Goal: Task Accomplishment & Management: Complete application form

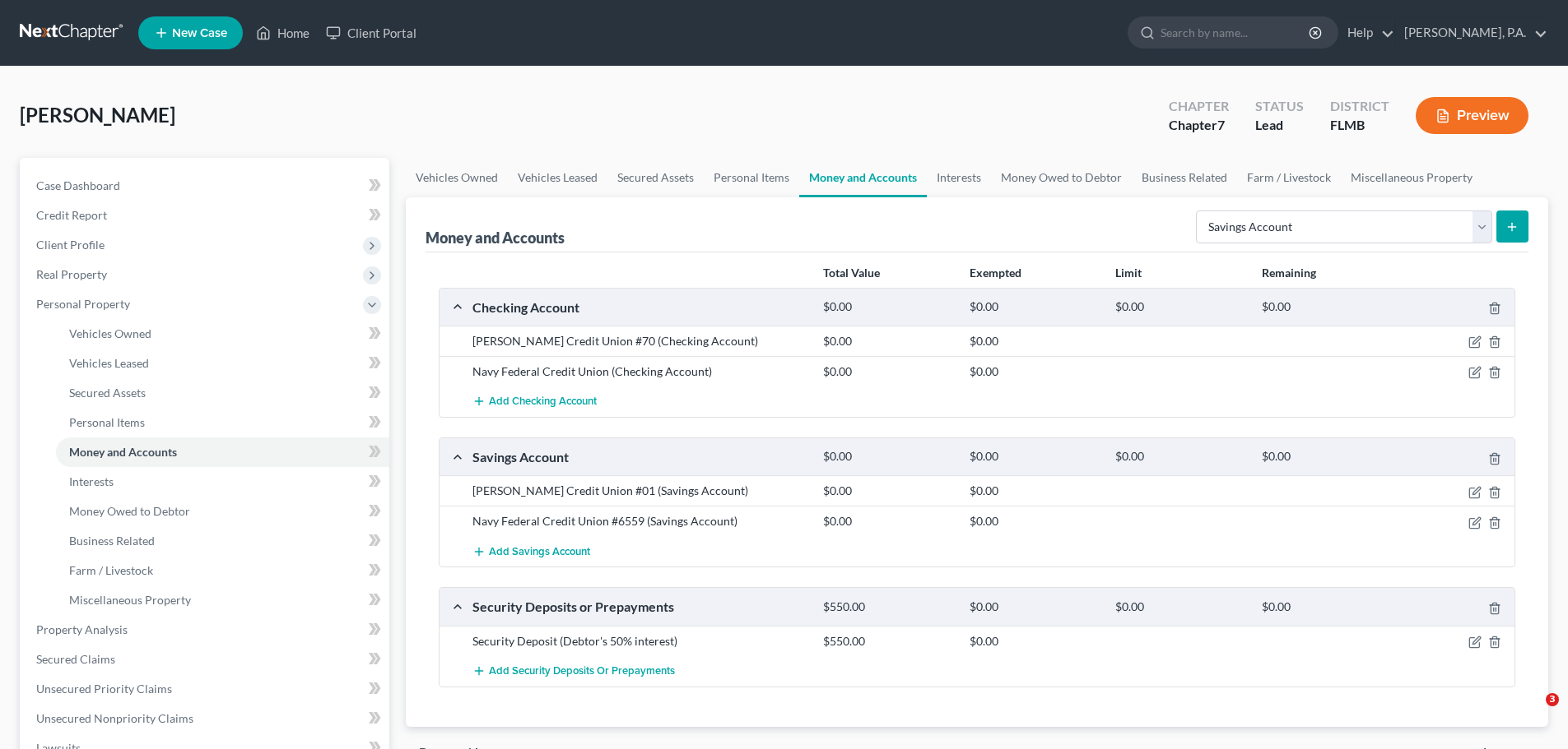
select select "savings"
click at [286, 18] on link "Home" at bounding box center [283, 33] width 70 height 30
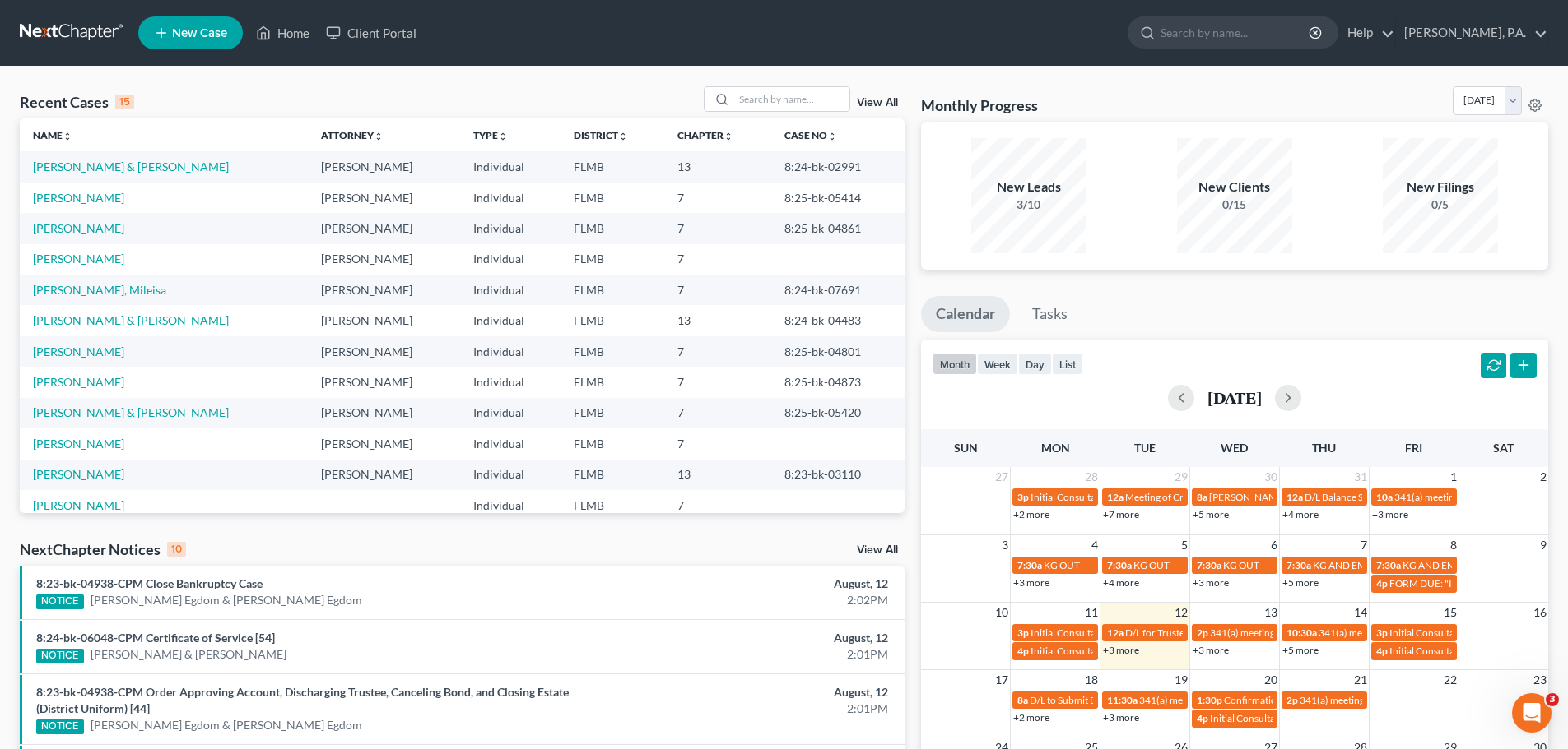
click at [218, 41] on link "New Case" at bounding box center [191, 33] width 105 height 33
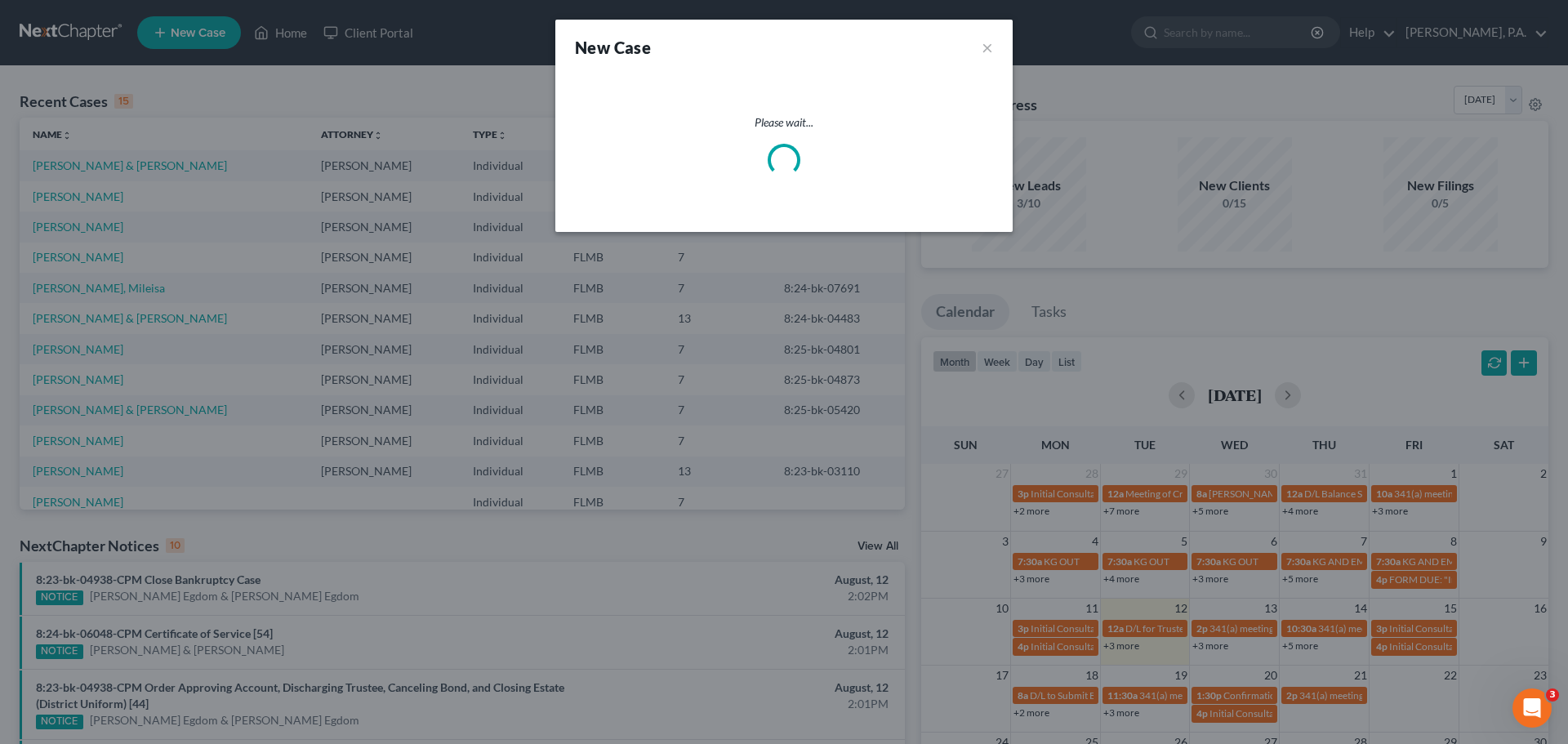
select select "15"
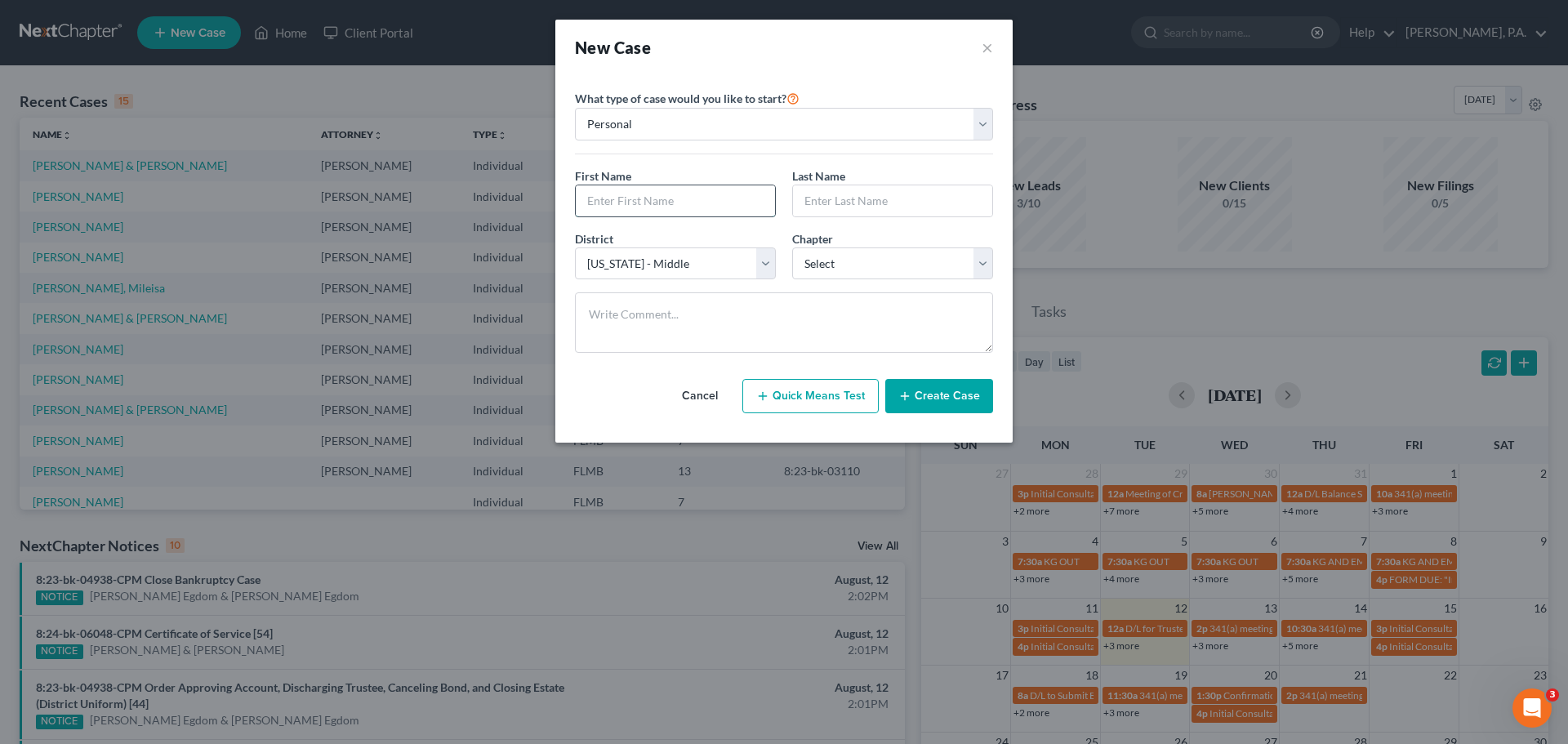
click at [689, 199] on input "text" at bounding box center [675, 201] width 199 height 31
type input "[DEMOGRAPHIC_DATA]"
select select "15"
click at [852, 207] on input "text" at bounding box center [892, 201] width 199 height 31
type input "[PERSON_NAME]"
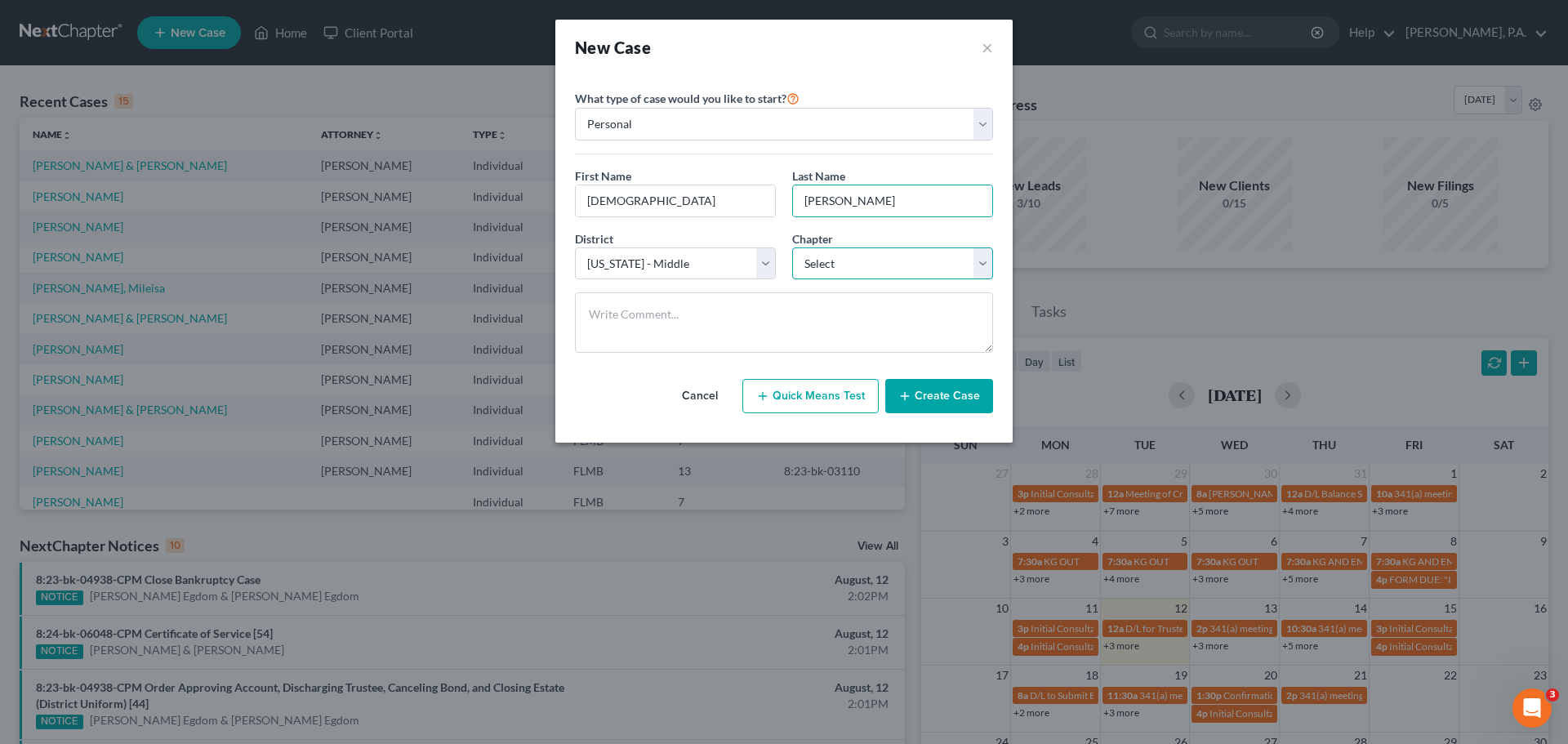
click at [873, 260] on select "Select 7 11 12 13" at bounding box center [892, 264] width 201 height 33
select select "0"
click at [792, 247] on select "Select 7 11 12 13" at bounding box center [892, 264] width 201 height 33
click at [953, 396] on button "Create Case" at bounding box center [938, 397] width 107 height 35
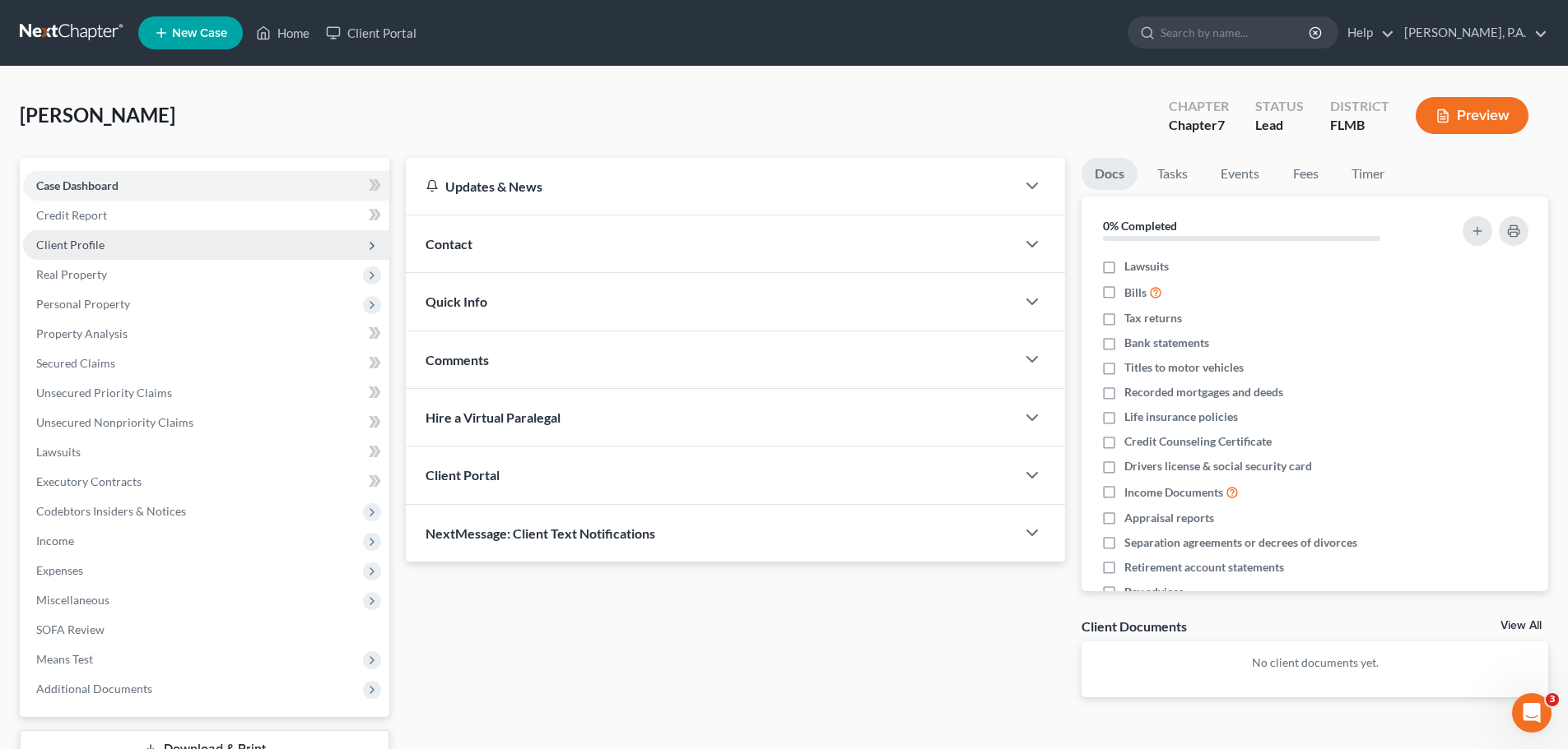
click at [82, 235] on span "Client Profile" at bounding box center [207, 246] width 366 height 30
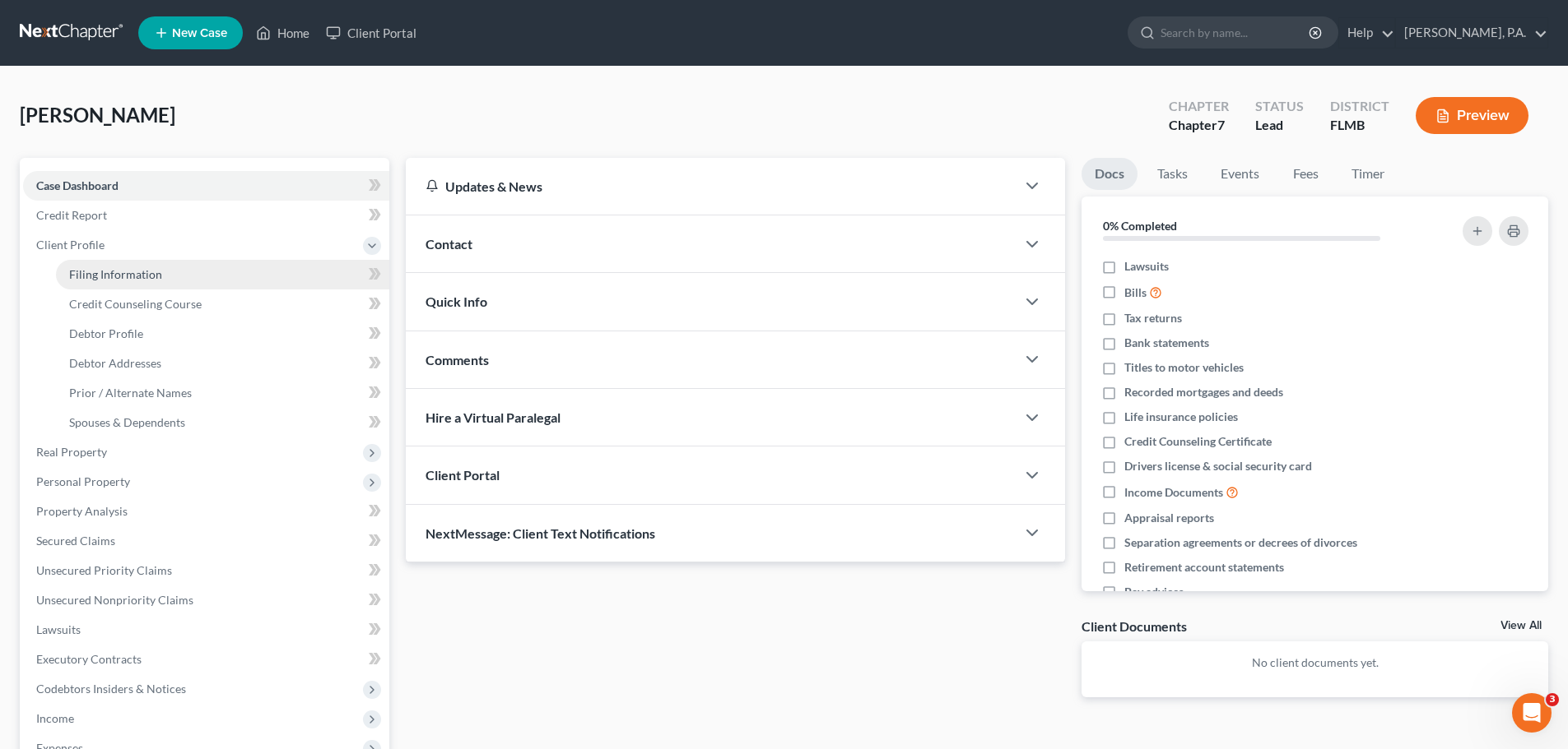
click at [105, 264] on link "Filing Information" at bounding box center [222, 275] width 333 height 30
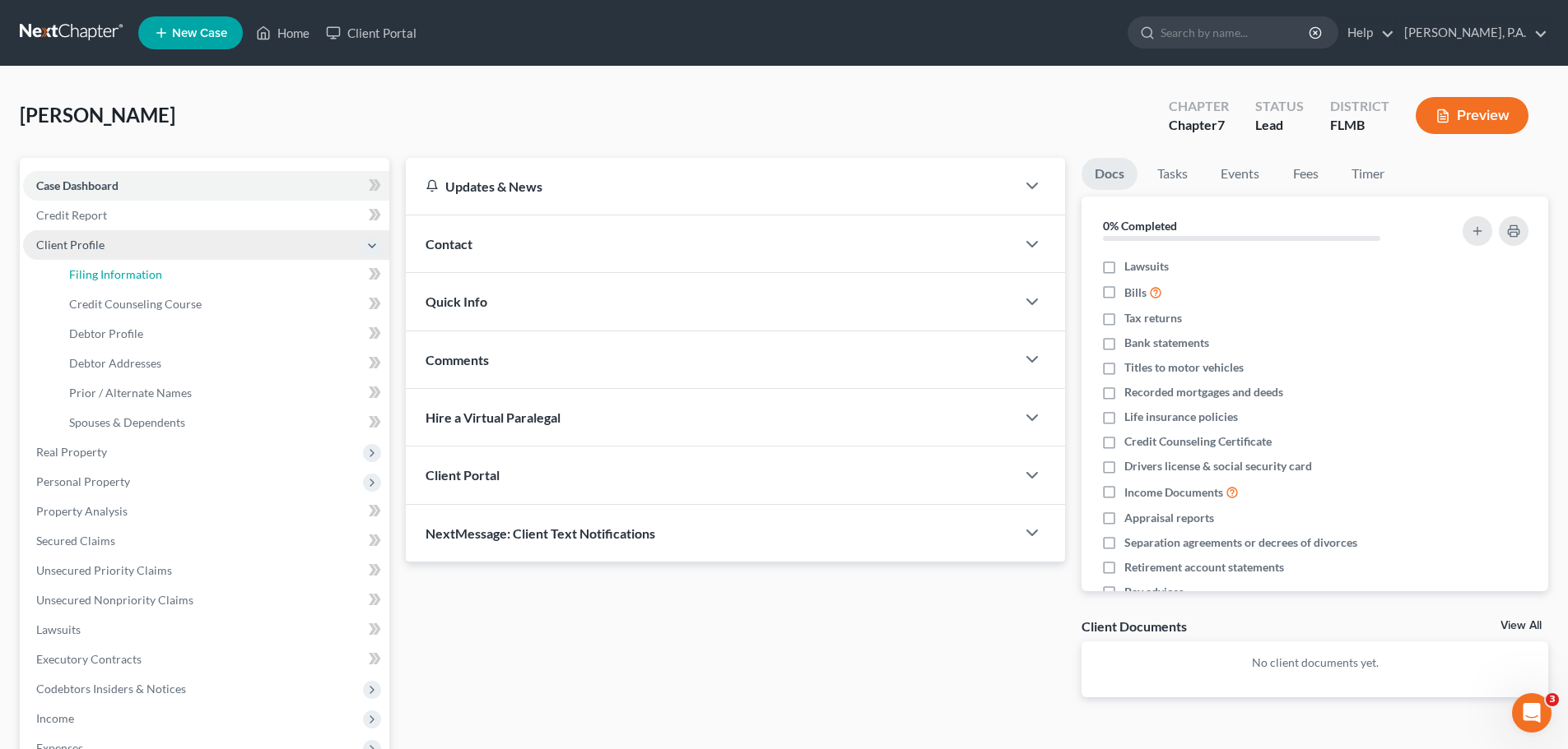
select select "1"
select select "0"
select select "15"
select select "0"
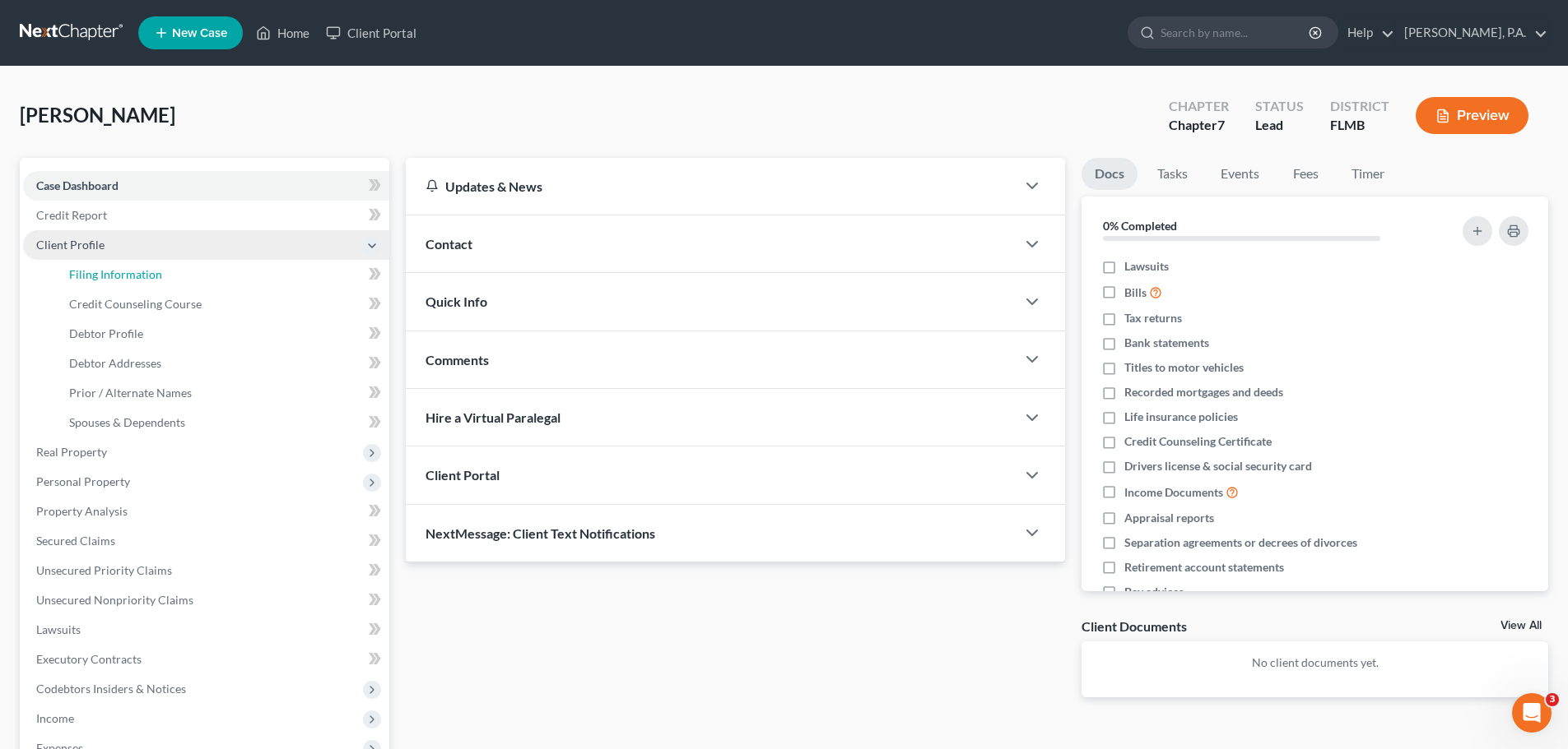
select select "9"
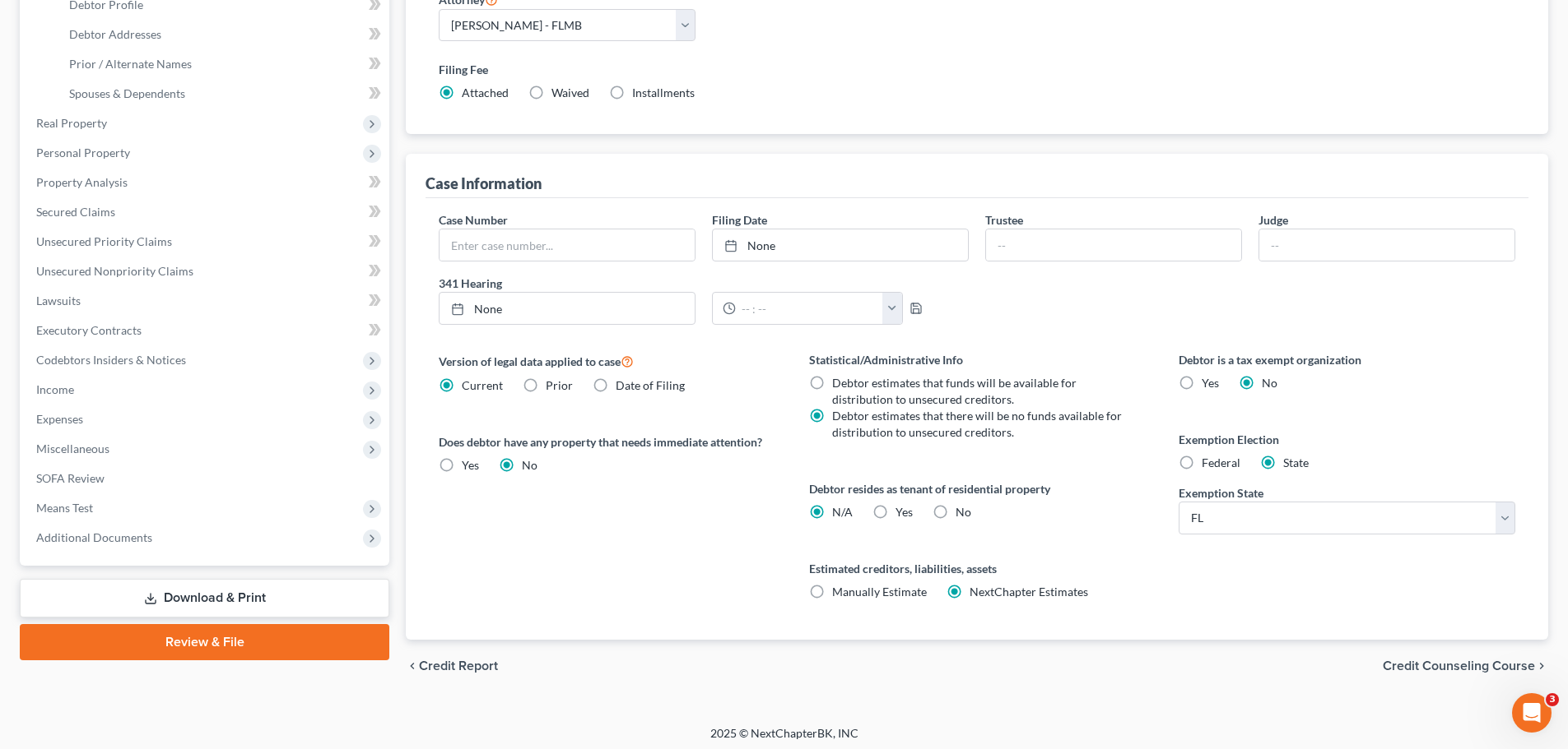
click at [1490, 665] on span "Credit Counseling Course" at bounding box center [1458, 667] width 152 height 13
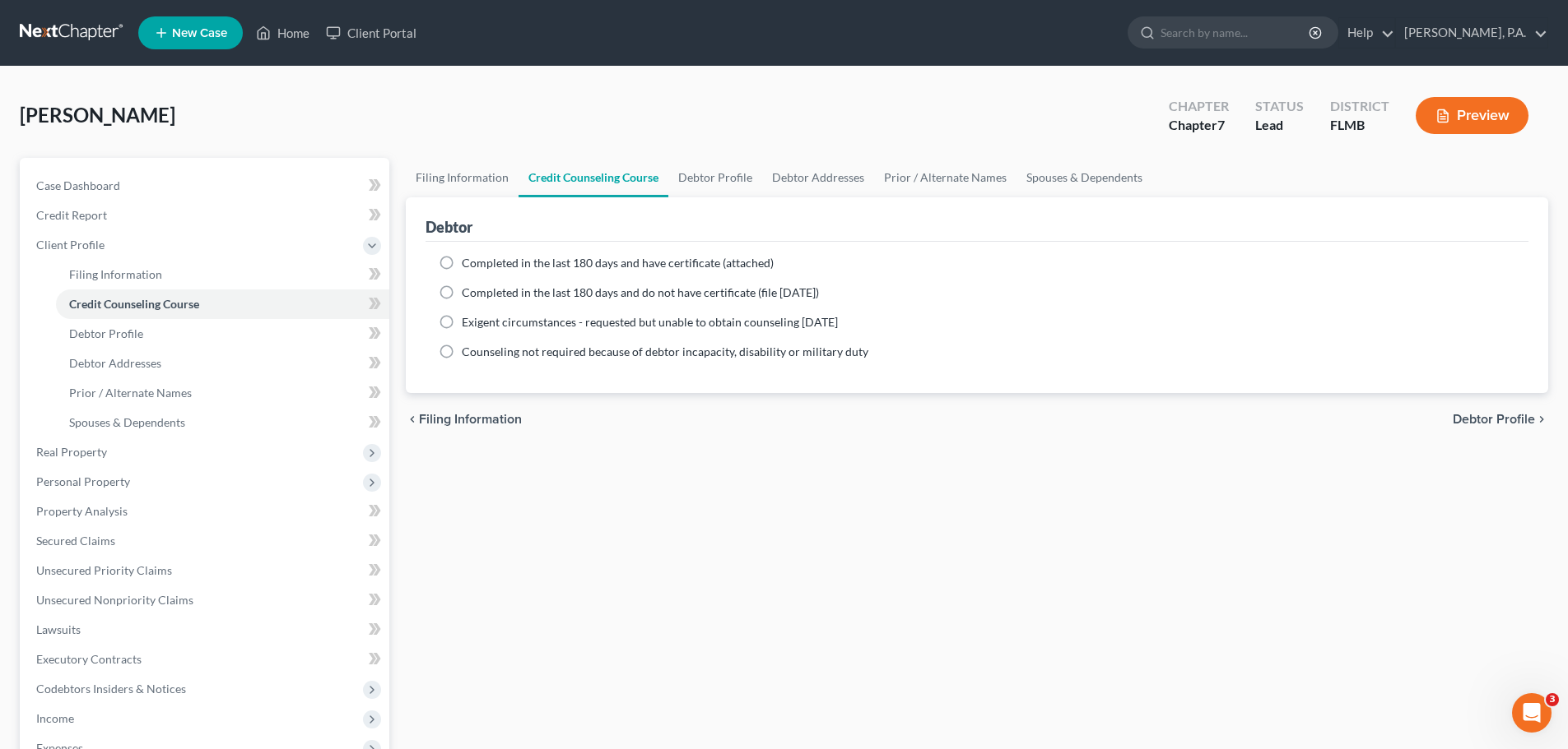
drag, startPoint x: 491, startPoint y: 262, endPoint x: 496, endPoint y: 270, distance: 9.4
click at [491, 262] on span "Completed in the last 180 days and have certificate (attached)" at bounding box center [617, 262] width 312 height 14
click at [479, 262] on input "Completed in the last 180 days and have certificate (attached)" at bounding box center [473, 260] width 11 height 11
radio input "true"
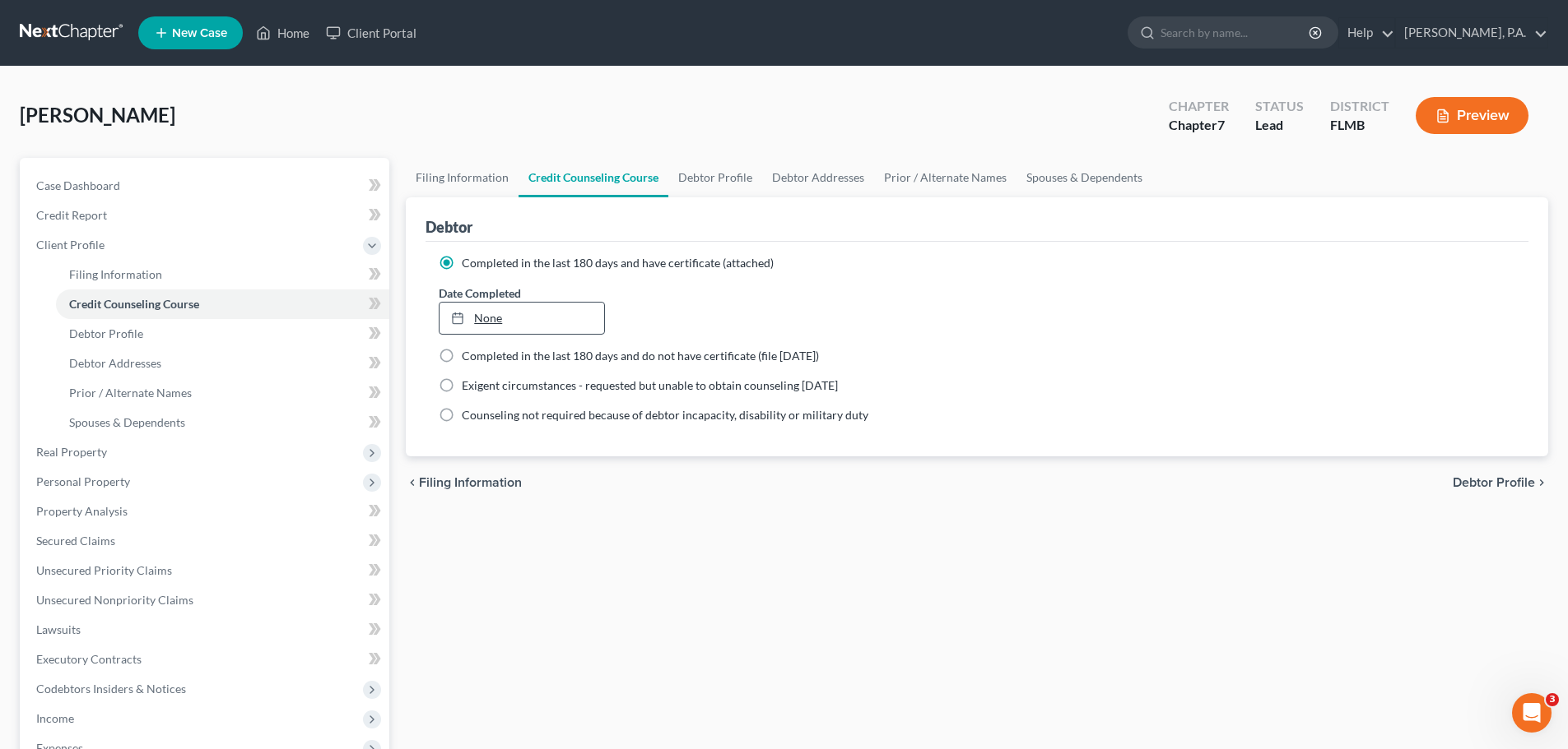
click at [513, 312] on link "None" at bounding box center [521, 319] width 164 height 32
click at [1465, 481] on span "Debtor Profile" at bounding box center [1493, 483] width 82 height 13
select select "0"
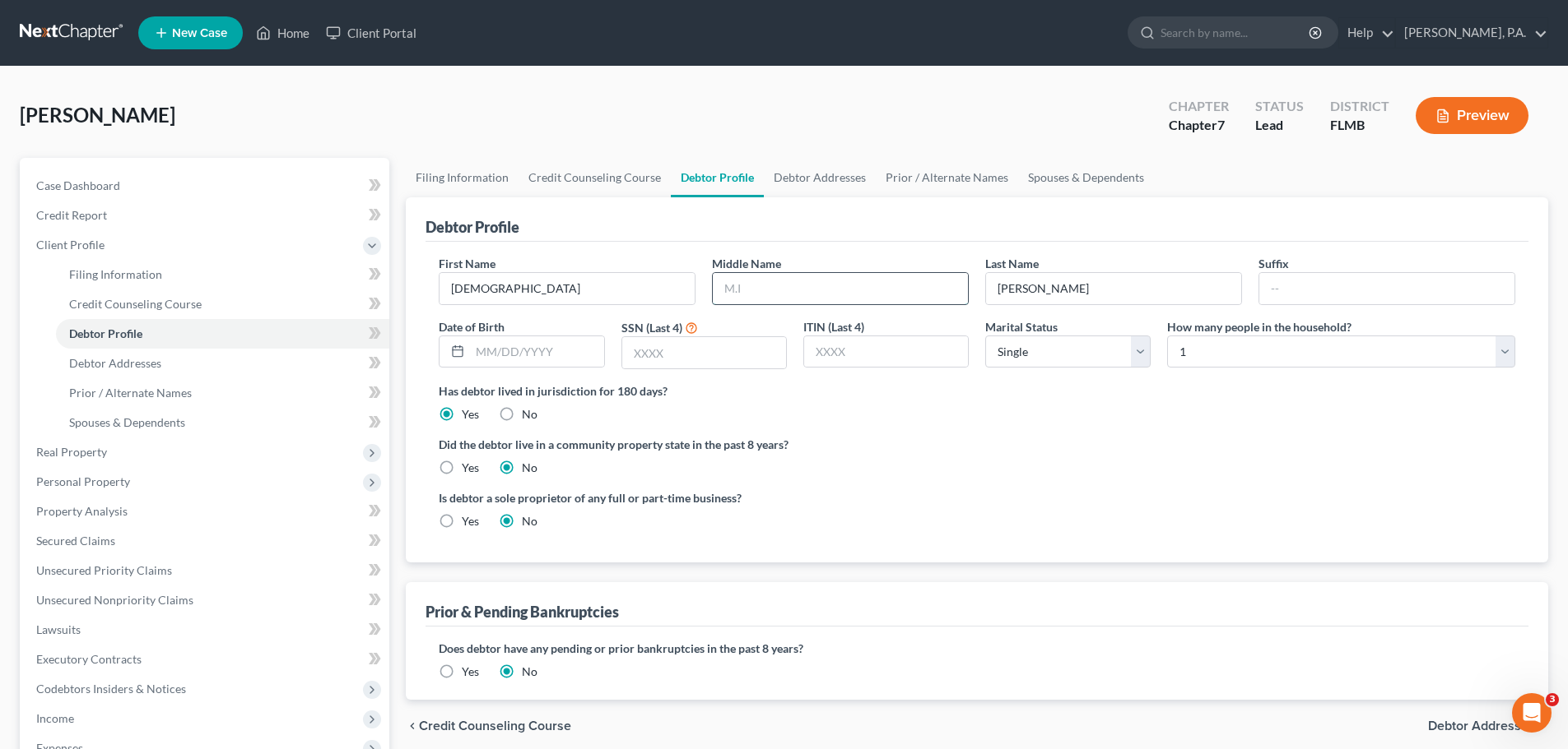
click at [821, 286] on input "text" at bounding box center [840, 289] width 255 height 32
click at [514, 358] on input "text" at bounding box center [536, 352] width 133 height 32
type input "[DATE]"
click at [691, 345] on input "text" at bounding box center [704, 353] width 164 height 32
click at [661, 368] on input "text" at bounding box center [704, 353] width 164 height 32
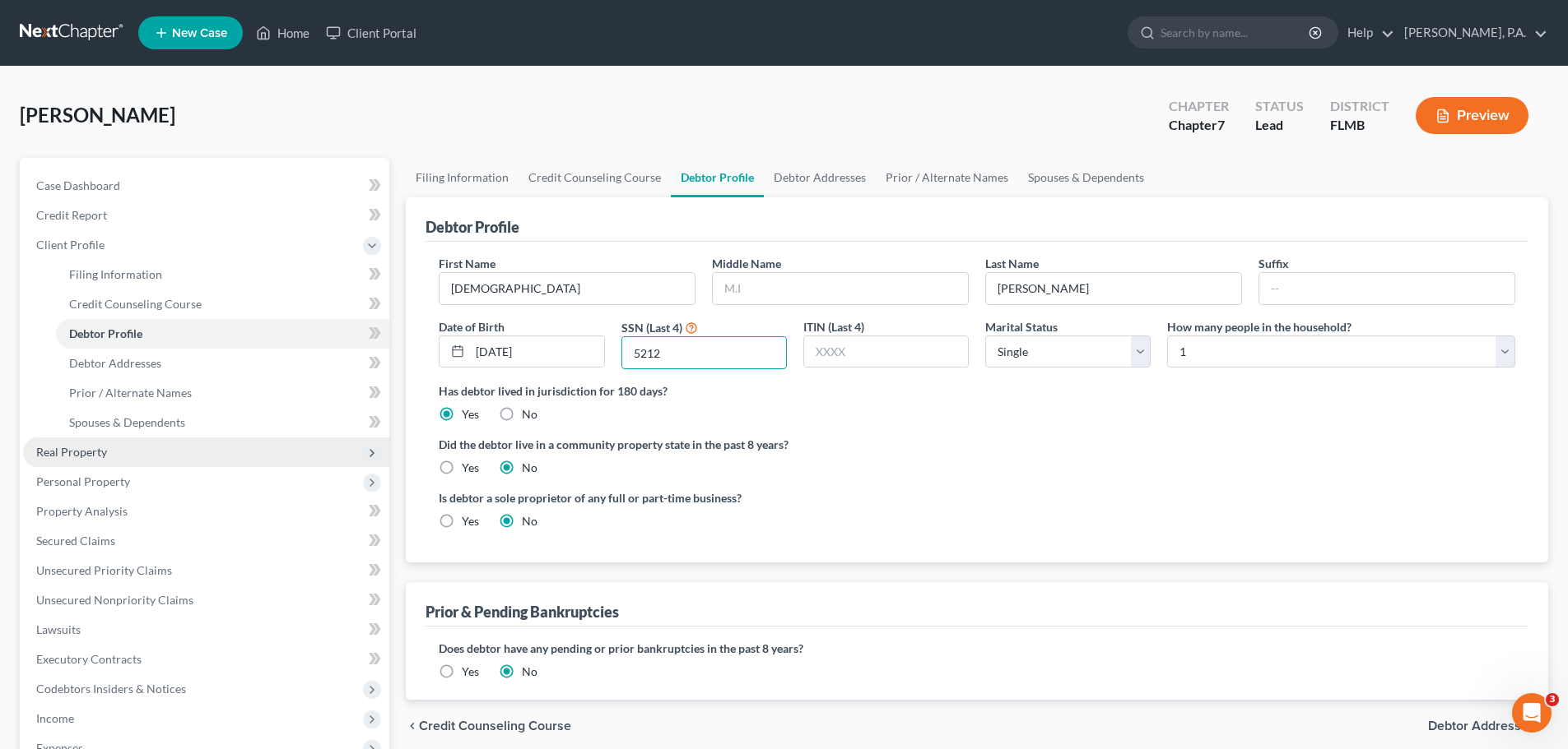
type input "5212"
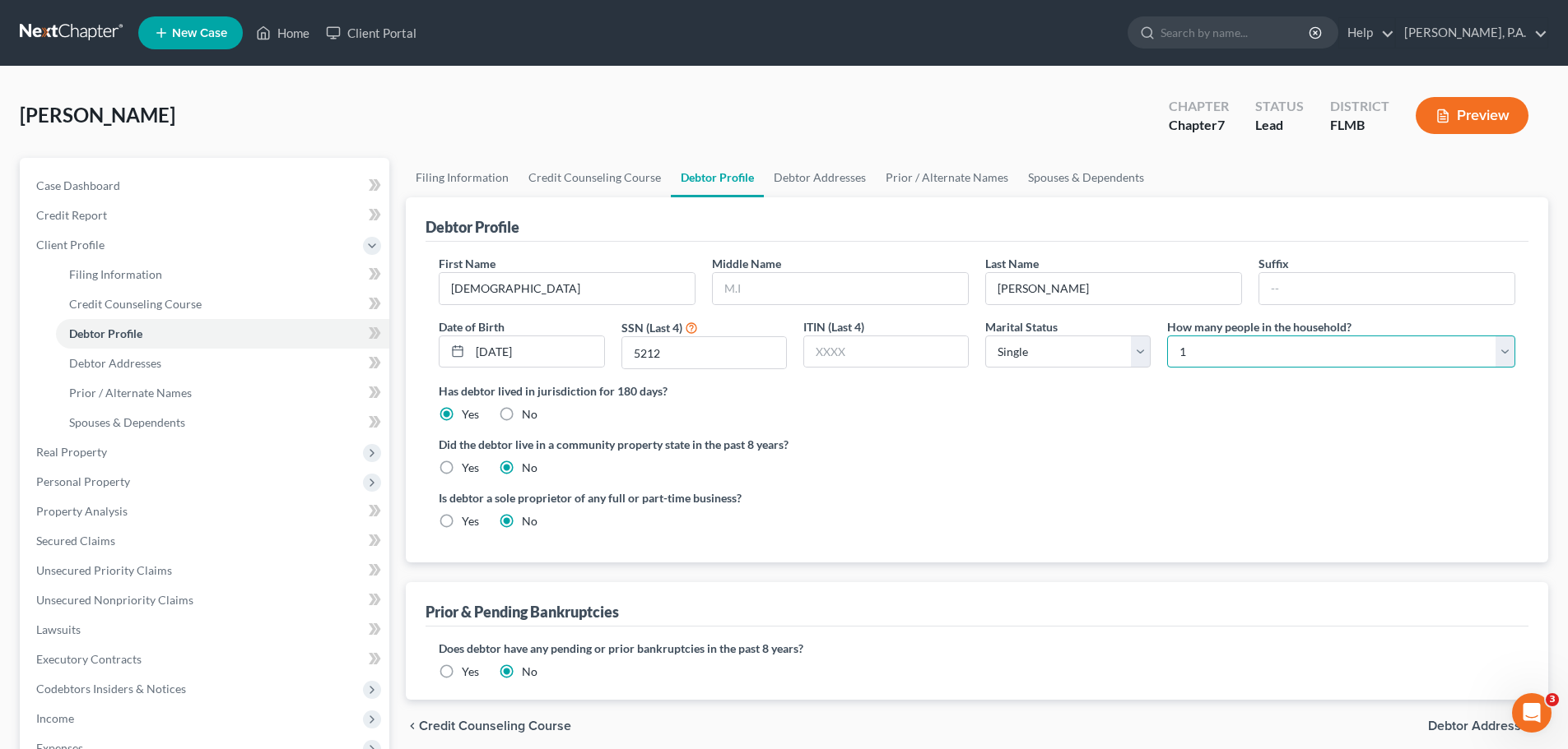
click at [1187, 362] on select "Select 1 2 3 4 5 6 7 8 9 10 11 12 13 14 15 16 17 18 19 20" at bounding box center [1342, 352] width 348 height 33
select select "1"
click at [1167, 335] on select "Select 1 2 3 4 5 6 7 8 9 10 11 12 13 14 15 16 17 18 19 20" at bounding box center [1342, 352] width 348 height 33
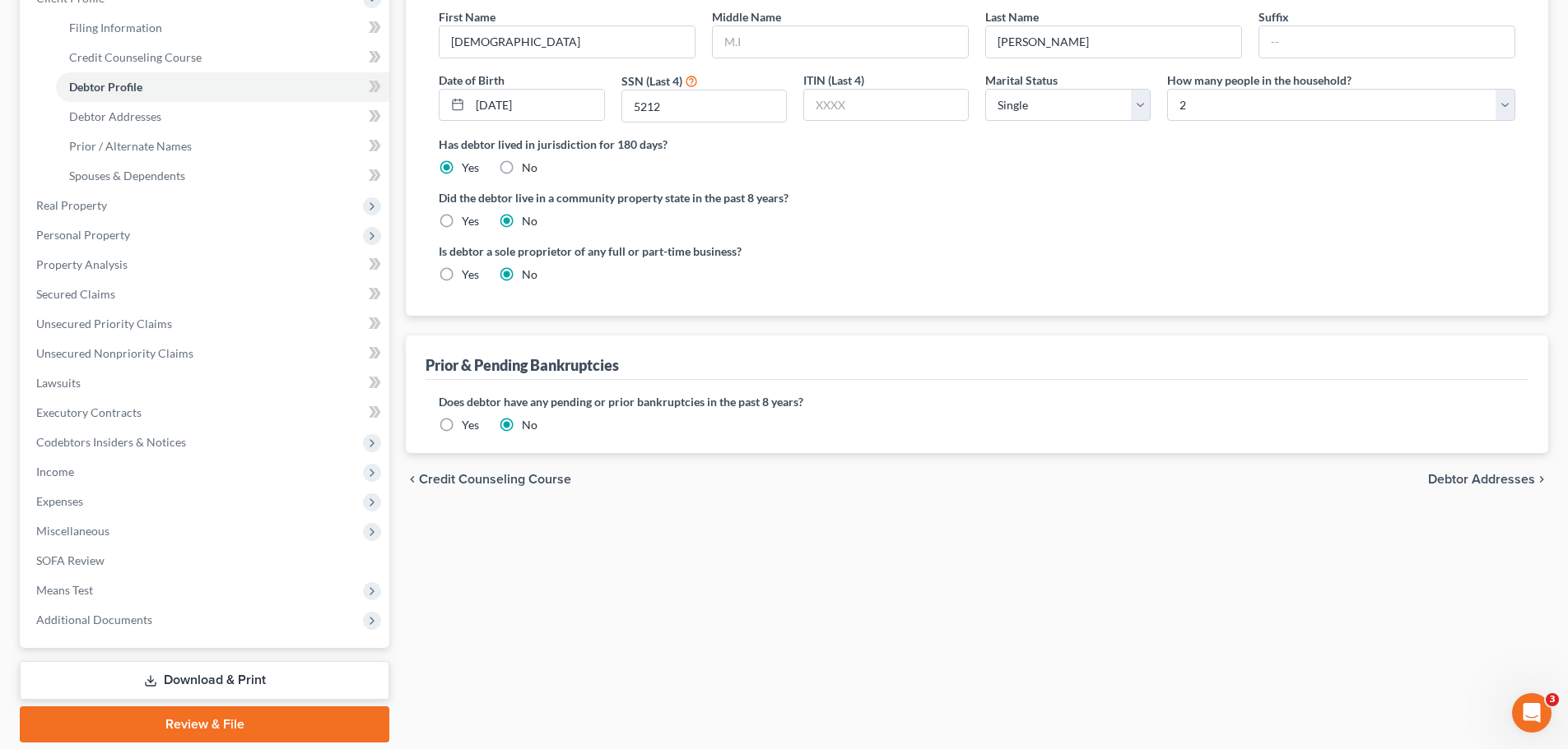
click at [1490, 473] on span "Debtor Addresses" at bounding box center [1481, 479] width 107 height 13
select select "0"
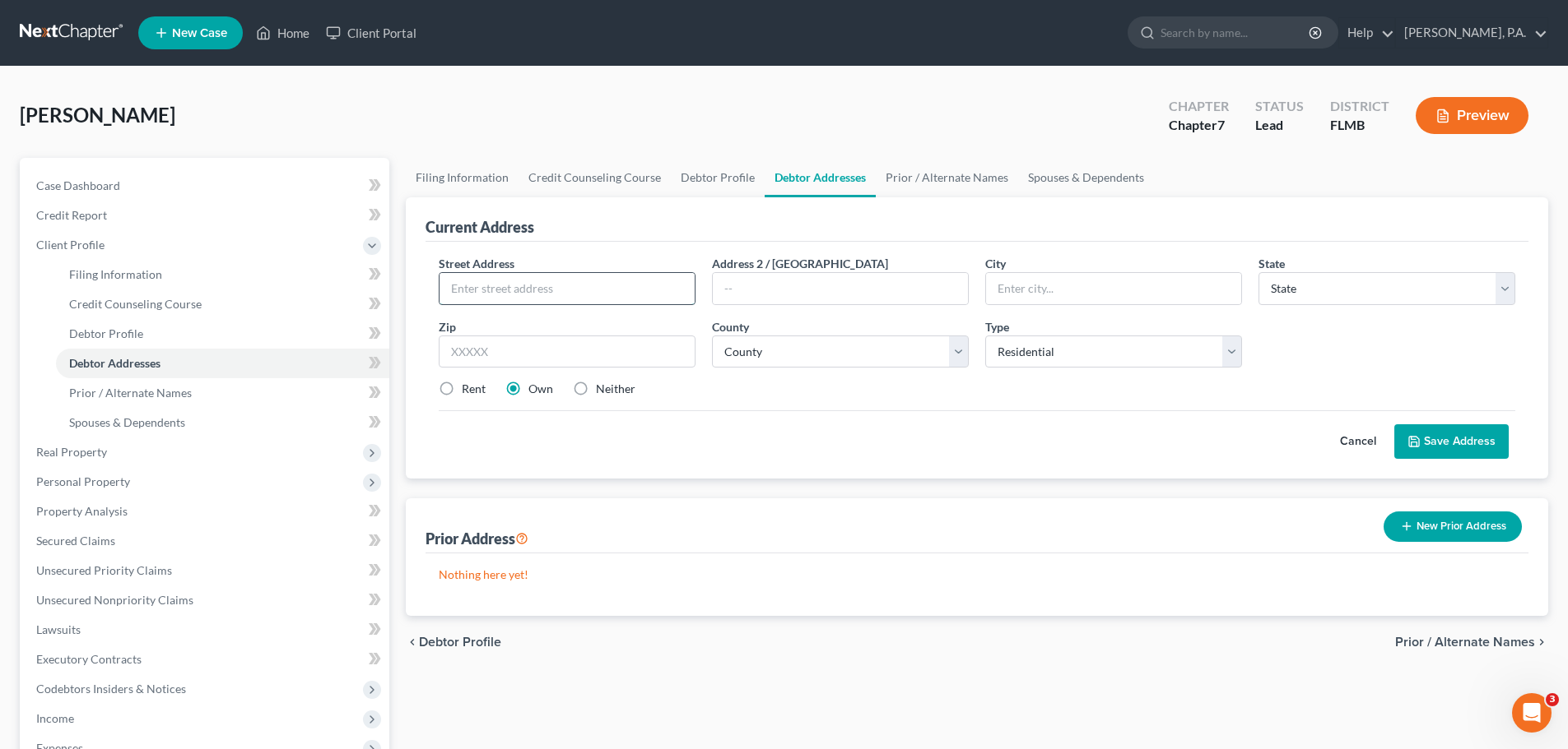
click at [521, 281] on input "text" at bounding box center [567, 289] width 255 height 32
type input "[STREET_ADDRESS]"
type input "[GEOGRAPHIC_DATA]"
select select "9"
type input "33844"
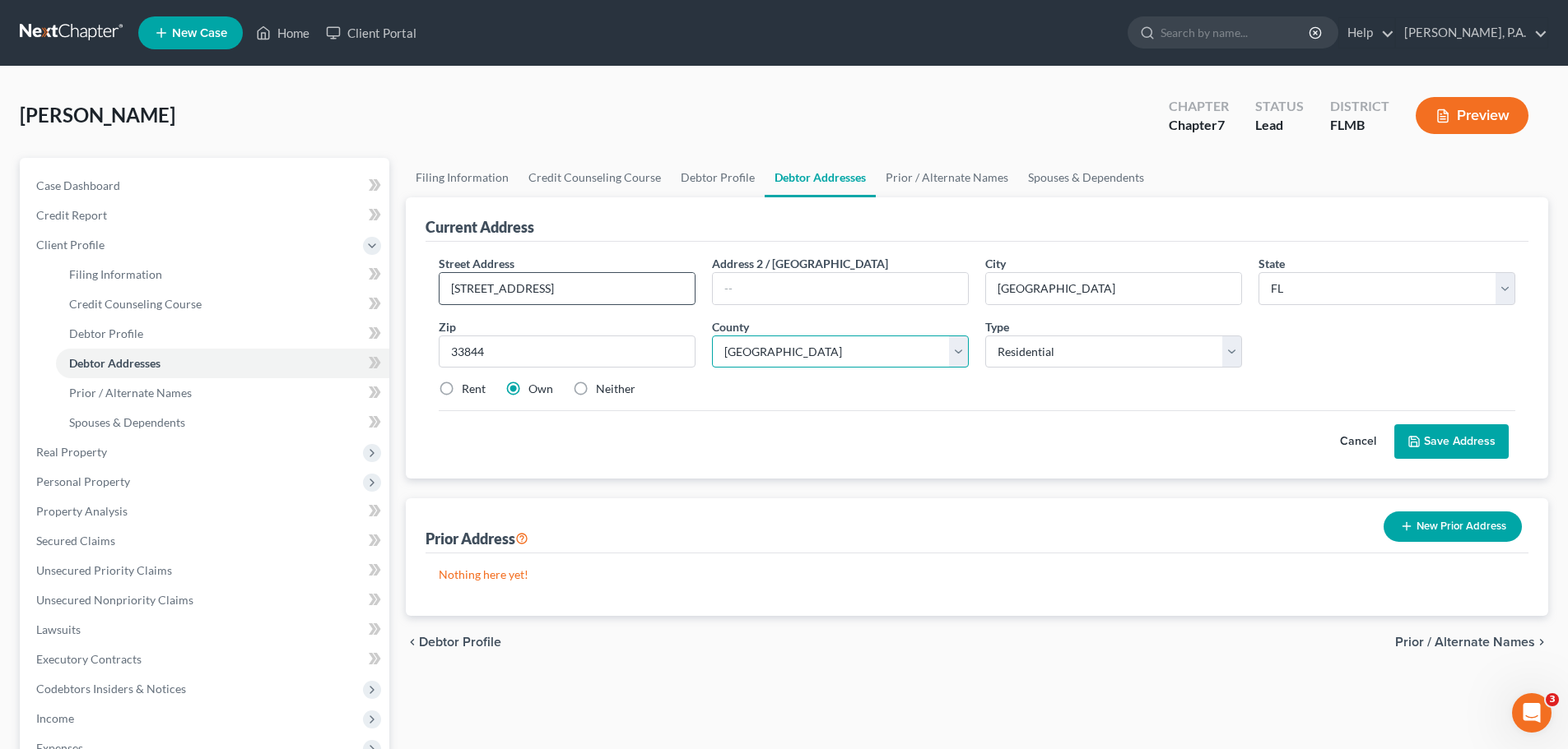
select select "52"
click at [1447, 434] on button "Save Address" at bounding box center [1451, 442] width 114 height 35
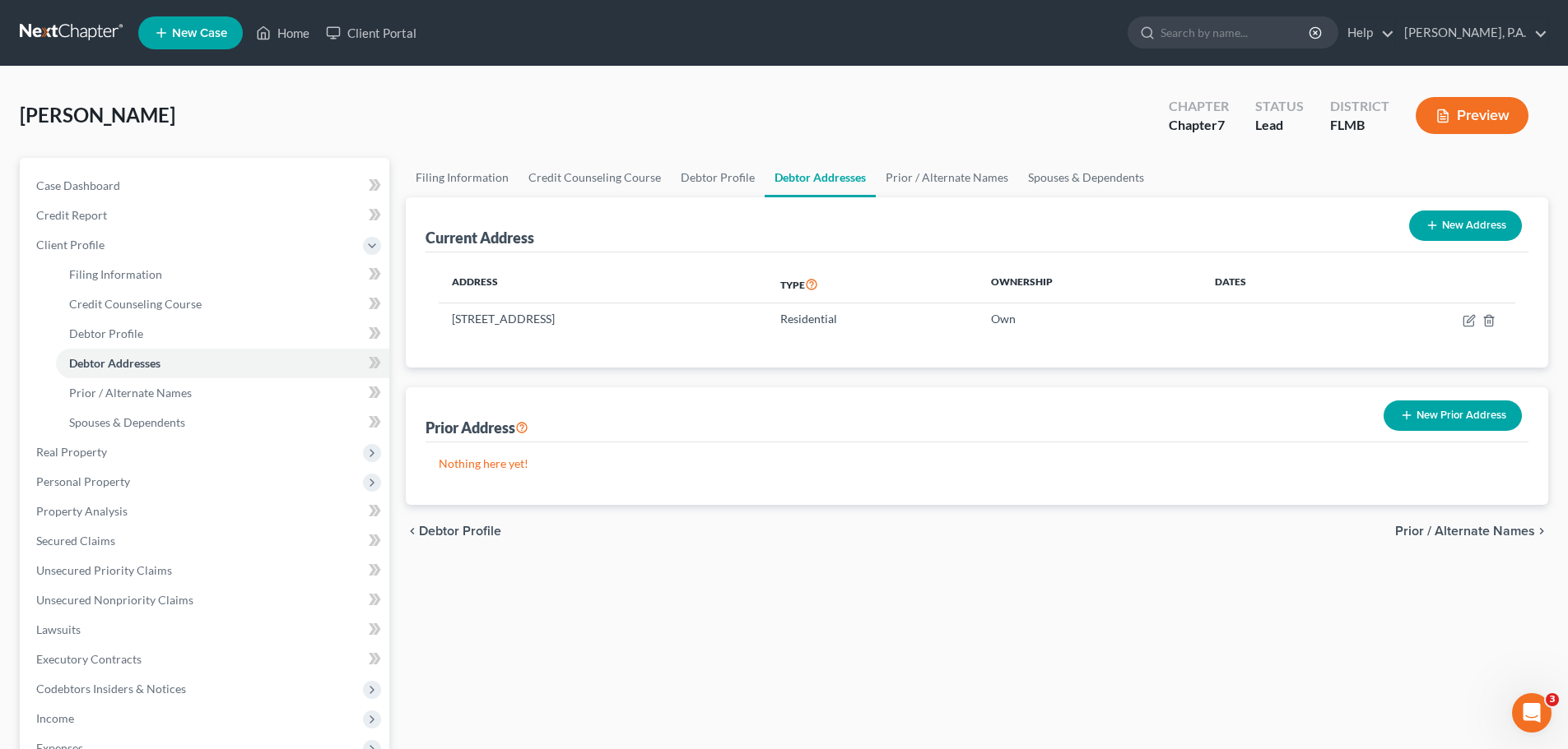
click at [1435, 528] on span "Prior / Alternate Names" at bounding box center [1465, 532] width 140 height 13
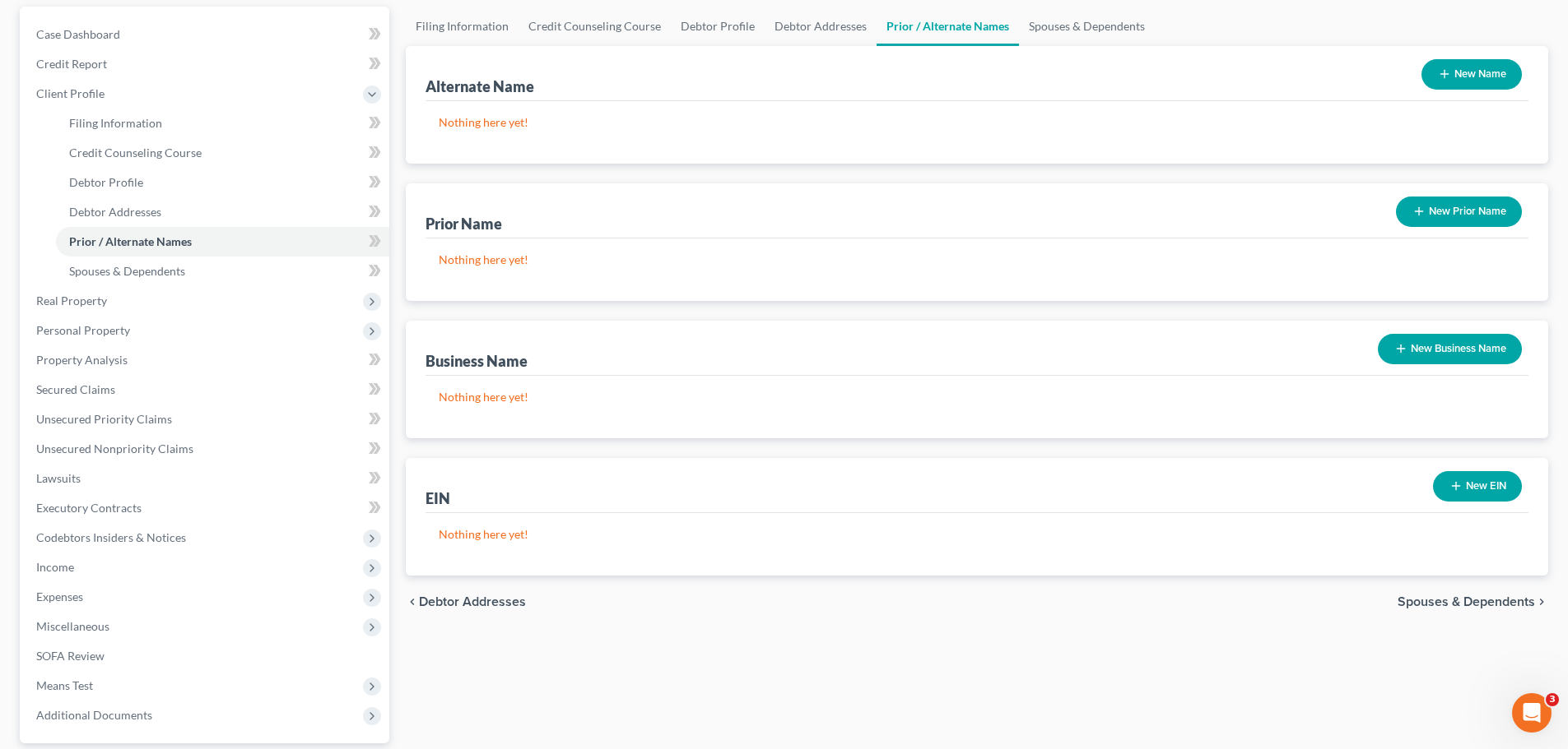
scroll to position [303, 0]
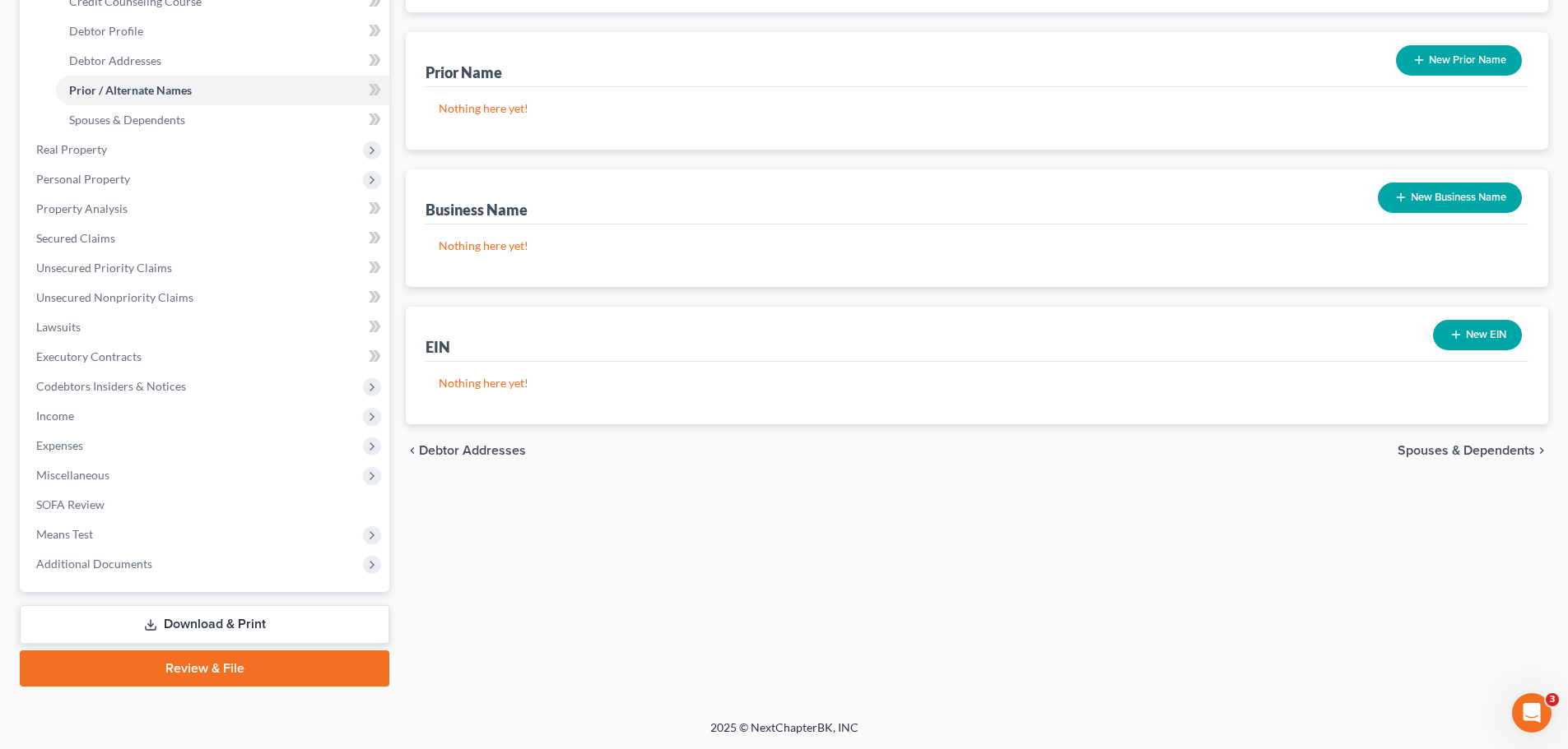
click at [1492, 454] on span "Spouses & Dependents" at bounding box center [1466, 451] width 137 height 13
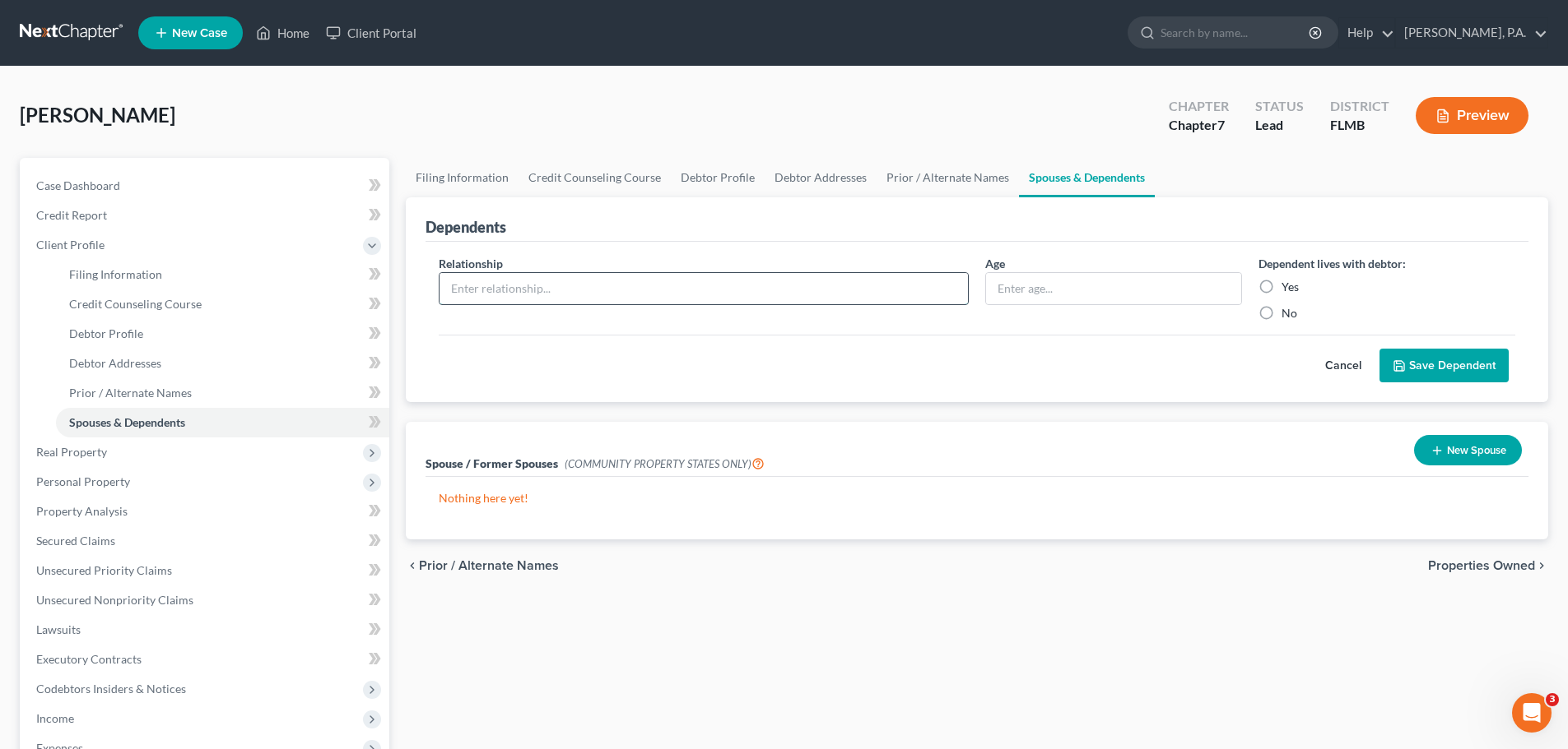
click at [609, 280] on input "text" at bounding box center [704, 289] width 529 height 32
type input "Son"
type input "5"
click at [1287, 285] on label "Yes" at bounding box center [1290, 287] width 17 height 17
click at [1288, 285] on input "Yes" at bounding box center [1293, 284] width 11 height 11
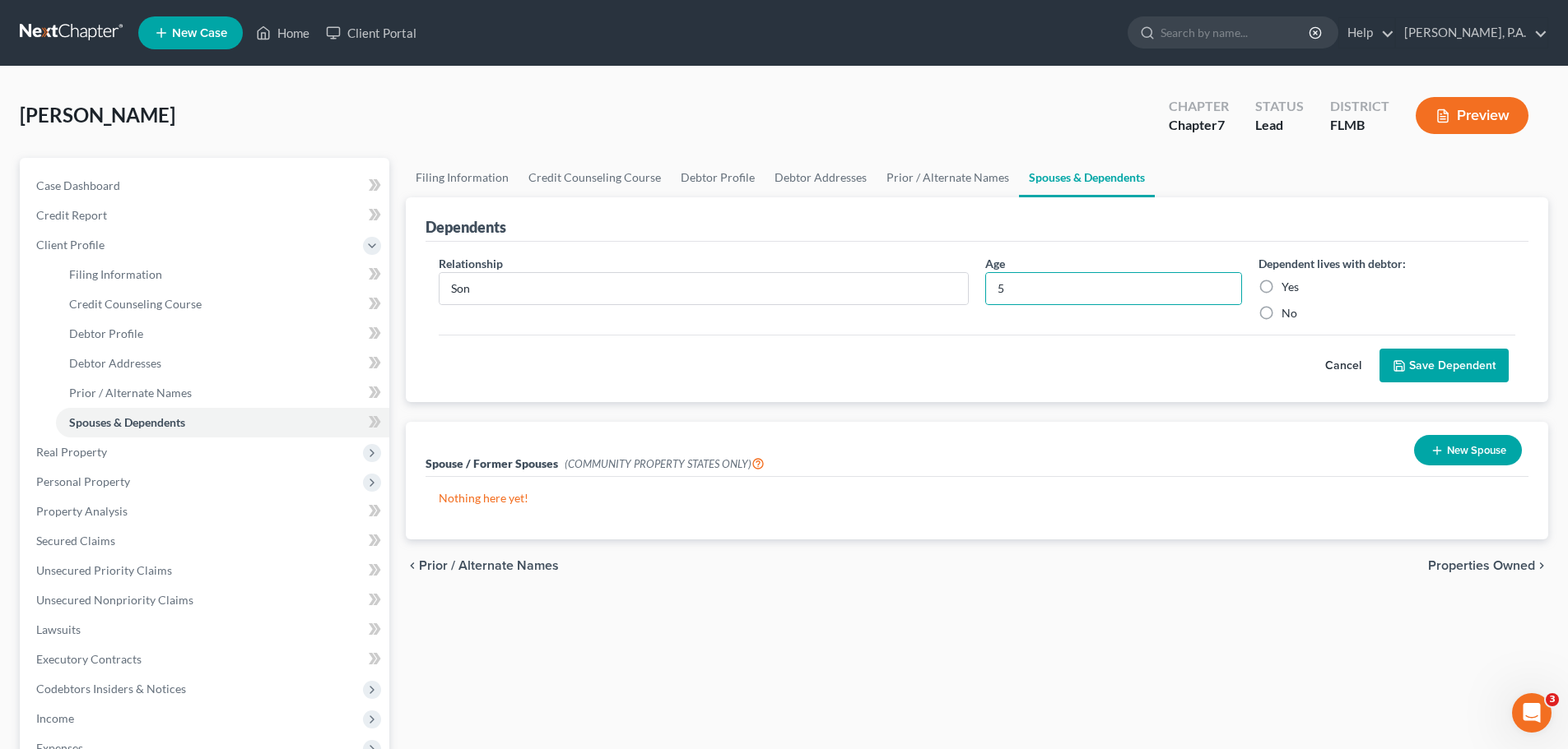
radio input "true"
click at [1435, 354] on button "Save Dependent" at bounding box center [1444, 366] width 129 height 35
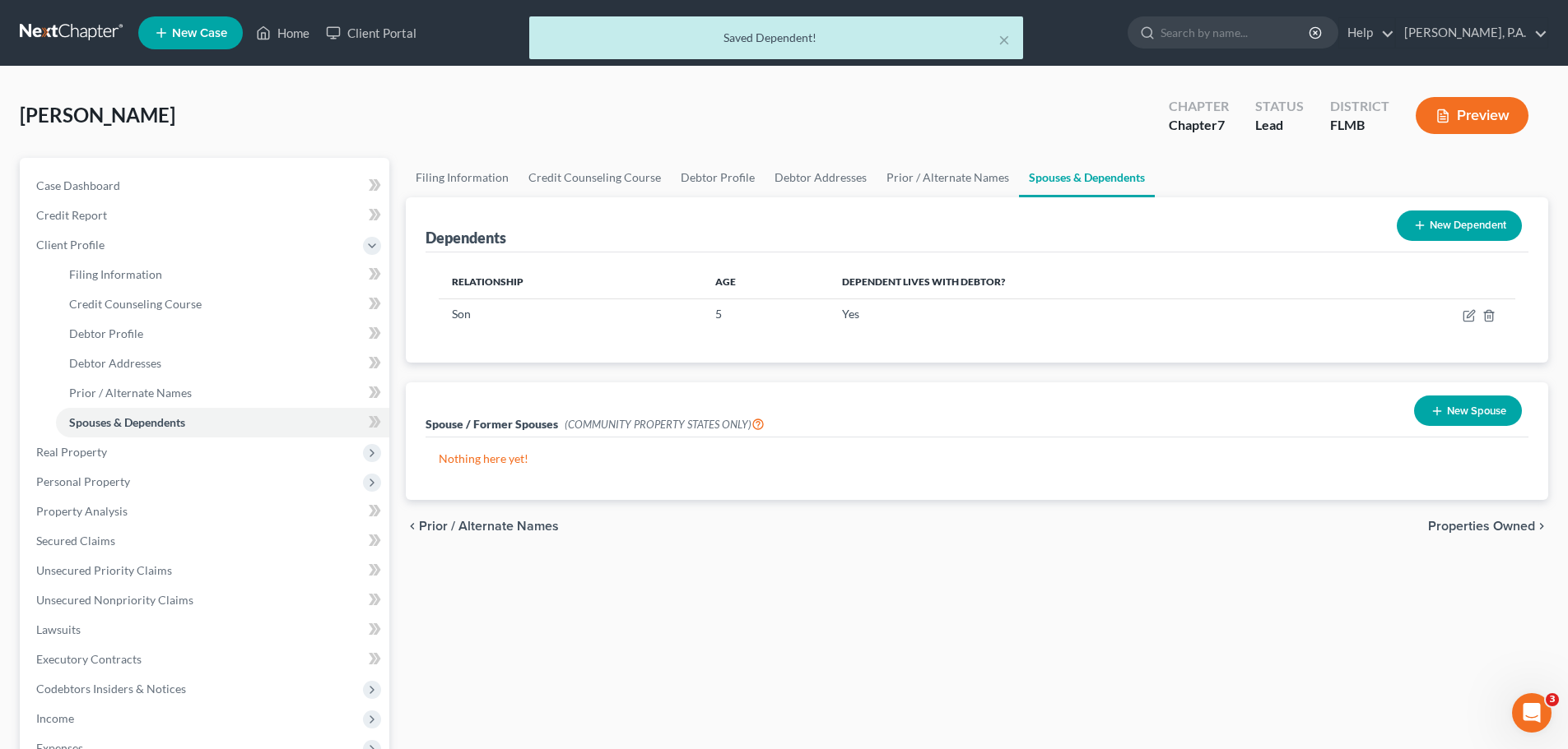
click at [1480, 522] on span "Properties Owned" at bounding box center [1481, 527] width 107 height 13
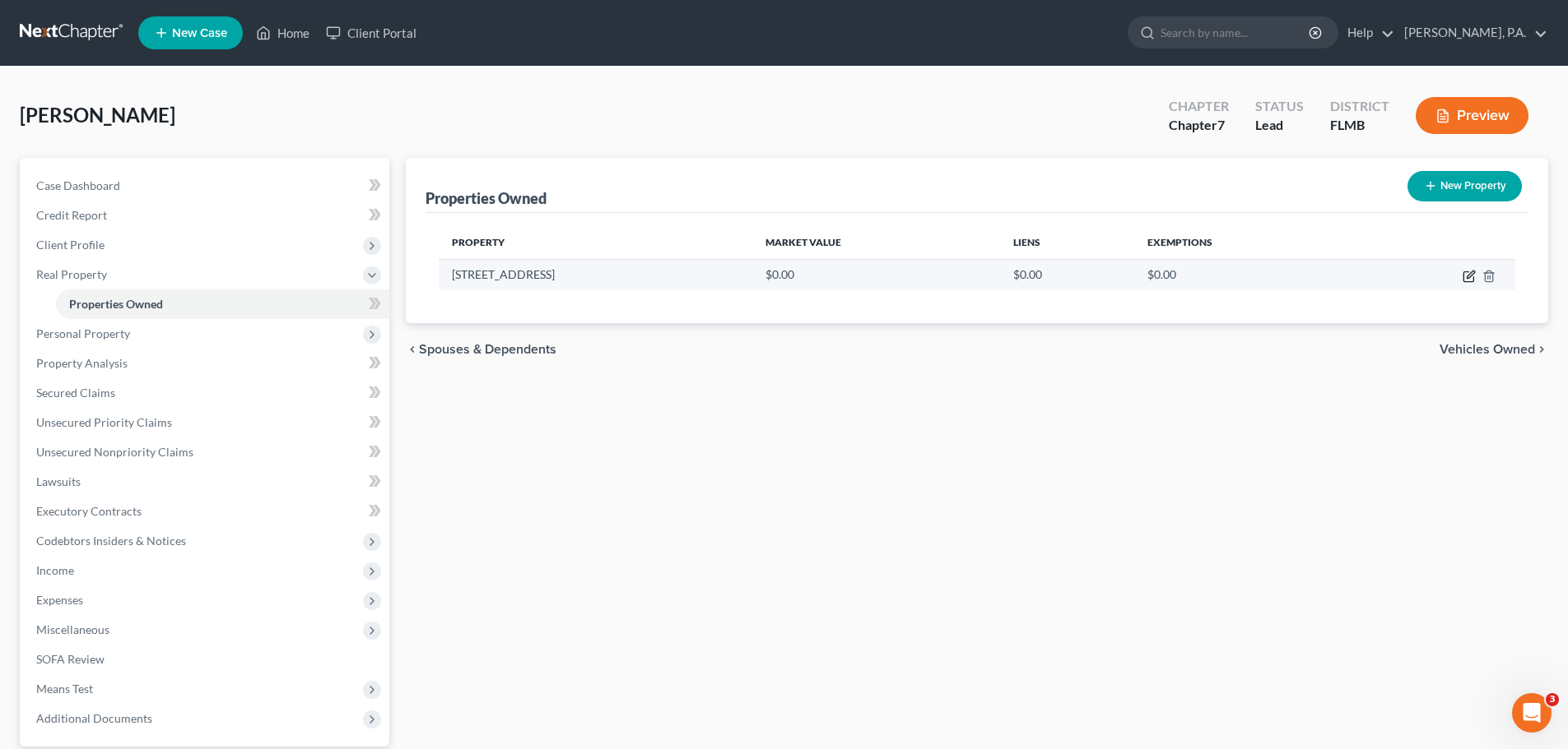
click at [1473, 280] on icon "button" at bounding box center [1468, 277] width 10 height 10
select select "9"
select select "52"
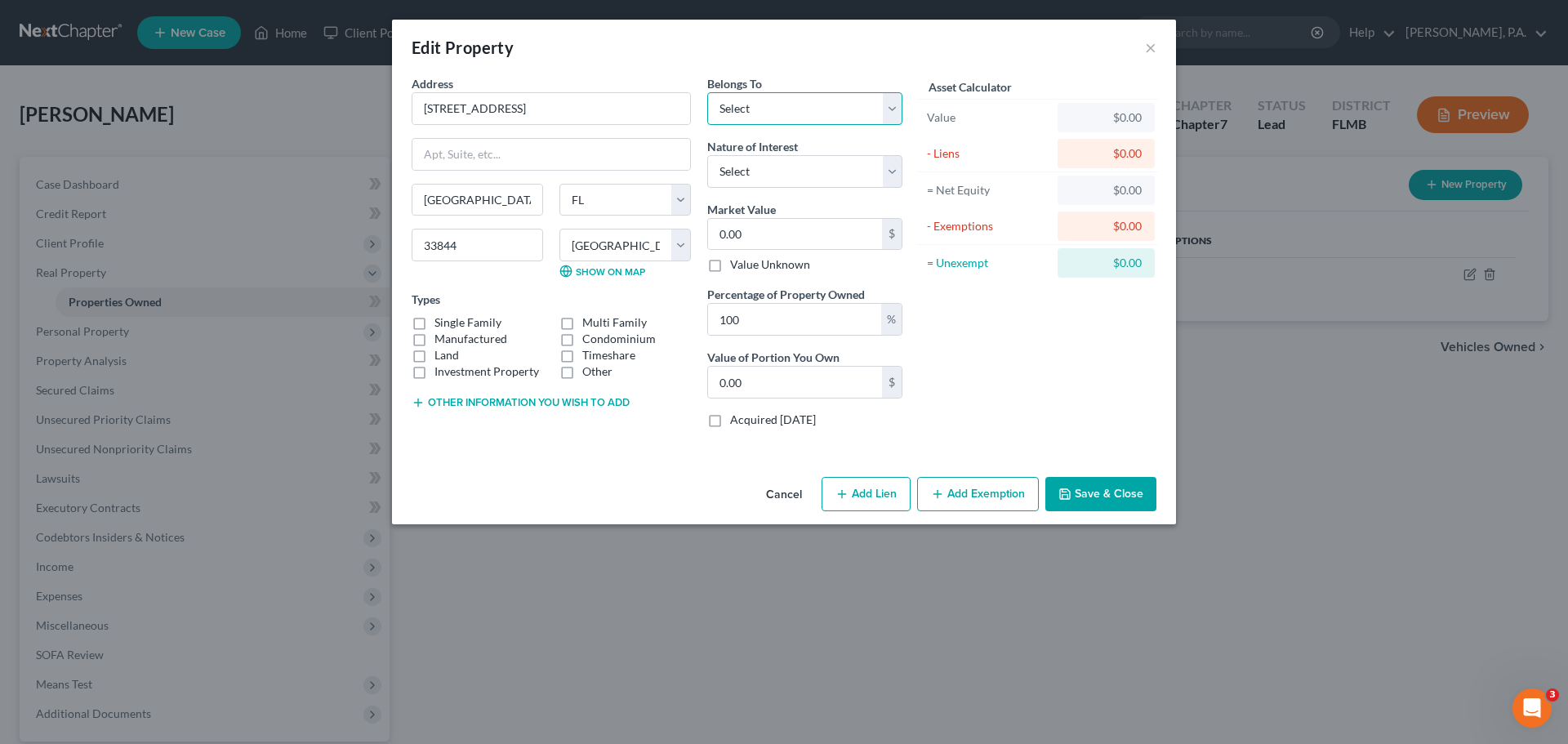
click at [783, 100] on select "Select Debtor 1 Only Debtor 2 Only Debtor 1 And Debtor 2 Only At Least One Of T…" at bounding box center [805, 109] width 195 height 33
select select "3"
click at [707, 93] on select "Select Debtor 1 Only Debtor 2 Only Debtor 1 And Debtor 2 Only At Least One Of T…" at bounding box center [805, 109] width 195 height 33
click at [482, 327] on label "Single Family" at bounding box center [468, 323] width 67 height 17
click at [452, 325] on input "Single Family" at bounding box center [446, 320] width 11 height 11
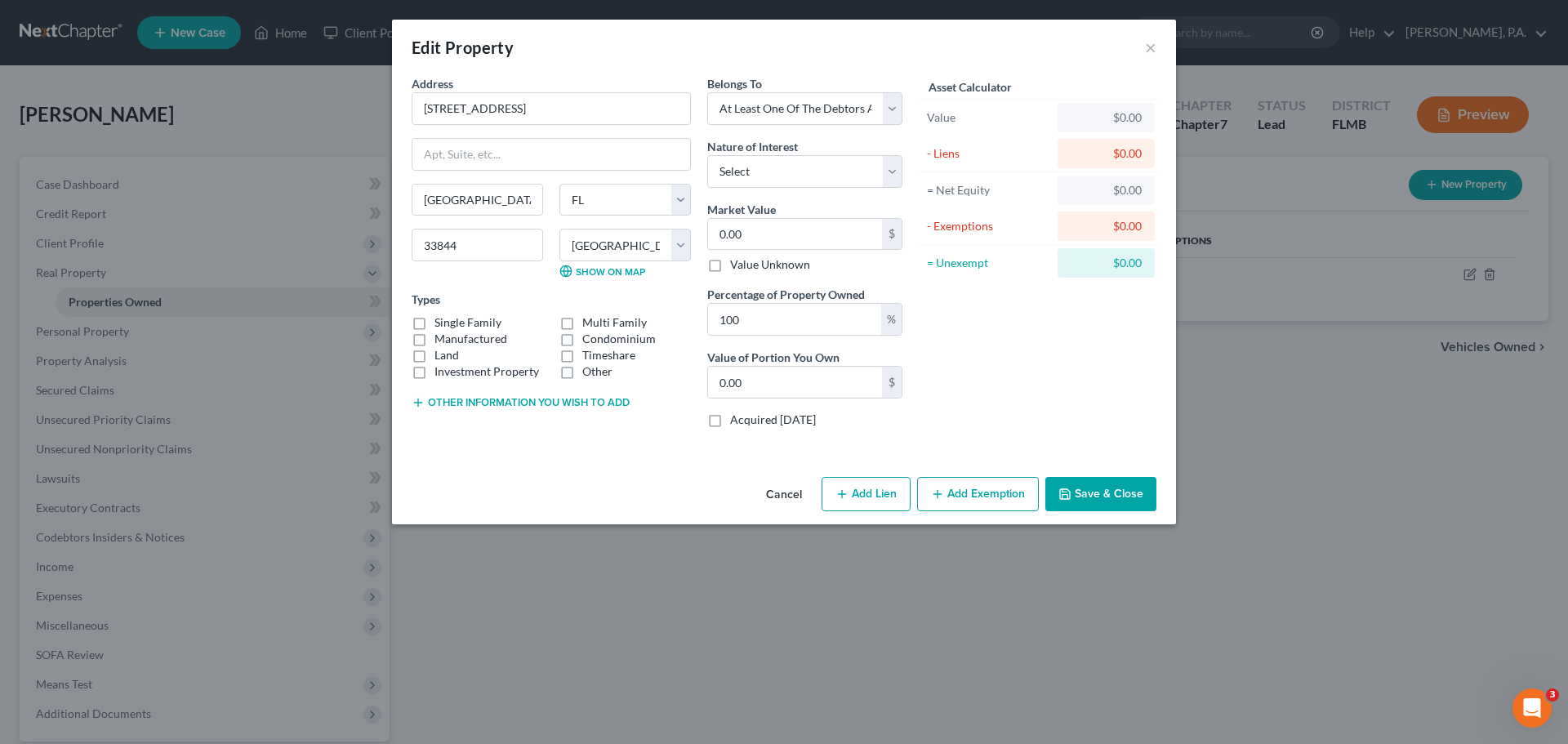
checkbox input "true"
click at [767, 177] on select "Select Fee Simple Joint Tenant Life Estate Equitable Interest Future Interest T…" at bounding box center [805, 172] width 195 height 33
click at [768, 174] on select "Select Fee Simple Joint Tenant Life Estate Equitable Interest Future Interest T…" at bounding box center [805, 172] width 195 height 33
click at [786, 177] on select "Select Fee Simple Joint Tenant Life Estate Equitable Interest Future Interest T…" at bounding box center [805, 172] width 195 height 33
select select "5"
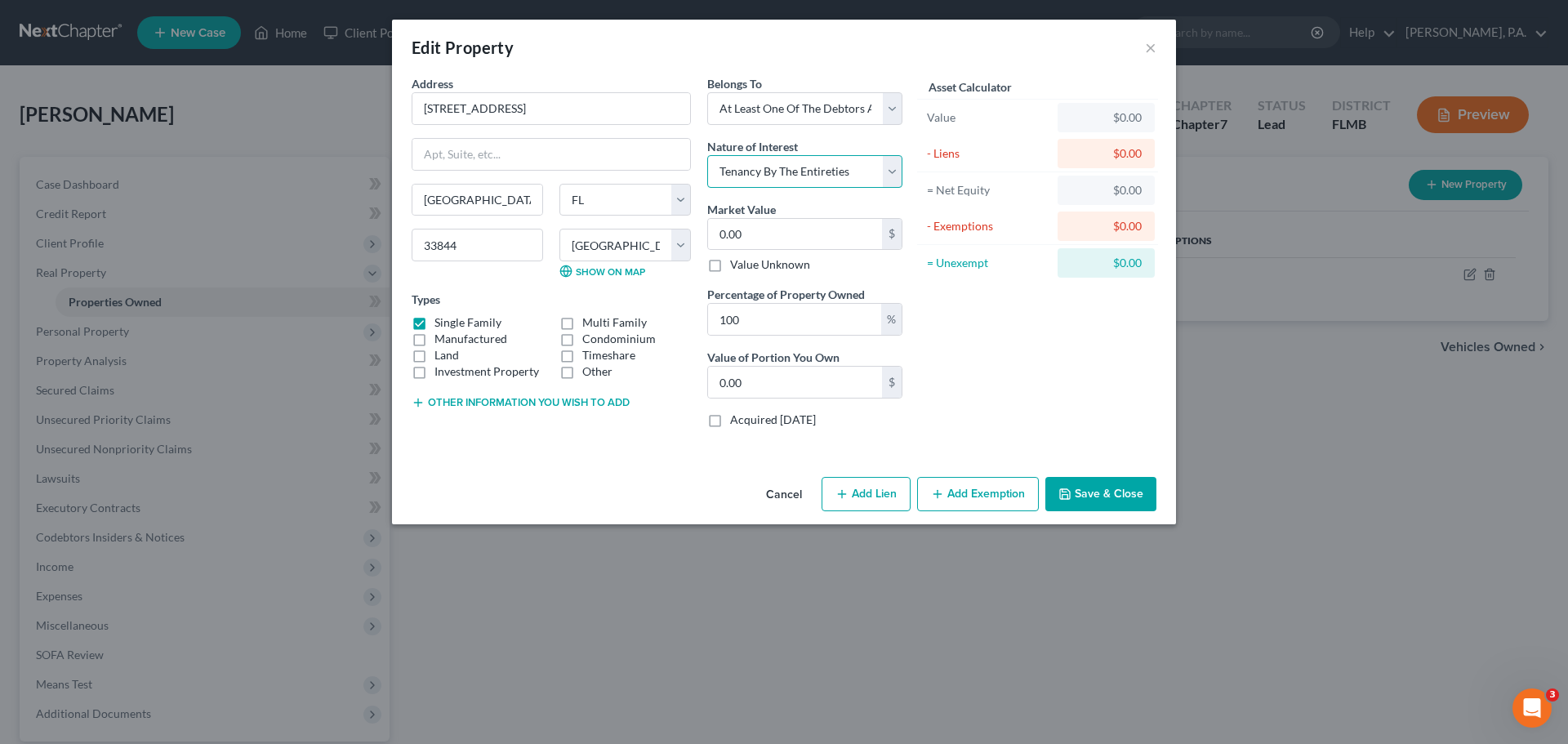
click at [707, 155] on select "Select Fee Simple Joint Tenant Life Estate Equitable Interest Future Interest T…" at bounding box center [805, 172] width 195 height 33
click at [796, 384] on input "0.00" at bounding box center [795, 383] width 174 height 31
type input "189,100.00"
click at [1107, 491] on button "Save & Close" at bounding box center [1100, 494] width 111 height 35
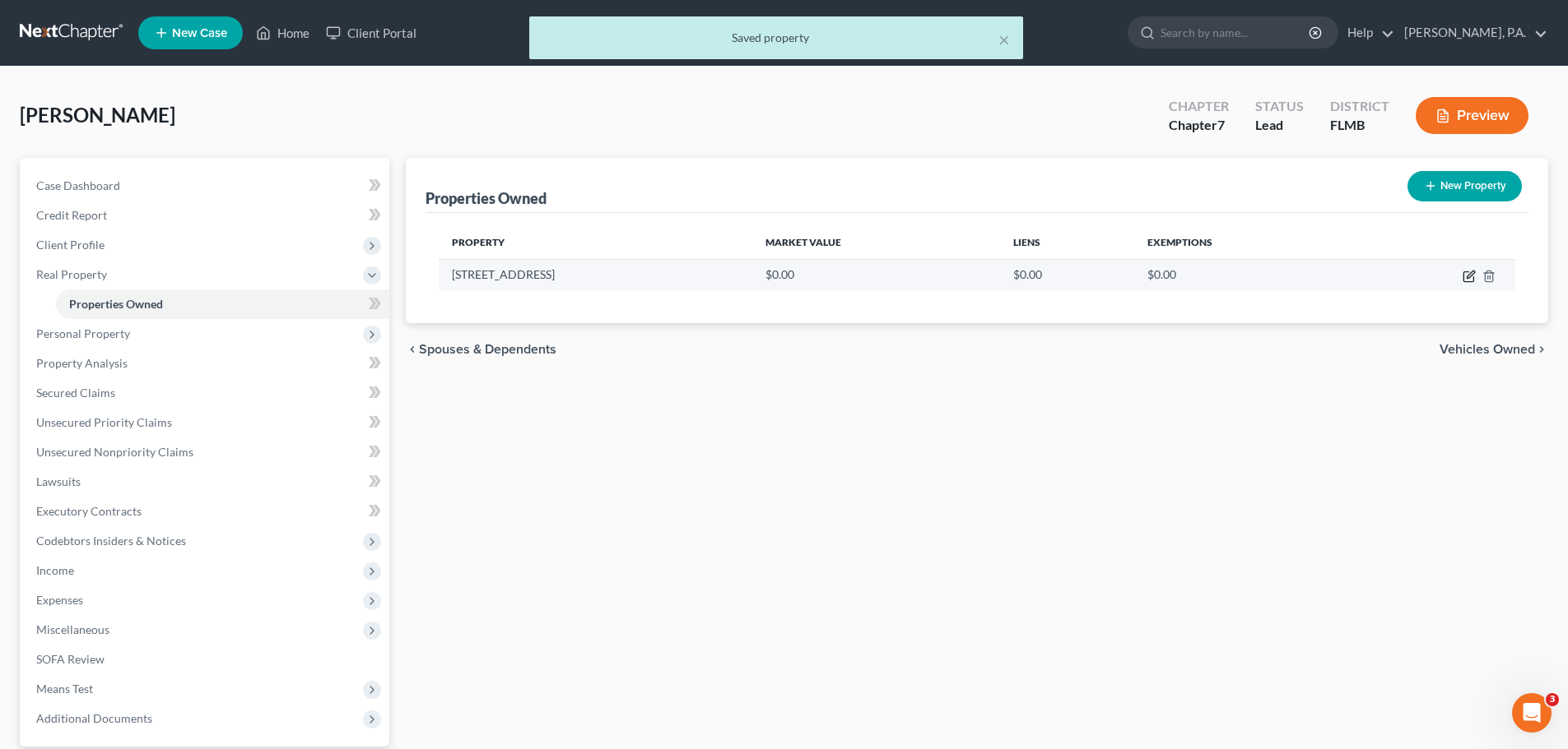
click at [1468, 274] on icon "button" at bounding box center [1469, 276] width 13 height 13
select select "9"
select select "52"
select select "3"
select select "5"
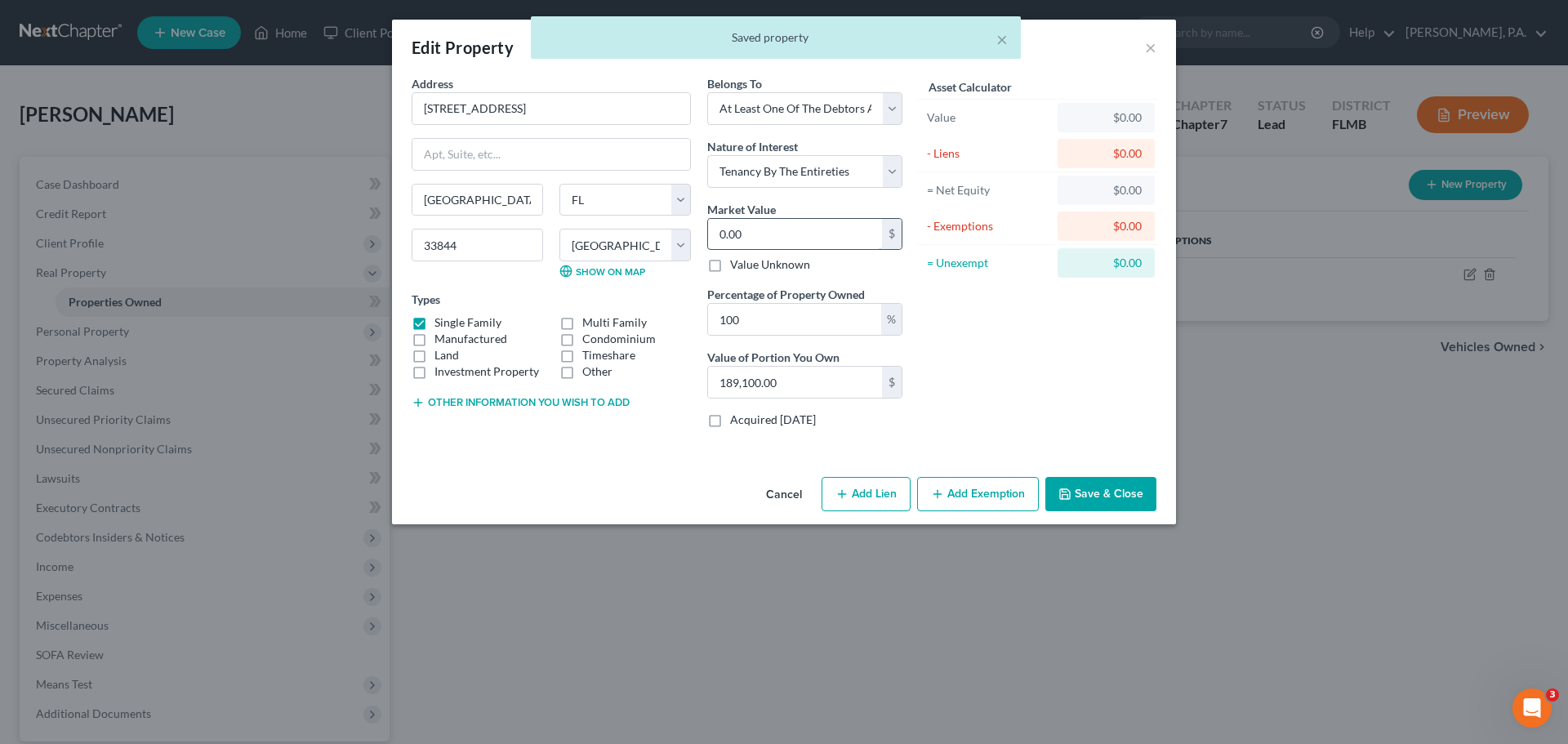
click at [788, 236] on input "0.00" at bounding box center [795, 235] width 174 height 31
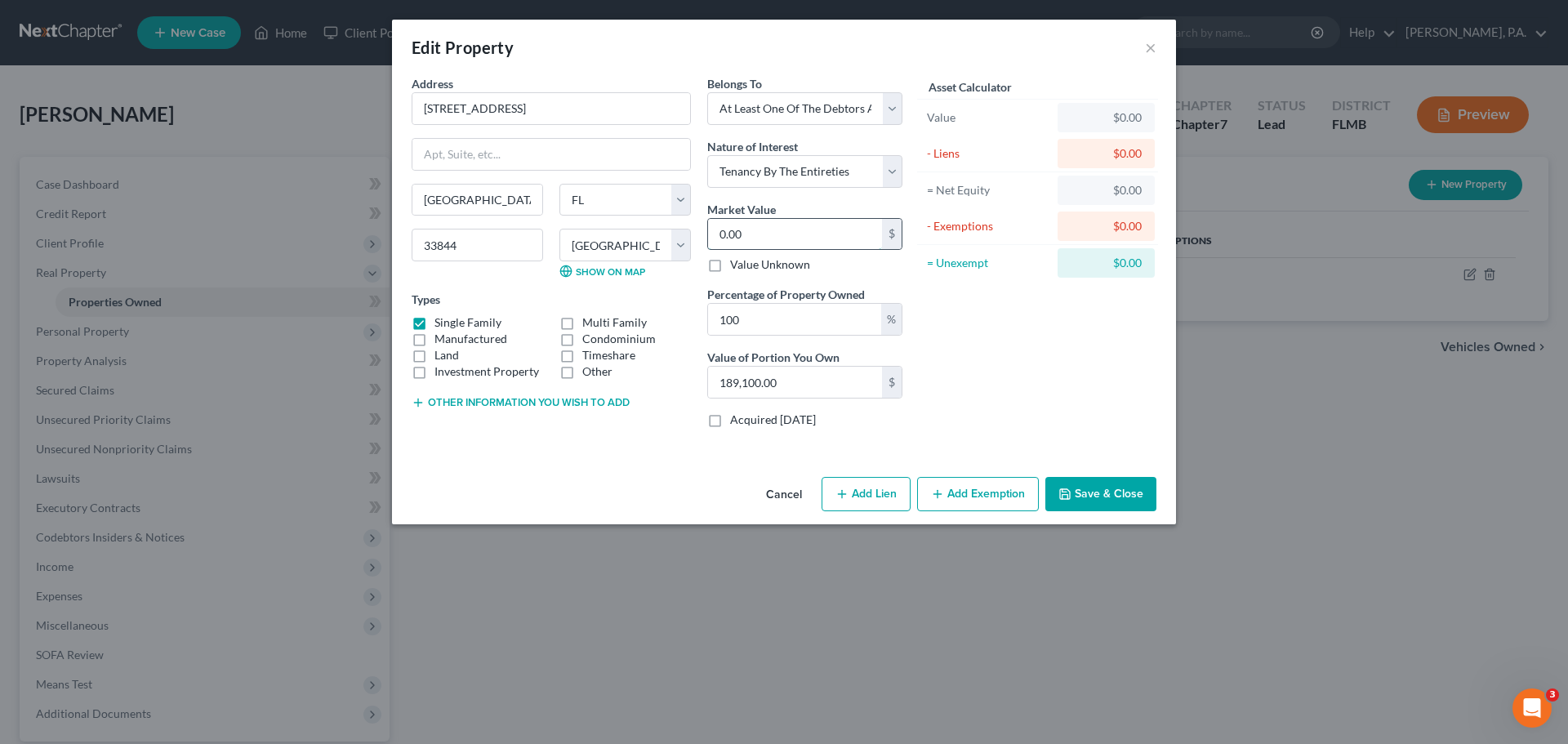
type input "1"
type input "1.00"
type input "18"
type input "18.00"
type input "189"
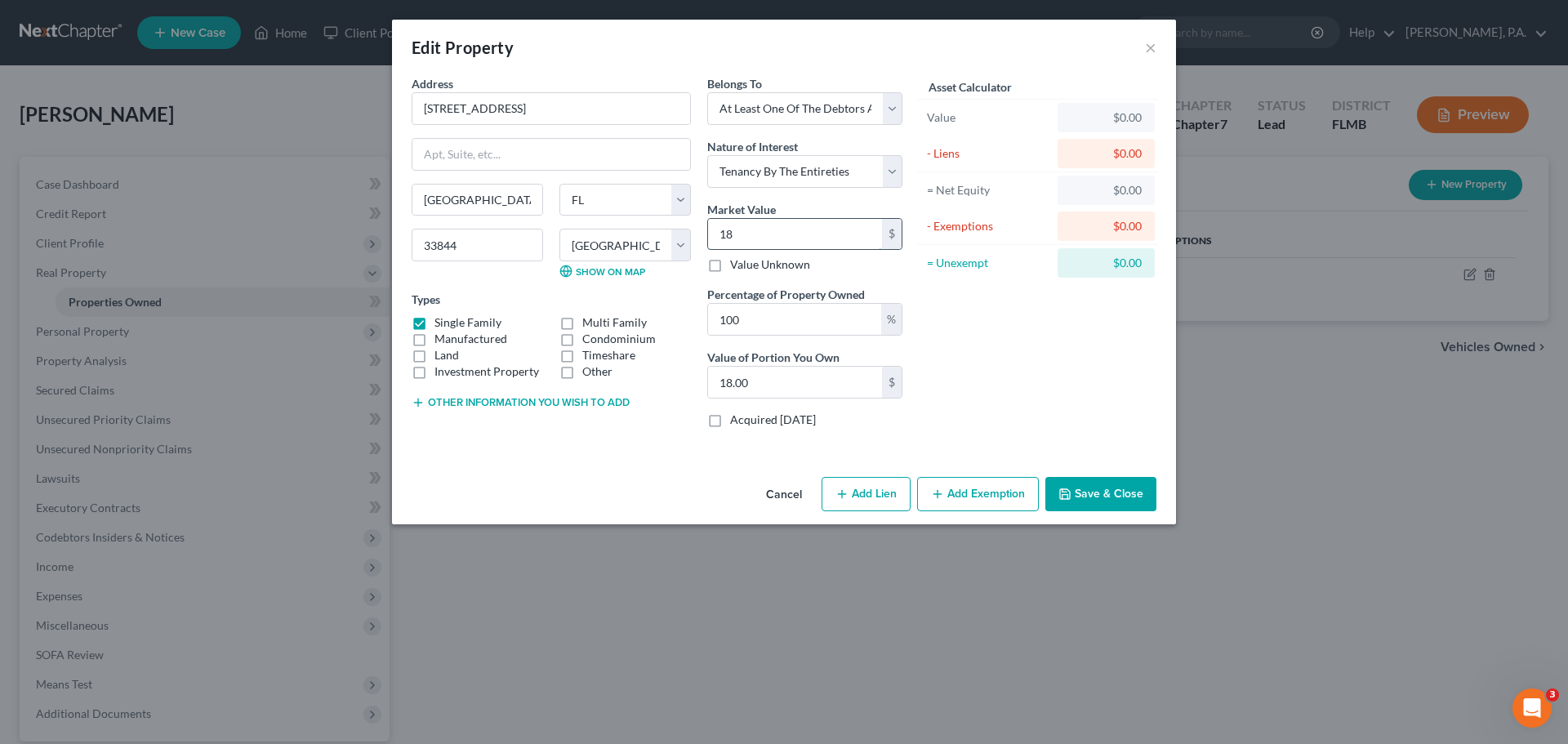
type input "189.00"
type input "1891"
type input "1,891.00"
type input "1,8910"
type input "18,910.00"
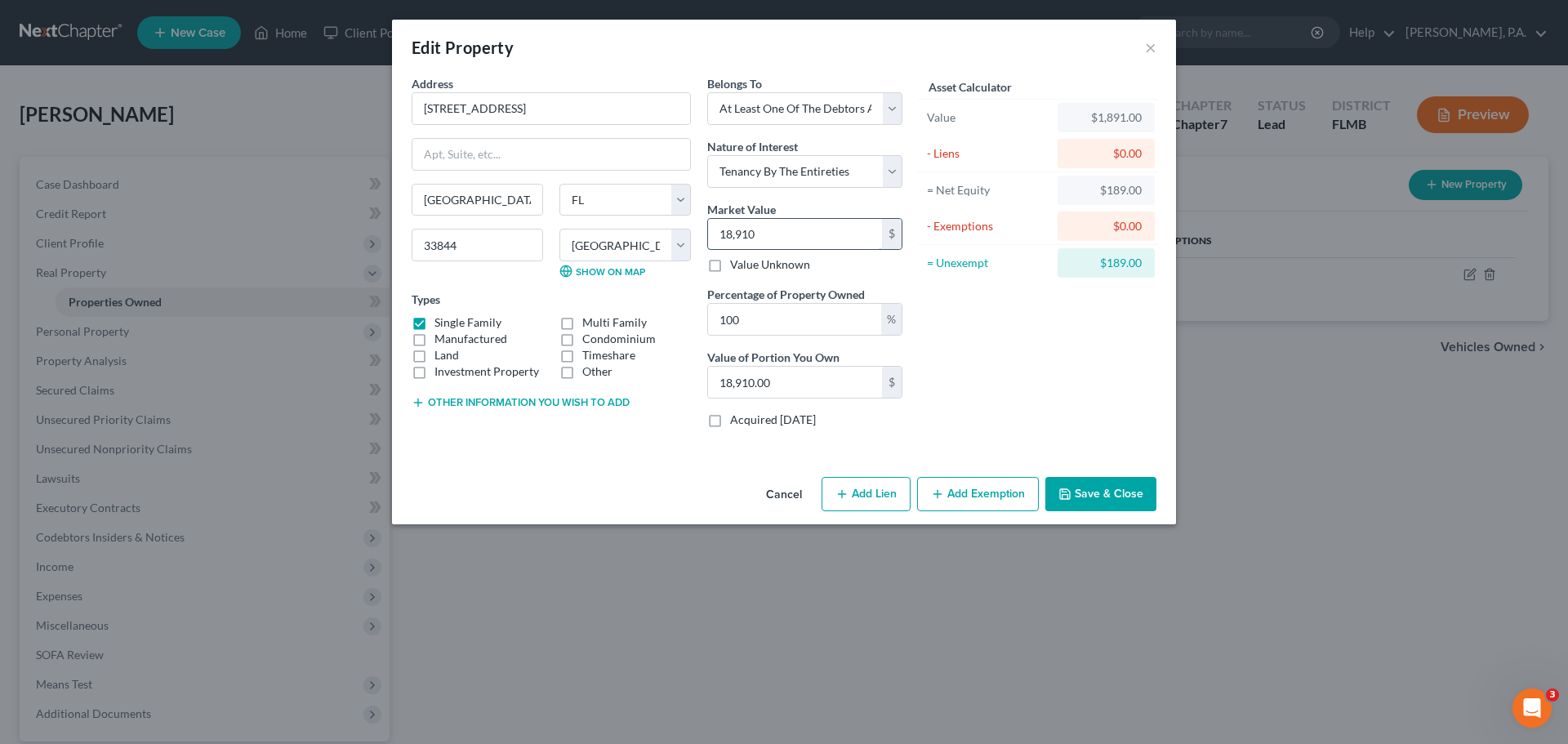
type input "18,9100"
type input "189,100.00"
click at [1105, 489] on button "Save & Close" at bounding box center [1100, 494] width 111 height 35
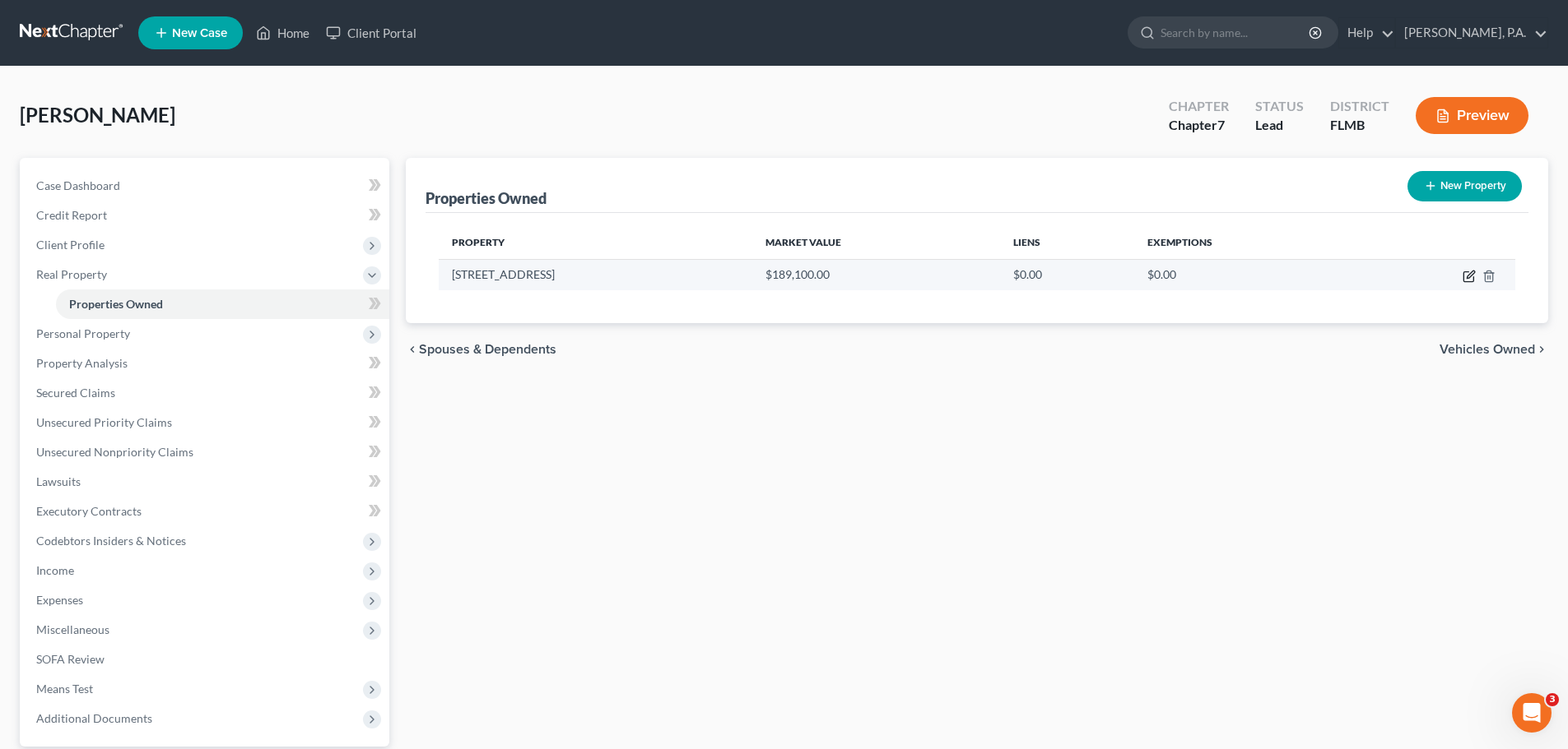
click at [1466, 278] on icon "button" at bounding box center [1469, 276] width 13 height 13
select select "9"
select select "52"
select select "3"
select select "5"
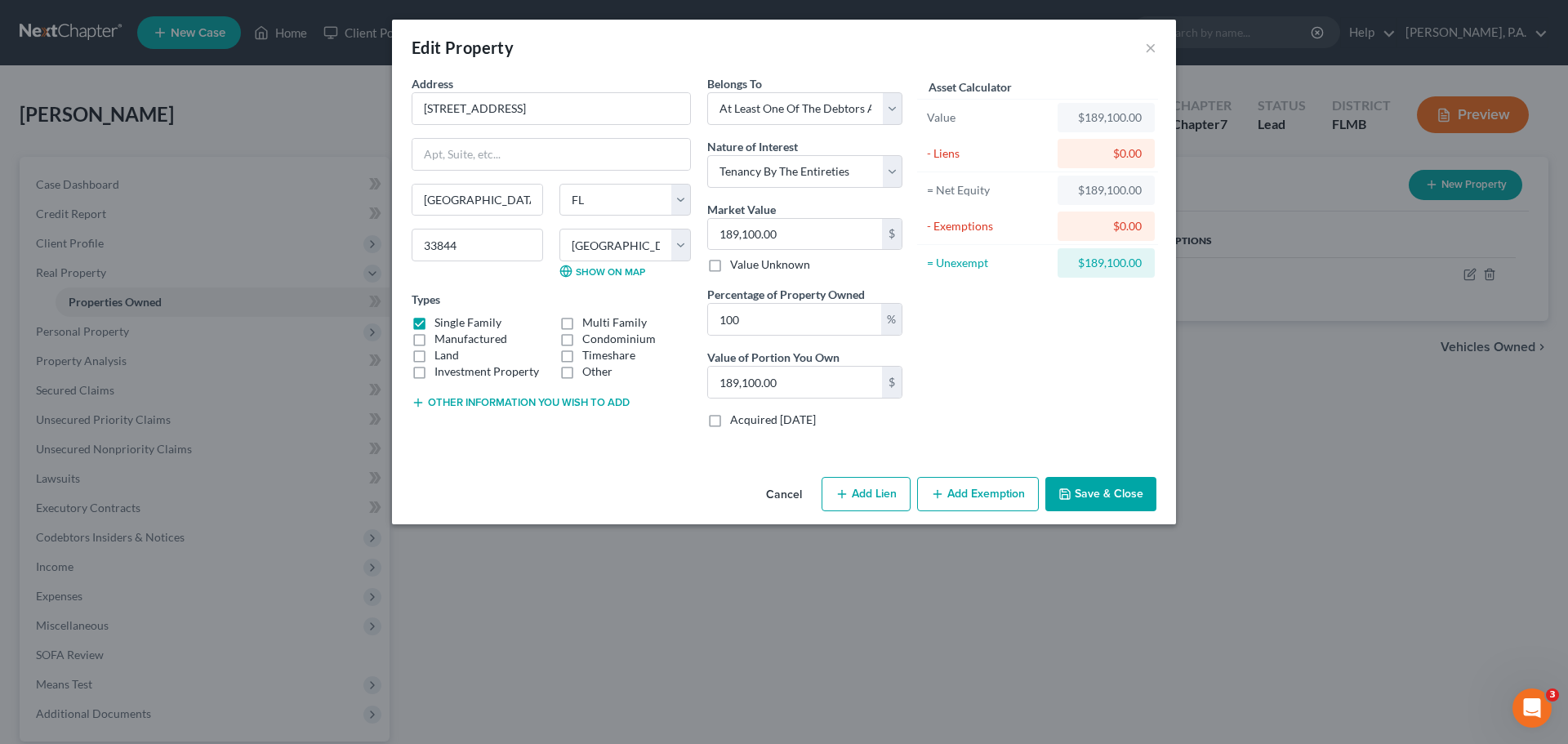
click at [1127, 486] on button "Save & Close" at bounding box center [1100, 494] width 111 height 35
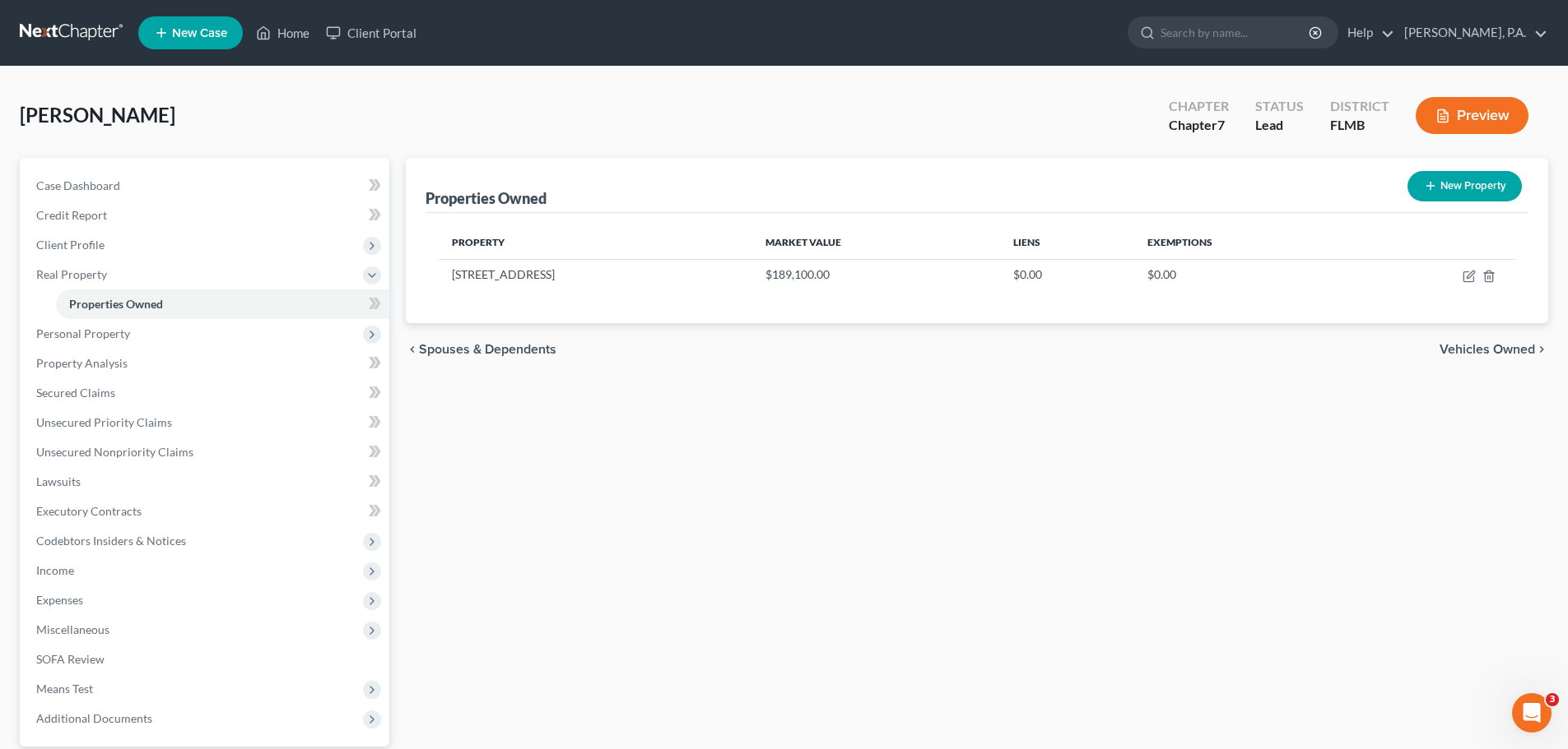
click at [1489, 352] on span "Vehicles Owned" at bounding box center [1487, 350] width 96 height 13
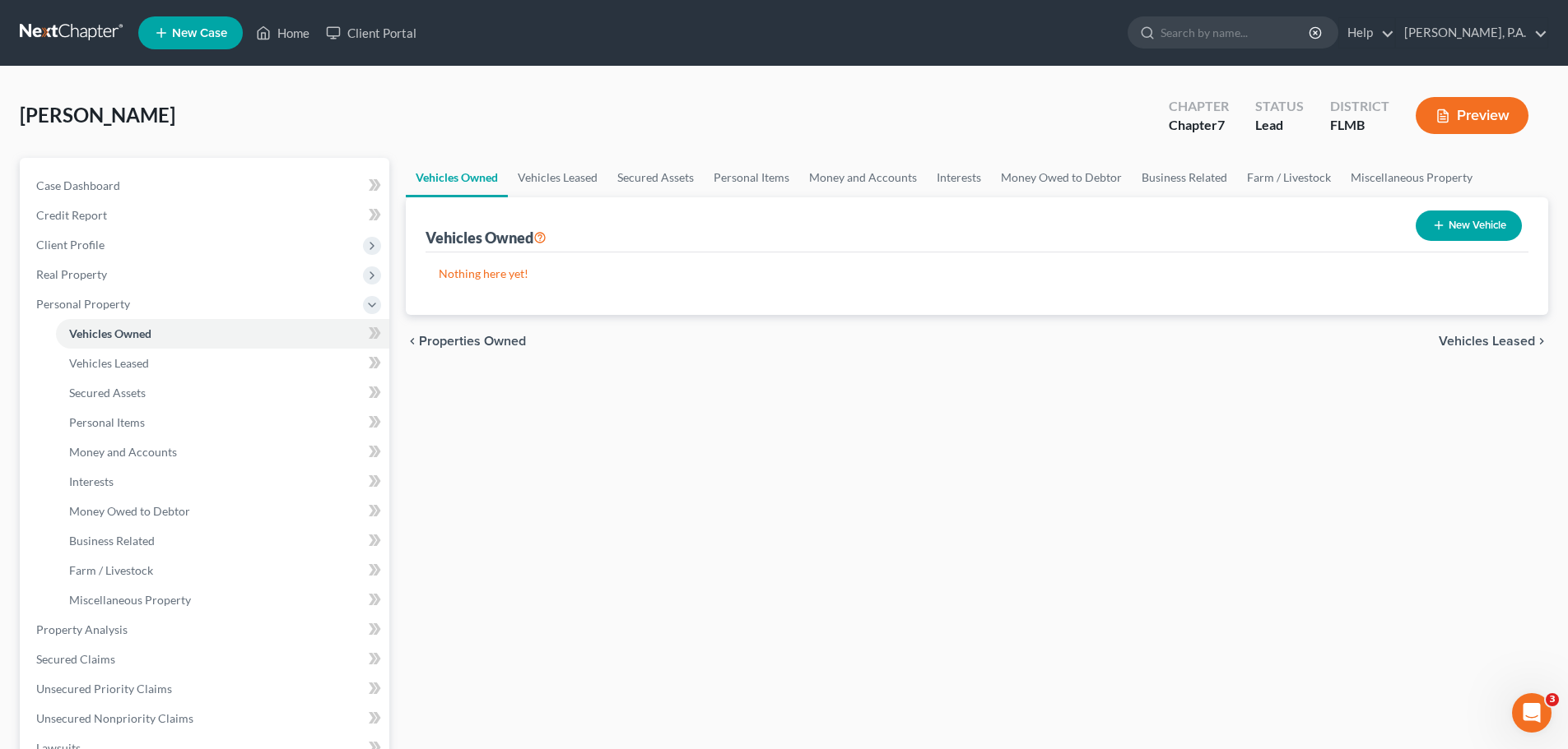
click at [1450, 225] on button "New Vehicle" at bounding box center [1469, 226] width 107 height 31
select select "0"
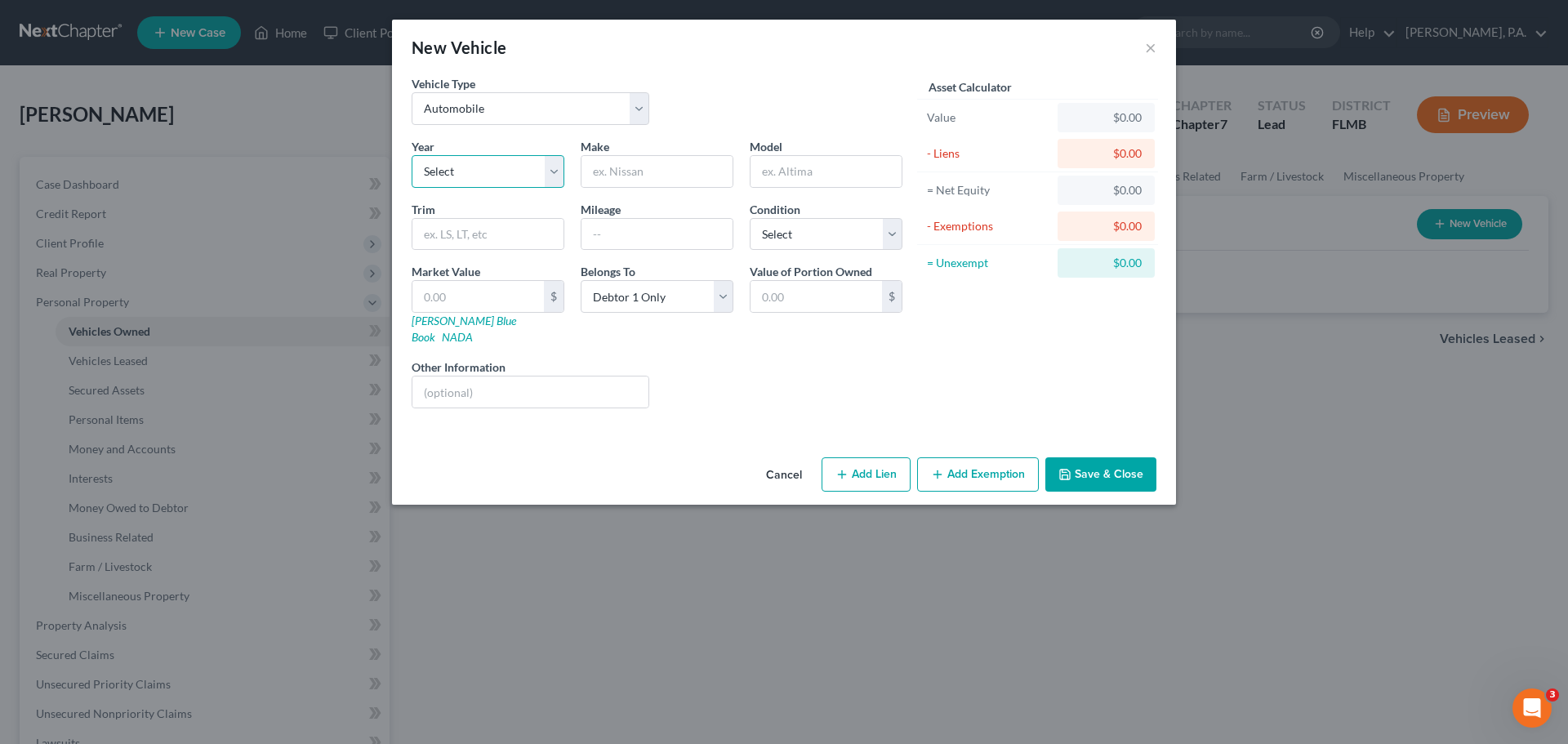
click at [512, 176] on select "Select 2026 2025 2024 2023 2022 2021 2020 2019 2018 2017 2016 2015 2014 2013 20…" at bounding box center [487, 172] width 153 height 33
select select "11"
click at [411, 155] on select "Select 2026 2025 2024 2023 2022 2021 2020 2019 2018 2017 2016 2015 2014 2013 20…" at bounding box center [487, 172] width 153 height 33
drag, startPoint x: 601, startPoint y: 171, endPoint x: 859, endPoint y: 149, distance: 258.9
click at [601, 171] on input "text" at bounding box center [657, 172] width 151 height 31
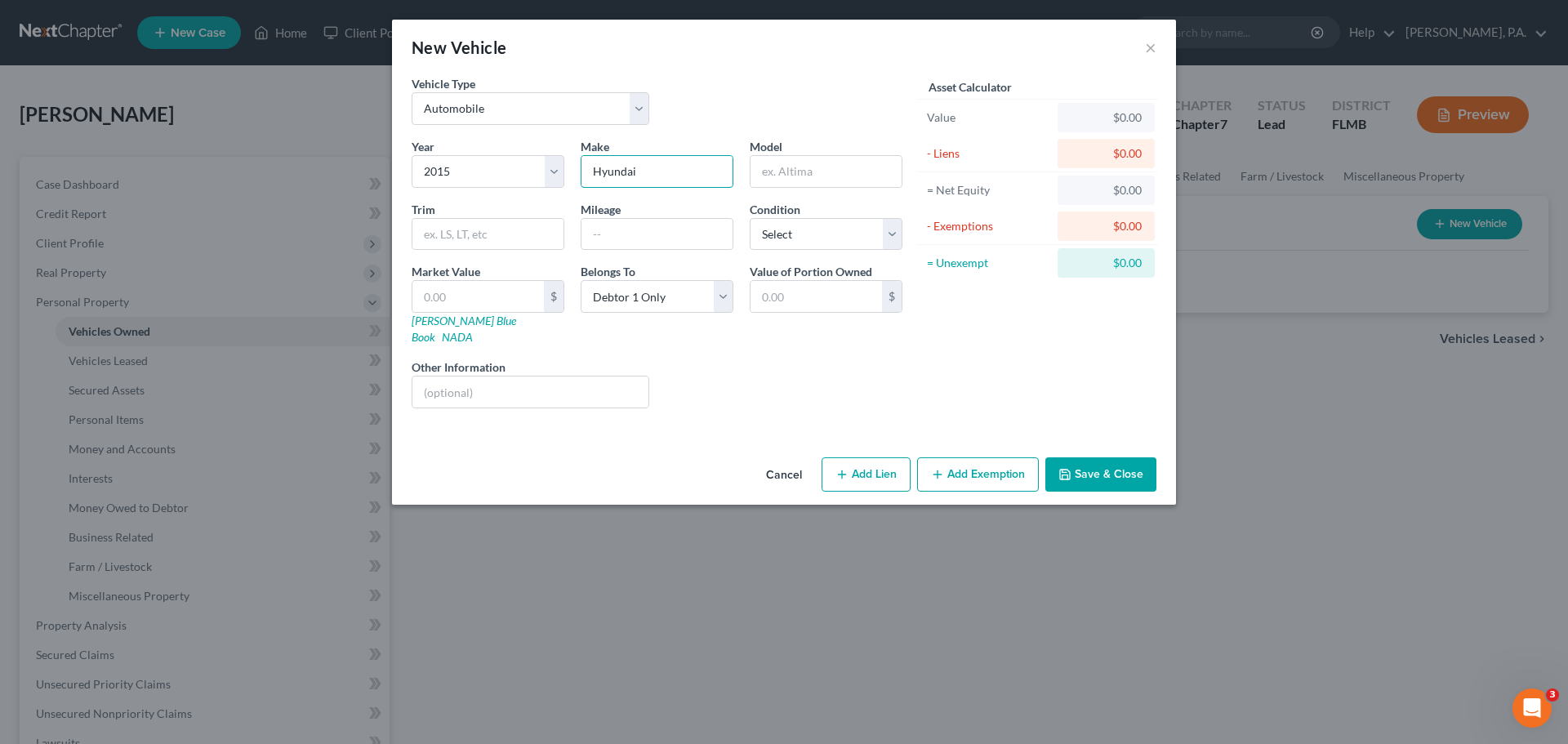
type input "Hyundai"
type input "Elantra"
click at [1098, 470] on button "Save & Close" at bounding box center [1100, 475] width 111 height 35
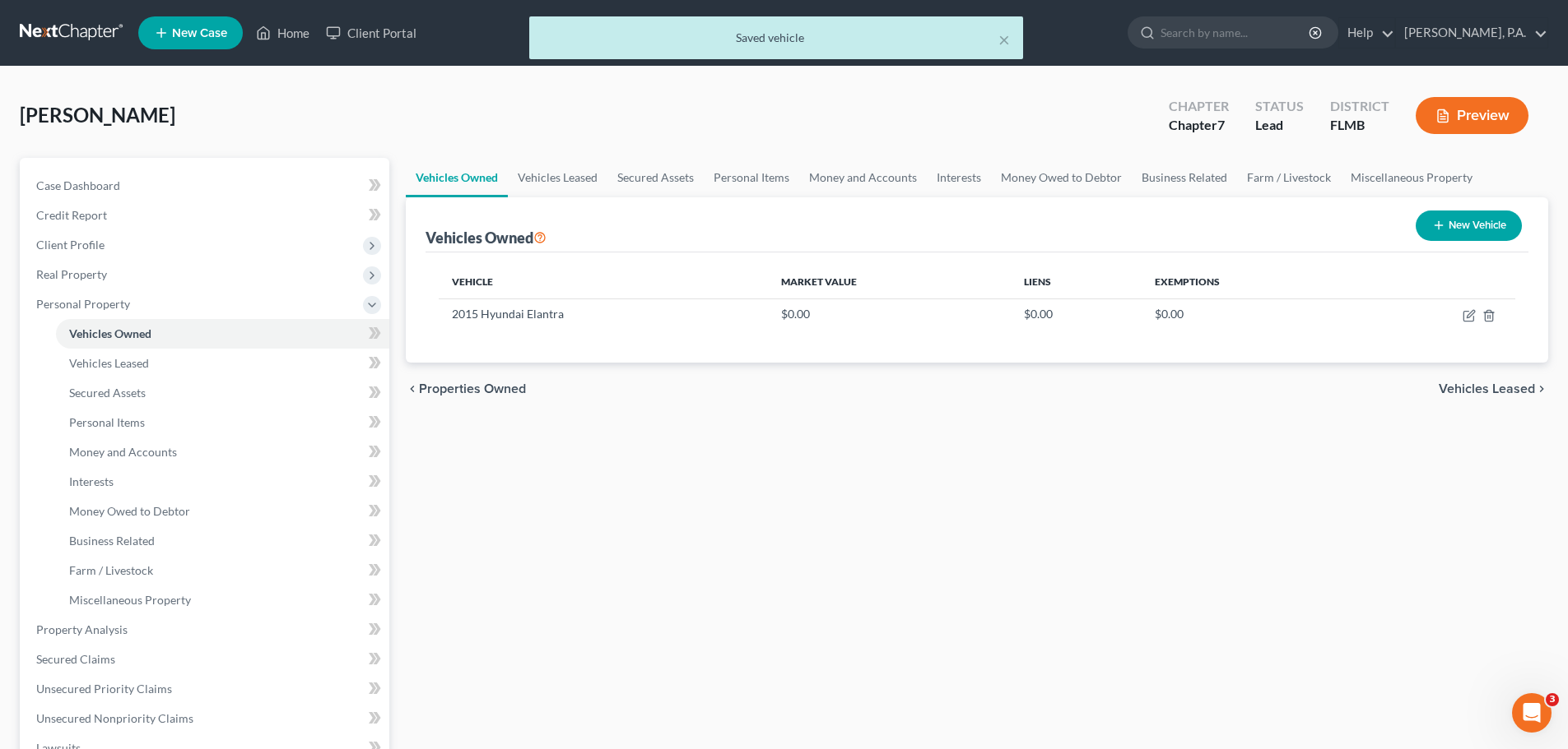
click at [1481, 395] on span "Vehicles Leased" at bounding box center [1487, 389] width 97 height 13
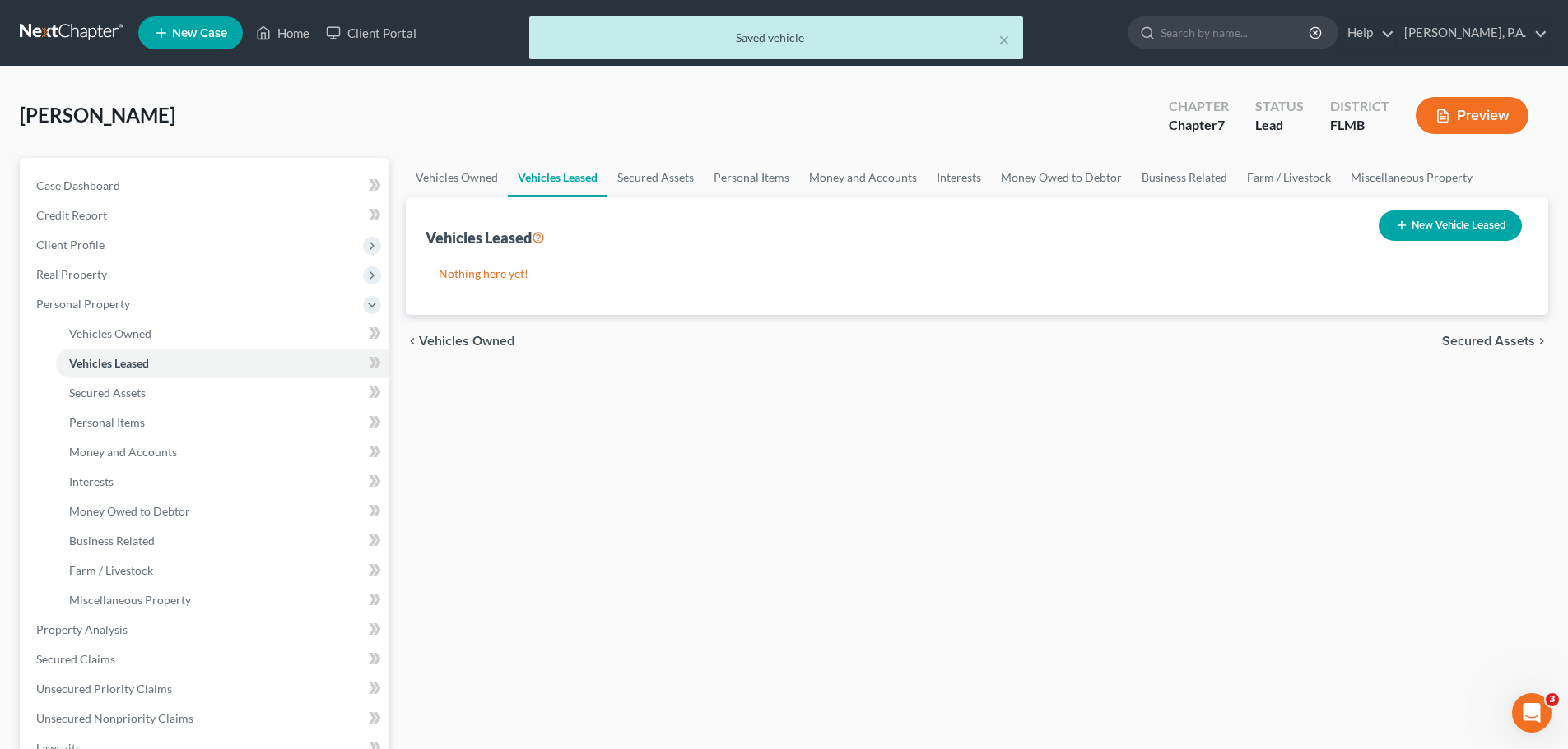
click at [1497, 345] on span "Secured Assets" at bounding box center [1489, 341] width 93 height 13
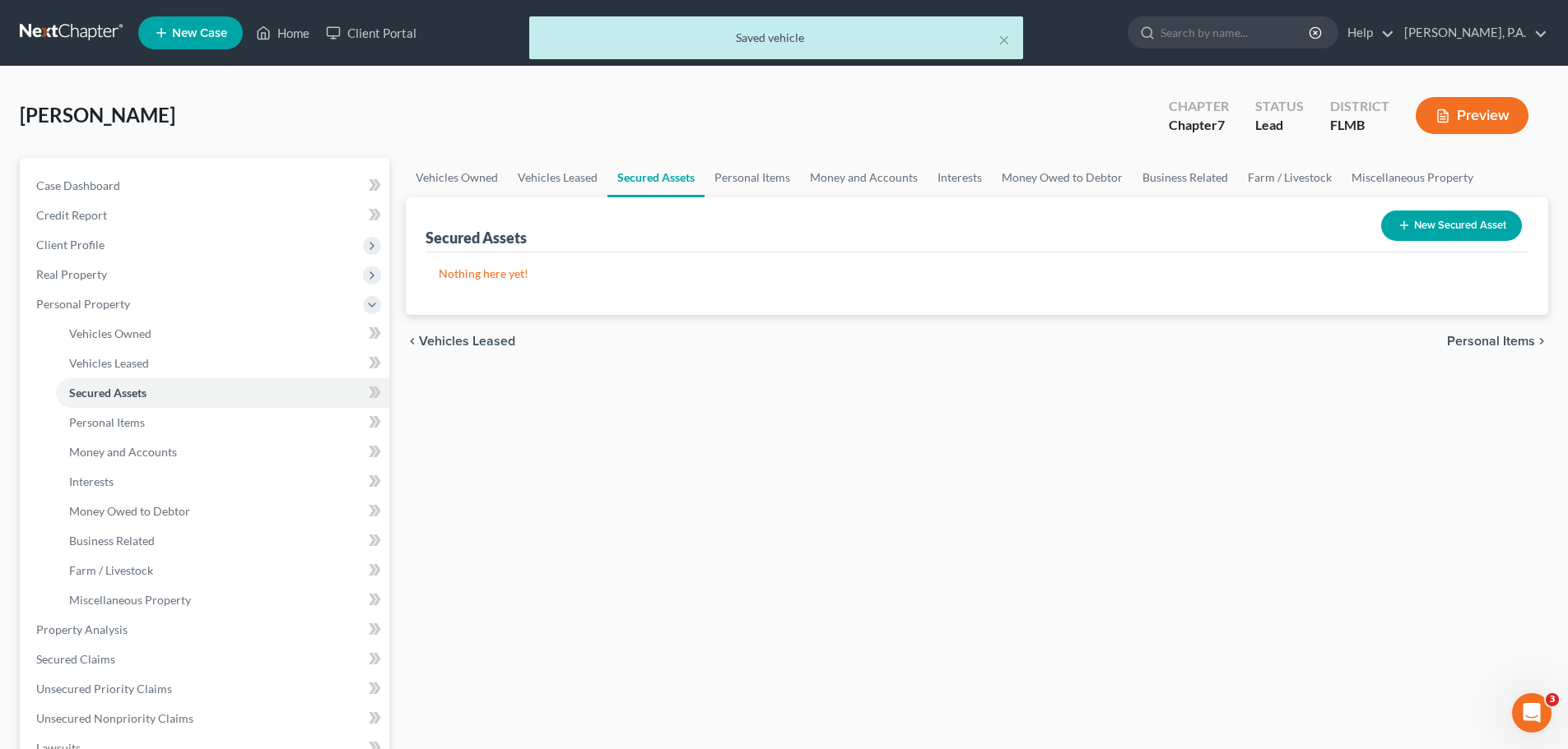
click at [1497, 345] on span "Personal Items" at bounding box center [1491, 341] width 88 height 13
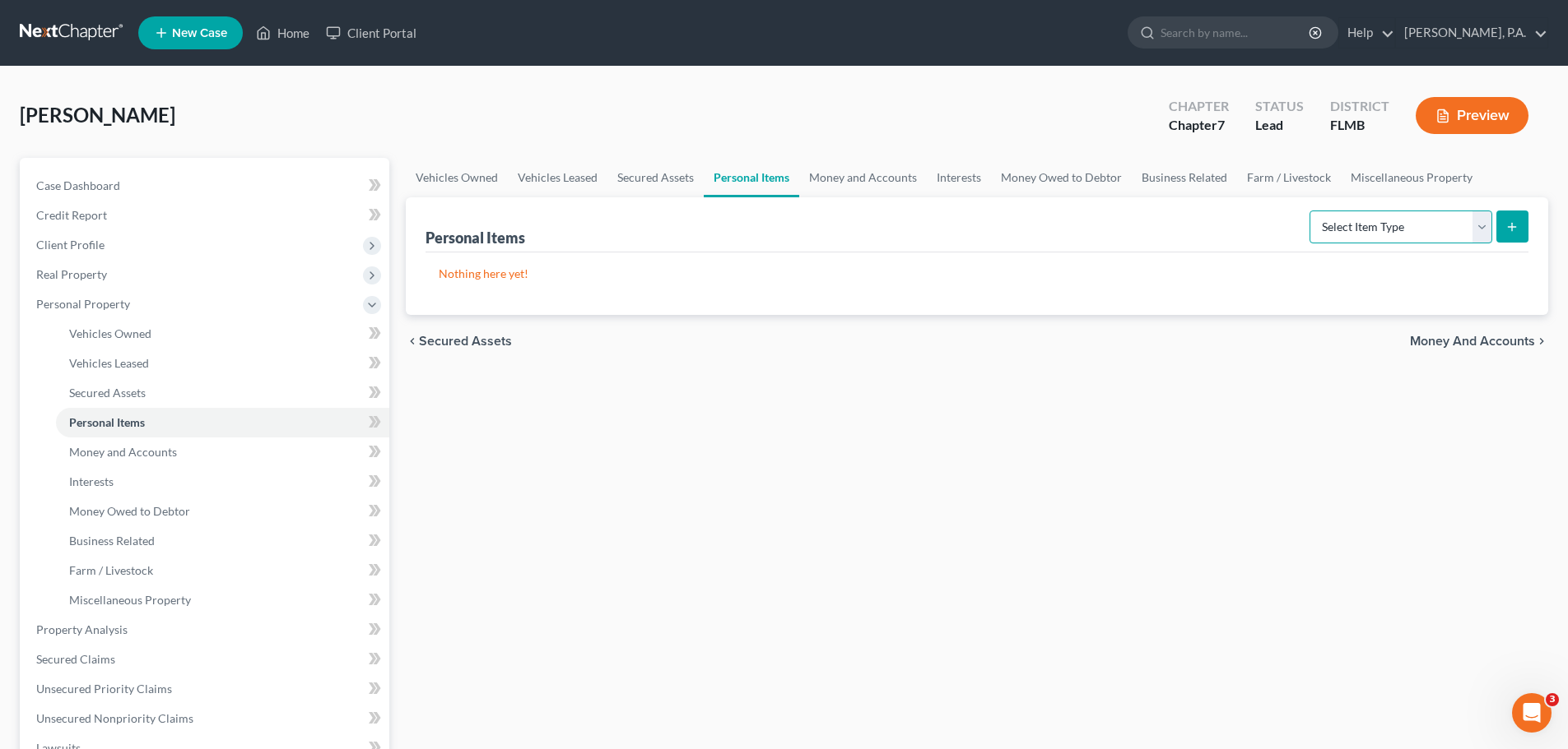
click at [1356, 228] on select "Select Item Type Clothing Collectibles Of Value Electronics Firearms Household …" at bounding box center [1401, 227] width 182 height 33
select select "household_goods"
click at [1311, 211] on select "Select Item Type Clothing Collectibles Of Value Electronics Firearms Household …" at bounding box center [1401, 227] width 182 height 33
click at [1506, 227] on icon "submit" at bounding box center [1512, 227] width 13 height 13
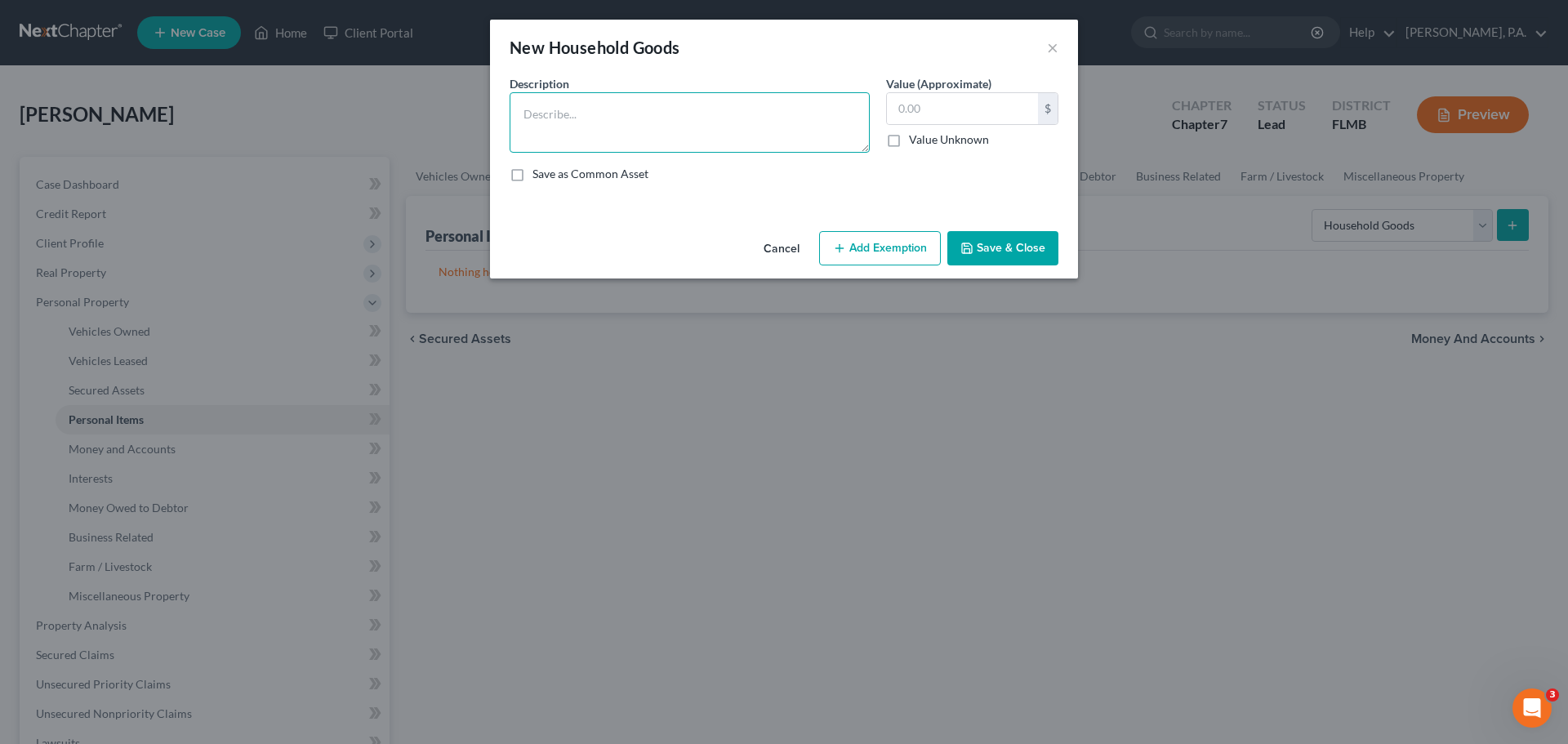
click at [681, 122] on textarea at bounding box center [690, 122] width 360 height 60
click at [777, 136] on textarea "Stove, Refrigerator, Microwave, Miscellaneous Cookware (10pcs), Kitchen Table, …" at bounding box center [690, 122] width 360 height 60
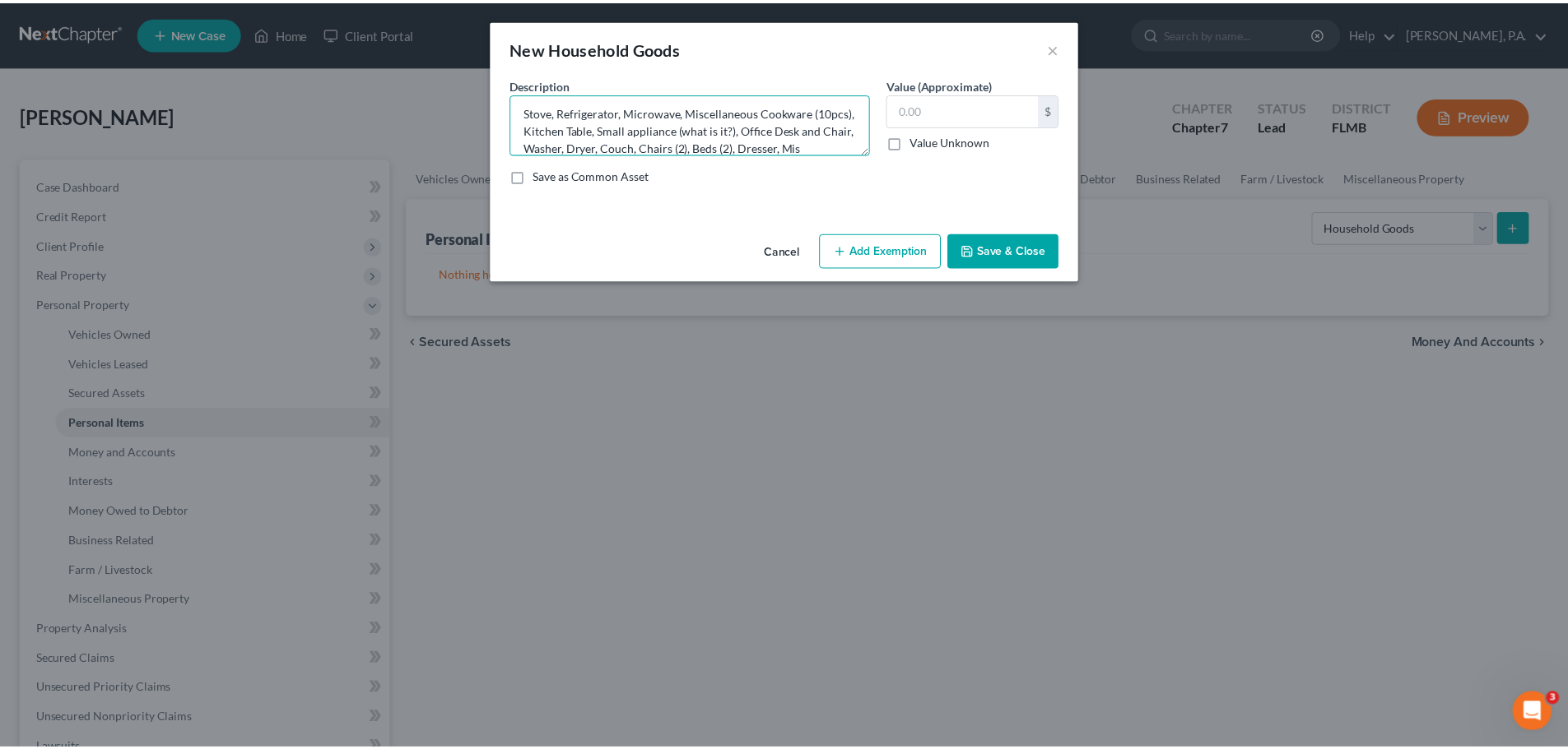
scroll to position [21, 0]
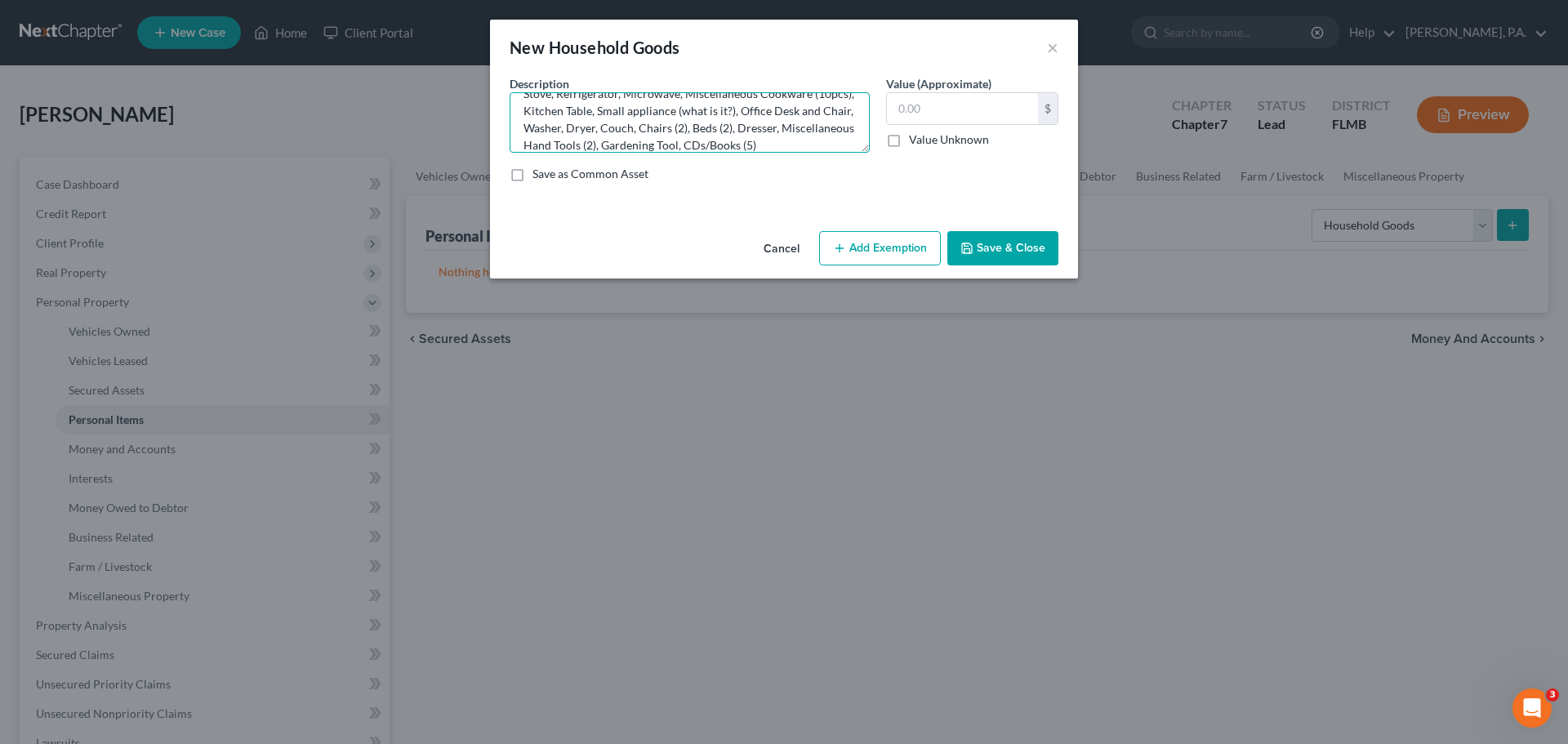
type textarea "Stove, Refrigerator, Microwave, Miscellaneous Cookware (10pcs), Kitchen Table, …"
click at [992, 107] on input "text" at bounding box center [962, 109] width 151 height 31
type input "705.00"
click at [1015, 235] on button "Save & Close" at bounding box center [1003, 249] width 111 height 35
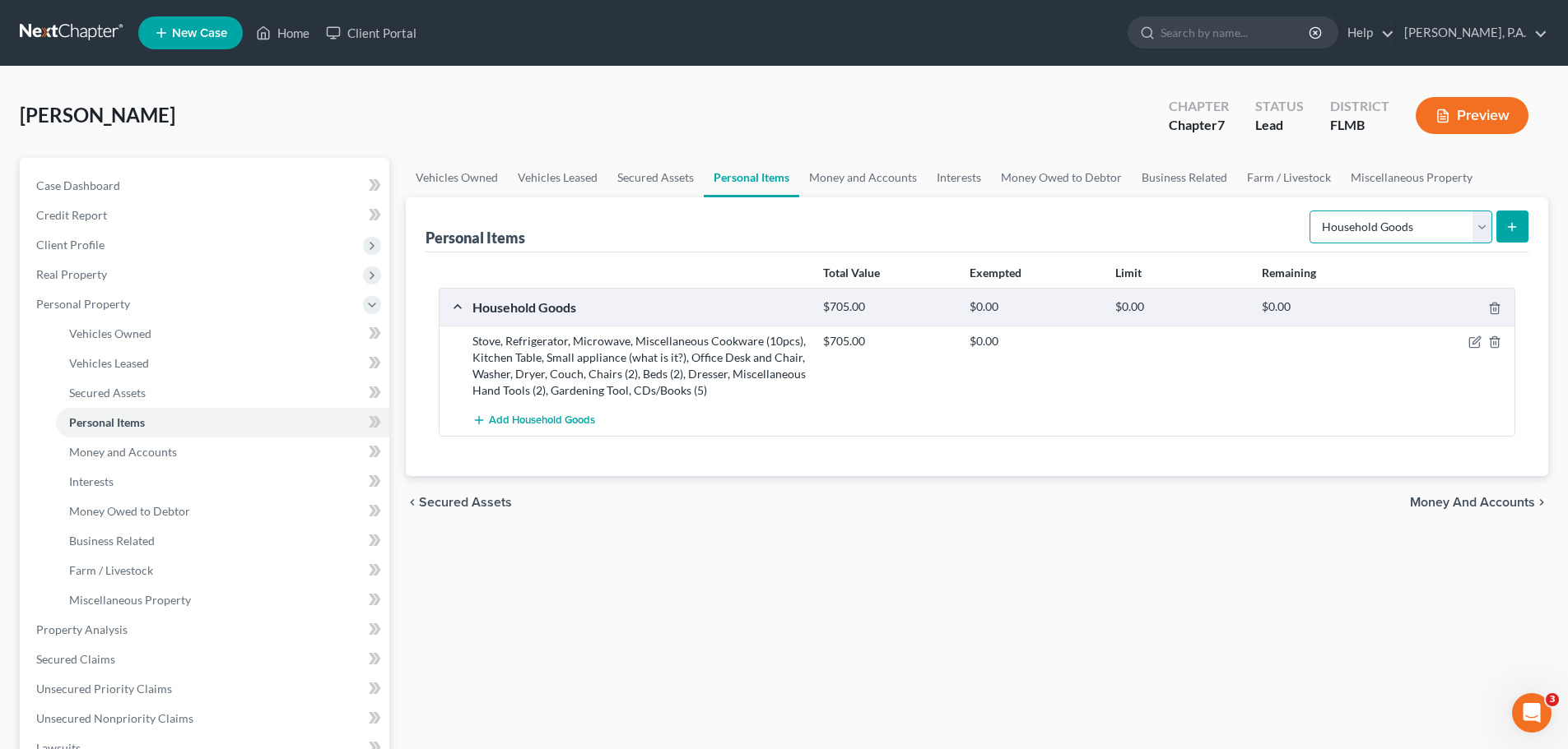
click at [1386, 236] on select "Select Item Type Clothing Collectibles Of Value Electronics Firearms Household …" at bounding box center [1401, 227] width 182 height 33
select select "clothing"
click at [1311, 211] on select "Select Item Type Clothing Collectibles Of Value Electronics Firearms Household …" at bounding box center [1401, 227] width 182 height 33
click at [1517, 230] on icon "submit" at bounding box center [1512, 227] width 13 height 13
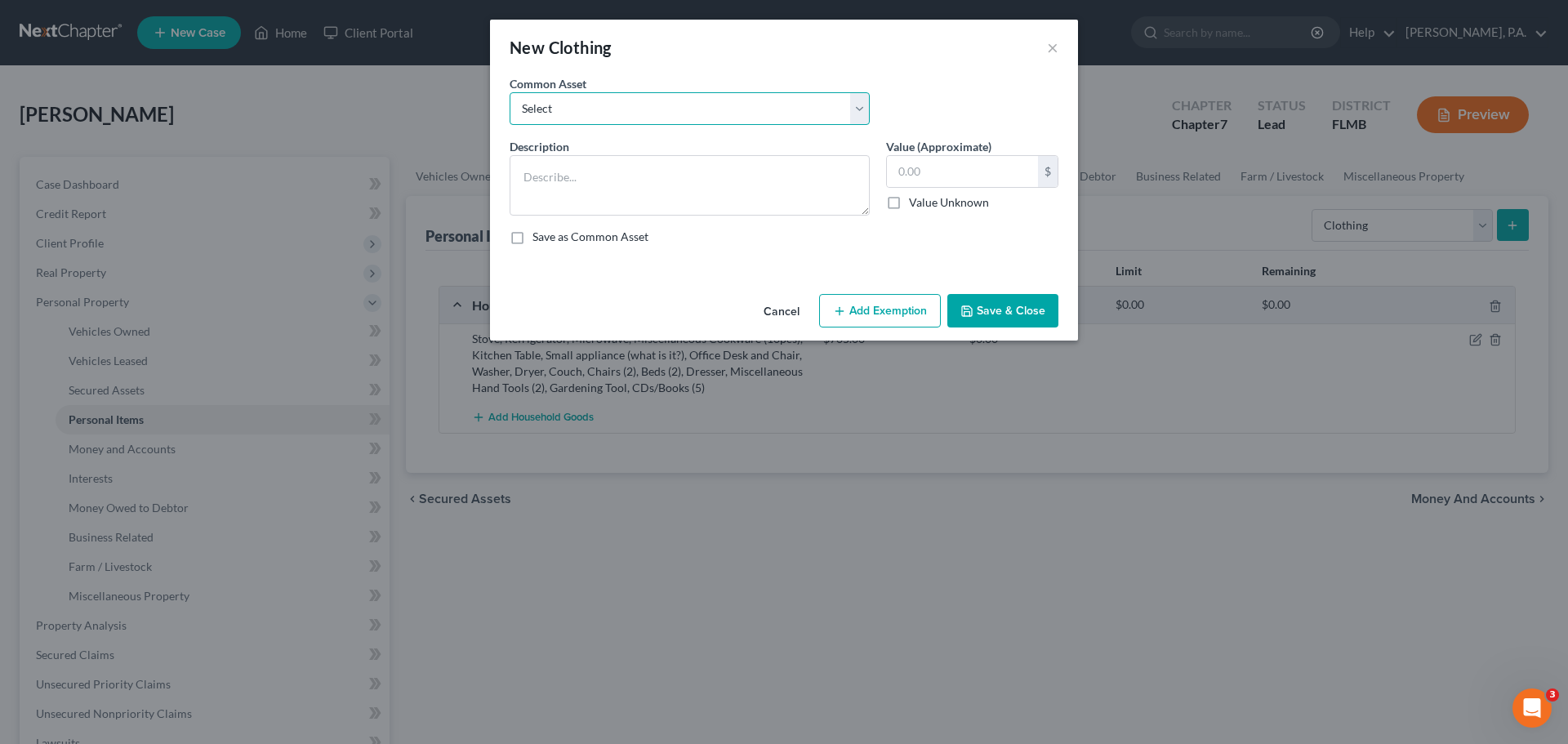
click at [714, 118] on select "Select Normal Misc. Wearing Apparel" at bounding box center [690, 109] width 360 height 33
select select "0"
click at [510, 93] on select "Select Normal Misc. Wearing Apparel" at bounding box center [690, 109] width 360 height 33
type textarea "Normal Misc. Wearing Apparel"
click at [903, 171] on input "50.00" at bounding box center [962, 172] width 151 height 31
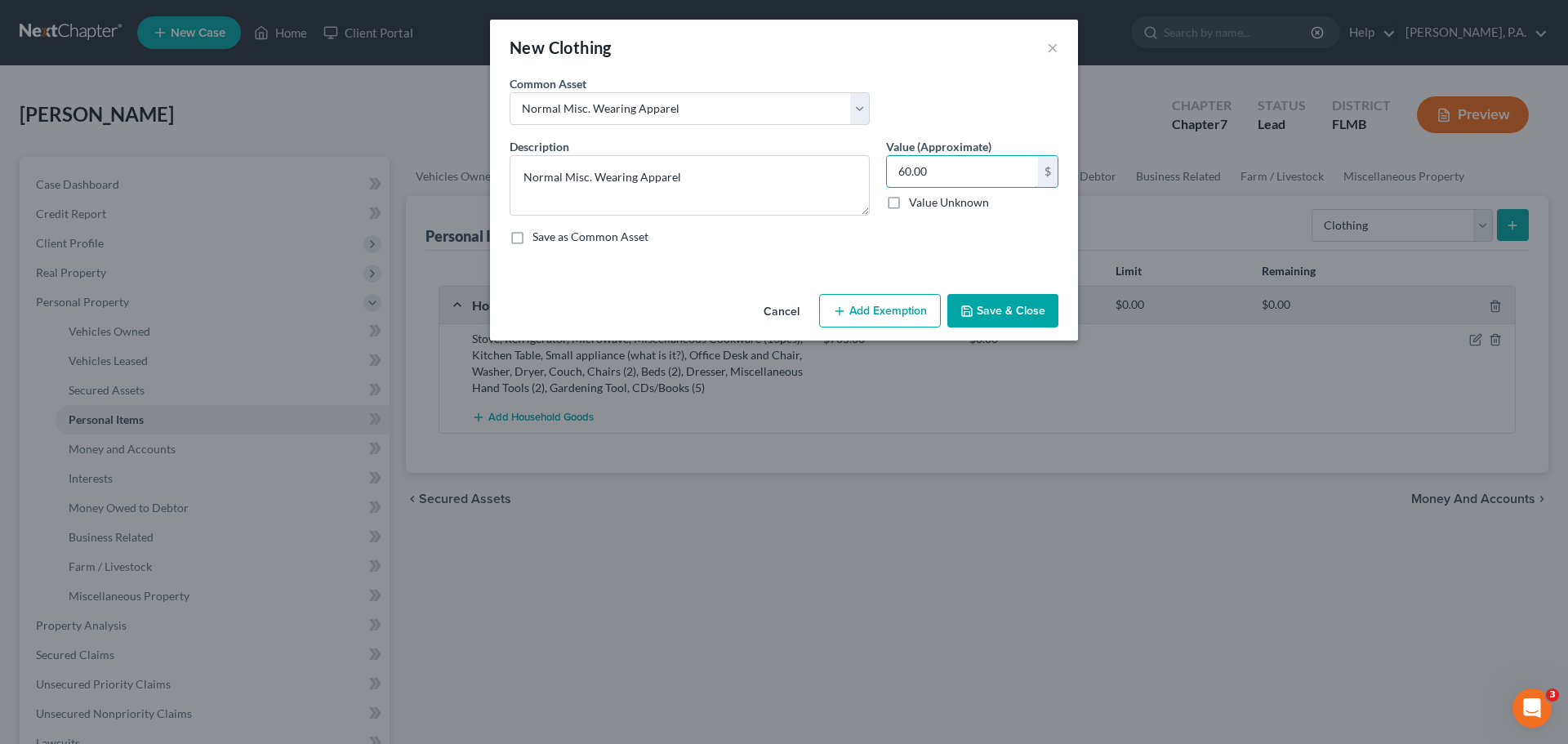
type input "60.00"
click at [1040, 304] on button "Save & Close" at bounding box center [1003, 312] width 111 height 35
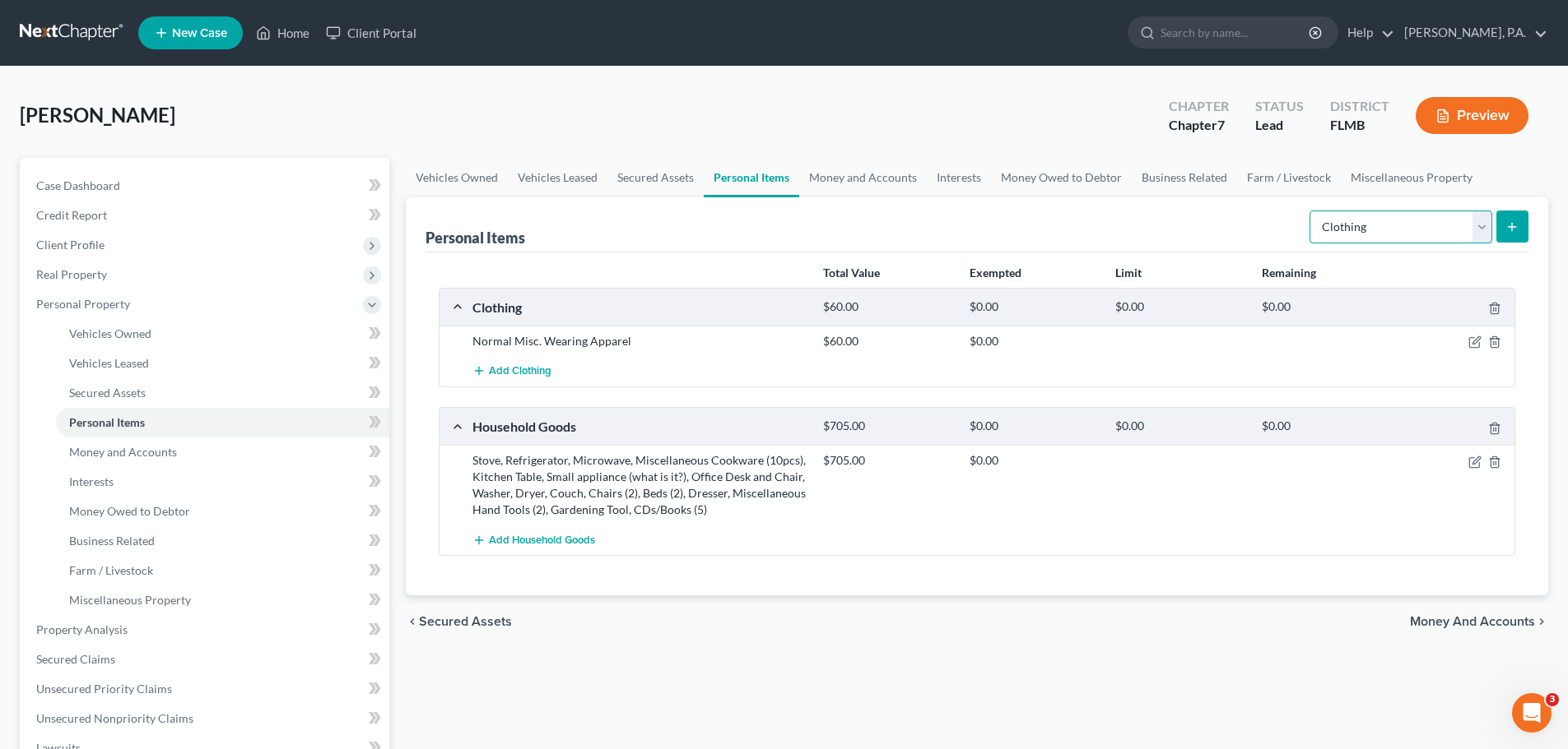
click at [1465, 221] on select "Select Item Type Clothing Collectibles Of Value Electronics Firearms Household …" at bounding box center [1401, 227] width 182 height 33
select select "electronics"
click at [1311, 211] on select "Select Item Type Clothing Collectibles Of Value Electronics Firearms Household …" at bounding box center [1401, 227] width 182 height 33
click at [1520, 221] on button "submit" at bounding box center [1512, 226] width 32 height 32
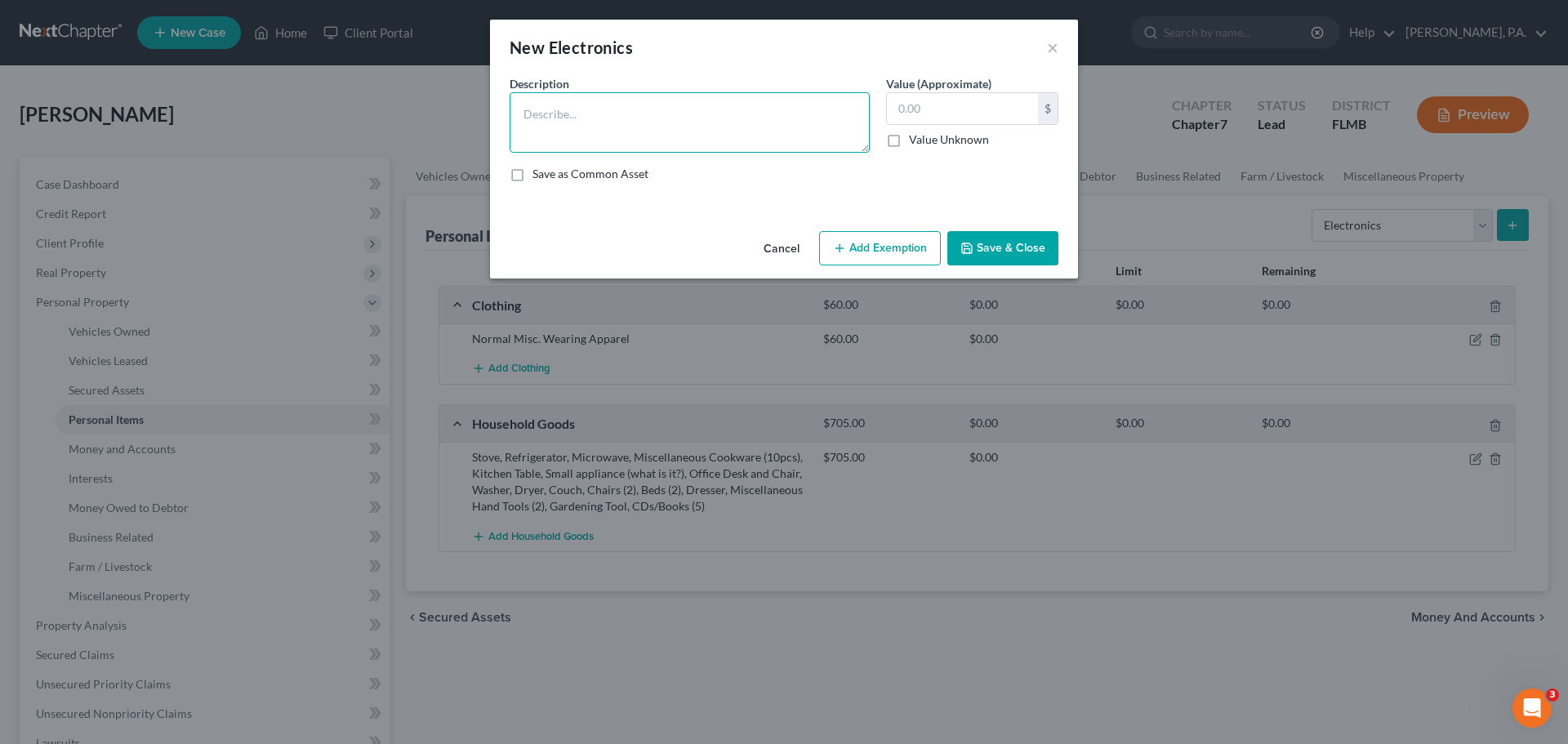
click at [622, 114] on textarea at bounding box center [690, 122] width 360 height 60
type textarea "Television, Computers (2), Printer"
click at [977, 111] on input "text" at bounding box center [962, 109] width 151 height 31
type input "450.00"
click at [967, 244] on icon "button" at bounding box center [967, 249] width 10 height 10
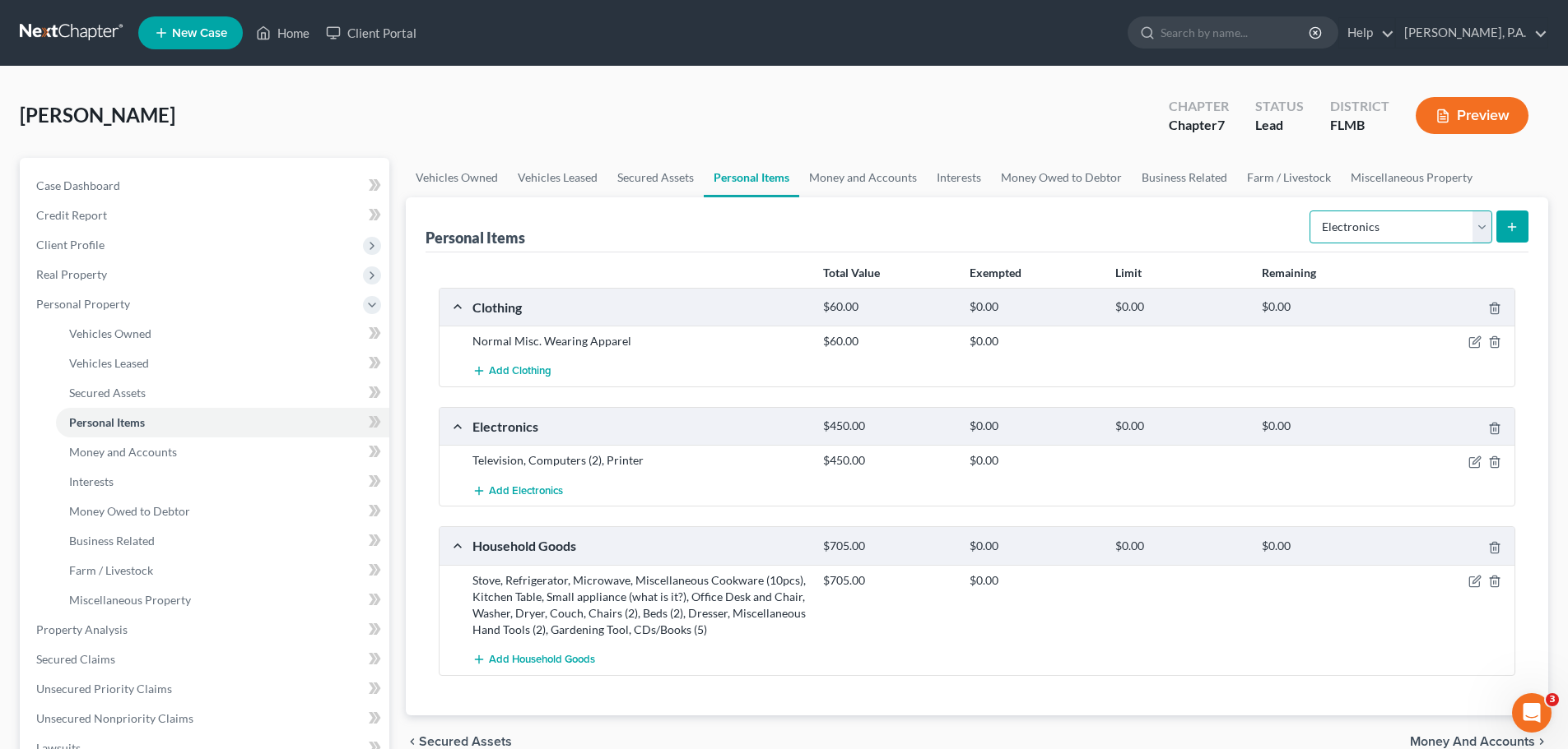
click at [1417, 221] on select "Select Item Type Clothing Collectibles Of Value Electronics Firearms Household …" at bounding box center [1401, 227] width 182 height 33
select select "pets"
click at [1311, 211] on select "Select Item Type Clothing Collectibles Of Value Electronics Firearms Household …" at bounding box center [1401, 227] width 182 height 33
click at [1519, 231] on icon "submit" at bounding box center [1512, 227] width 13 height 13
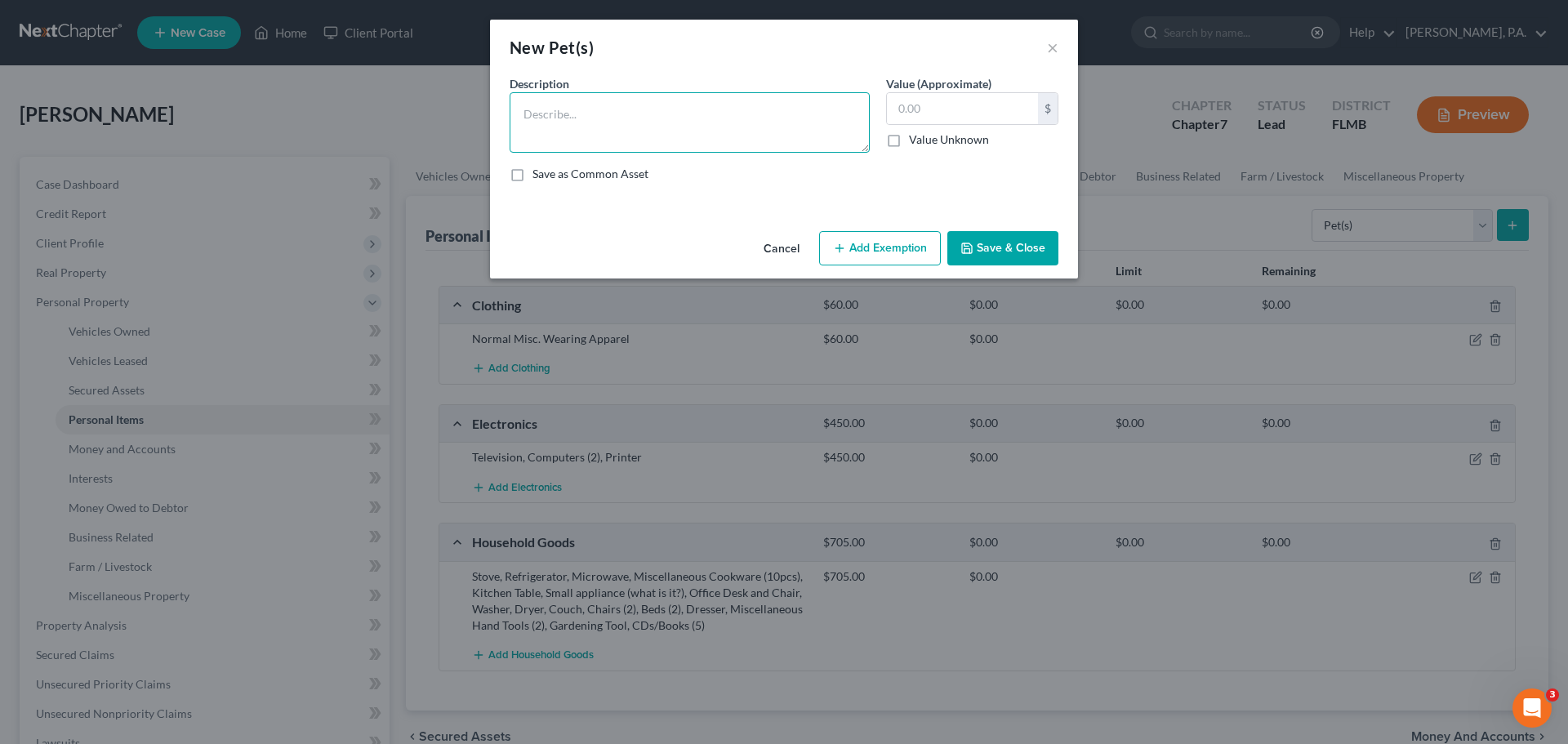
click at [557, 107] on textarea at bounding box center [690, 122] width 360 height 60
type textarea "Cat"
click at [999, 118] on input "text" at bounding box center [962, 109] width 151 height 31
type input "0.00"
click at [976, 250] on button "Save & Close" at bounding box center [1003, 249] width 111 height 35
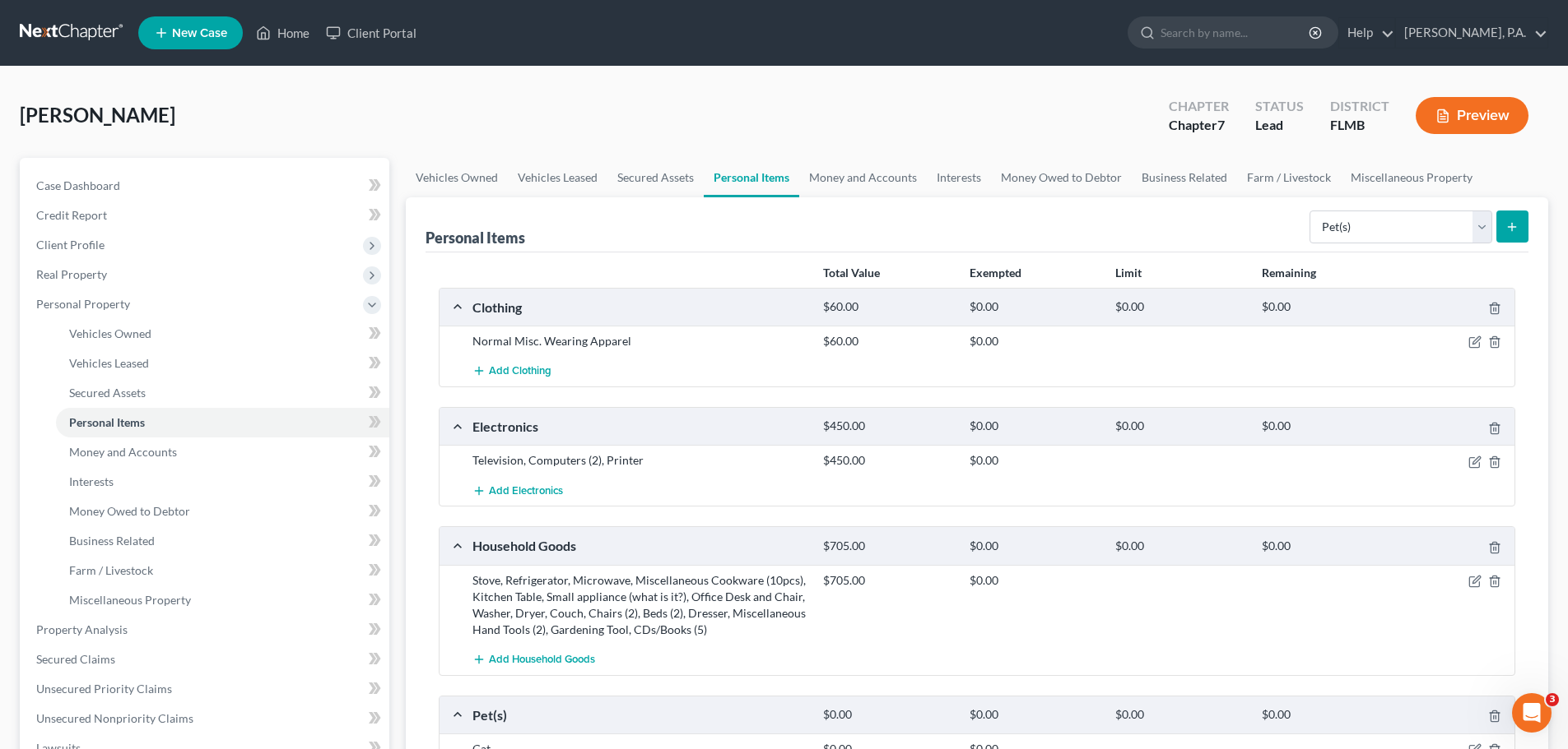
scroll to position [421, 0]
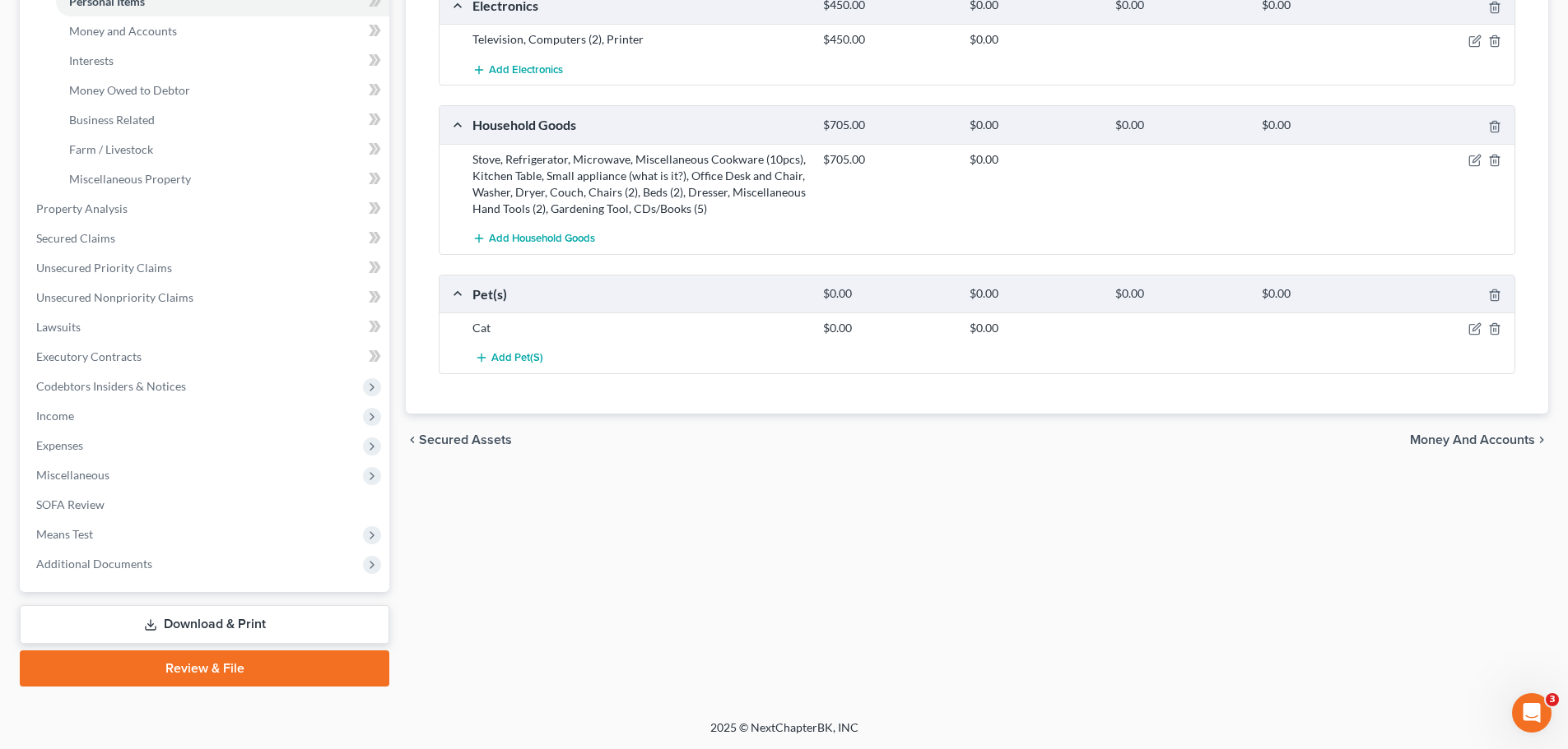
click at [1455, 439] on span "Money and Accounts" at bounding box center [1472, 440] width 125 height 13
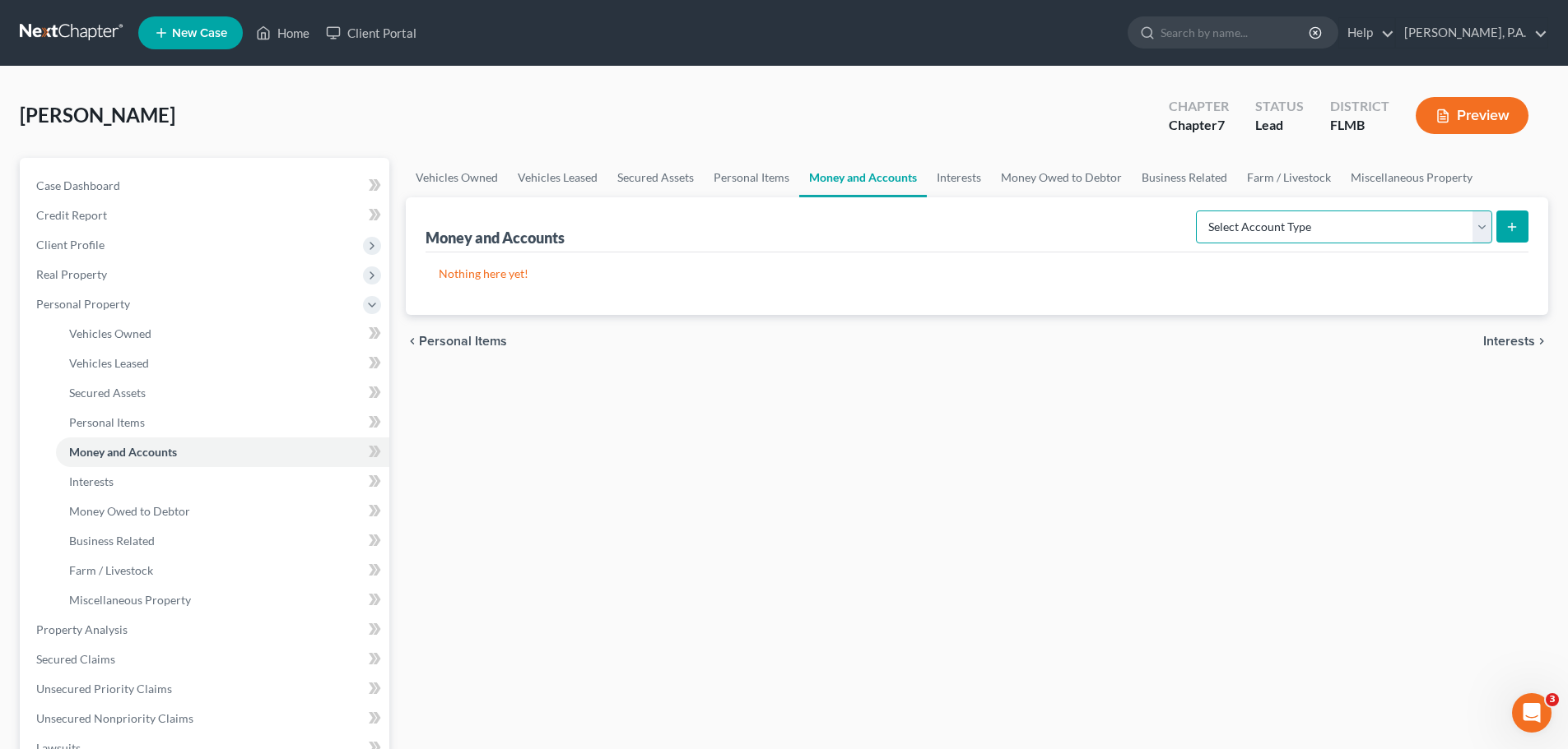
click at [1264, 239] on select "Select Account Type Brokerage Cash on Hand Certificates of Deposit Checking Acc…" at bounding box center [1344, 227] width 296 height 33
select select "checking"
click at [1199, 211] on select "Select Account Type Brokerage Cash on Hand Certificates of Deposit Checking Acc…" at bounding box center [1344, 227] width 296 height 33
click at [1509, 229] on icon "submit" at bounding box center [1512, 227] width 13 height 13
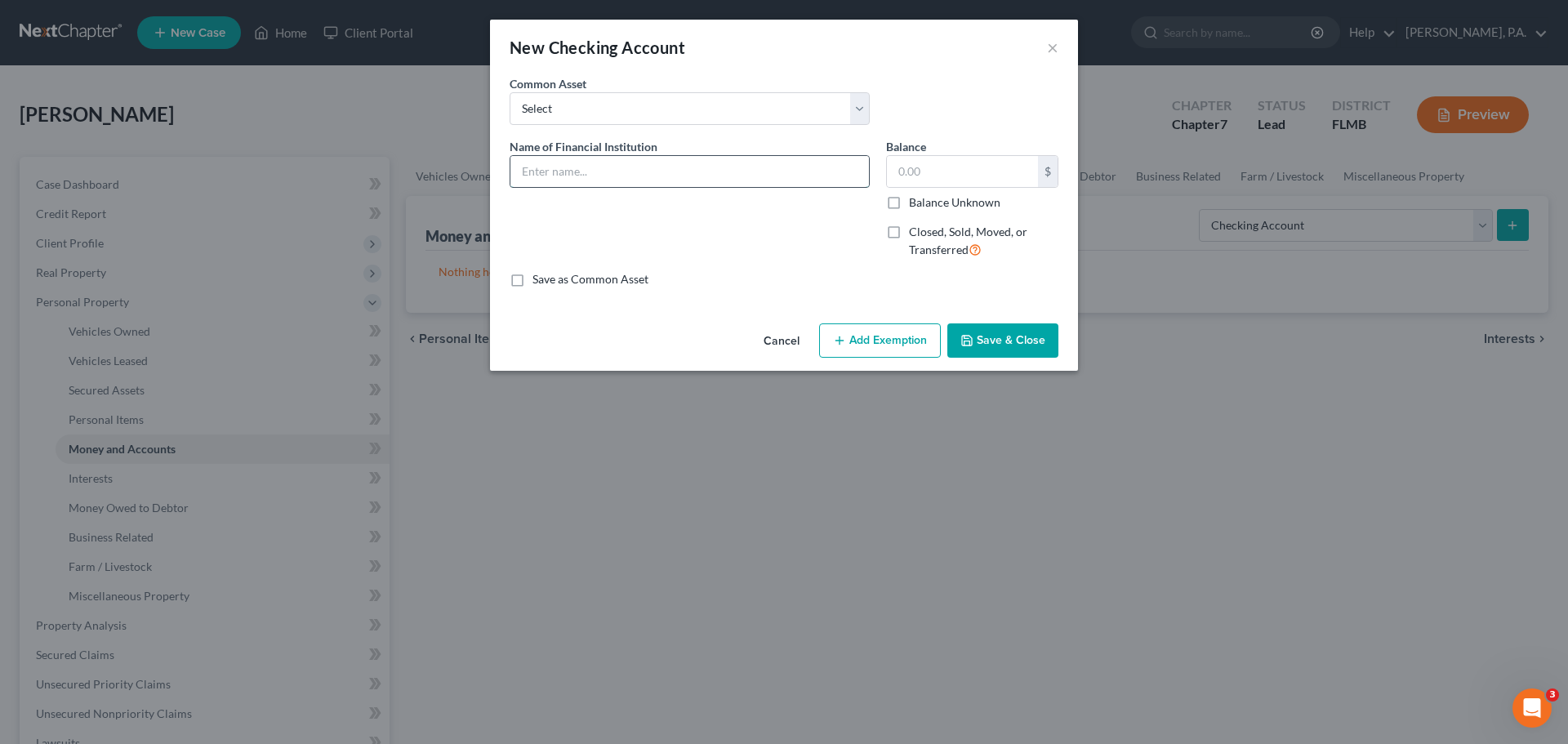
click at [648, 174] on input "text" at bounding box center [690, 172] width 359 height 31
type input "Chase #3232"
click at [1043, 336] on button "Save & Close" at bounding box center [1003, 341] width 111 height 35
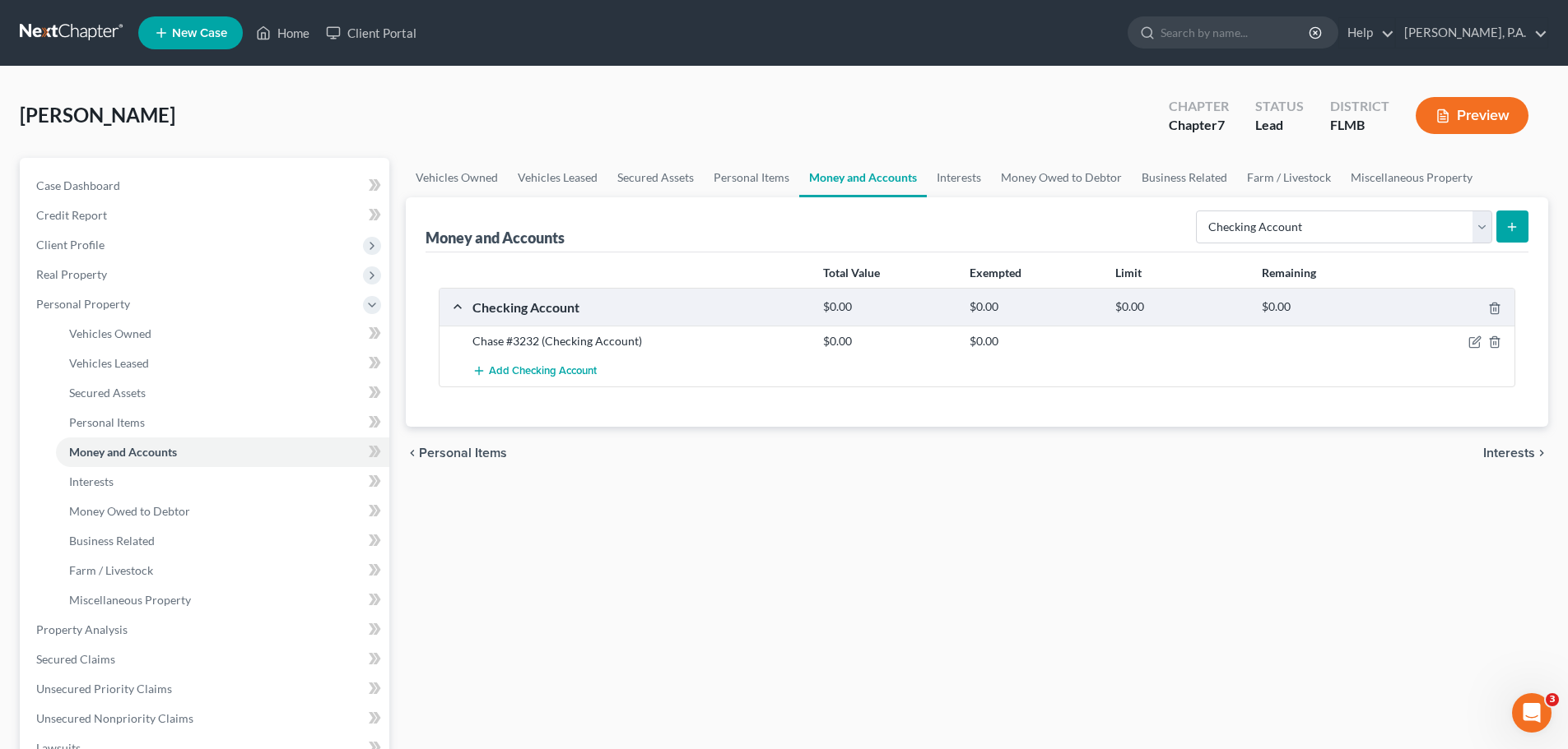
click at [1521, 231] on button "submit" at bounding box center [1512, 226] width 32 height 32
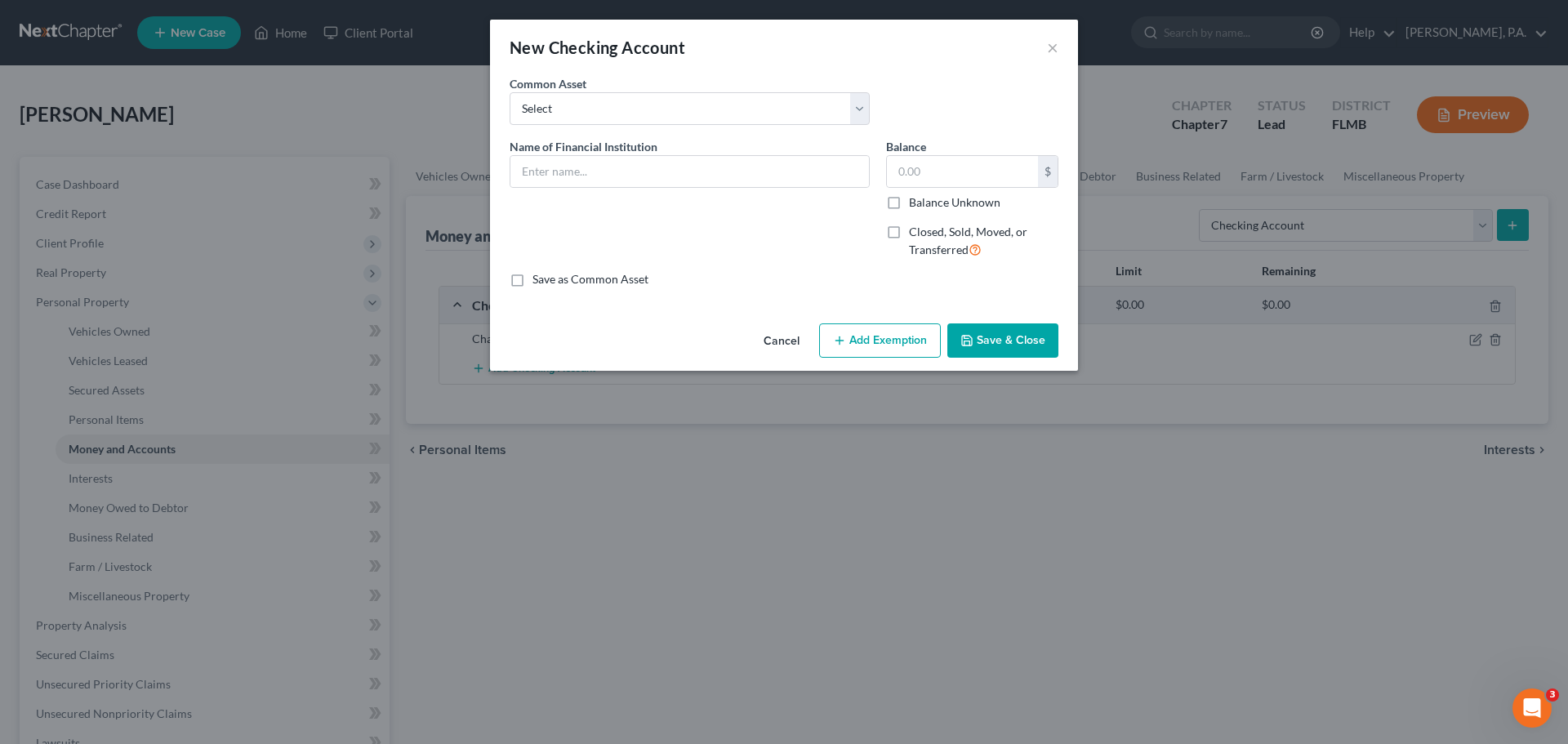
click at [643, 192] on div "Name of Financial Institution *" at bounding box center [690, 205] width 377 height 134
click at [636, 186] on div at bounding box center [690, 172] width 360 height 33
click at [630, 165] on input "text" at bounding box center [690, 172] width 359 height 31
type input "Chime #3271"
click at [1006, 336] on button "Save & Close" at bounding box center [1003, 341] width 111 height 35
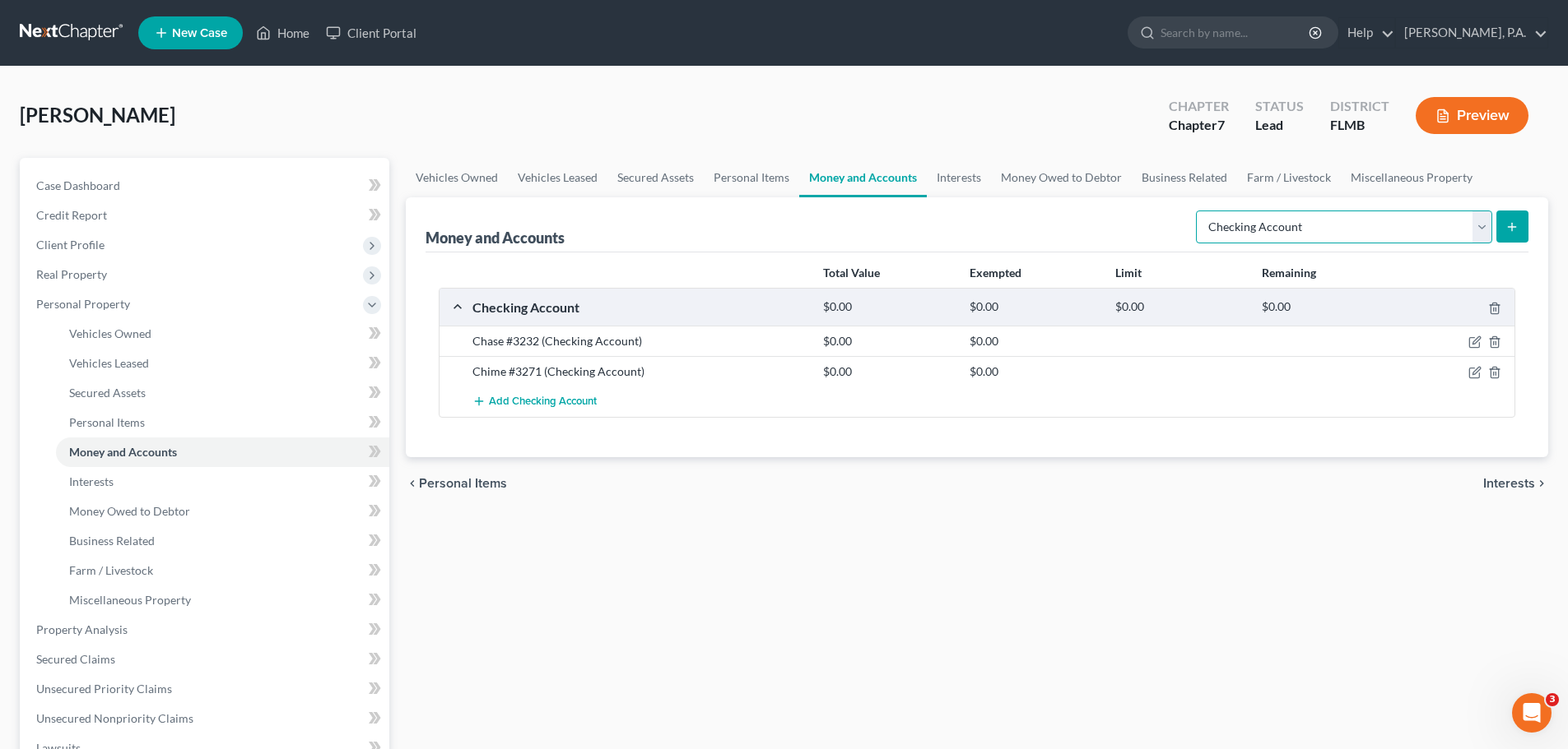
click at [1258, 236] on select "Select Account Type Brokerage Cash on Hand Certificates of Deposit Checking Acc…" at bounding box center [1344, 227] width 296 height 33
select select "savings"
click at [1199, 211] on select "Select Account Type Brokerage Cash on Hand Certificates of Deposit Checking Acc…" at bounding box center [1344, 227] width 296 height 33
click at [1512, 230] on line "submit" at bounding box center [1512, 226] width 0 height 7
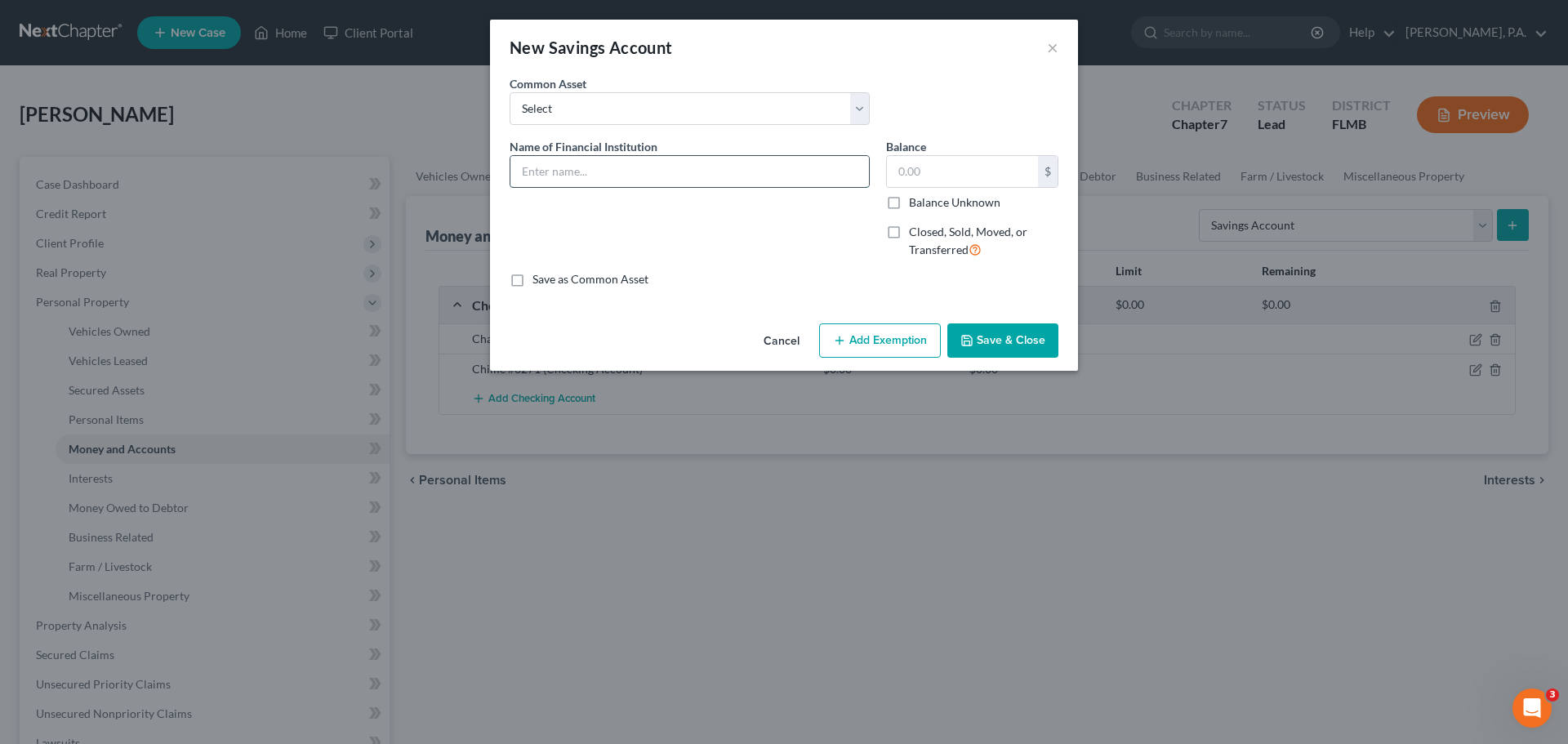
click at [580, 165] on input "text" at bounding box center [690, 172] width 359 height 31
type input "Chase #3378"
click at [1008, 328] on button "Save & Close" at bounding box center [1003, 341] width 111 height 35
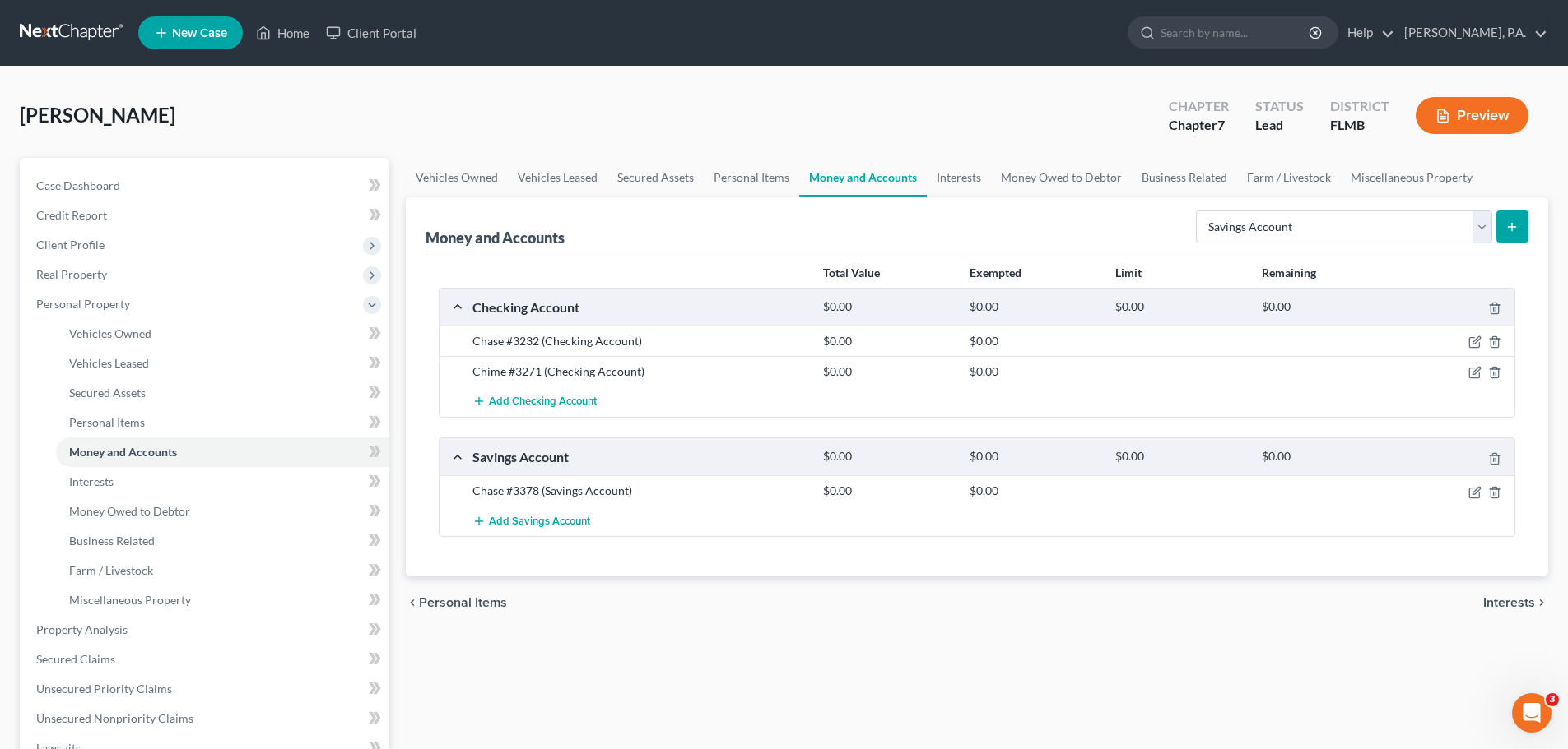
click at [1510, 228] on icon "submit" at bounding box center [1512, 227] width 13 height 13
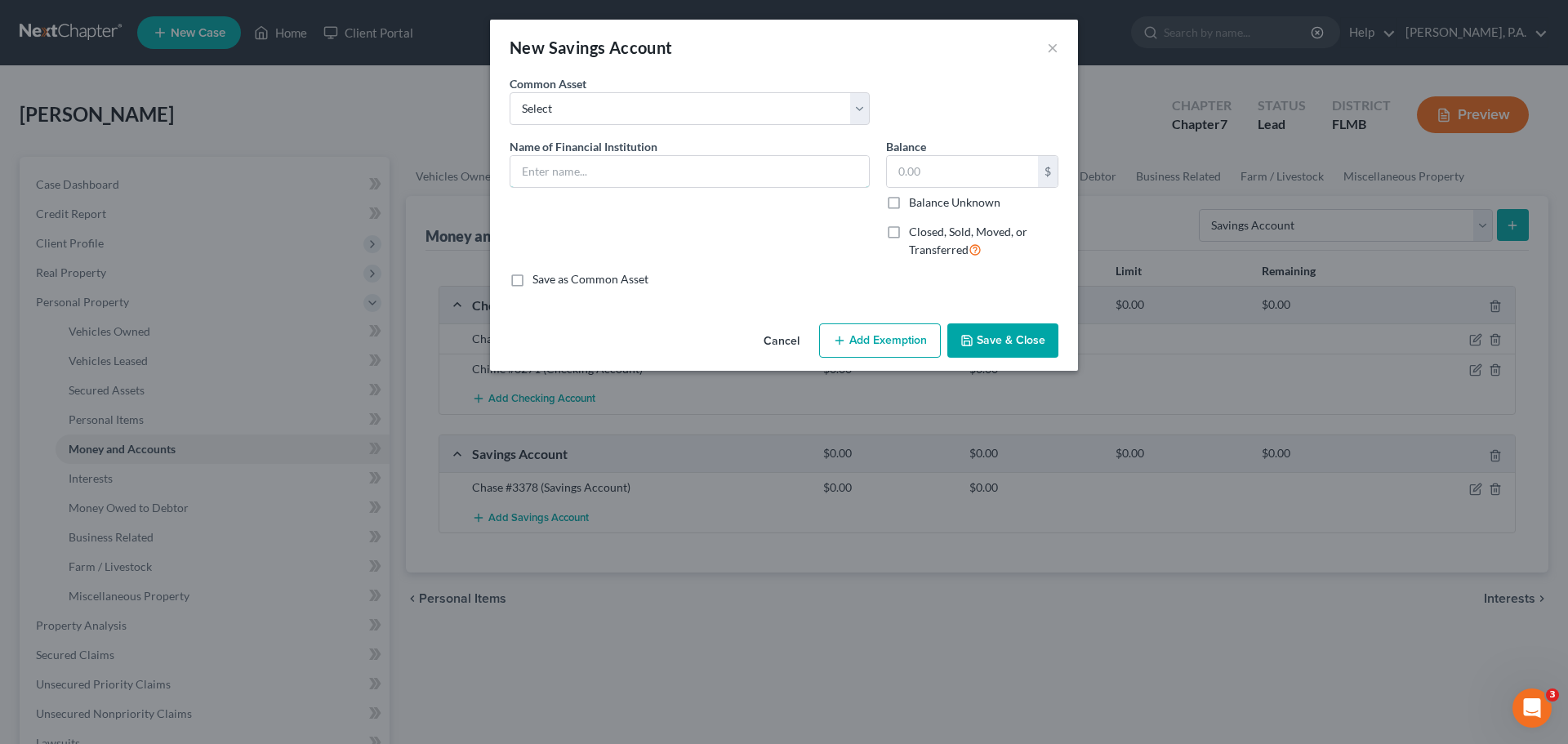
click at [546, 175] on input "text" at bounding box center [690, 172] width 359 height 31
type input "Chime #3387"
click at [997, 341] on button "Save & Close" at bounding box center [1003, 341] width 111 height 35
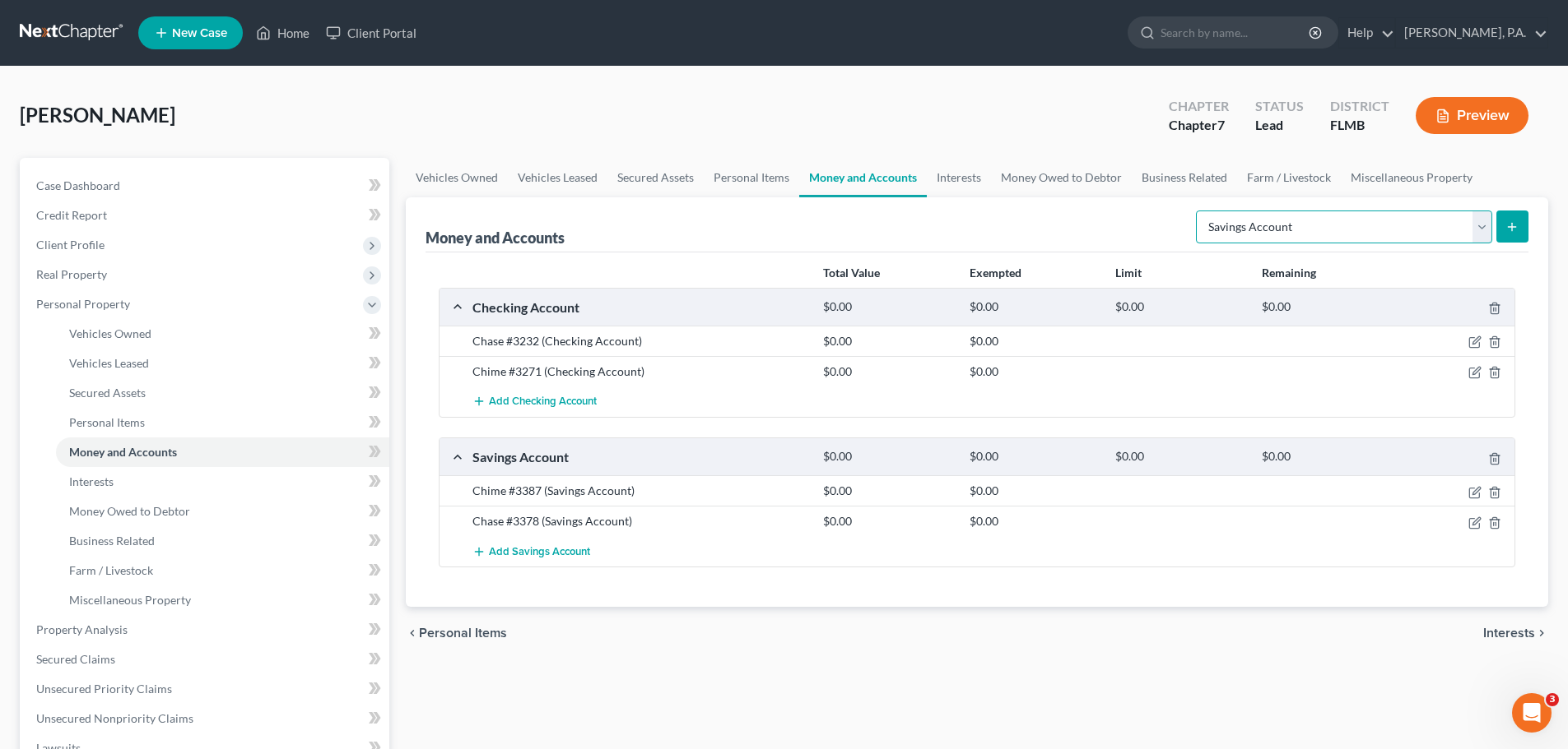
click at [1415, 233] on select "Select Account Type Brokerage Cash on Hand Certificates of Deposit Checking Acc…" at bounding box center [1344, 227] width 296 height 33
select select "checking"
click at [1199, 211] on select "Select Account Type Brokerage Cash on Hand Certificates of Deposit Checking Acc…" at bounding box center [1344, 227] width 296 height 33
click at [1517, 226] on icon "submit" at bounding box center [1512, 227] width 13 height 13
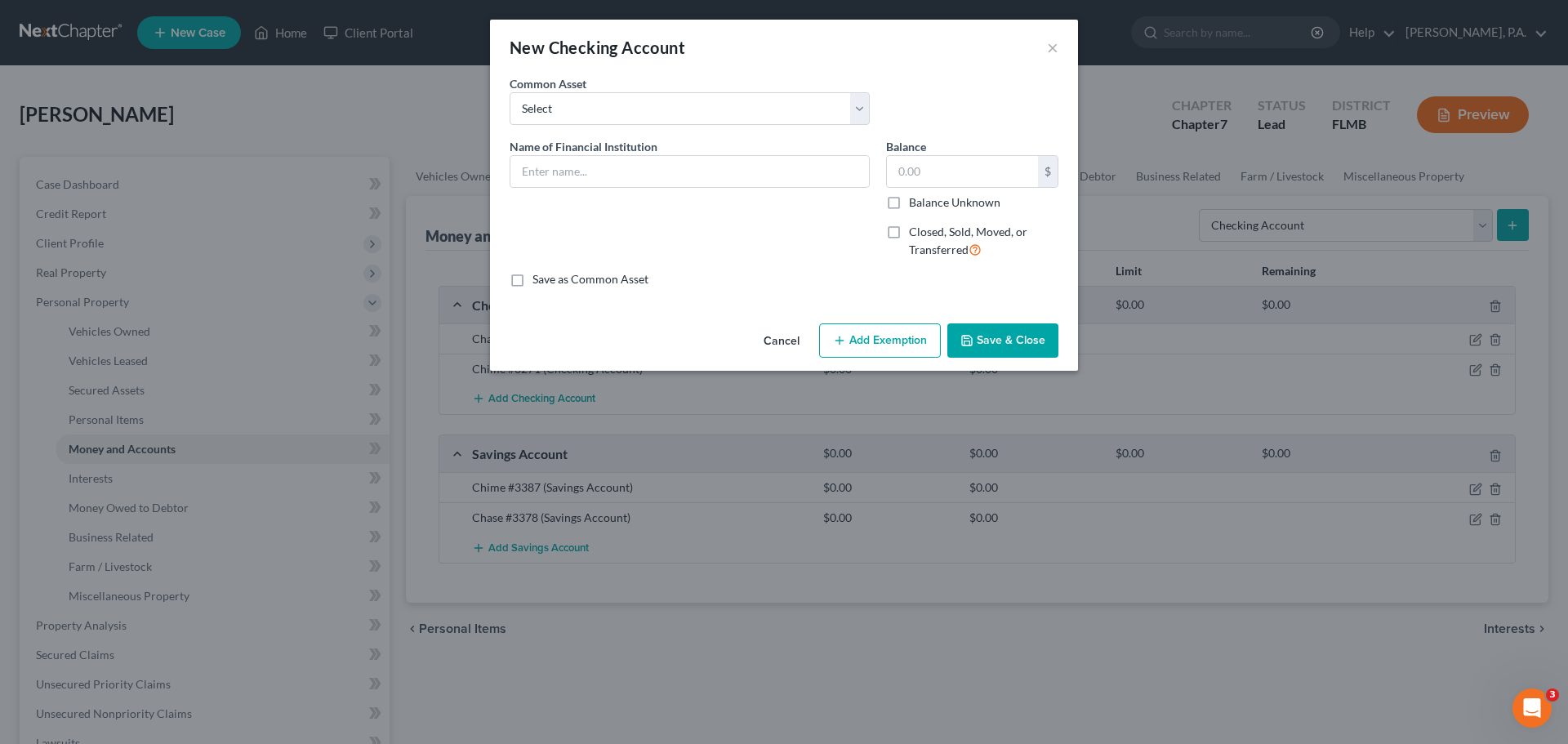
click at [717, 191] on div "Name of Financial Institution *" at bounding box center [690, 205] width 377 height 134
click at [710, 179] on input "text" at bounding box center [690, 172] width 359 height 31
type input "Cashapp"
click at [977, 341] on button "Save & Close" at bounding box center [1003, 341] width 111 height 35
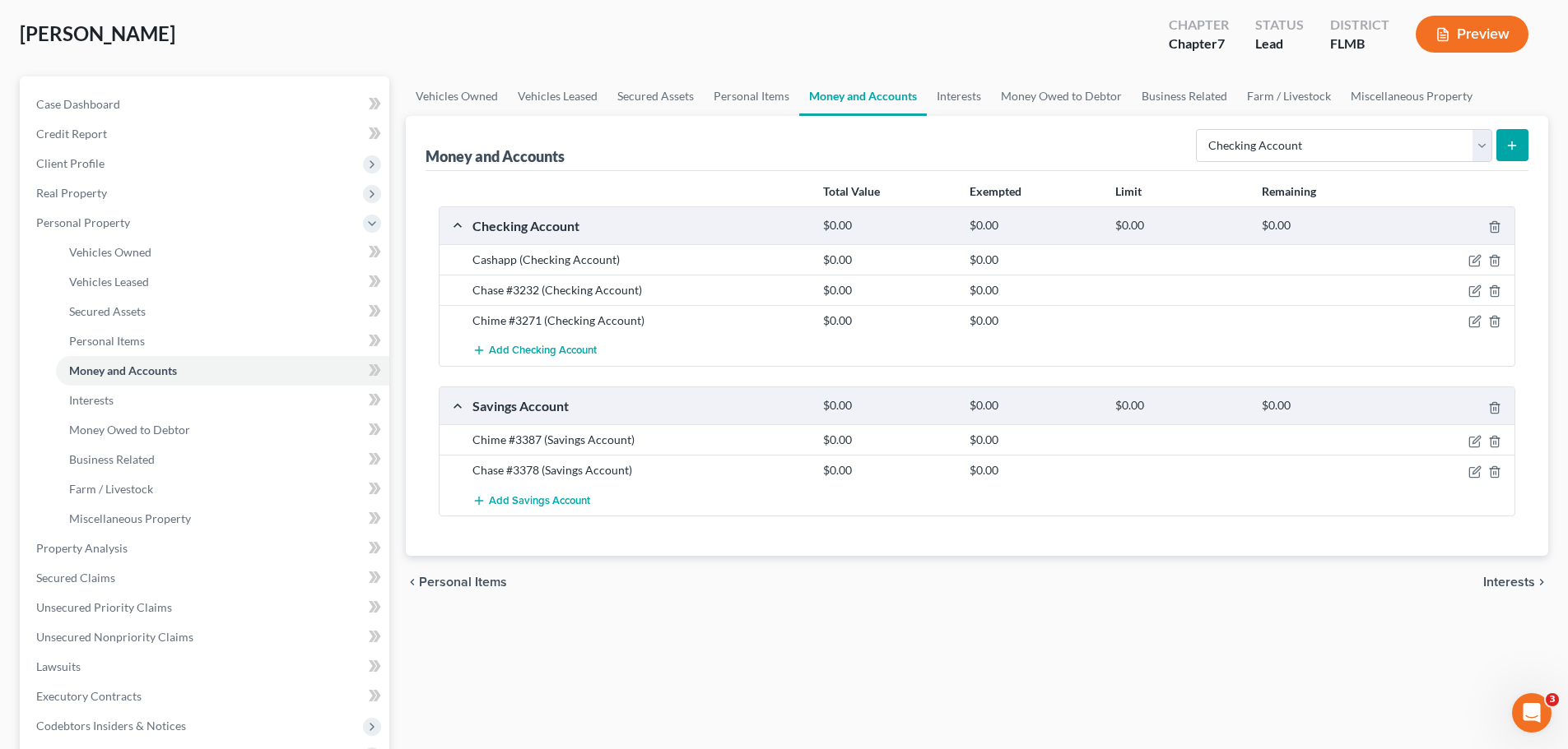
scroll to position [82, 0]
click at [1521, 588] on span "Interests" at bounding box center [1509, 582] width 52 height 13
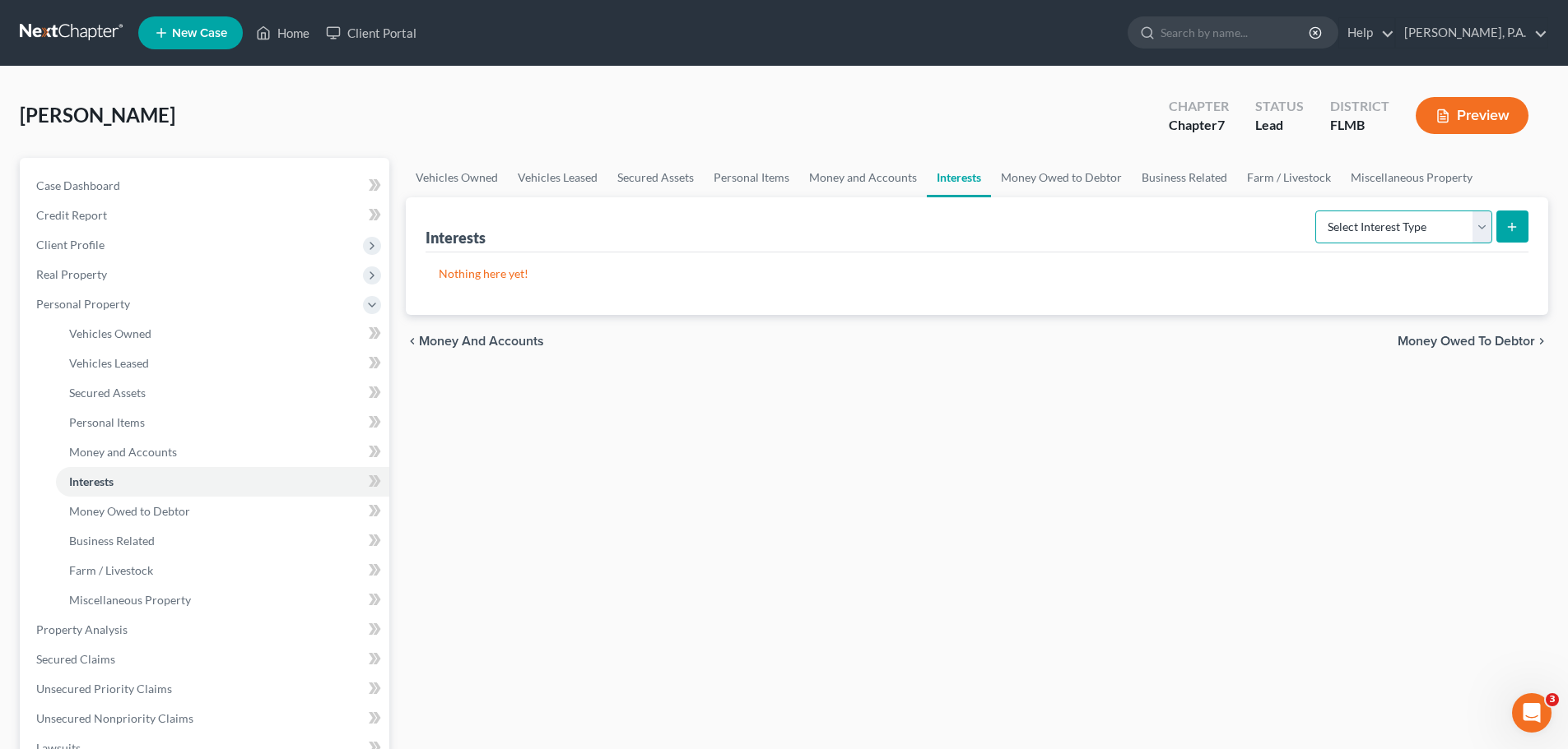
click at [1441, 224] on select "Select Interest Type 401K Annuity Bond Education IRA Government Bond Government…" at bounding box center [1403, 227] width 177 height 33
select select "ira"
click at [1317, 211] on select "Select Interest Type 401K Annuity Bond Education IRA Government Bond Government…" at bounding box center [1403, 227] width 177 height 33
click at [1502, 231] on button "submit" at bounding box center [1512, 226] width 32 height 32
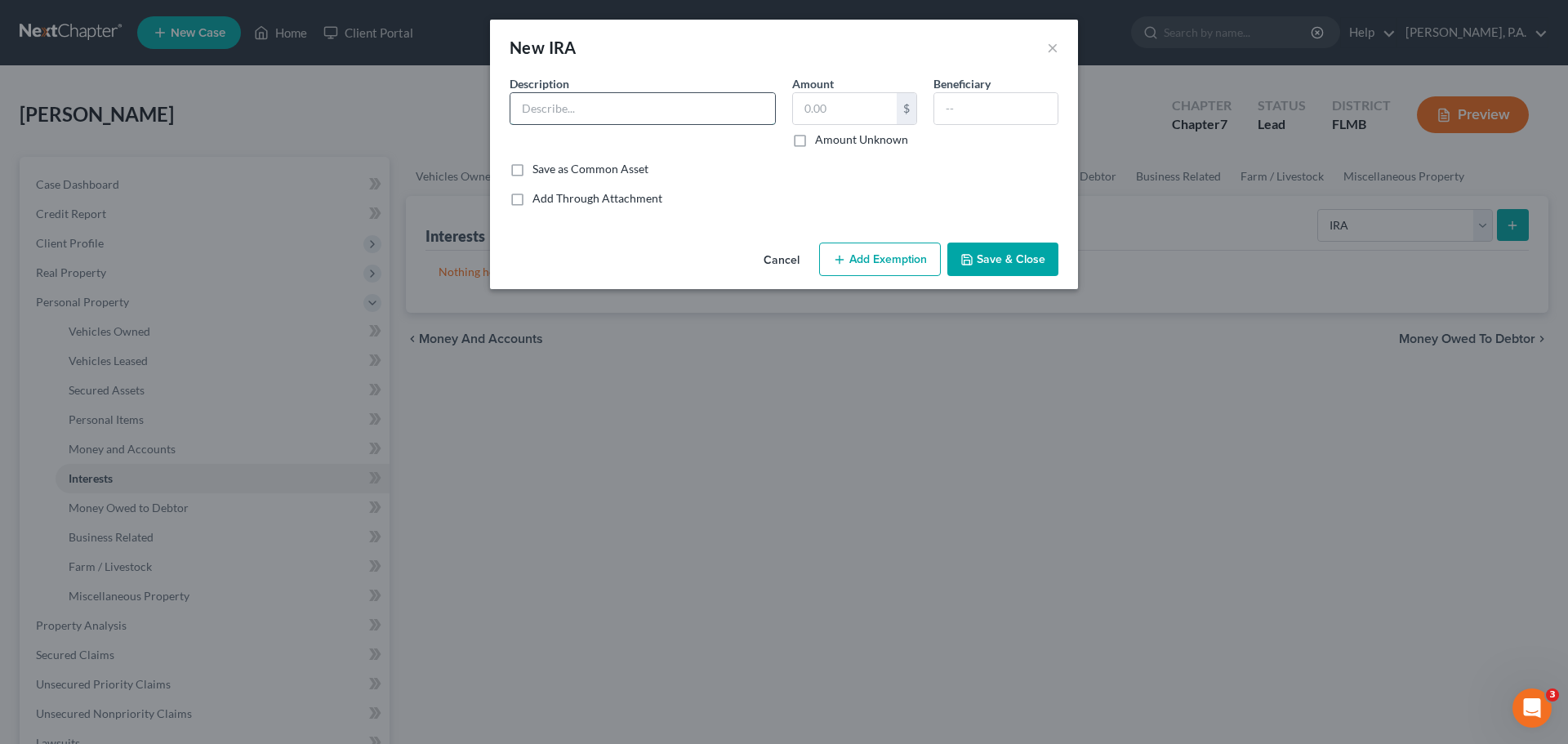
click at [584, 119] on input "text" at bounding box center [643, 109] width 264 height 31
type input "Fidelity (need info from client)"
click at [1004, 266] on button "Save & Close" at bounding box center [1003, 260] width 111 height 35
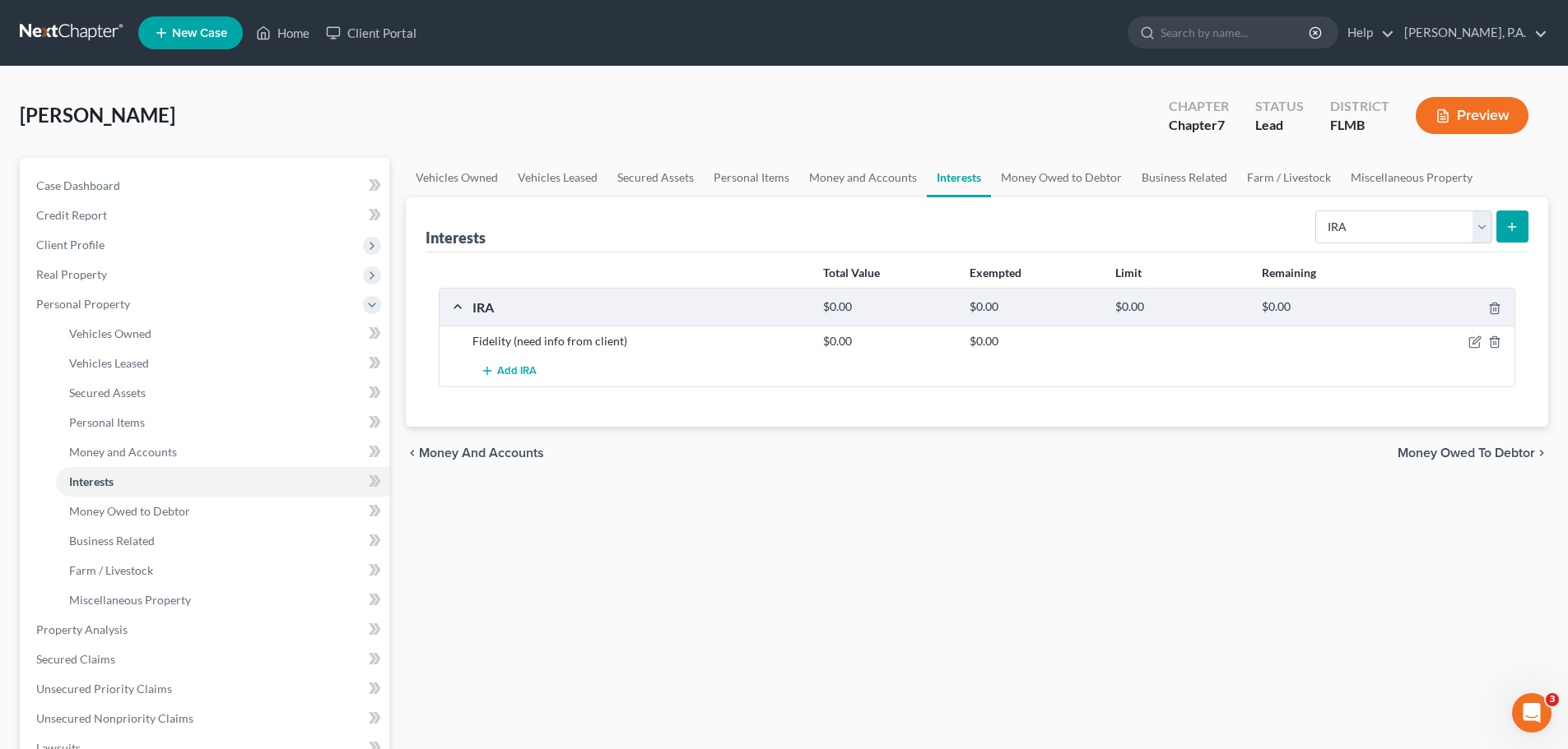
click at [1456, 440] on div "chevron_left Money and Accounts Money Owed to Debtor chevron_right" at bounding box center [977, 453] width 1142 height 52
click at [1456, 460] on span "Money Owed to Debtor" at bounding box center [1466, 454] width 137 height 13
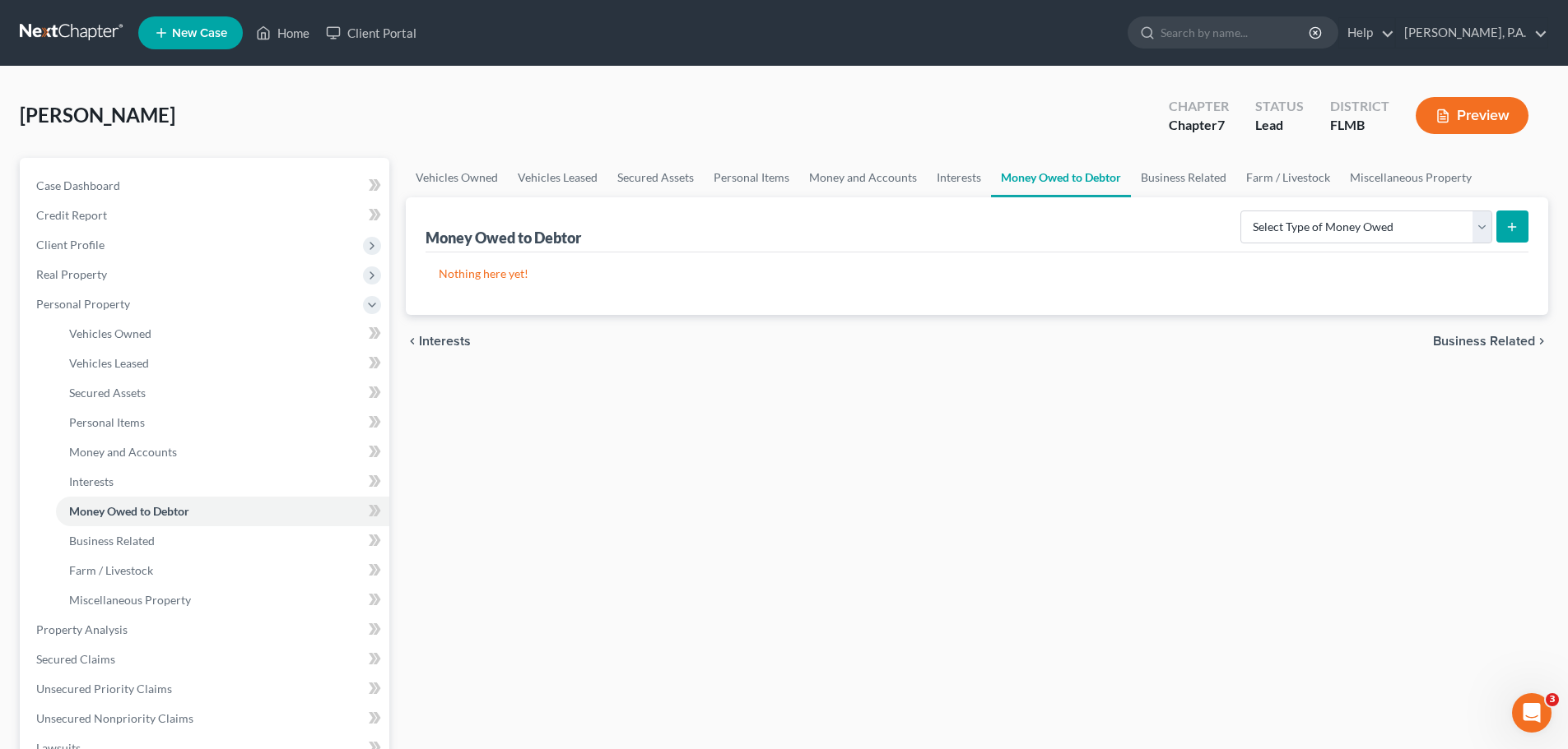
click at [1527, 342] on span "Business Related" at bounding box center [1484, 341] width 102 height 13
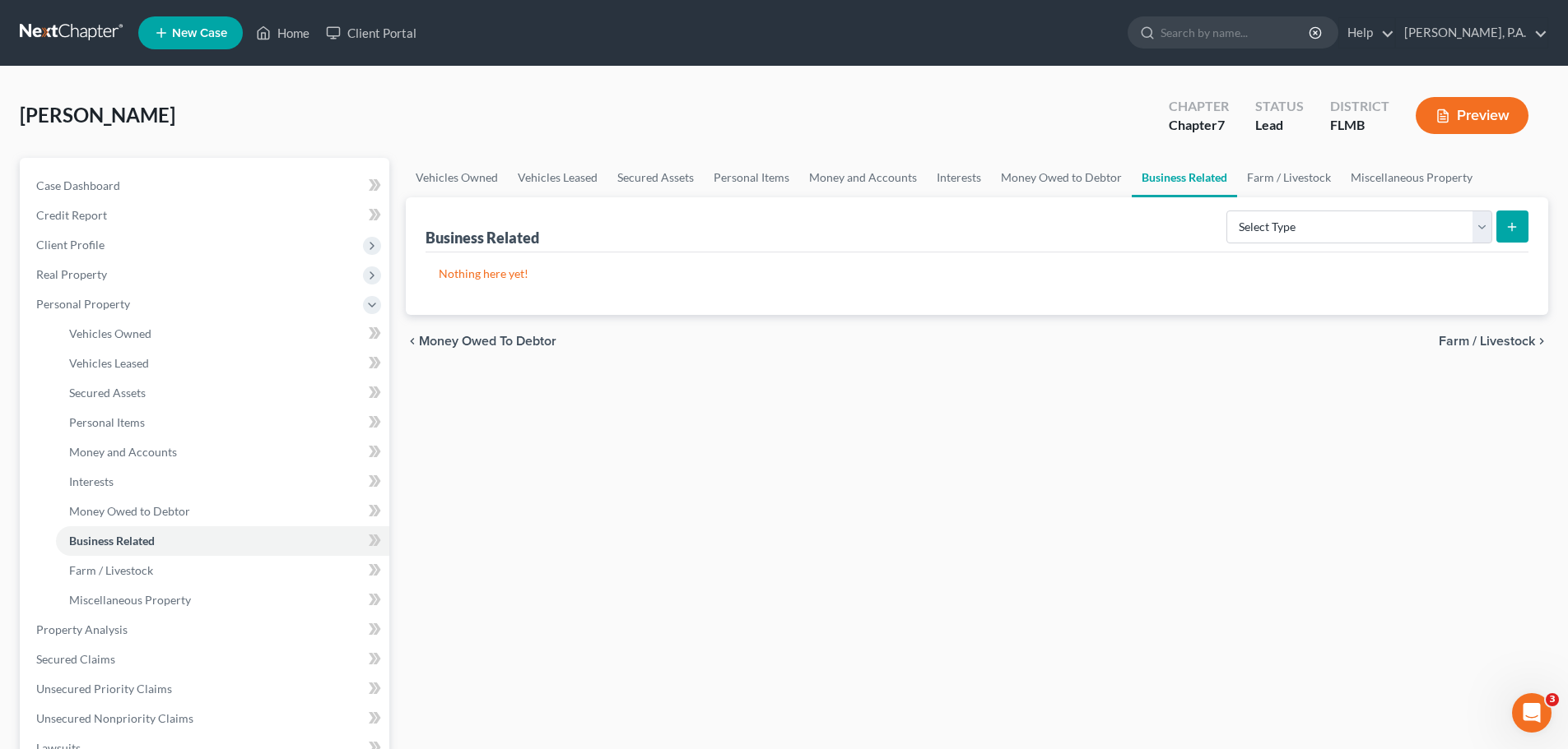
click at [1495, 339] on span "Farm / Livestock" at bounding box center [1487, 341] width 97 height 13
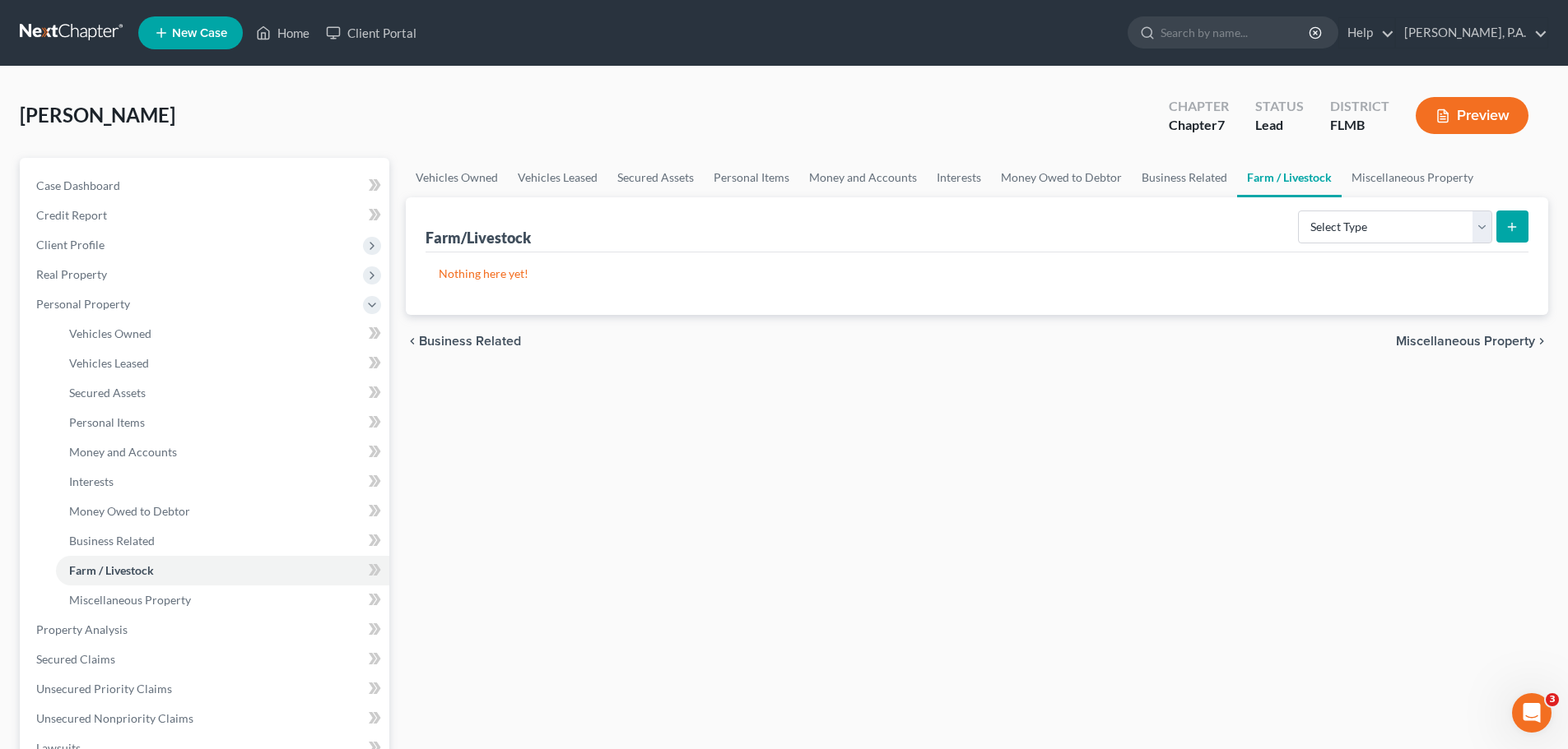
click at [1495, 339] on span "Miscellaneous Property" at bounding box center [1465, 341] width 139 height 13
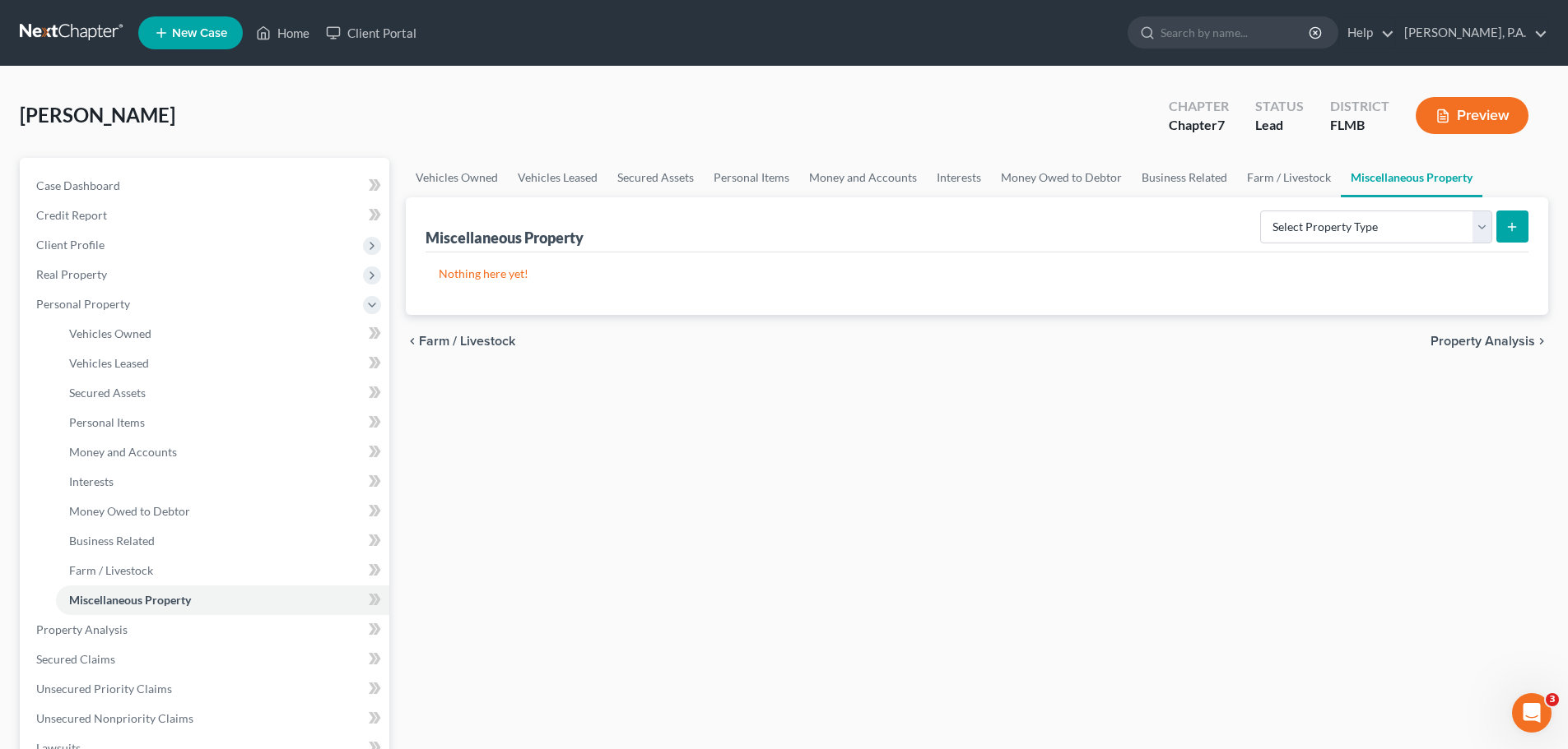
click at [1450, 341] on span "Property Analysis" at bounding box center [1483, 341] width 105 height 13
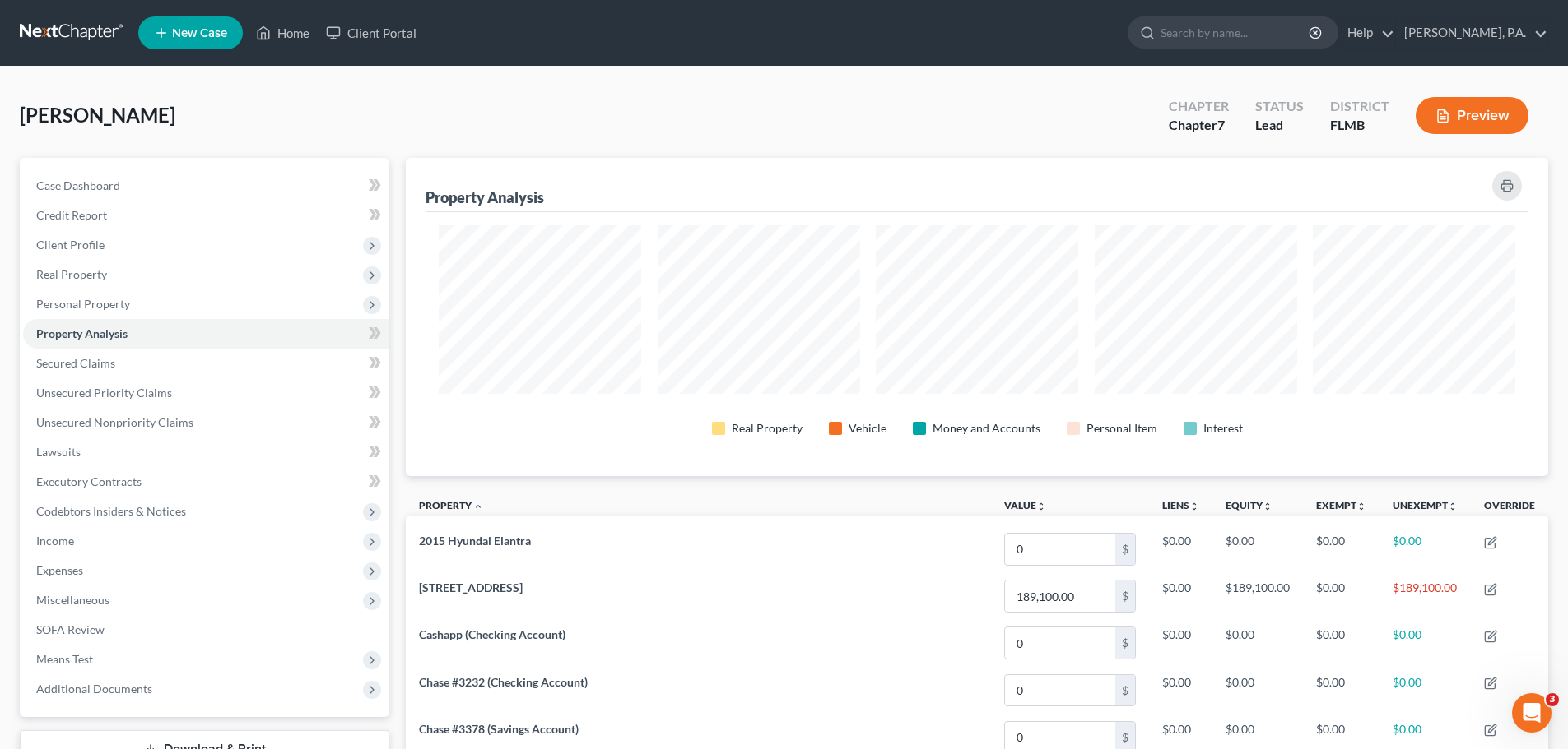
scroll to position [319, 1142]
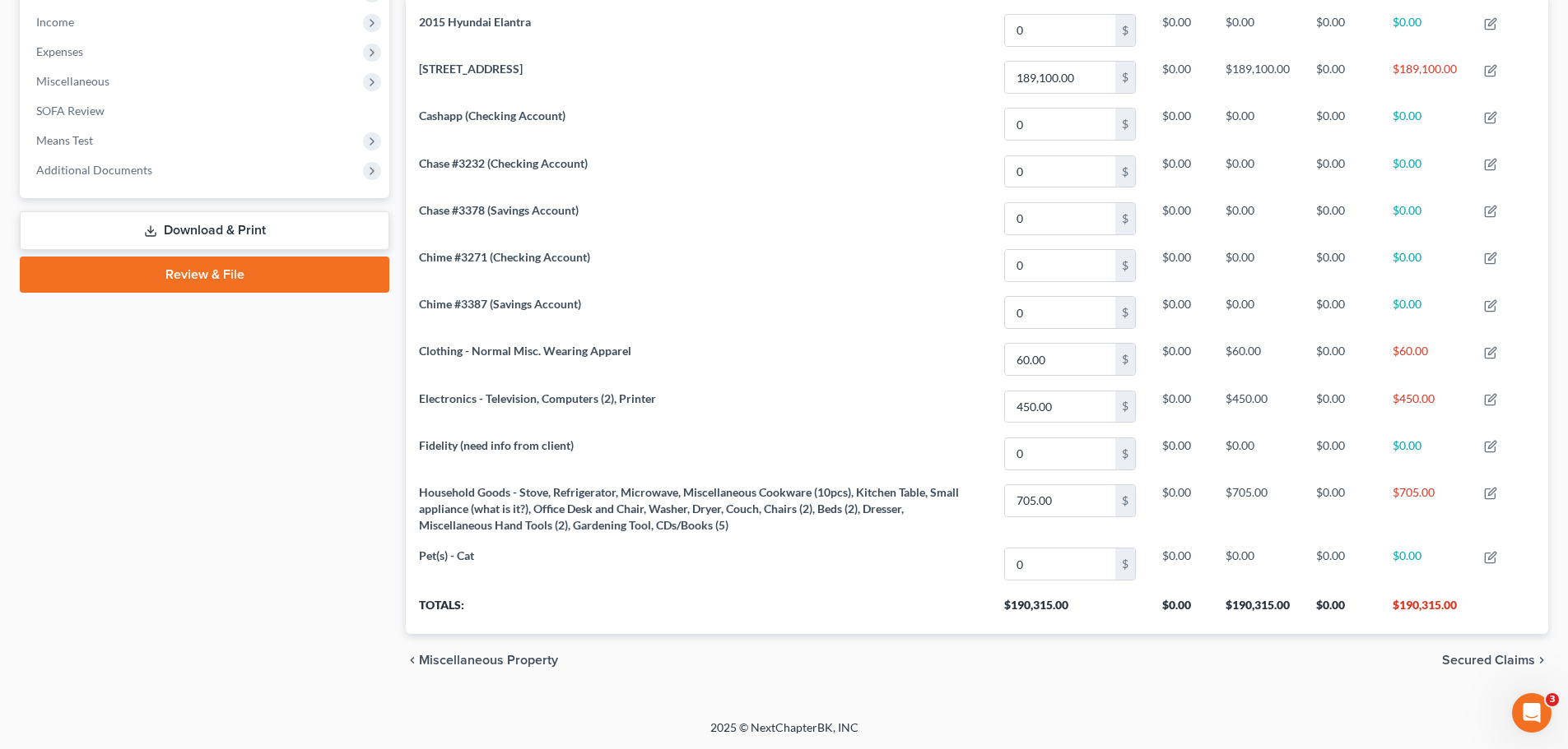
click at [1491, 656] on span "Secured Claims" at bounding box center [1489, 661] width 93 height 13
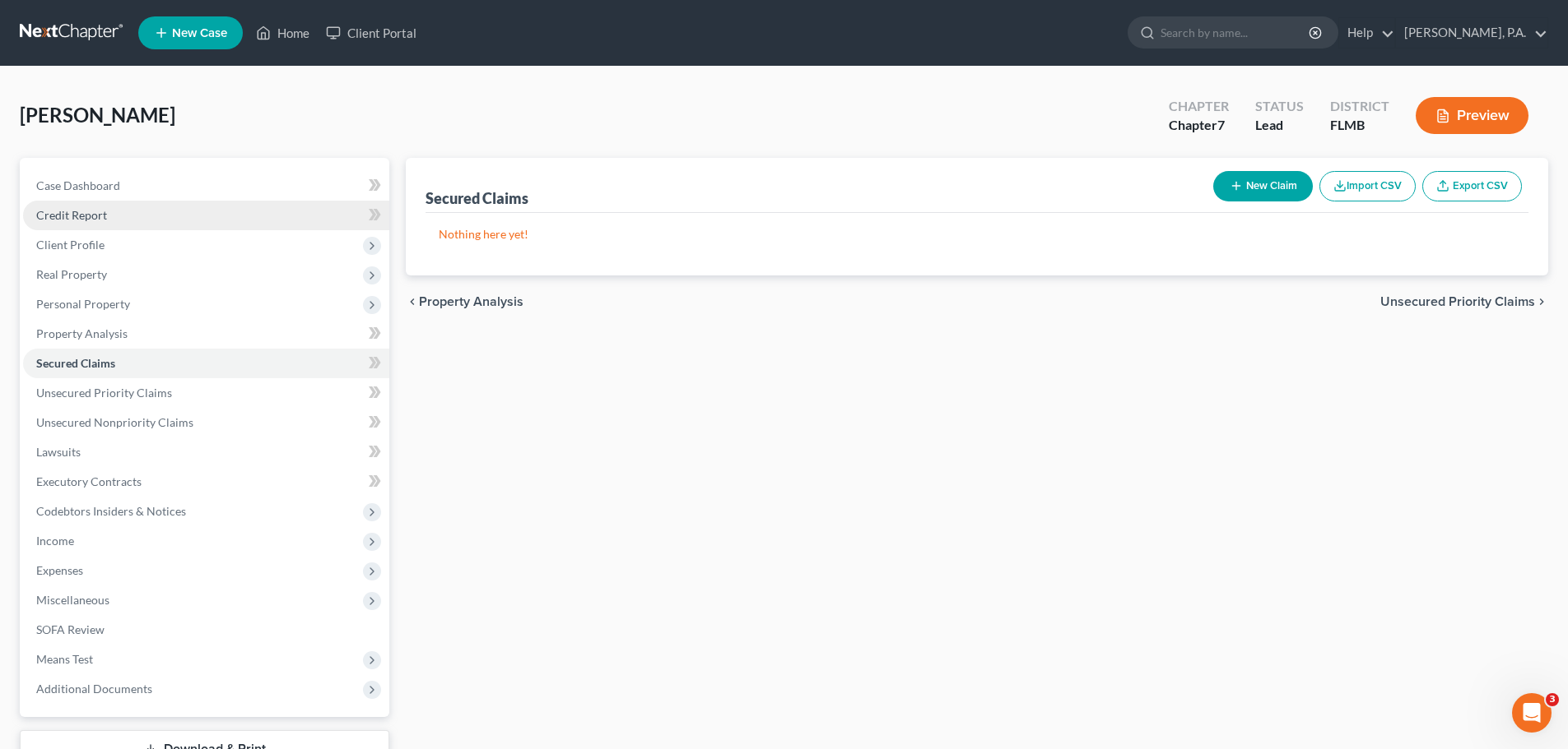
click at [144, 215] on link "Credit Report" at bounding box center [207, 216] width 366 height 30
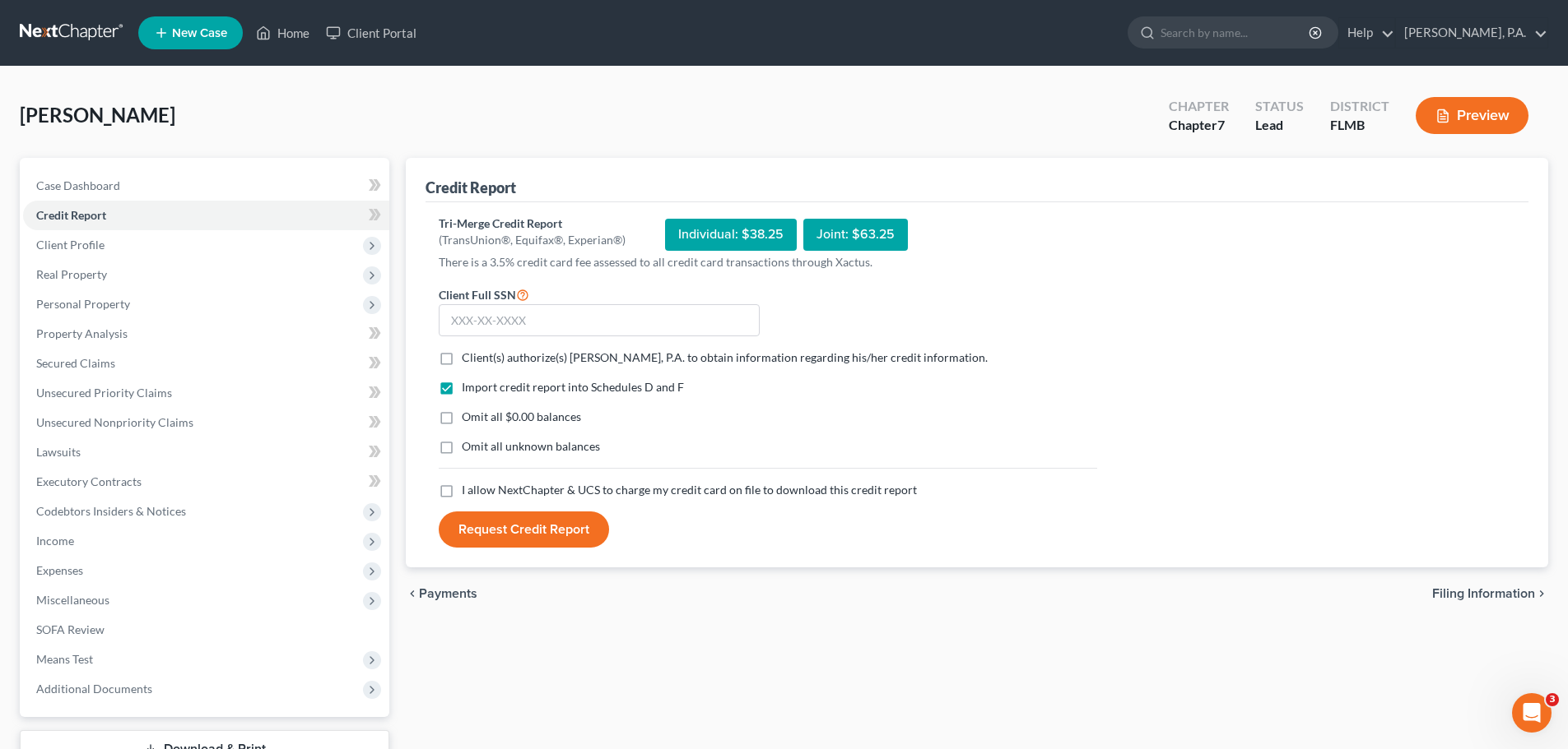
click at [520, 360] on span "Client(s) authorize(s) [PERSON_NAME], P.A. to obtain information regarding his/…" at bounding box center [724, 357] width 526 height 14
click at [479, 360] on input "Client(s) authorize(s) [PERSON_NAME], P.A. to obtain information regarding his/…" at bounding box center [473, 355] width 11 height 11
checkbox input "true"
click at [525, 415] on span "Omit all $0.00 balances" at bounding box center [520, 416] width 119 height 14
click at [479, 415] on input "Omit all $0.00 balances" at bounding box center [473, 414] width 11 height 11
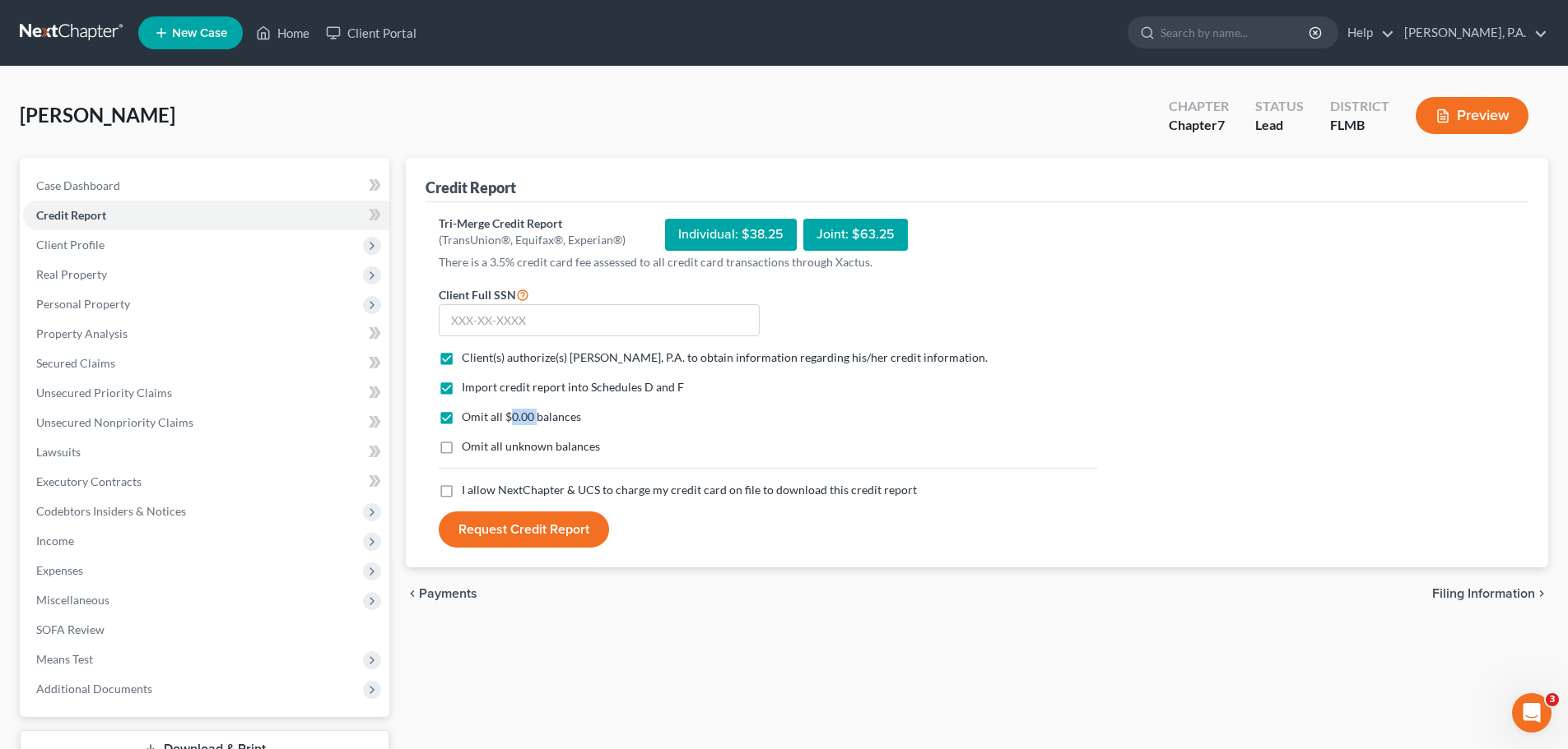
click at [525, 415] on span "Omit all $0.00 balances" at bounding box center [520, 416] width 119 height 14
click at [479, 415] on input "Omit all $0.00 balances" at bounding box center [473, 414] width 11 height 11
click at [461, 421] on label "Omit all $0.00 balances" at bounding box center [520, 417] width 119 height 17
click at [468, 419] on input "Omit all $0.00 balances" at bounding box center [473, 414] width 11 height 11
checkbox input "true"
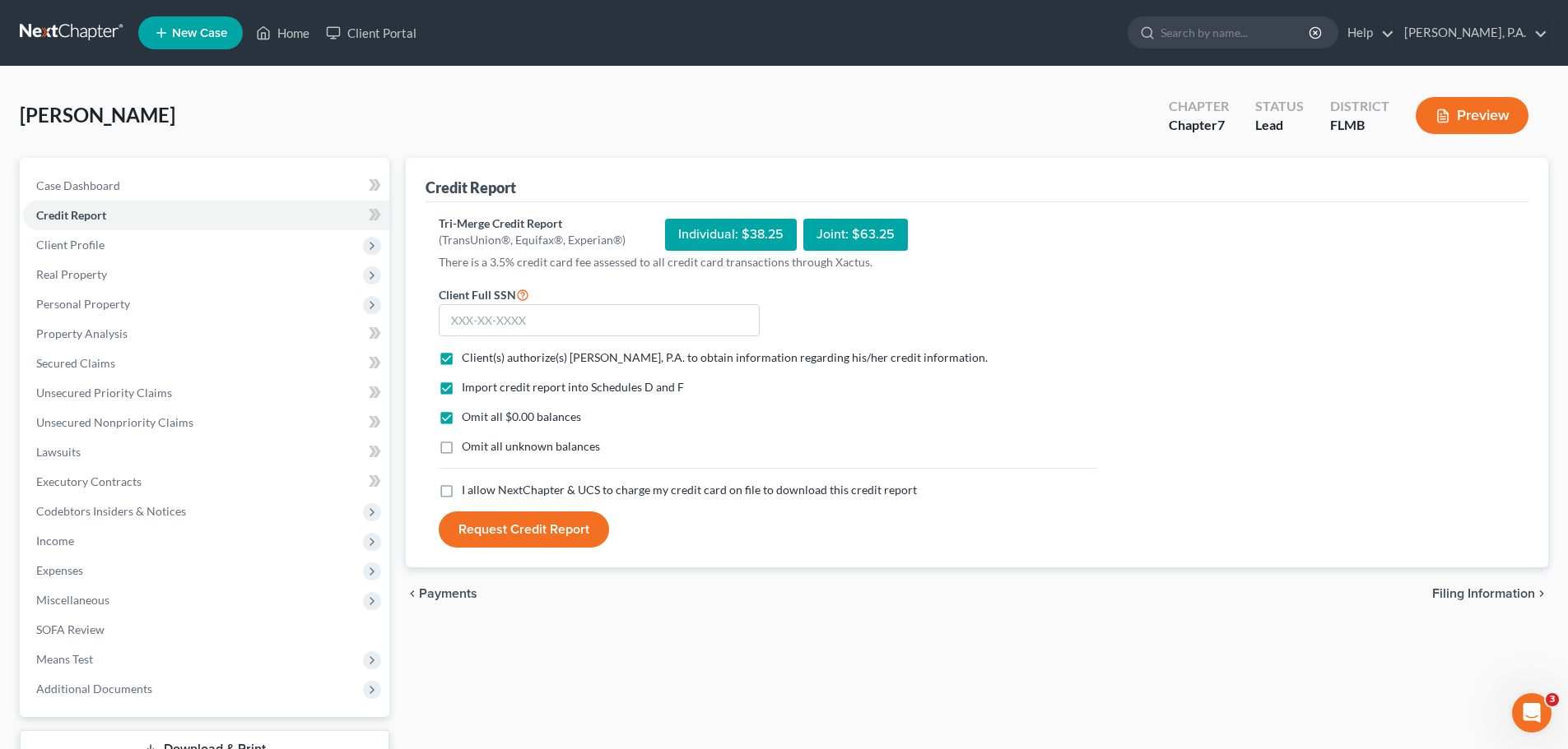
click at [461, 488] on label "I allow NextChapter & UCS to charge my credit card on file to download this cre…" at bounding box center [689, 490] width 455 height 17
click at [468, 488] on input "I allow NextChapter & UCS to charge my credit card on file to download this cre…" at bounding box center [473, 487] width 11 height 11
checkbox input "true"
click at [534, 306] on input "text" at bounding box center [599, 321] width 321 height 33
type input "072-90-5212"
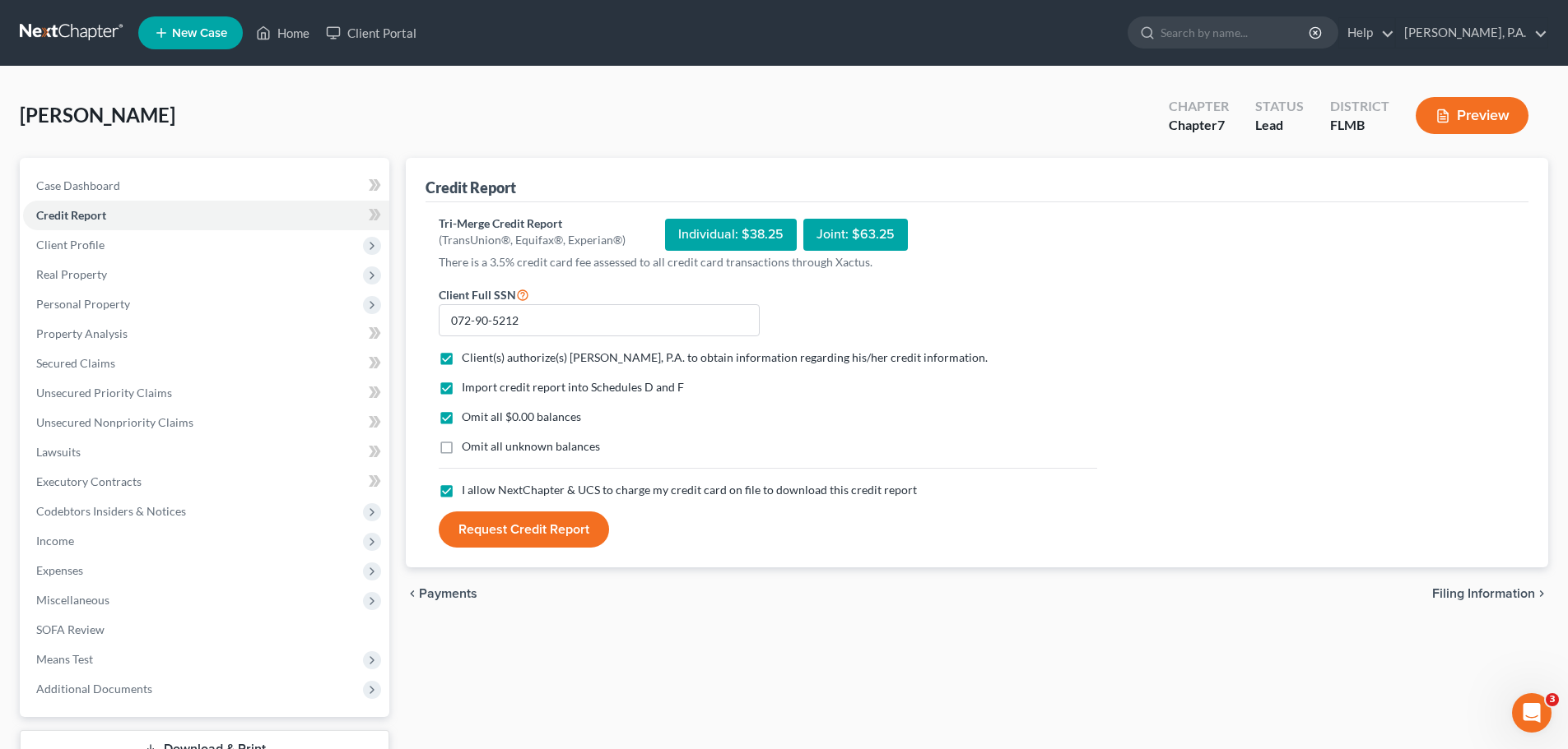
click at [528, 525] on button "Request Credit Report" at bounding box center [524, 529] width 171 height 36
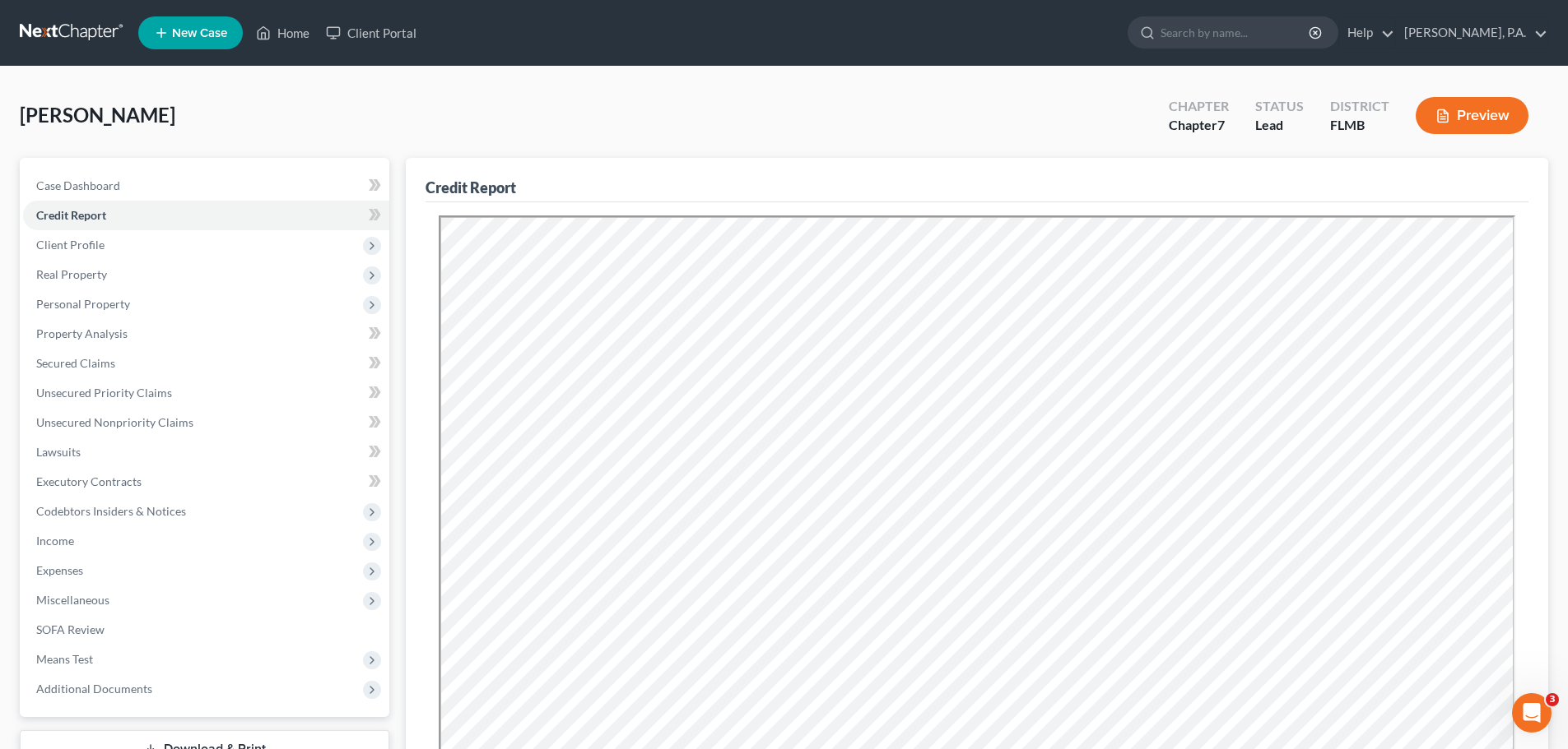
click at [1078, 148] on div "[PERSON_NAME] Upgraded Chapter Chapter 7 Status Lead District [GEOGRAPHIC_DATA]…" at bounding box center [784, 122] width 1528 height 72
click at [255, 363] on link "Secured Claims" at bounding box center [207, 364] width 366 height 30
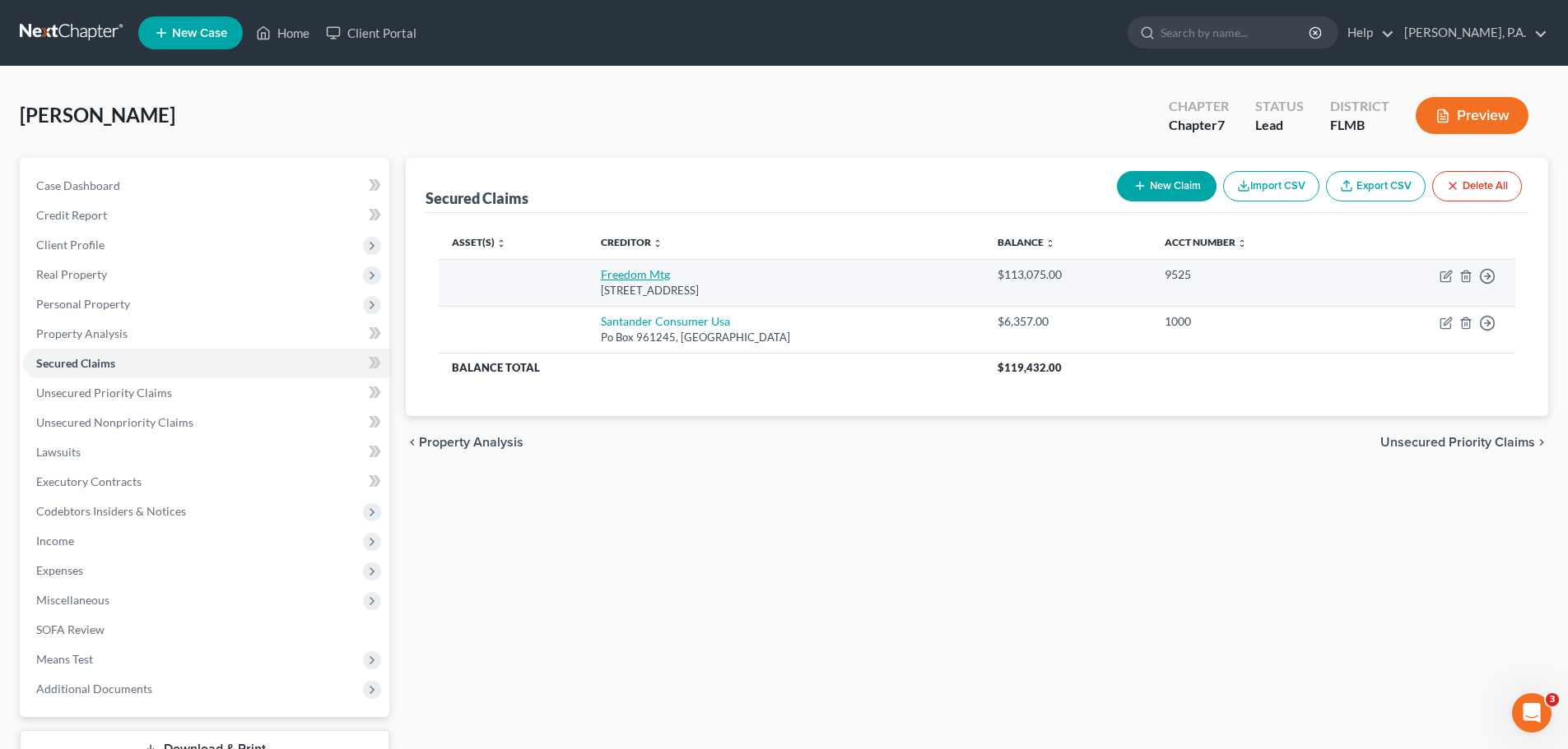
click at [629, 281] on link "Freedom Mtg" at bounding box center [635, 274] width 69 height 14
select select "15"
select select "0"
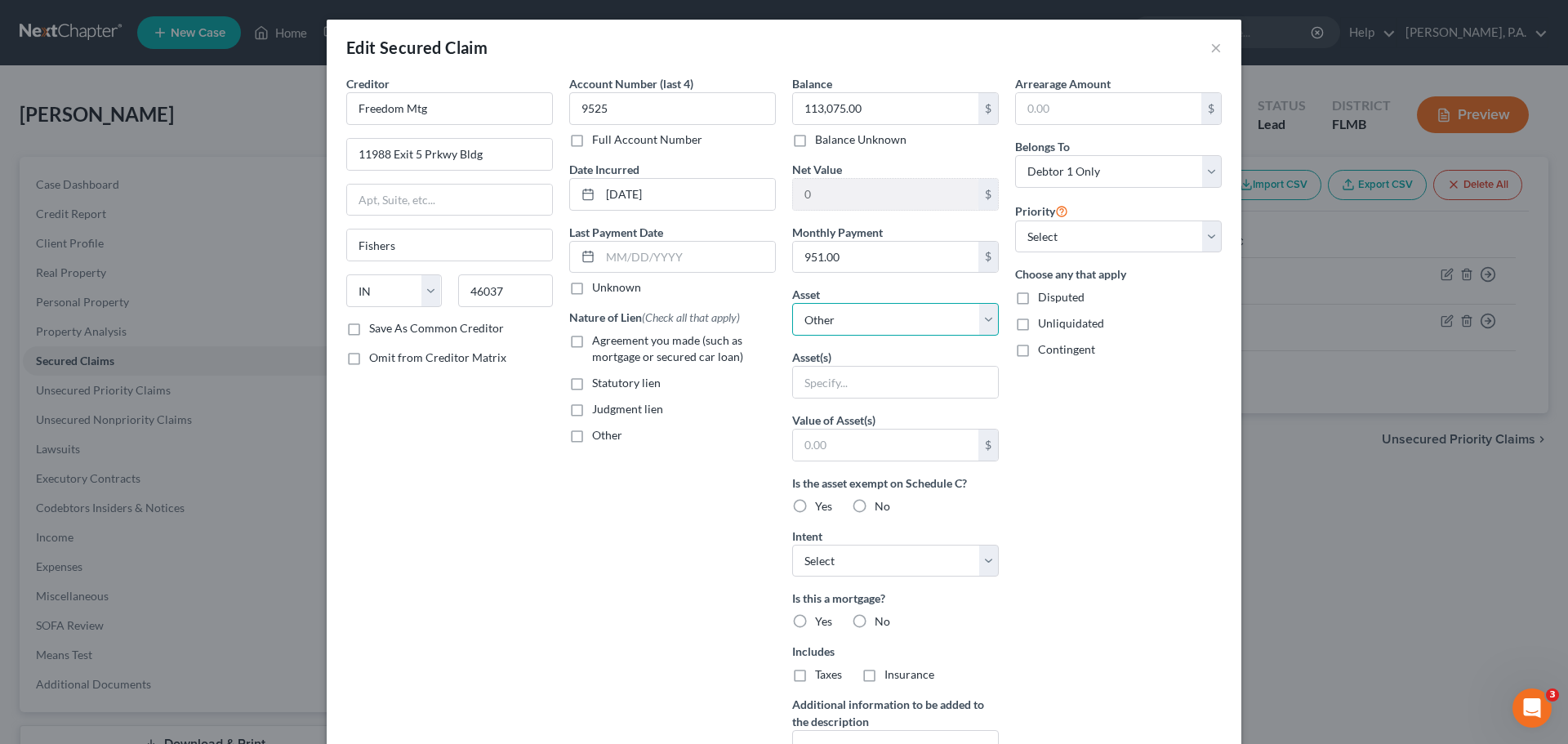
click at [897, 322] on select "Select Other Multiple Assets [STREET_ADDRESS] - $189100.0 2015 Hyundai Elantra …" at bounding box center [896, 320] width 207 height 33
select select "2"
click at [792, 303] on select "Select Other Multiple Assets [STREET_ADDRESS] - $189100.0 2015 Hyundai Elantra …" at bounding box center [896, 320] width 207 height 33
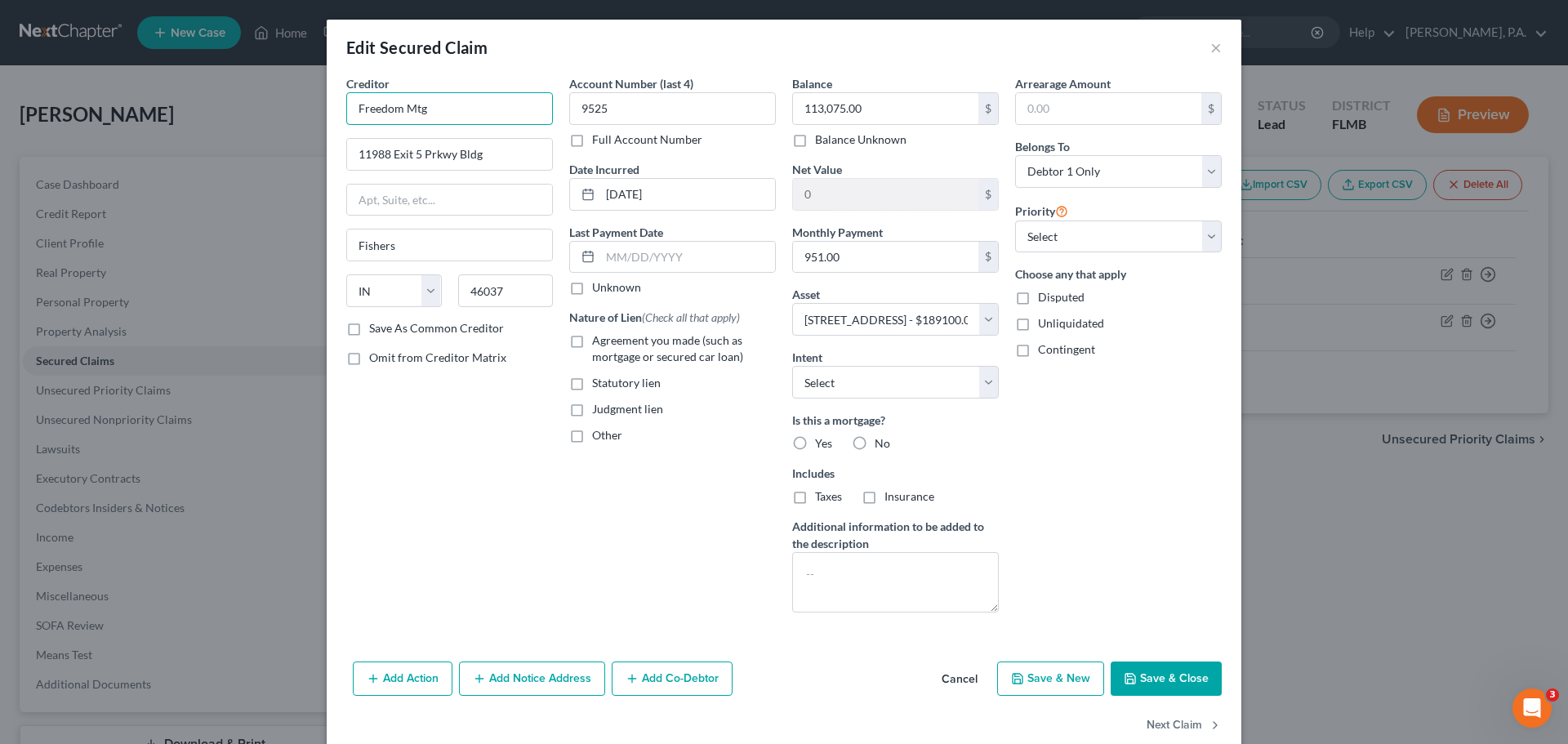
click at [507, 99] on input "Freedom Mtg" at bounding box center [449, 109] width 207 height 33
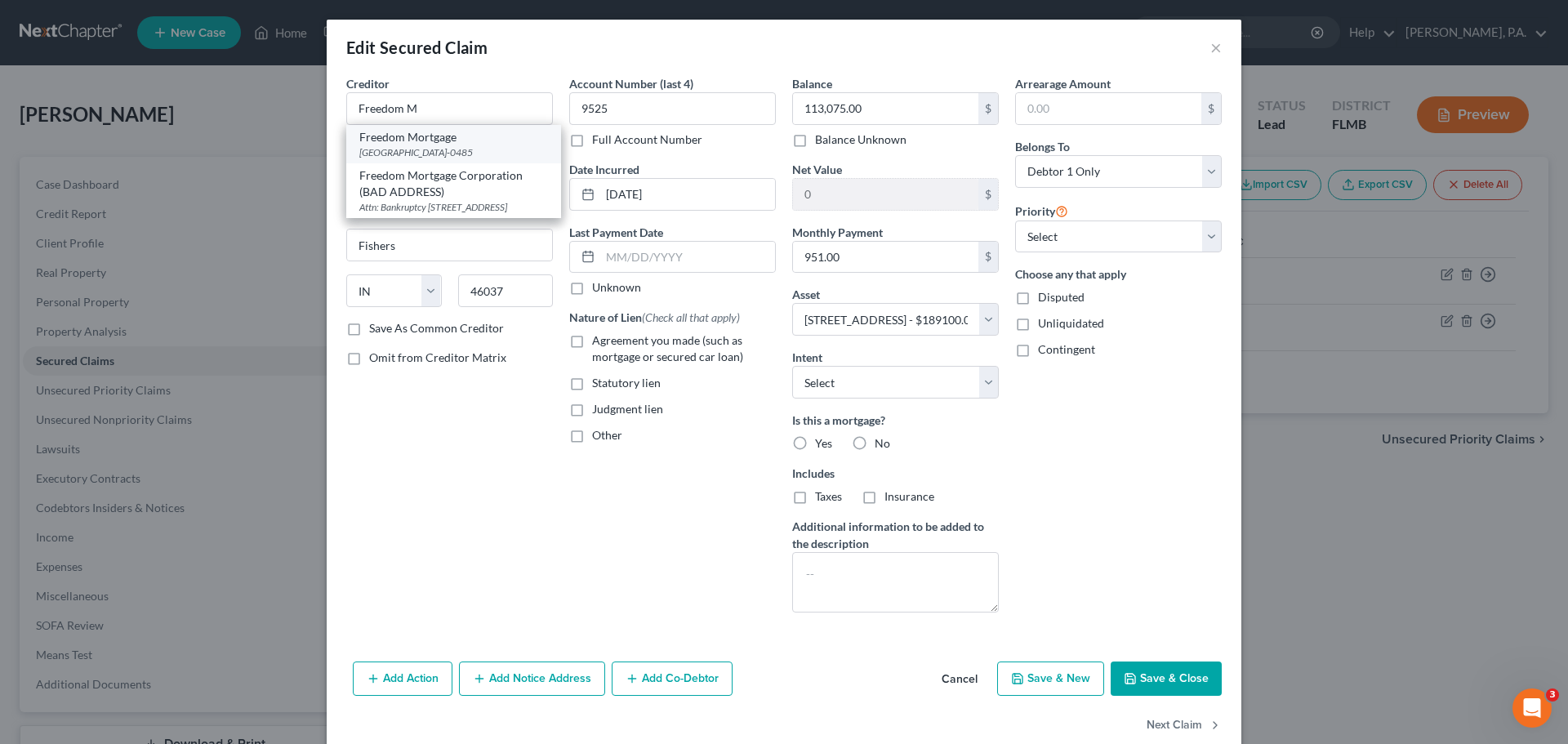
click at [490, 156] on div "[GEOGRAPHIC_DATA]-0485" at bounding box center [454, 152] width 188 height 14
type input "Freedom Mortgage"
type input "PO Box 50485"
type input "[GEOGRAPHIC_DATA]"
type input "46250-0485"
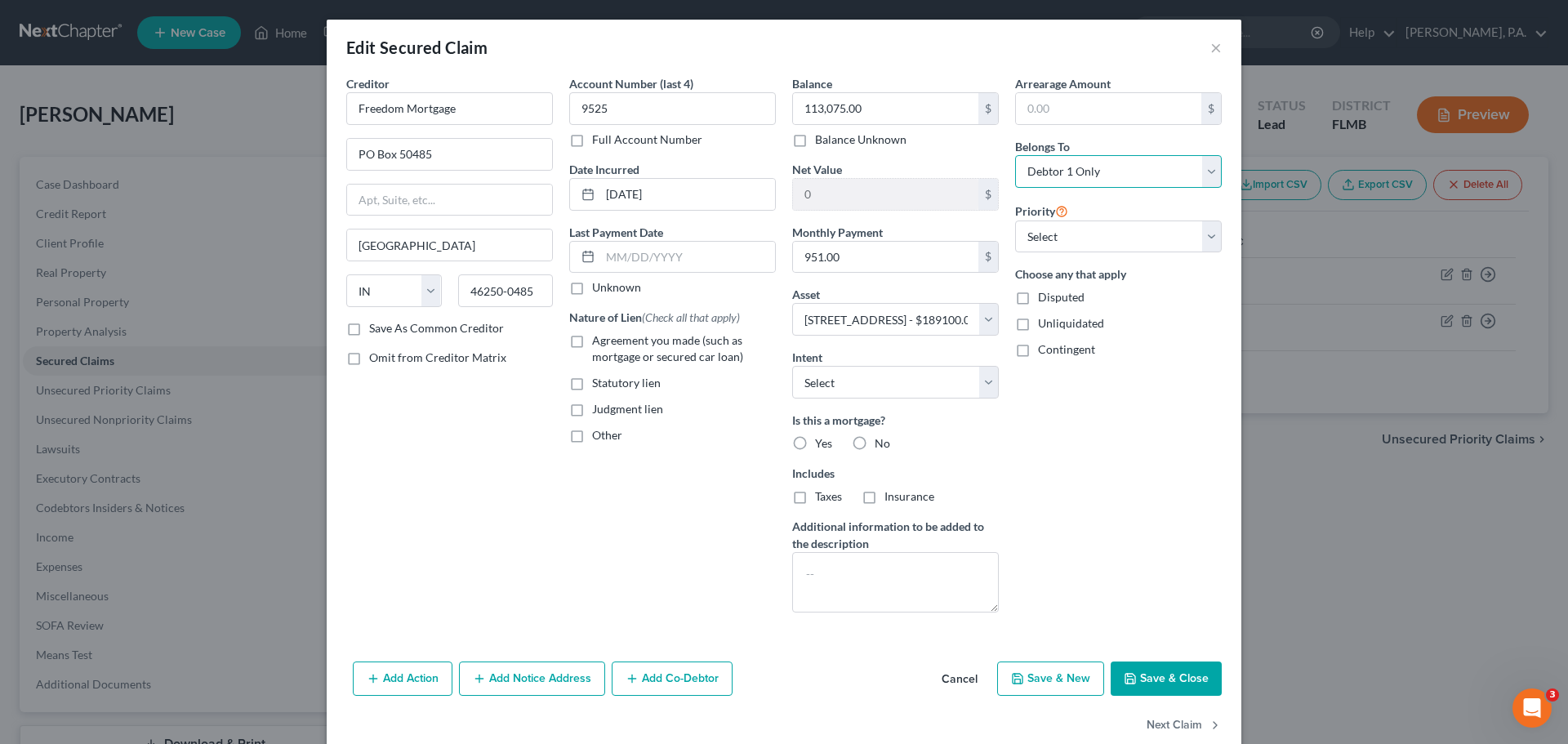
click at [1080, 177] on select "Select Debtor 1 Only Debtor 2 Only Debtor 1 And Debtor 2 Only At Least One Of T…" at bounding box center [1119, 172] width 207 height 33
select select "3"
click at [1015, 155] on select "Select Debtor 1 Only Debtor 2 Only Debtor 1 And Debtor 2 Only At Least One Of T…" at bounding box center [1119, 172] width 207 height 33
click at [941, 390] on select "Select Surrender Redeem Reaffirm Avoid Other" at bounding box center [896, 383] width 207 height 33
select select "2"
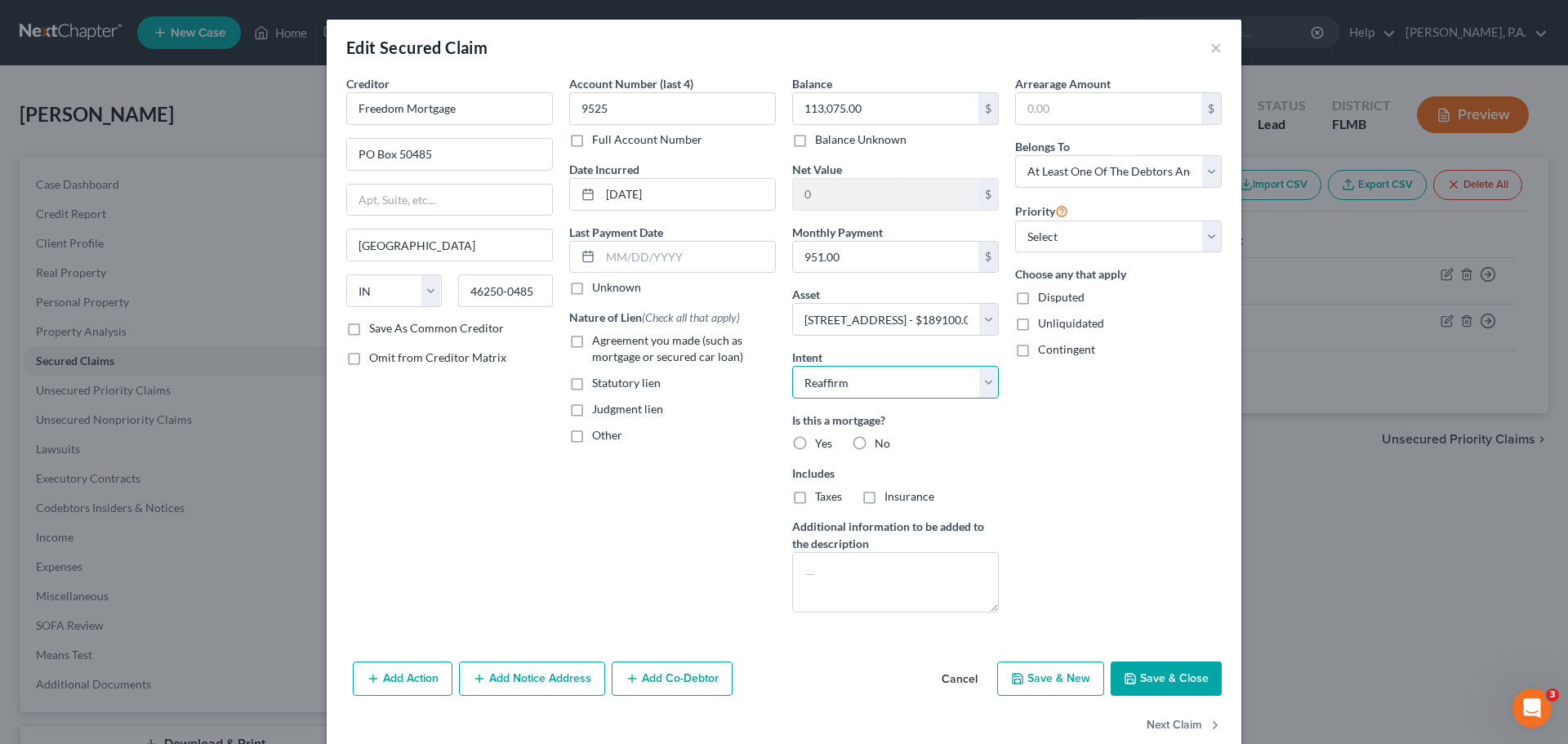
click at [792, 366] on select "Select Surrender Redeem Reaffirm Avoid Other" at bounding box center [896, 383] width 207 height 33
click at [816, 437] on span "Yes" at bounding box center [823, 443] width 17 height 14
click at [821, 437] on input "Yes" at bounding box center [826, 441] width 11 height 11
radio input "true"
click at [667, 341] on span "Agreement you made (such as mortgage or secured car loan)" at bounding box center [668, 348] width 151 height 31
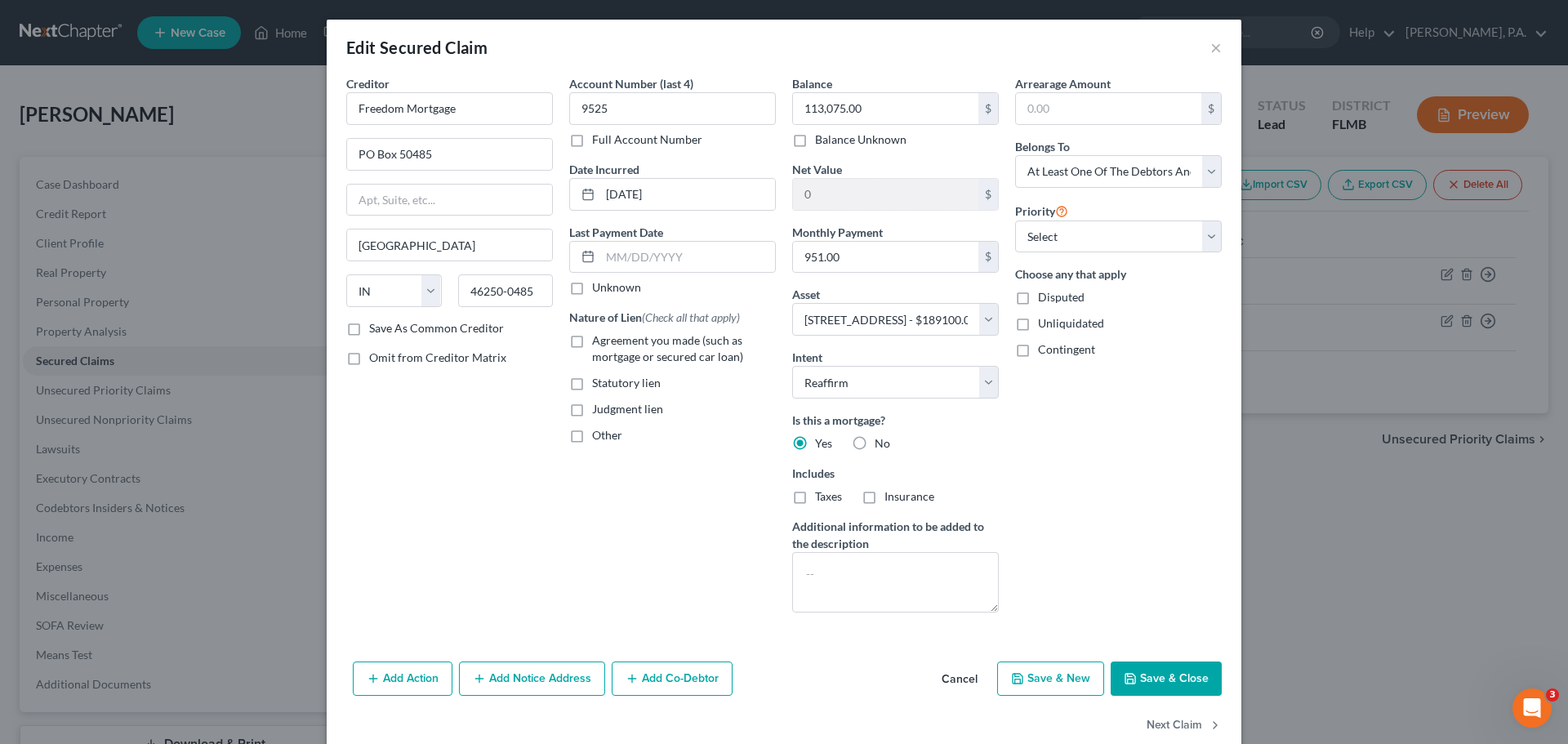
click at [609, 341] on input "Agreement you made (such as mortgage or secured car loan)" at bounding box center [603, 337] width 11 height 11
checkbox input "true"
click at [895, 491] on span "Insurance" at bounding box center [909, 496] width 50 height 14
click at [895, 491] on input "Insurance" at bounding box center [896, 494] width 11 height 11
checkbox input "true"
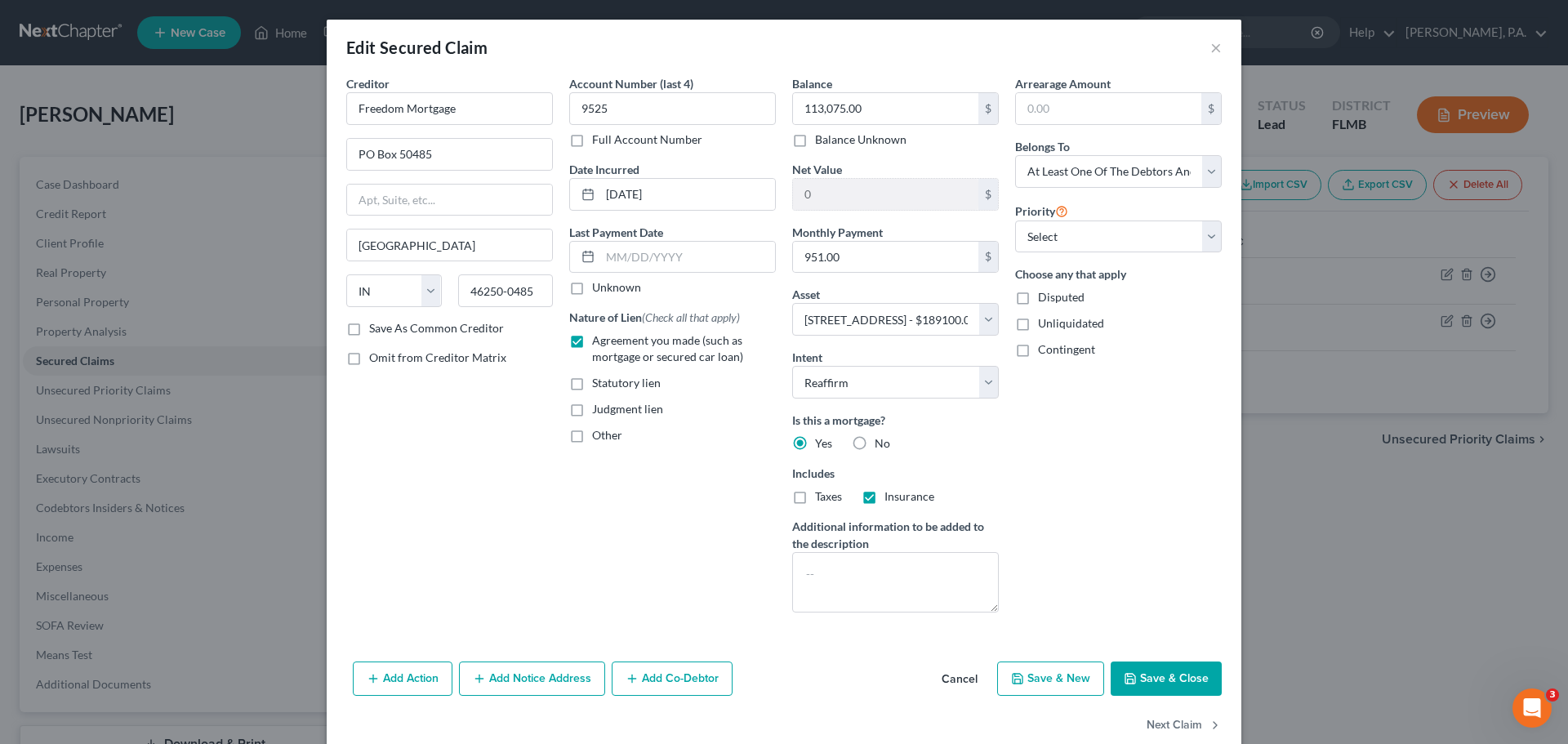
click at [815, 500] on span "Taxes" at bounding box center [828, 496] width 27 height 14
click at [821, 499] on input "Taxes" at bounding box center [826, 494] width 11 height 11
checkbox input "true"
click at [1159, 668] on button "Save & Close" at bounding box center [1166, 680] width 111 height 35
select select
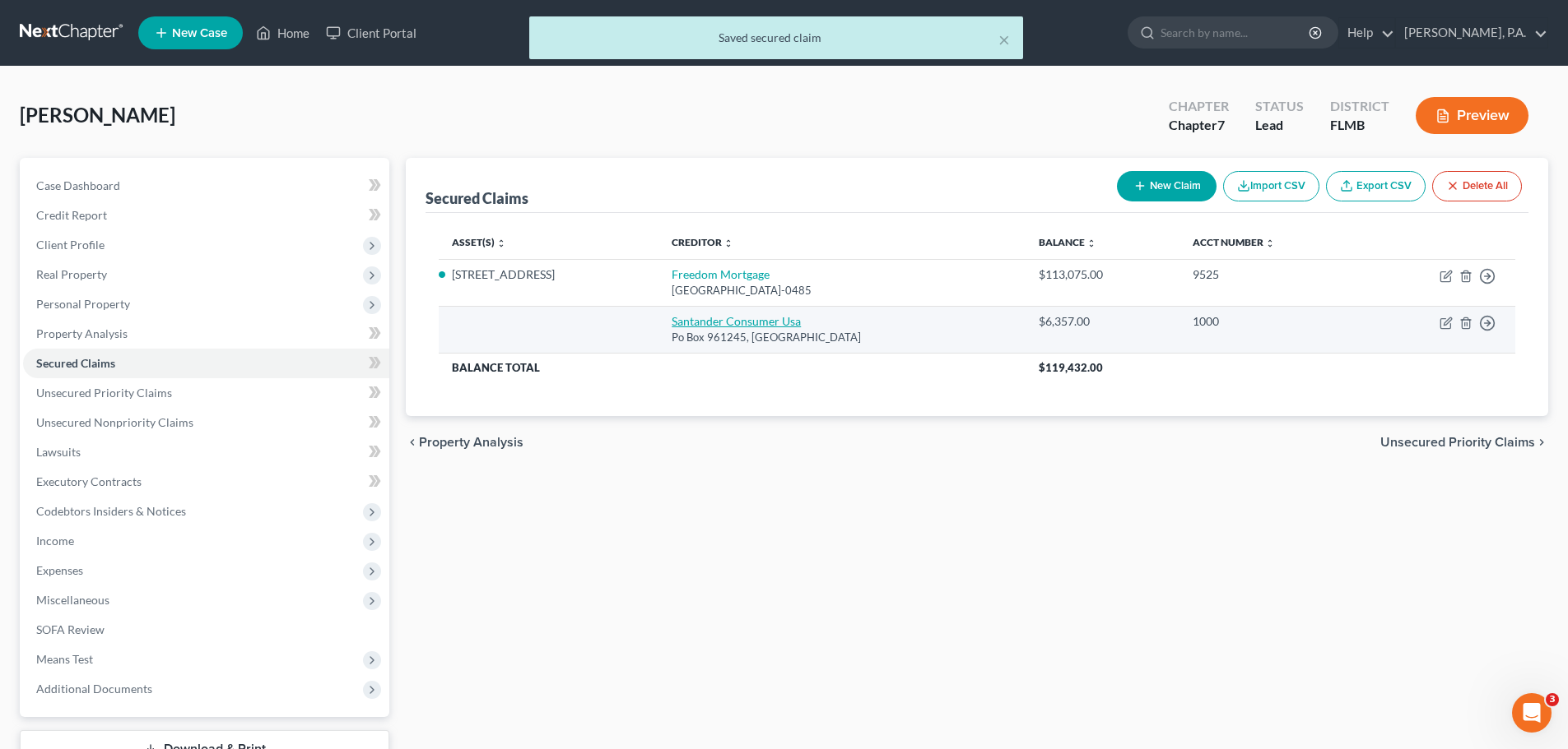
click at [719, 322] on link "Santander Consumer Usa" at bounding box center [736, 321] width 129 height 14
select select "45"
select select "0"
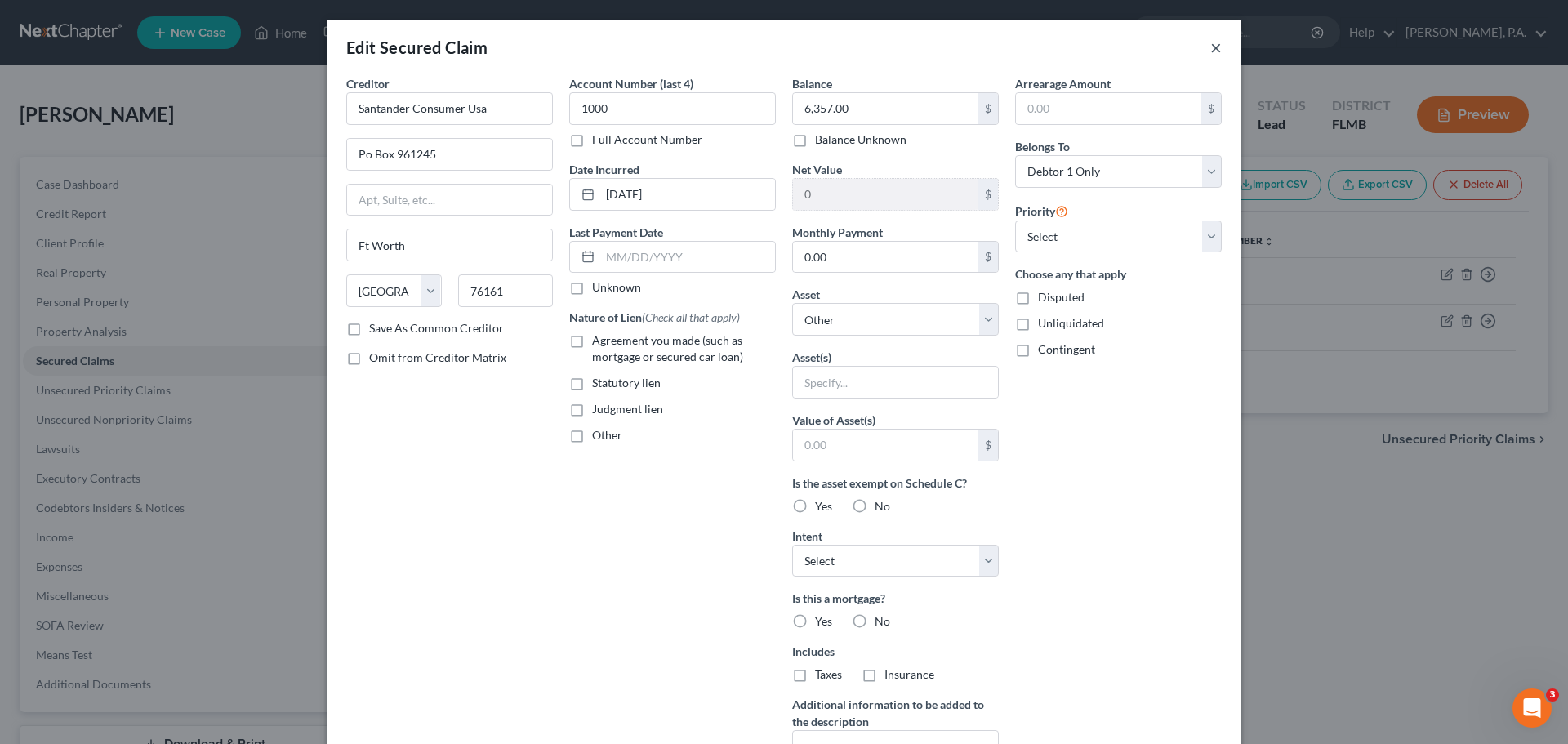
click at [1210, 50] on button "×" at bounding box center [1216, 47] width 12 height 20
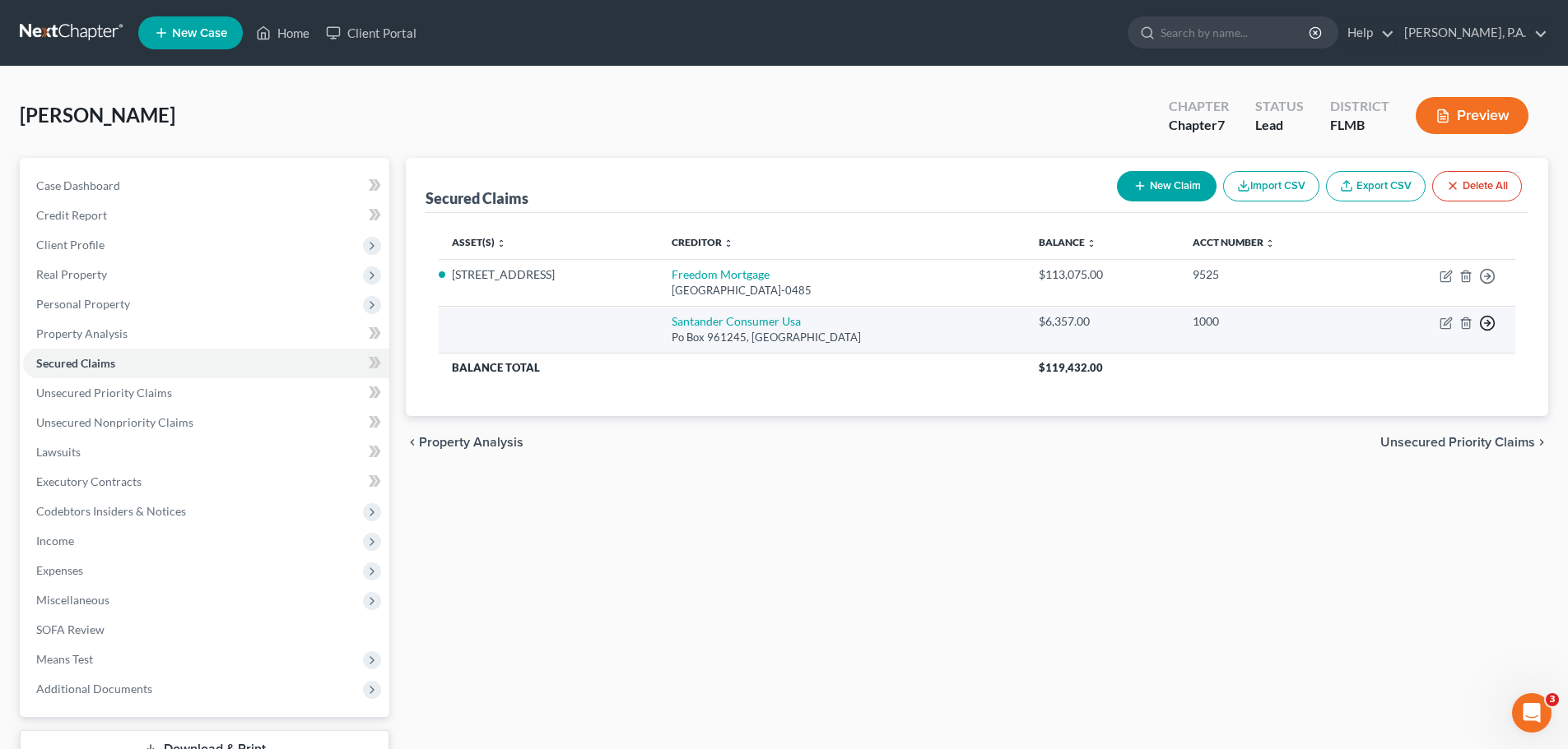
click at [1486, 285] on icon "button" at bounding box center [1487, 276] width 17 height 17
click at [1414, 356] on link "Move to F" at bounding box center [1411, 363] width 137 height 28
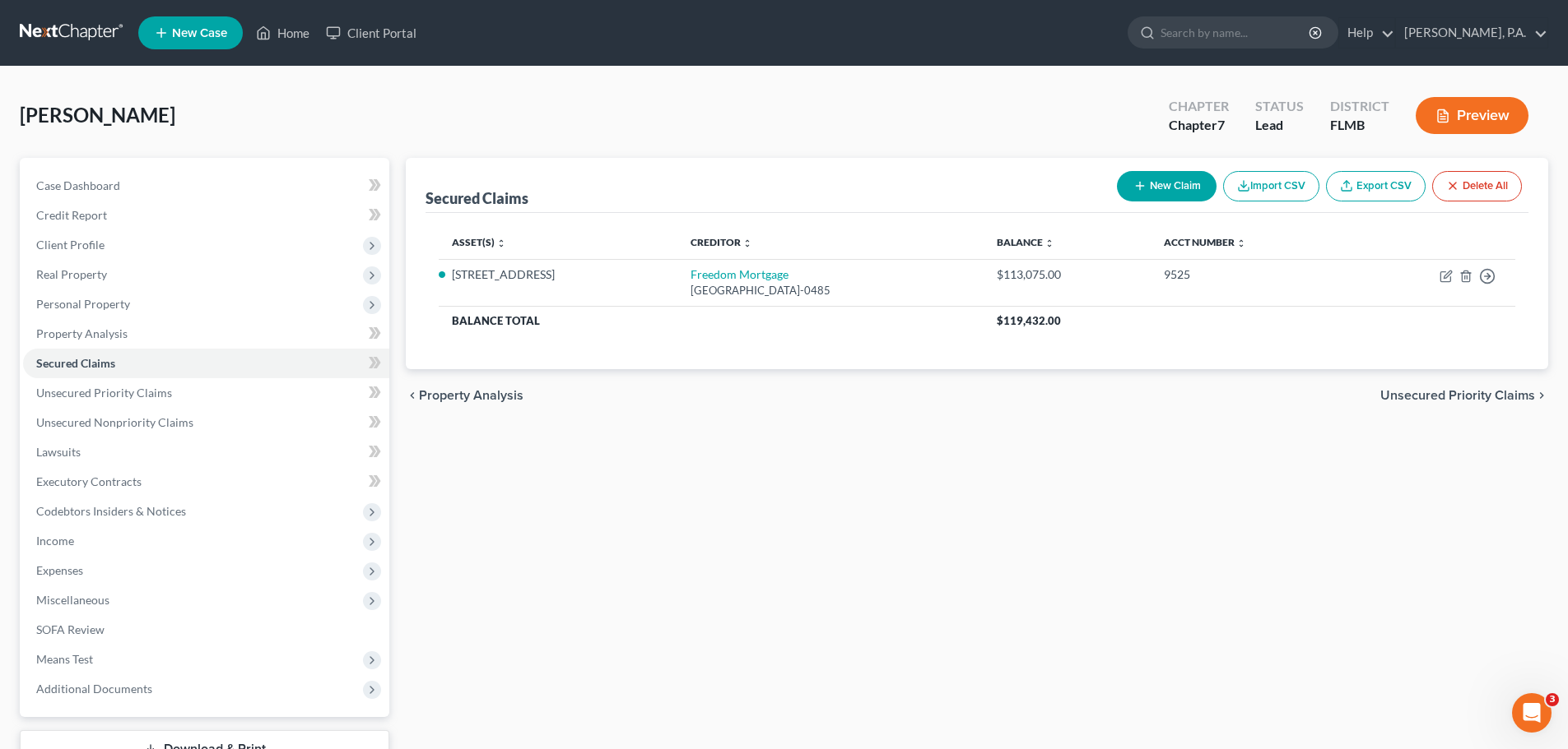
click at [1437, 395] on span "Unsecured Priority Claims" at bounding box center [1458, 396] width 155 height 13
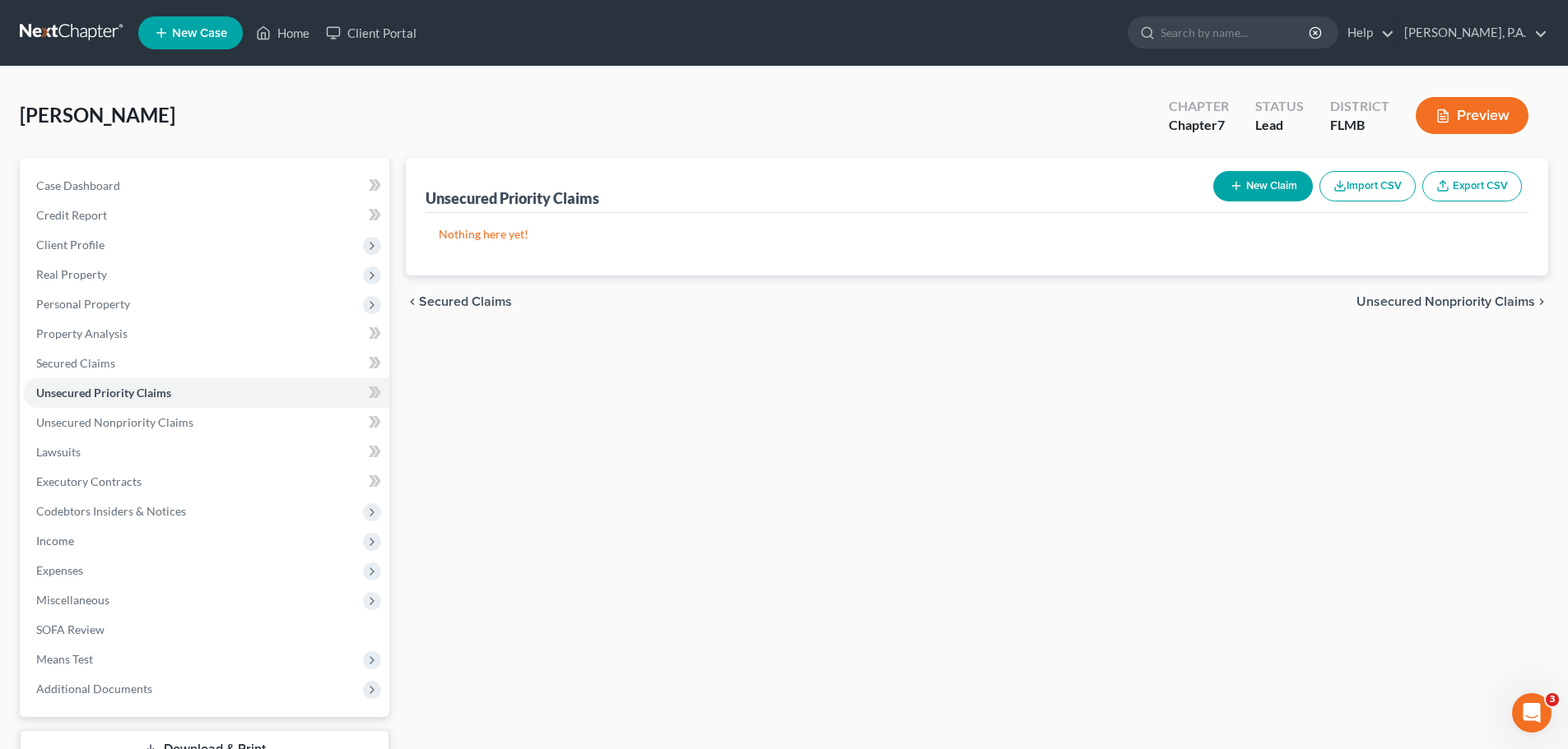
click at [1440, 305] on span "Unsecured Nonpriority Claims" at bounding box center [1446, 302] width 178 height 13
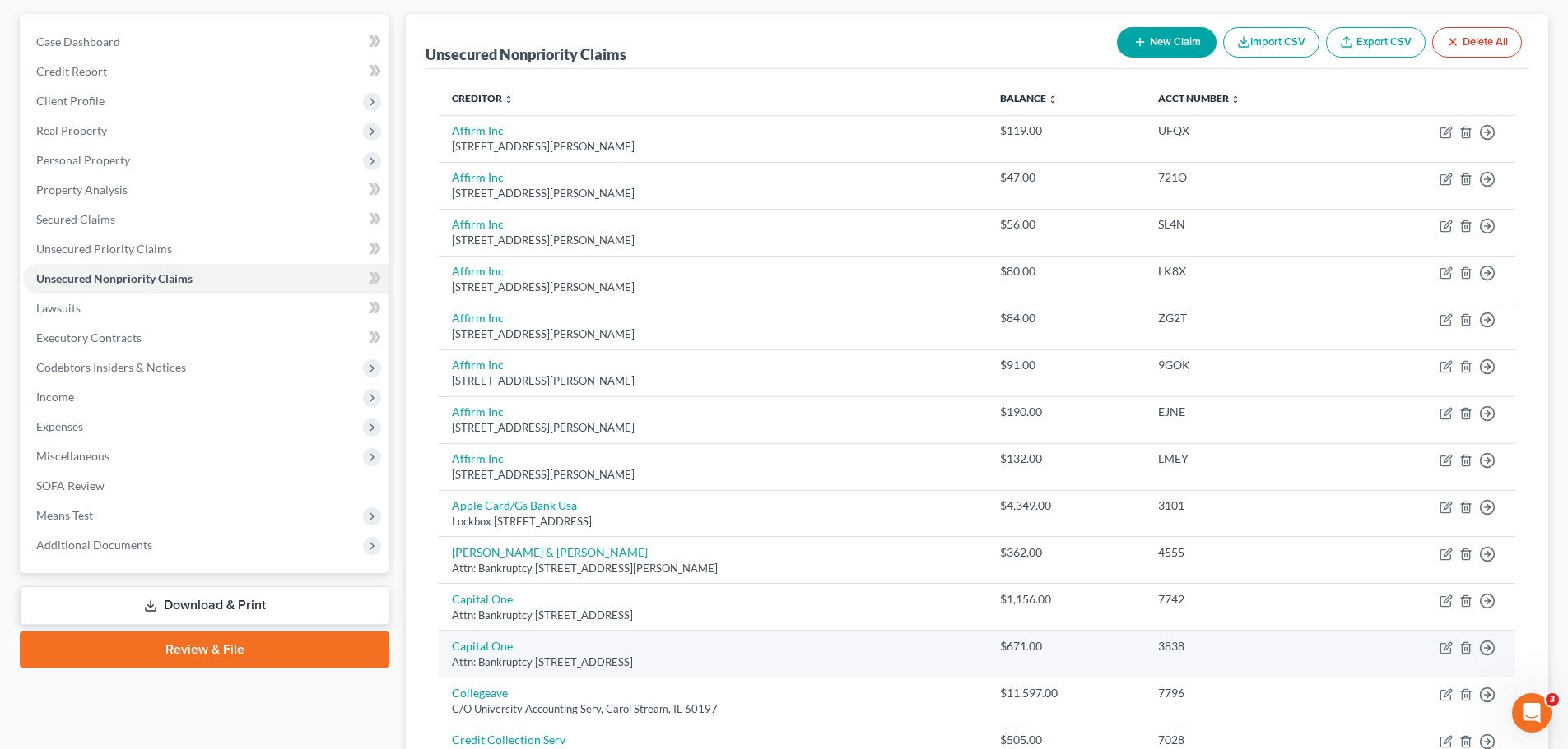
scroll to position [411, 0]
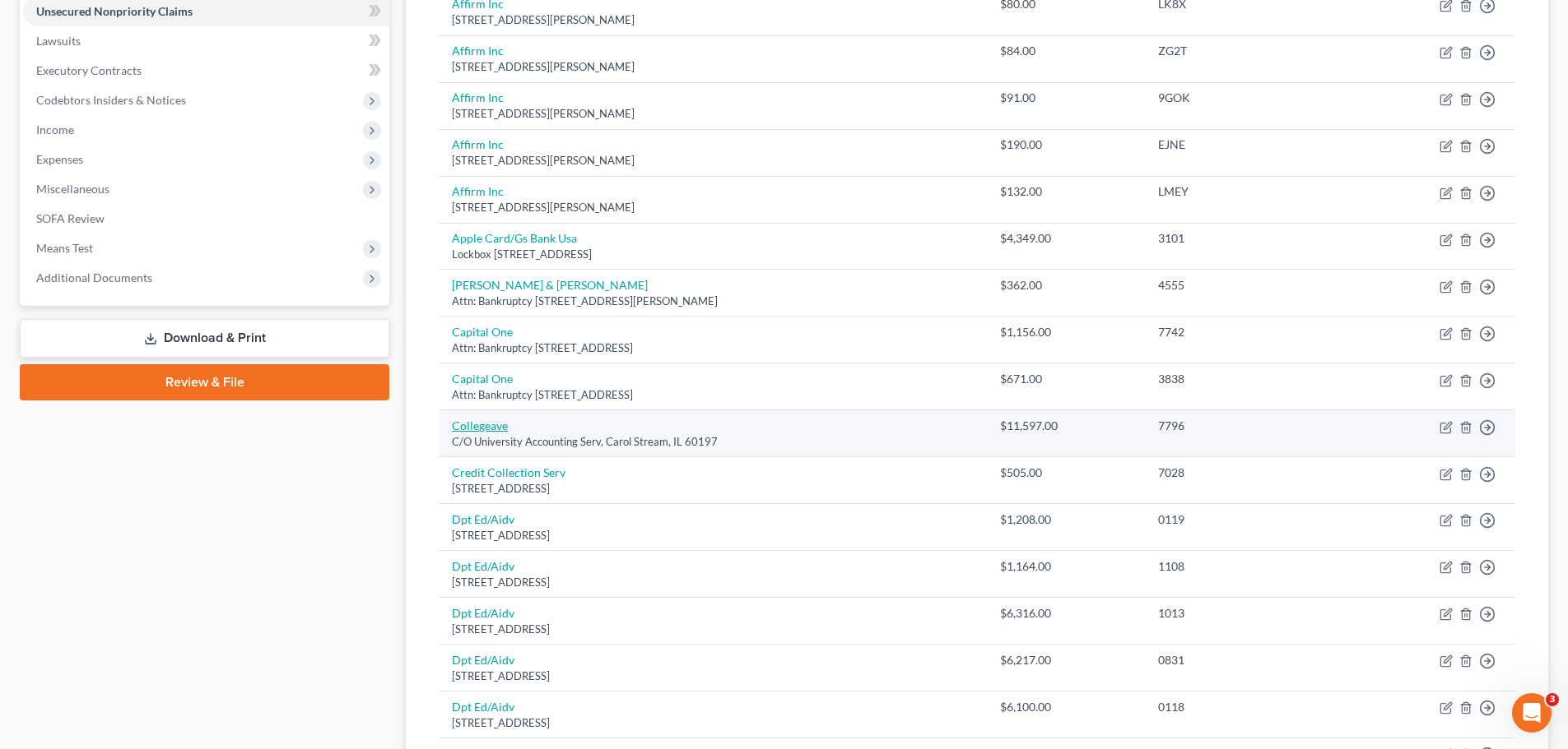
click at [472, 426] on link "Collegeave" at bounding box center [480, 425] width 56 height 14
select select "14"
select select "17"
select select "0"
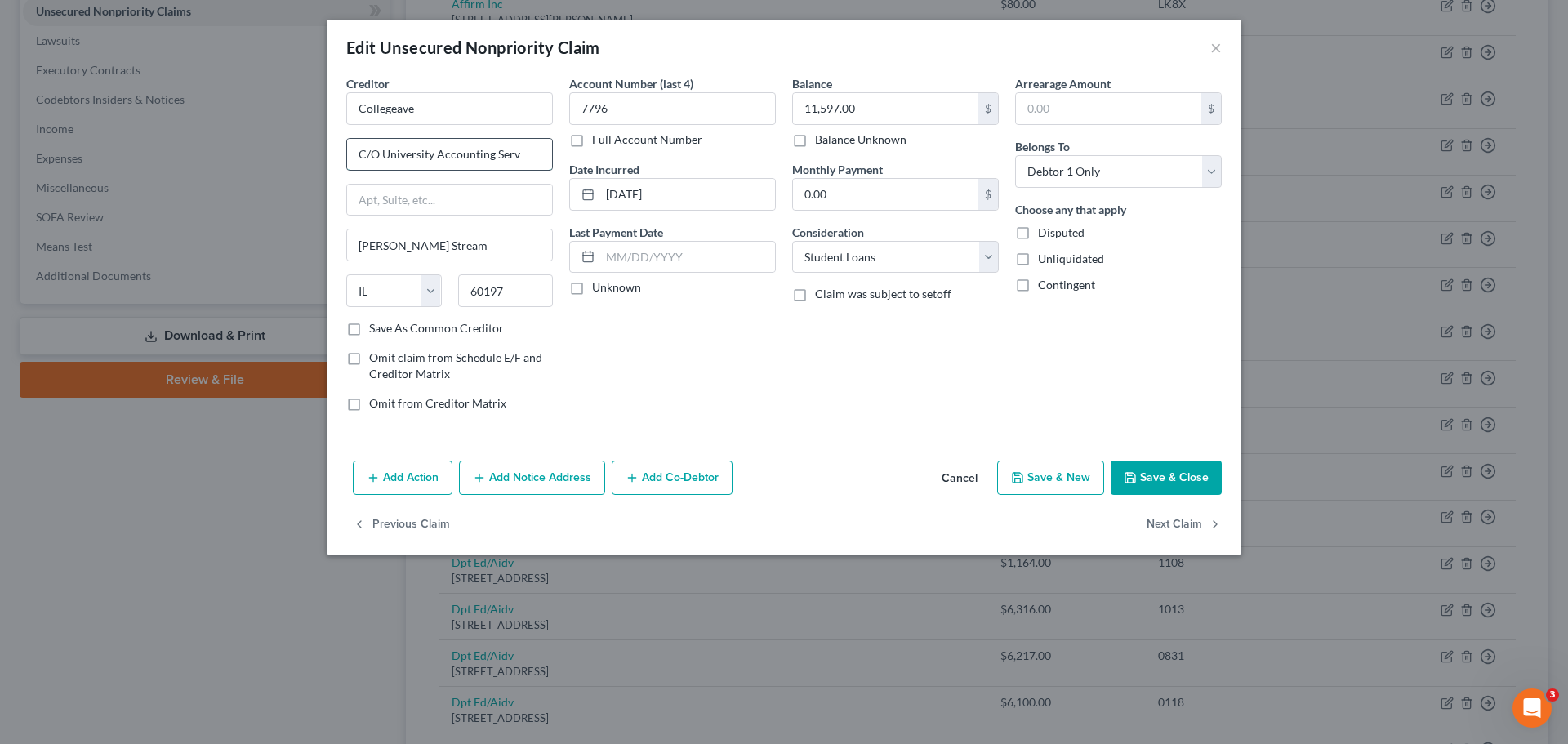
click at [532, 152] on input "C/O University Accounting Serv" at bounding box center [449, 155] width 205 height 31
type input "C/O University Accounting Services"
click at [1187, 475] on button "Save & Close" at bounding box center [1166, 478] width 111 height 35
type input "0"
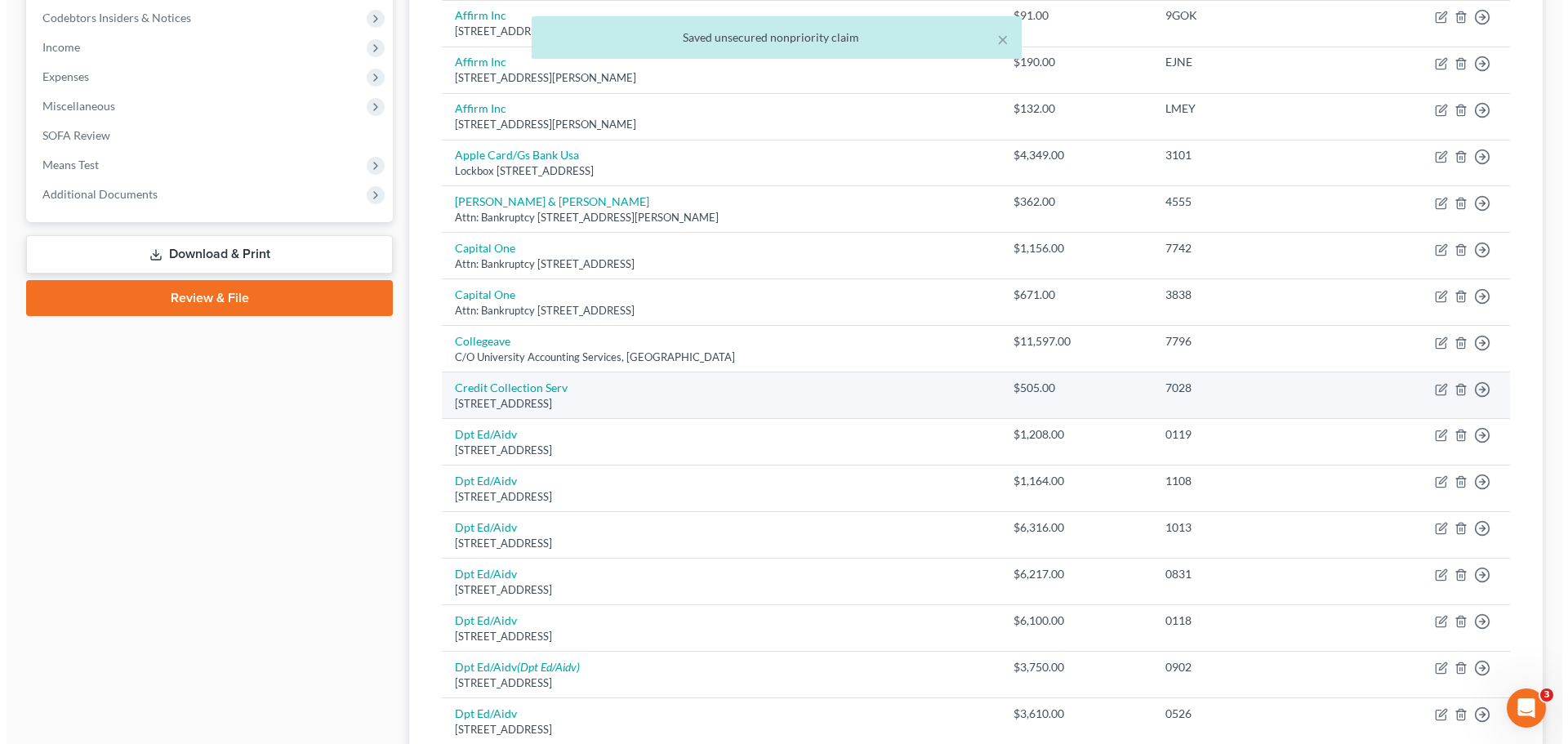
scroll to position [572, 0]
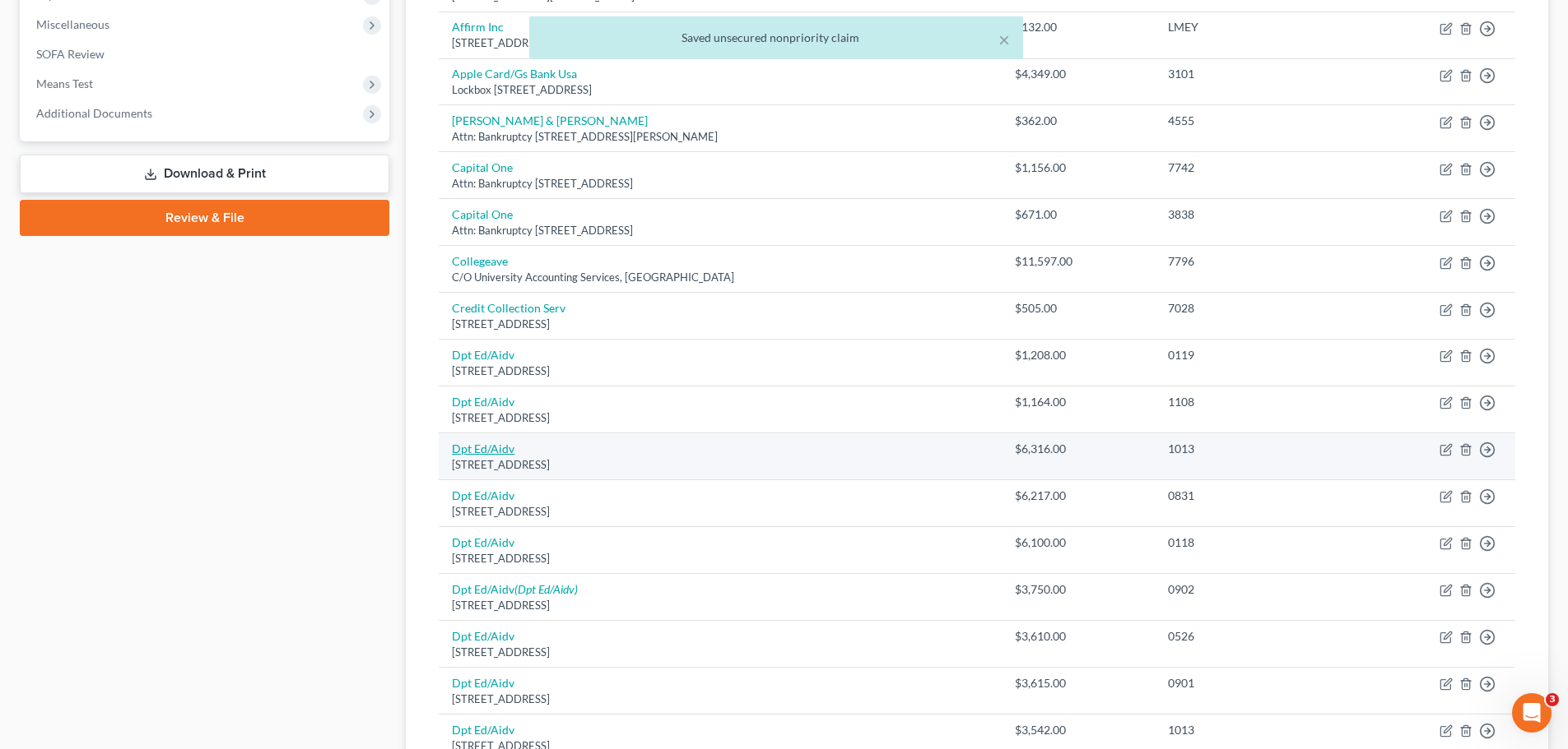
click at [490, 442] on link "Dpt Ed/Aidv" at bounding box center [483, 449] width 62 height 14
select select "45"
select select "17"
select select "0"
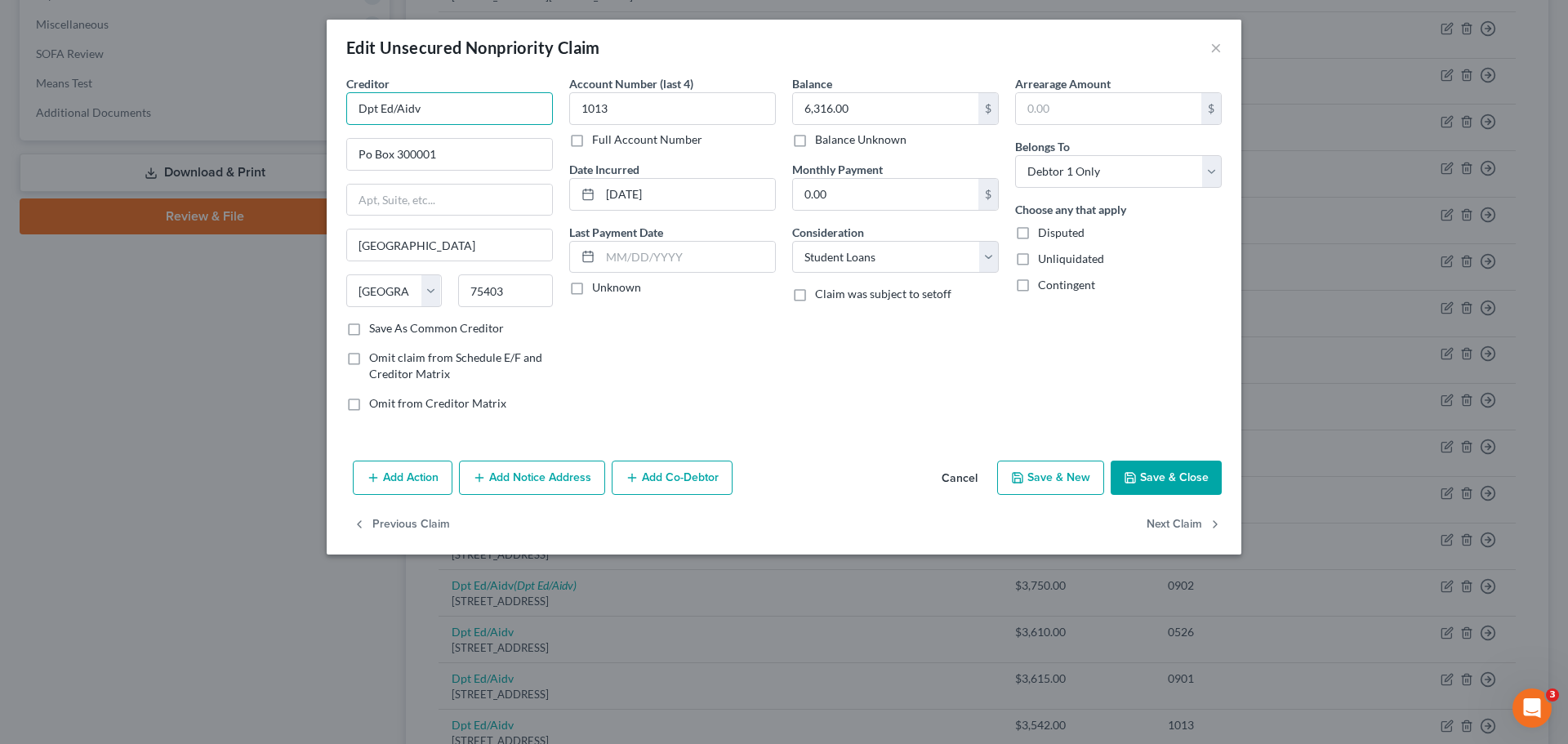
click at [430, 106] on input "Dpt Ed/Aidv" at bounding box center [449, 109] width 207 height 33
type input "D"
click at [436, 117] on input "US Dep" at bounding box center [449, 109] width 207 height 33
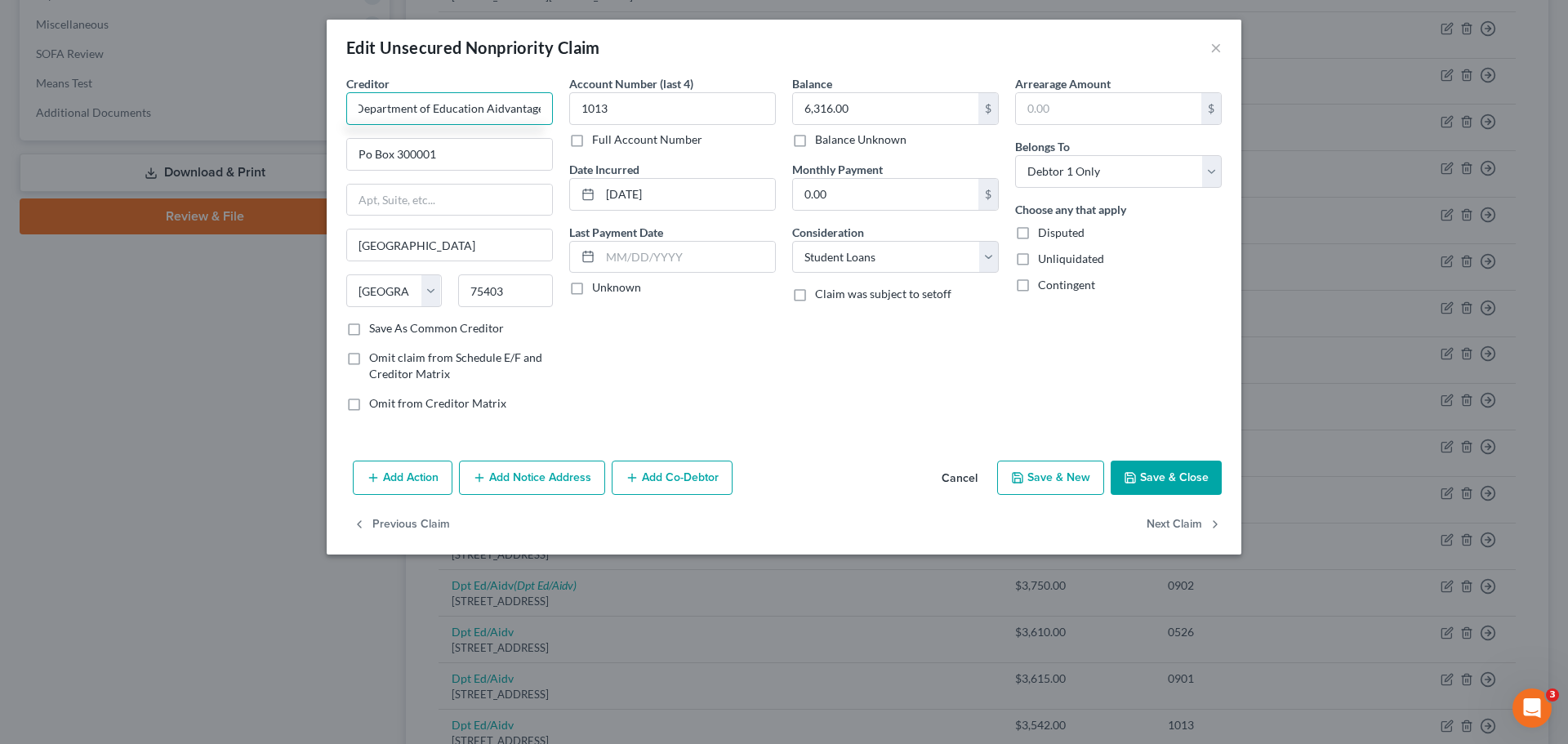
click at [482, 107] on input "US Department of Education Aidvantage" at bounding box center [449, 109] width 207 height 33
type input "US Department of Education/Aidvantage"
drag, startPoint x: 495, startPoint y: 162, endPoint x: 292, endPoint y: 150, distance: 203.4
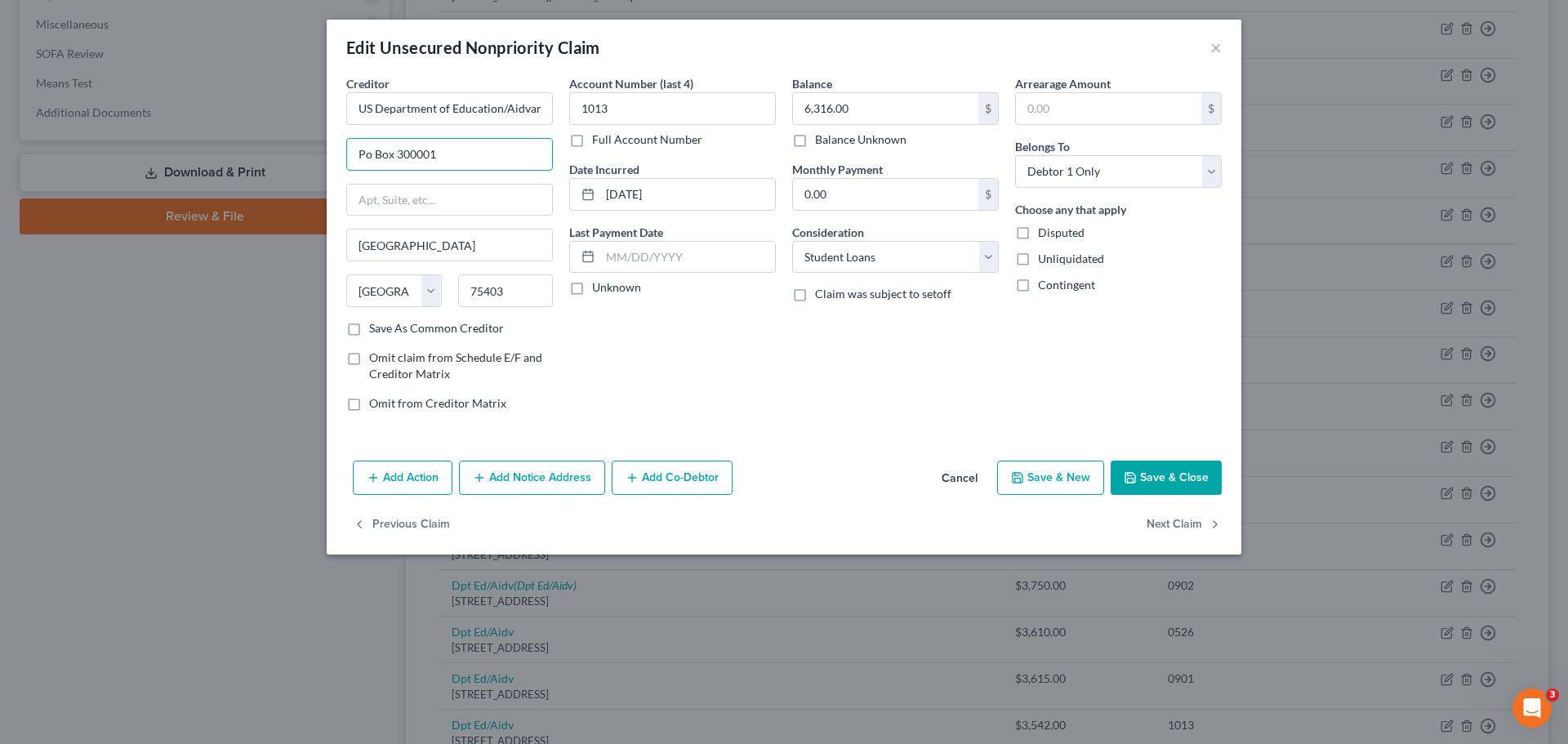
click at [292, 150] on div "Edit Unsecured Nonpriority Claim × Creditor * US Department of Education/Aidvan…" at bounding box center [784, 372] width 1568 height 744
drag, startPoint x: 363, startPoint y: 113, endPoint x: 580, endPoint y: 112, distance: 217.0
click at [580, 112] on div "Creditor * US Department of Education/Aidvantage [GEOGRAPHIC_DATA] [US_STATE] A…" at bounding box center [783, 250] width 891 height 350
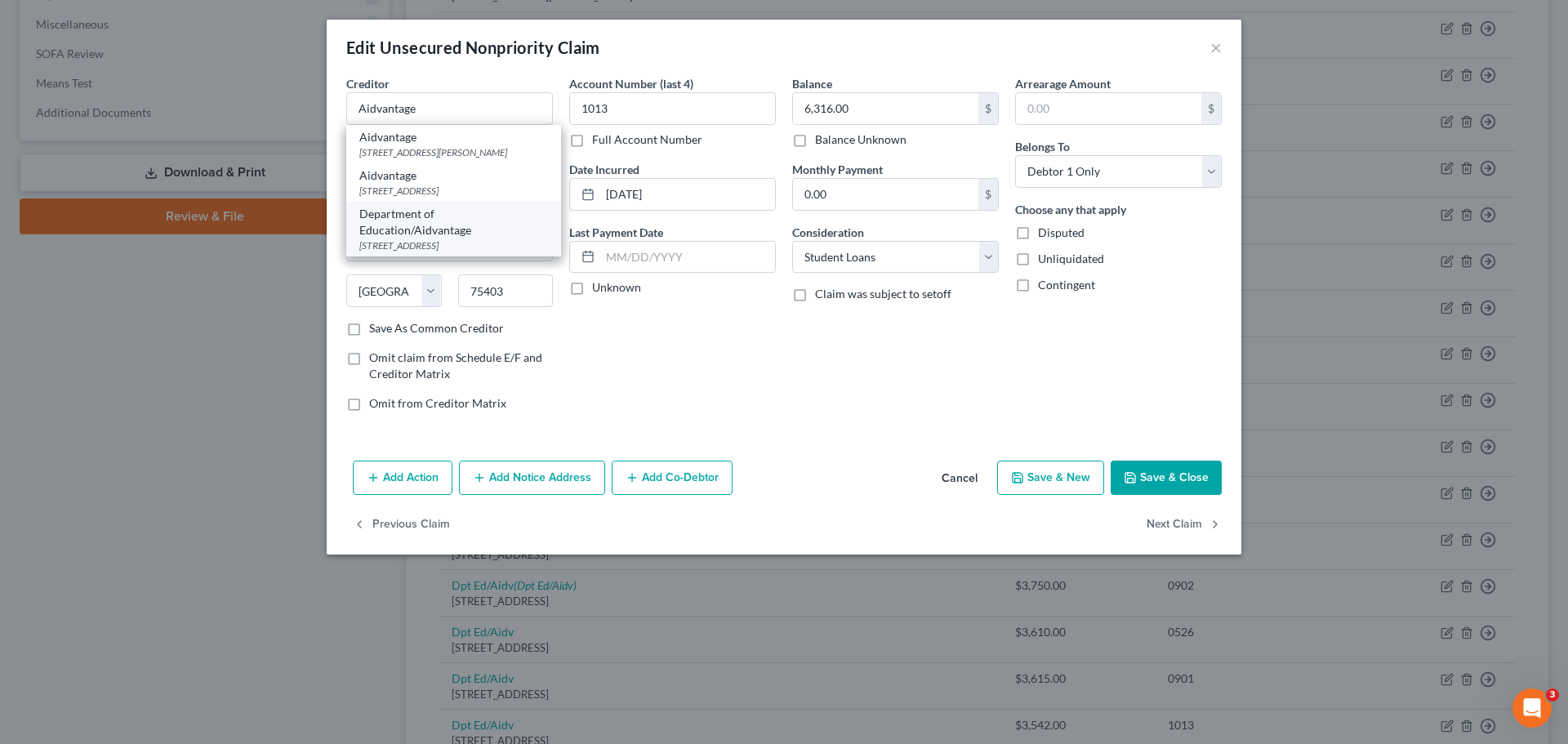
click at [451, 252] on div "[STREET_ADDRESS]" at bounding box center [454, 246] width 188 height 14
type input "Department of Education/Aidvantage"
type input "PO Box 300001"
type input "75403-3001"
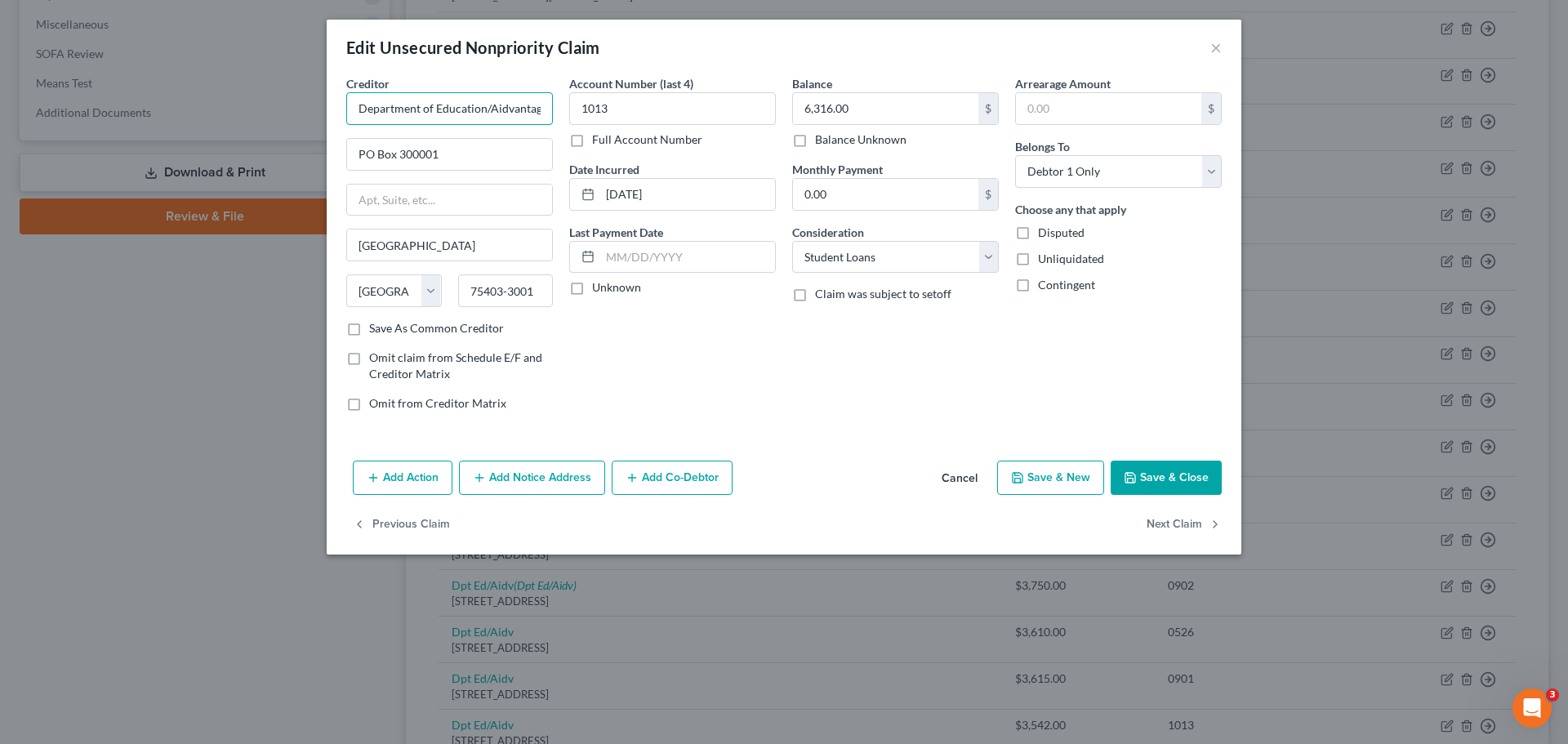
click at [444, 111] on input "Department of Education/Aidvantage" at bounding box center [449, 109] width 207 height 33
click at [445, 158] on input "PO Box 300001" at bounding box center [449, 155] width 205 height 31
click at [1171, 468] on button "Save & Close" at bounding box center [1166, 478] width 111 height 35
type input "0"
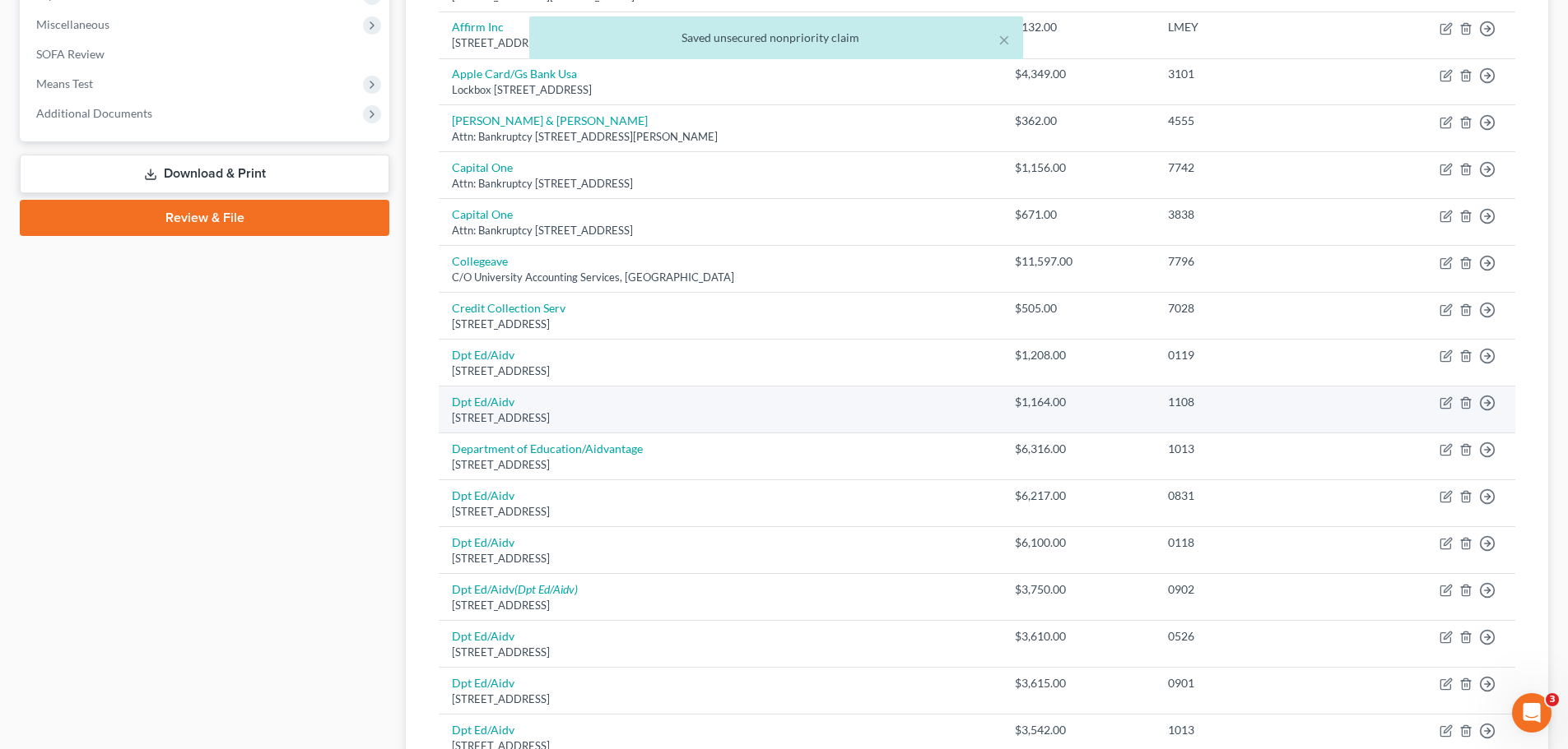
scroll to position [658, 0]
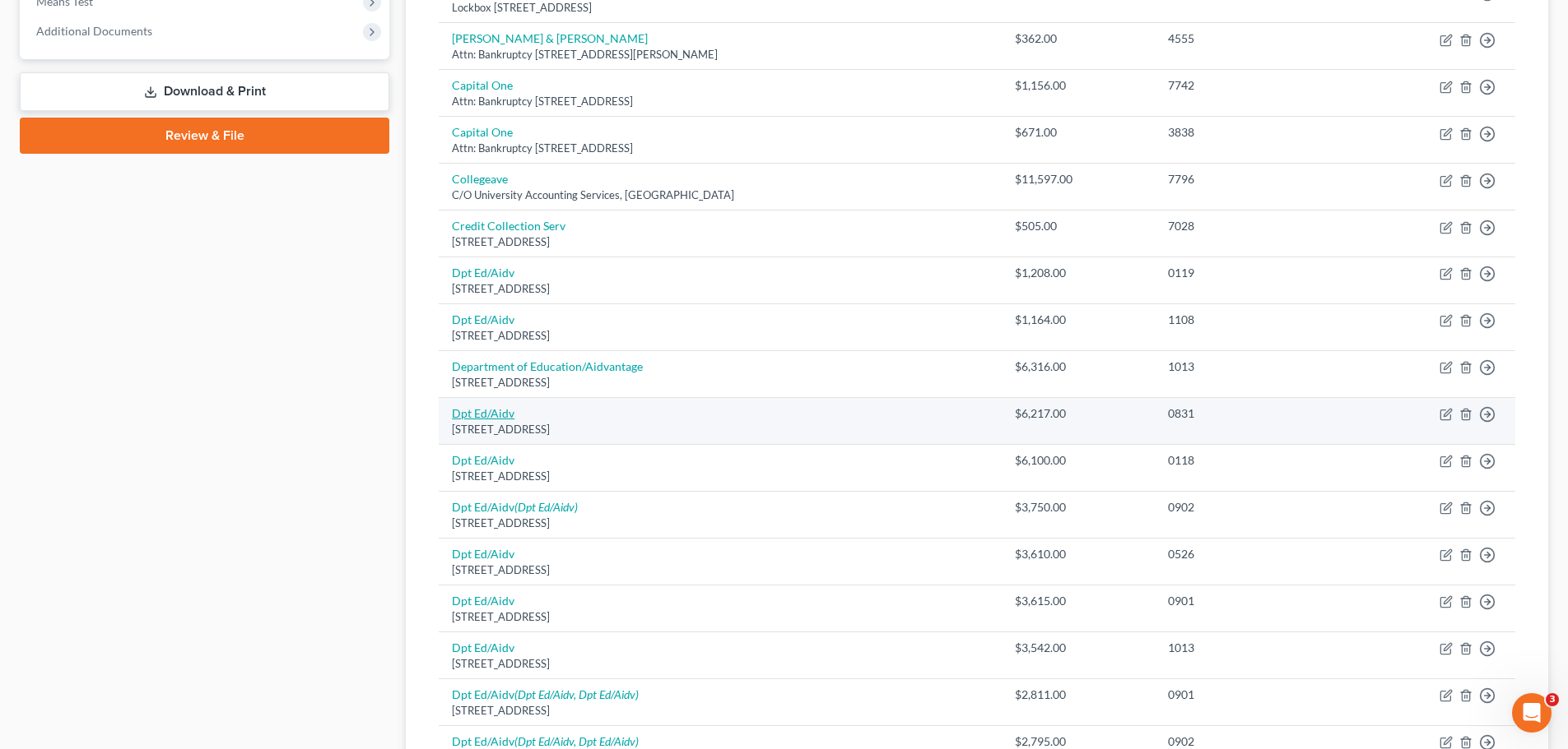
click at [500, 416] on link "Dpt Ed/Aidv" at bounding box center [483, 413] width 62 height 14
select select "45"
select select "17"
select select "0"
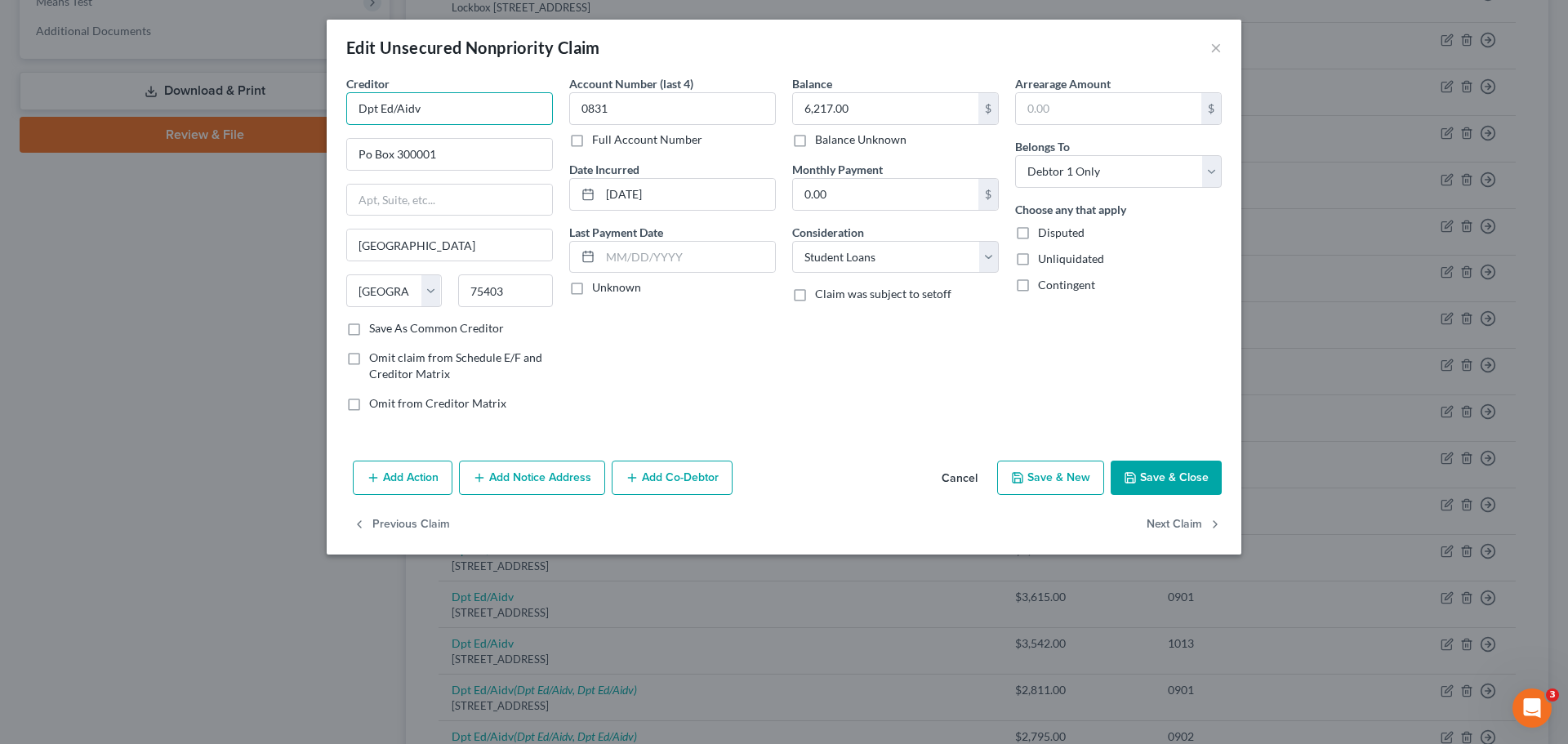
click at [490, 111] on input "Dpt Ed/Aidv" at bounding box center [449, 109] width 207 height 33
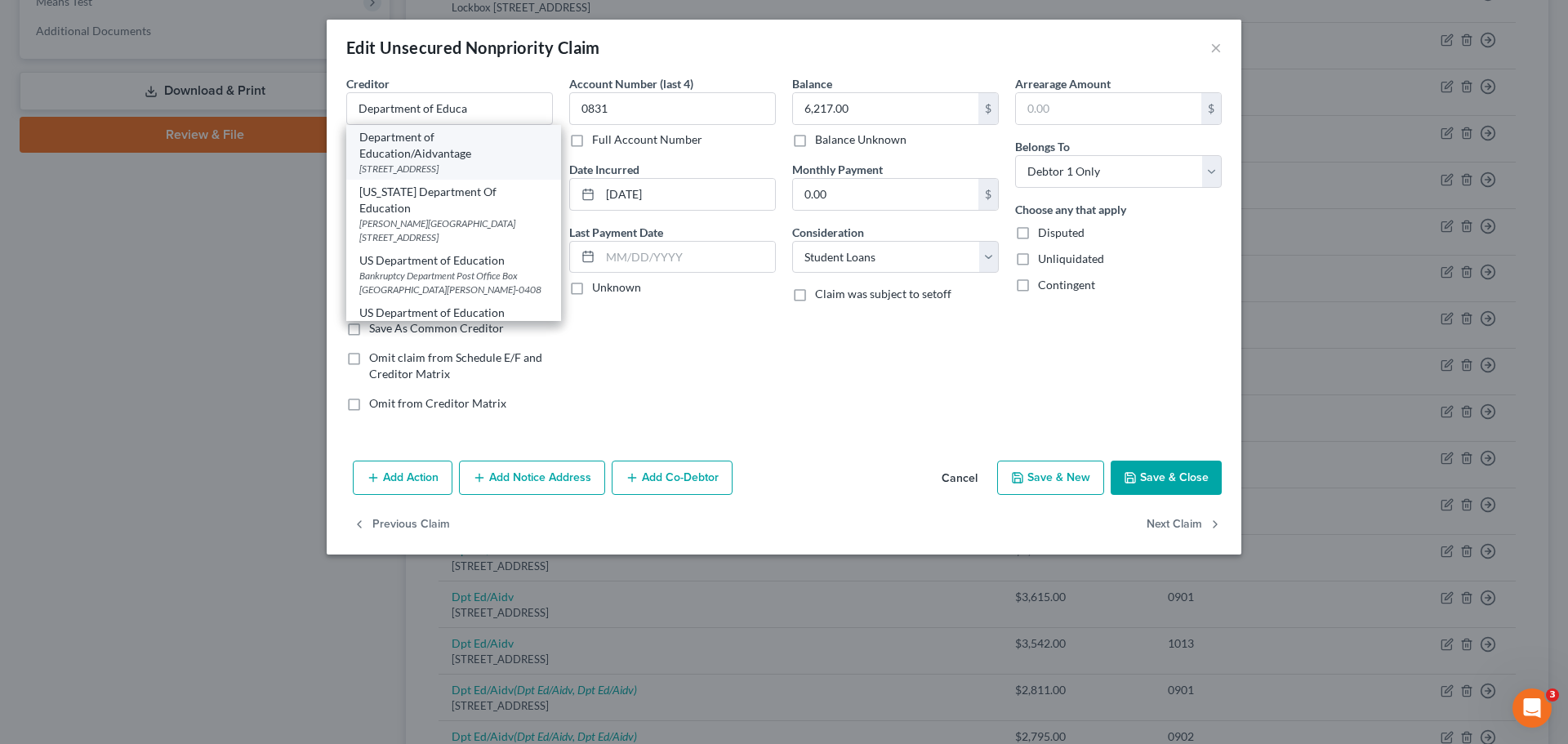
click at [468, 174] on div "[STREET_ADDRESS]" at bounding box center [454, 169] width 188 height 14
type input "Department of Education/Aidvantage"
type input "PO Box 300001"
type input "75403-3001"
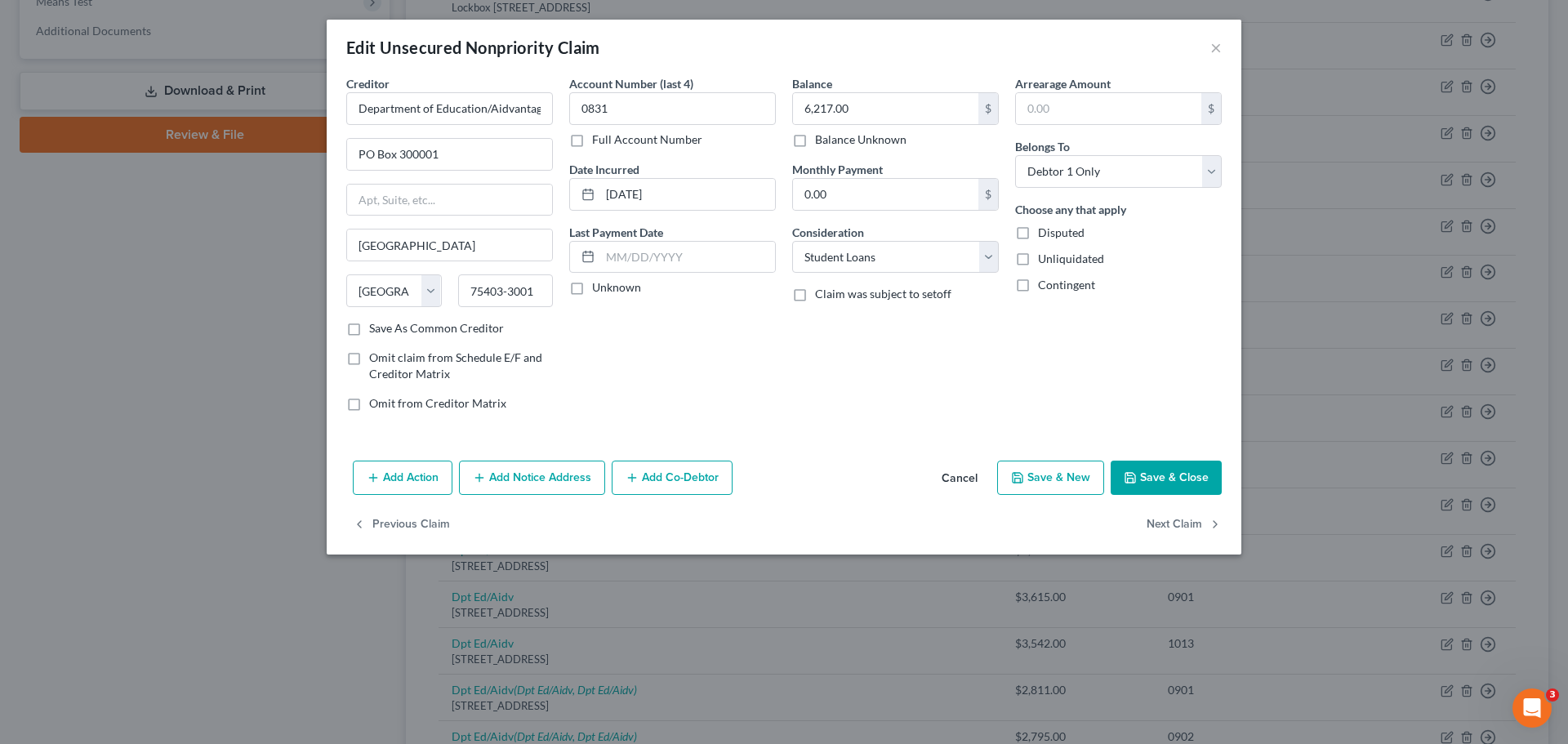
click at [1169, 472] on button "Save & Close" at bounding box center [1166, 478] width 111 height 35
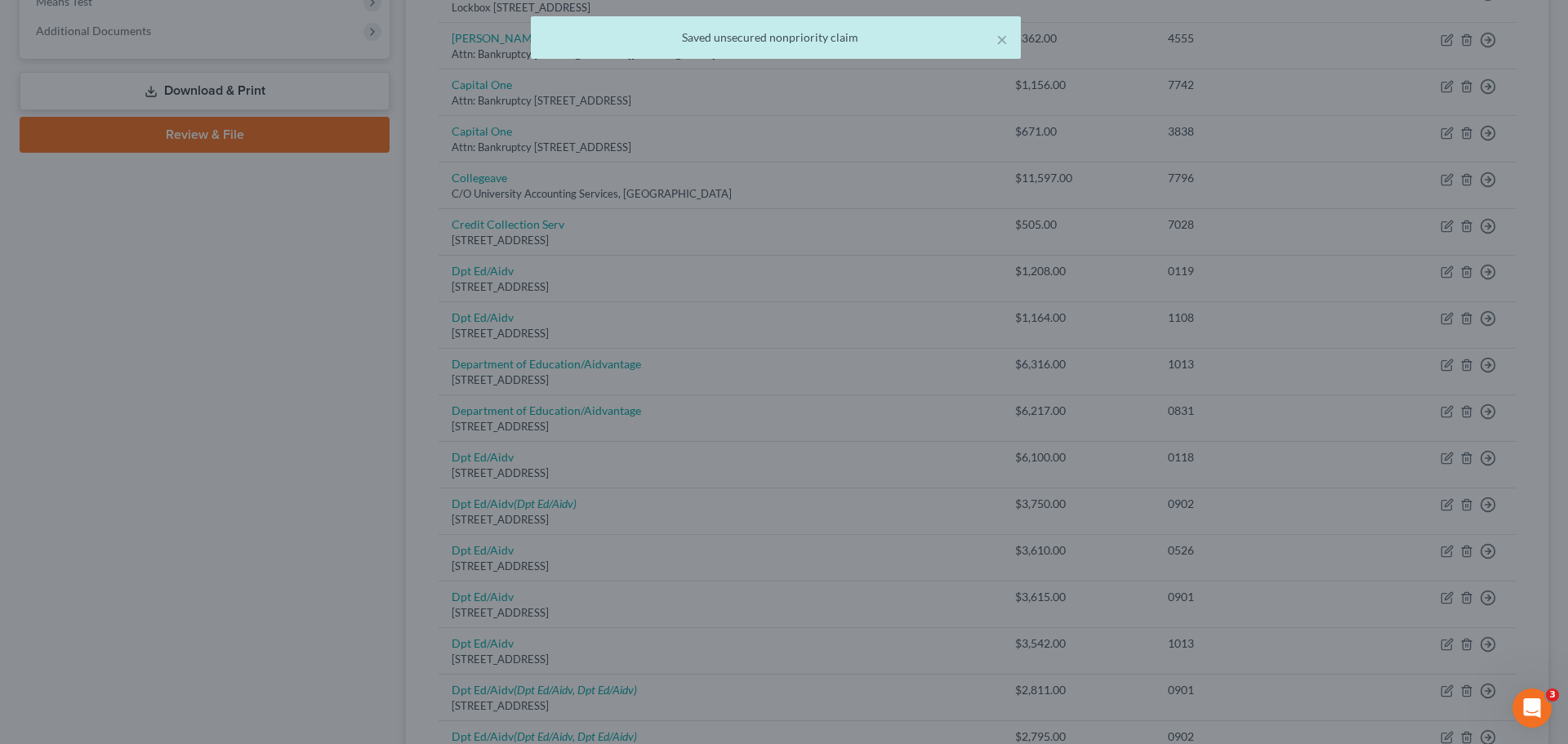
type input "0"
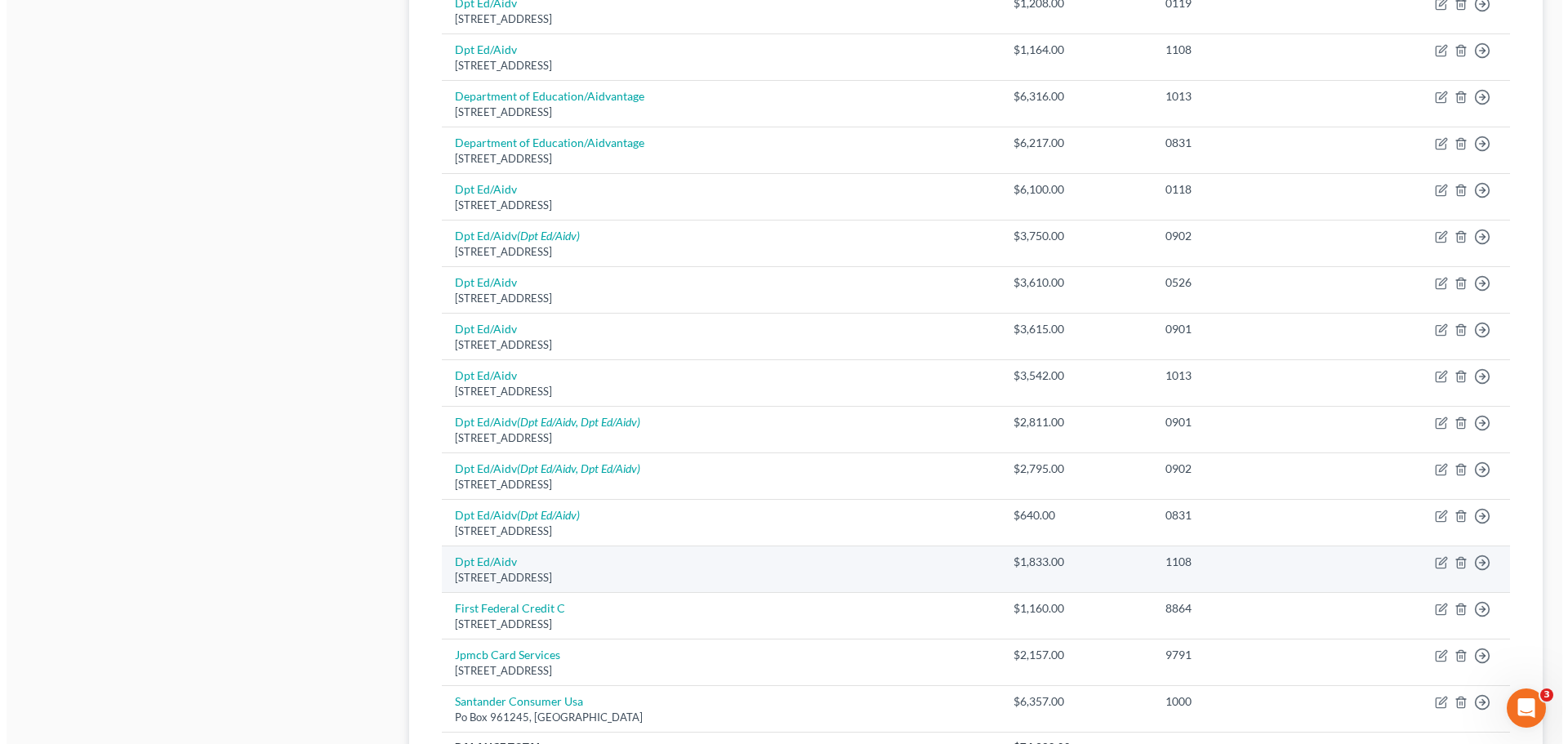
scroll to position [899, 0]
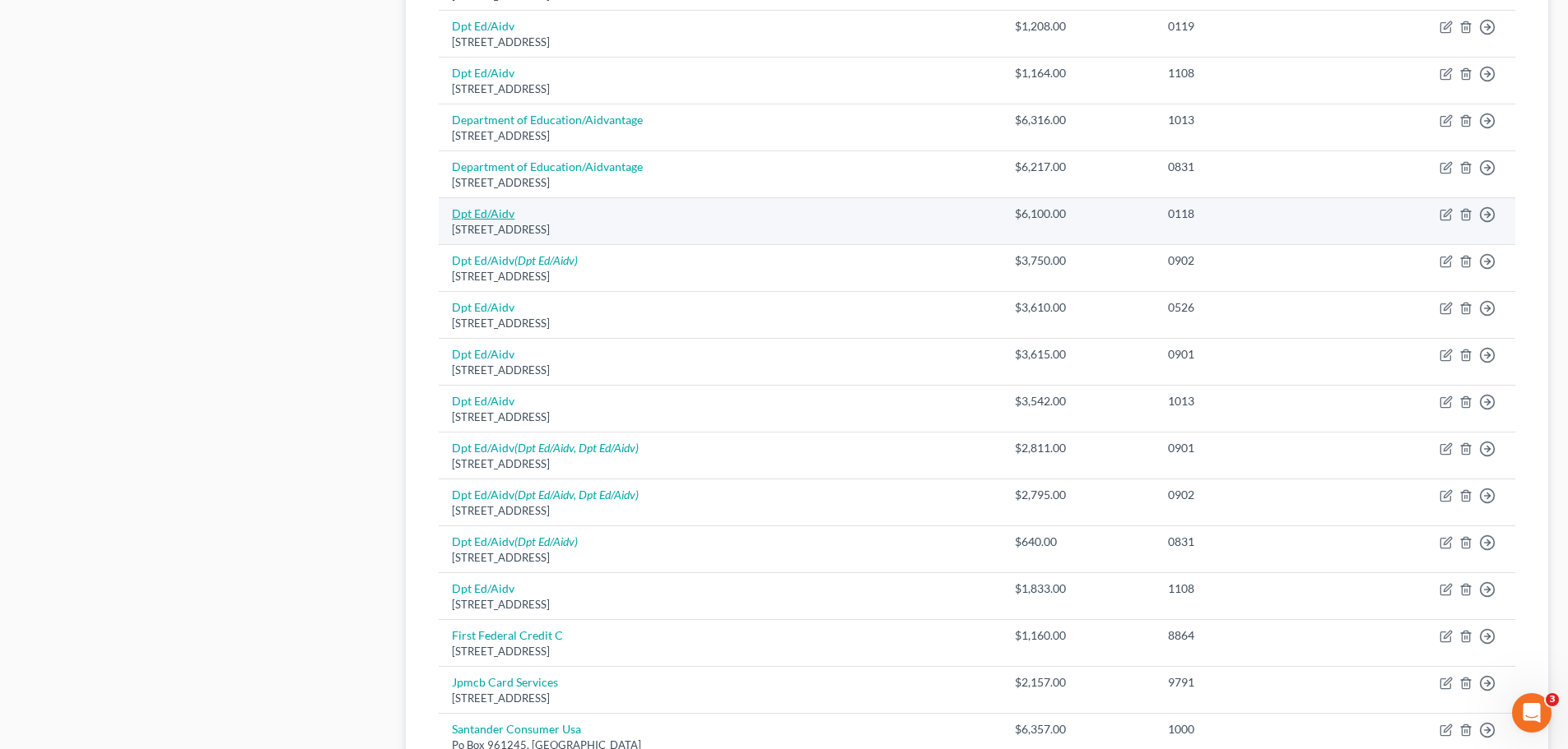
click at [470, 218] on link "Dpt Ed/Aidv" at bounding box center [483, 213] width 62 height 14
select select "45"
select select "17"
select select "0"
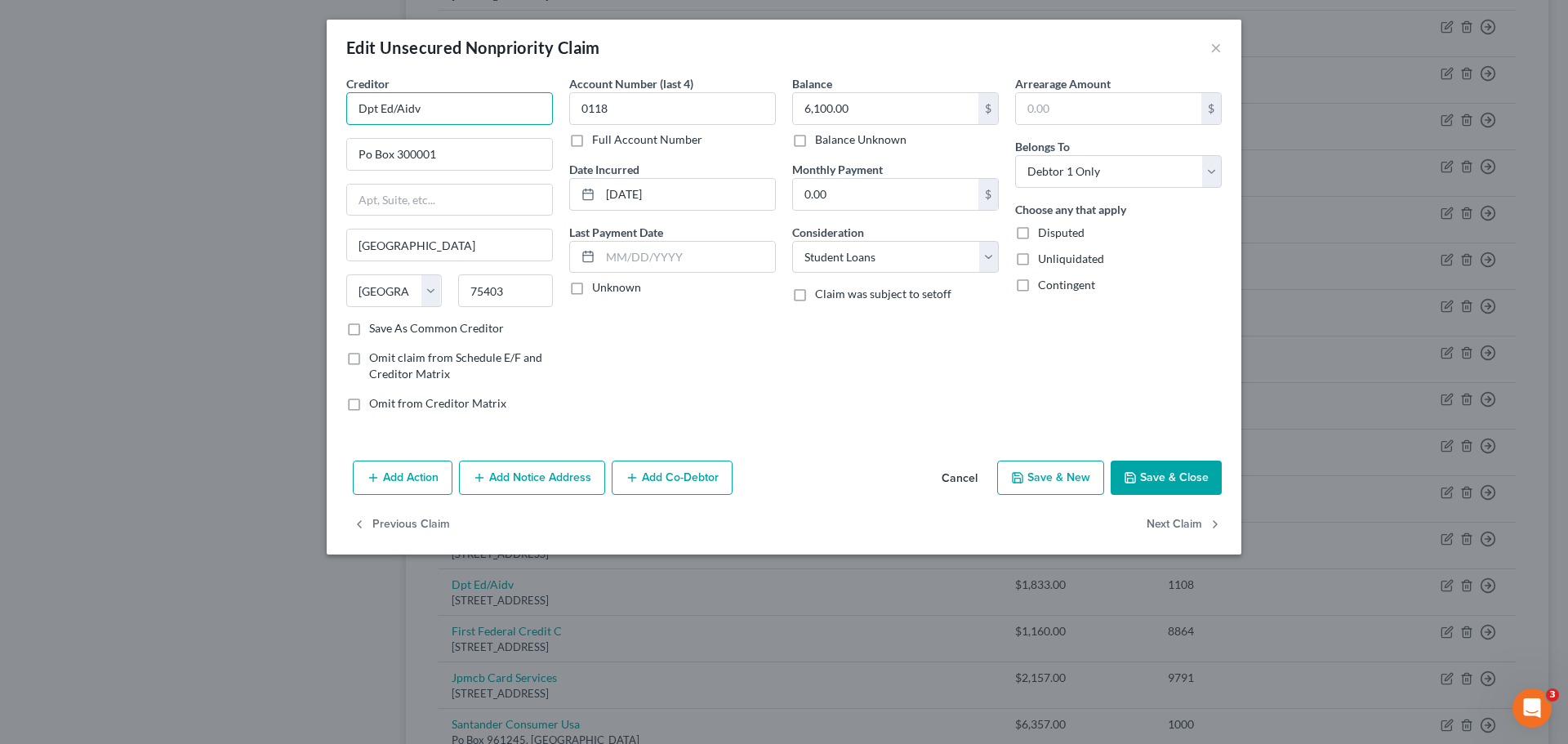
click at [511, 106] on input "Dpt Ed/Aidv" at bounding box center [449, 109] width 207 height 33
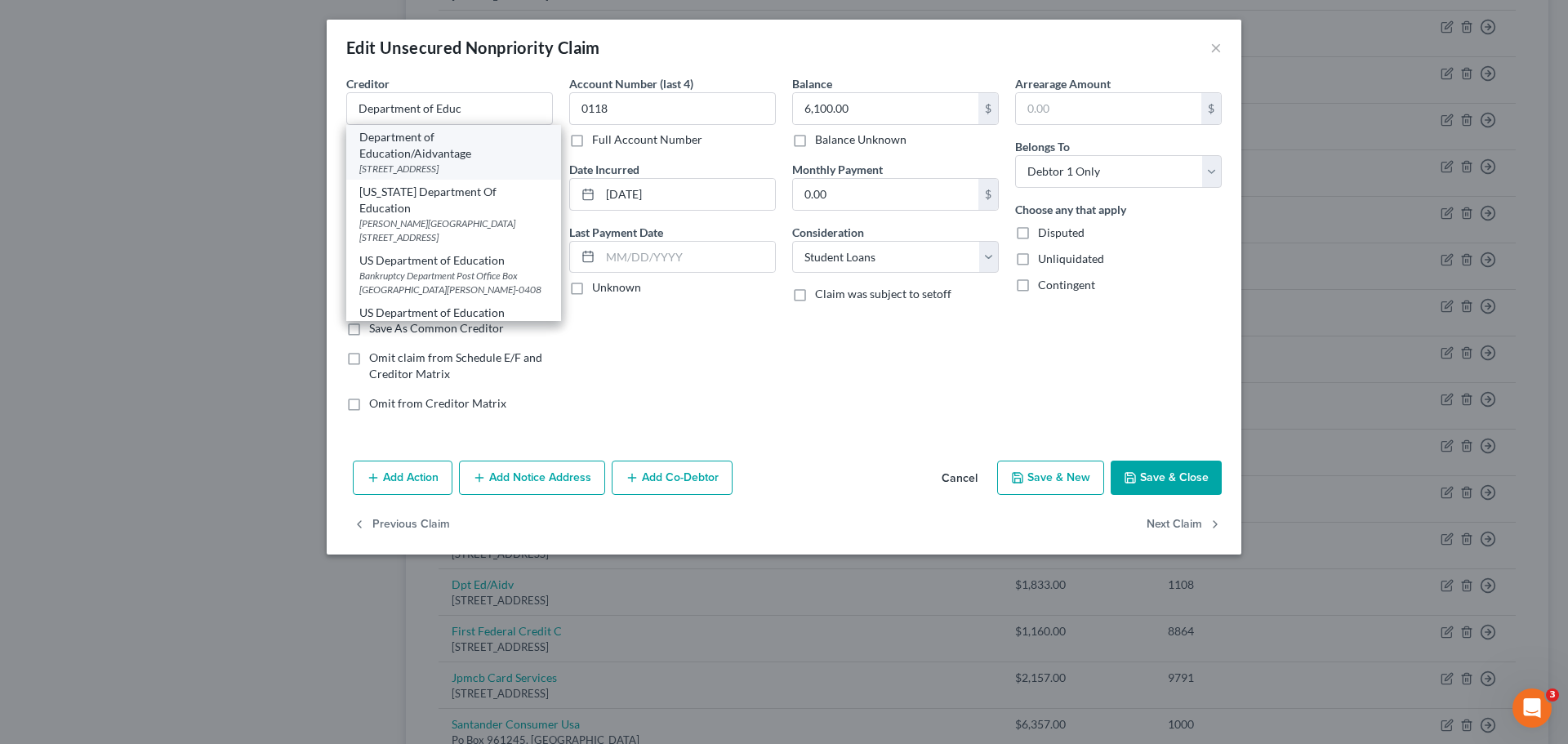
click at [481, 169] on div "[STREET_ADDRESS]" at bounding box center [454, 169] width 188 height 14
type input "Department of Education/Aidvantage"
type input "PO Box 300001"
type input "75403-3001"
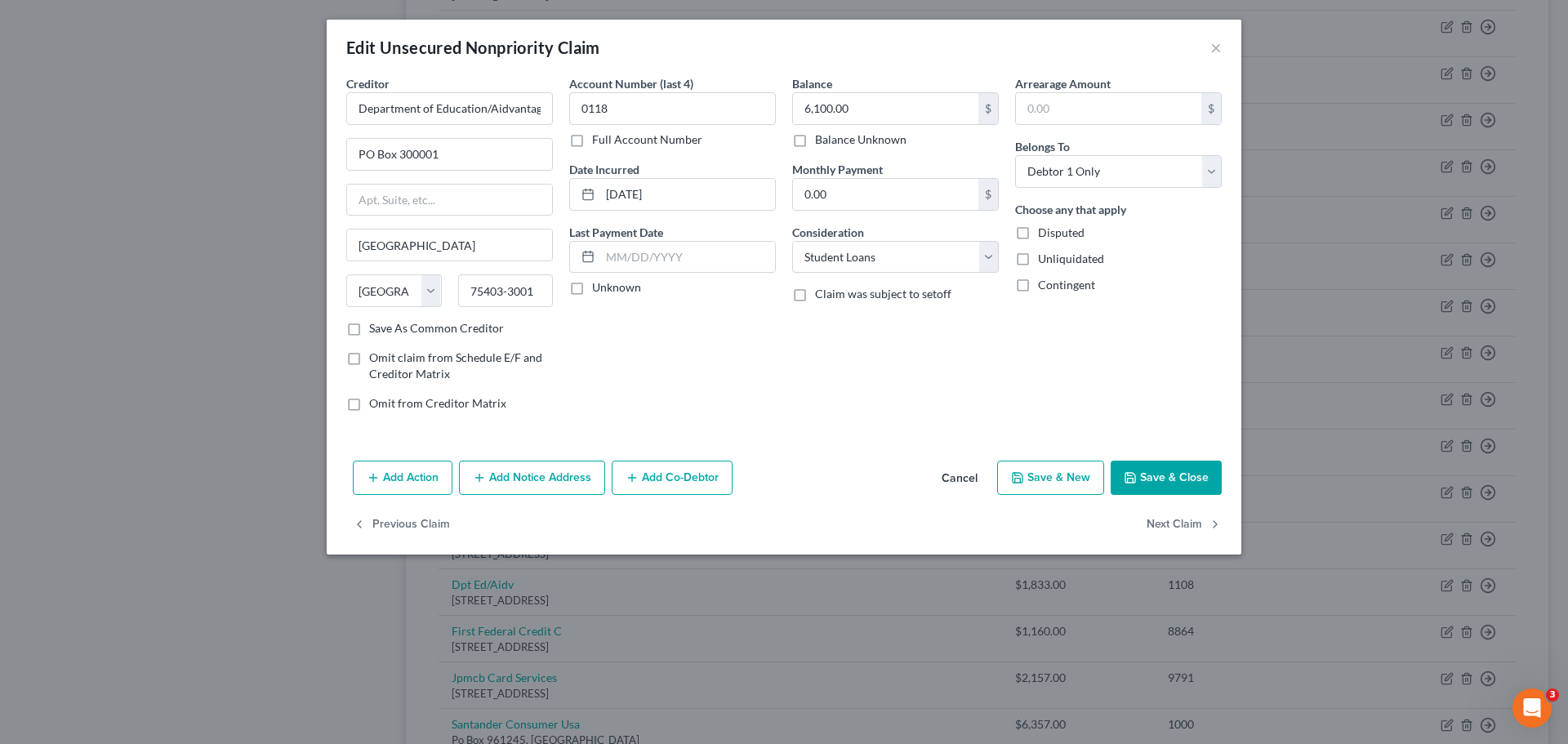
click at [1168, 478] on button "Save & Close" at bounding box center [1166, 478] width 111 height 35
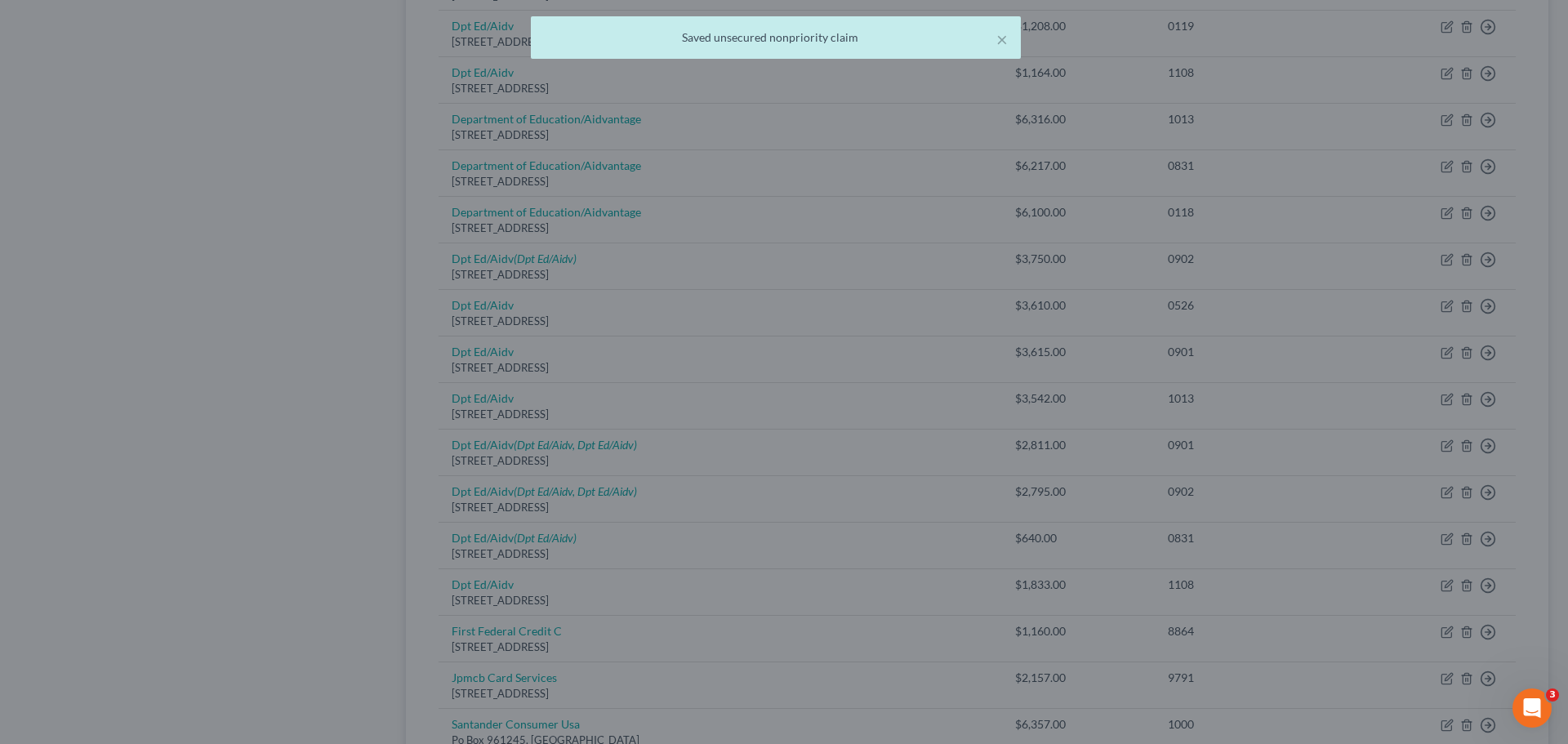
type input "0"
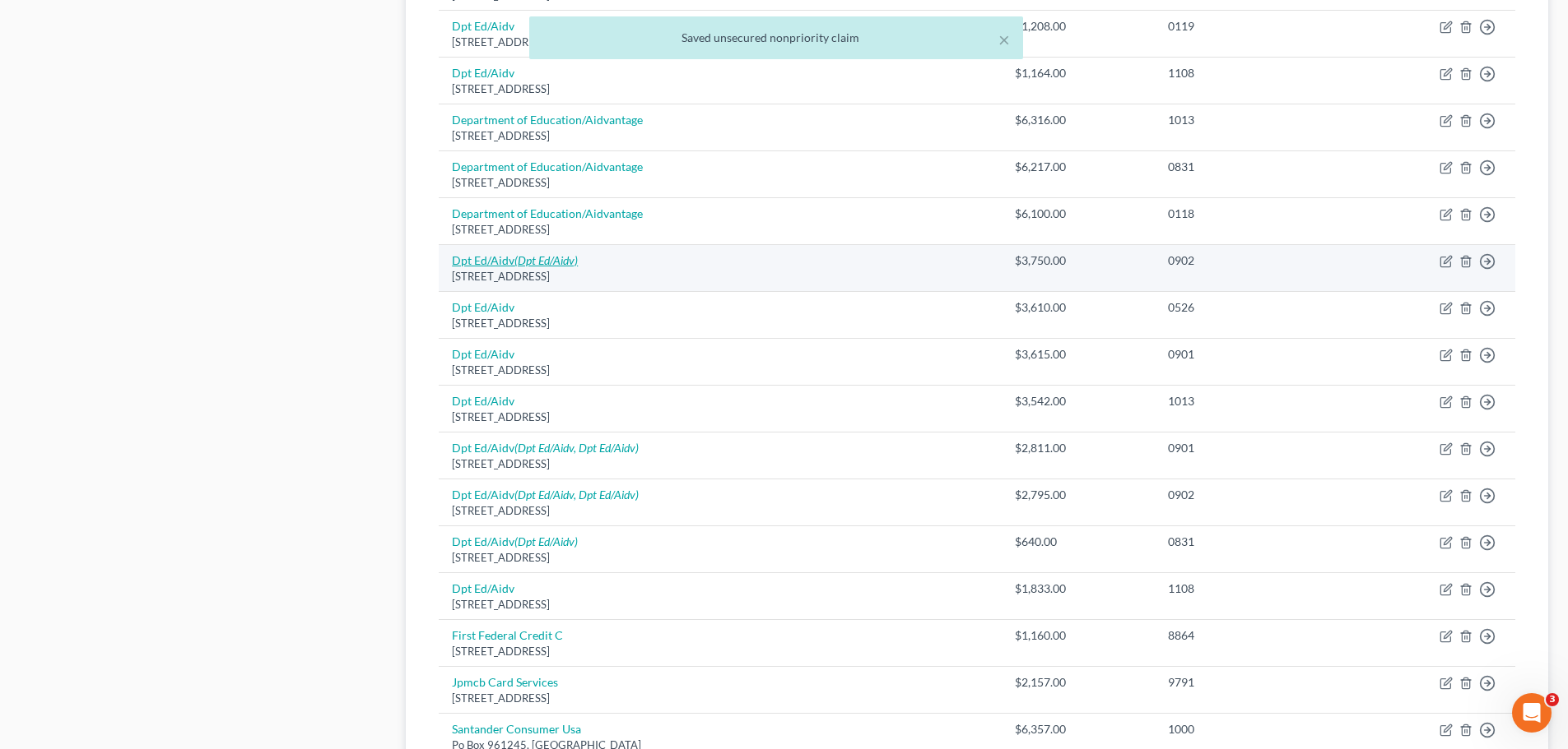
click at [531, 265] on icon "(Dpt Ed/Aidv)" at bounding box center [546, 260] width 63 height 14
select select "45"
select select "17"
select select "0"
select select "45"
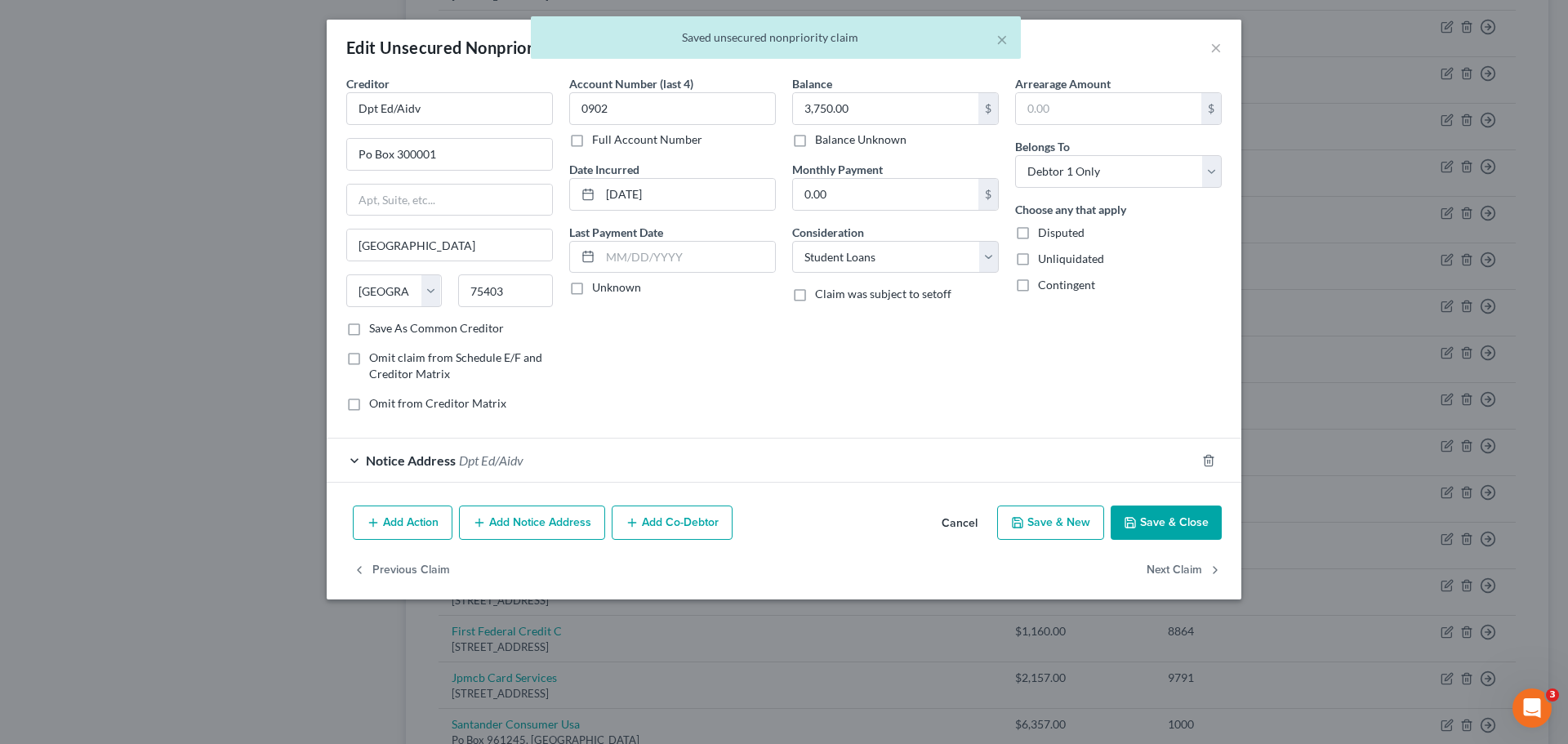
click at [422, 459] on span "Notice Address" at bounding box center [411, 460] width 90 height 16
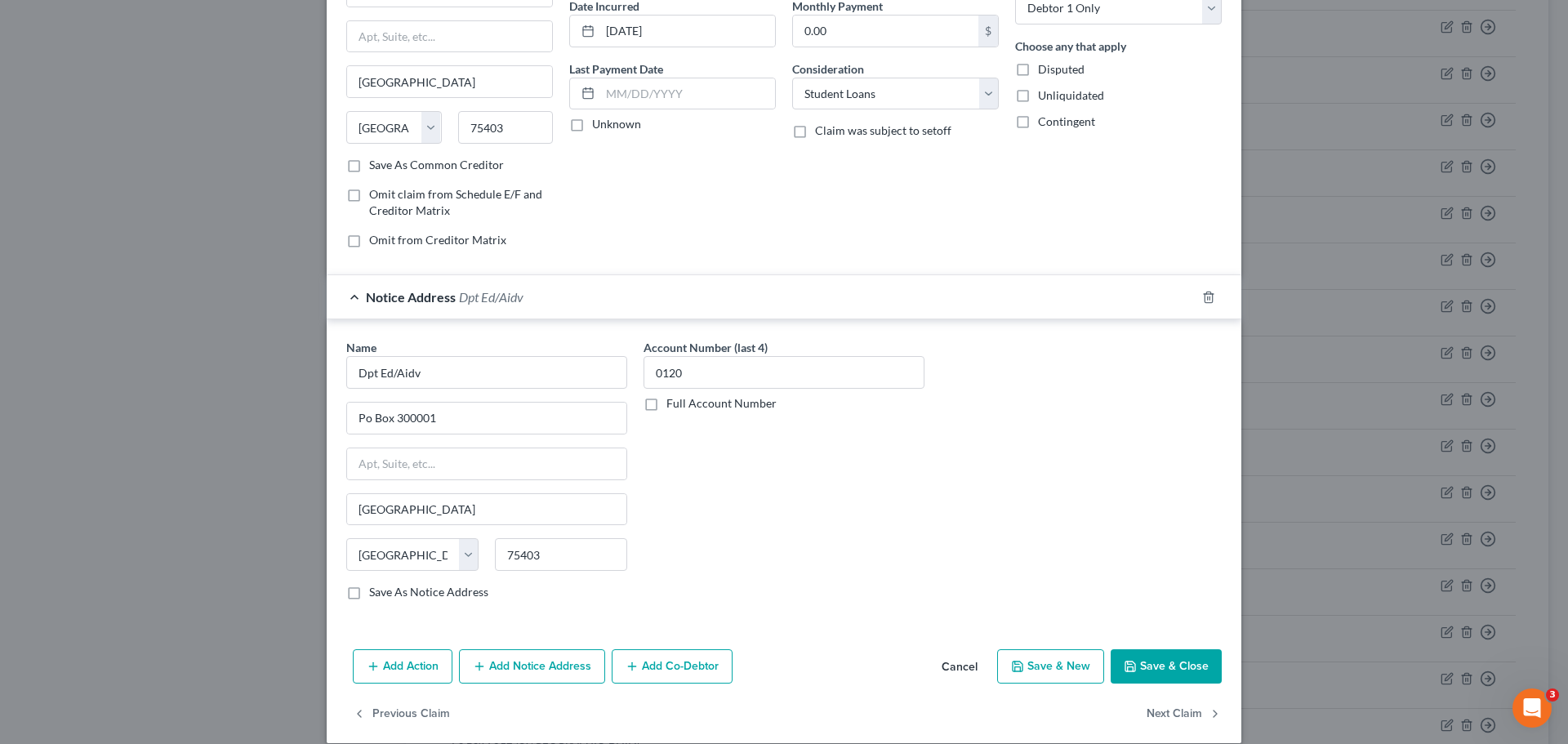
scroll to position [182, 0]
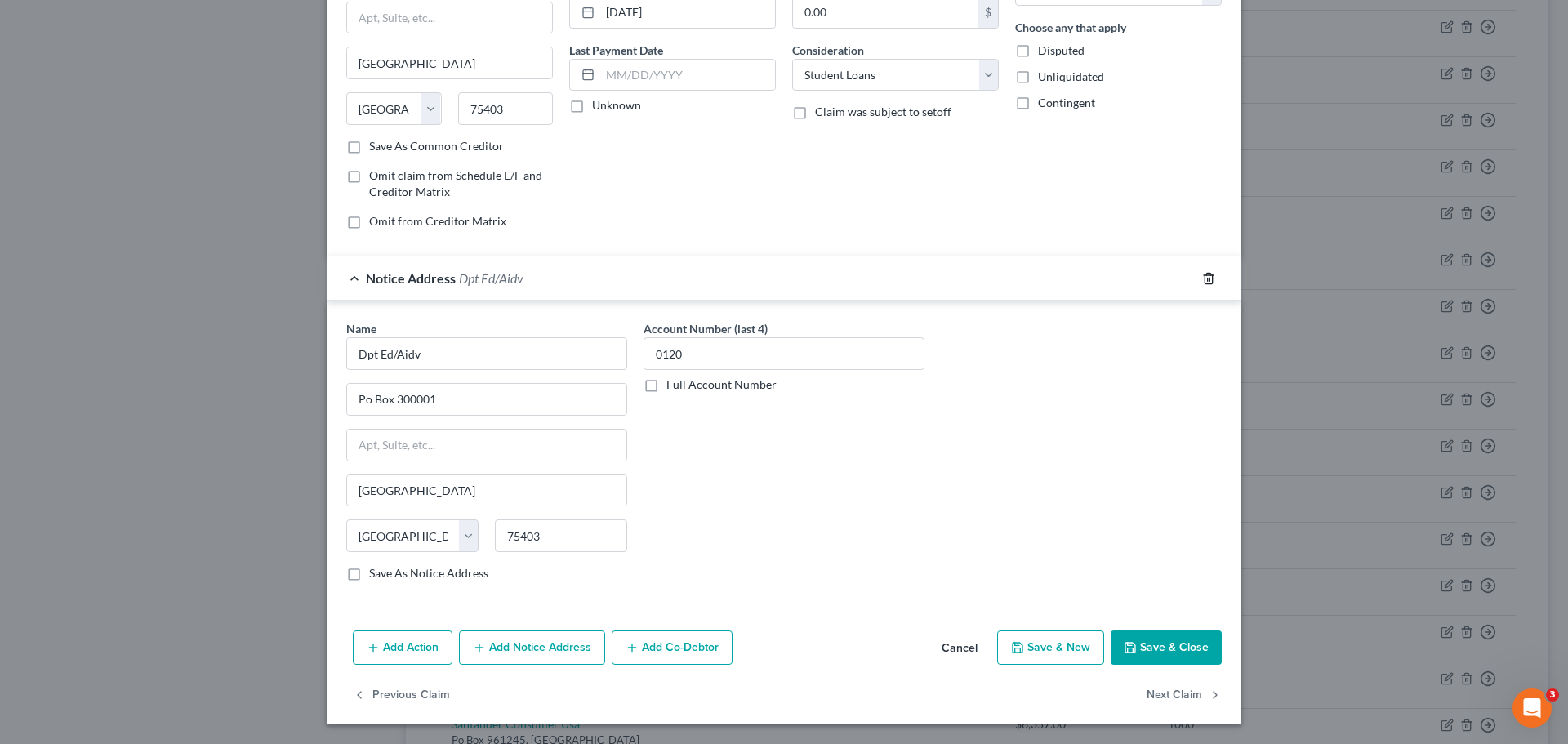
click at [1203, 281] on icon "button" at bounding box center [1209, 279] width 13 height 13
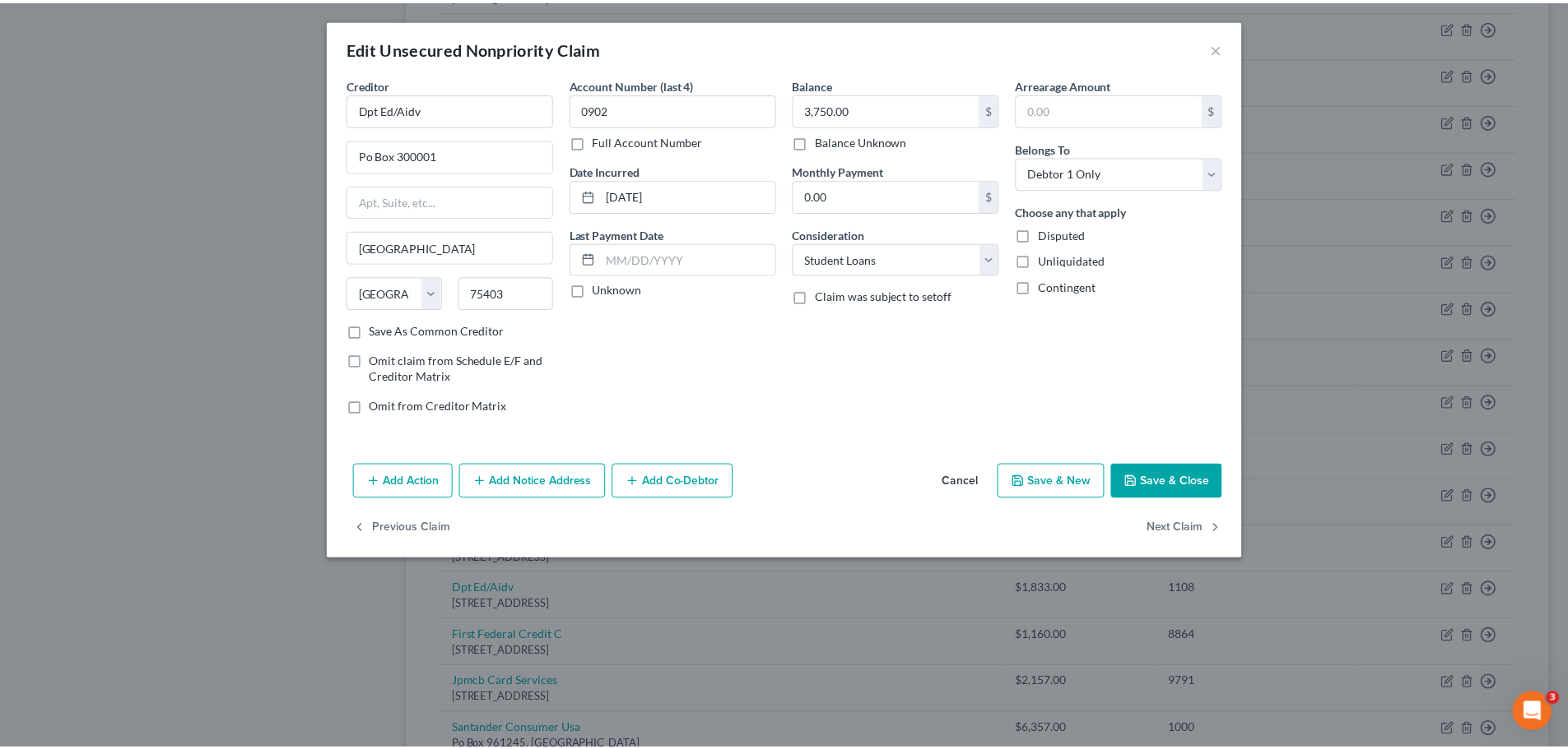
scroll to position [0, 0]
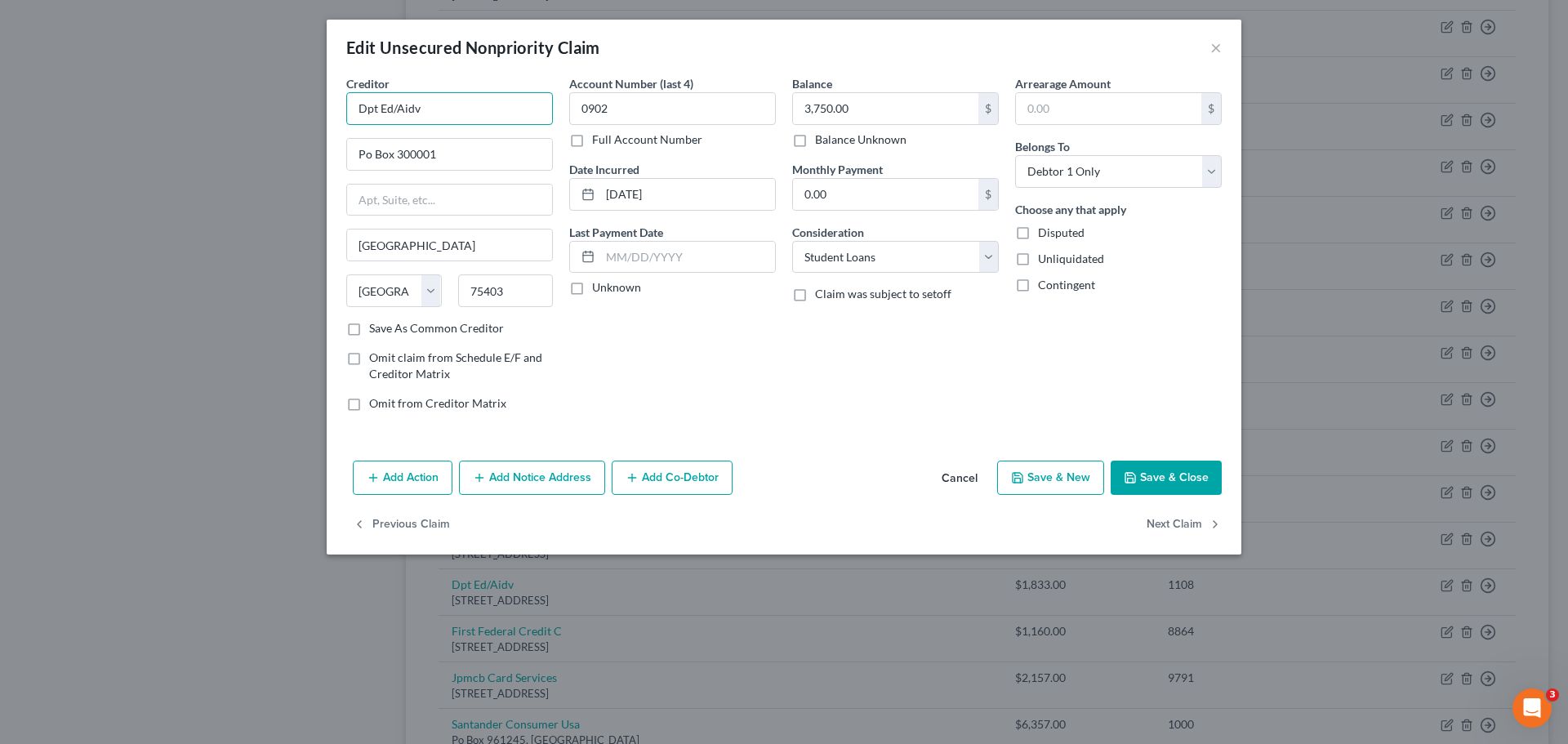
click at [488, 116] on input "Dpt Ed/Aidv" at bounding box center [449, 109] width 207 height 33
type input "D"
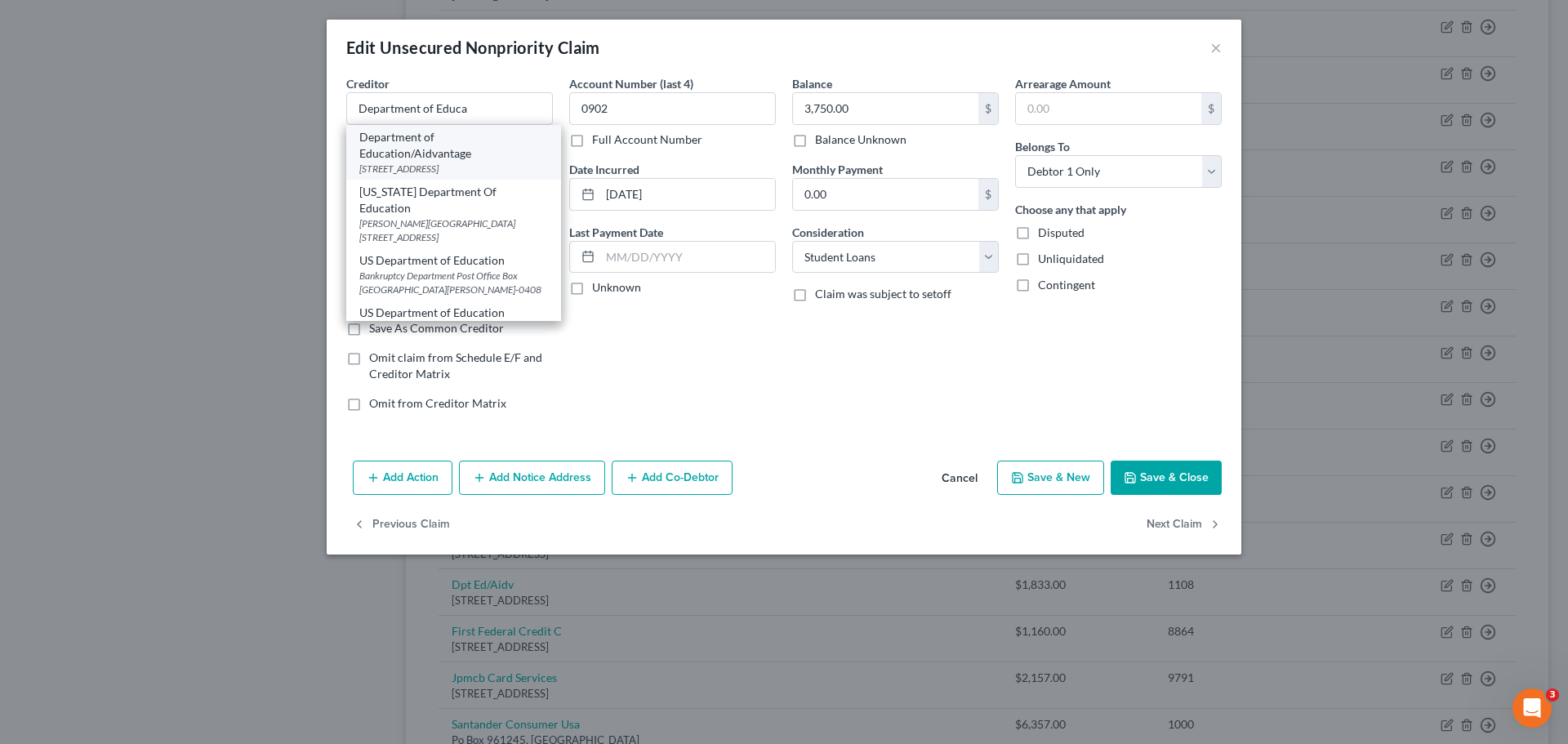
click at [477, 154] on div "Department of Education/Aidvantage" at bounding box center [454, 145] width 188 height 33
type input "Department of Education/Aidvantage"
type input "PO Box 300001"
type input "75403-3001"
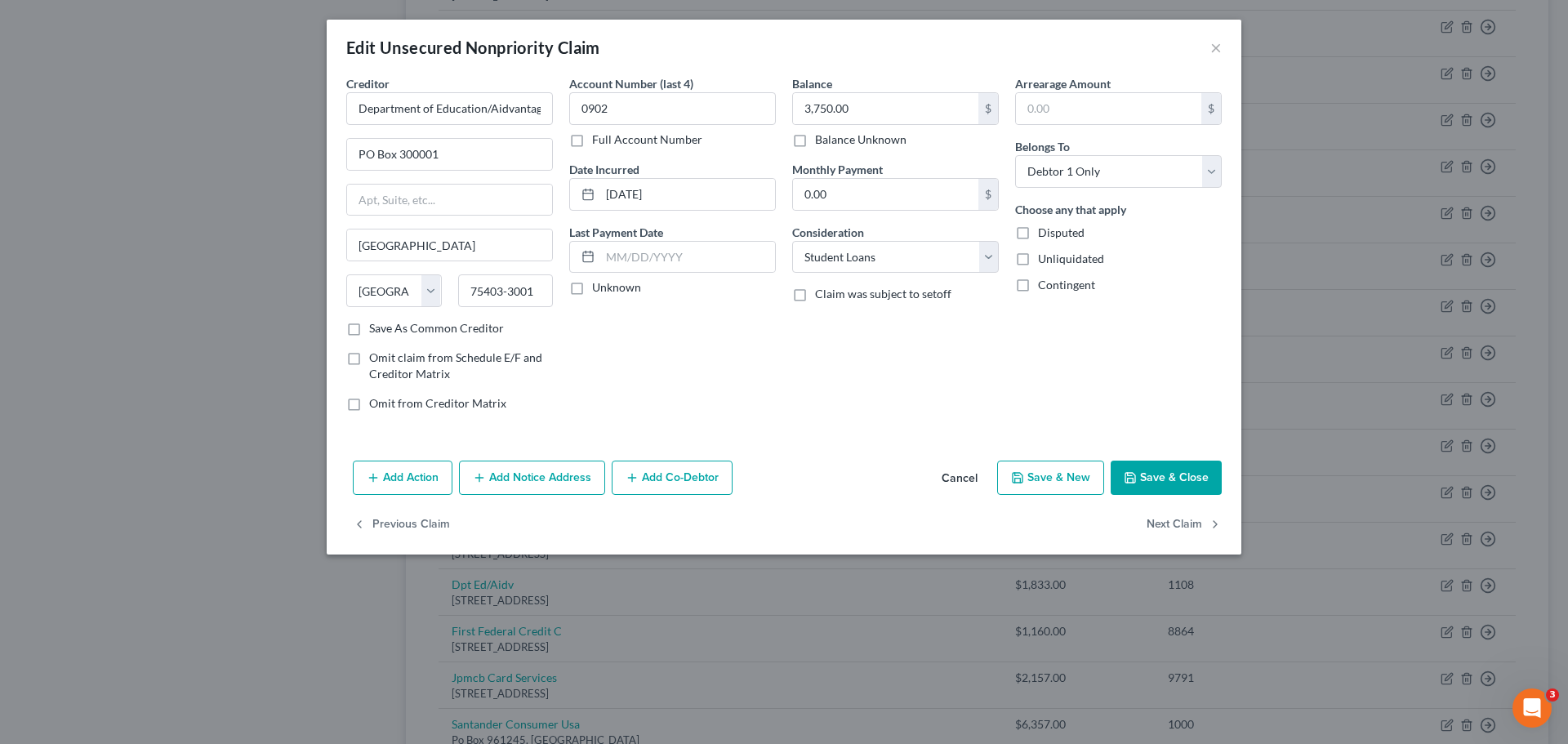
click at [1178, 483] on button "Save & Close" at bounding box center [1166, 478] width 111 height 35
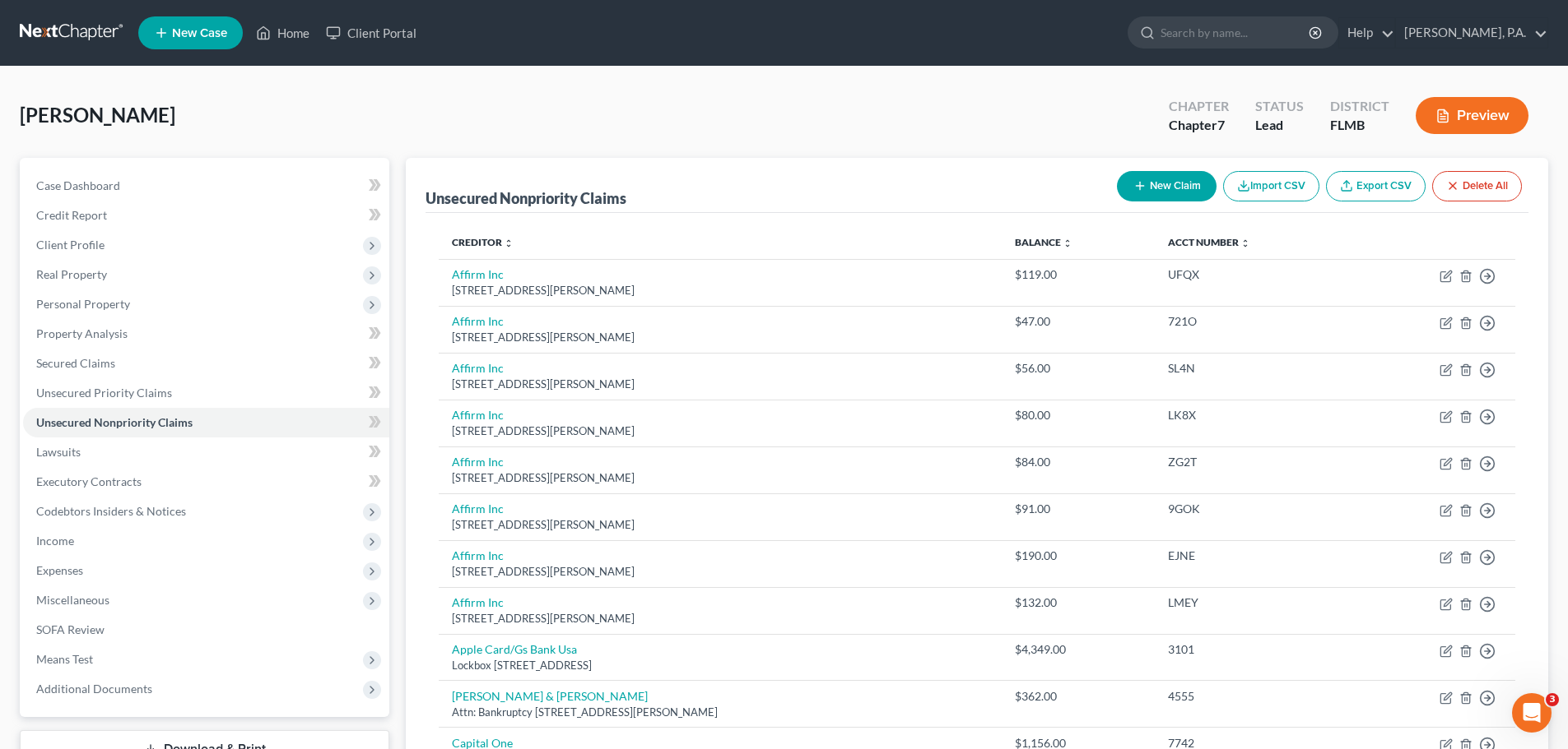
click at [1144, 189] on button "New Claim" at bounding box center [1167, 186] width 100 height 31
select select "0"
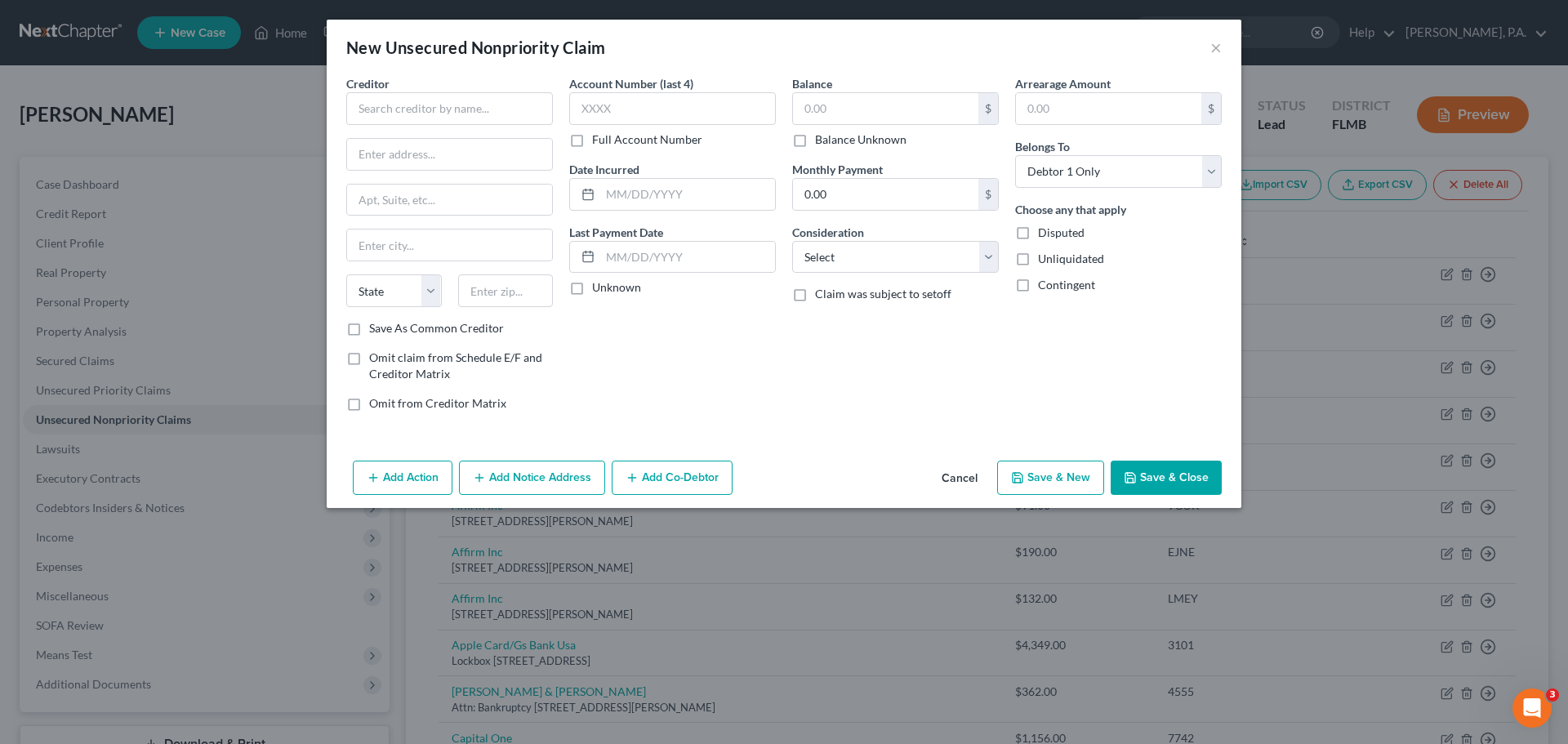
click at [399, 128] on div "Creditor * State [US_STATE] AK AR AZ CA CO [GEOGRAPHIC_DATA] DE DC [GEOGRAPHIC_…" at bounding box center [449, 198] width 207 height 246
click at [399, 120] on input "text" at bounding box center [449, 109] width 207 height 33
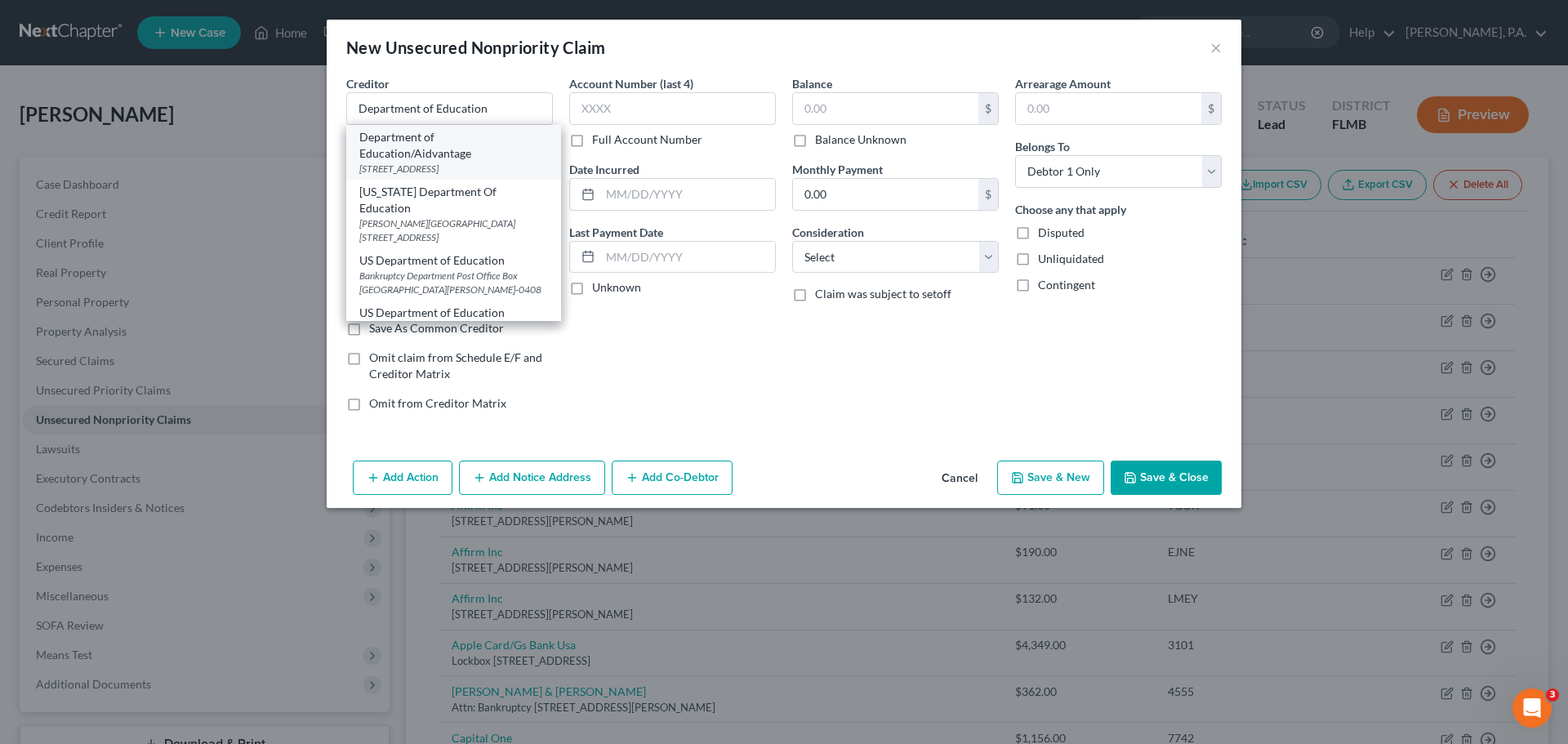
click at [471, 165] on div "[STREET_ADDRESS]" at bounding box center [454, 169] width 188 height 14
type input "Department of Education/Aidvantage"
type input "PO Box 300001"
type input "[GEOGRAPHIC_DATA]"
select select "45"
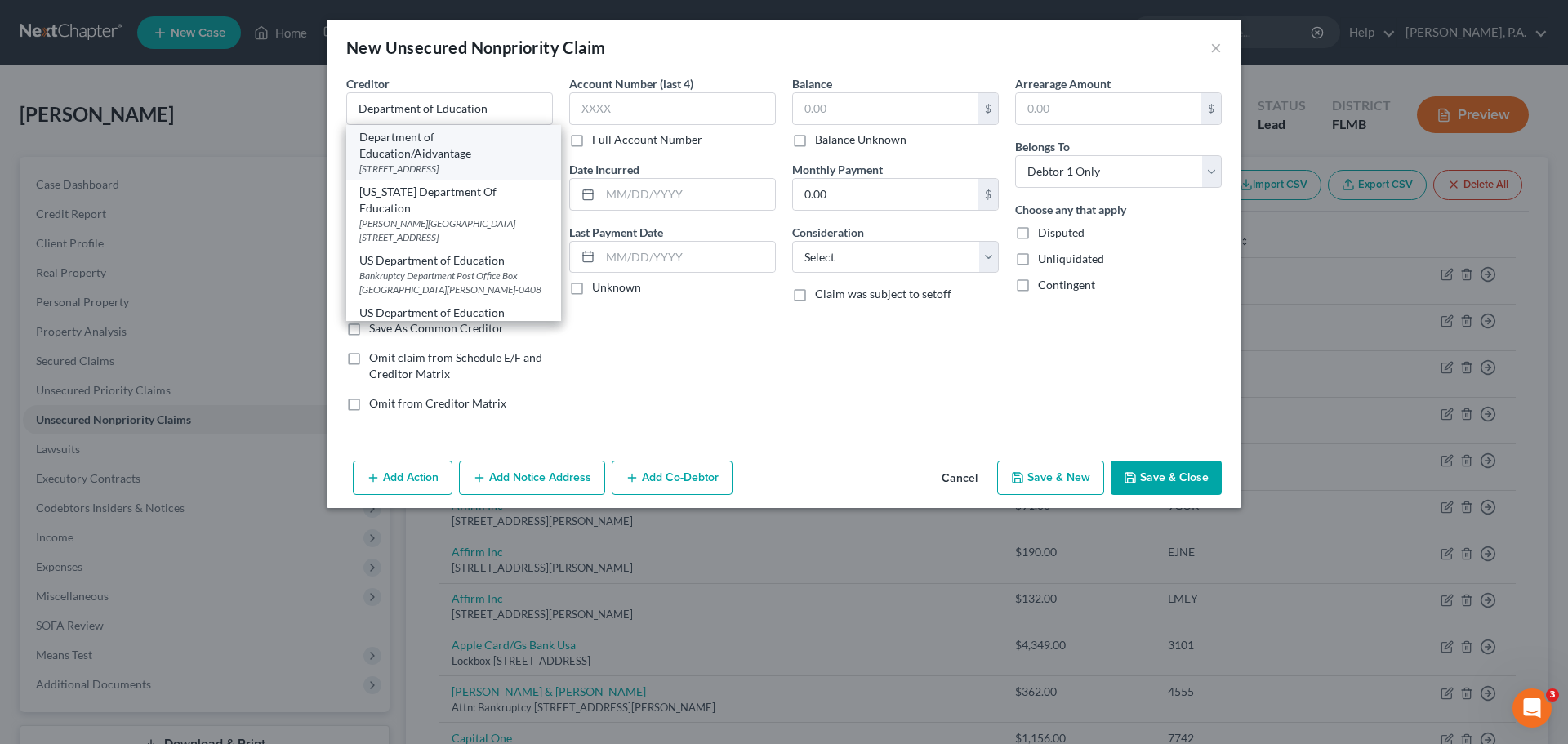
type input "75403-3001"
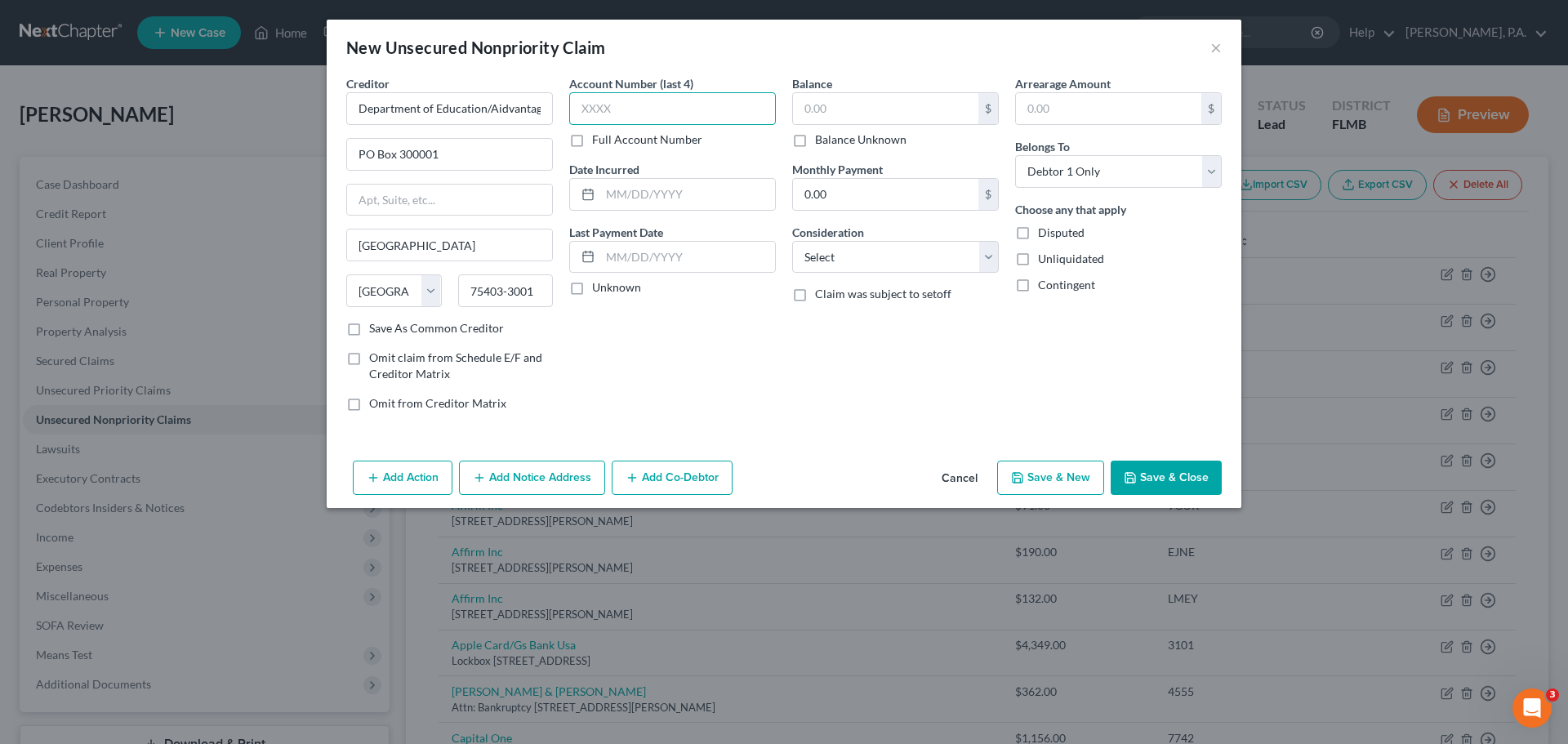
click at [651, 115] on input "text" at bounding box center [672, 109] width 207 height 33
type input "0120"
click at [822, 100] on input "text" at bounding box center [886, 109] width 185 height 31
type input "3,750.00"
click at [867, 241] on select "Select Cable / Satellite Services Collection Agency Credit Card Debt Debt Couns…" at bounding box center [896, 258] width 207 height 33
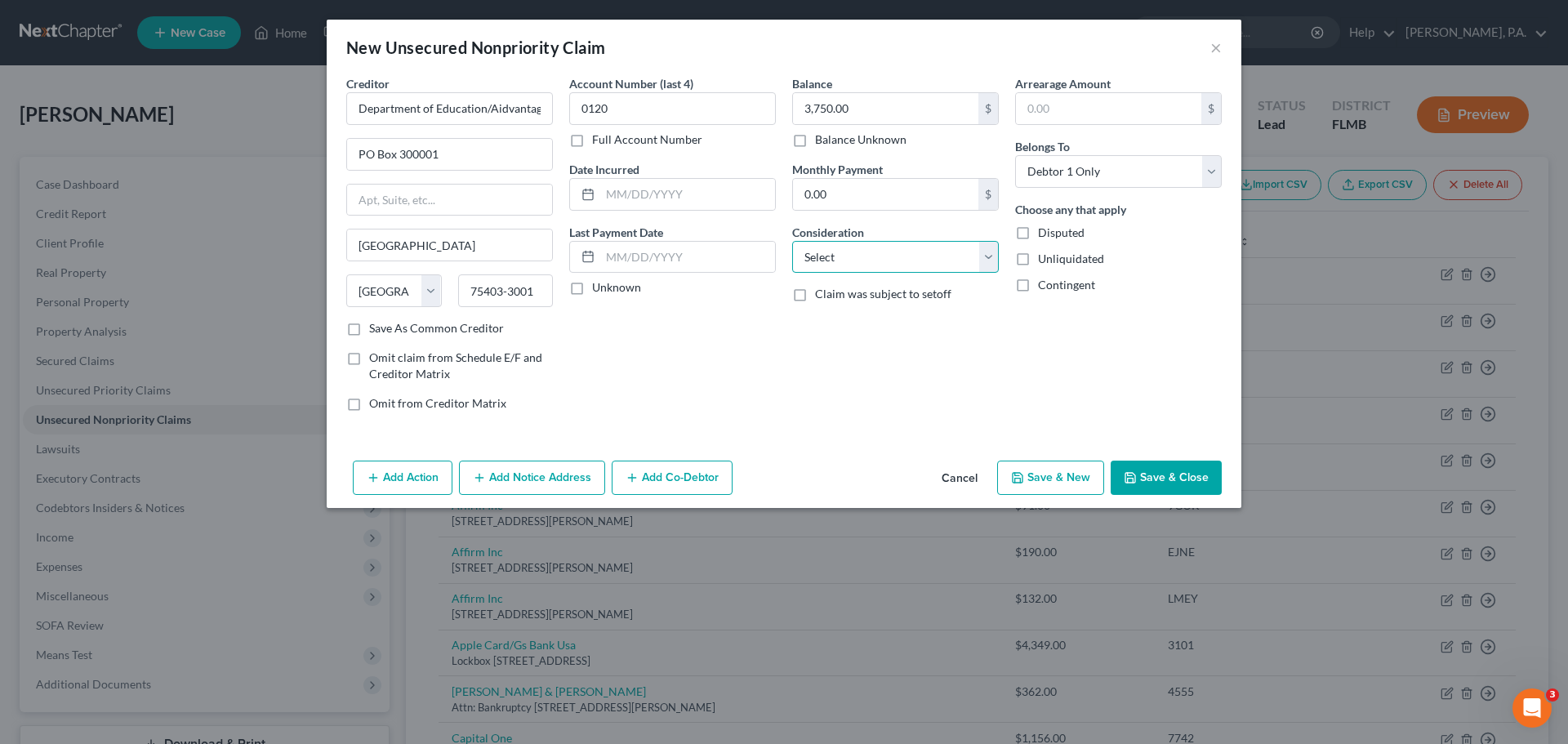
select select "17"
click at [792, 241] on select "Select Cable / Satellite Services Collection Agency Credit Card Debt Debt Couns…" at bounding box center [896, 258] width 207 height 33
click at [668, 184] on input "text" at bounding box center [687, 194] width 175 height 31
type input "[DATE]"
click at [1165, 463] on button "Save & Close" at bounding box center [1166, 478] width 111 height 35
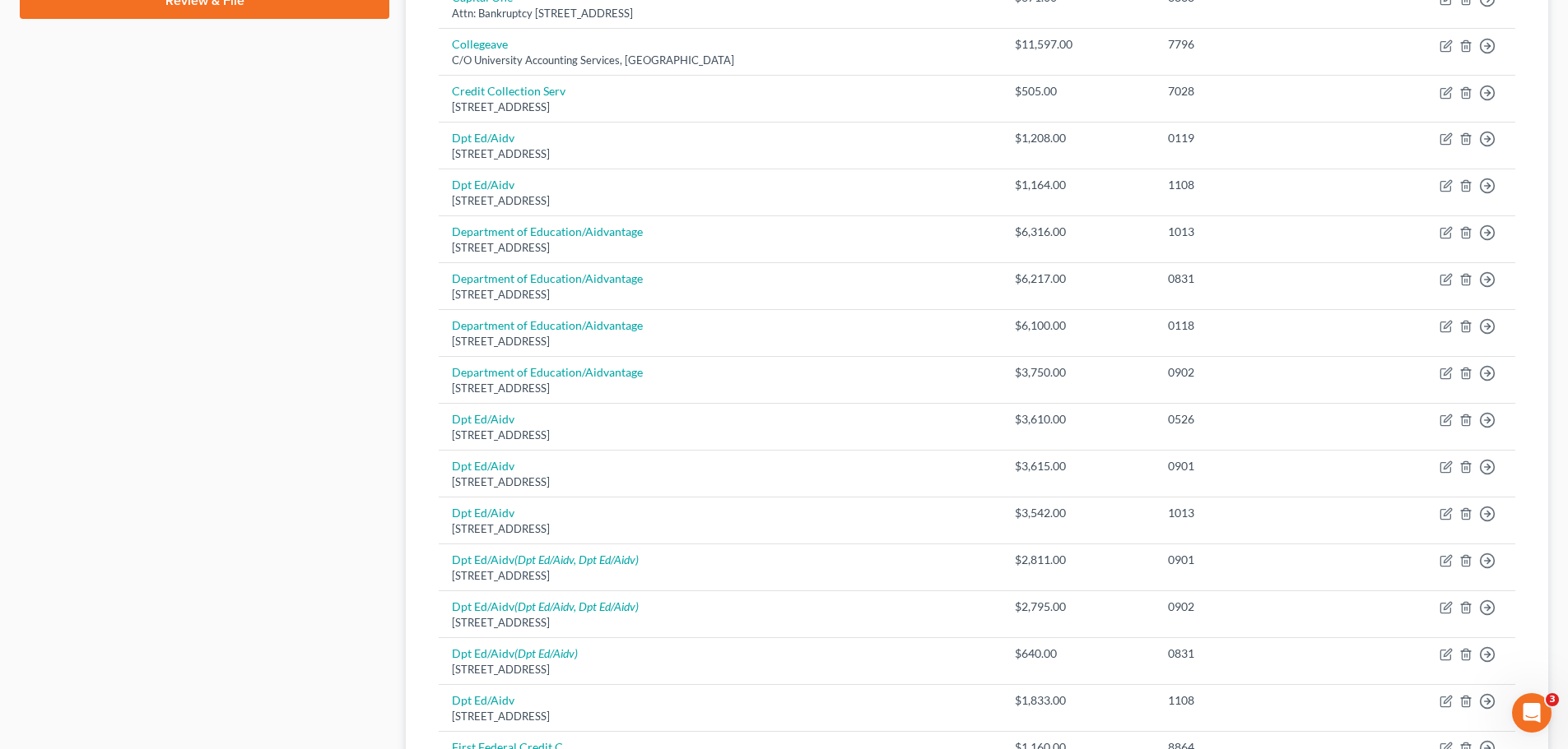
scroll to position [822, 0]
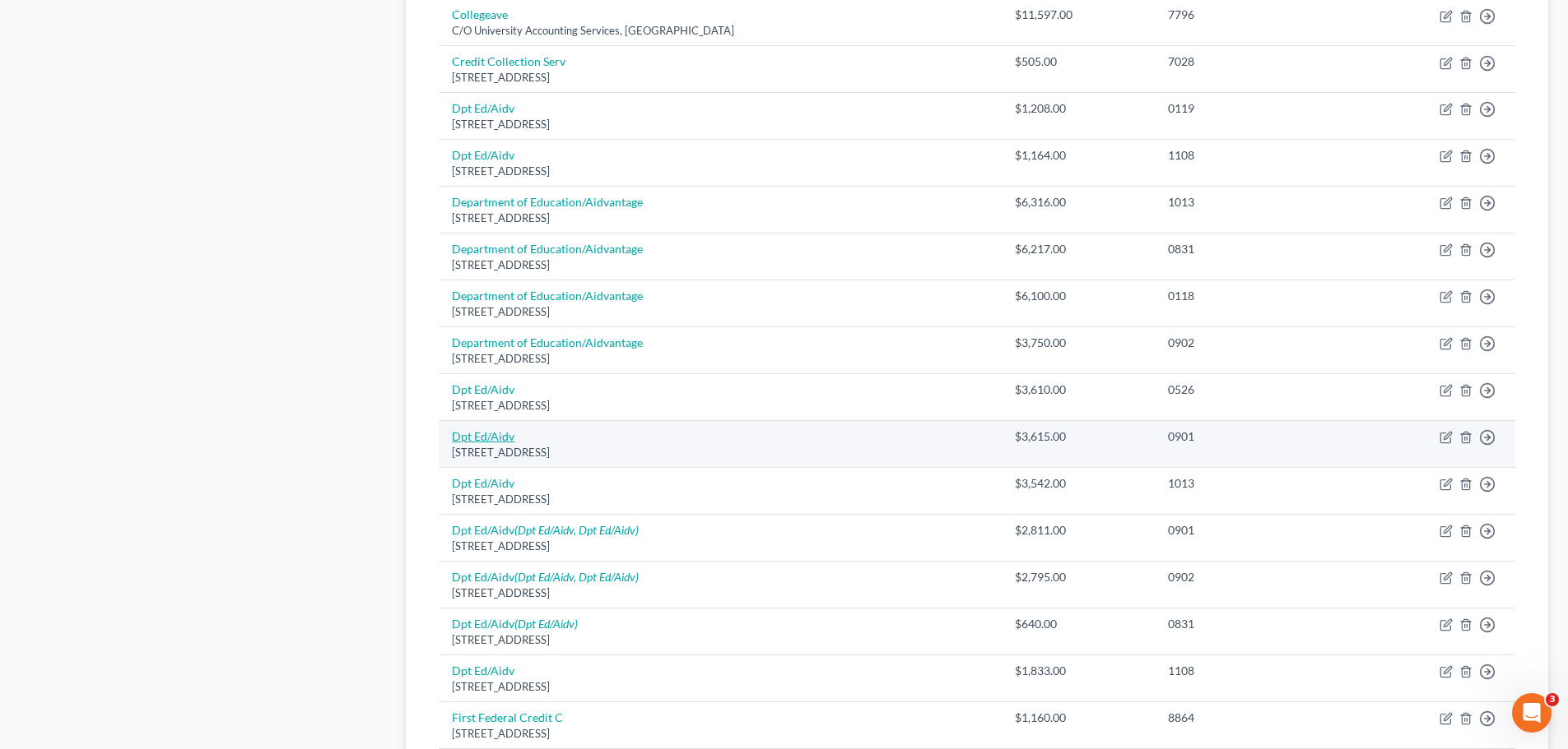
click at [460, 438] on link "Dpt Ed/Aidv" at bounding box center [483, 436] width 62 height 14
select select "45"
select select "17"
select select "0"
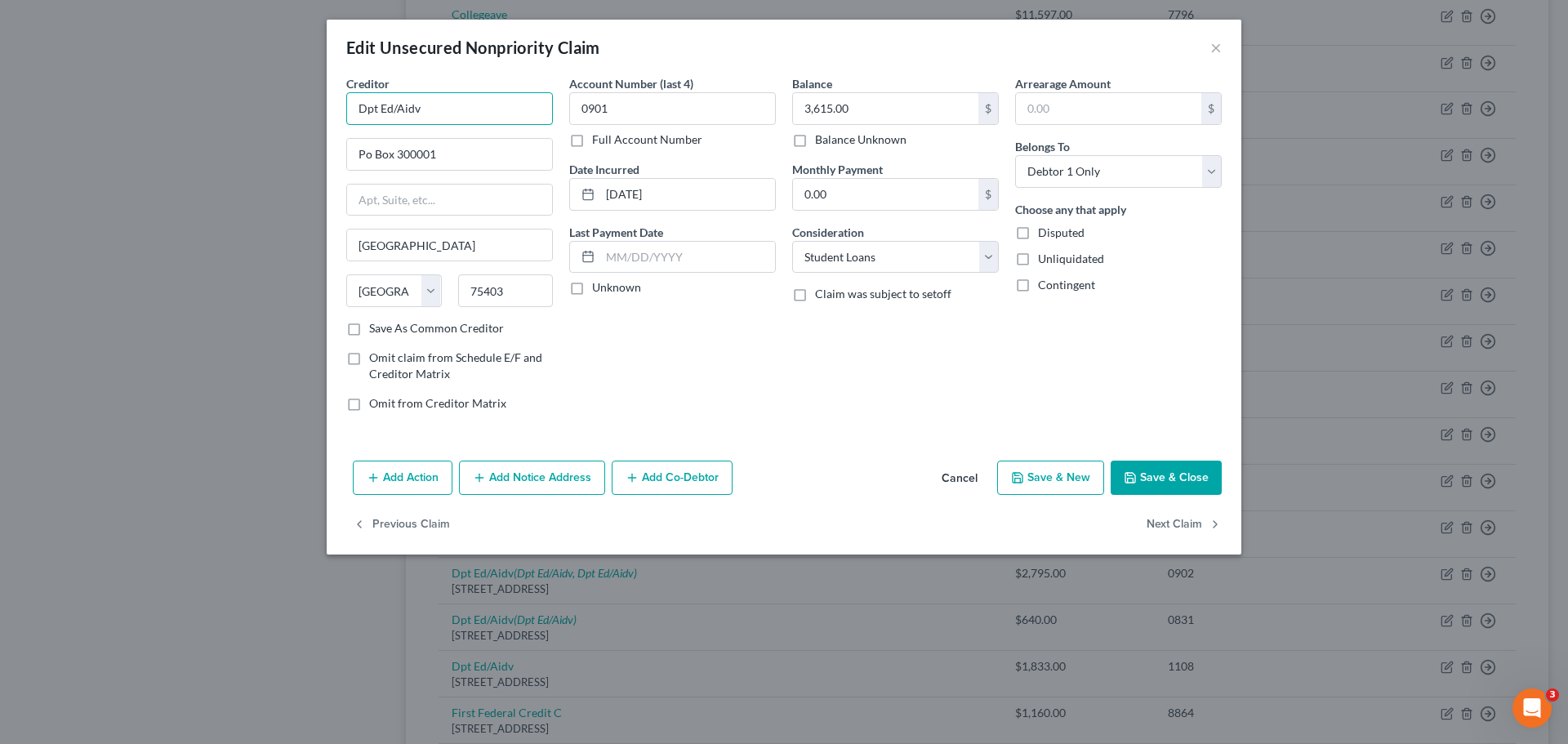
click at [444, 106] on input "Dpt Ed/Aidv" at bounding box center [449, 109] width 207 height 33
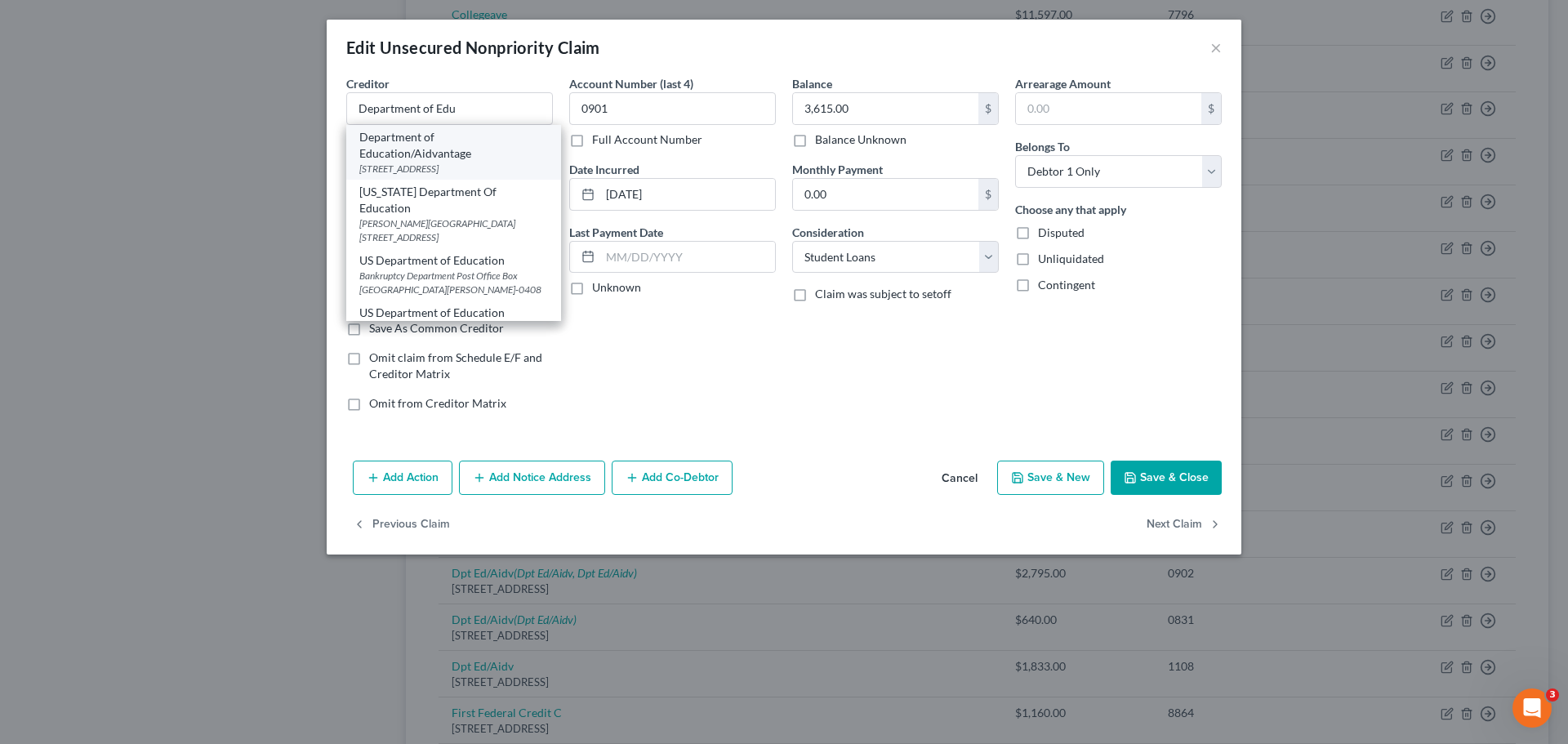
click at [473, 149] on div "Department of Education/Aidvantage" at bounding box center [454, 145] width 188 height 33
type input "Department of Education/Aidvantage"
type input "PO Box 300001"
type input "75403-3001"
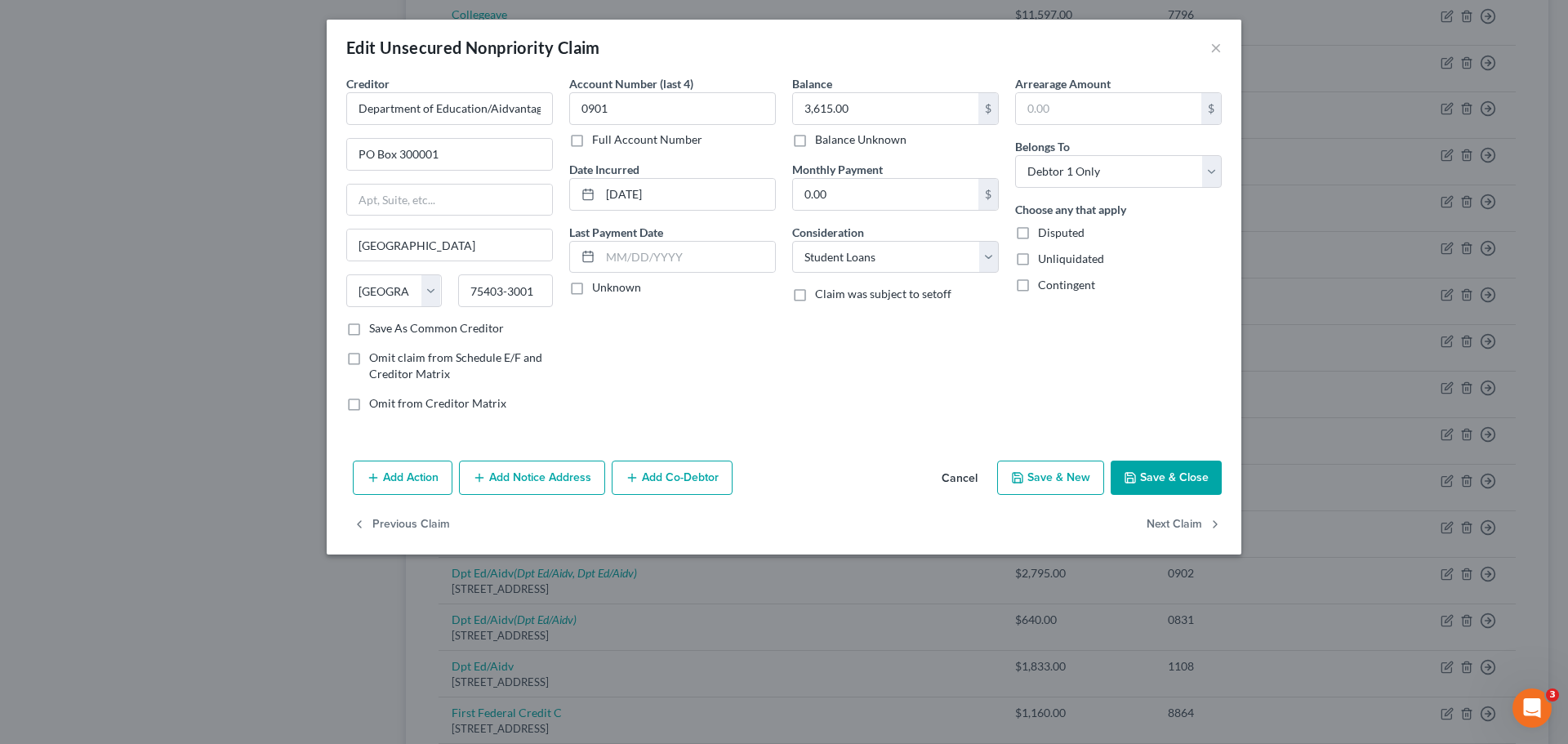
click at [1177, 479] on button "Save & Close" at bounding box center [1166, 478] width 111 height 35
type input "0"
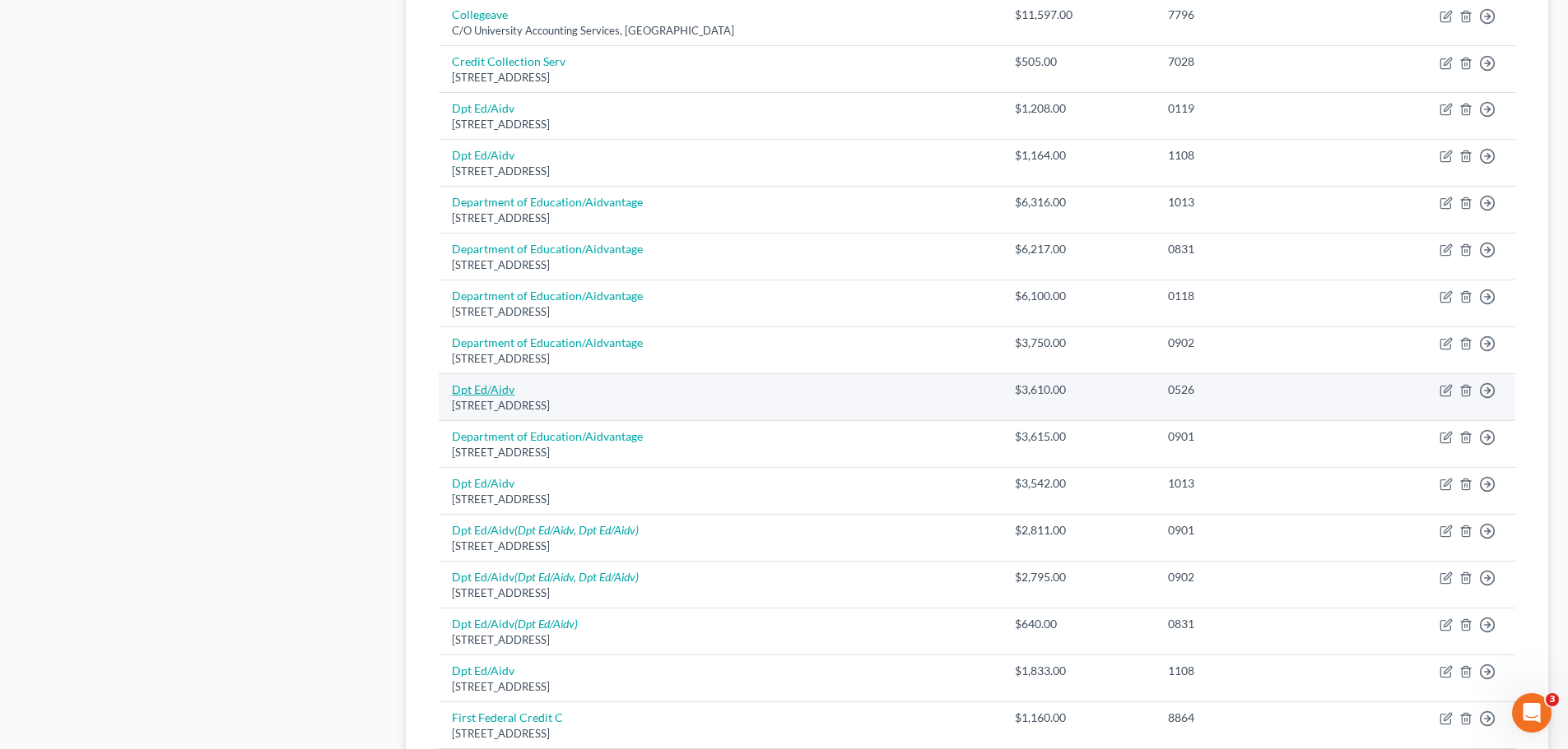
click at [475, 388] on link "Dpt Ed/Aidv" at bounding box center [483, 389] width 62 height 14
select select "45"
select select "17"
select select "0"
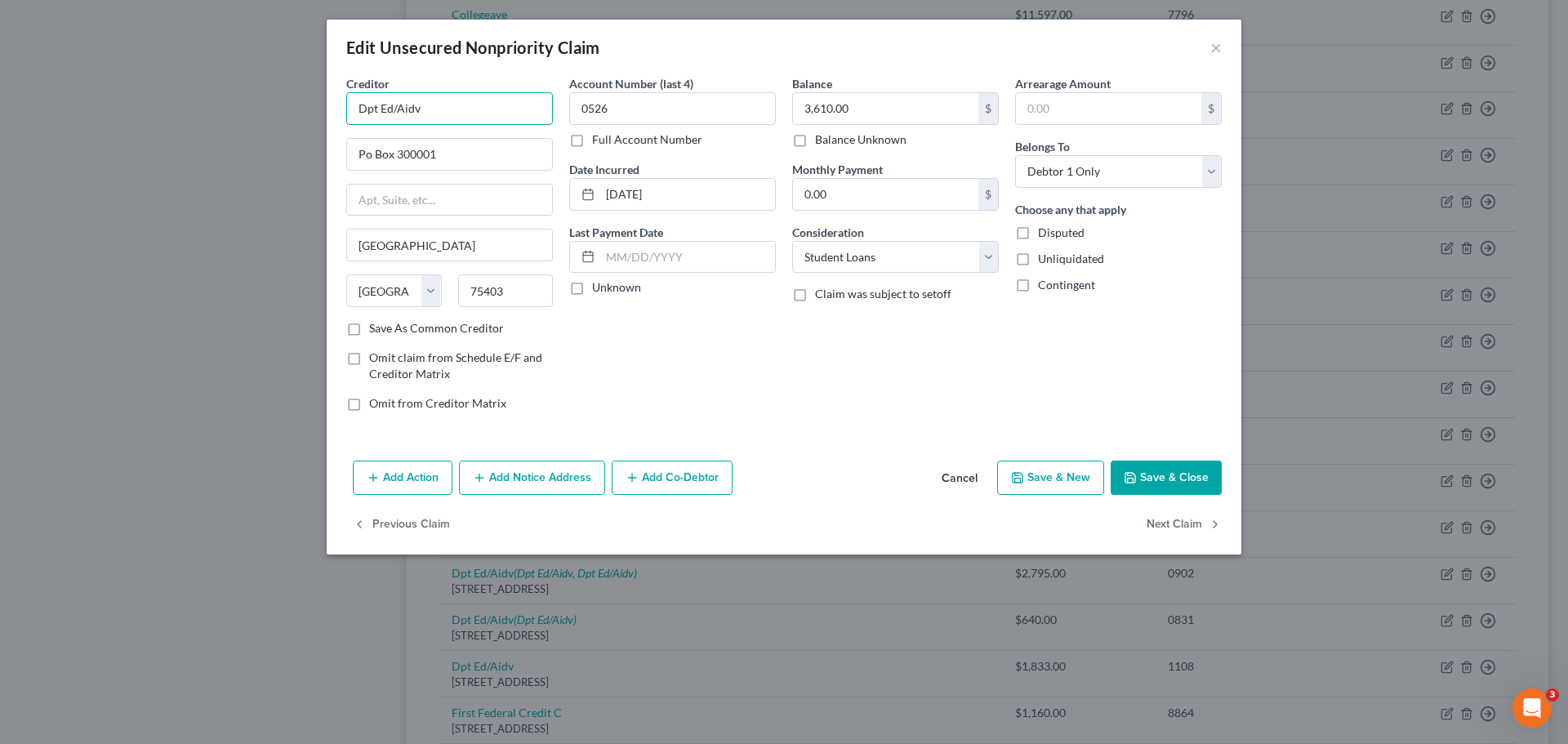
click at [497, 110] on input "Dpt Ed/Aidv" at bounding box center [449, 109] width 207 height 33
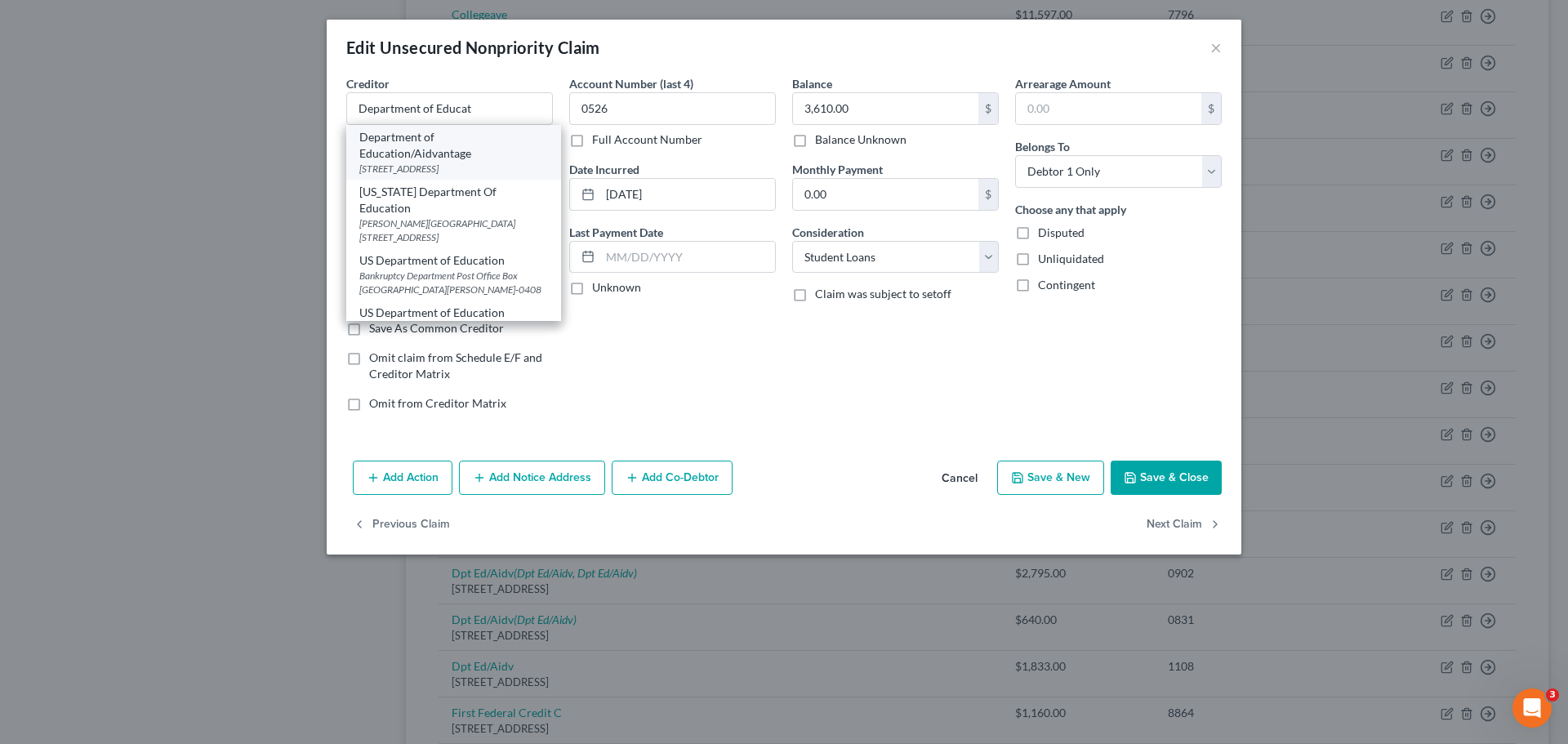
click at [468, 148] on div "Department of Education/Aidvantage" at bounding box center [454, 145] width 188 height 33
type input "Department of Education/Aidvantage"
type input "PO Box 300001"
type input "75403-3001"
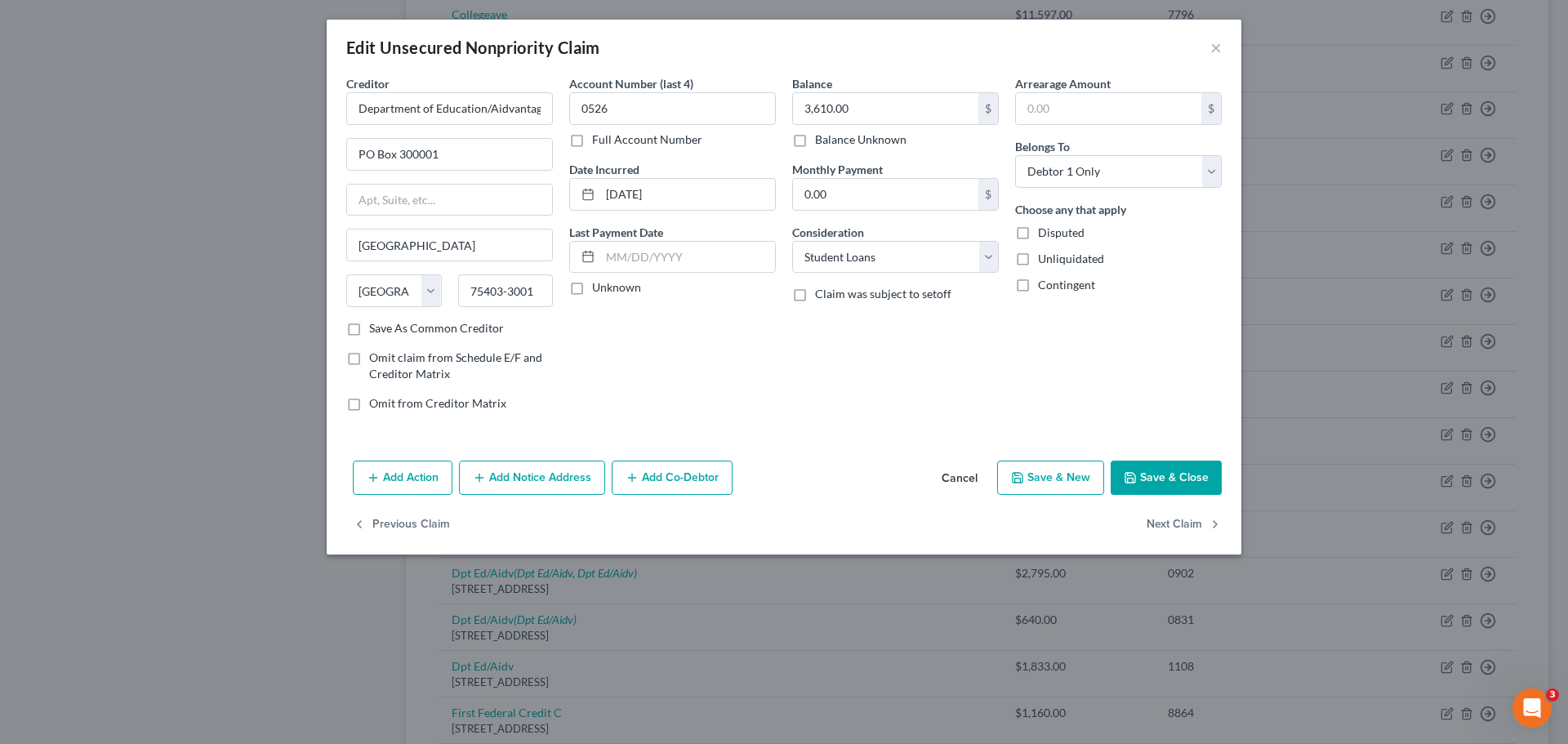
click at [1143, 466] on button "Save & Close" at bounding box center [1166, 478] width 111 height 35
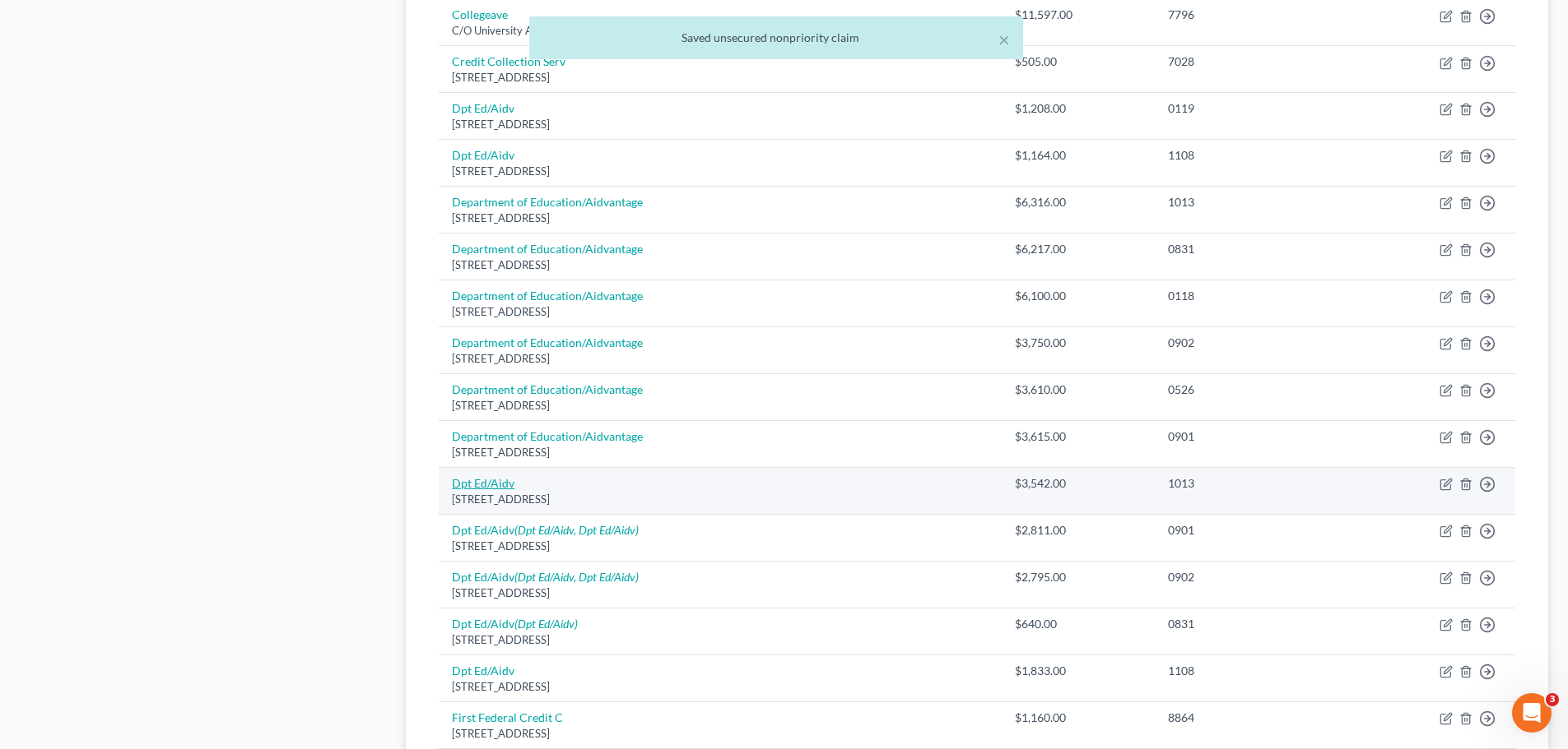
click at [485, 484] on link "Dpt Ed/Aidv" at bounding box center [483, 483] width 62 height 14
select select "45"
select select "17"
select select "0"
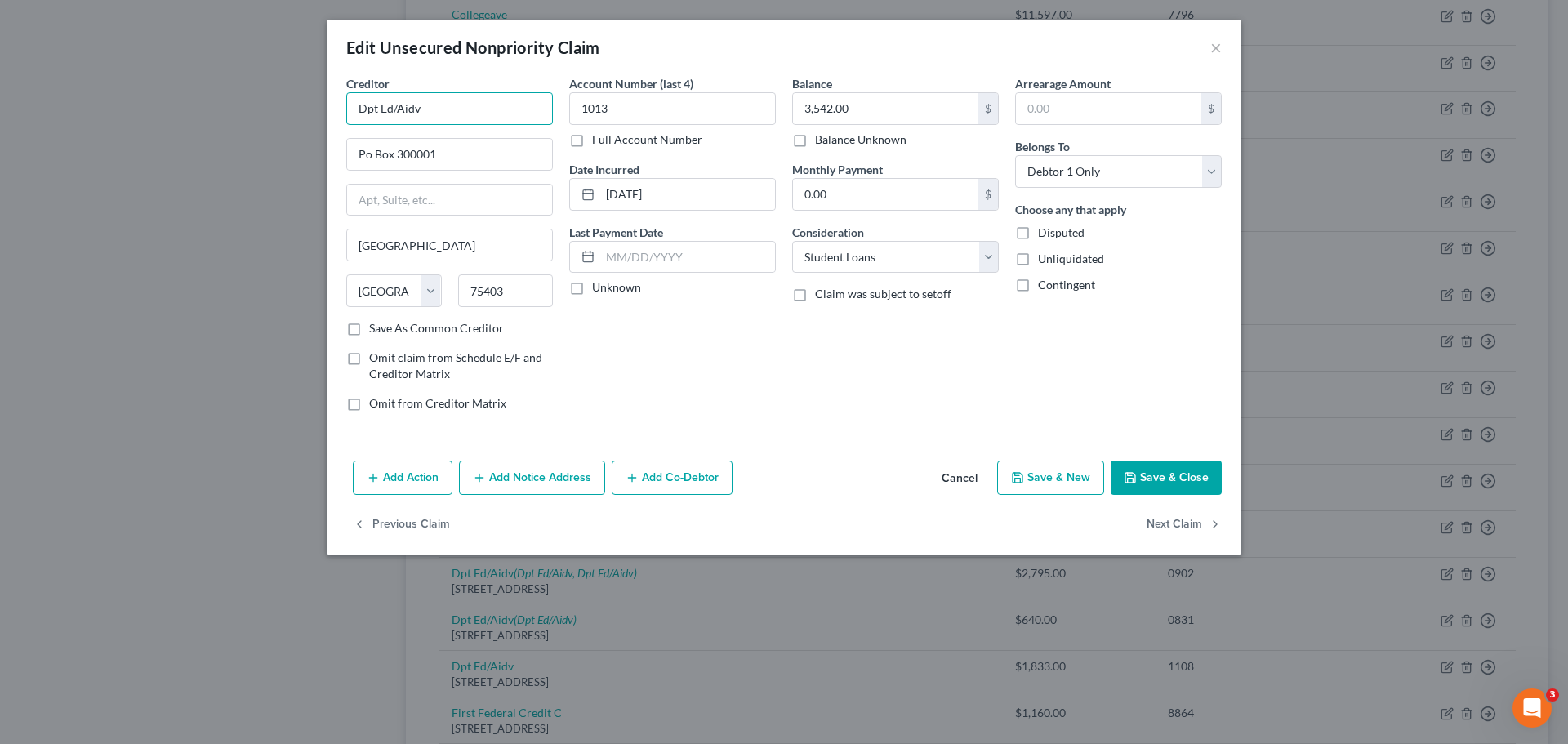
click at [473, 107] on input "Dpt Ed/Aidv" at bounding box center [449, 109] width 207 height 33
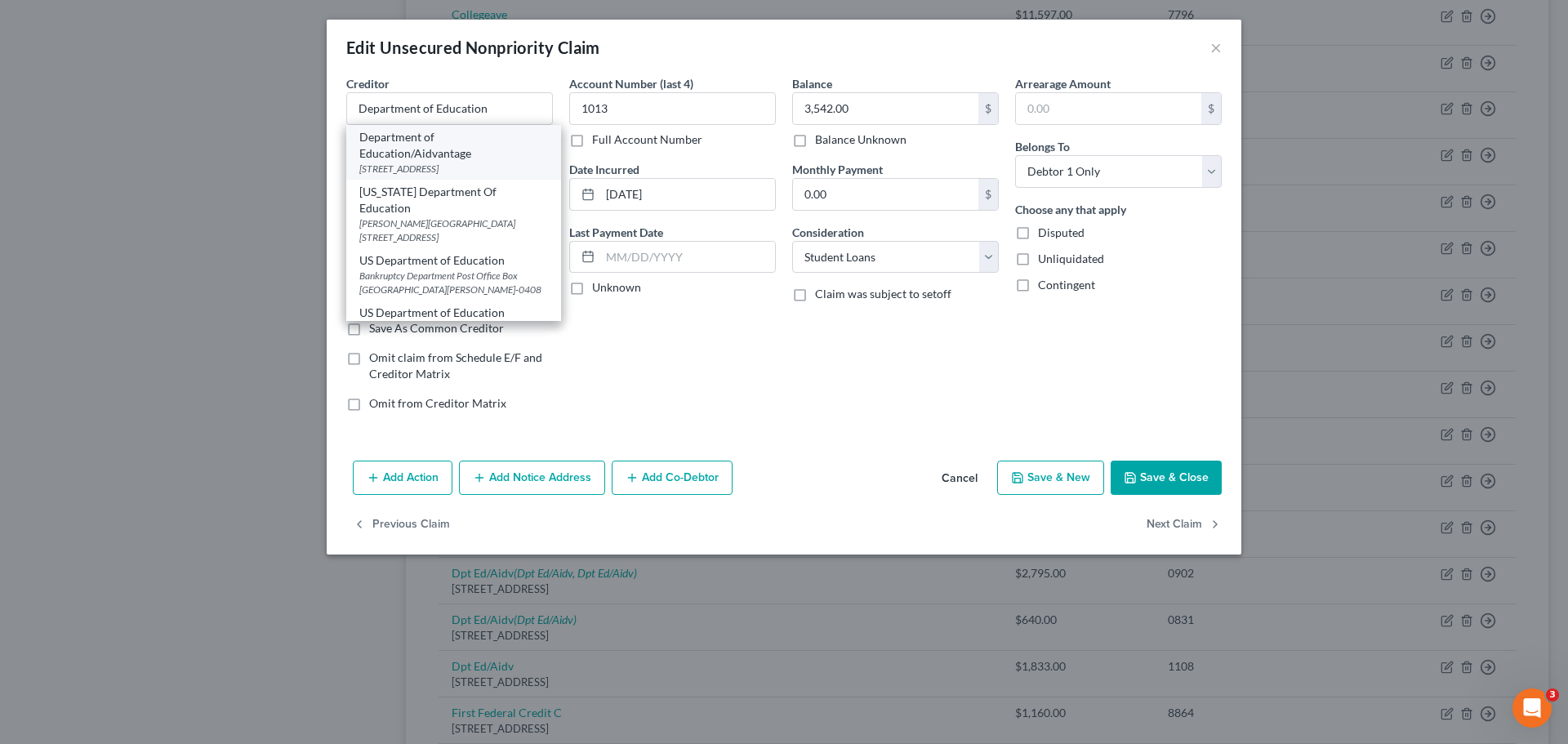
click at [440, 162] on div "[STREET_ADDRESS]" at bounding box center [454, 169] width 188 height 14
type input "Department of Education/Aidvantage"
type input "PO Box 300001"
type input "75403-3001"
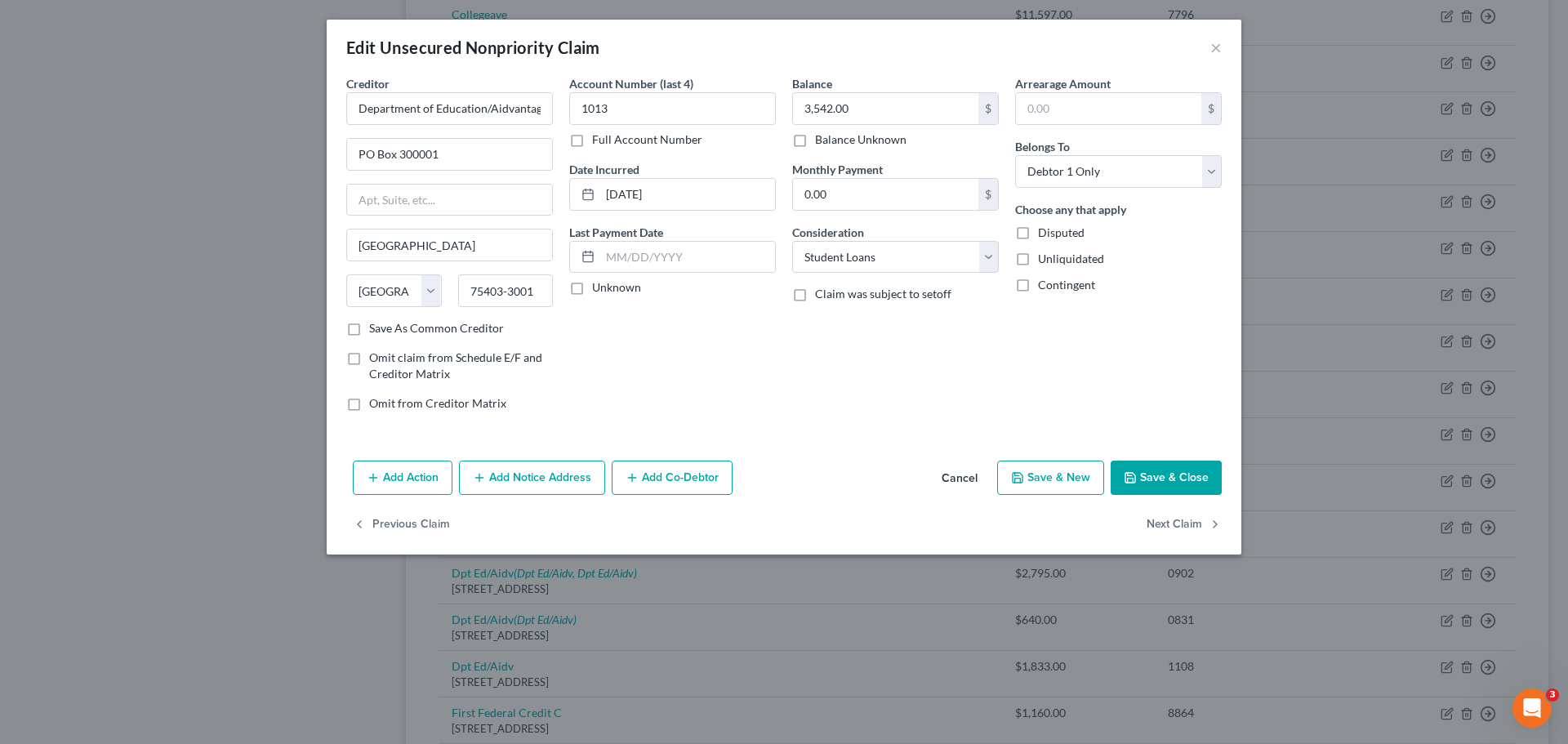
click at [1174, 486] on button "Save & Close" at bounding box center [1166, 478] width 111 height 35
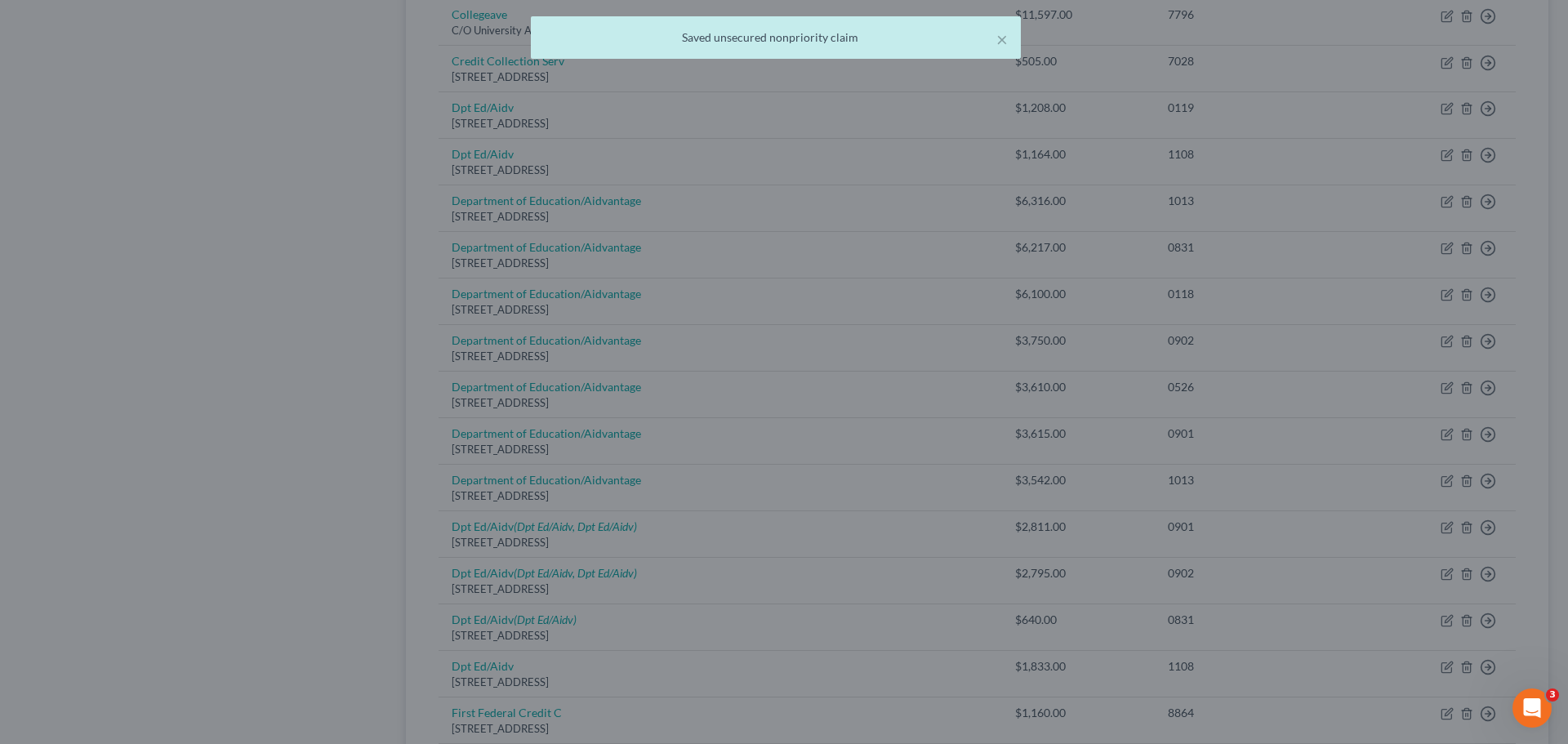
type input "0"
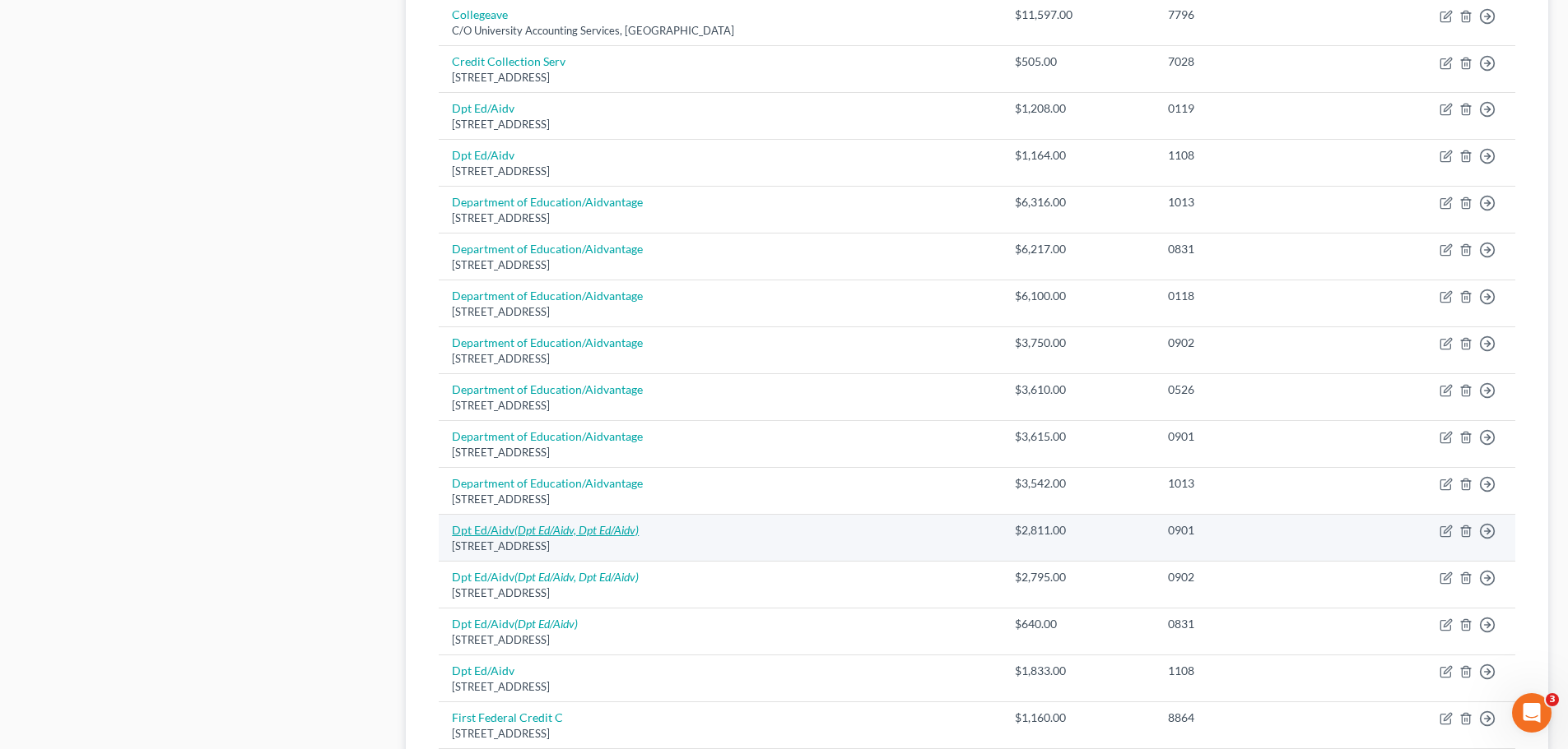
click at [581, 525] on icon "(Dpt Ed/Aidv, Dpt Ed/Aidv)" at bounding box center [576, 530] width 124 height 14
select select "45"
select select "17"
select select "0"
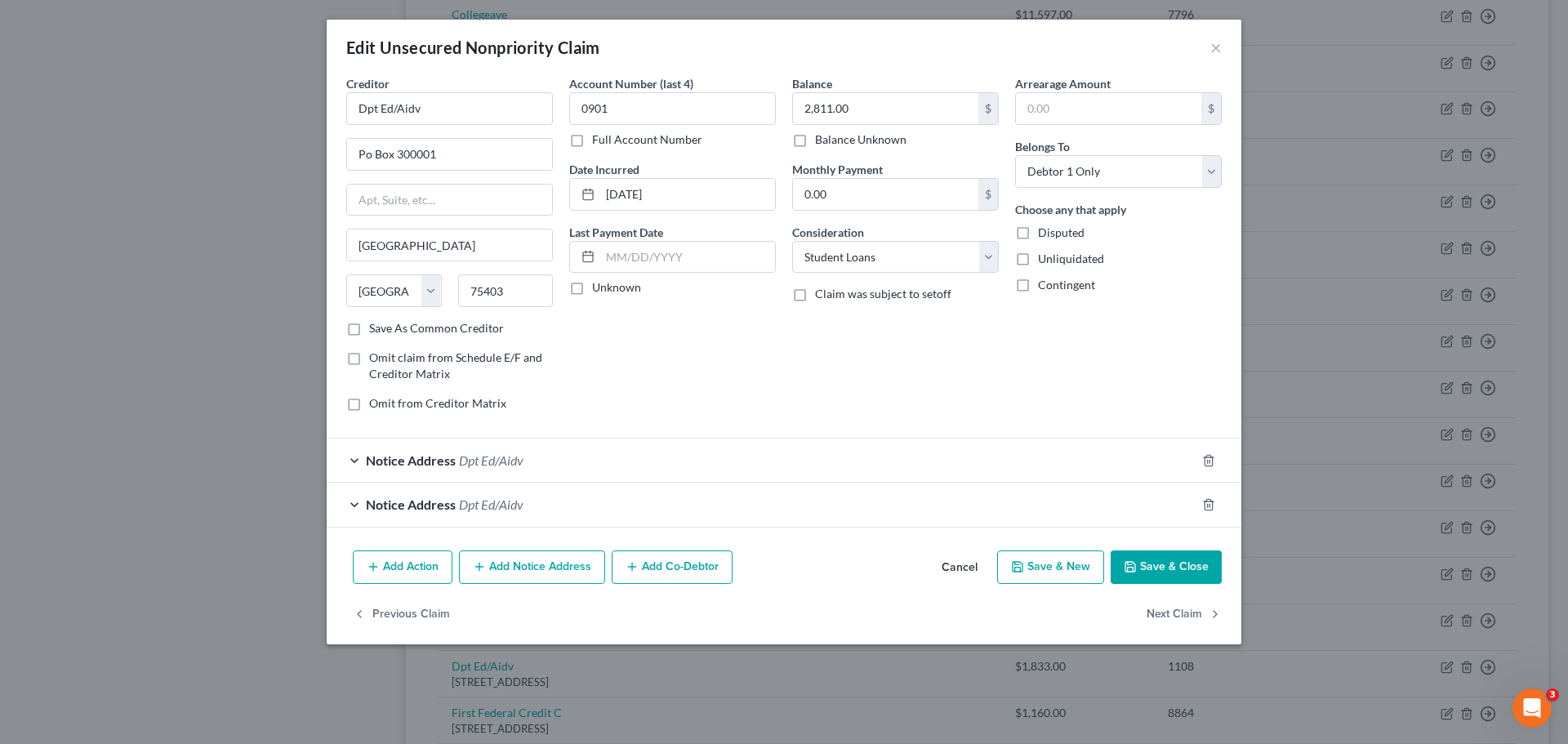
click at [653, 461] on div "Notice Address Dpt Ed/Aidv" at bounding box center [761, 460] width 869 height 43
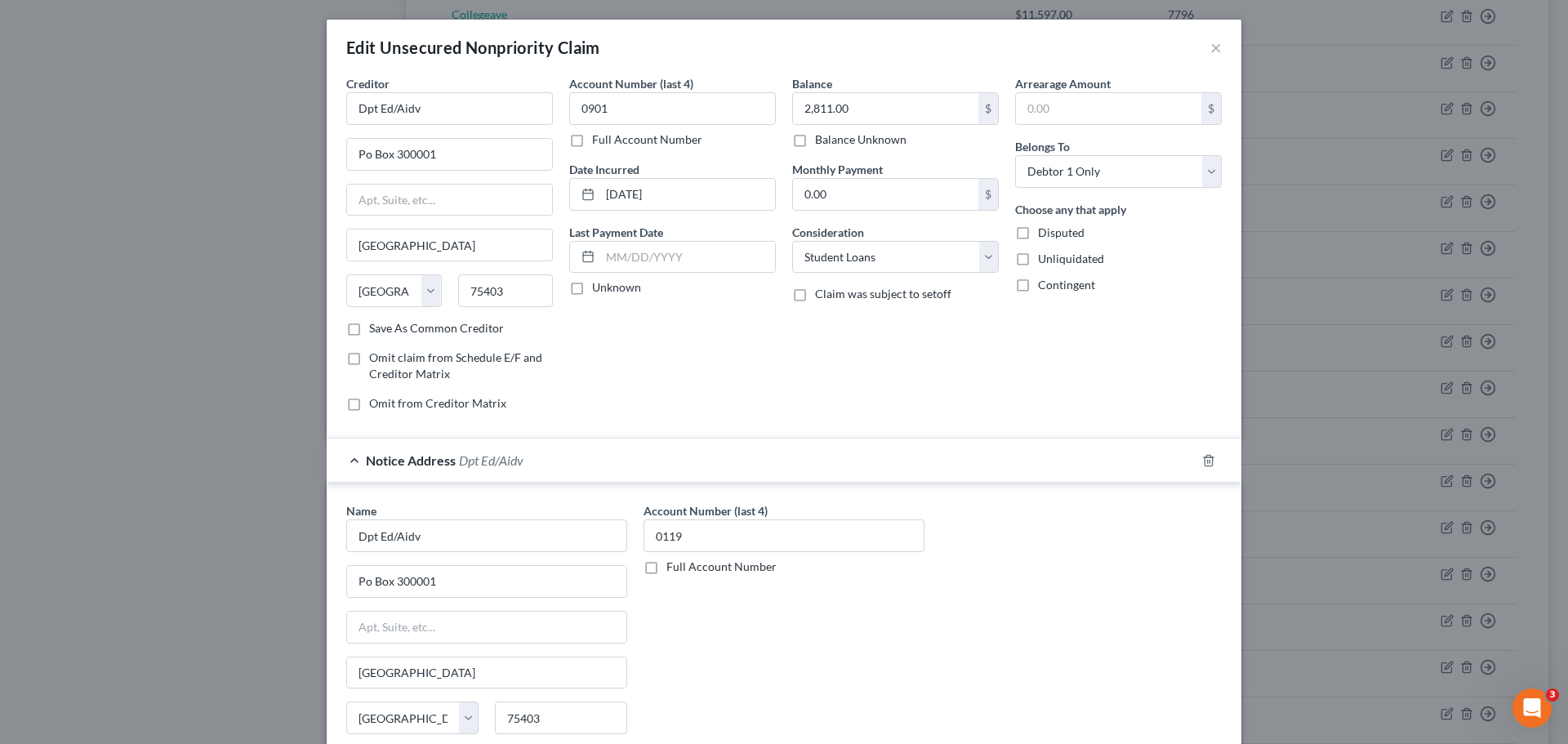
click at [655, 461] on div "Notice Address Dpt Ed/Aidv" at bounding box center [761, 460] width 869 height 43
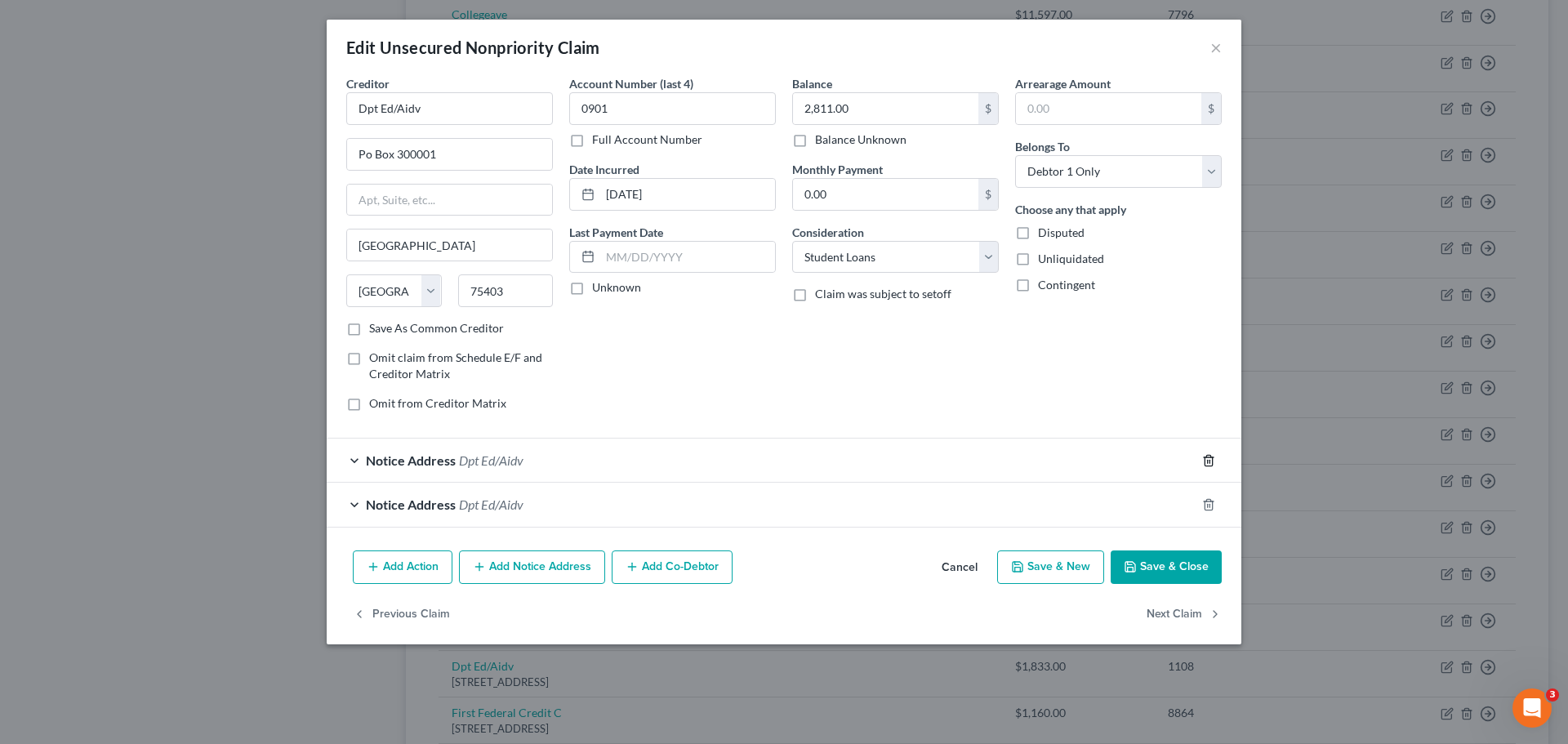
click at [1208, 460] on line "button" at bounding box center [1208, 461] width 0 height 3
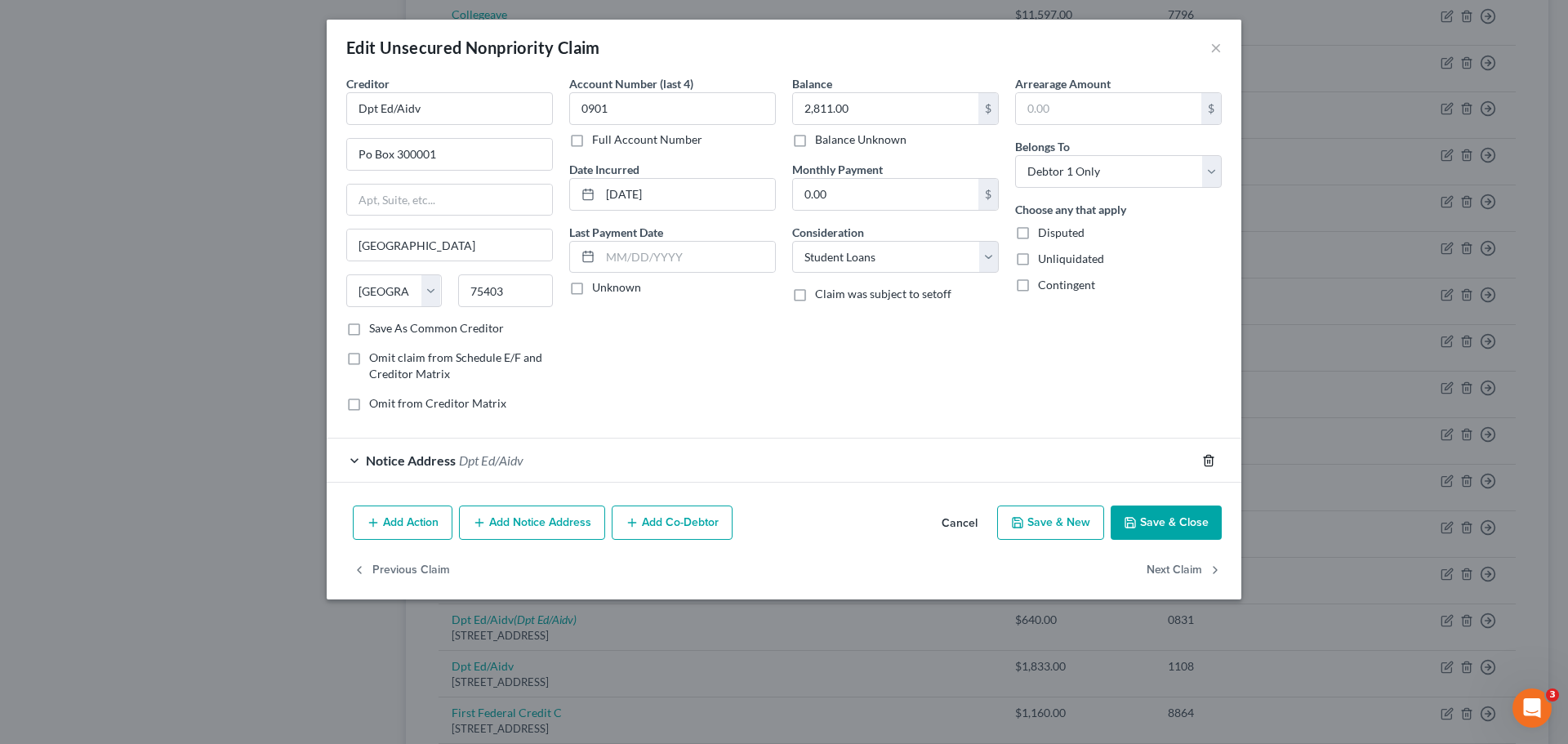
click at [1208, 460] on line "button" at bounding box center [1208, 461] width 0 height 3
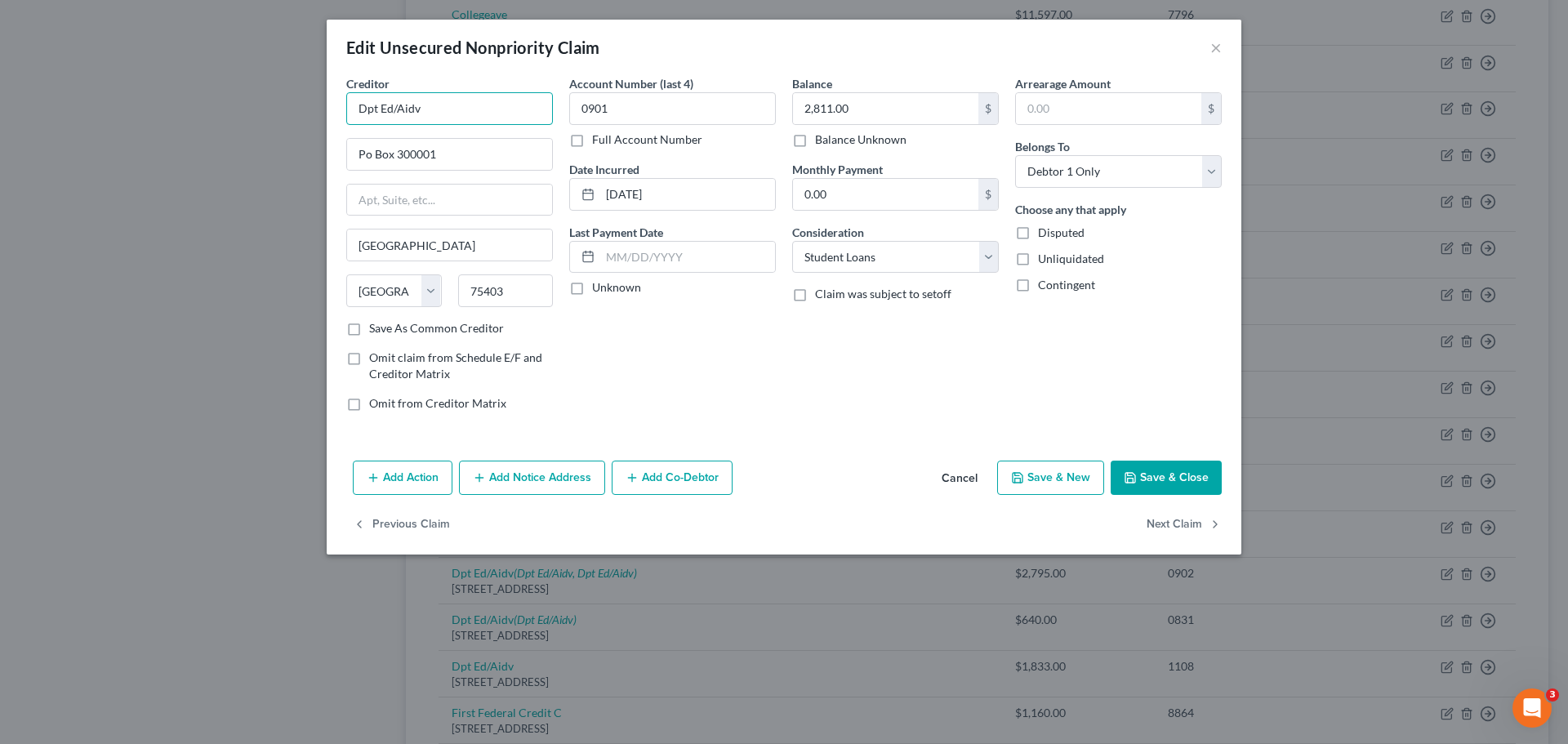
click at [521, 103] on input "Dpt Ed/Aidv" at bounding box center [449, 109] width 207 height 33
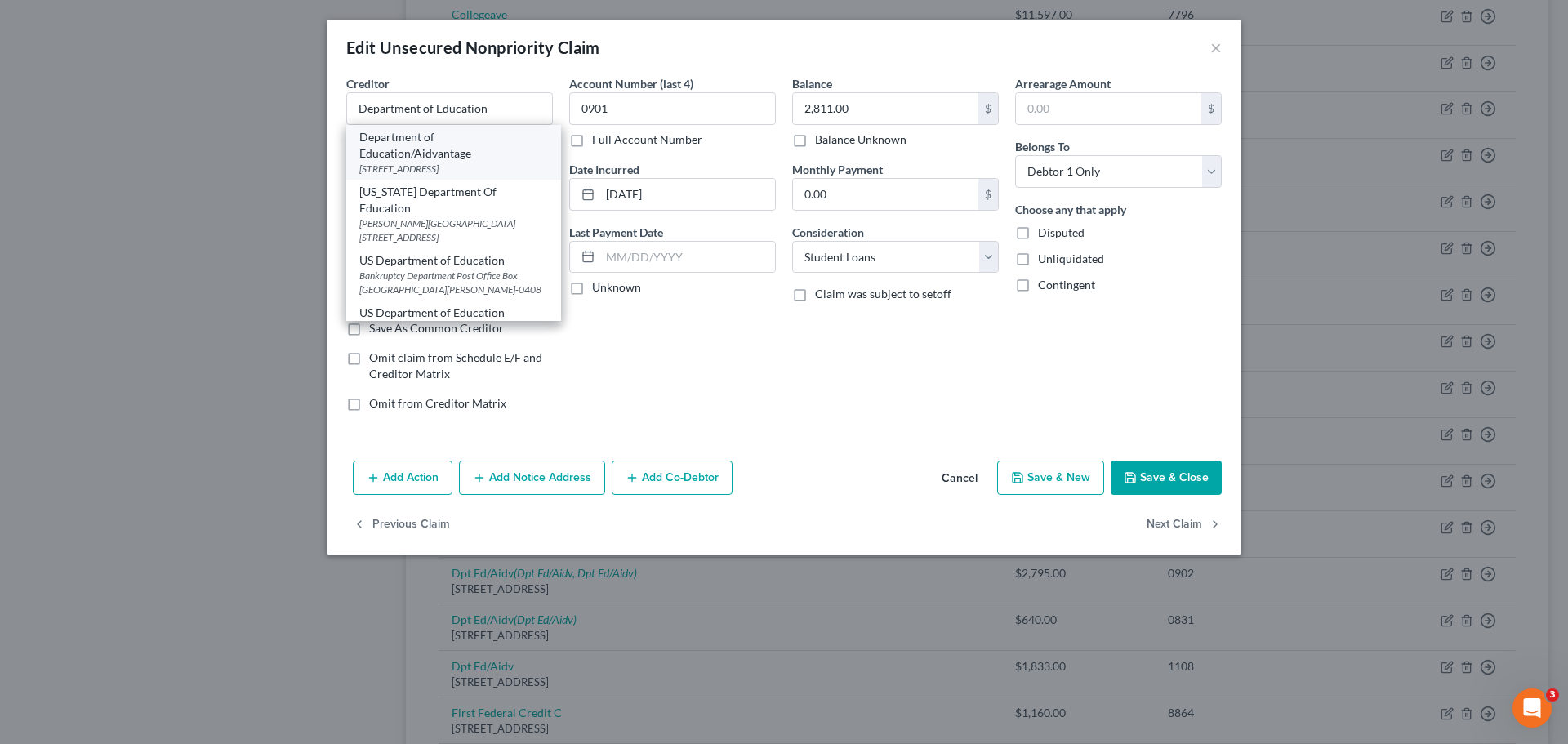
click at [481, 159] on div "Department of Education/Aidvantage" at bounding box center [454, 145] width 188 height 33
type input "Department of Education/Aidvantage"
type input "PO Box 300001"
type input "75403-3001"
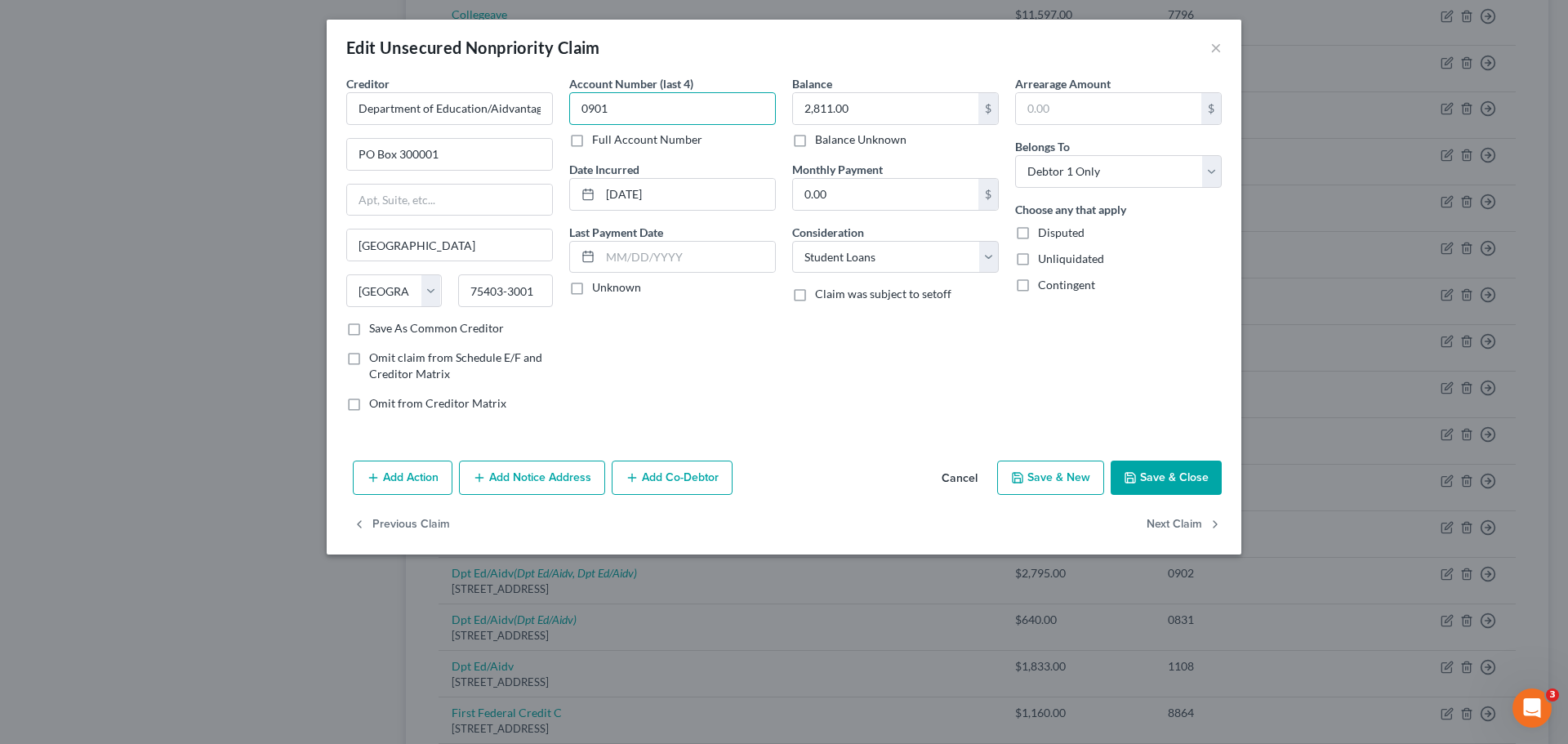
drag, startPoint x: 613, startPoint y: 111, endPoint x: 561, endPoint y: 111, distance: 52.0
click at [561, 111] on div "Account Number (last 4) 0901 Full Account Number Date Incurred [DATE] Last Paym…" at bounding box center [672, 250] width 223 height 350
type input "0525"
drag, startPoint x: 714, startPoint y: 188, endPoint x: 563, endPoint y: 181, distance: 151.2
click at [563, 181] on div "Account Number (last 4) 0525 Full Account Number Date Incurred [DATE] Last Paym…" at bounding box center [672, 250] width 223 height 350
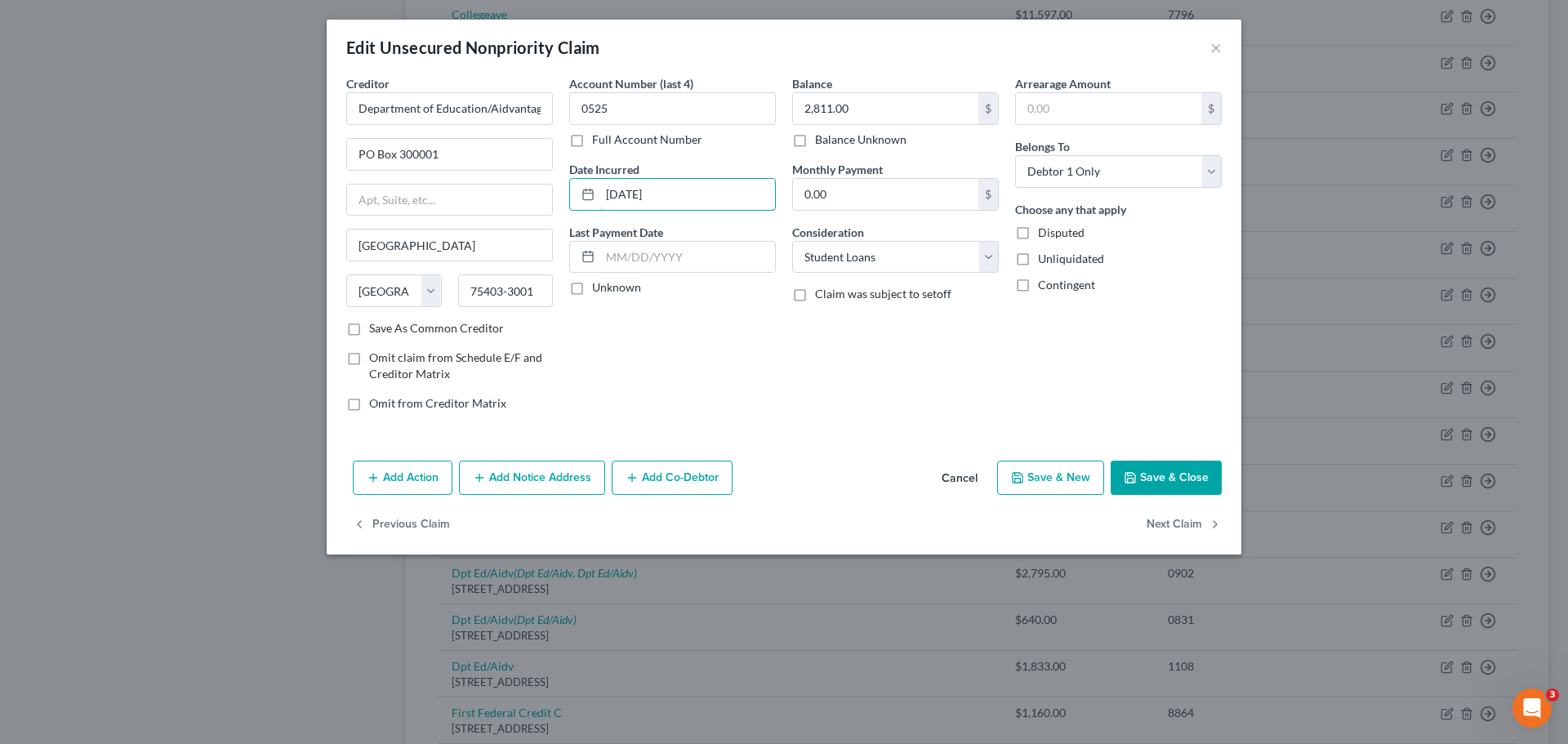
type input "[DATE]"
click at [1185, 475] on button "Save & Close" at bounding box center [1166, 478] width 111 height 35
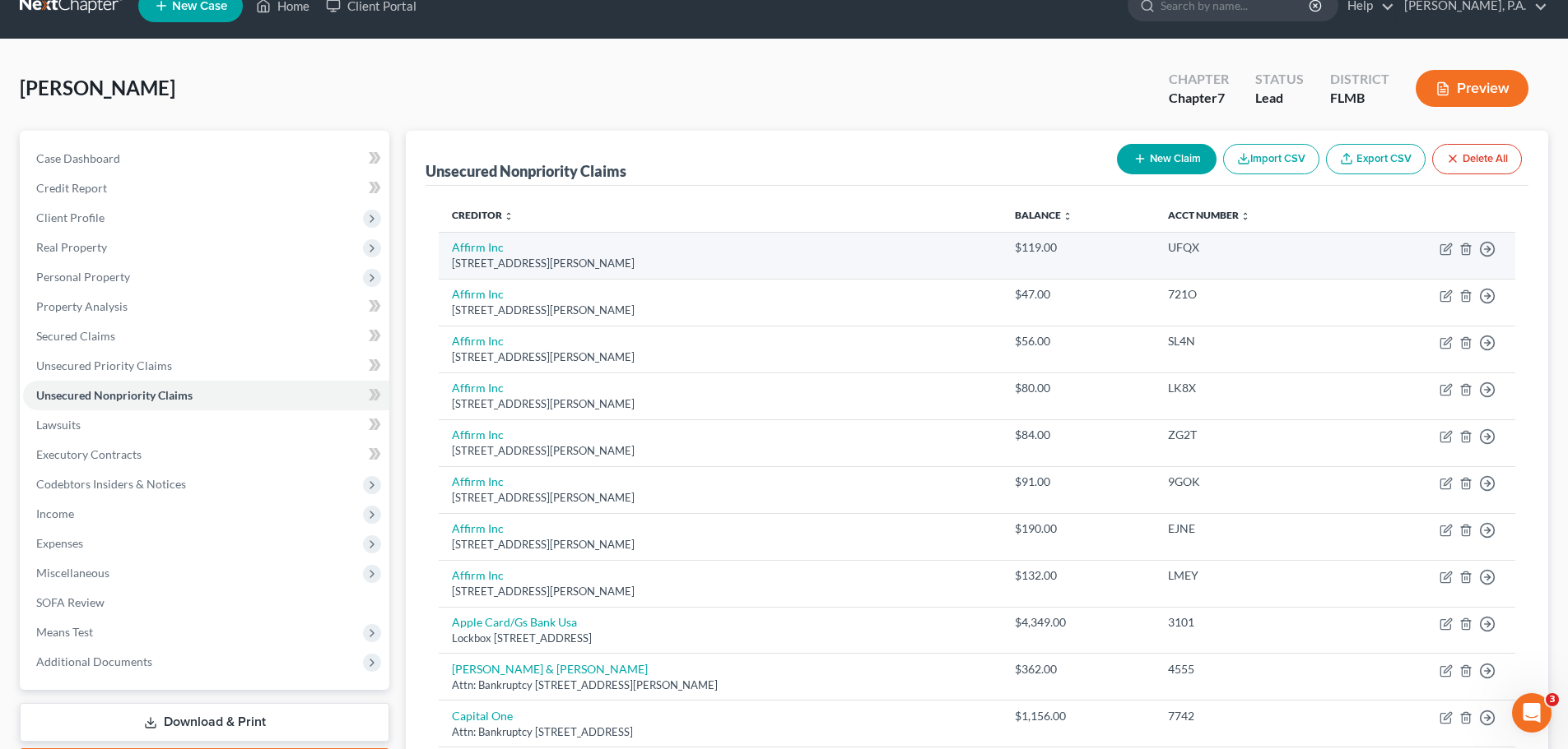
scroll to position [0, 0]
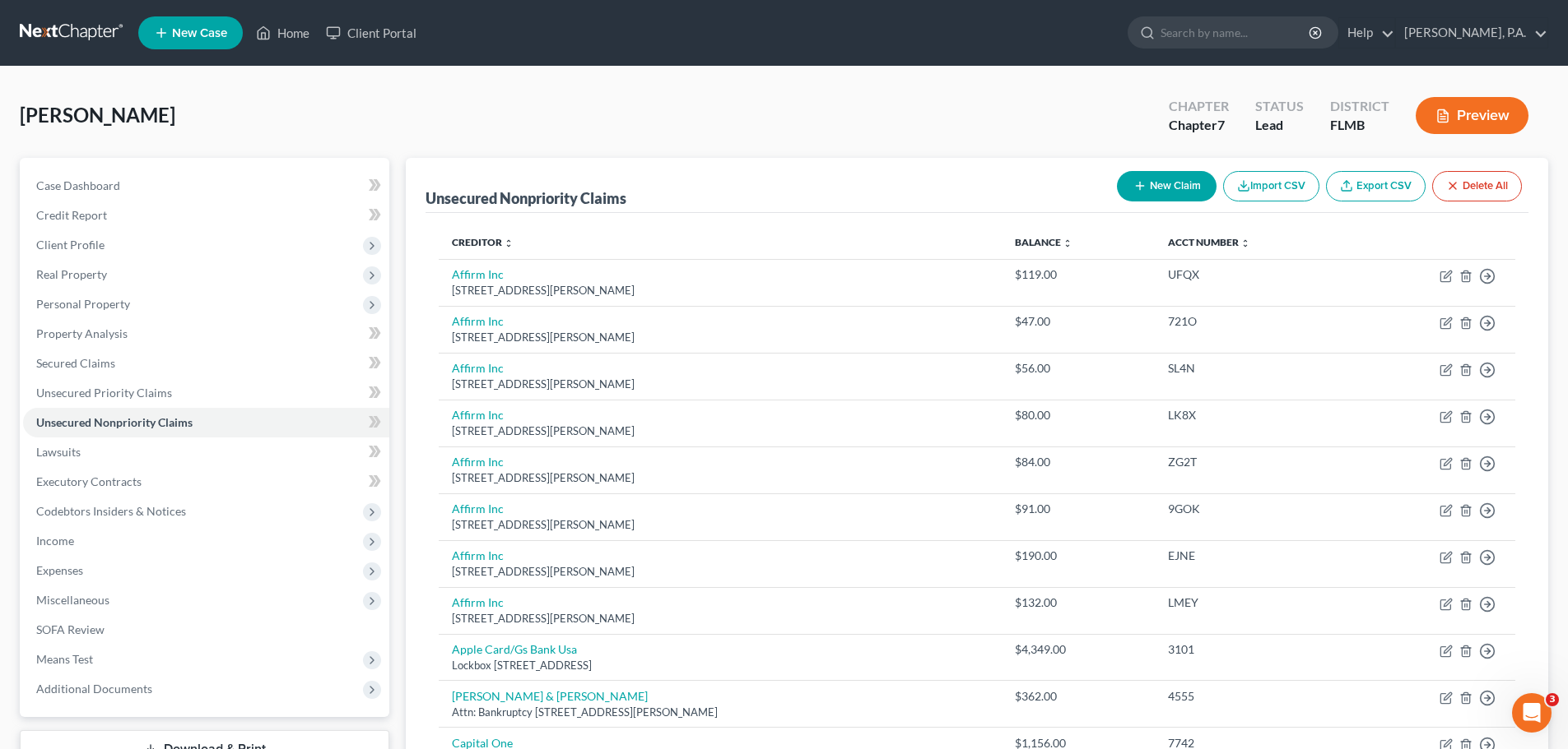
click at [1177, 186] on button "New Claim" at bounding box center [1167, 186] width 100 height 31
select select "0"
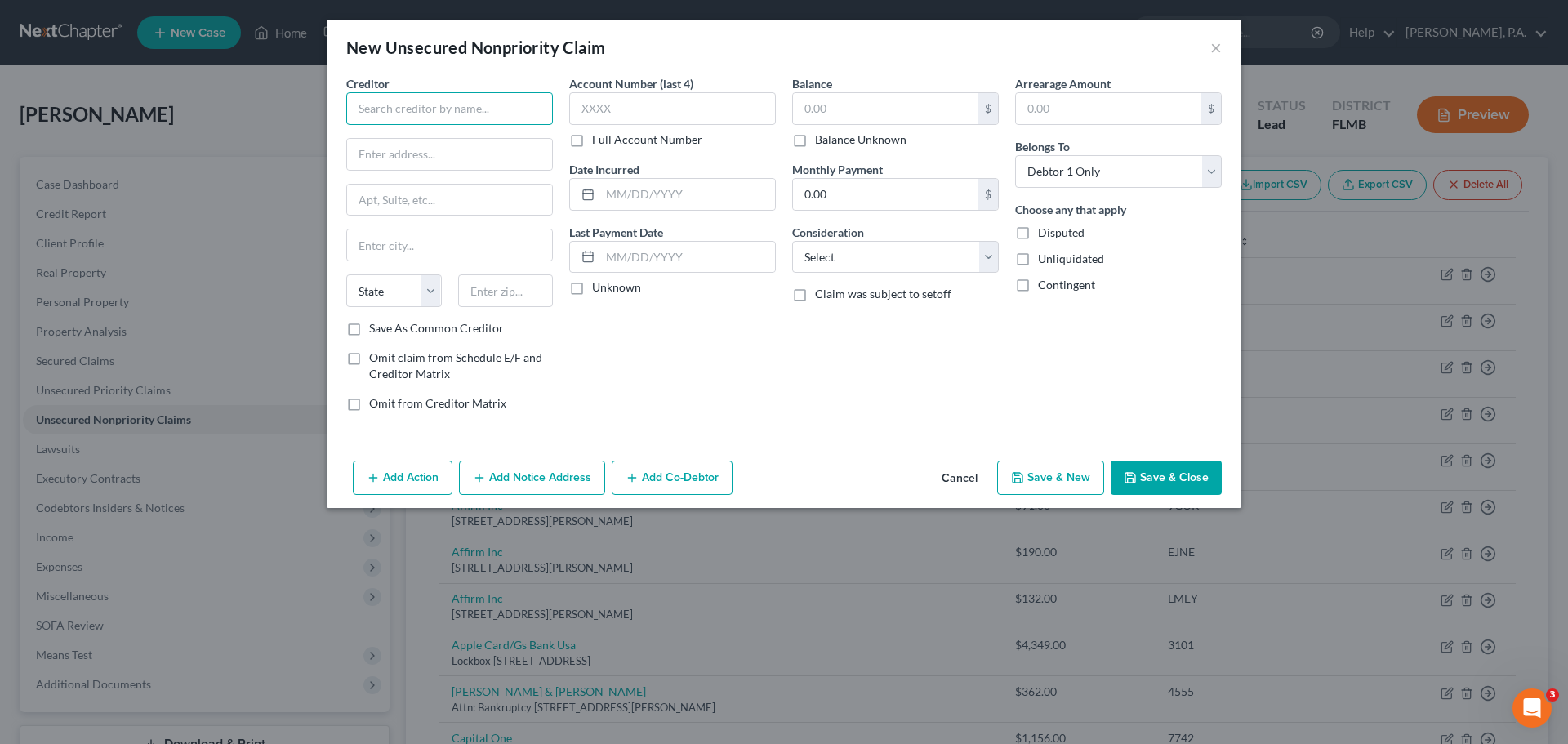
click at [454, 117] on input "text" at bounding box center [449, 109] width 207 height 33
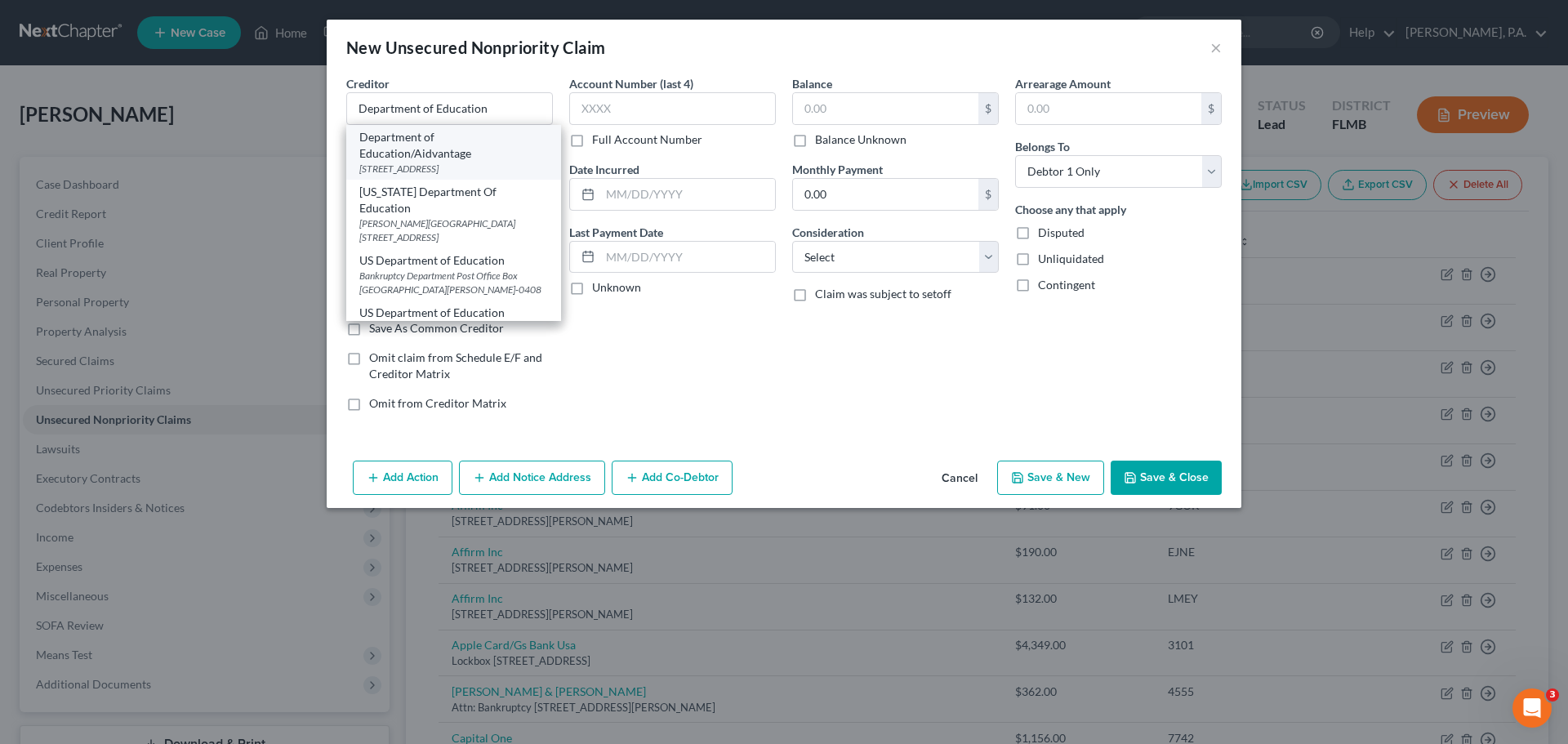
click at [480, 153] on div "Department of Education/Aidvantage" at bounding box center [454, 145] width 188 height 33
type input "Department of Education/Aidvantage"
type input "PO Box 300001"
type input "[GEOGRAPHIC_DATA]"
select select "45"
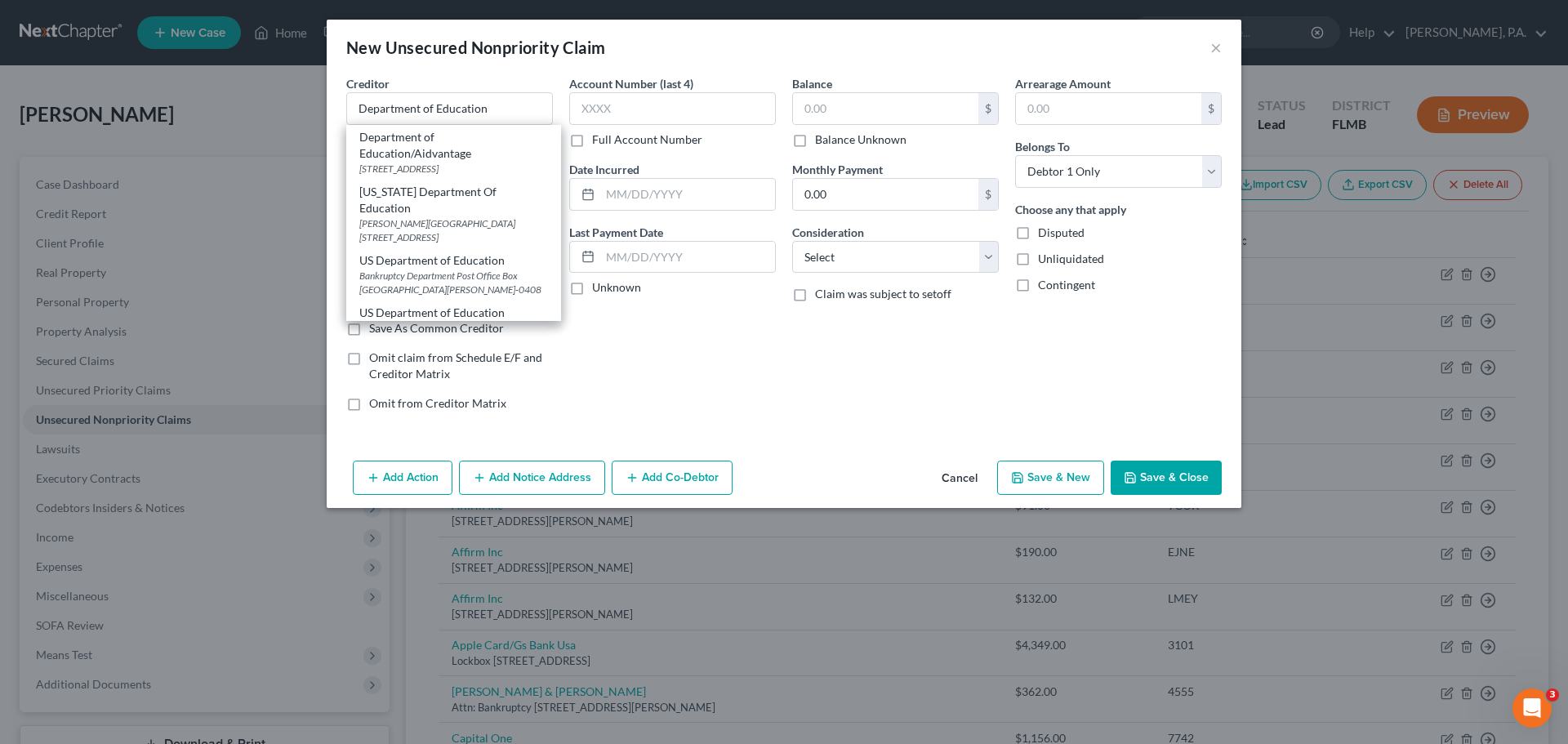
type input "75403-3001"
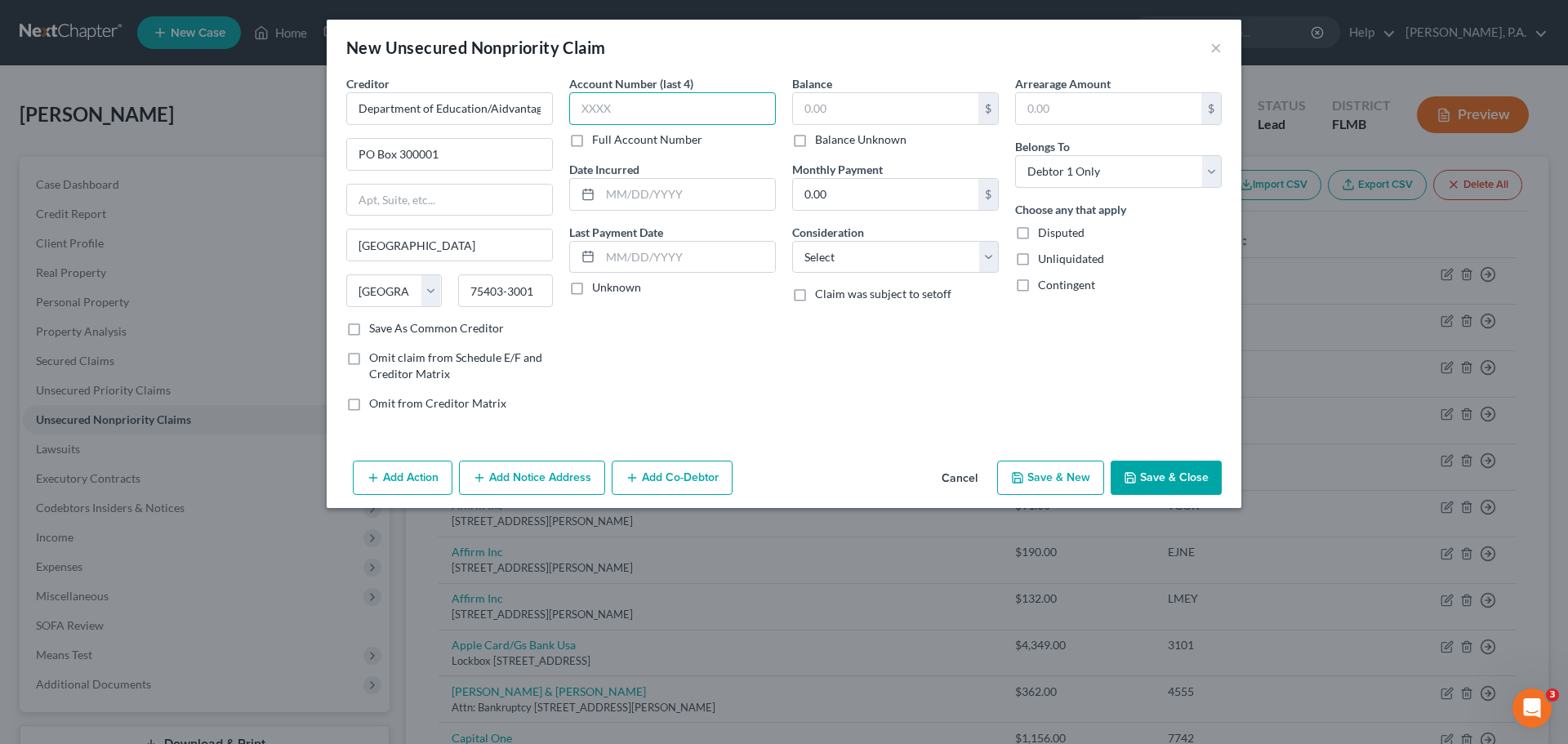
click at [680, 112] on input "text" at bounding box center [672, 109] width 207 height 33
type input "0119"
click at [854, 101] on input "text" at bounding box center [886, 109] width 185 height 31
type input "2,811.00"
drag, startPoint x: 883, startPoint y: 260, endPoint x: 882, endPoint y: 269, distance: 9.1
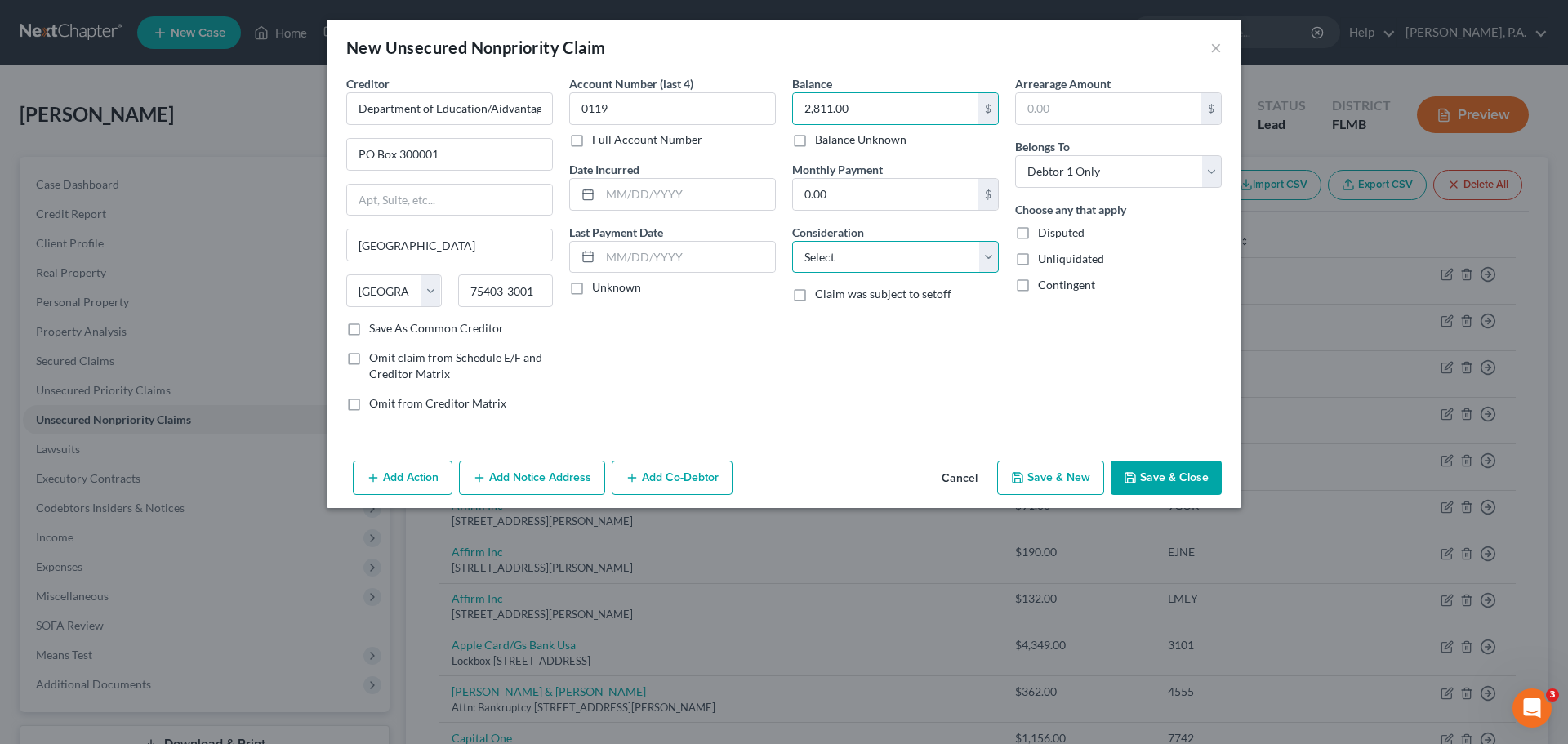
click at [883, 260] on select "Select Cable / Satellite Services Collection Agency Credit Card Debt Debt Couns…" at bounding box center [896, 258] width 207 height 33
select select "17"
click at [792, 241] on select "Select Cable / Satellite Services Collection Agency Credit Card Debt Debt Couns…" at bounding box center [896, 258] width 207 height 33
click at [626, 193] on input "text" at bounding box center [687, 194] width 175 height 31
type input "[DATE]"
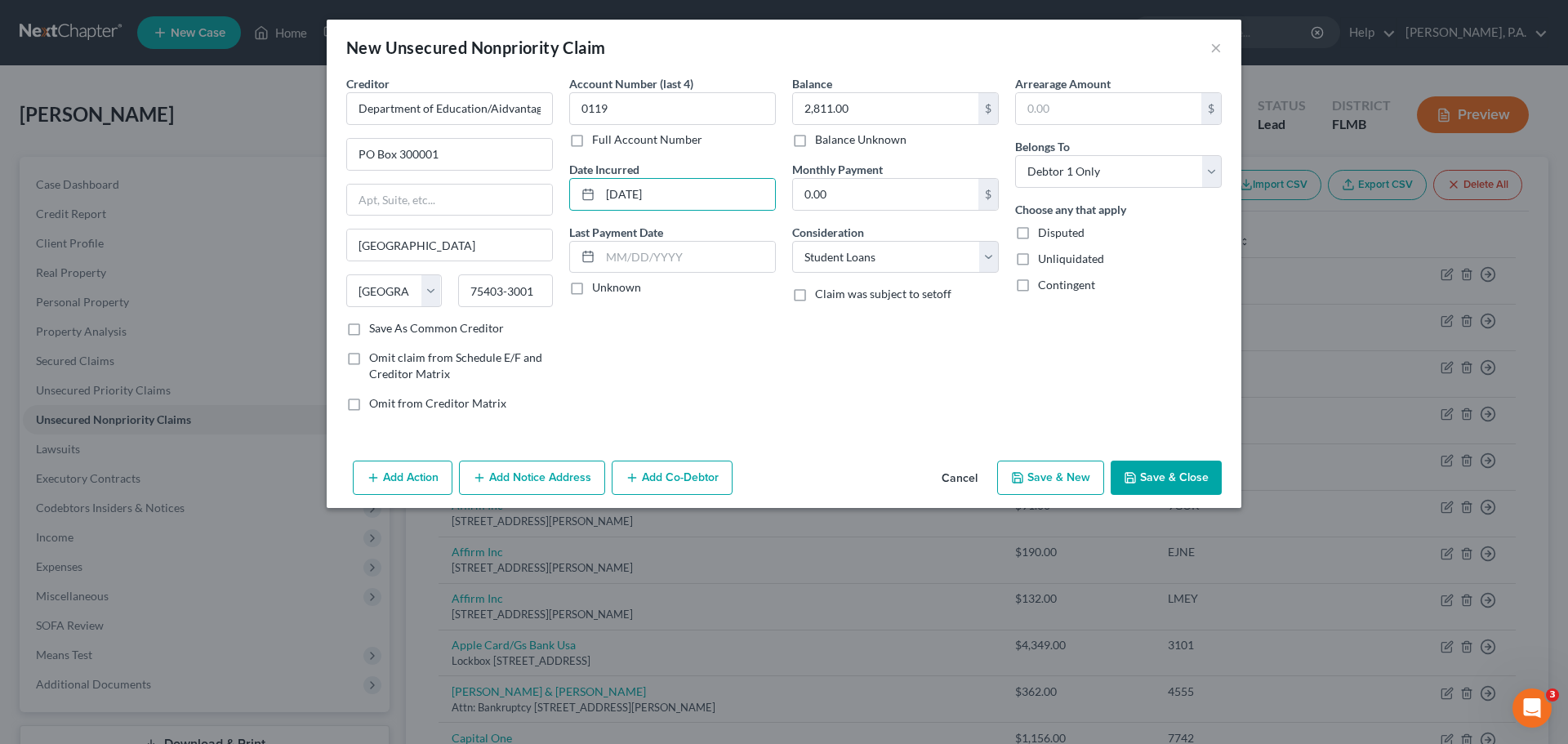
click at [1181, 479] on button "Save & Close" at bounding box center [1166, 478] width 111 height 35
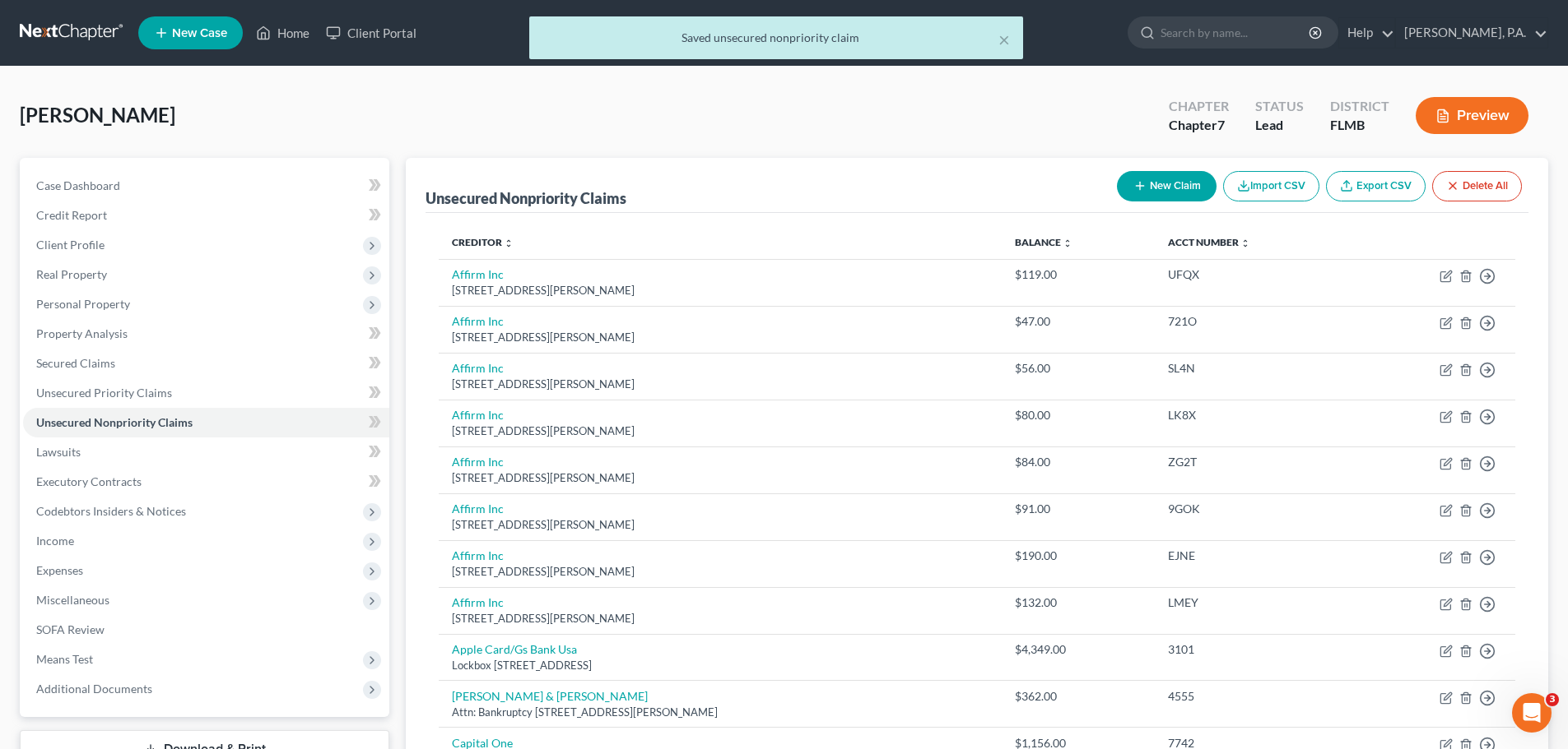
click at [1176, 182] on button "New Claim" at bounding box center [1167, 186] width 100 height 31
select select "0"
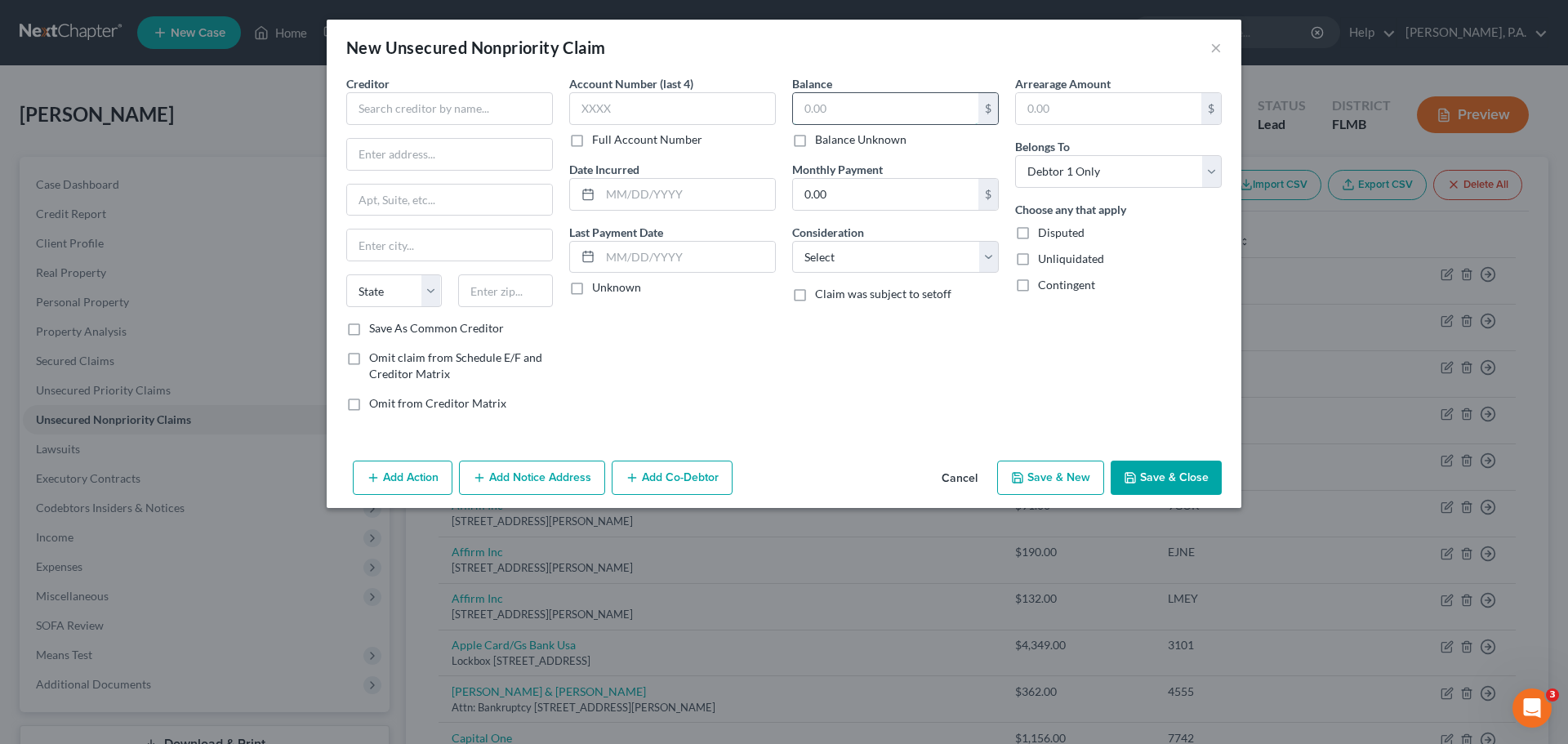
click at [832, 114] on input "text" at bounding box center [886, 109] width 185 height 31
type input "2,811.00"
drag, startPoint x: 853, startPoint y: 255, endPoint x: 858, endPoint y: 263, distance: 9.4
click at [853, 255] on select "Select Cable / Satellite Services Collection Agency Credit Card Debt Debt Couns…" at bounding box center [896, 258] width 207 height 33
select select "17"
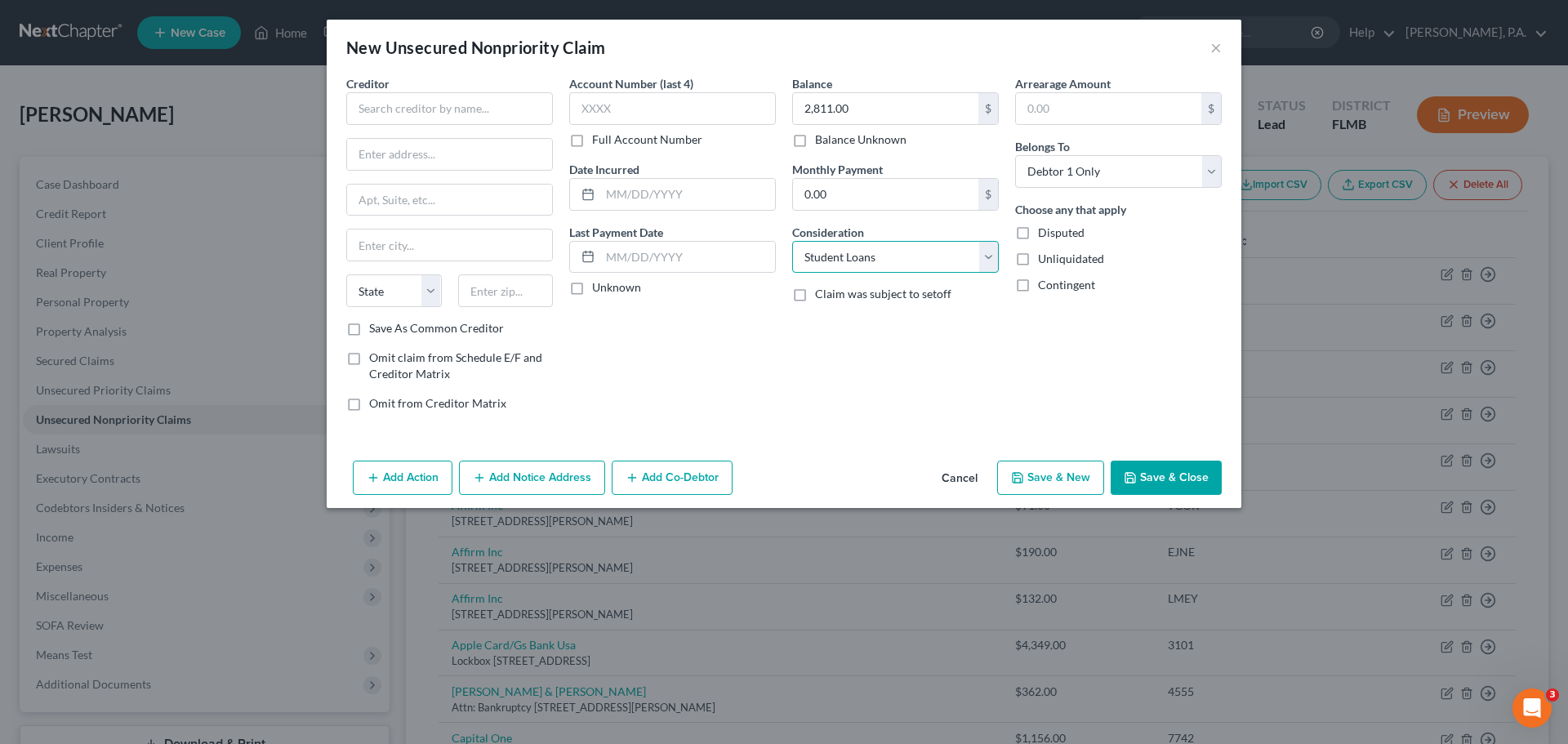
click at [792, 241] on select "Select Cable / Satellite Services Collection Agency Credit Card Debt Debt Couns…" at bounding box center [896, 258] width 207 height 33
click at [626, 102] on input "text" at bounding box center [672, 109] width 207 height 33
type input "0901"
click at [640, 204] on input "text" at bounding box center [687, 194] width 175 height 31
type input "[DATE]"
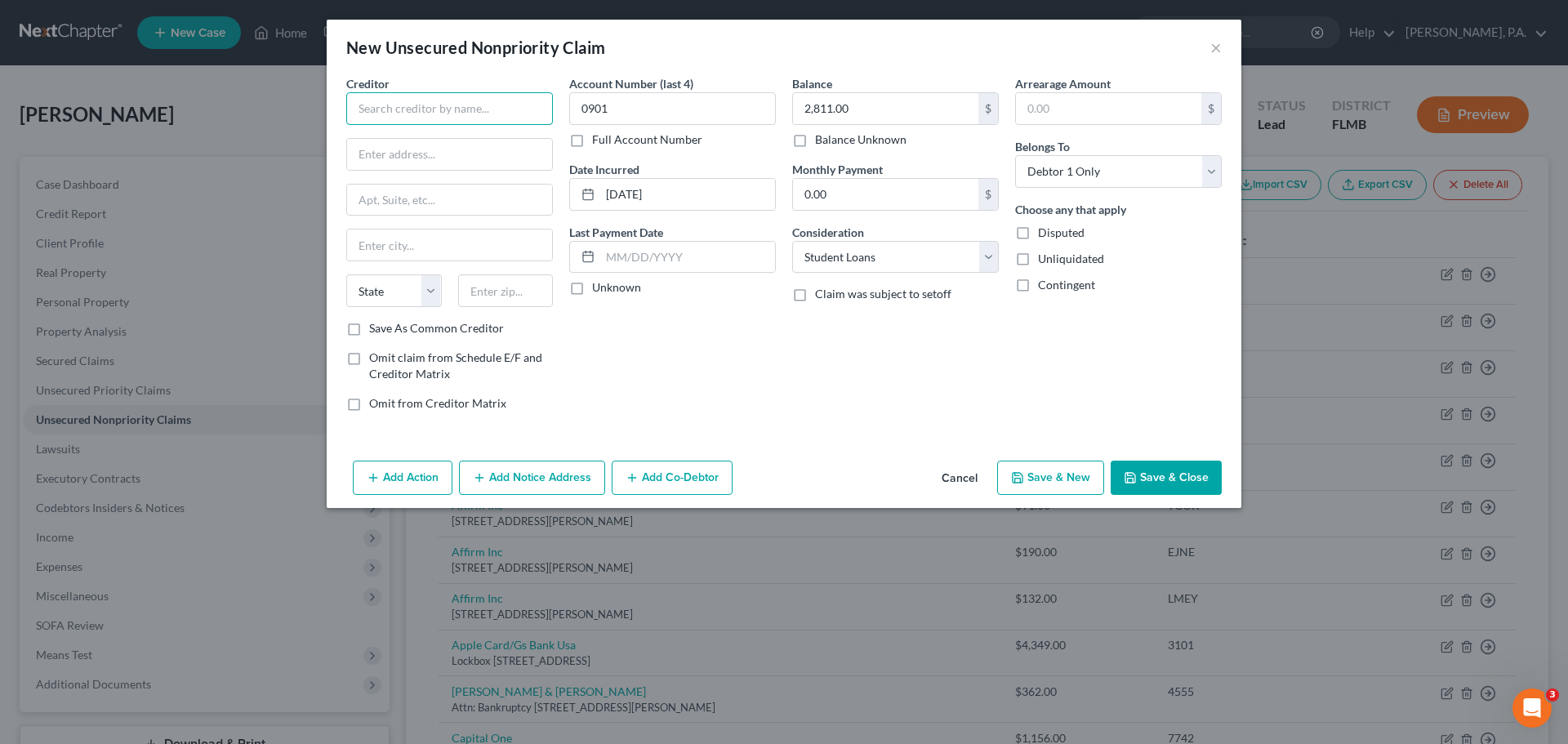
click at [456, 113] on input "text" at bounding box center [449, 109] width 207 height 33
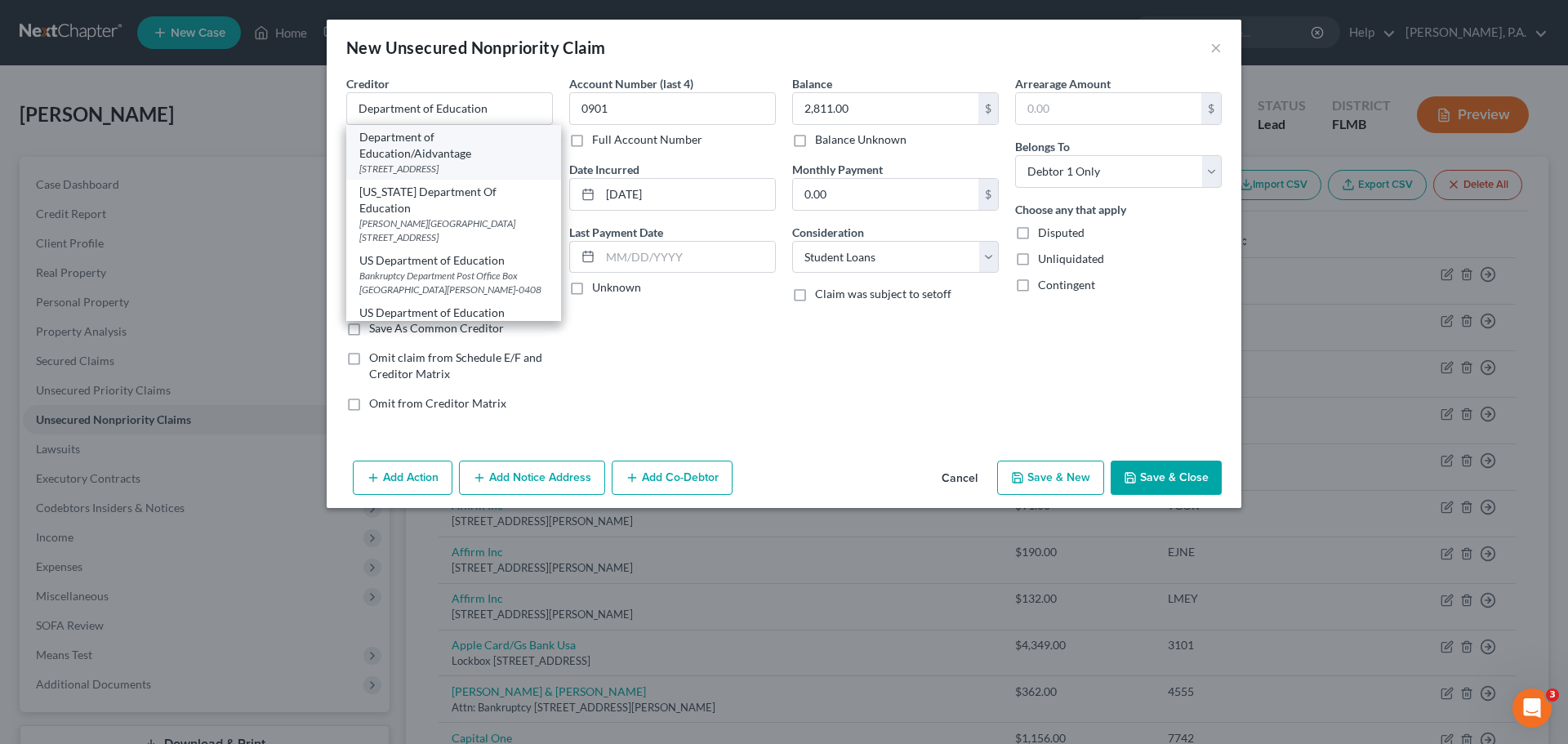
click at [504, 160] on div "Department of Education/Aidvantage" at bounding box center [454, 145] width 188 height 33
type input "Department of Education/Aidvantage"
type input "PO Box 300001"
type input "[GEOGRAPHIC_DATA]"
select select "45"
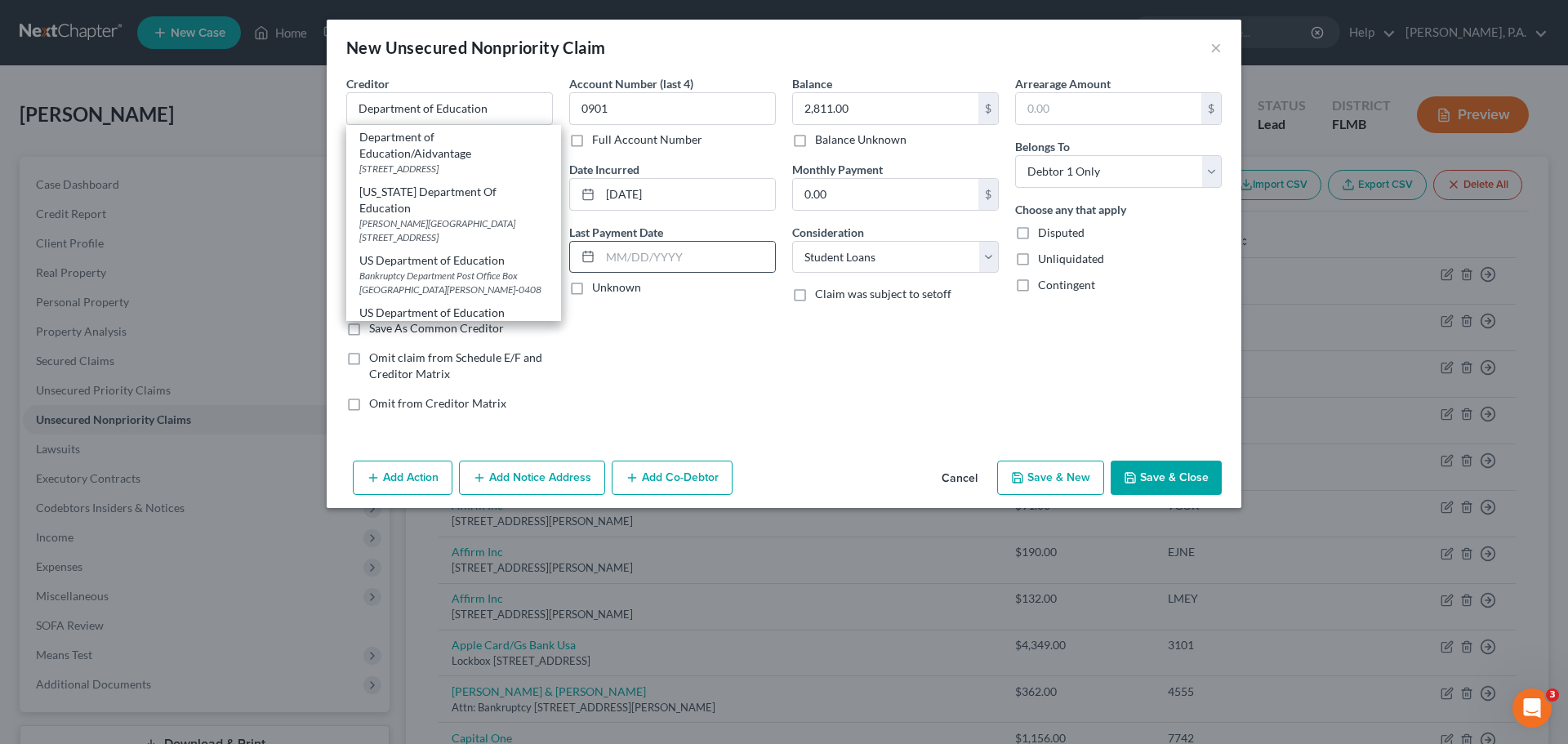
type input "75403-3001"
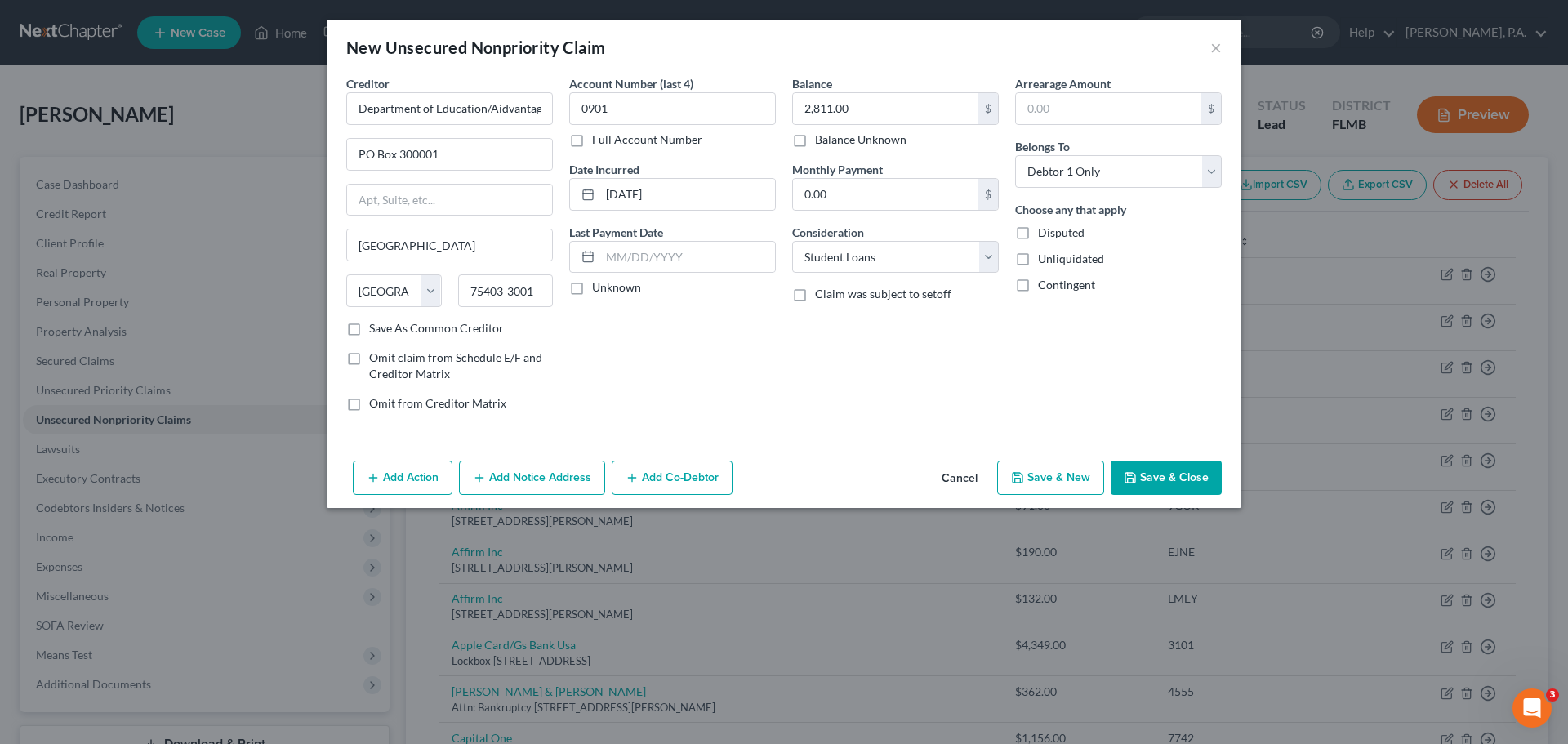
click at [1166, 477] on button "Save & Close" at bounding box center [1166, 478] width 111 height 35
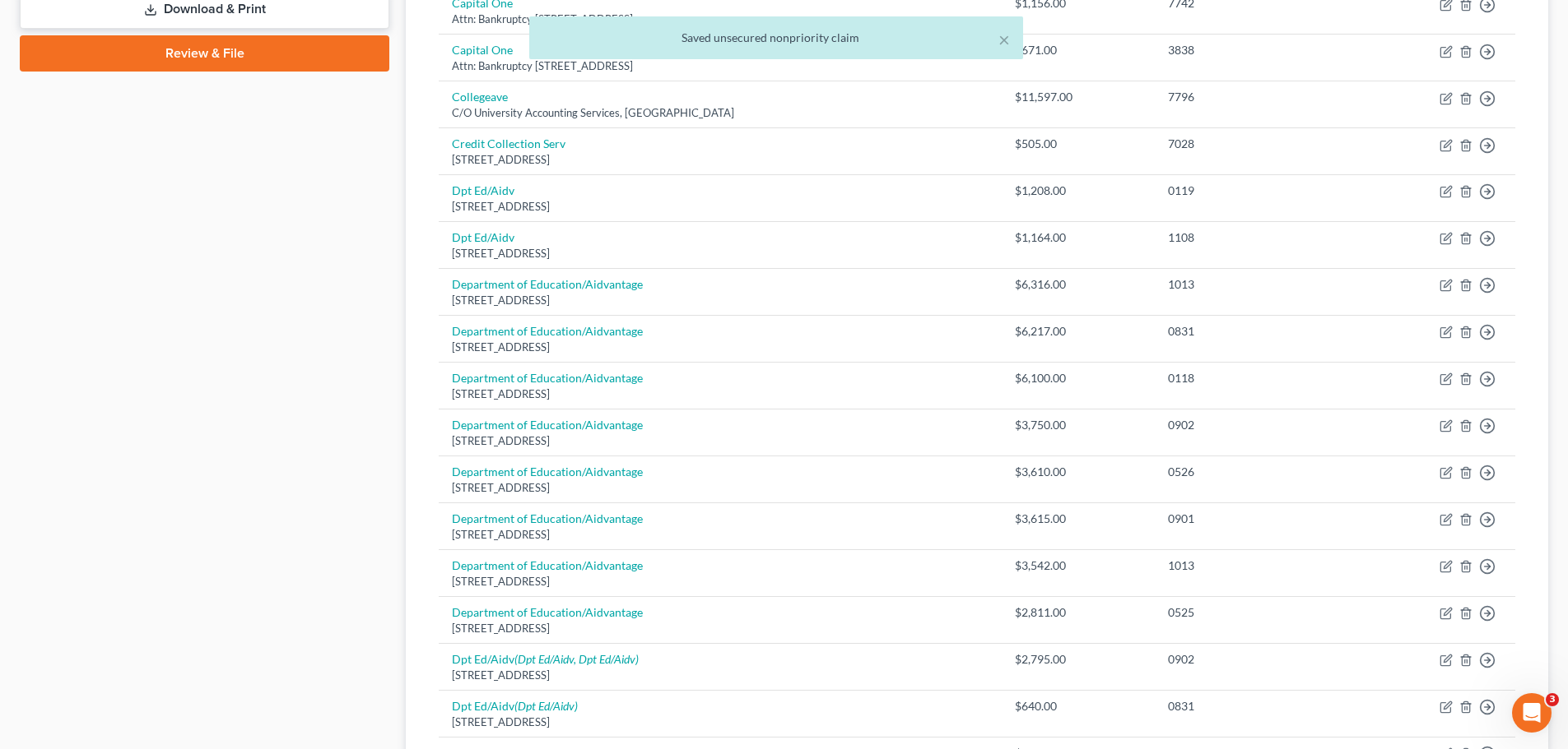
scroll to position [987, 0]
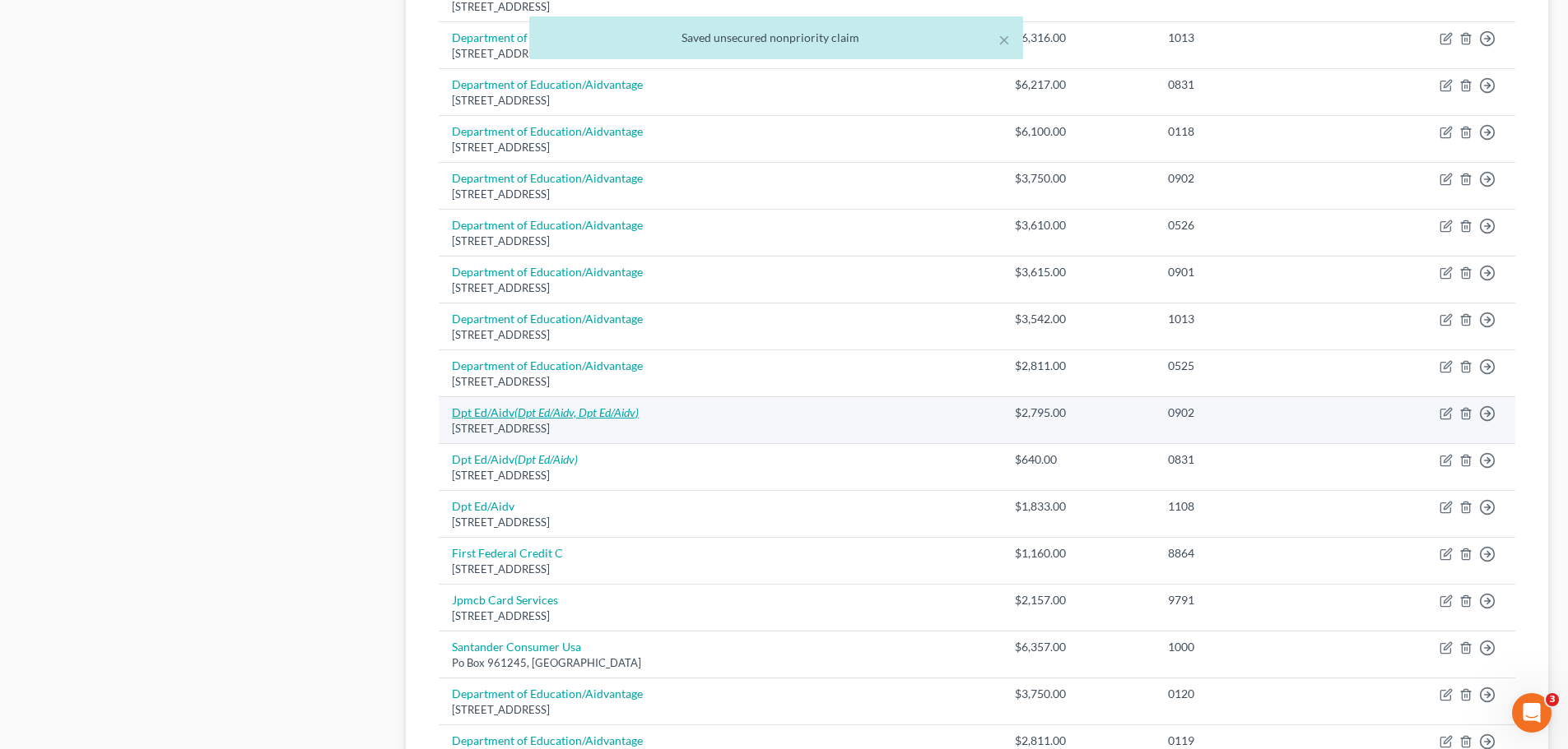
click at [552, 412] on icon "(Dpt Ed/Aidv, Dpt Ed/Aidv)" at bounding box center [576, 412] width 124 height 14
select select "45"
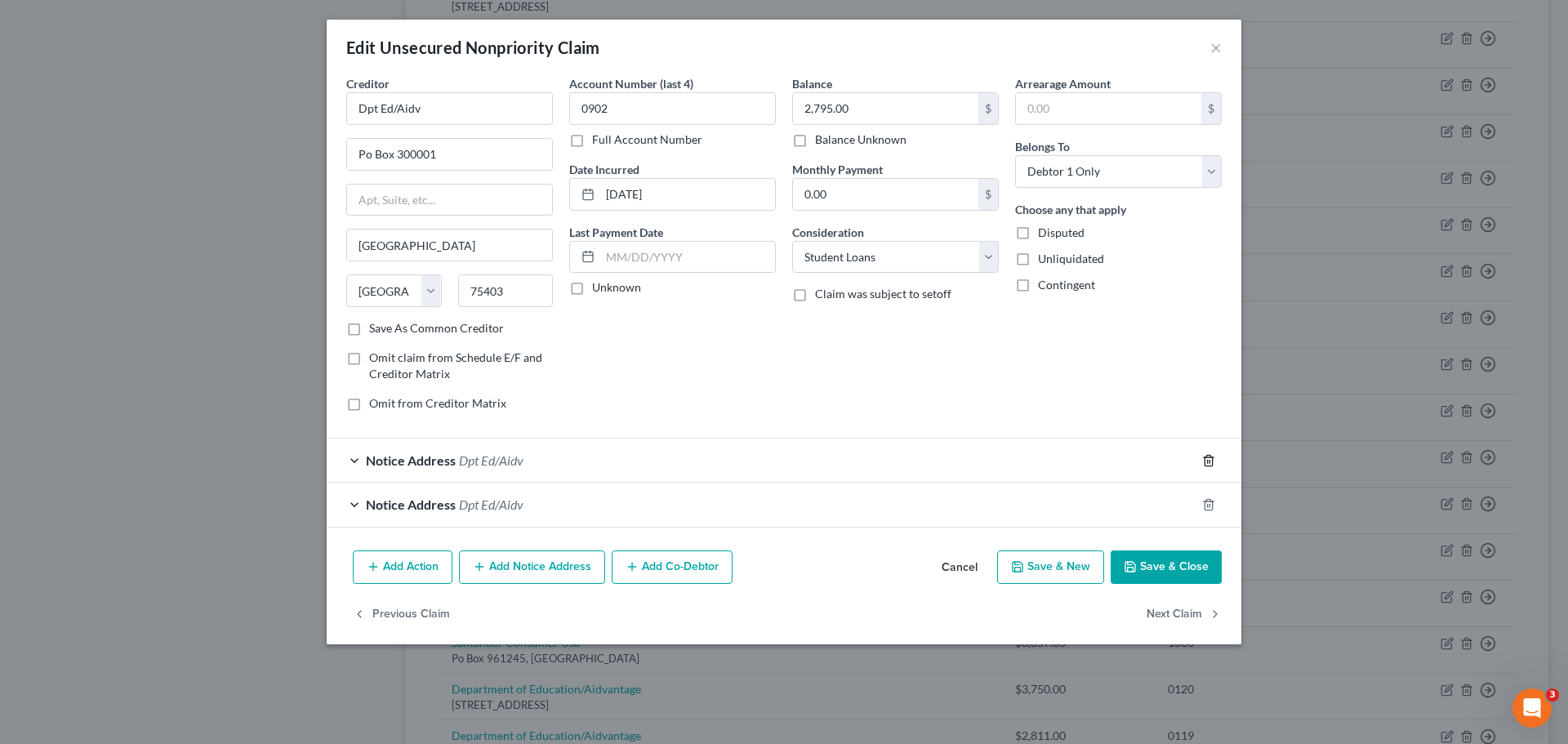
click at [1214, 460] on icon "button" at bounding box center [1209, 461] width 13 height 13
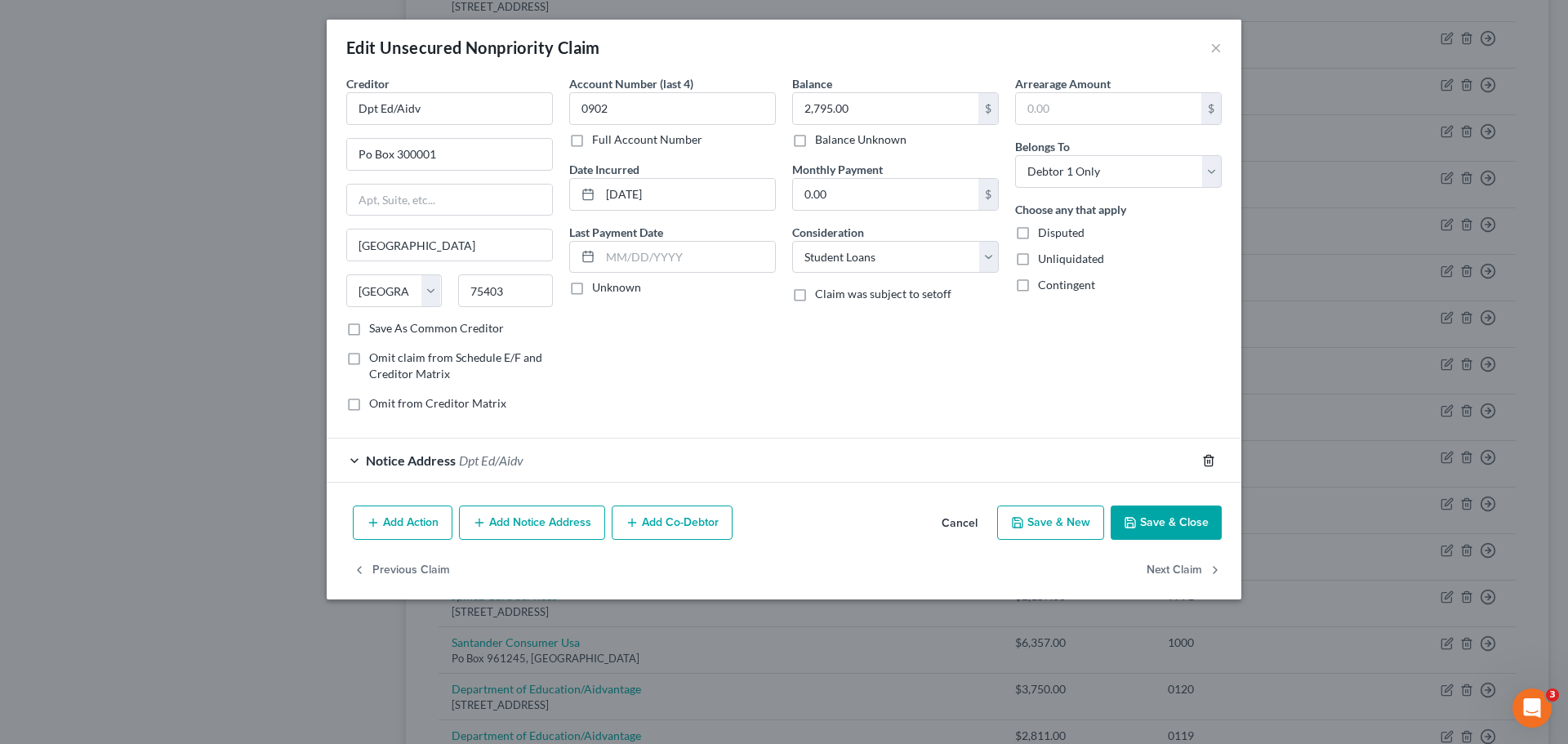
click at [1214, 460] on icon "button" at bounding box center [1209, 461] width 13 height 13
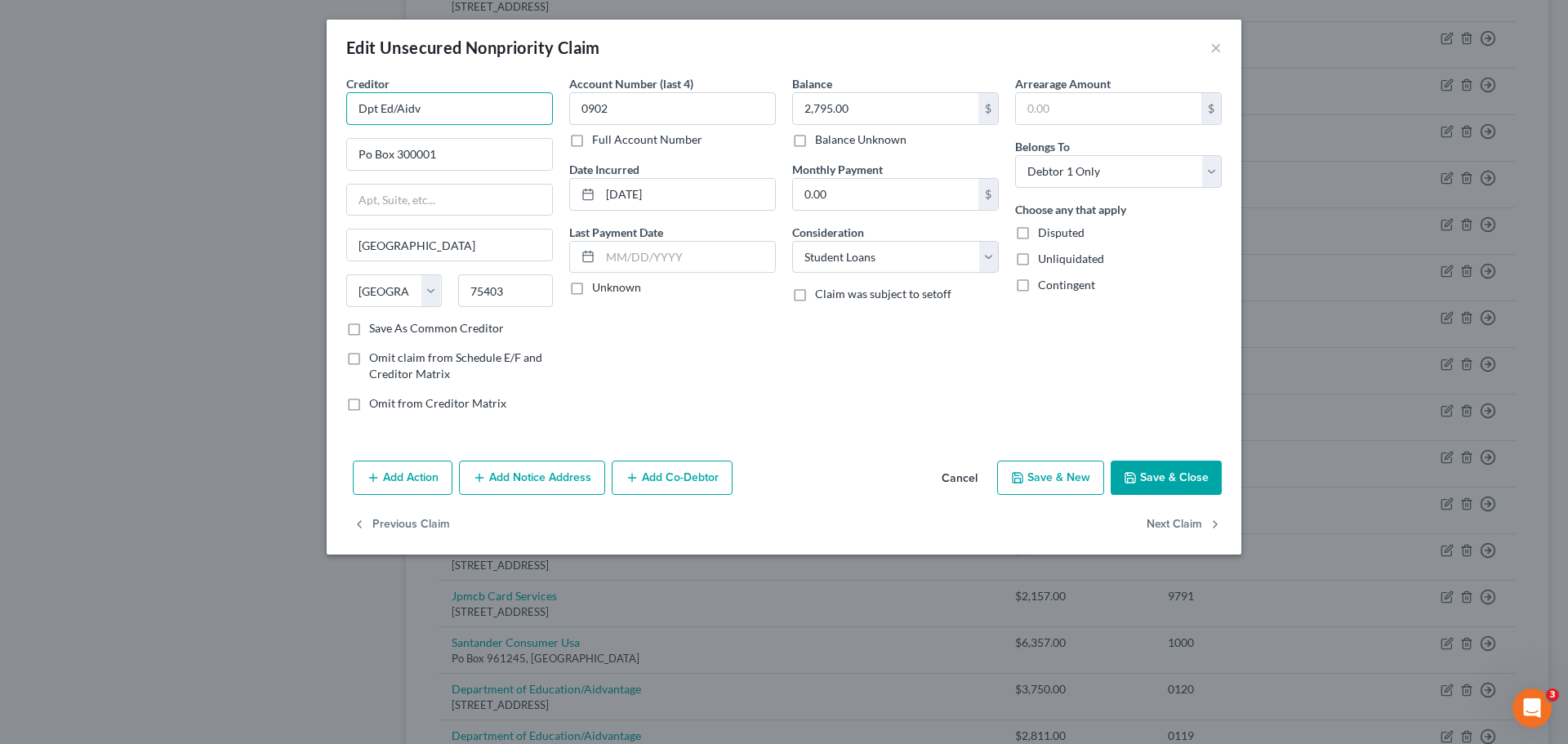
click at [447, 110] on input "Dpt Ed/Aidv" at bounding box center [449, 109] width 207 height 33
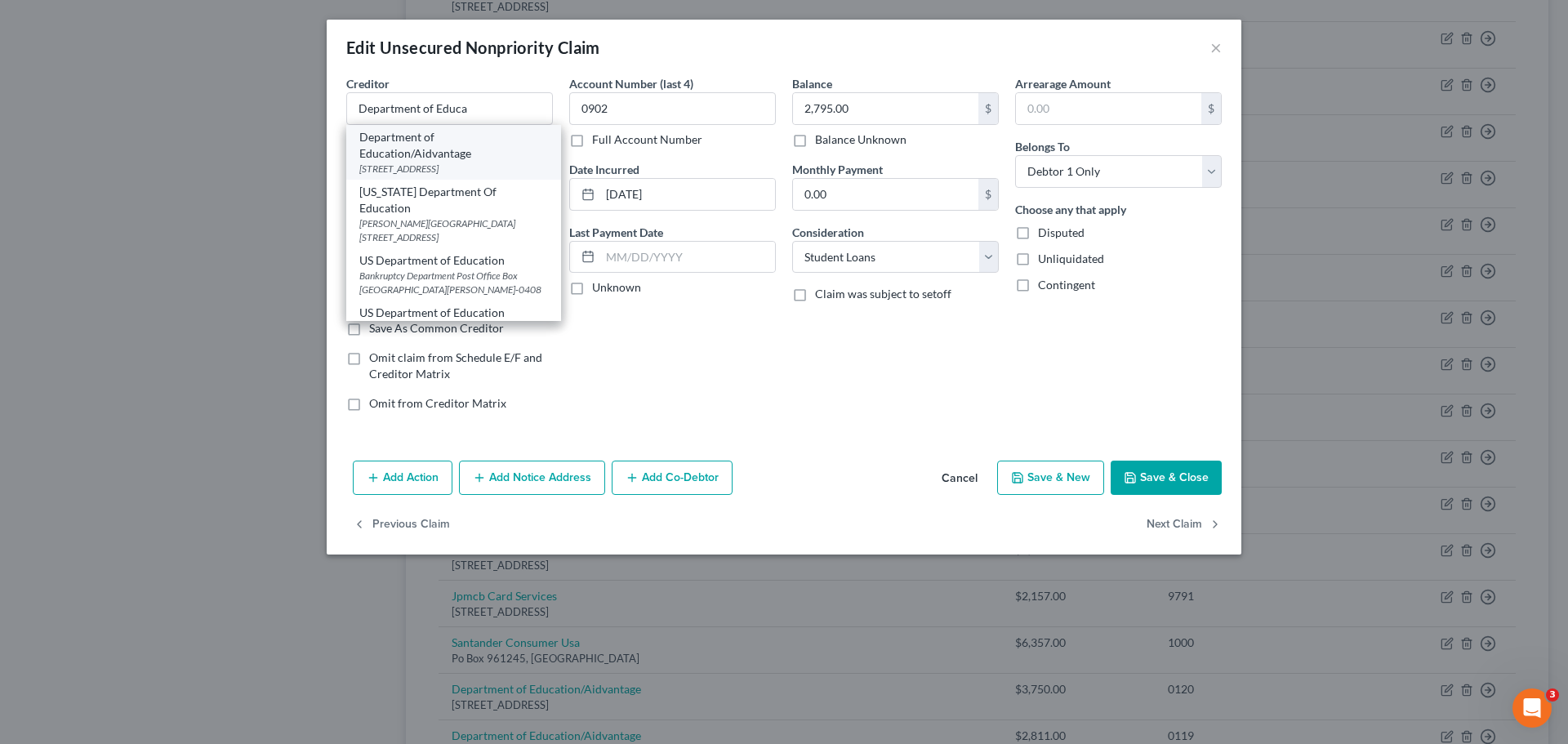
click at [483, 154] on div "Department of Education/Aidvantage" at bounding box center [454, 145] width 188 height 33
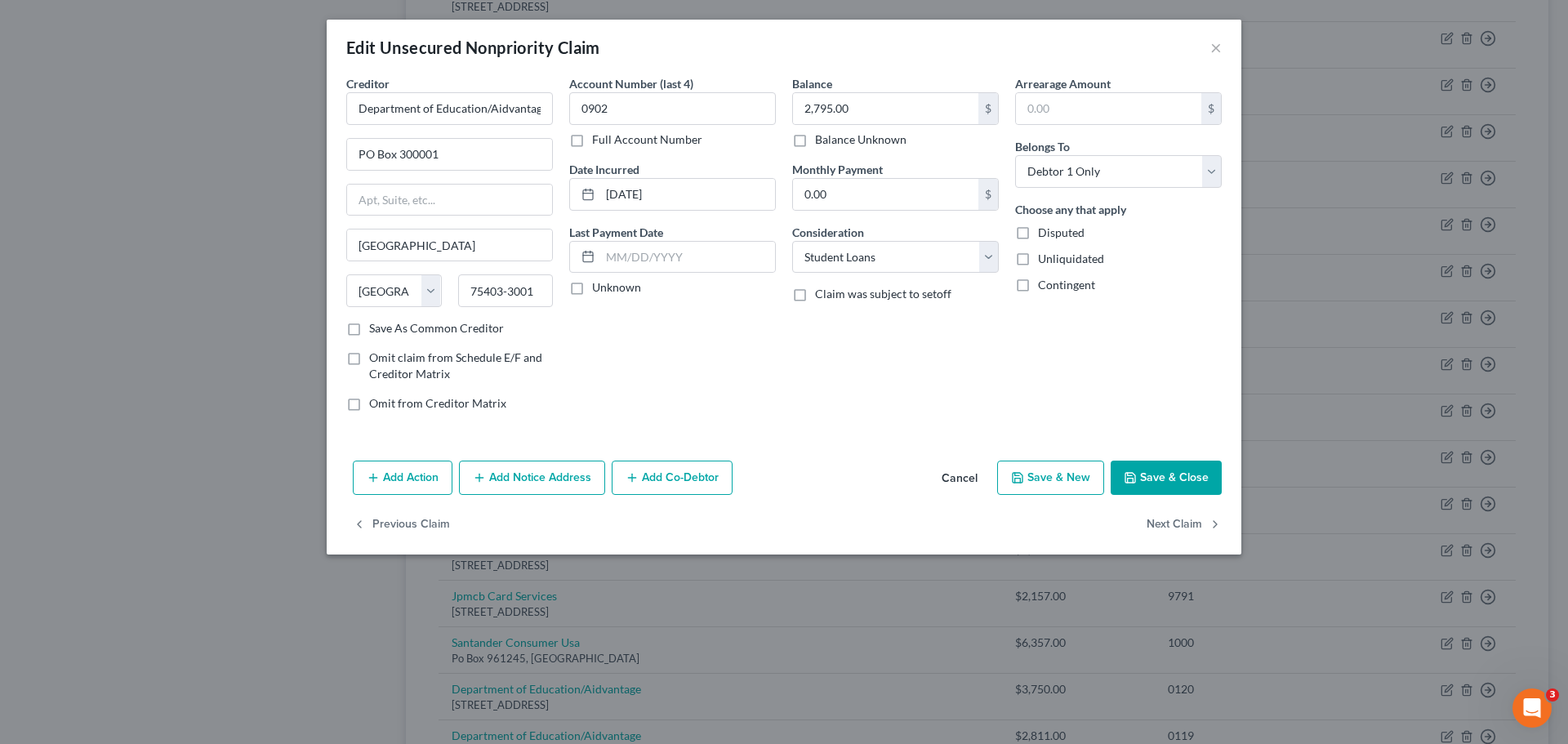
click at [1209, 484] on button "Save & Close" at bounding box center [1166, 478] width 111 height 35
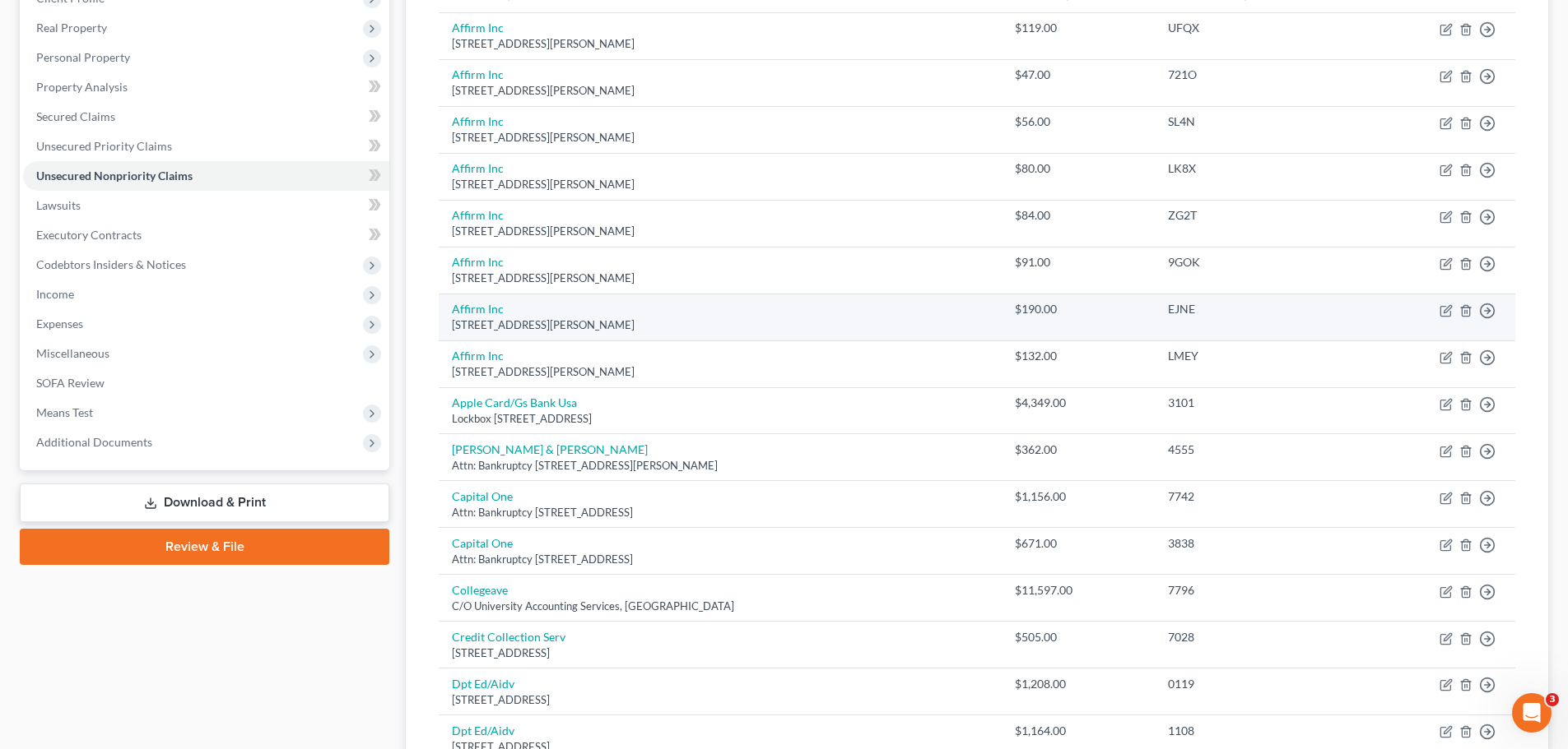
scroll to position [0, 0]
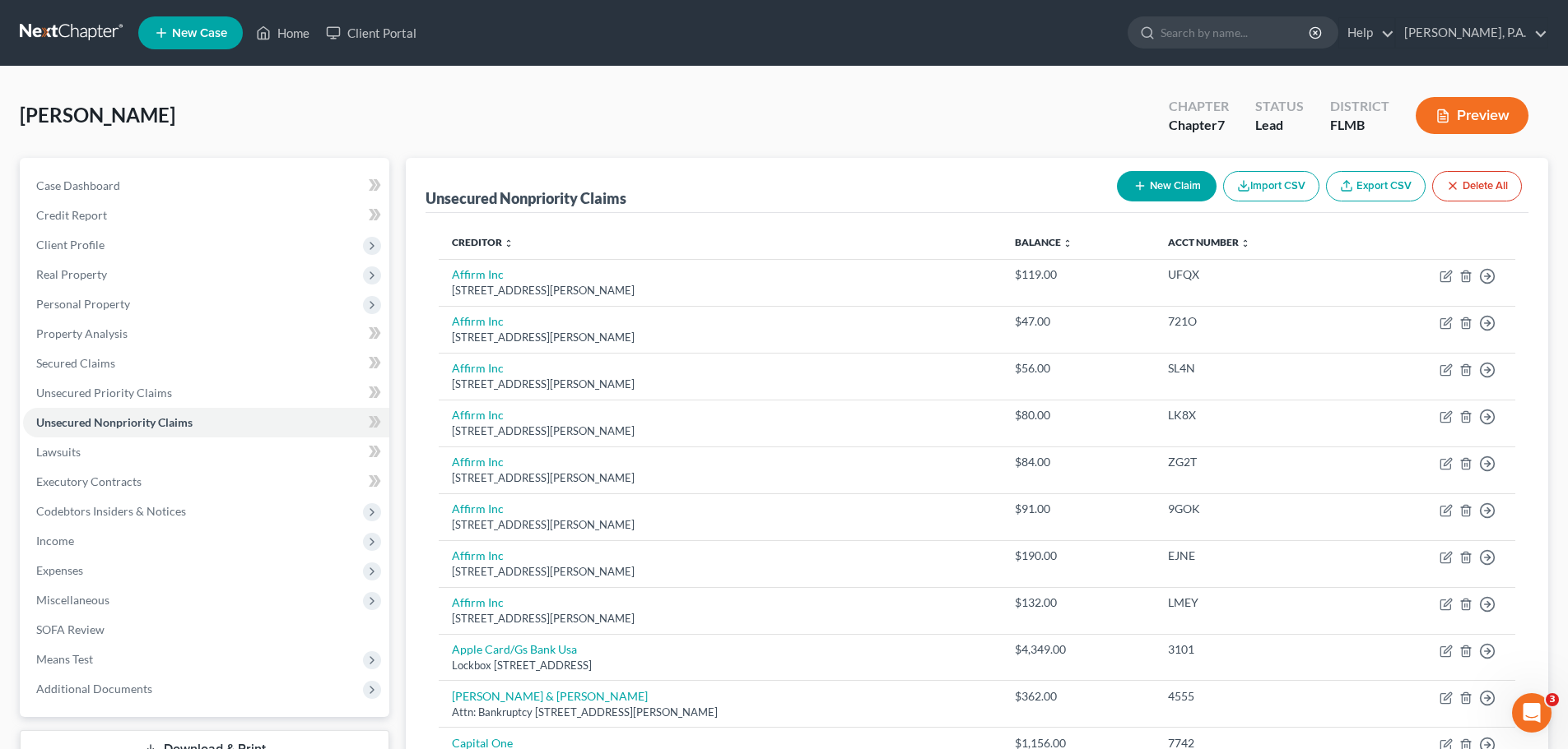
click at [1157, 179] on button "New Claim" at bounding box center [1167, 186] width 100 height 31
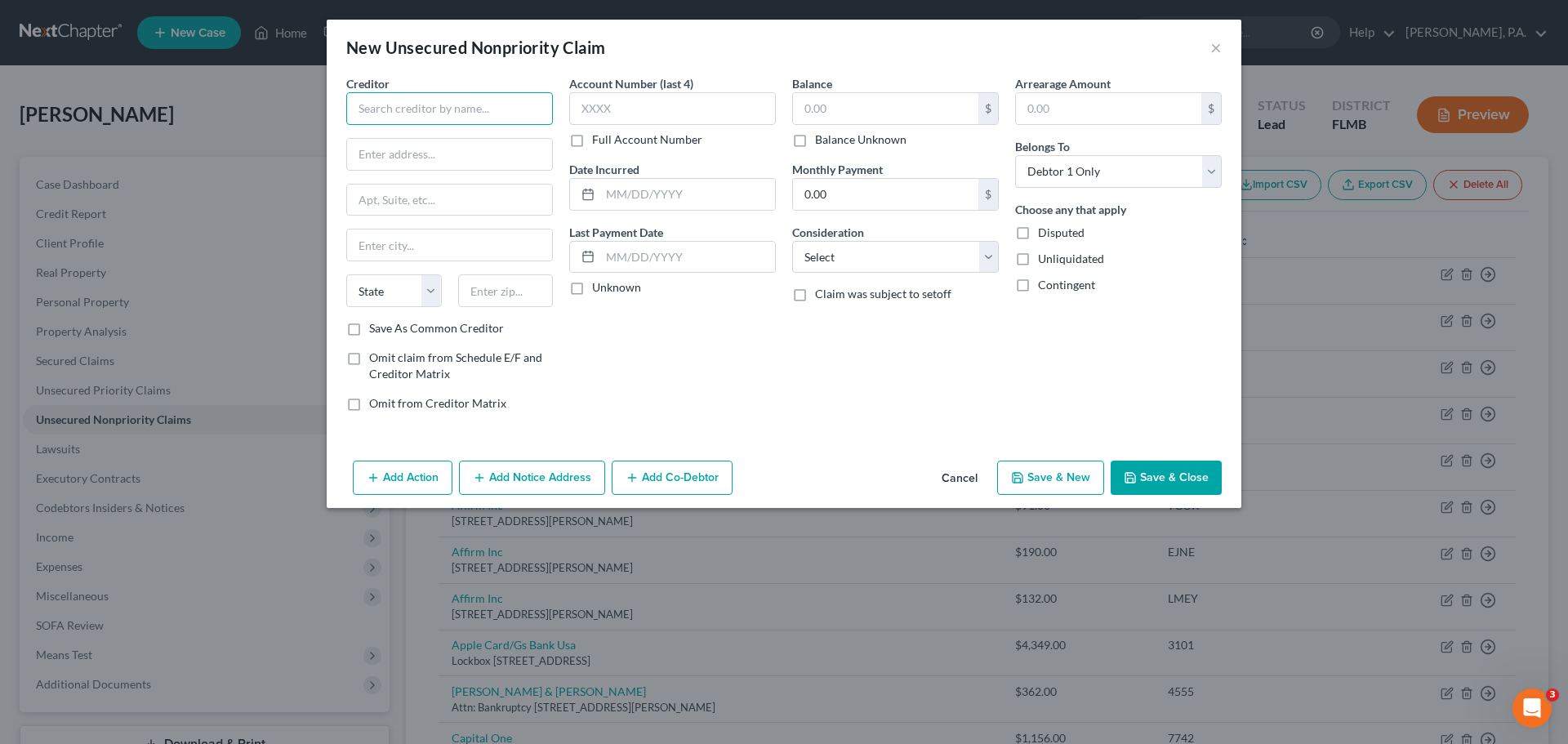
click at [421, 104] on input "text" at bounding box center [449, 109] width 207 height 33
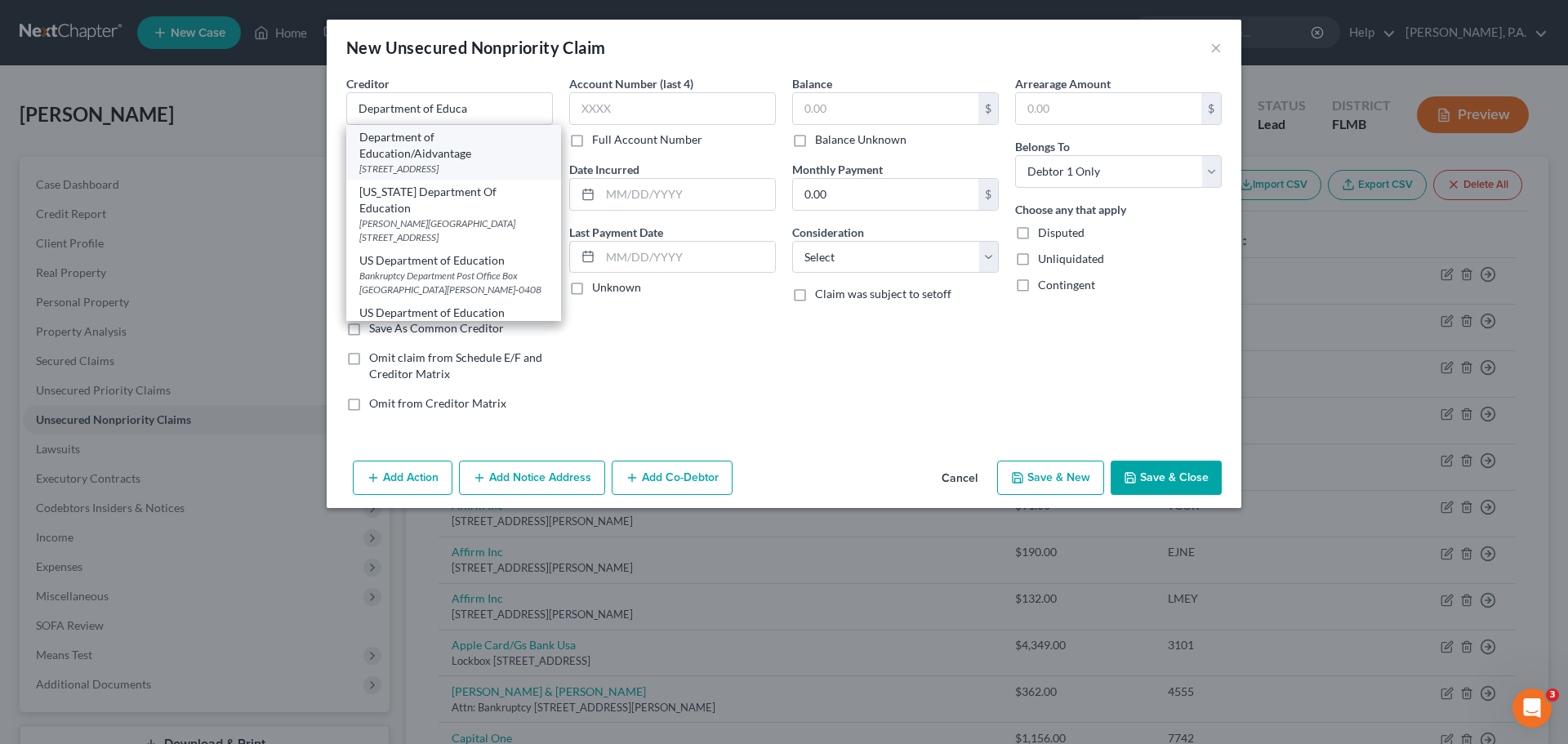
click at [473, 149] on div "Department of Education/Aidvantage" at bounding box center [454, 145] width 188 height 33
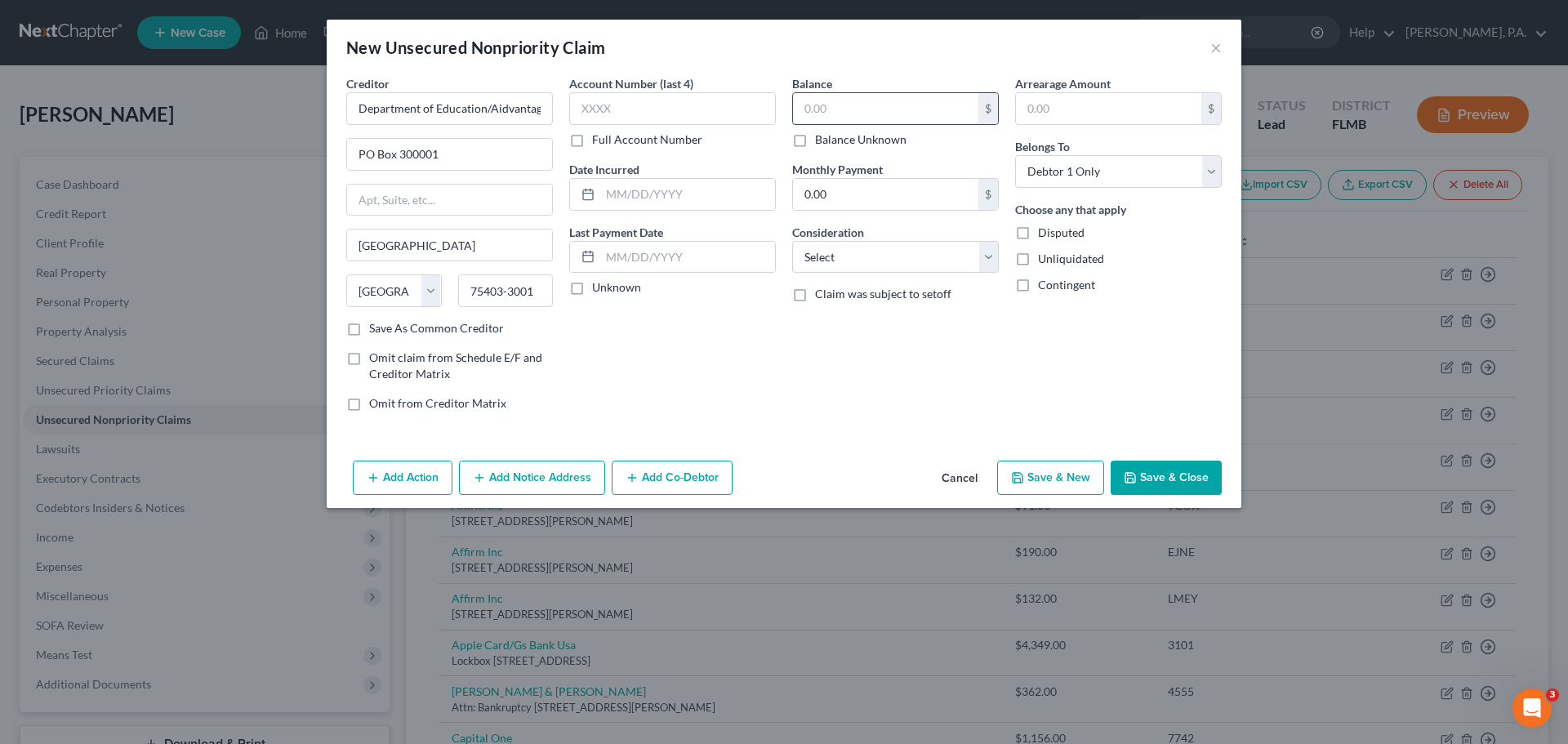
click at [835, 94] on input "text" at bounding box center [886, 109] width 185 height 31
click at [908, 252] on select "Select Cable / Satellite Services Collection Agency Credit Card Debt Debt Couns…" at bounding box center [896, 258] width 207 height 33
click at [792, 241] on select "Select Cable / Satellite Services Collection Agency Credit Card Debt Debt Couns…" at bounding box center [896, 258] width 207 height 33
click at [644, 117] on input "text" at bounding box center [672, 109] width 207 height 33
click at [645, 205] on input "text" at bounding box center [687, 194] width 175 height 31
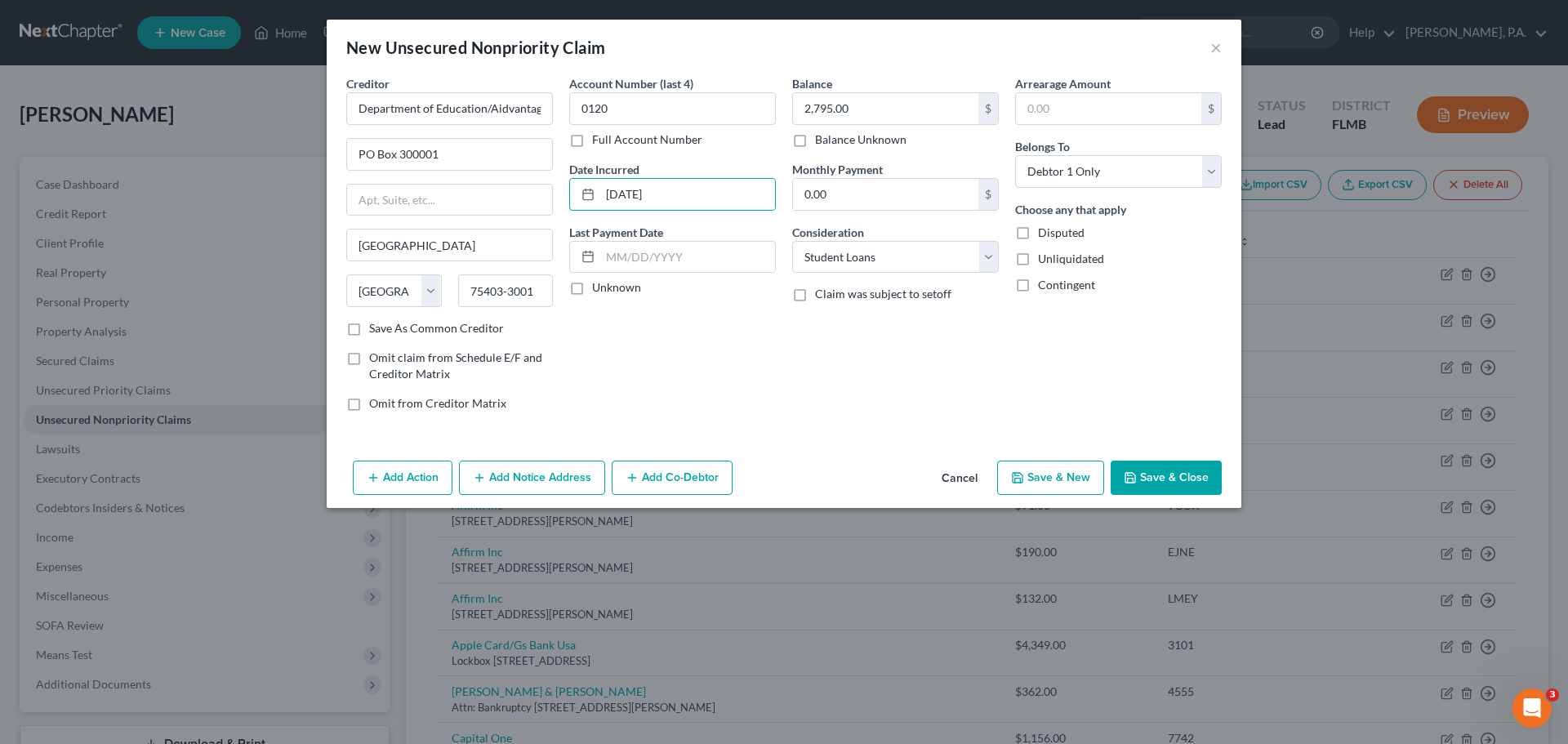
click at [1124, 482] on button "Save & Close" at bounding box center [1166, 478] width 111 height 35
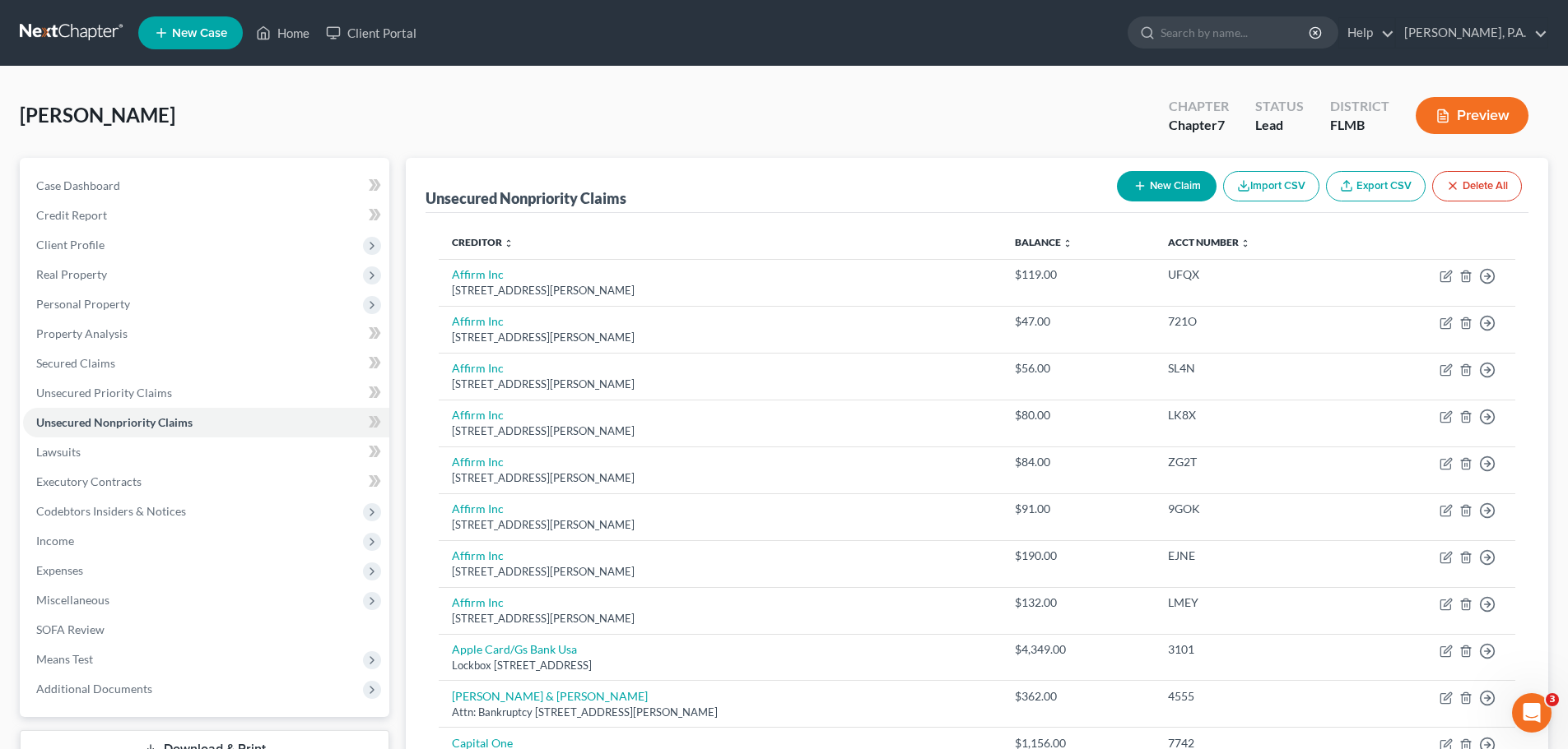
click at [1184, 188] on button "New Claim" at bounding box center [1167, 186] width 100 height 31
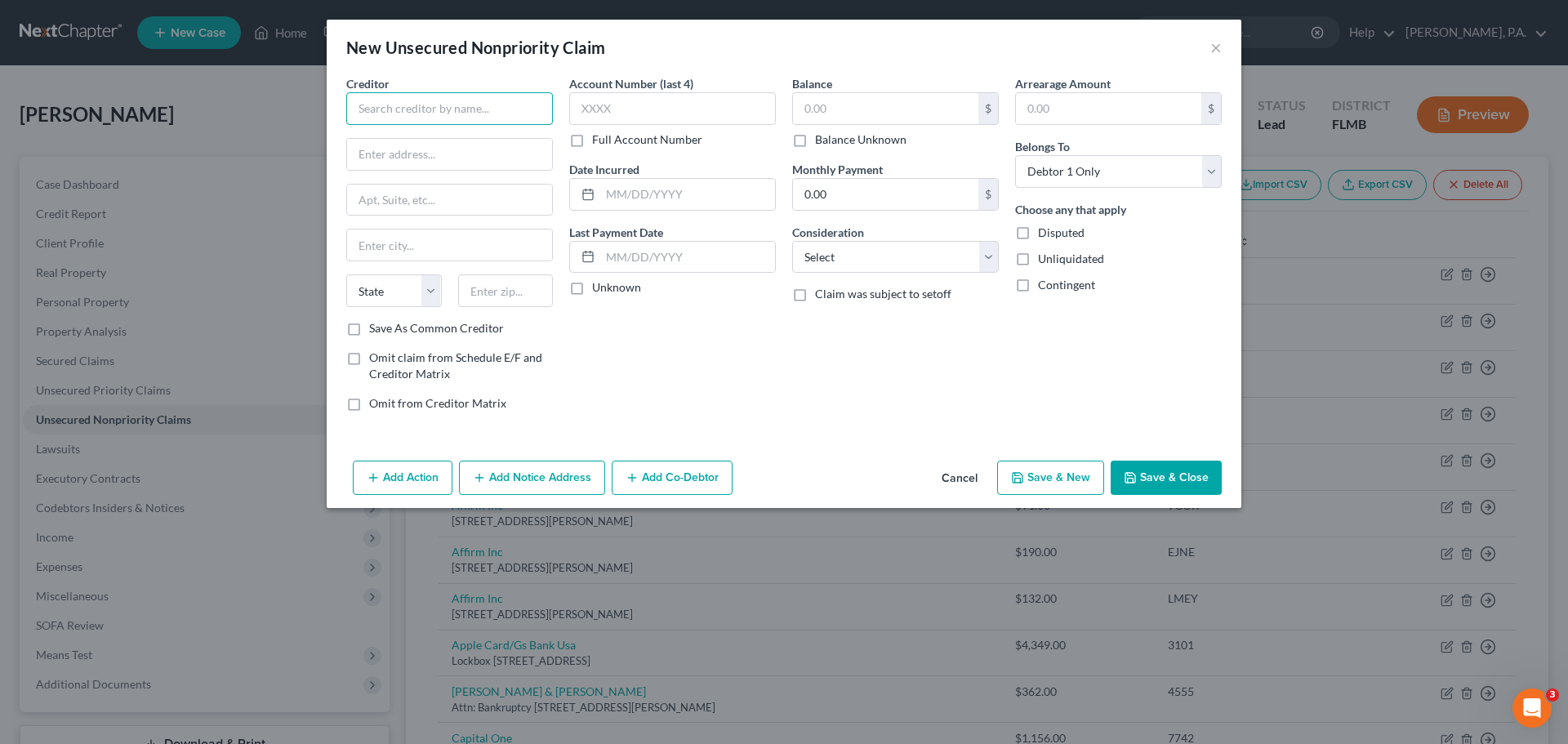
click at [435, 112] on input "text" at bounding box center [449, 109] width 207 height 33
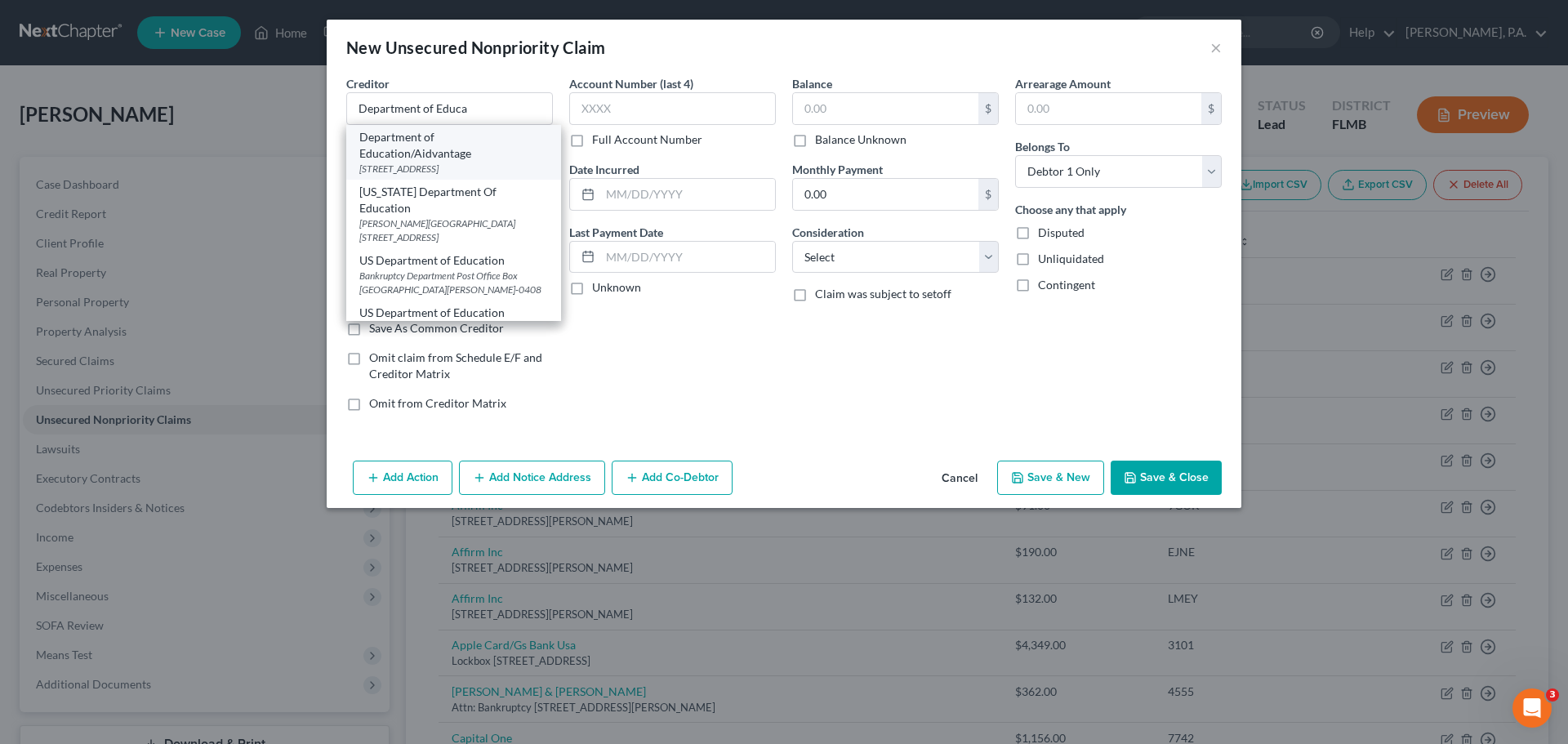
click at [476, 167] on div "[STREET_ADDRESS]" at bounding box center [454, 169] width 188 height 14
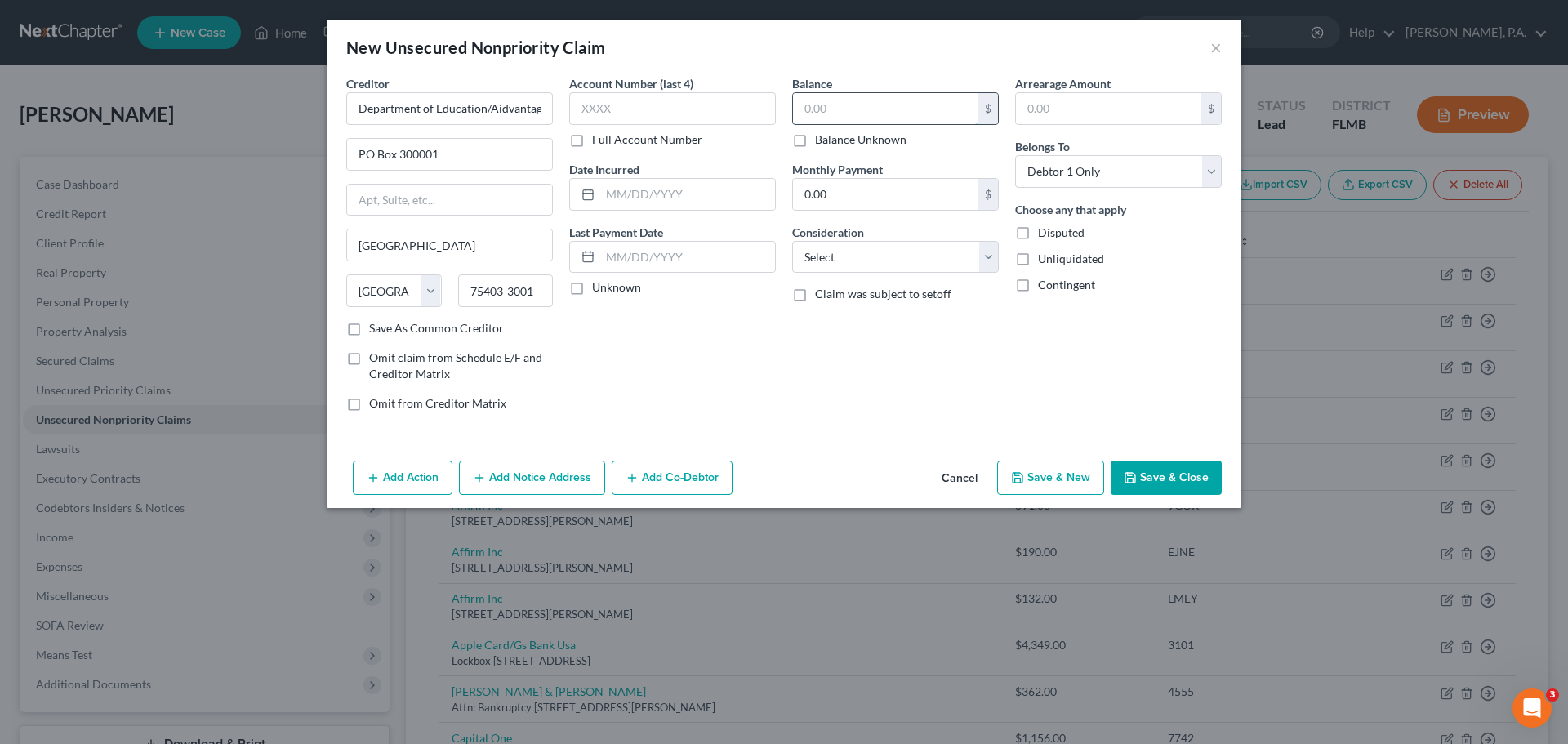
click at [848, 111] on input "text" at bounding box center [886, 109] width 185 height 31
click at [714, 105] on input "text" at bounding box center [672, 109] width 207 height 33
click at [707, 192] on input "text" at bounding box center [687, 194] width 175 height 31
click at [867, 248] on select "Select Cable / Satellite Services Collection Agency Credit Card Debt Debt Couns…" at bounding box center [896, 258] width 207 height 33
click at [792, 241] on select "Select Cable / Satellite Services Collection Agency Credit Card Debt Debt Couns…" at bounding box center [896, 258] width 207 height 33
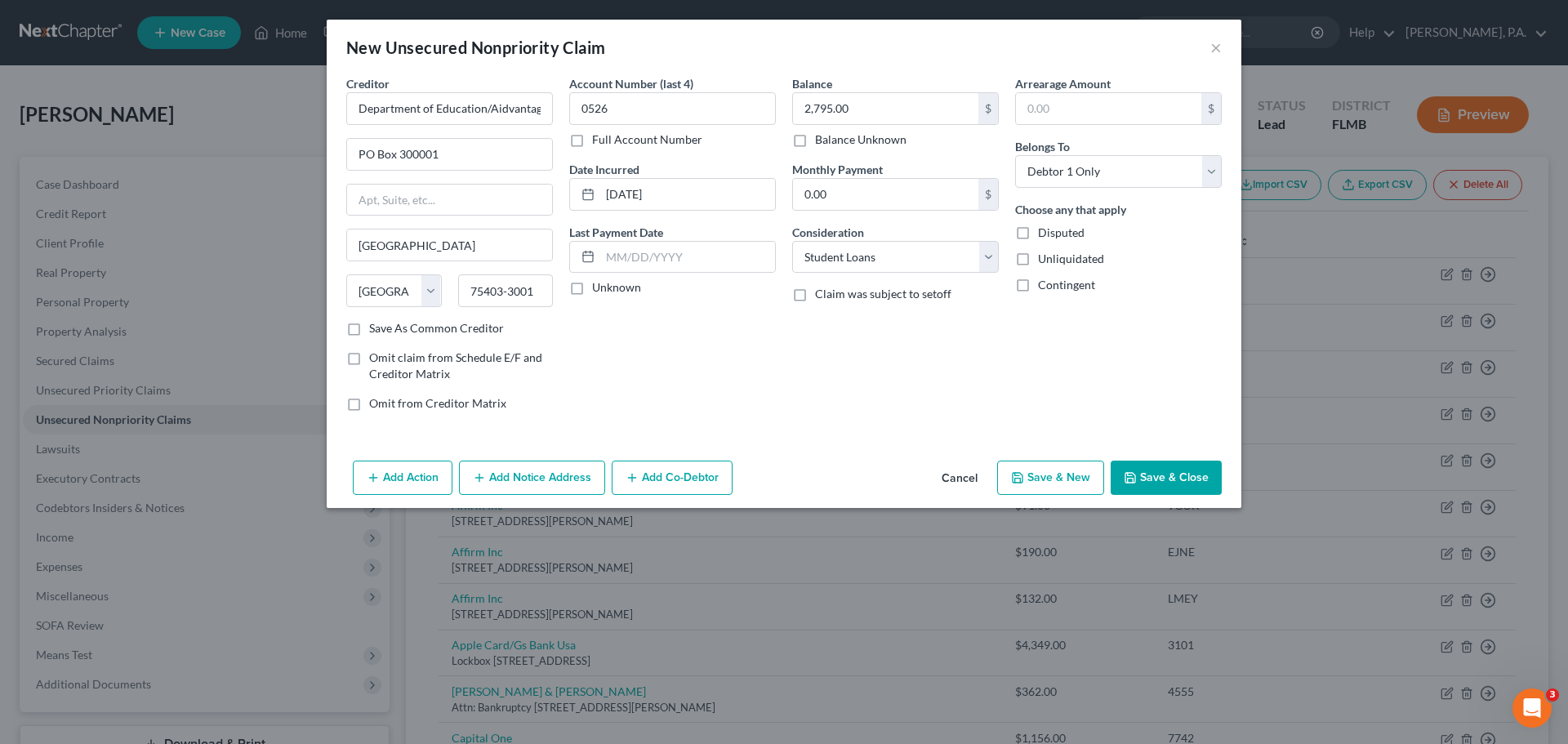
click at [1151, 465] on button "Save & Close" at bounding box center [1166, 478] width 111 height 35
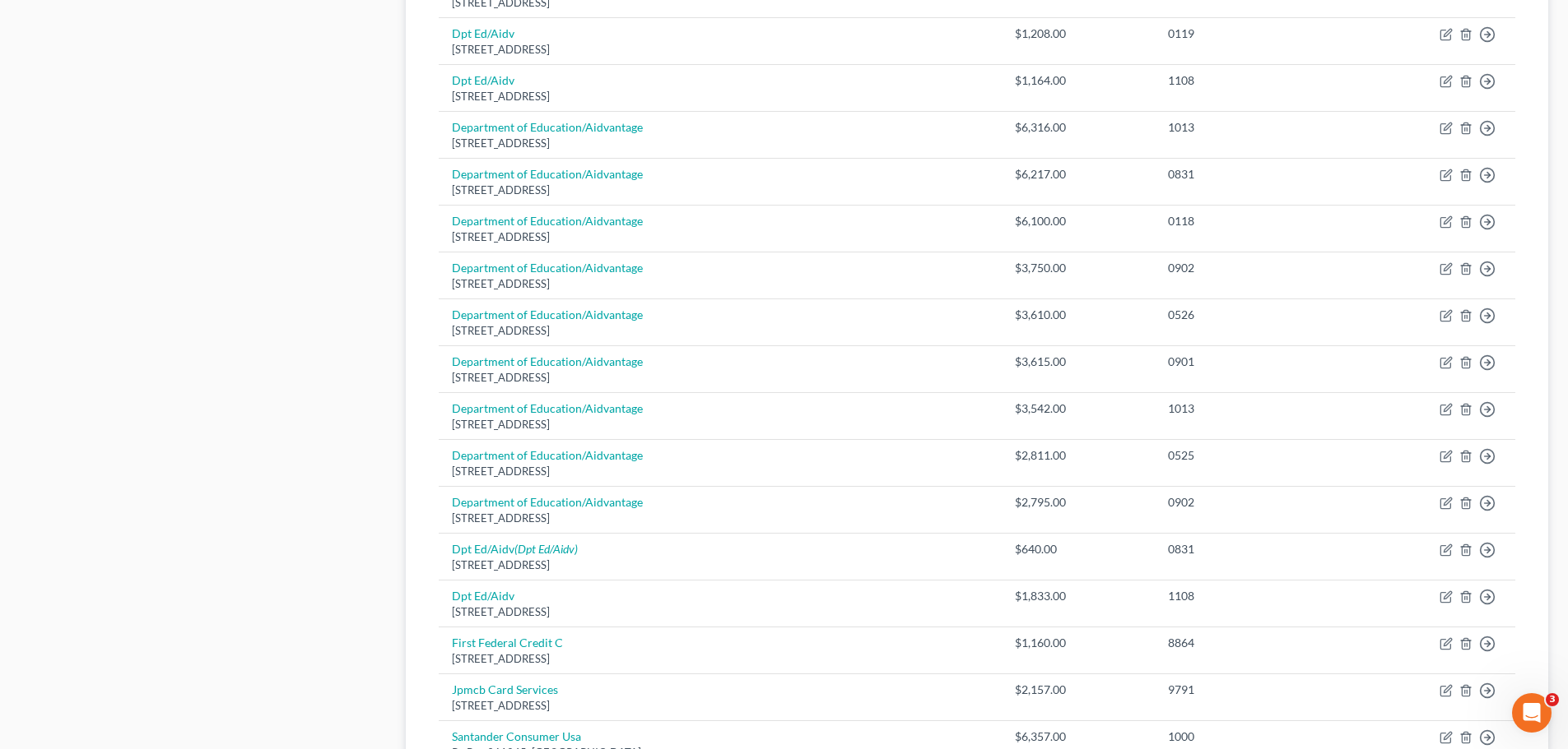
scroll to position [905, 0]
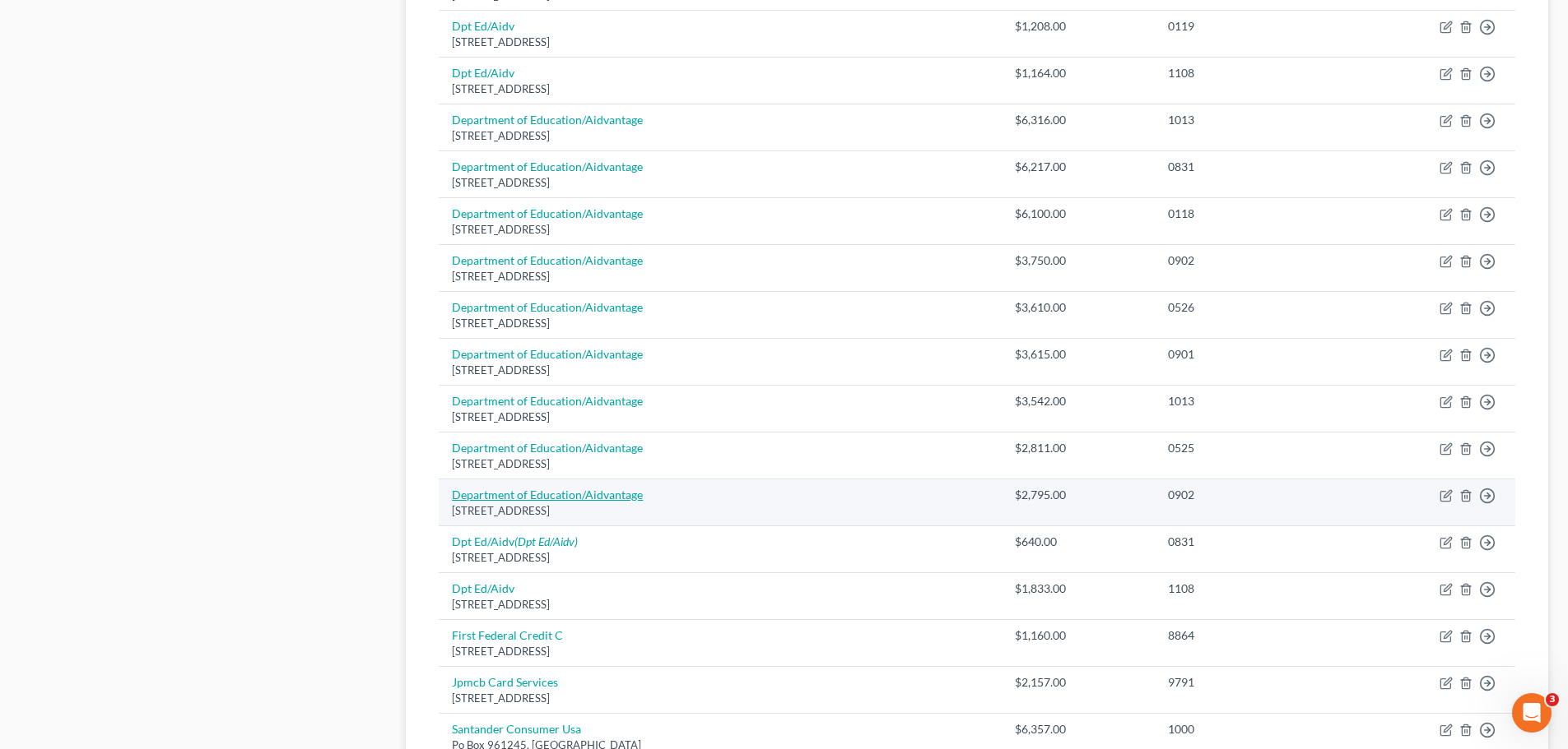
click at [555, 500] on link "Department of Education/Aidvantage" at bounding box center [547, 494] width 191 height 14
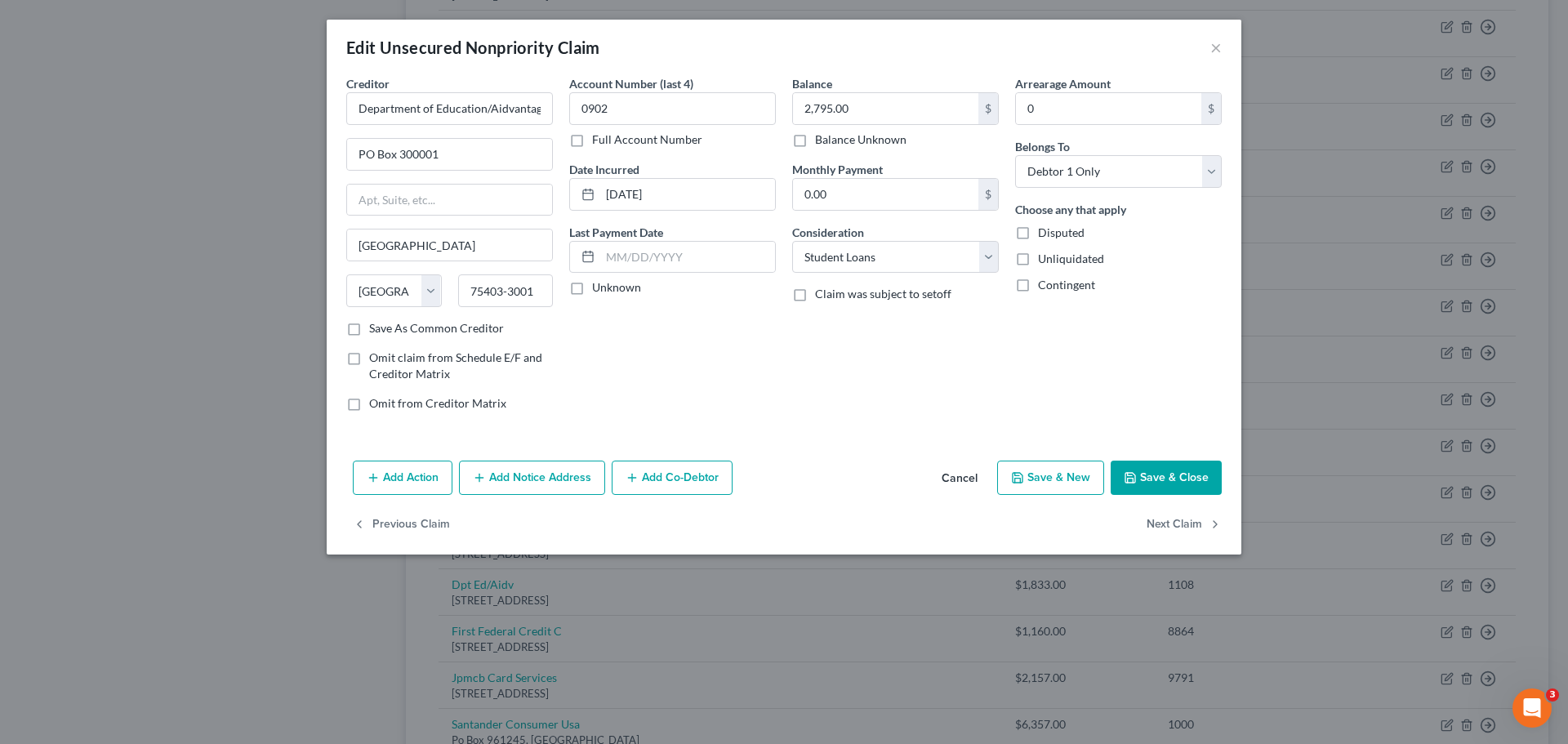
click at [1190, 487] on button "Save & Close" at bounding box center [1166, 478] width 111 height 35
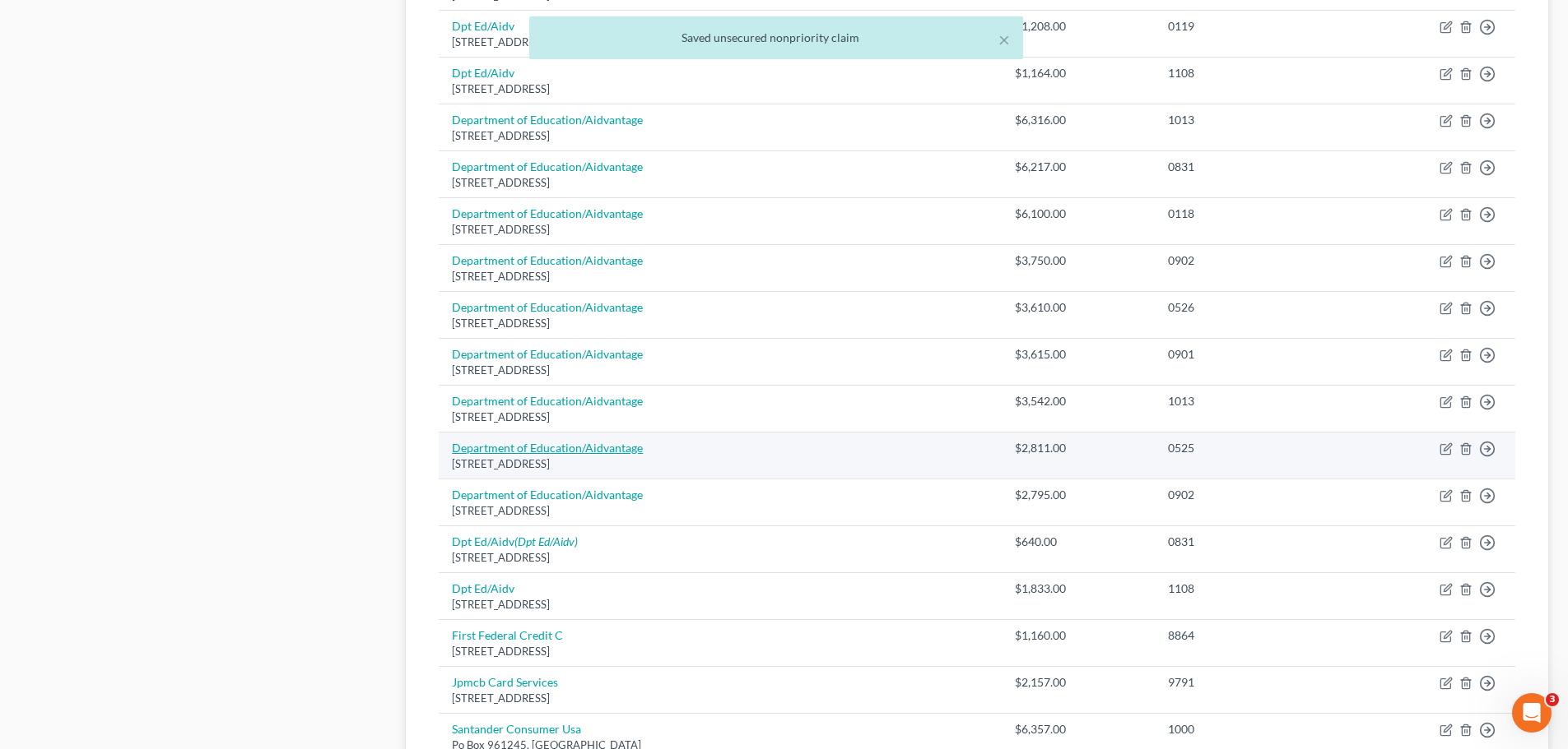
click at [589, 454] on link "Department of Education/Aidvantage" at bounding box center [547, 448] width 191 height 14
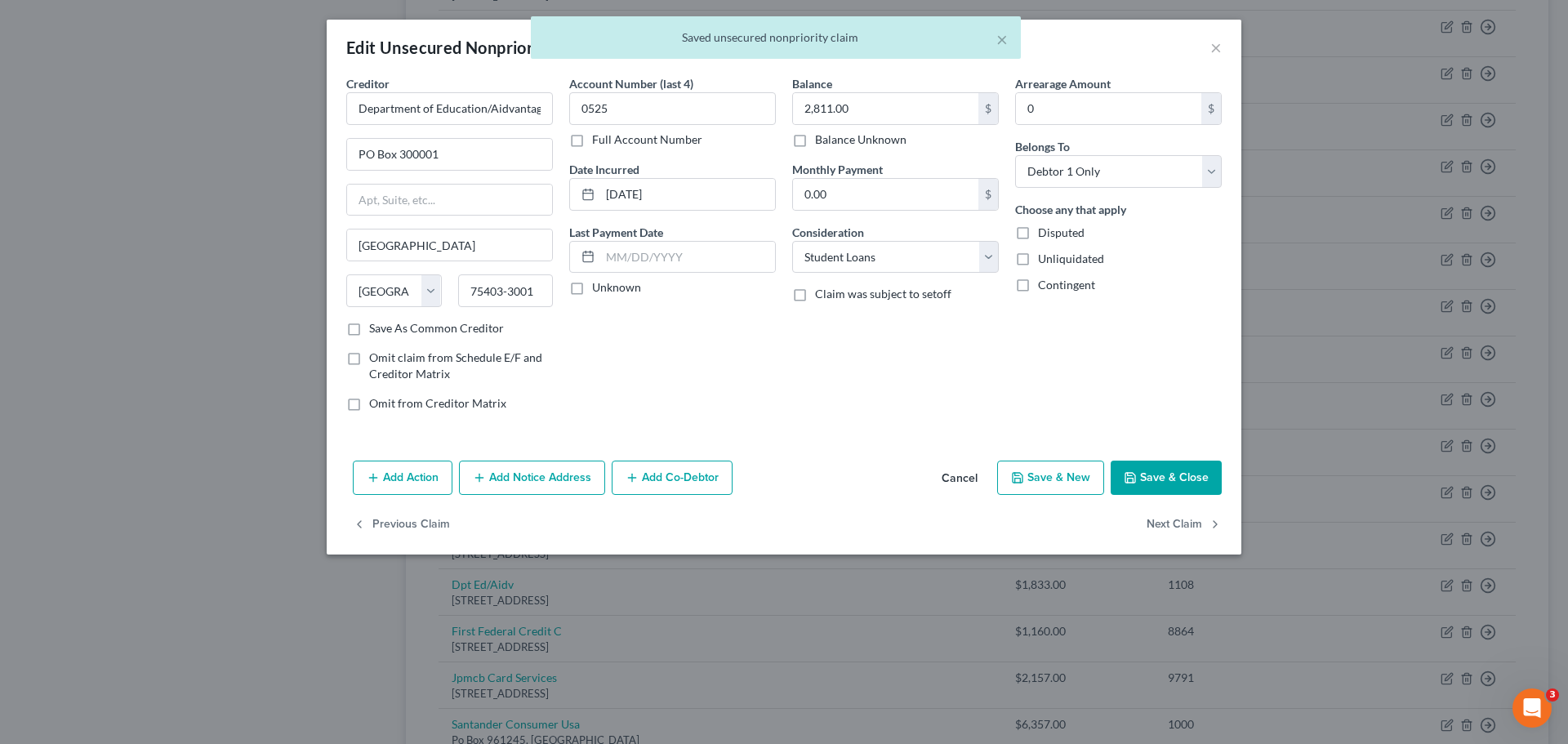
click at [1219, 50] on div "× Saved unsecured nonpriority claim" at bounding box center [776, 41] width 1568 height 50
click at [1214, 51] on div "× Saved unsecured nonpriority claim" at bounding box center [776, 41] width 1568 height 50
click at [1176, 482] on button "Save & Close" at bounding box center [1166, 478] width 111 height 35
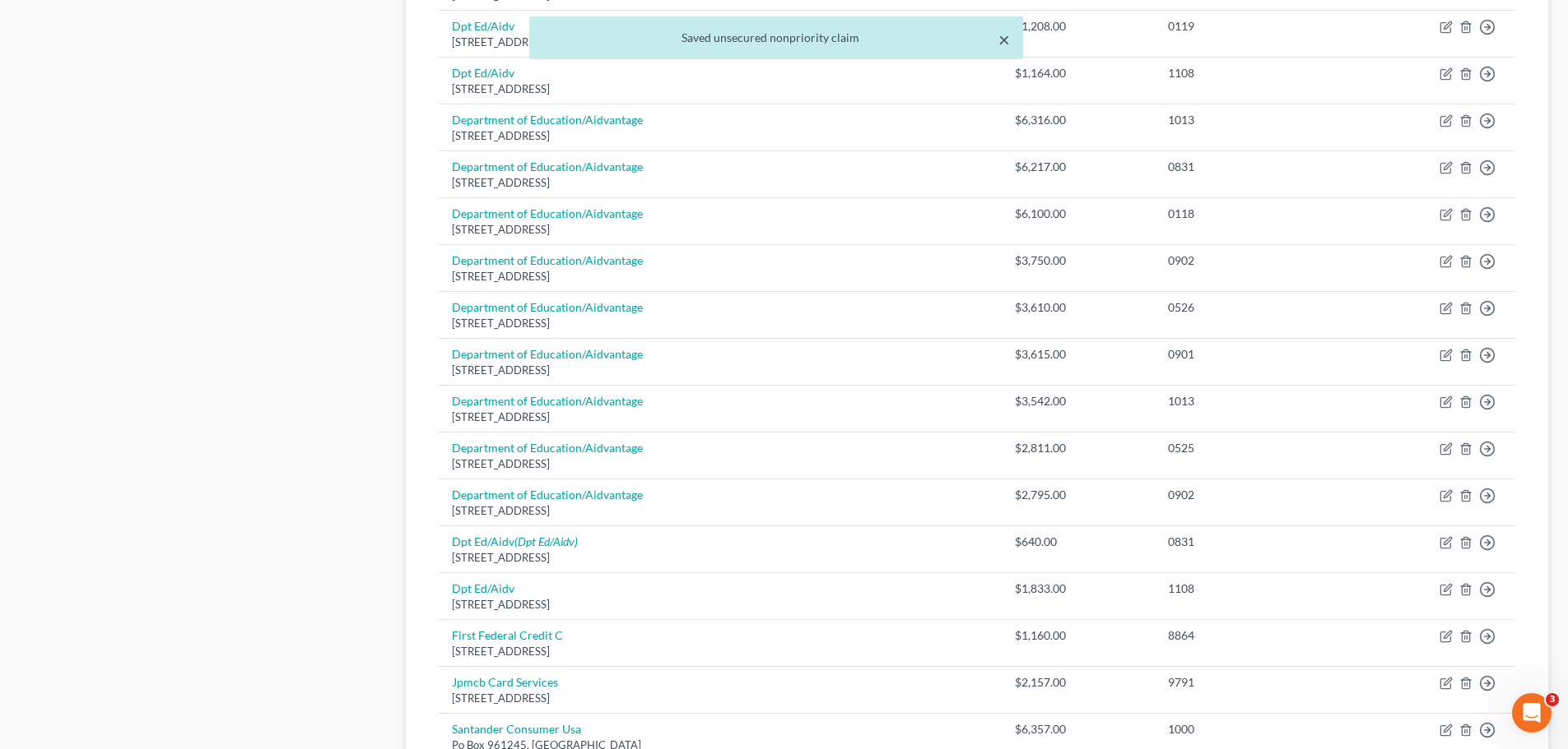
click at [1009, 40] on button "×" at bounding box center [1004, 40] width 12 height 20
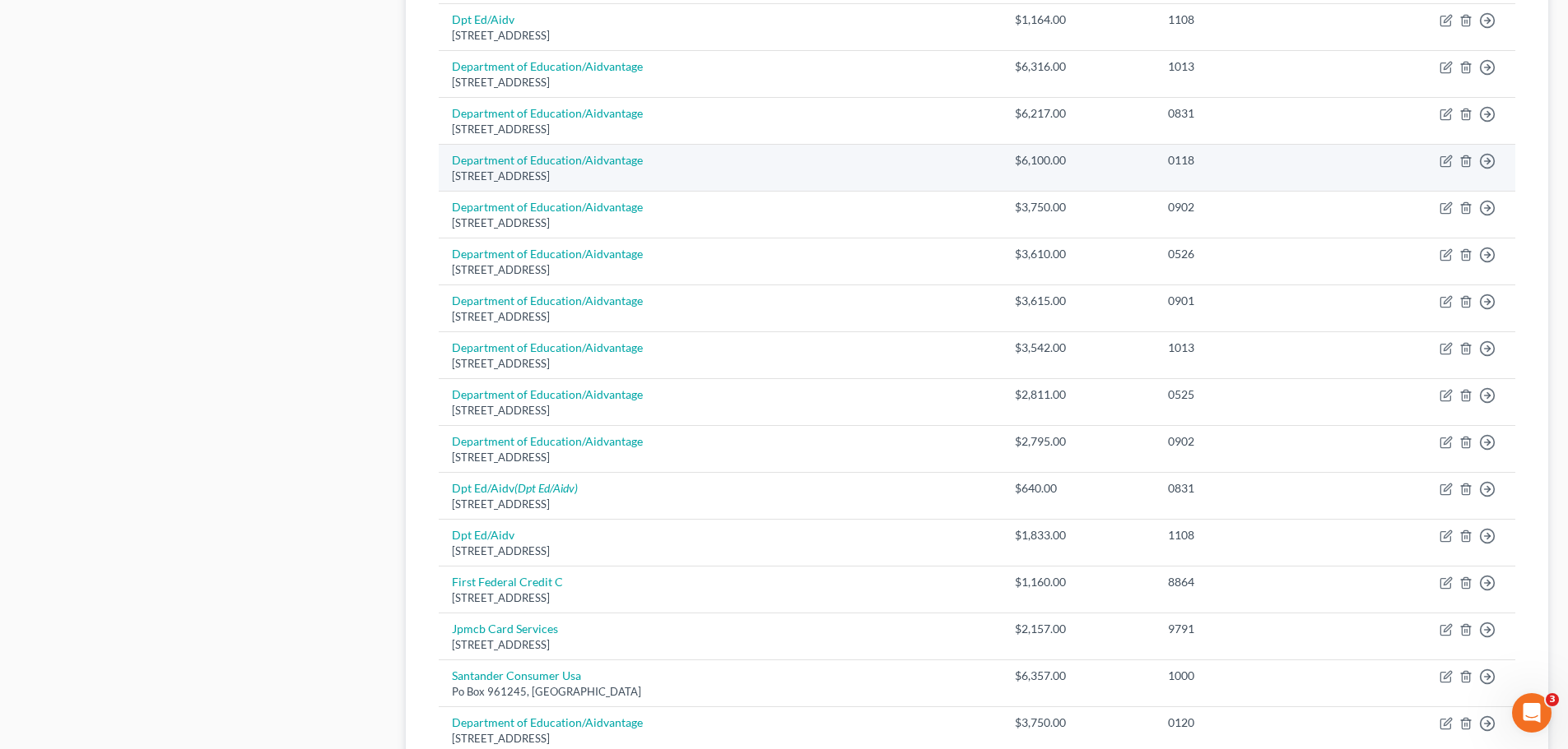
scroll to position [987, 0]
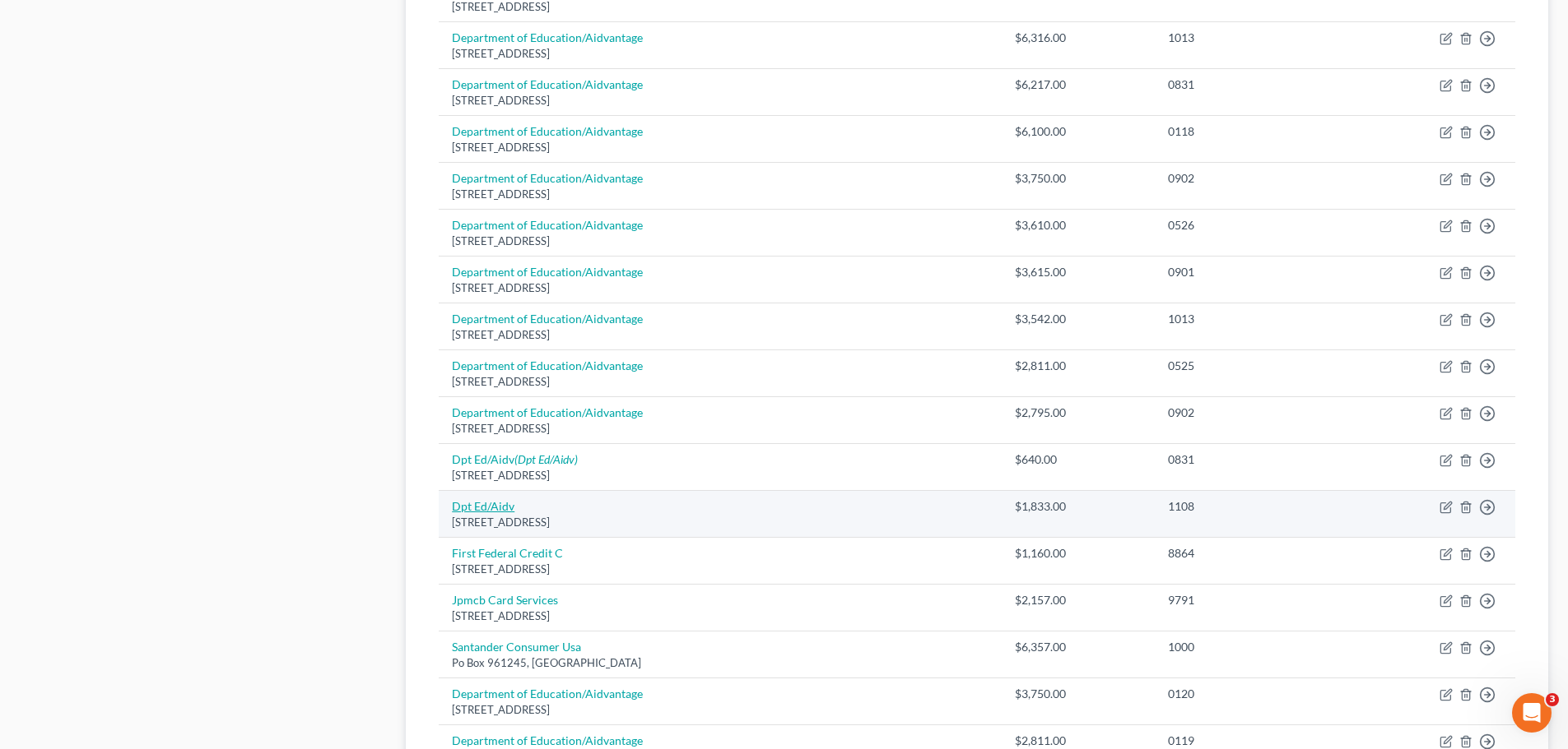
click at [489, 499] on link "Dpt Ed/Aidv" at bounding box center [483, 506] width 62 height 14
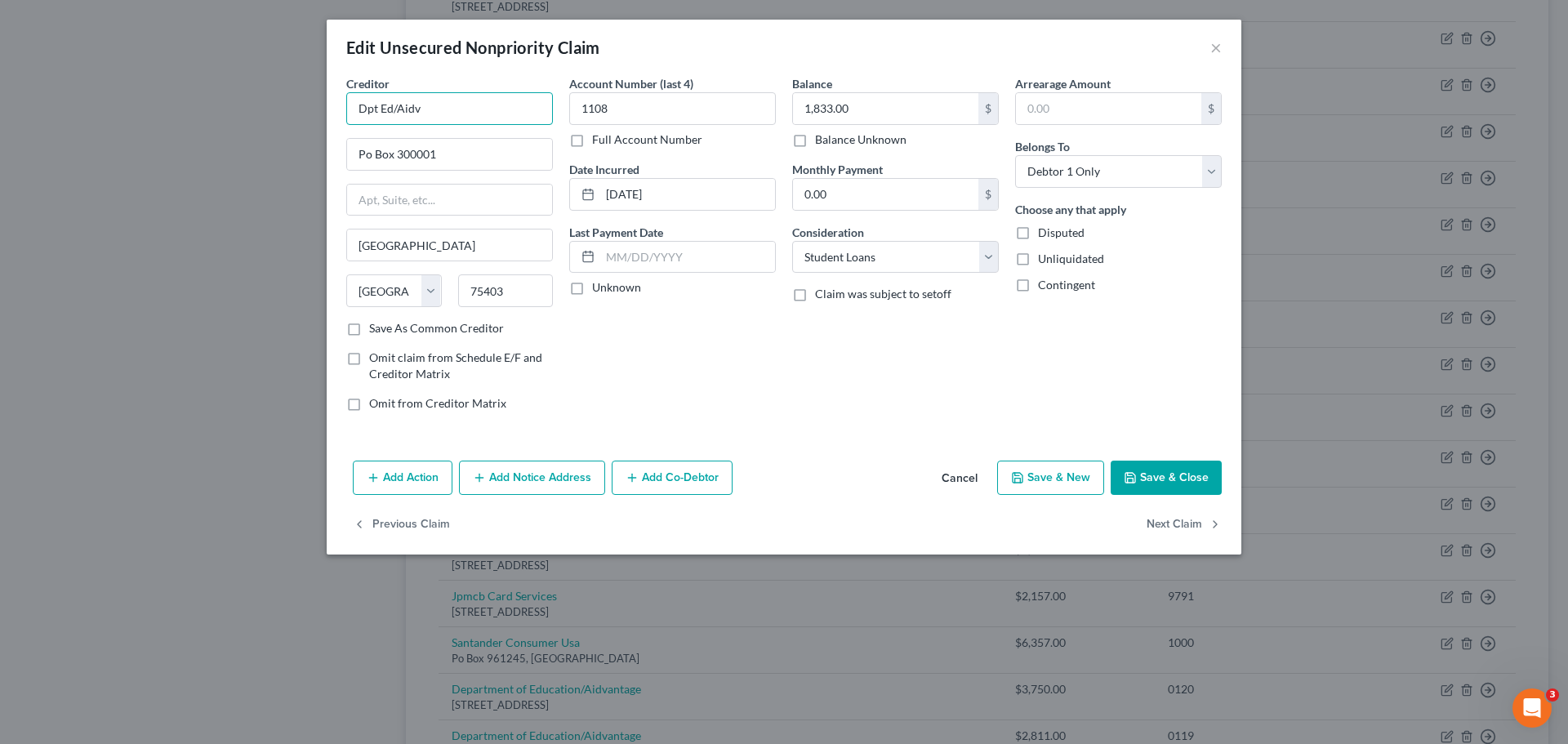
click at [517, 115] on input "Dpt Ed/Aidv" at bounding box center [449, 109] width 207 height 33
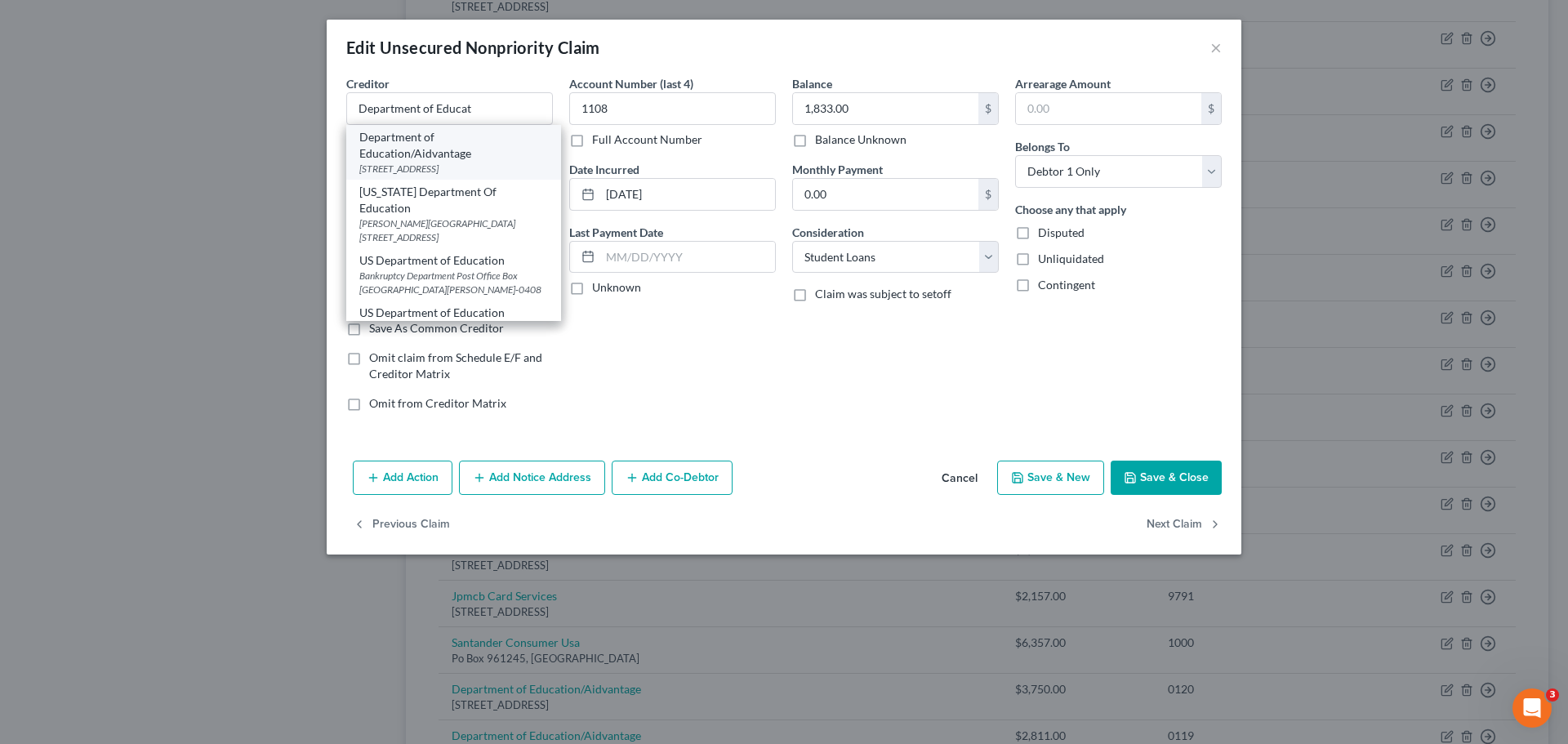
click at [501, 165] on div "[STREET_ADDRESS]" at bounding box center [454, 169] width 188 height 14
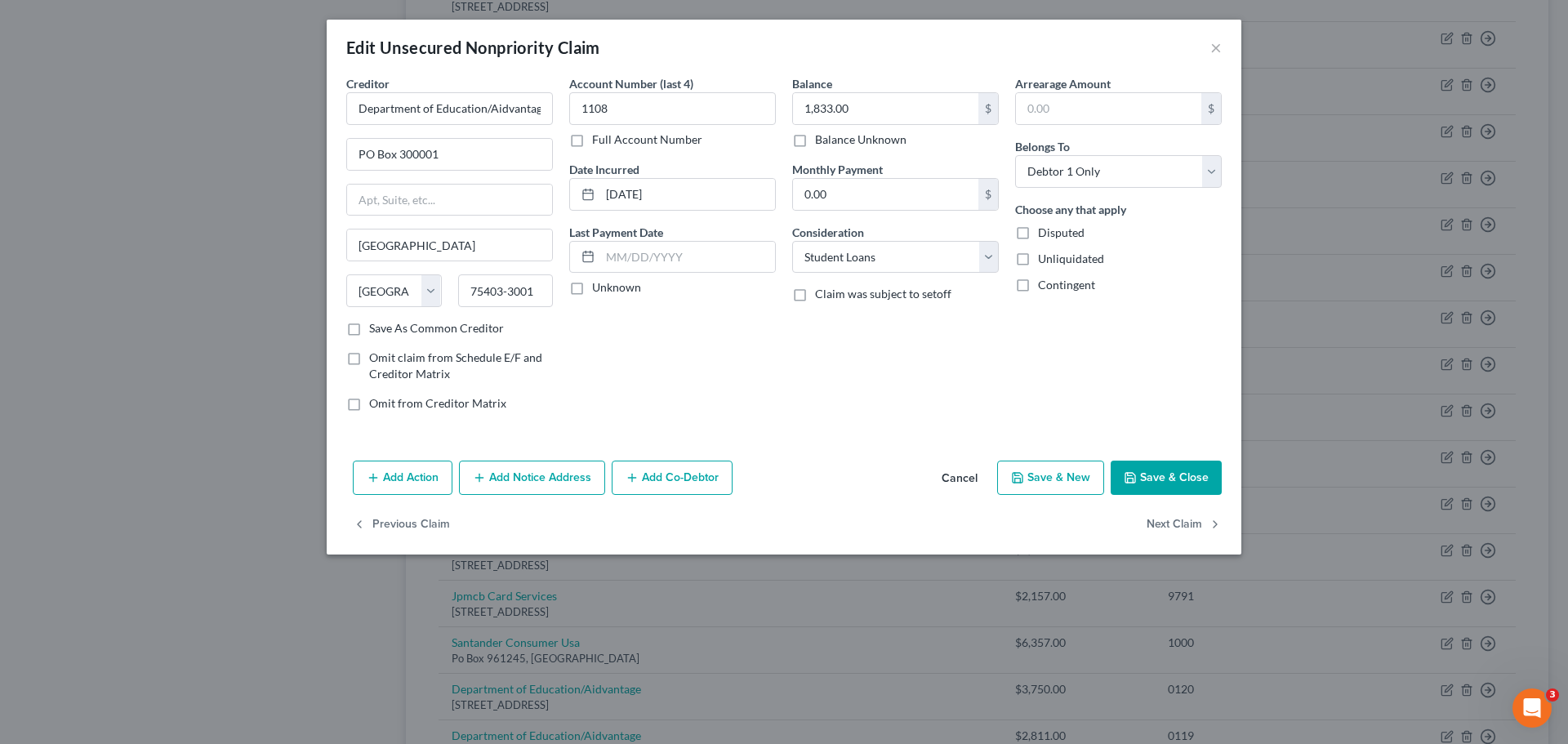
click at [1152, 483] on button "Save & Close" at bounding box center [1166, 478] width 111 height 35
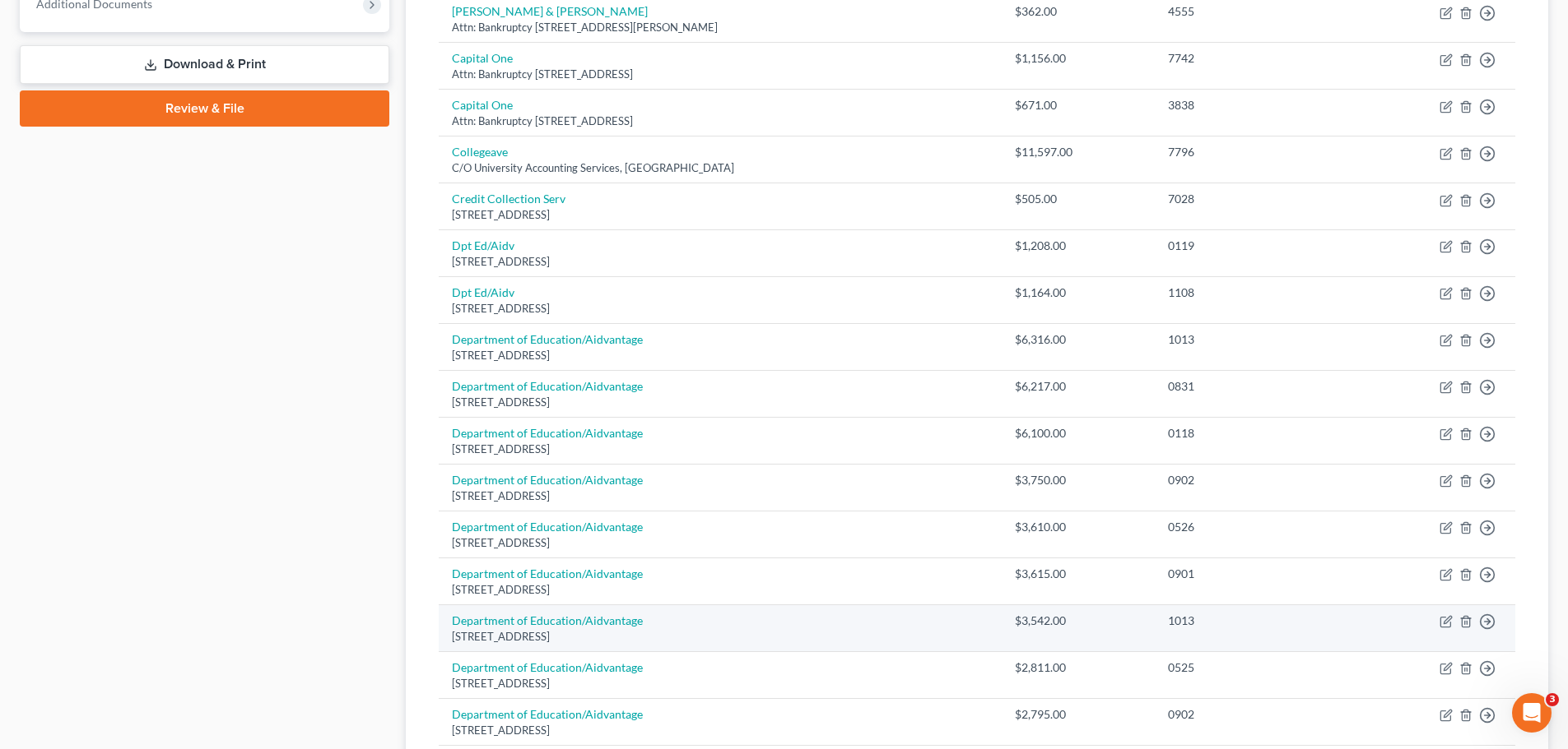
scroll to position [658, 0]
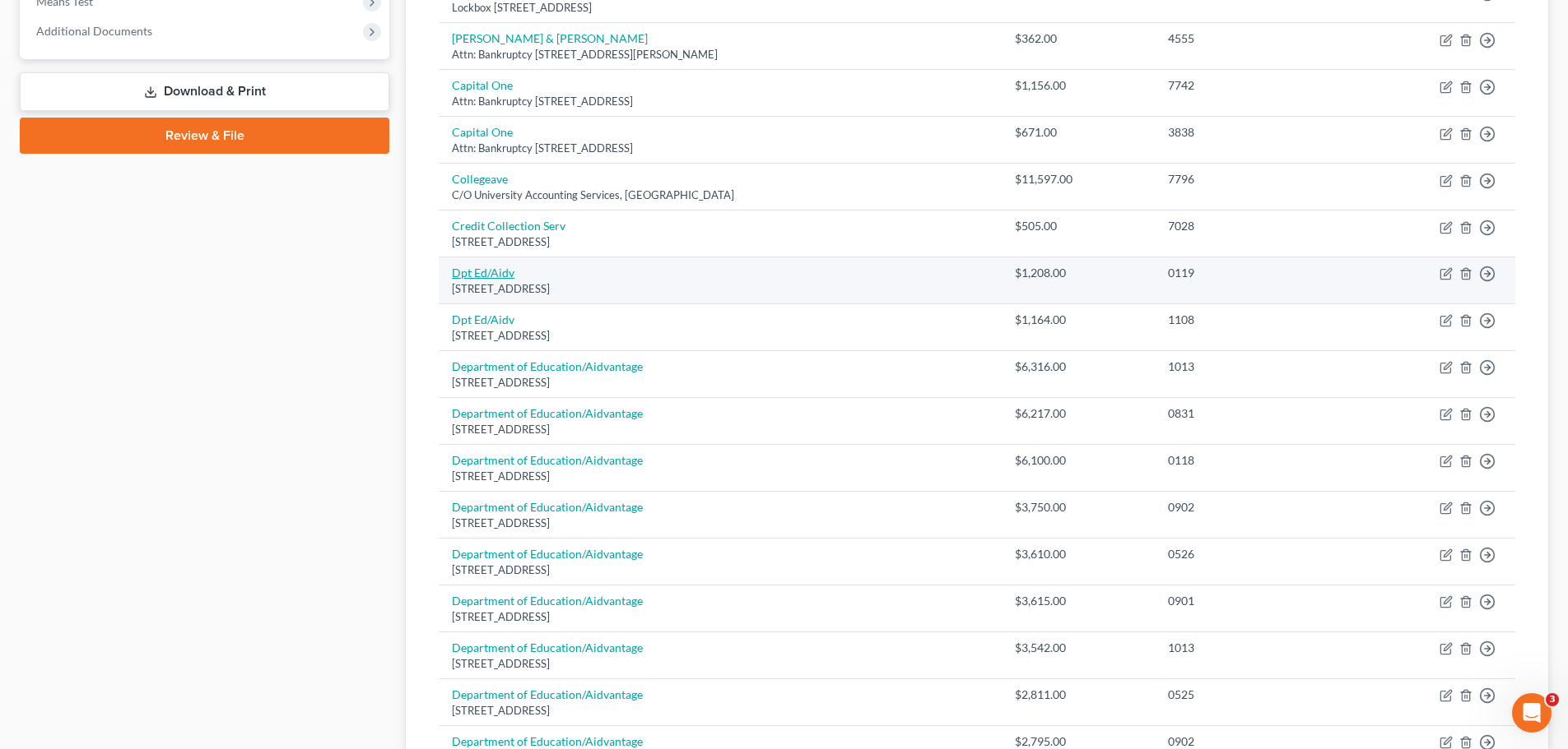
click at [480, 270] on link "Dpt Ed/Aidv" at bounding box center [483, 272] width 62 height 14
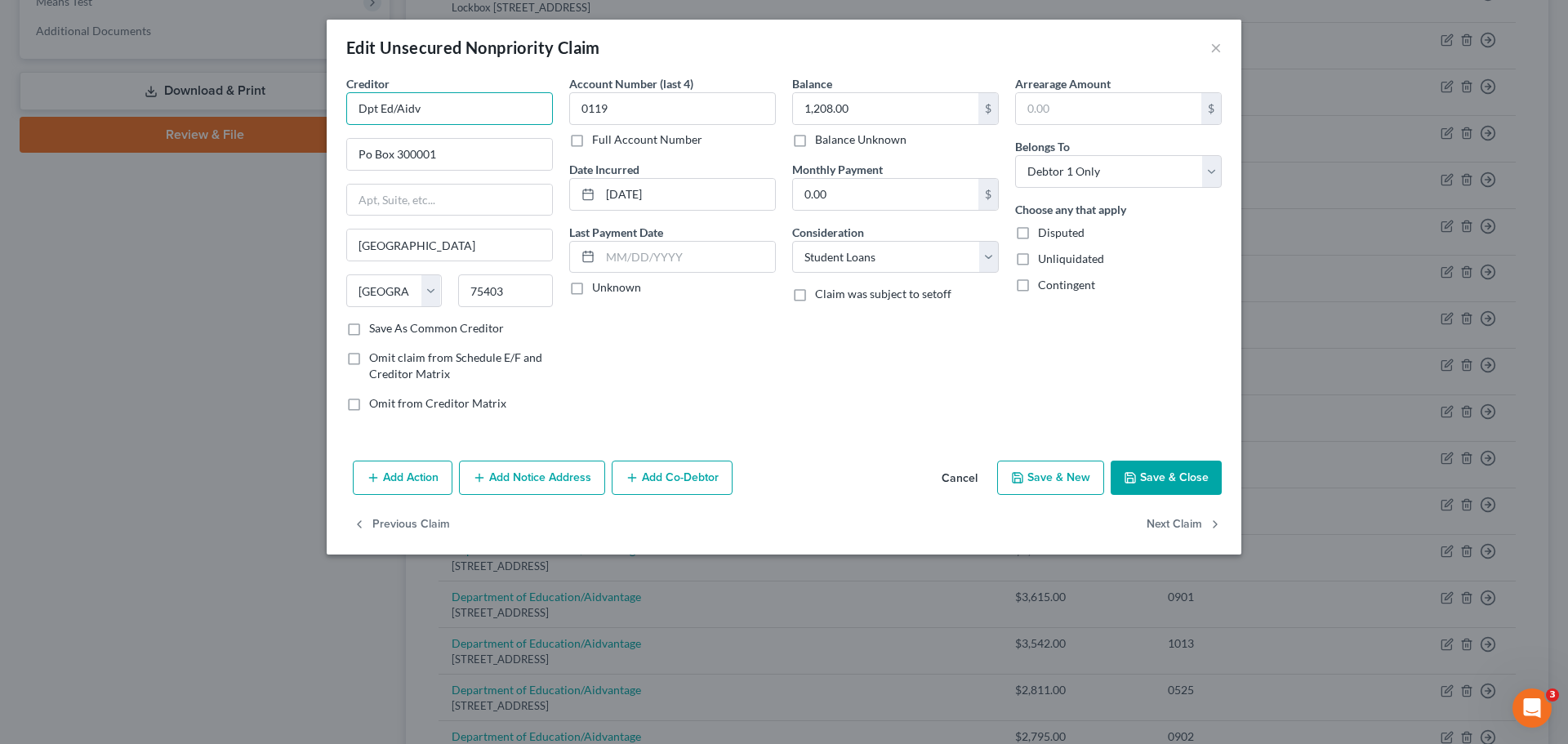
click at [456, 102] on input "Dpt Ed/Aidv" at bounding box center [449, 109] width 207 height 33
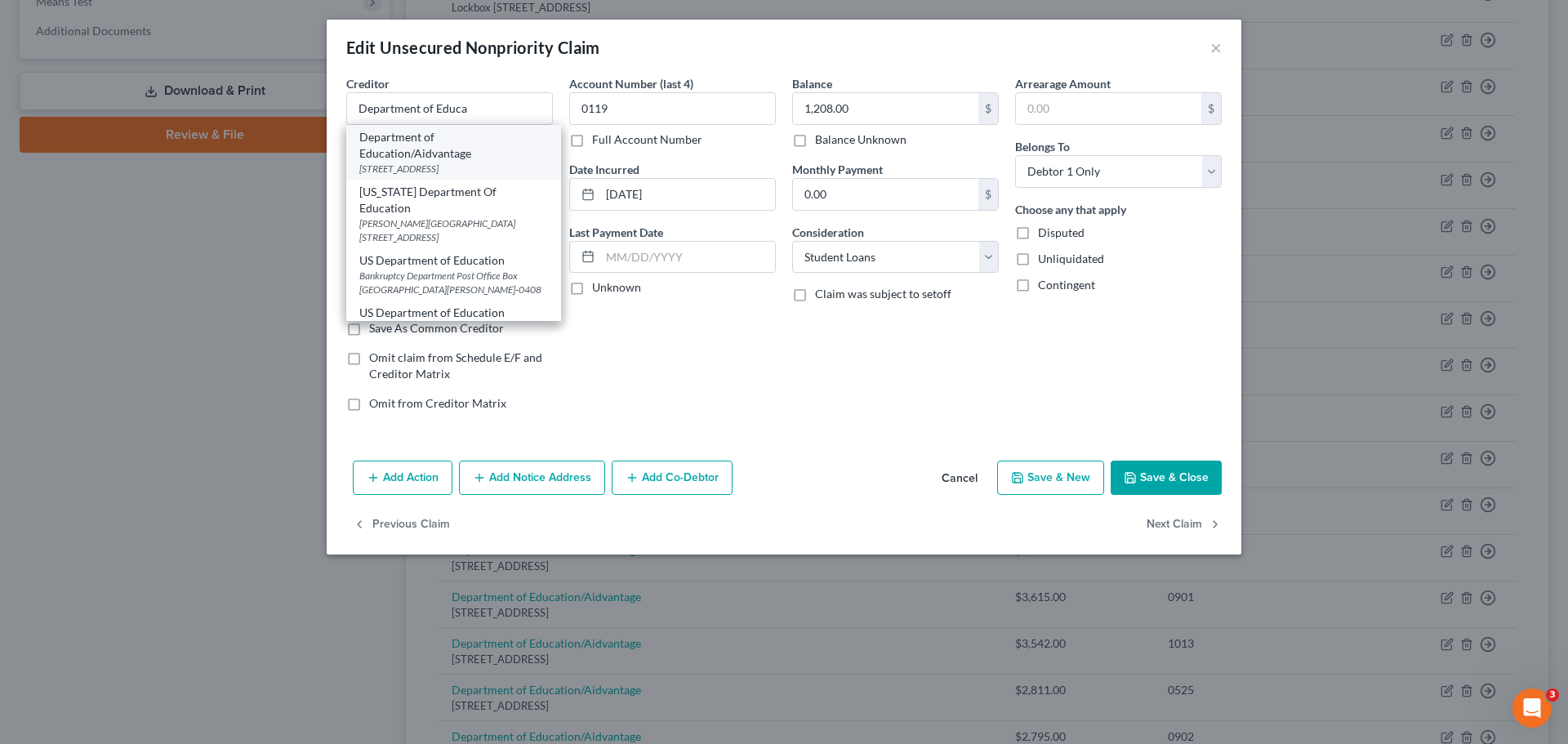
click at [469, 148] on div "Department of Education/Aidvantage" at bounding box center [454, 145] width 188 height 33
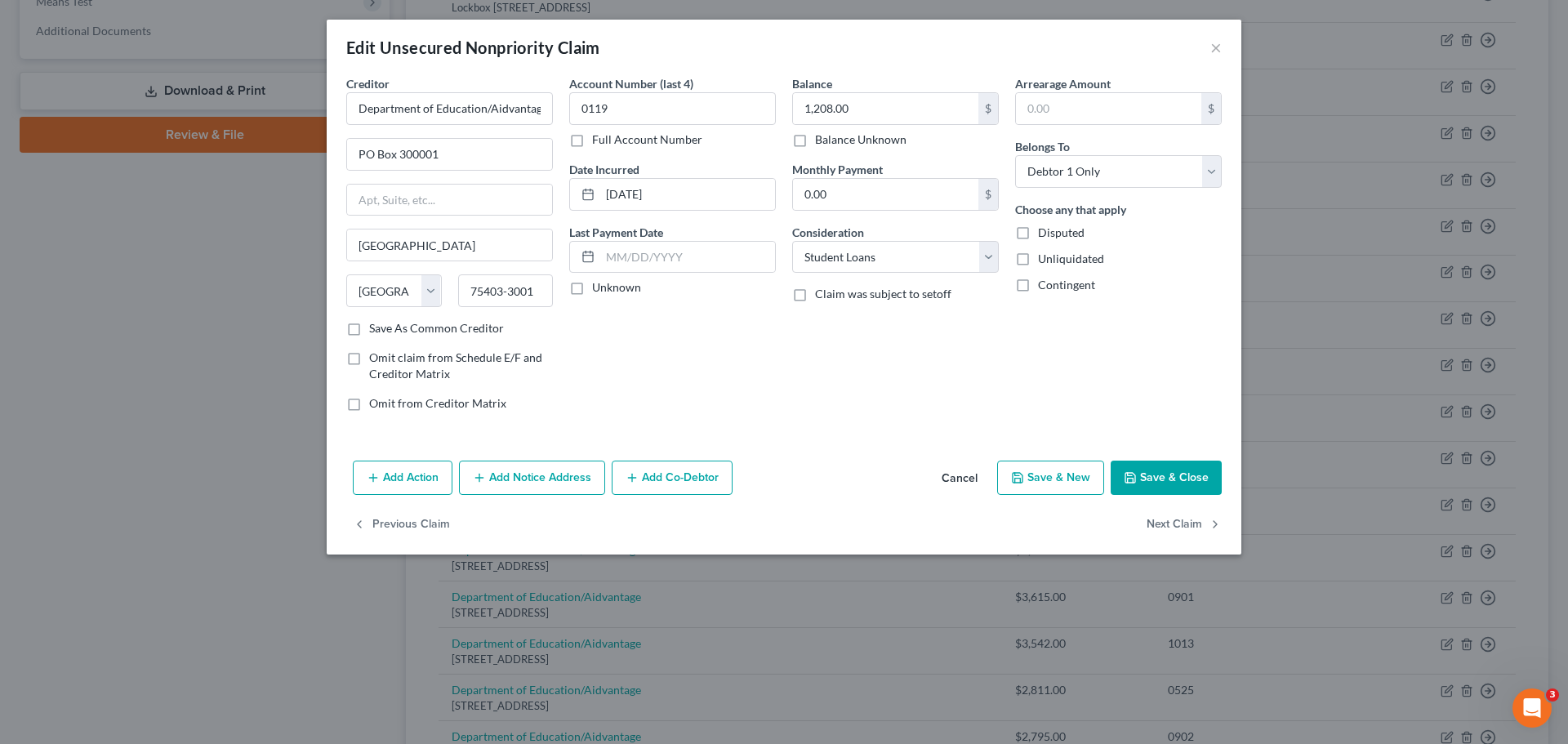
click at [1162, 474] on button "Save & Close" at bounding box center [1166, 478] width 111 height 35
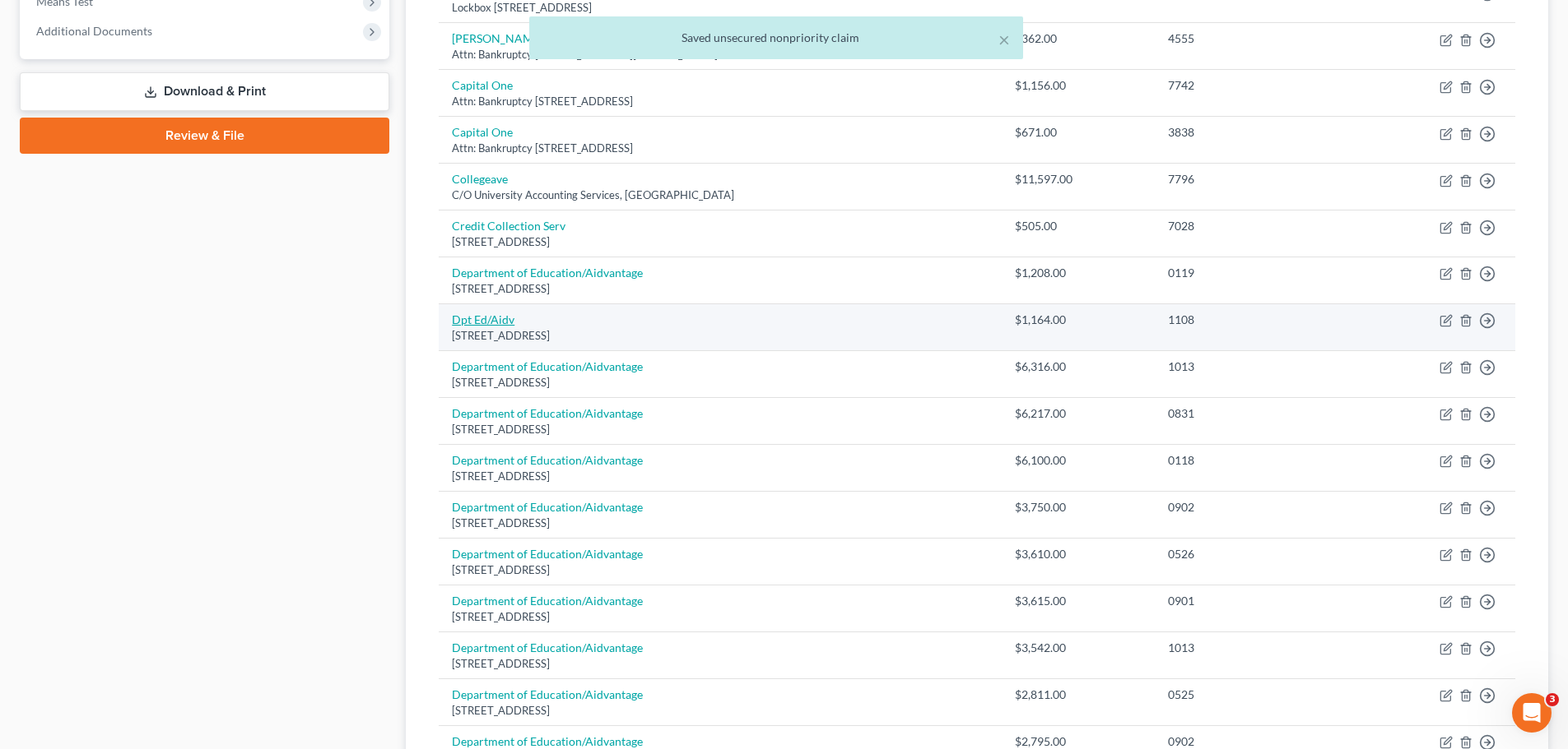
click at [496, 317] on link "Dpt Ed/Aidv" at bounding box center [483, 320] width 62 height 14
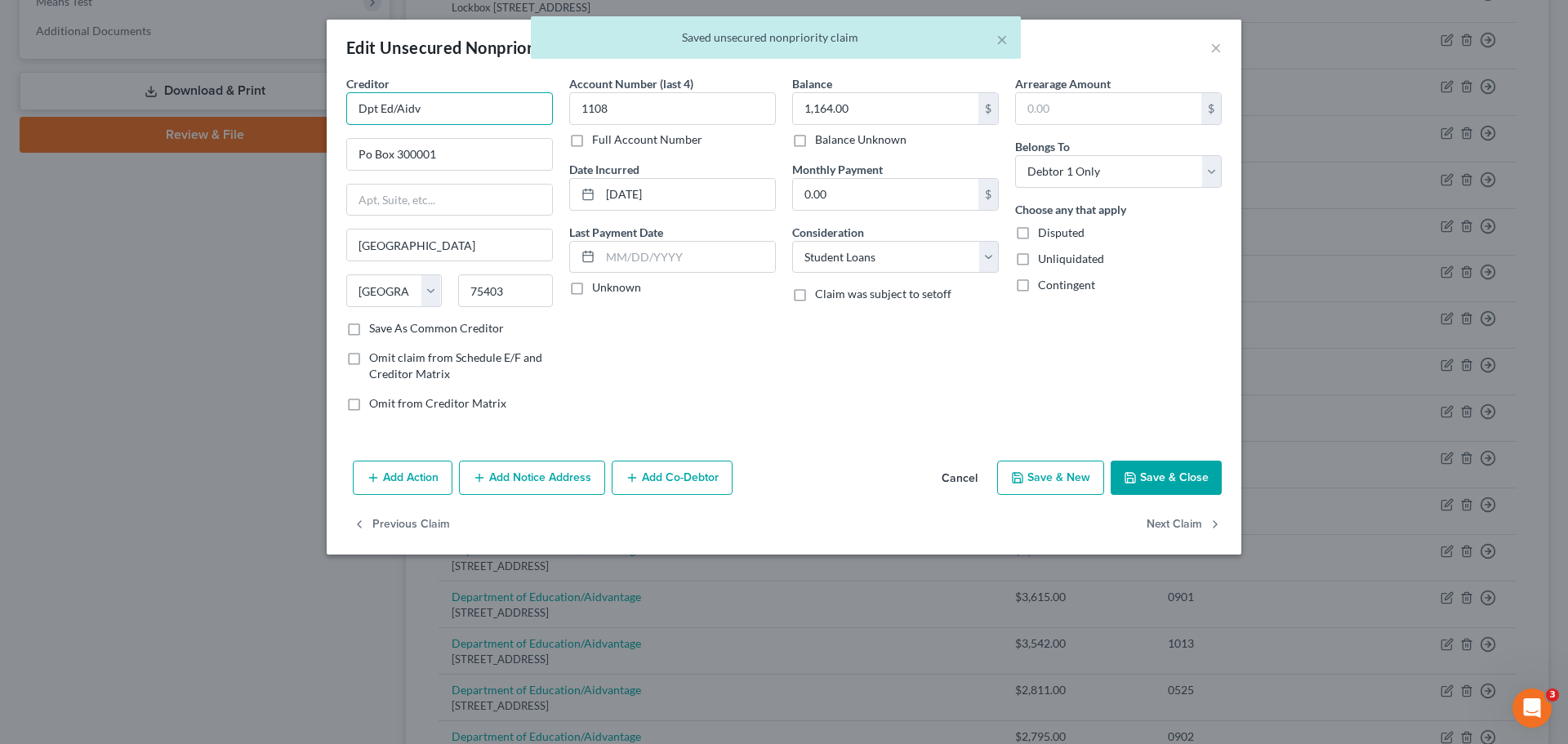
click at [465, 108] on input "Dpt Ed/Aidv" at bounding box center [449, 109] width 207 height 33
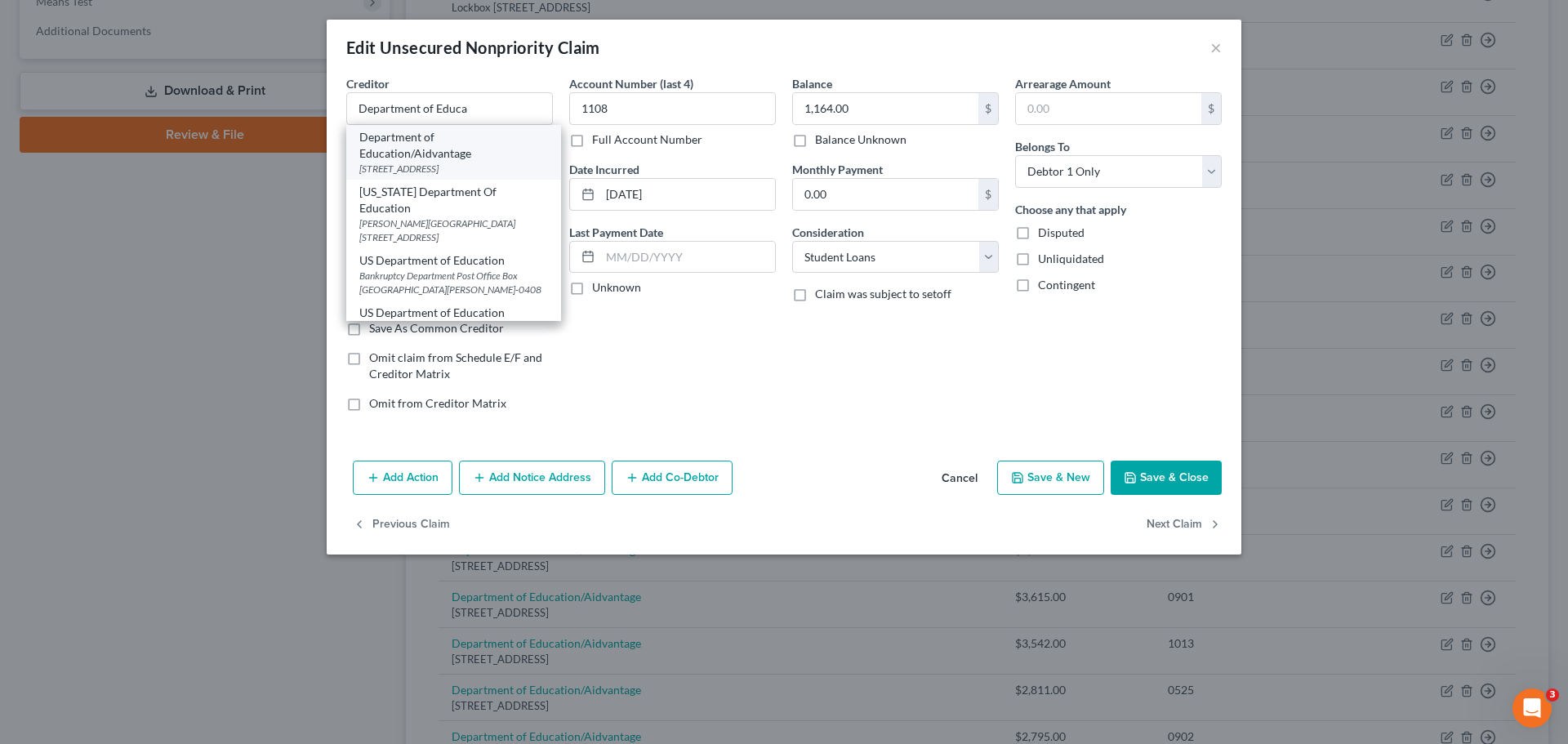
click at [473, 156] on div "Department of Education/Aidvantage" at bounding box center [454, 145] width 188 height 33
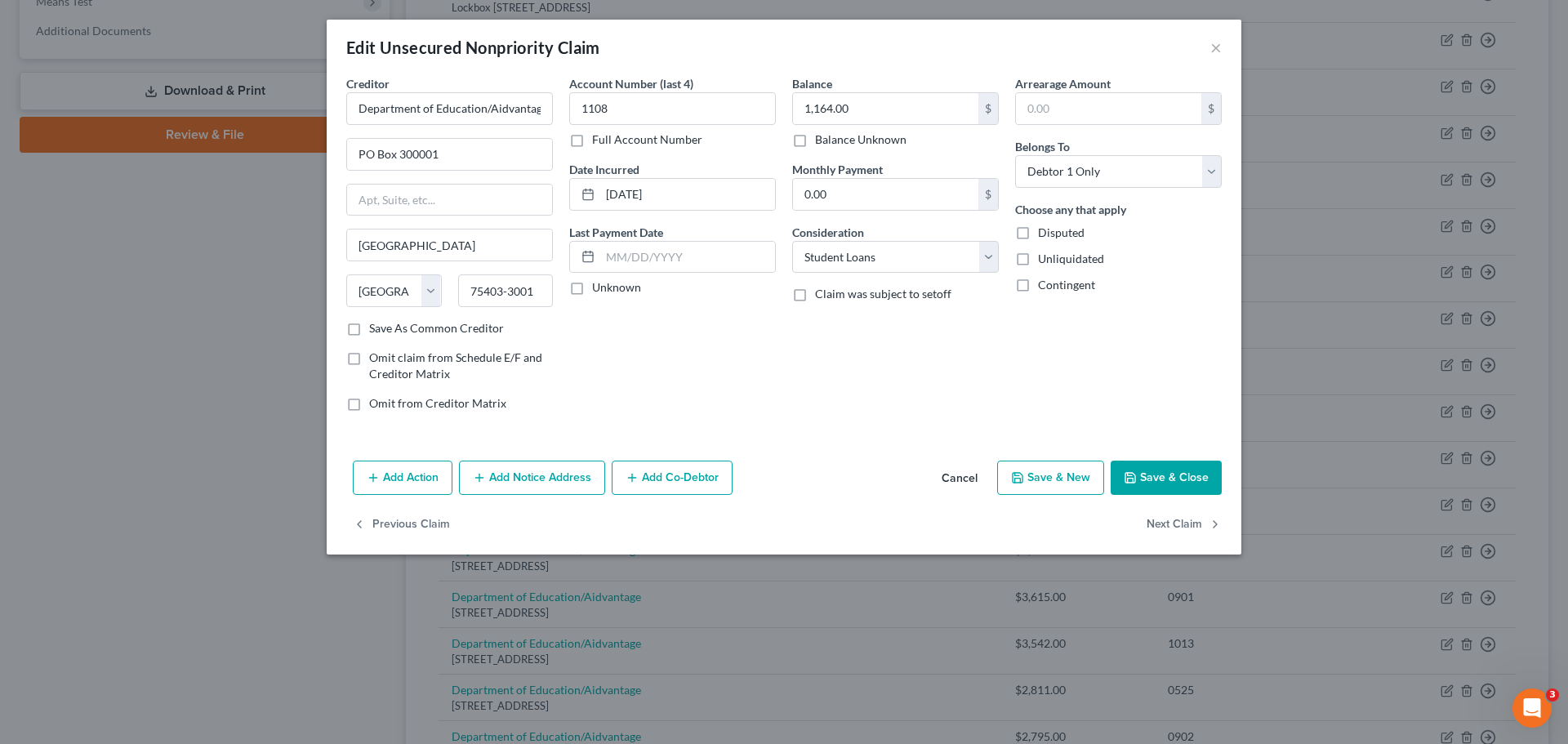
click at [1169, 475] on button "Save & Close" at bounding box center [1166, 478] width 111 height 35
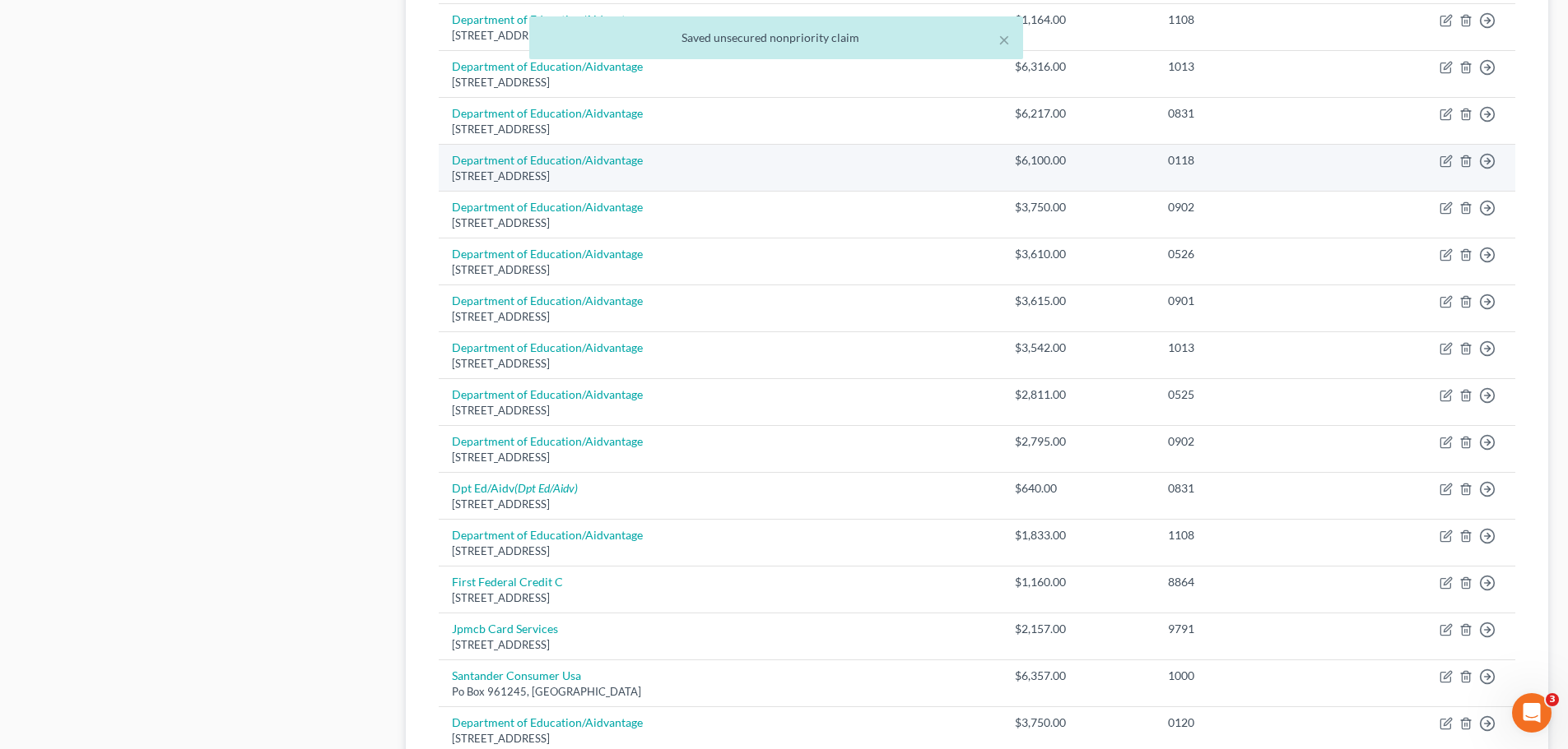
scroll to position [987, 0]
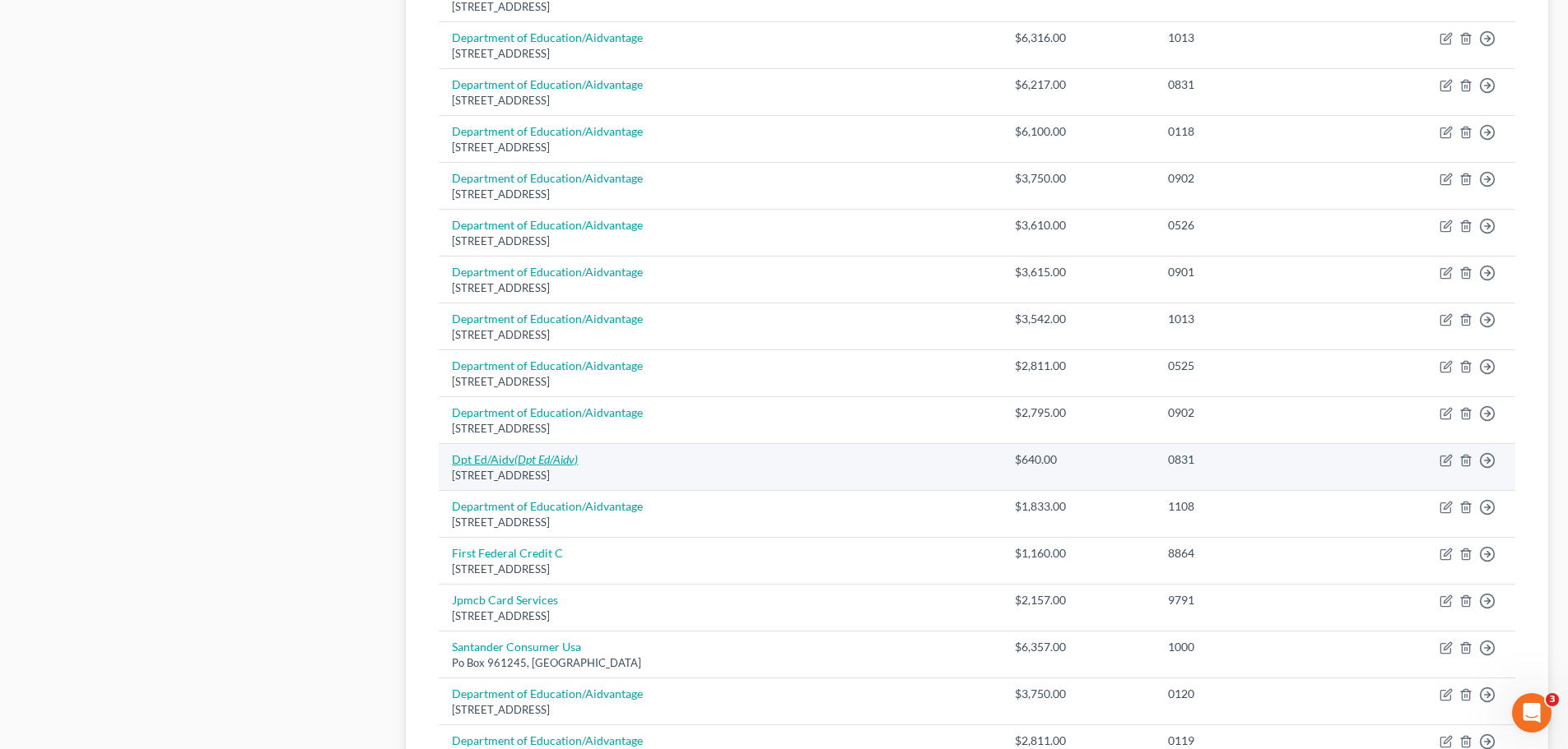
click at [555, 459] on icon "(Dpt Ed/Aidv)" at bounding box center [546, 459] width 63 height 14
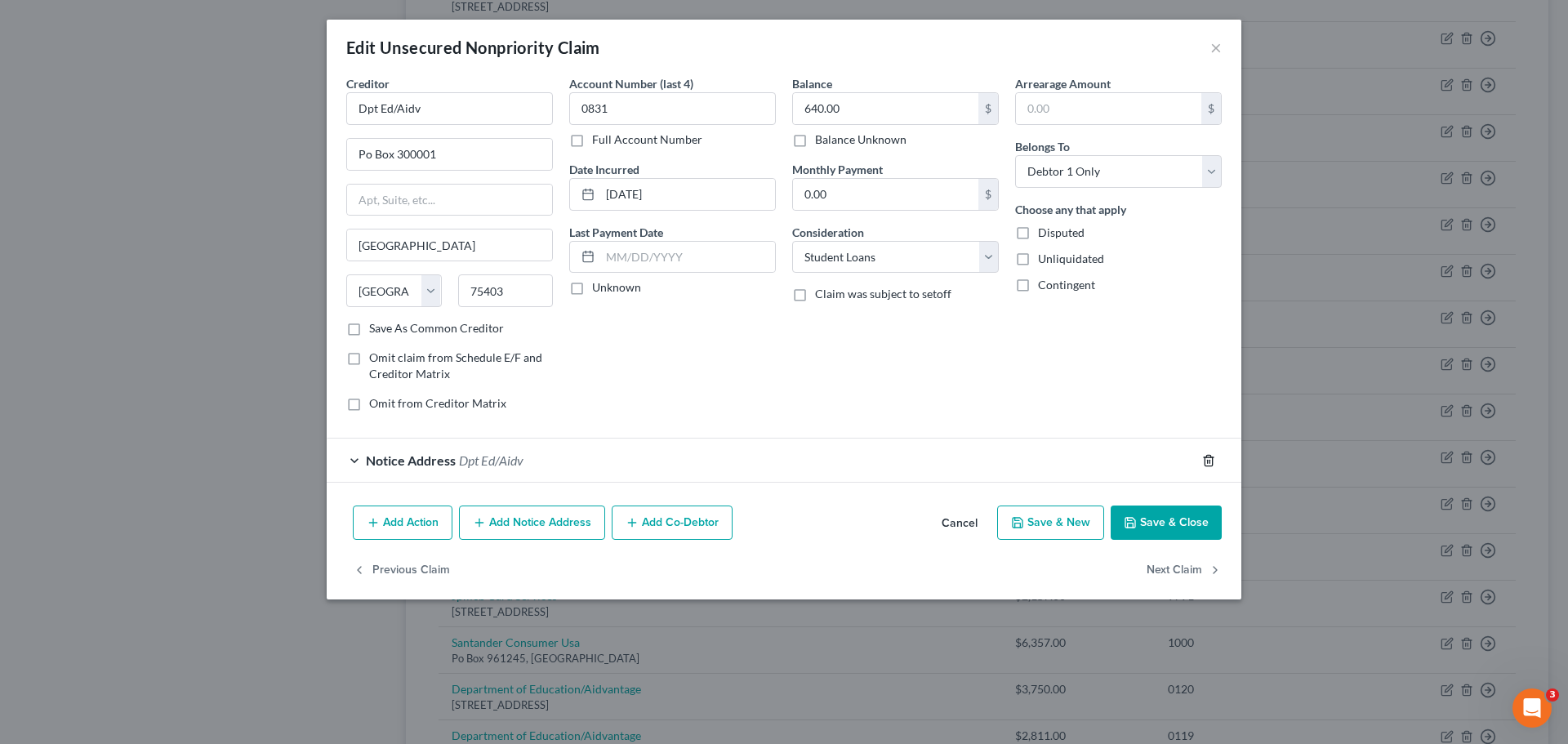
click at [1209, 459] on icon "button" at bounding box center [1209, 461] width 13 height 13
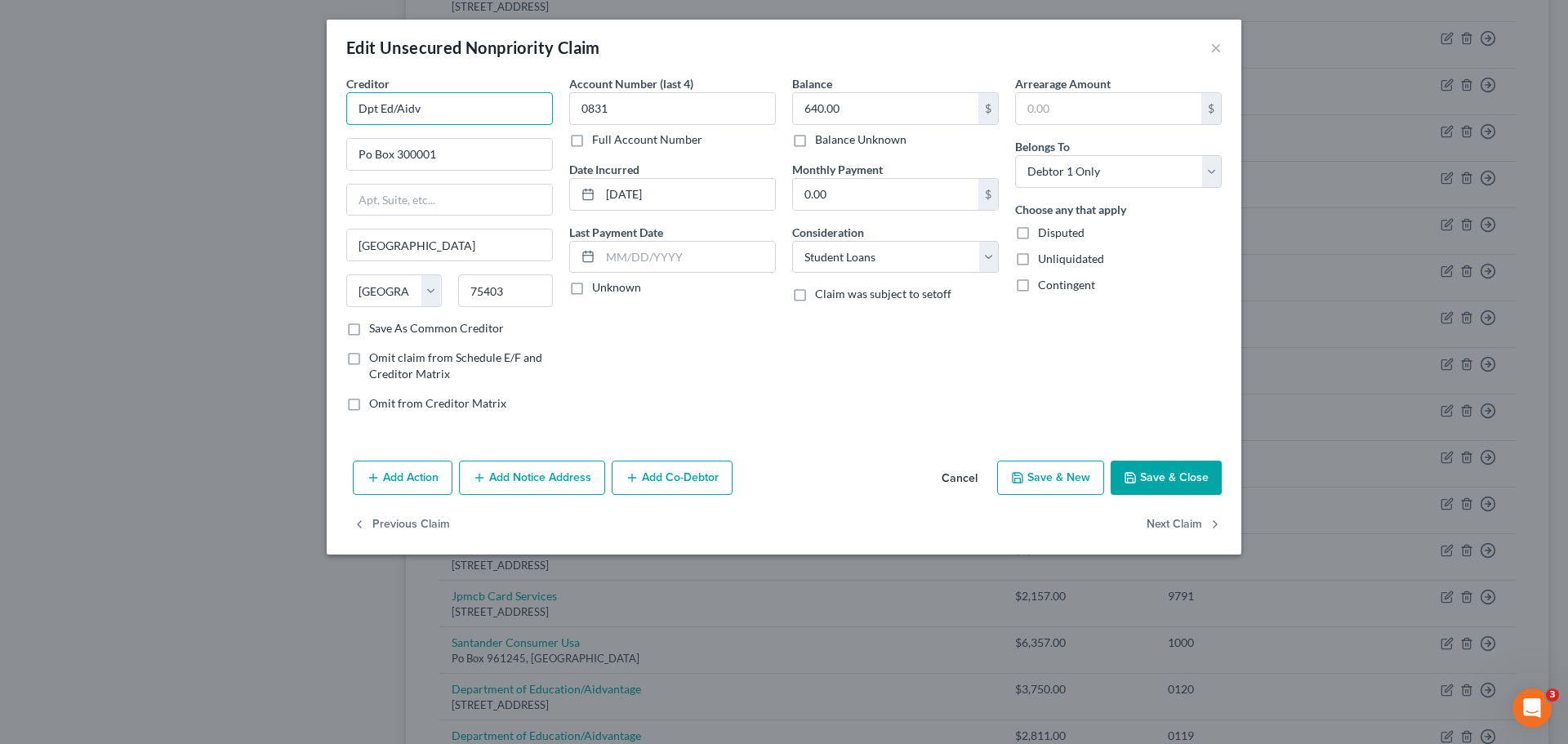
click at [453, 118] on input "Dpt Ed/Aidv" at bounding box center [449, 109] width 207 height 33
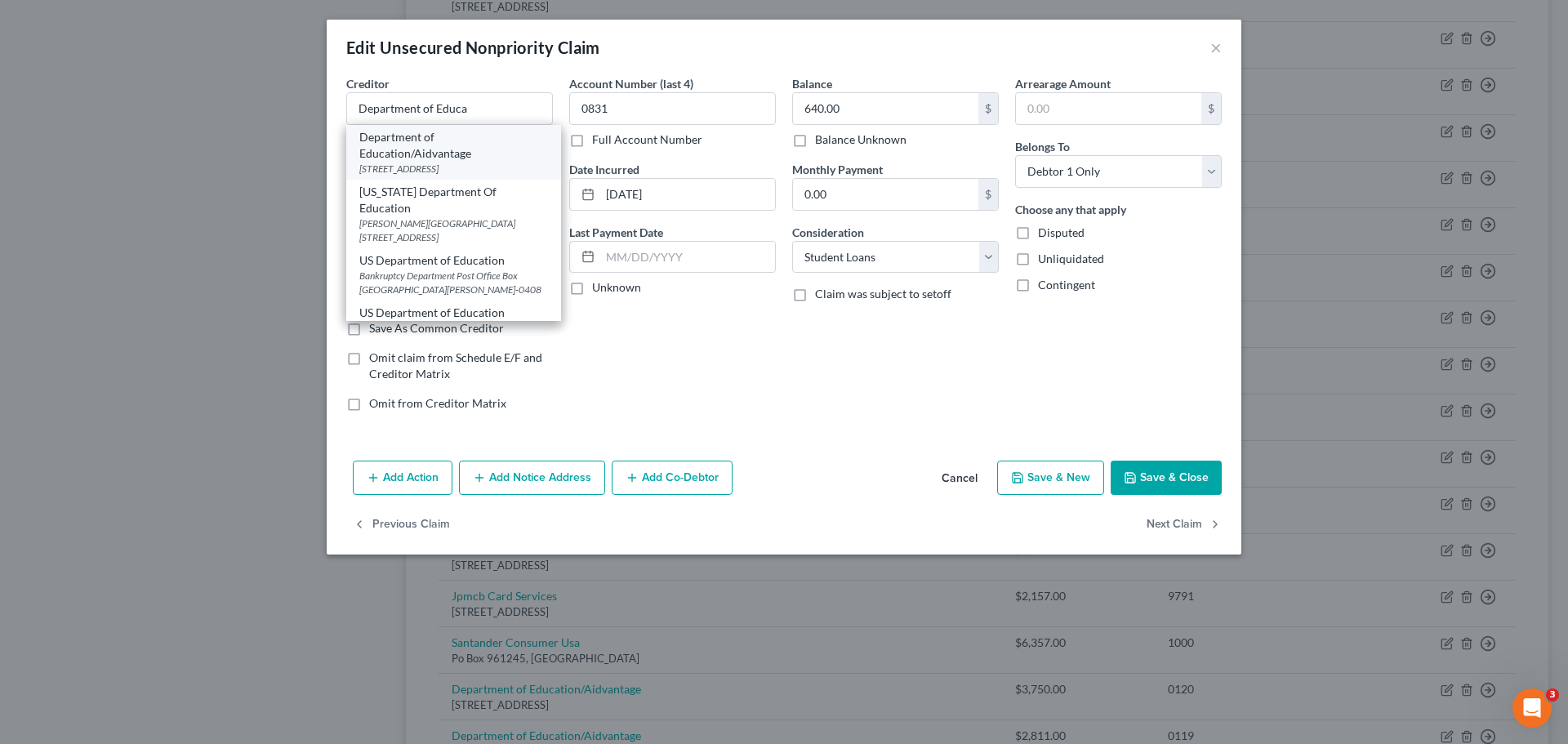
click at [487, 159] on div "Department of Education/Aidvantage" at bounding box center [454, 145] width 188 height 33
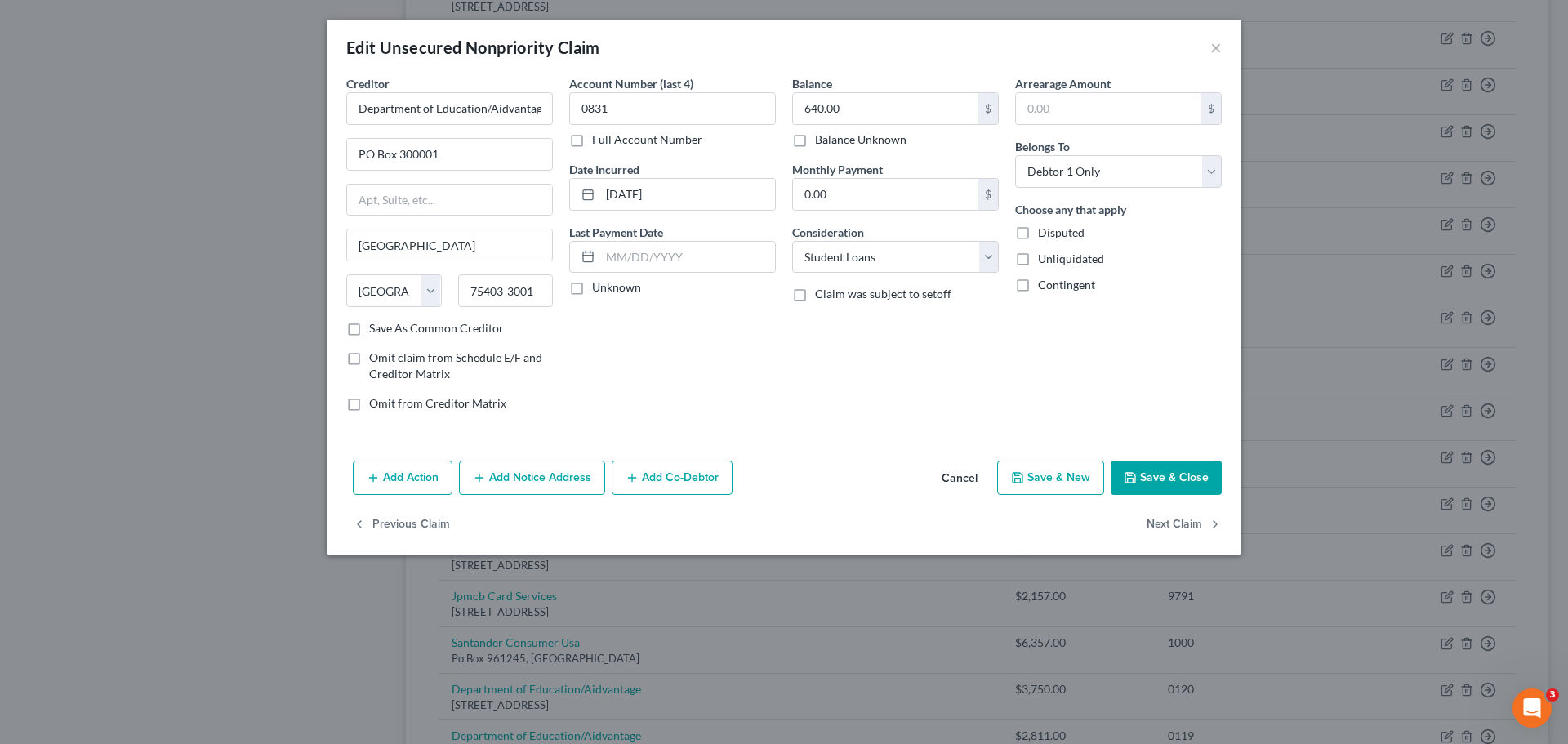
click at [1192, 465] on button "Save & Close" at bounding box center [1166, 478] width 111 height 35
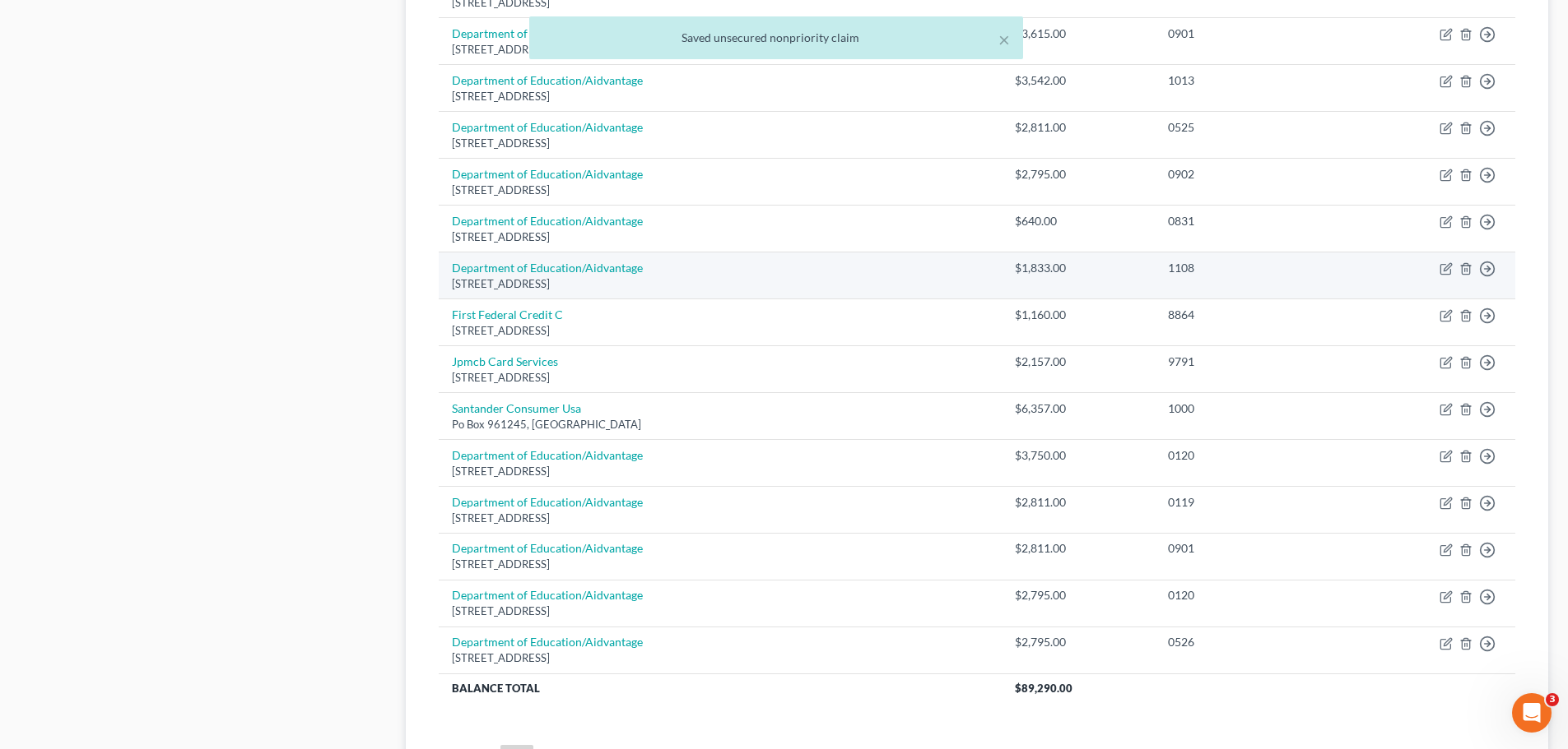
scroll to position [1234, 0]
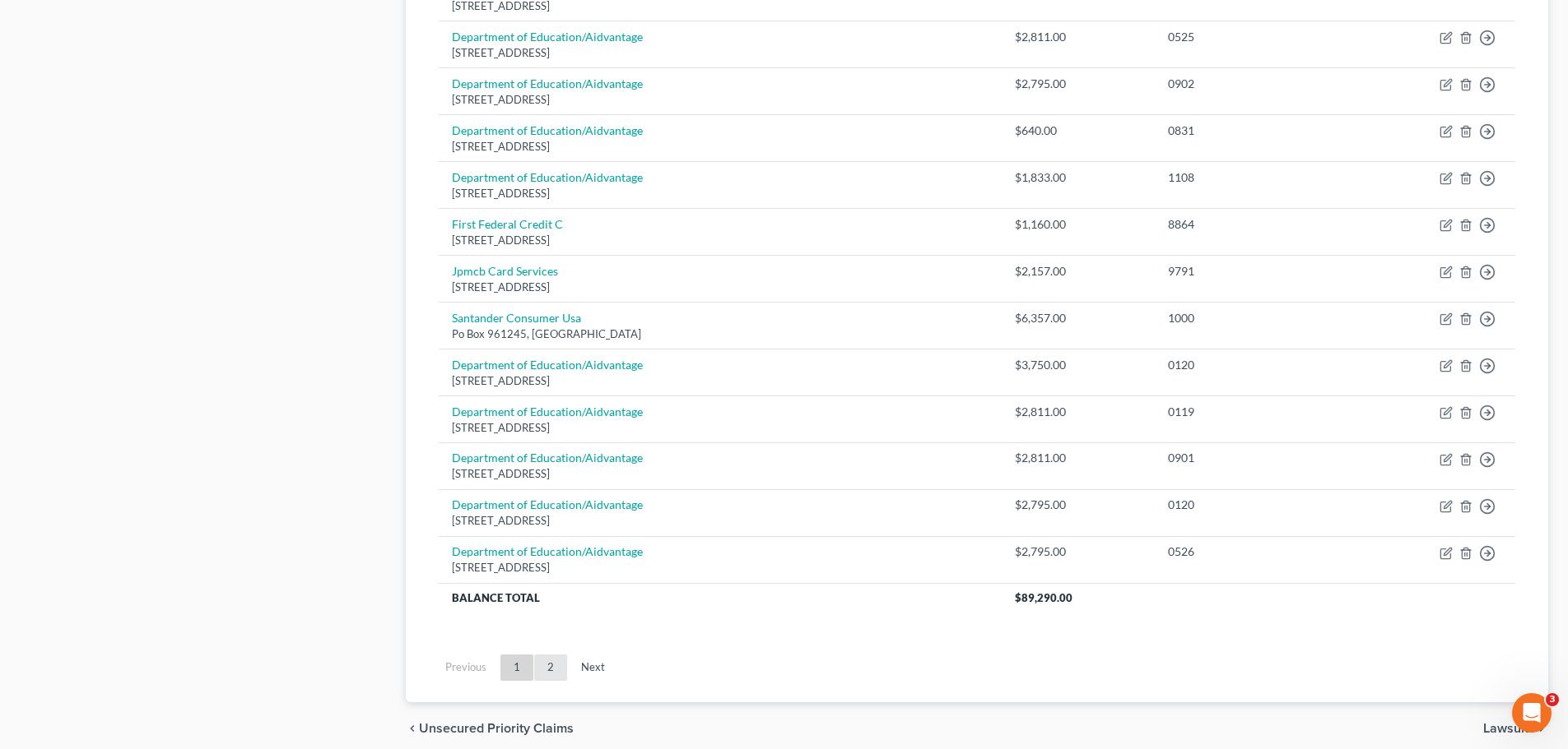
click at [553, 674] on link "2" at bounding box center [550, 668] width 33 height 27
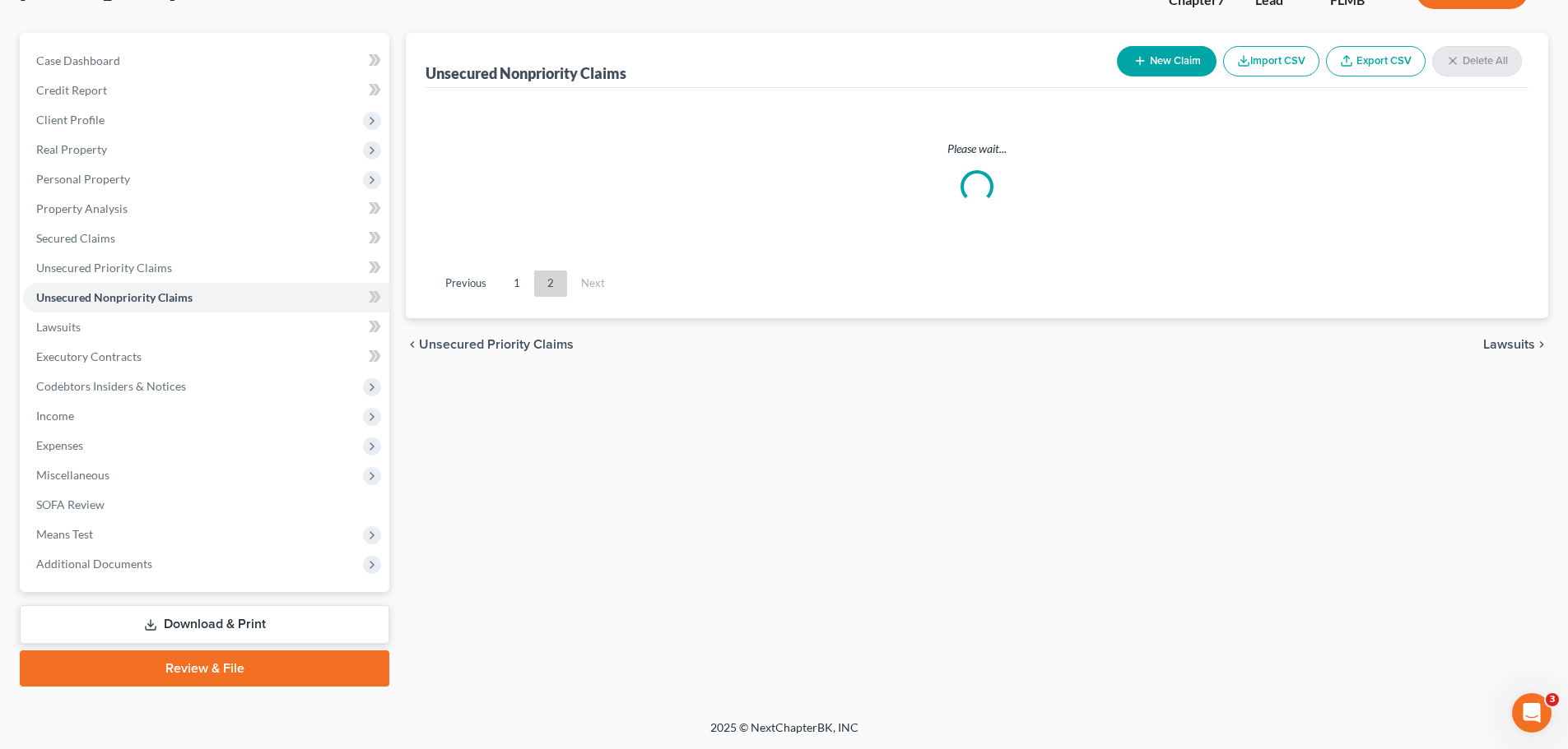
scroll to position [125, 0]
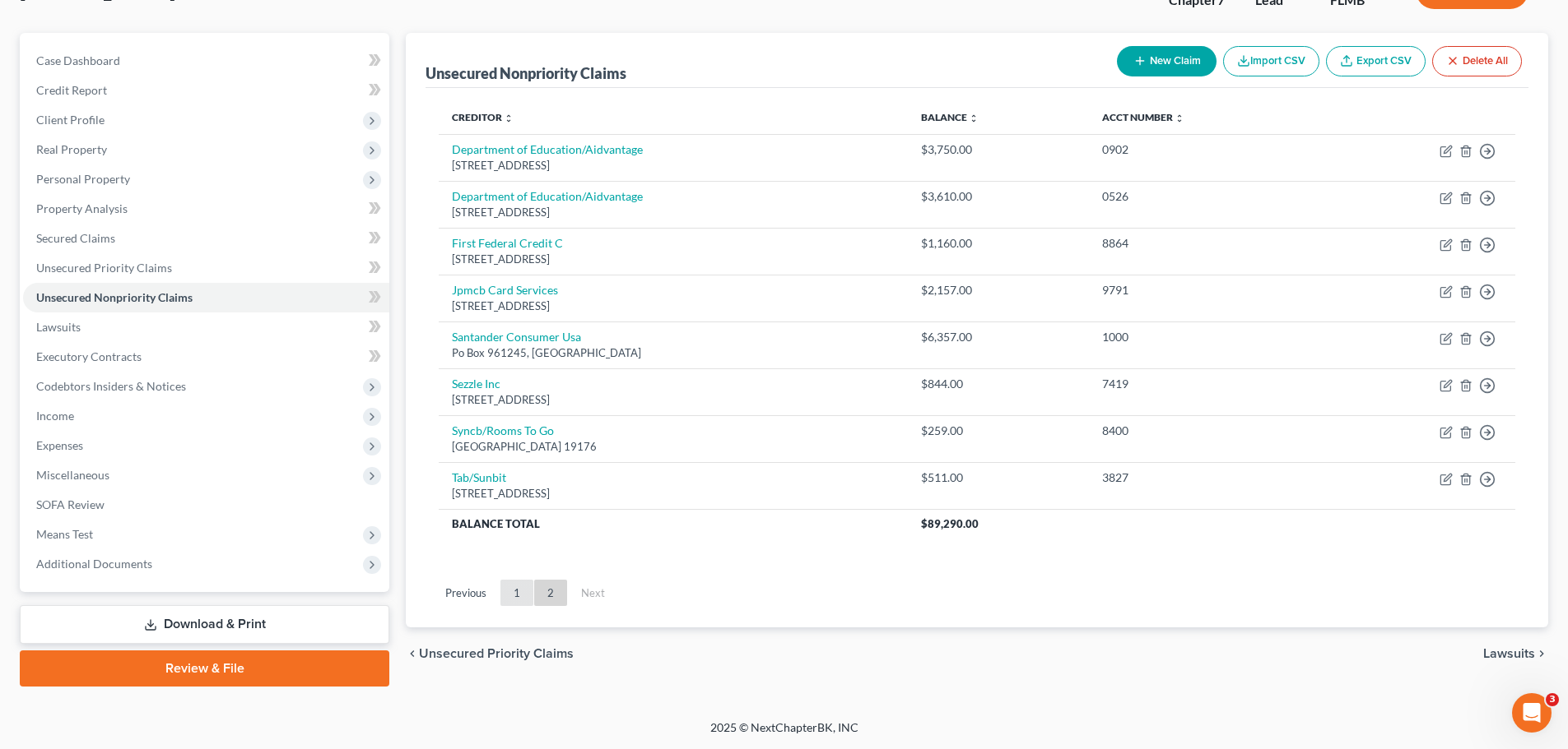
click at [515, 587] on link "1" at bounding box center [517, 593] width 33 height 27
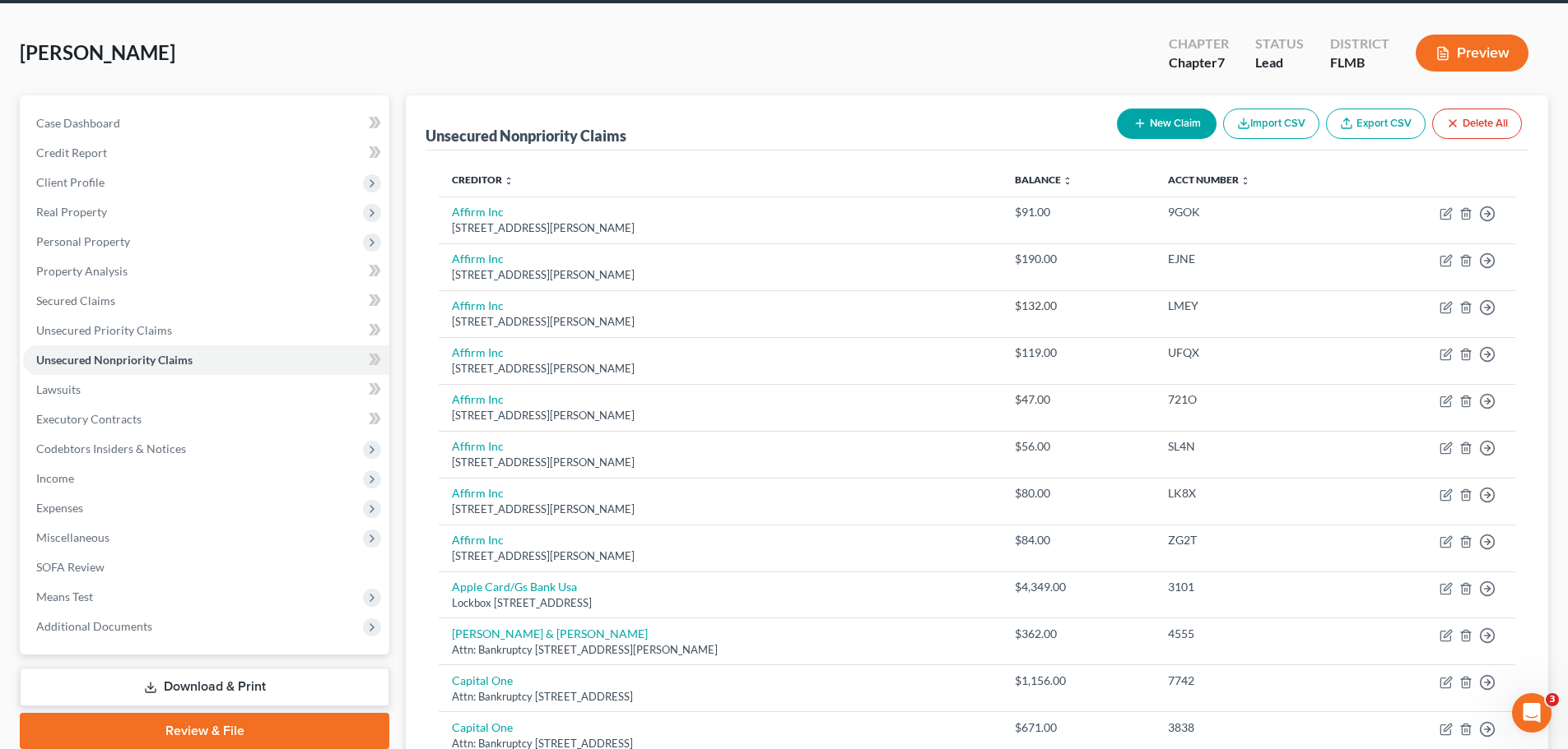
scroll to position [0, 0]
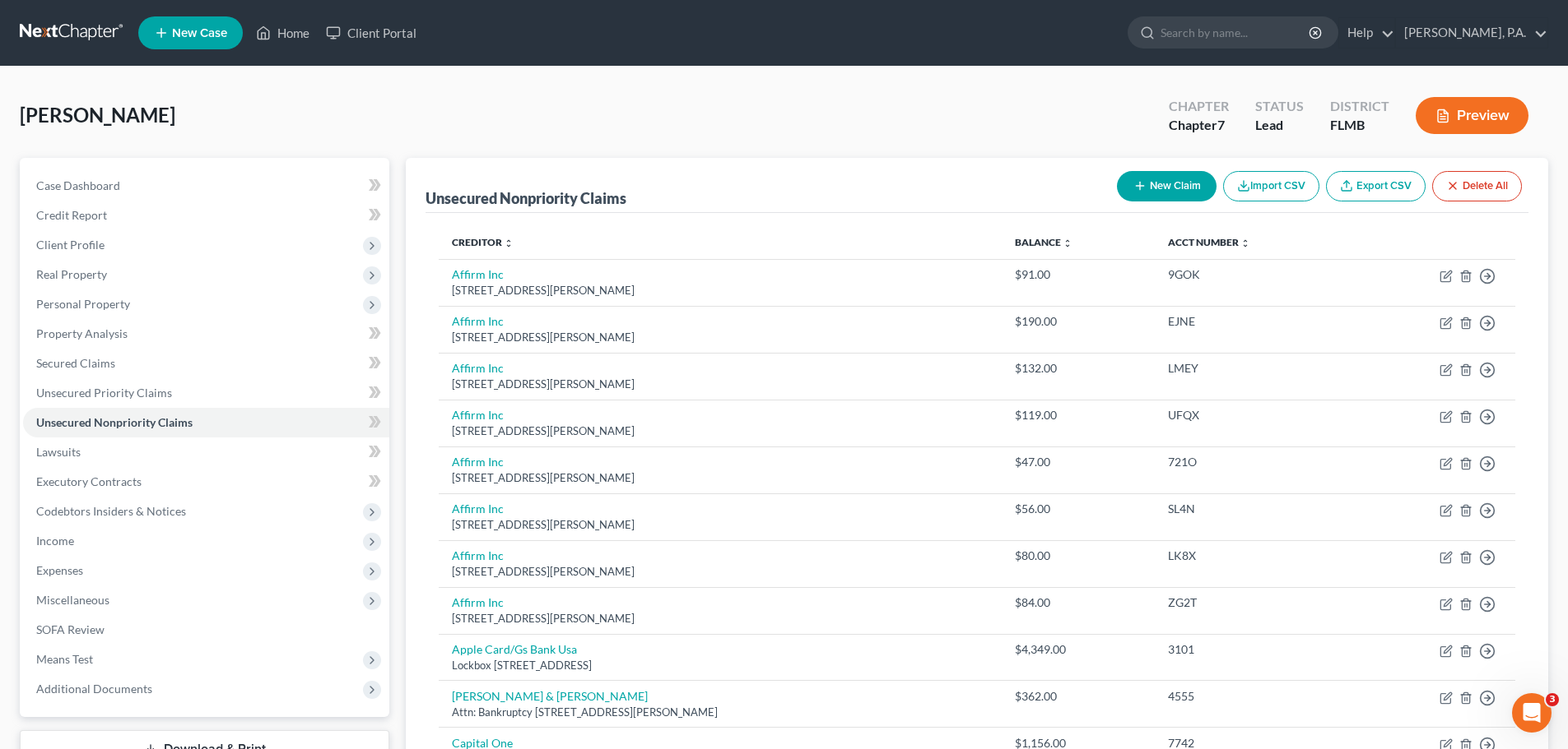
click at [1192, 191] on button "New Claim" at bounding box center [1167, 186] width 100 height 31
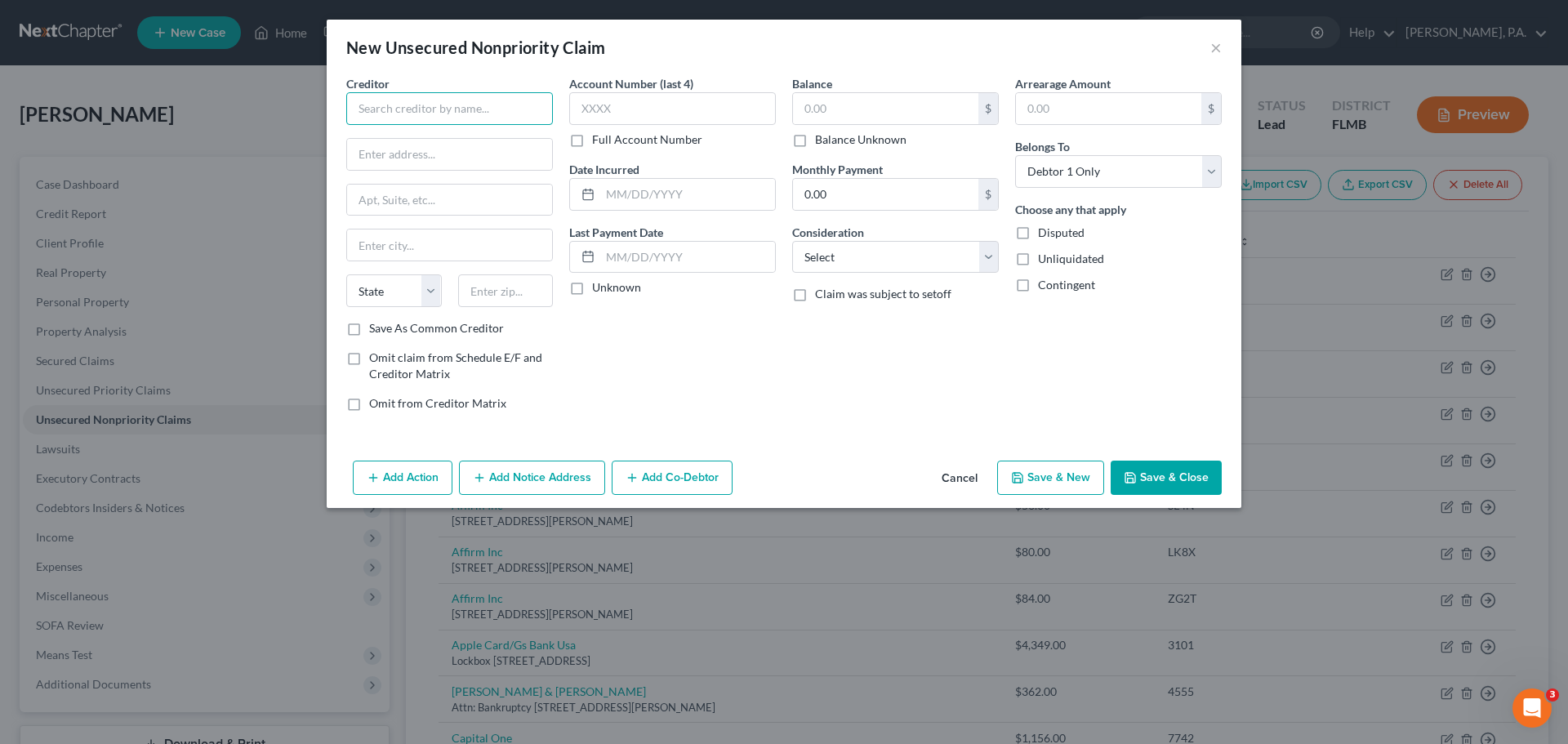
click at [442, 117] on input "text" at bounding box center [449, 109] width 207 height 33
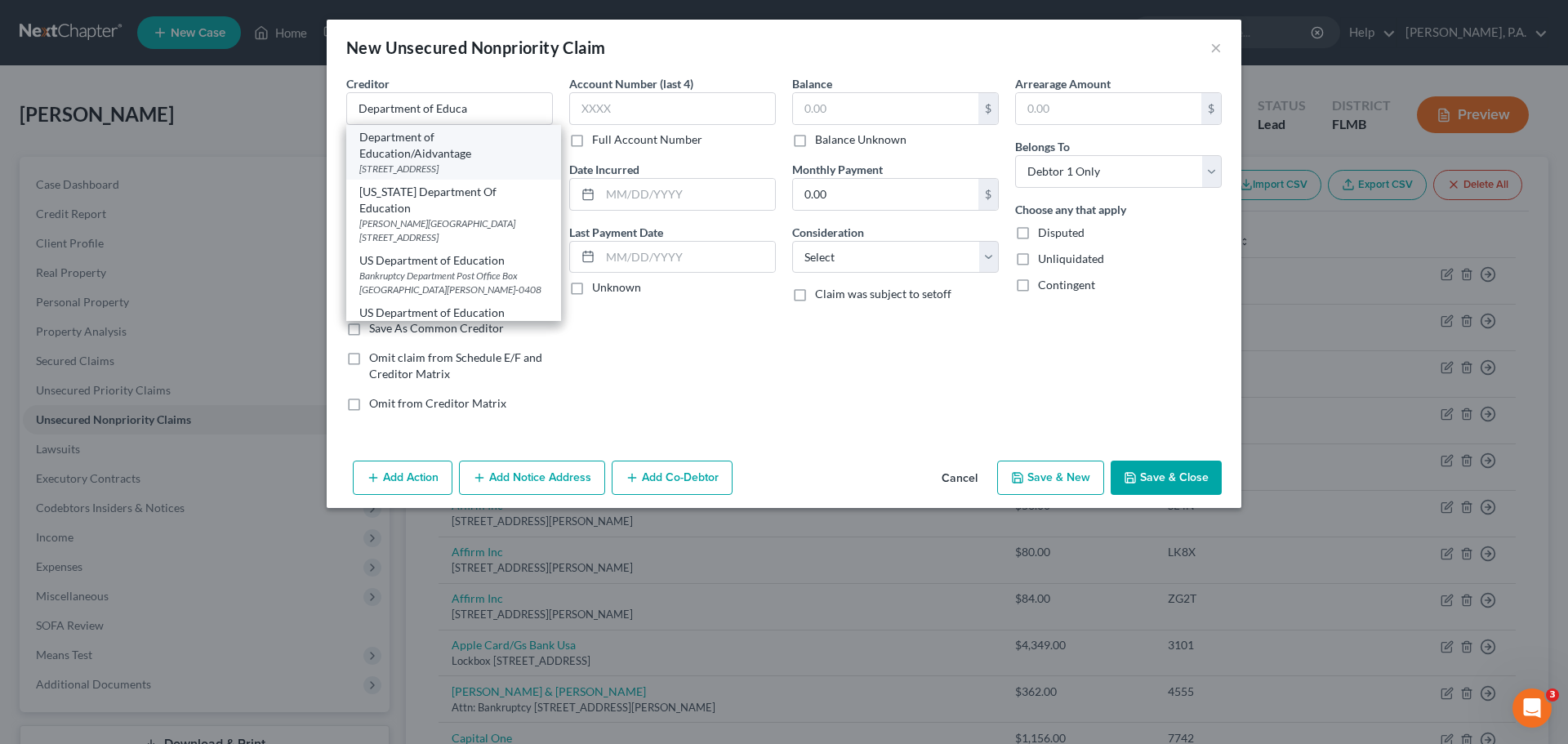
click at [441, 165] on div "[STREET_ADDRESS]" at bounding box center [454, 169] width 188 height 14
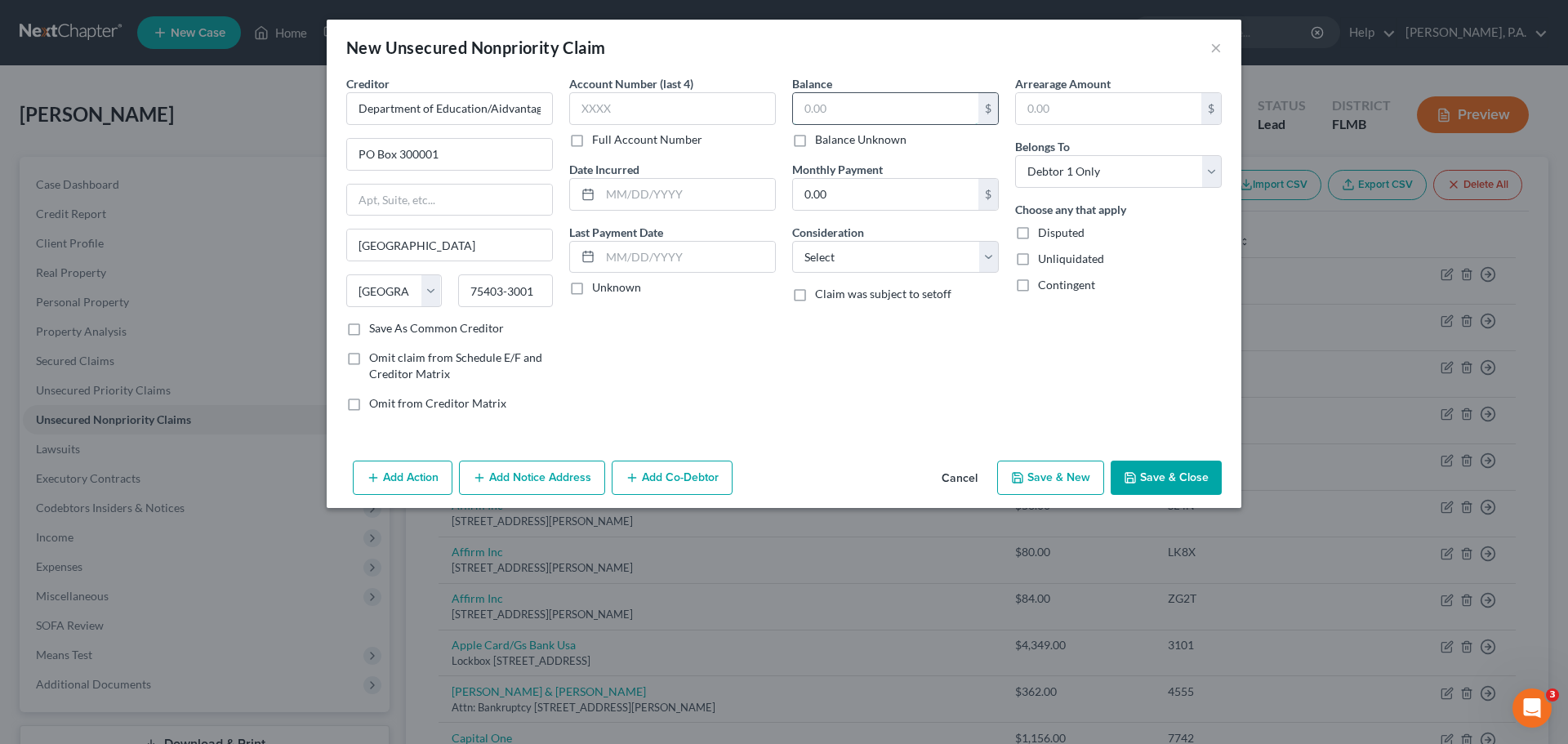
click at [838, 111] on input "text" at bounding box center [886, 109] width 185 height 31
click at [742, 102] on input "text" at bounding box center [672, 109] width 207 height 33
drag, startPoint x: 802, startPoint y: 264, endPoint x: 812, endPoint y: 266, distance: 10.2
click at [802, 264] on select "Select Cable / Satellite Services Collection Agency Credit Card Debt Debt Couns…" at bounding box center [896, 258] width 207 height 33
click at [792, 241] on select "Select Cable / Satellite Services Collection Agency Credit Card Debt Debt Couns…" at bounding box center [896, 258] width 207 height 33
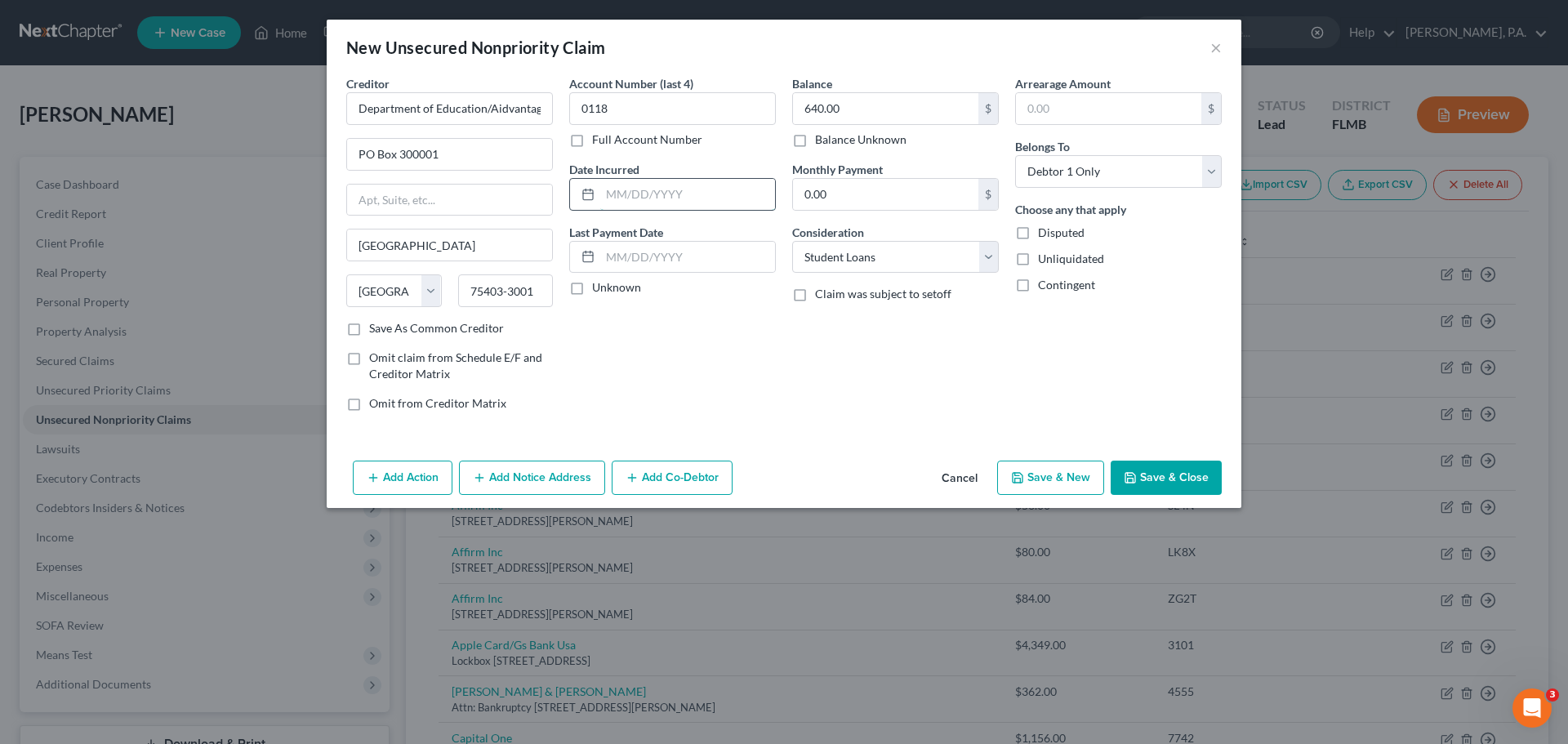
click at [681, 203] on input "text" at bounding box center [687, 194] width 175 height 31
click at [1180, 484] on button "Save & Close" at bounding box center [1166, 478] width 111 height 35
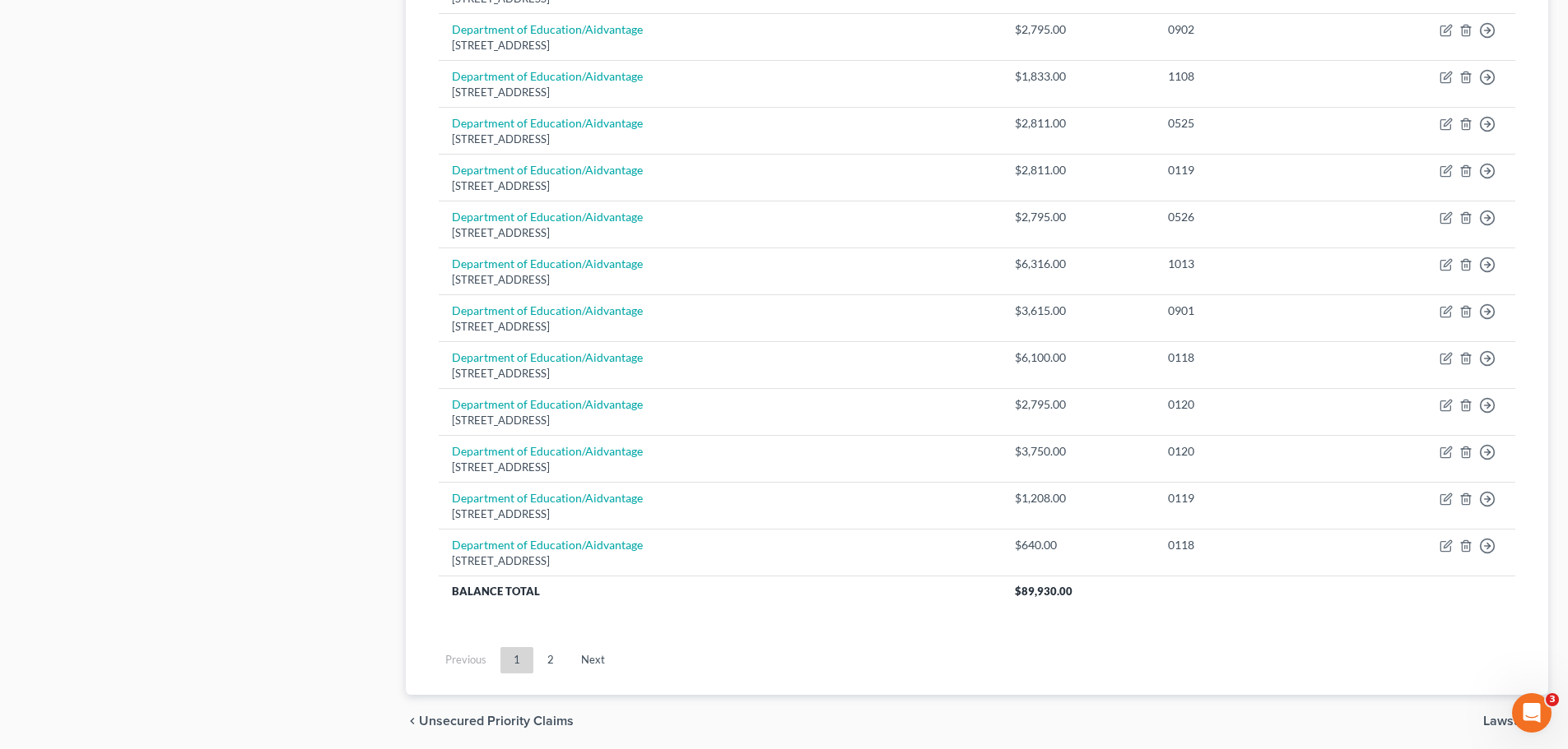
scroll to position [1197, 0]
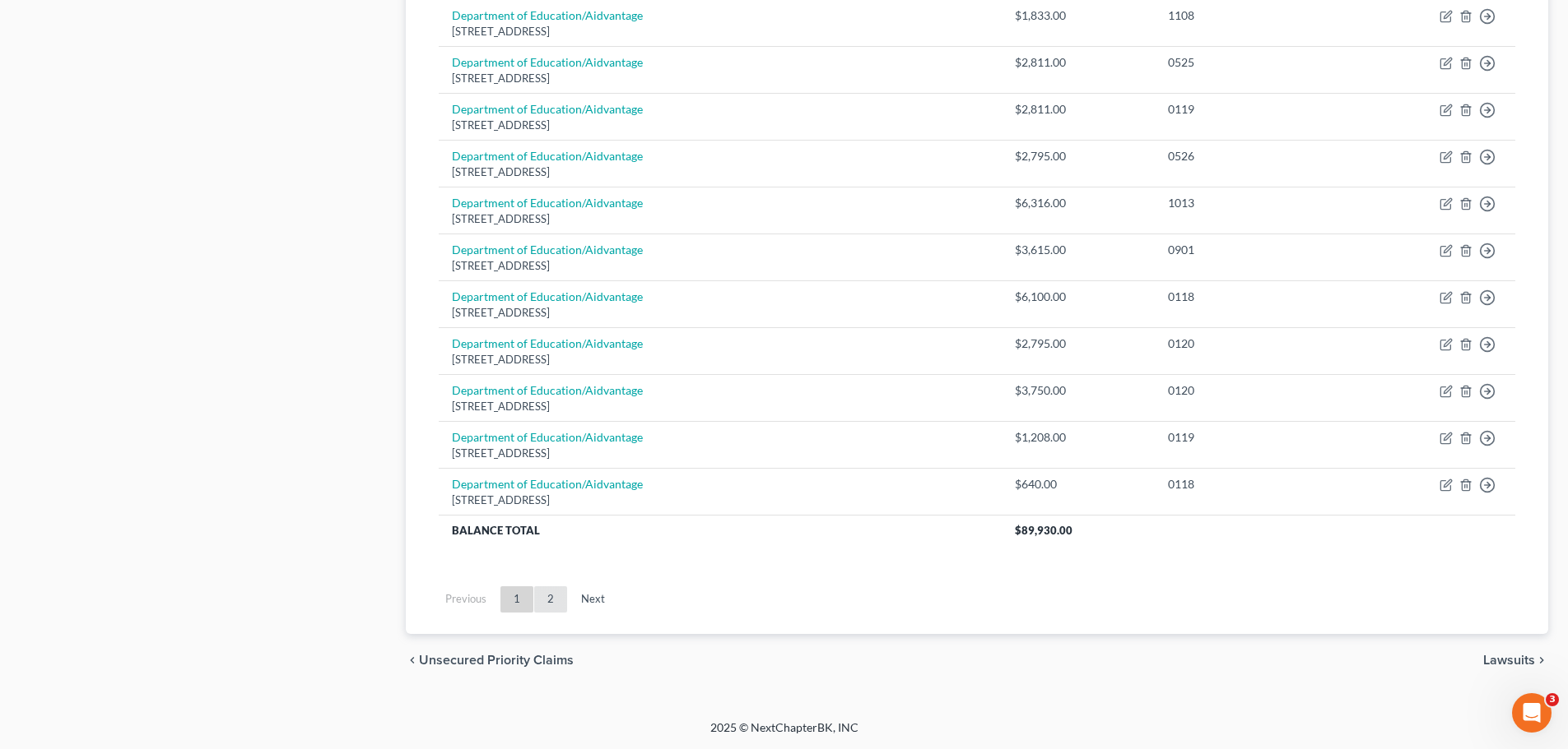
click at [544, 600] on link "2" at bounding box center [550, 600] width 33 height 27
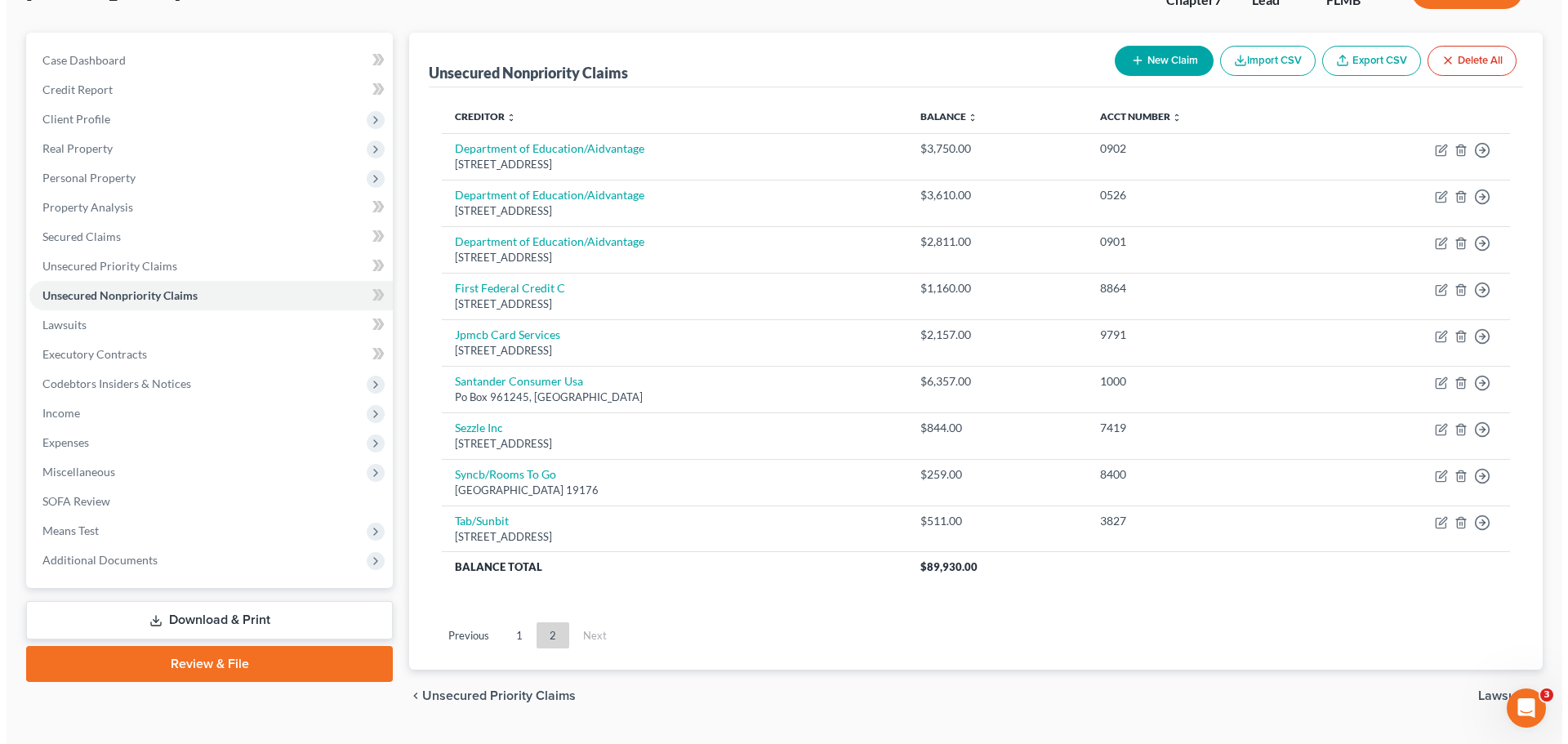
scroll to position [165, 0]
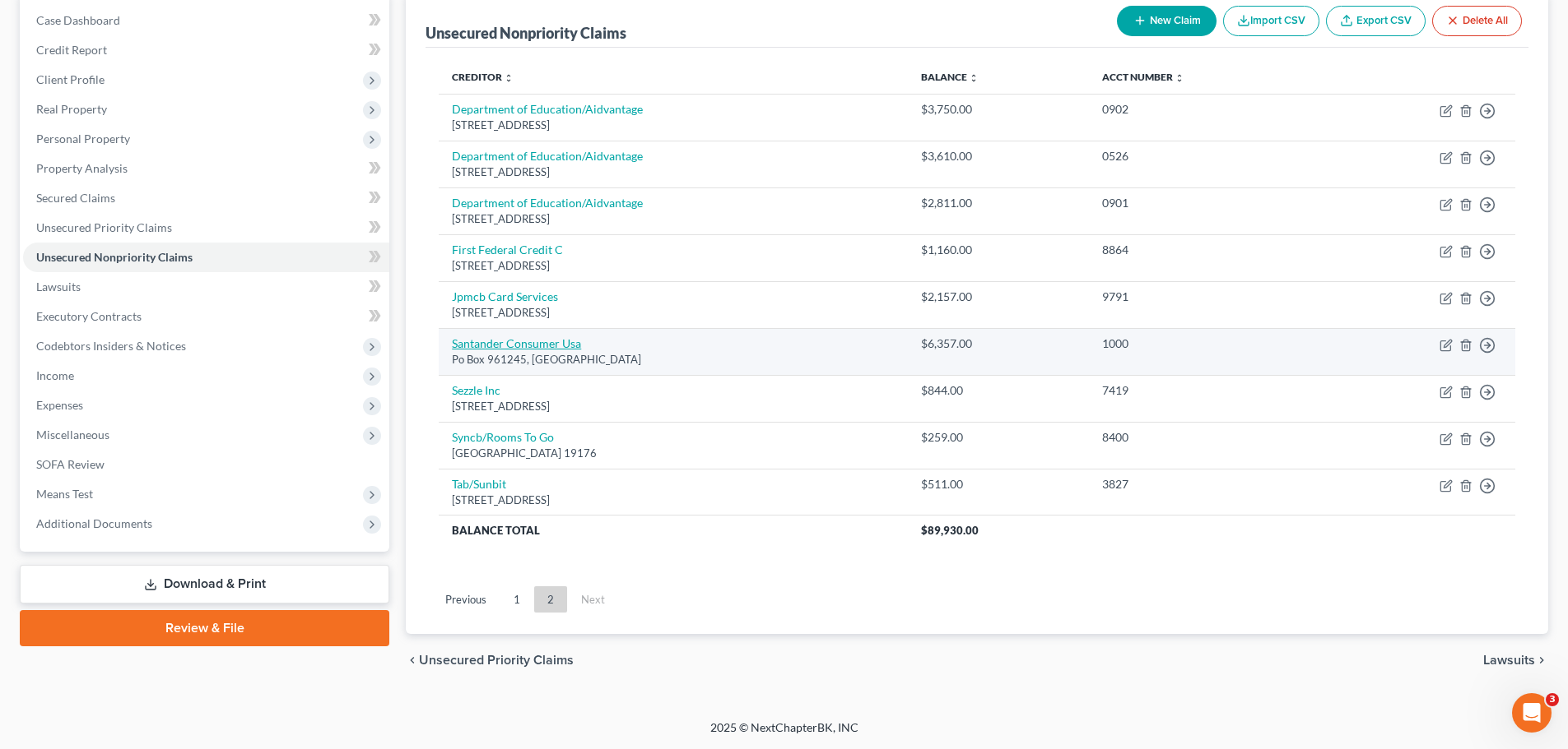
click at [481, 340] on link "Santander Consumer Usa" at bounding box center [516, 343] width 129 height 14
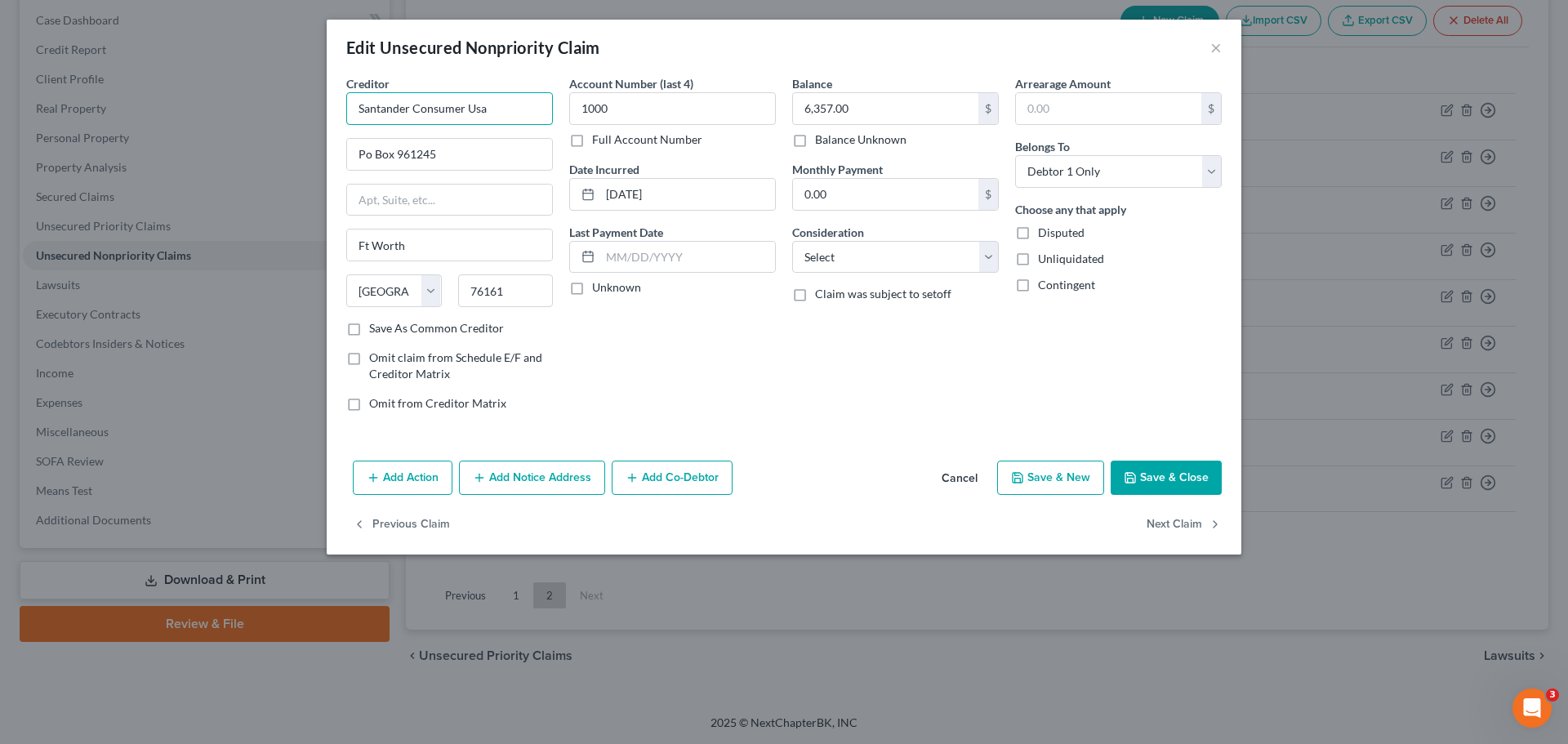
click at [521, 118] on input "Santander Consumer Usa" at bounding box center [449, 109] width 207 height 33
drag, startPoint x: 516, startPoint y: 155, endPoint x: 344, endPoint y: 158, distance: 172.0
click at [344, 158] on div "Creditor * Santander Consumer USA Inc. [STREET_ADDRESS] Dallas State [US_STATE]…" at bounding box center [449, 250] width 223 height 350
drag, startPoint x: 475, startPoint y: 202, endPoint x: 278, endPoint y: 206, distance: 197.0
click at [278, 206] on div "Edit Unsecured Nonpriority Claim × Creditor * Santander Consumer USA Inc. P.O. …" at bounding box center [784, 372] width 1568 height 744
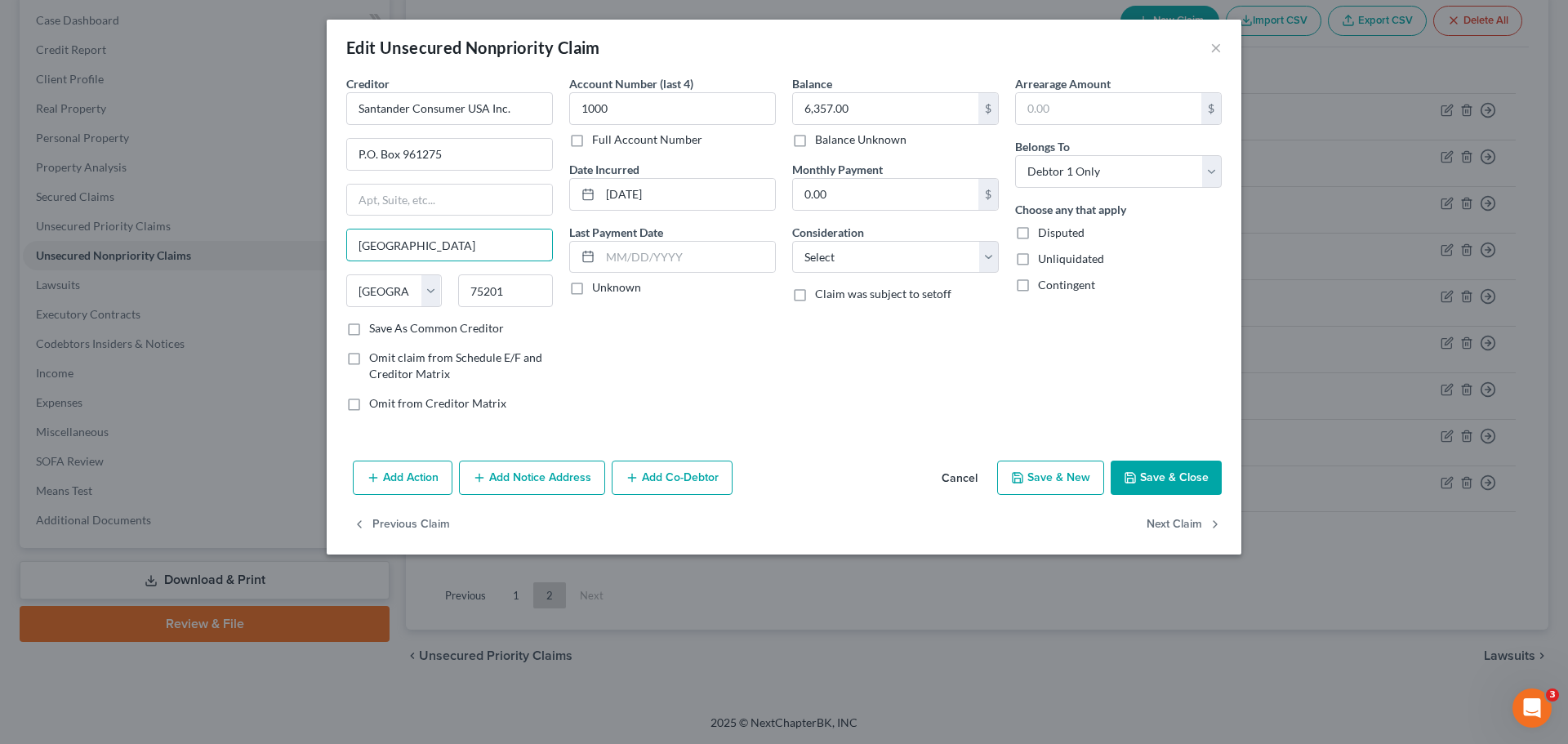
drag, startPoint x: 423, startPoint y: 244, endPoint x: 290, endPoint y: 240, distance: 133.1
click at [290, 240] on div "Edit Unsecured Nonpriority Claim × Creditor * Santander Consumer USA Inc. P.O. …" at bounding box center [784, 372] width 1568 height 744
click at [532, 297] on input "75201" at bounding box center [506, 291] width 96 height 33
click at [878, 261] on select "Select Cable / Satellite Services Collection Agency Credit Card Debt Debt Couns…" at bounding box center [896, 258] width 207 height 33
click at [792, 241] on select "Select Cable / Satellite Services Collection Agency Credit Card Debt Debt Couns…" at bounding box center [896, 258] width 207 height 33
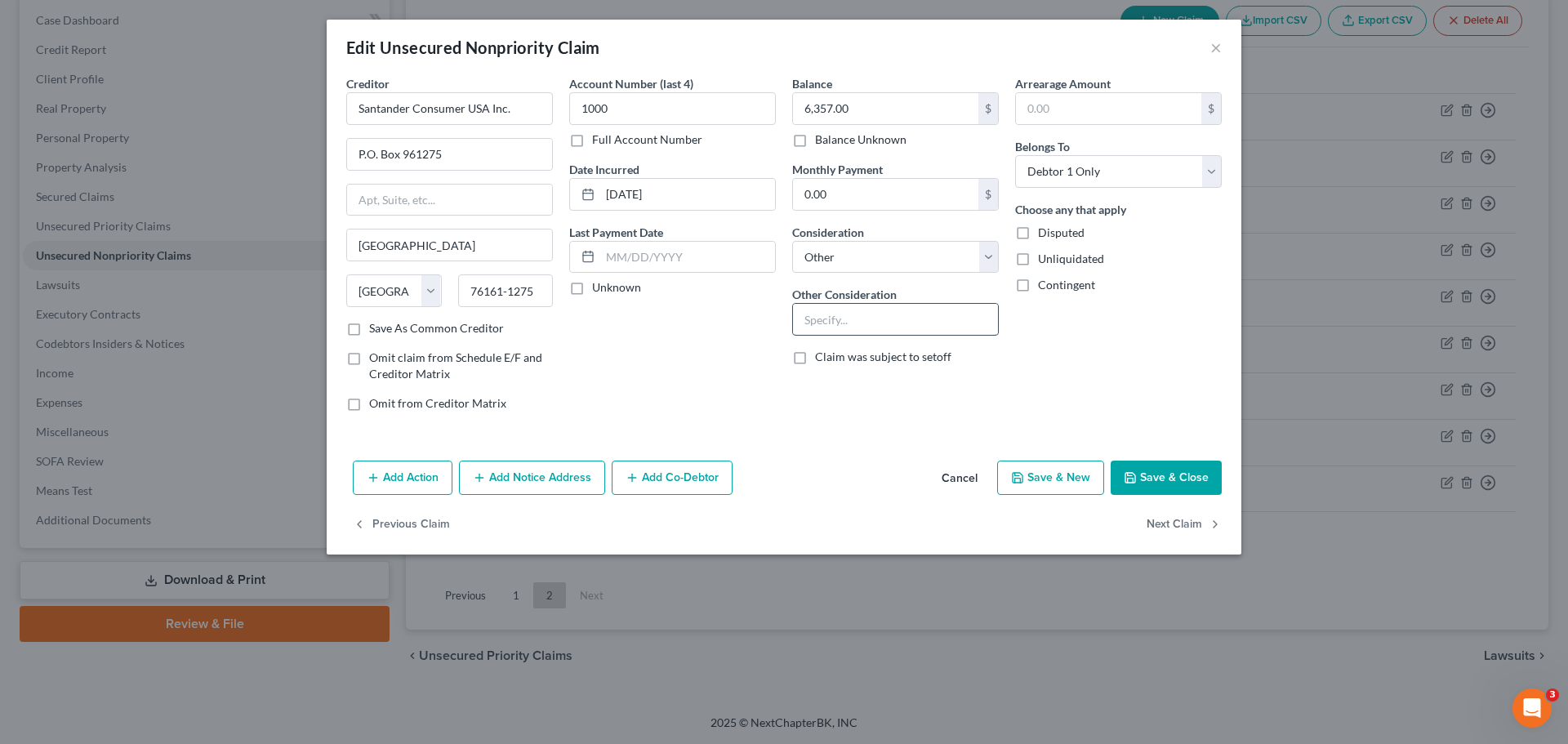
click at [843, 319] on input "text" at bounding box center [896, 320] width 205 height 31
click at [934, 321] on input "Deficiency Balance from repossessed" at bounding box center [896, 320] width 205 height 31
click at [406, 488] on button "Add Action" at bounding box center [402, 478] width 100 height 35
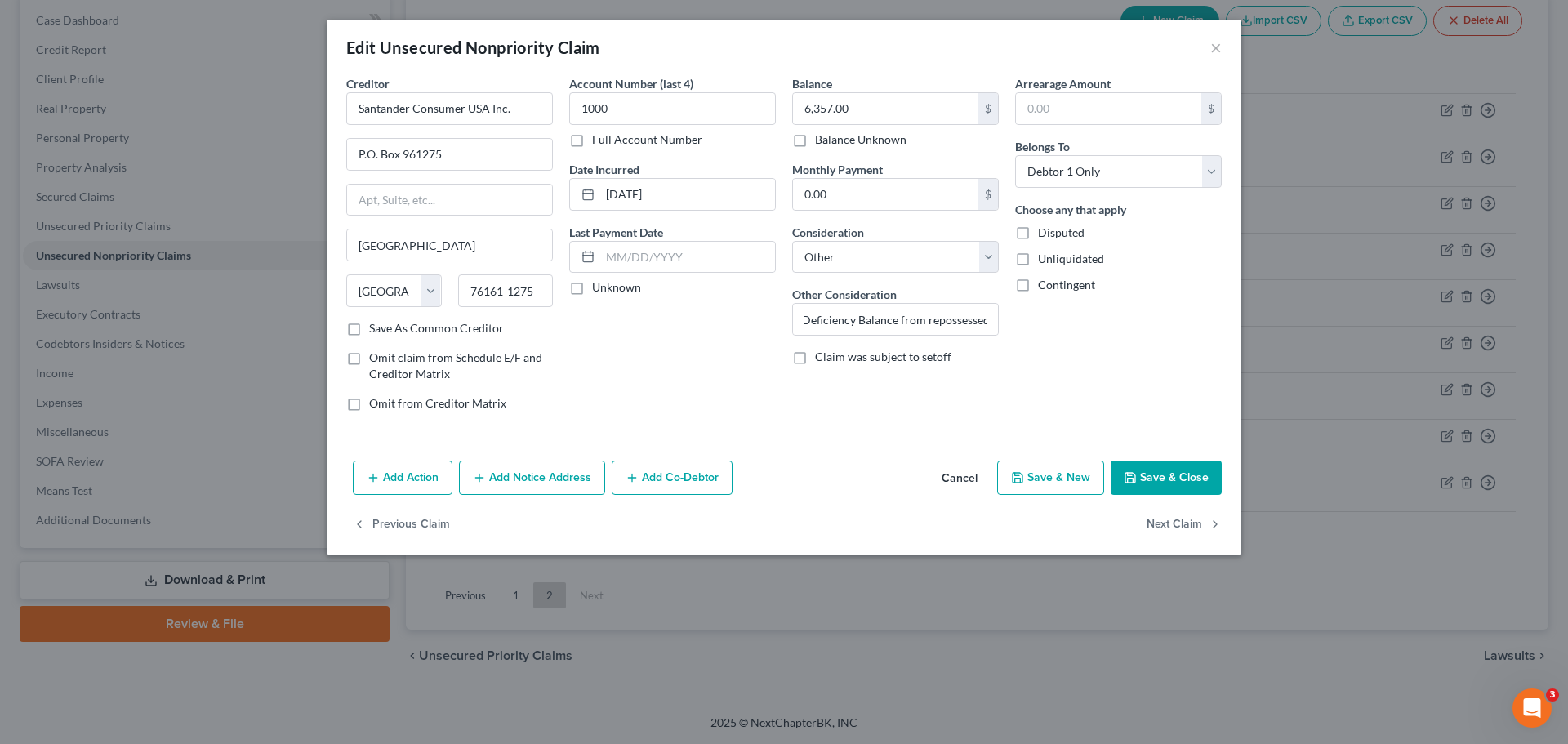
scroll to position [0, 0]
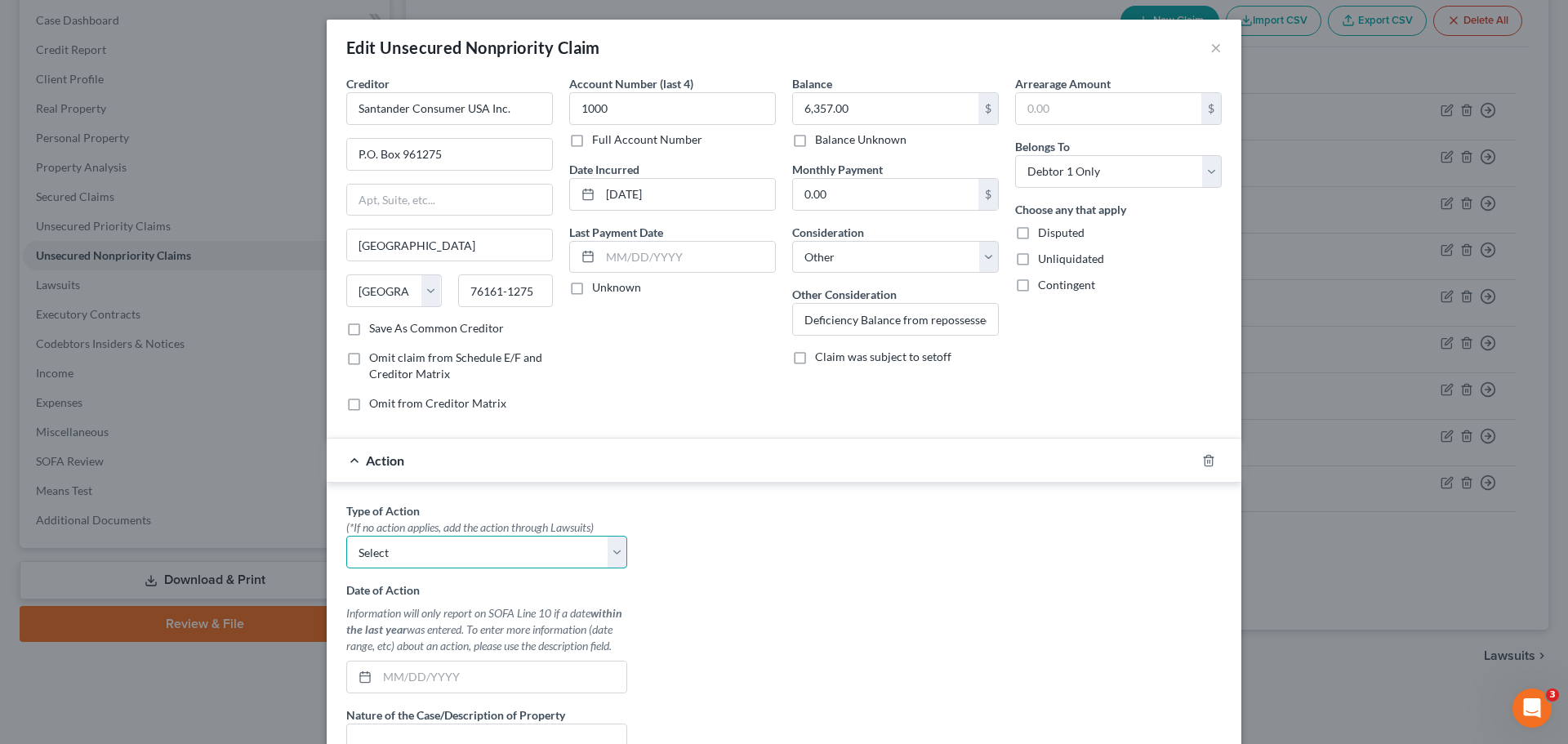
click at [435, 557] on select "Select Repossession Garnishment Foreclosure Personal Injury Attached, Seized, O…" at bounding box center [487, 552] width 281 height 33
click at [346, 536] on select "Select Repossession Garnishment Foreclosure Personal Injury Attached, Seized, O…" at bounding box center [487, 552] width 281 height 33
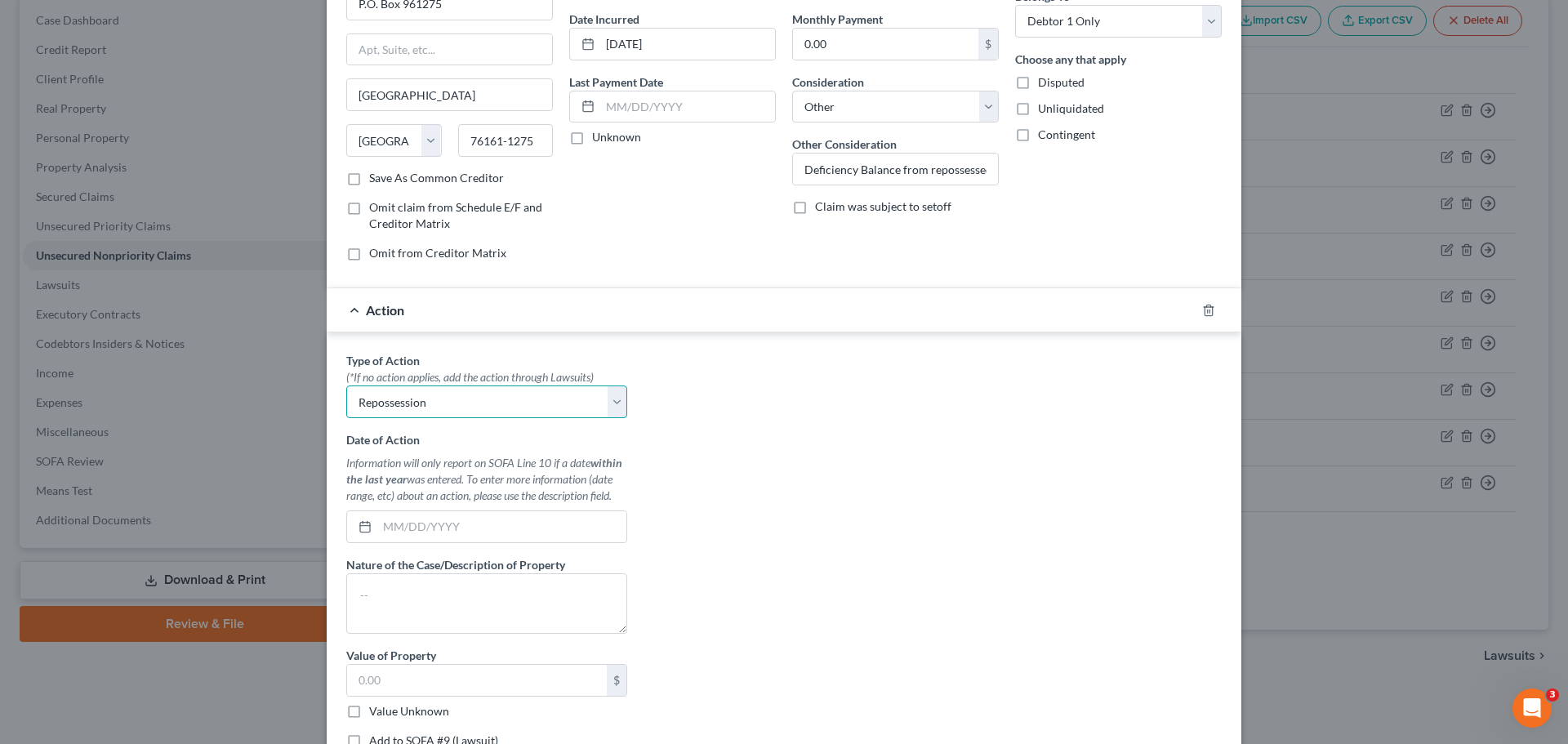
scroll to position [246, 0]
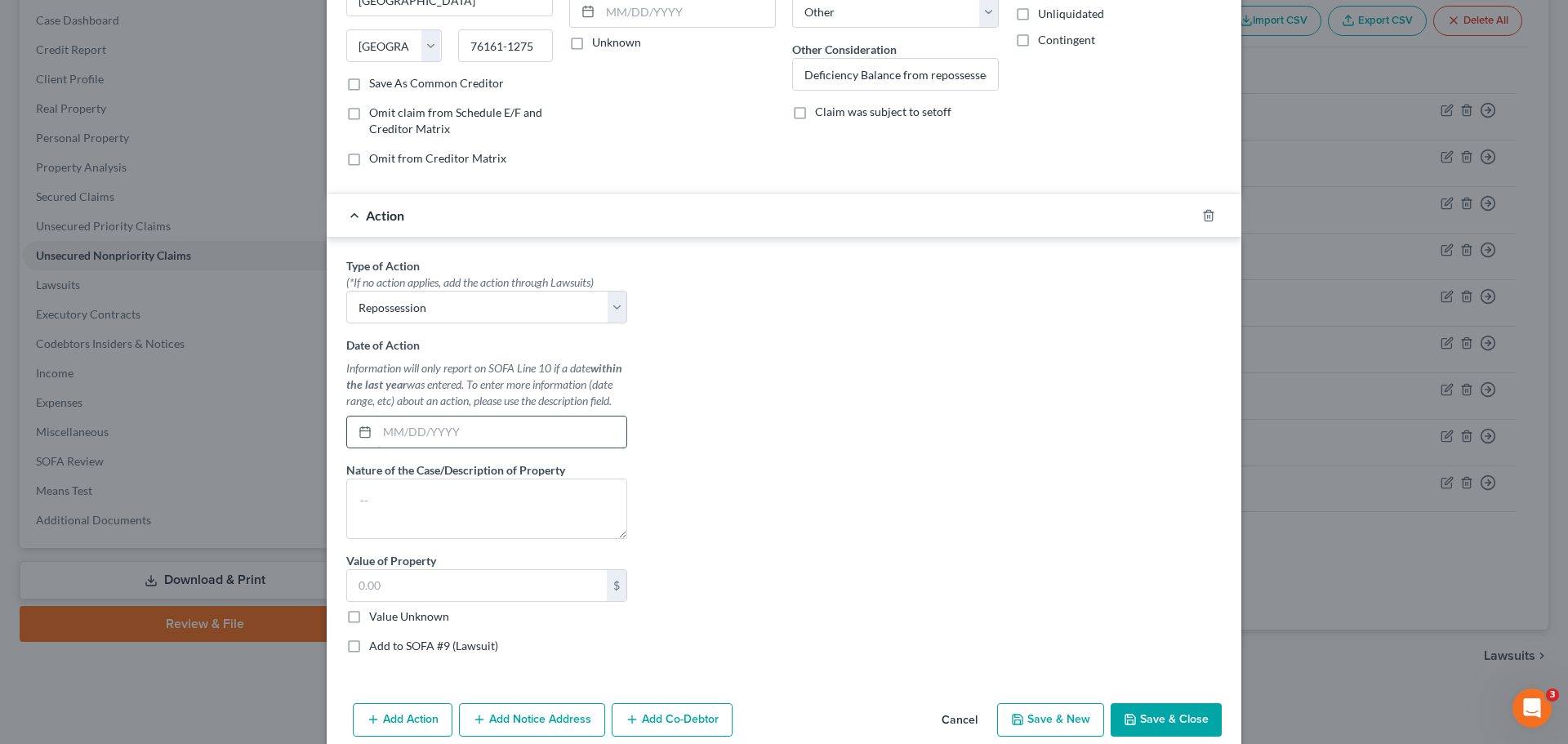
click at [558, 436] on input "text" at bounding box center [501, 432] width 249 height 31
click at [428, 423] on input "text" at bounding box center [501, 432] width 249 height 31
click at [430, 523] on textarea at bounding box center [487, 508] width 281 height 60
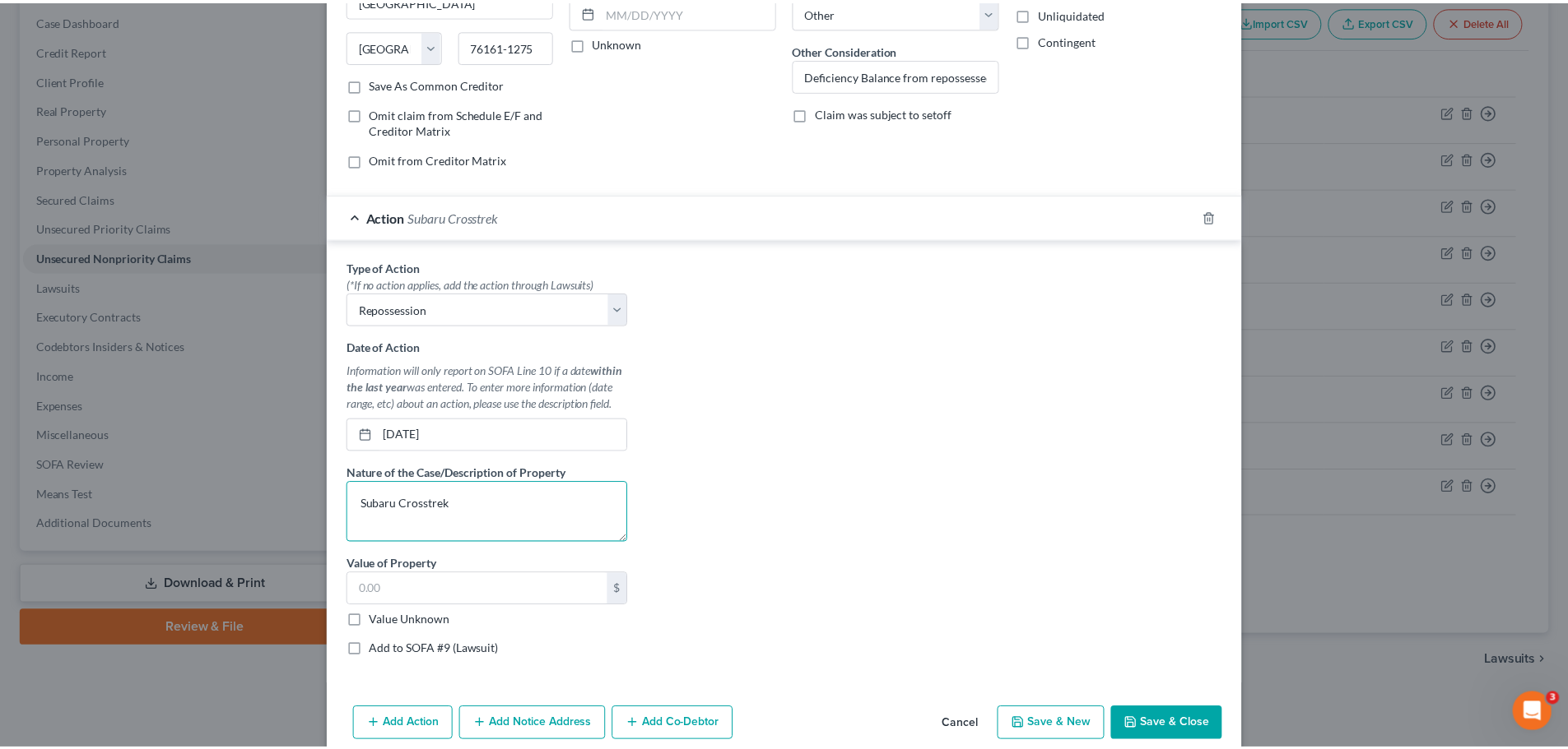
scroll to position [320, 0]
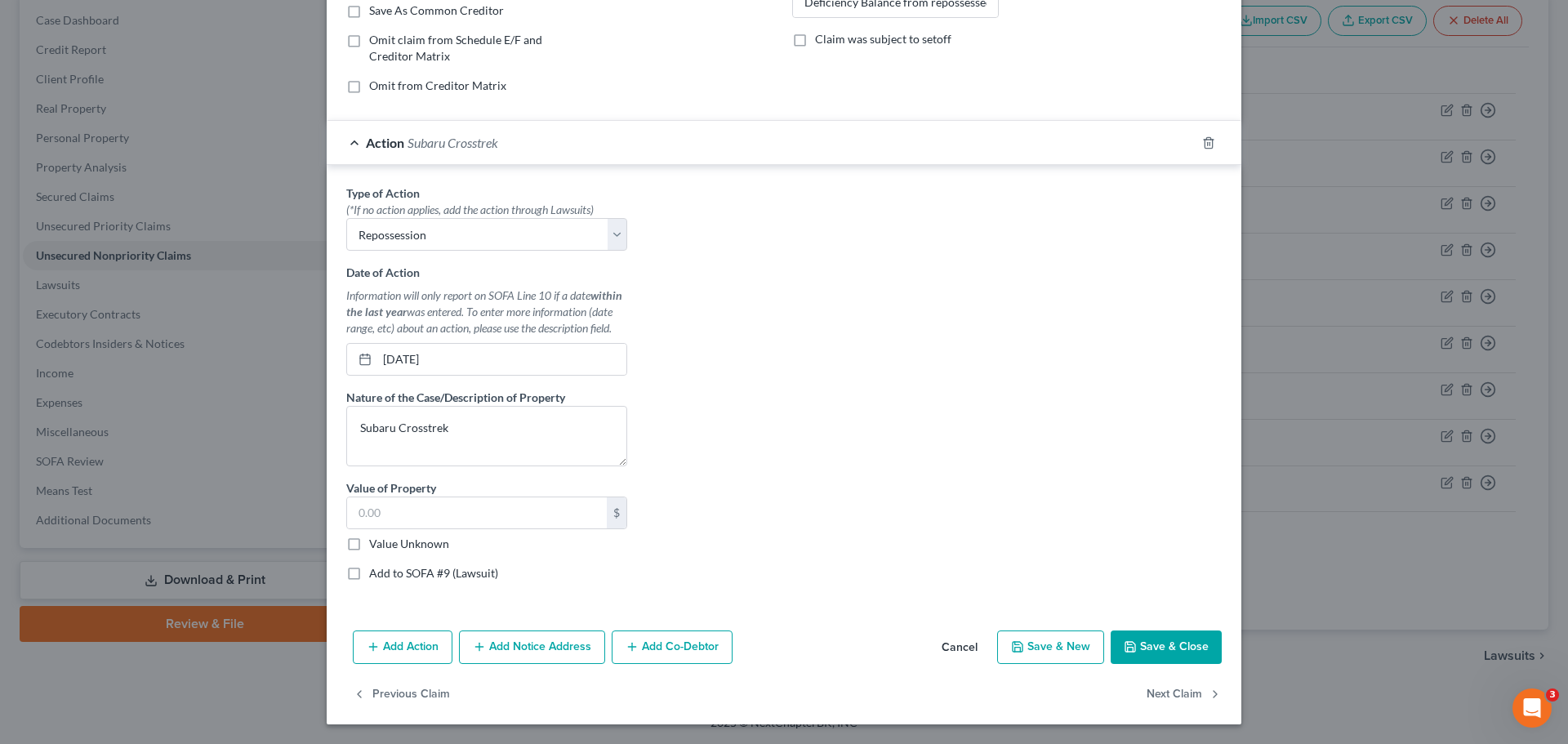
click at [1133, 646] on button "Save & Close" at bounding box center [1166, 648] width 111 height 35
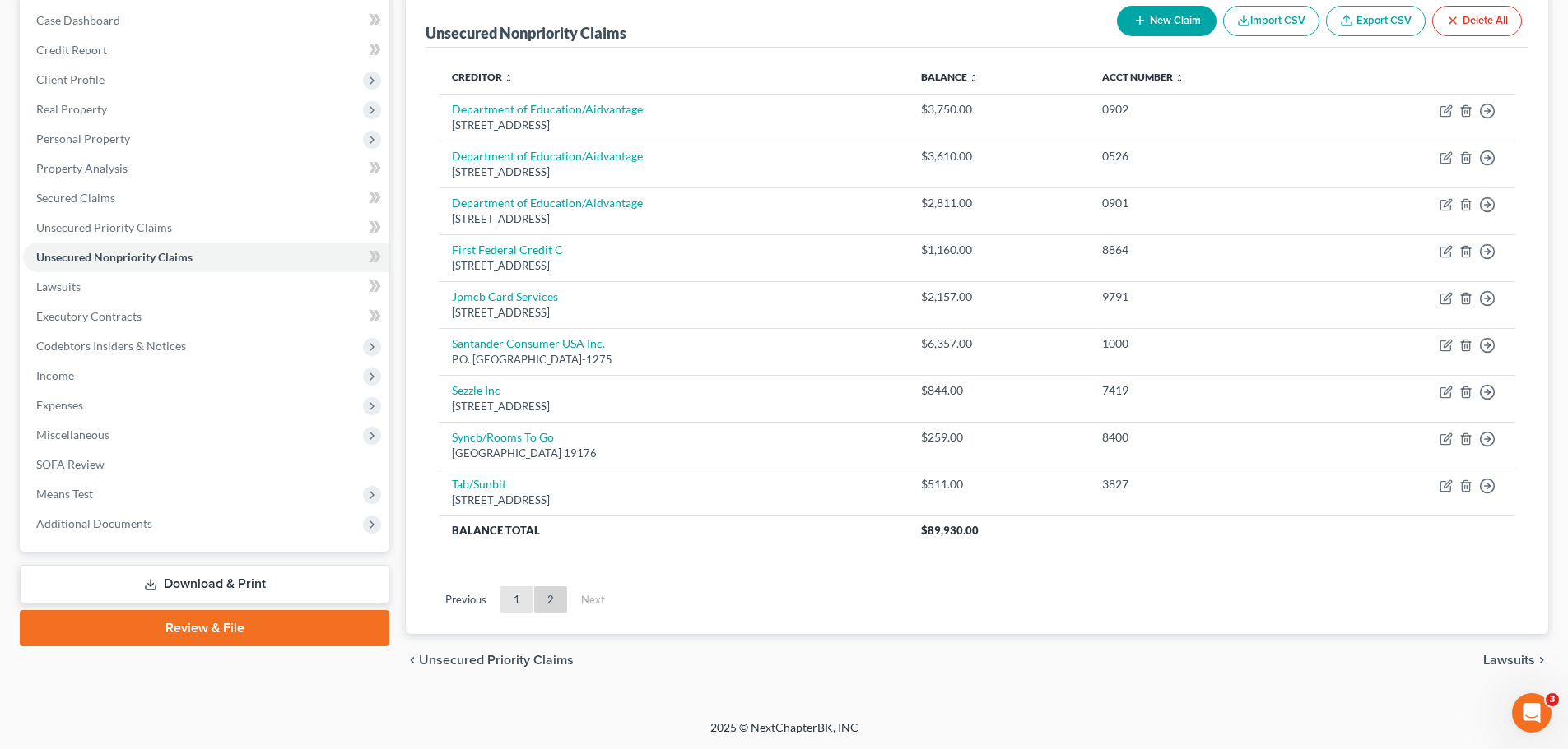
click at [520, 590] on link "1" at bounding box center [517, 600] width 33 height 27
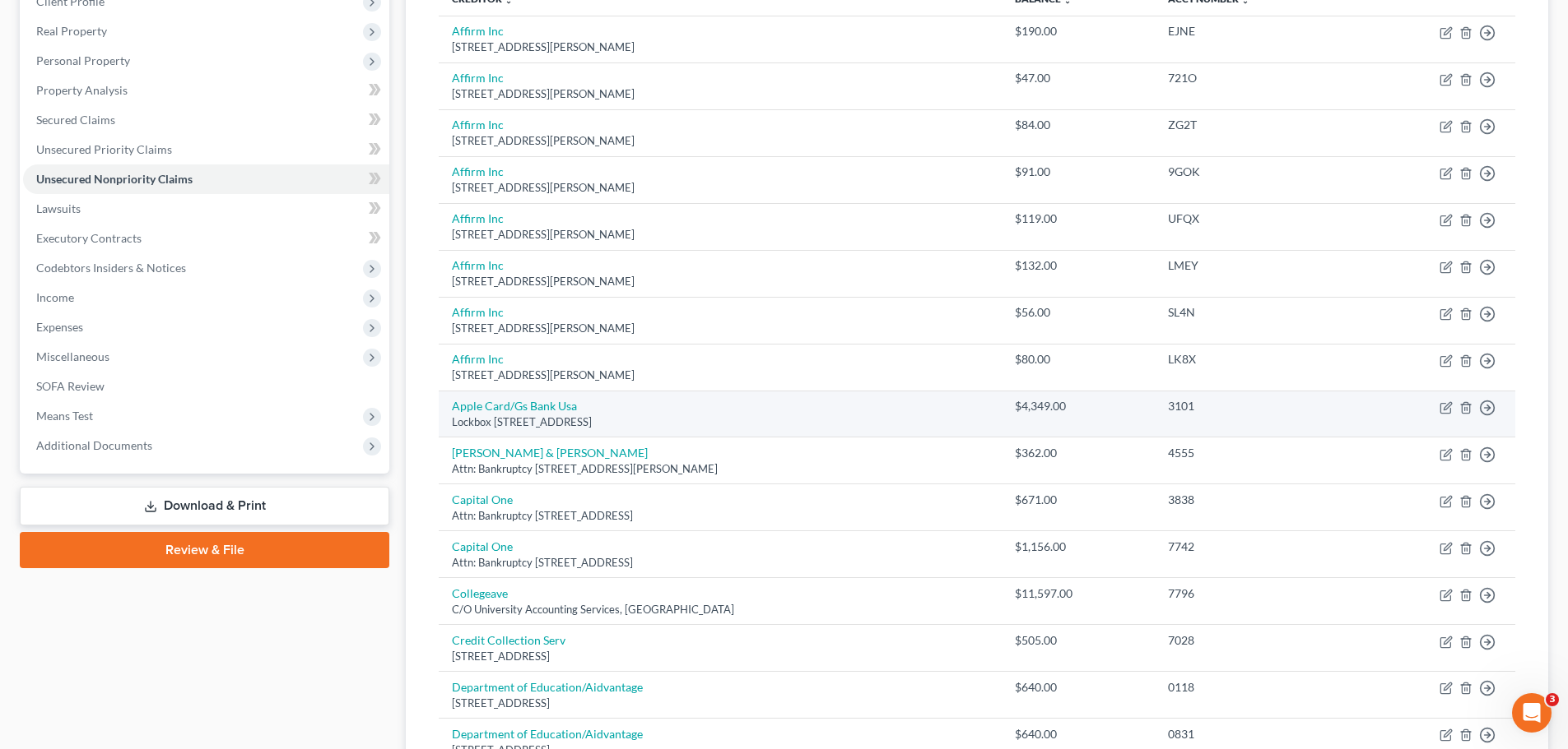
scroll to position [248, 0]
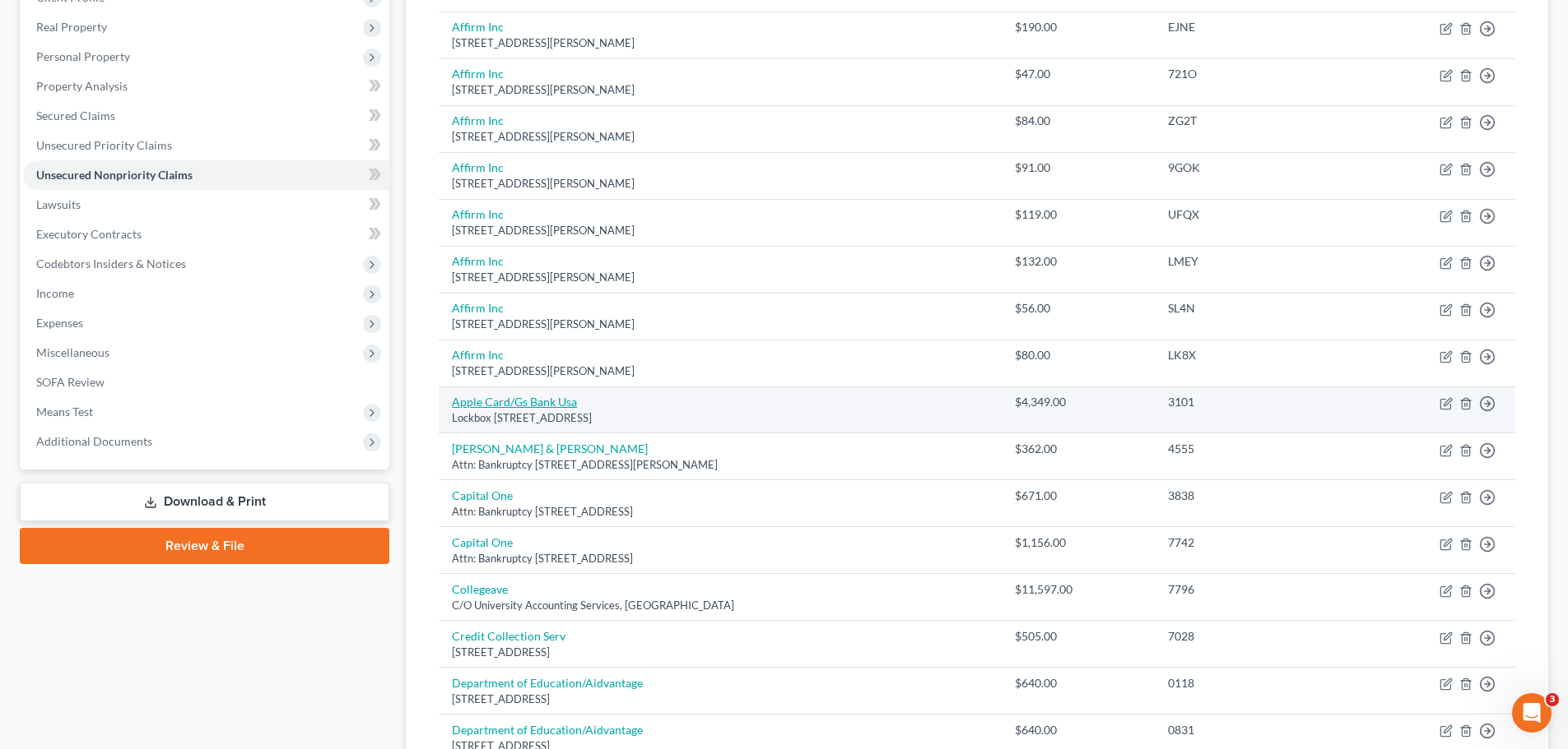
click at [560, 405] on link "Apple Card/Gs Bank Usa" at bounding box center [515, 401] width 125 height 14
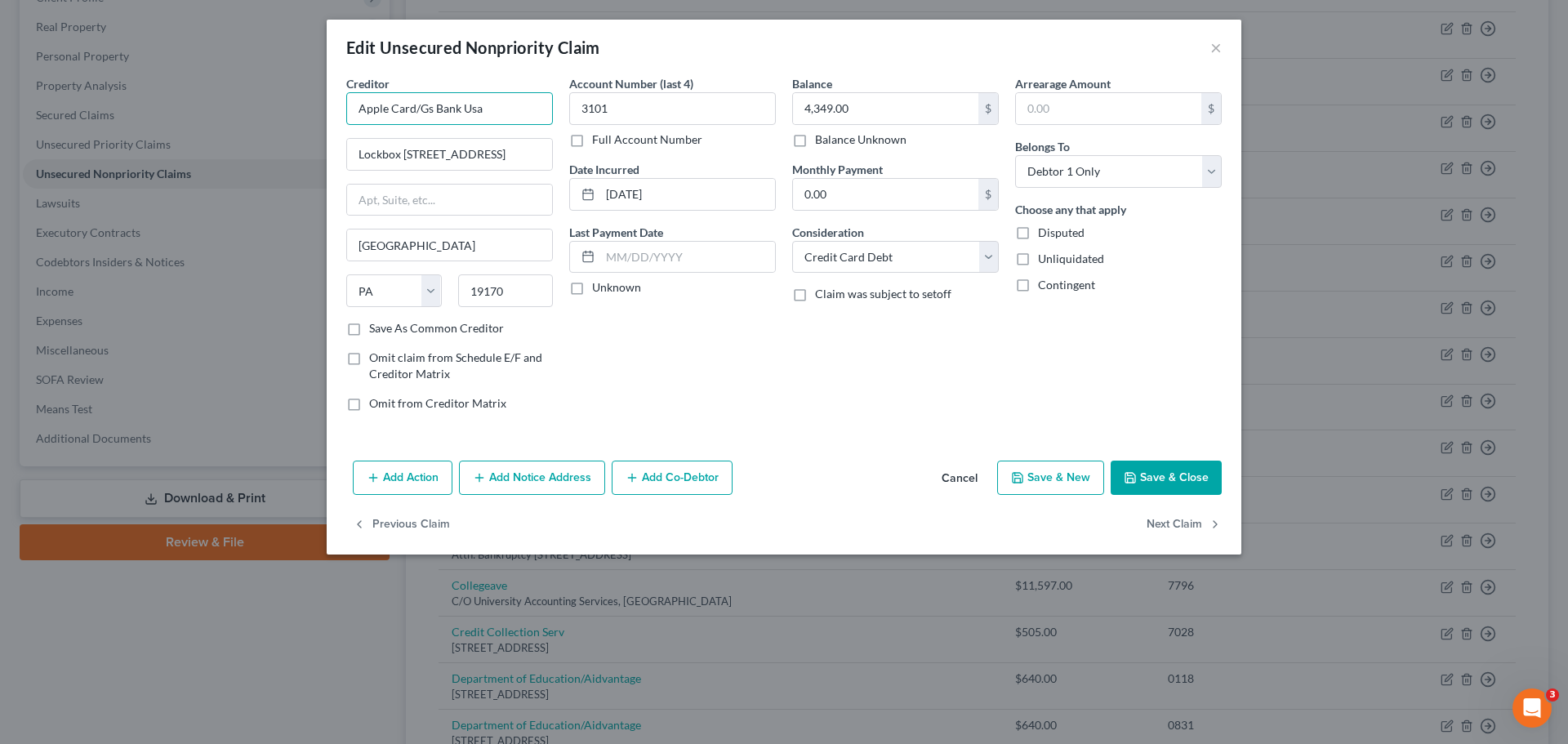
drag, startPoint x: 503, startPoint y: 108, endPoint x: 264, endPoint y: 112, distance: 239.0
click at [264, 112] on div "Edit Unsecured Nonpriority Claim × Creditor * Apple Card/Gs Bank Usa Lockbox [G…" at bounding box center [784, 372] width 1568 height 744
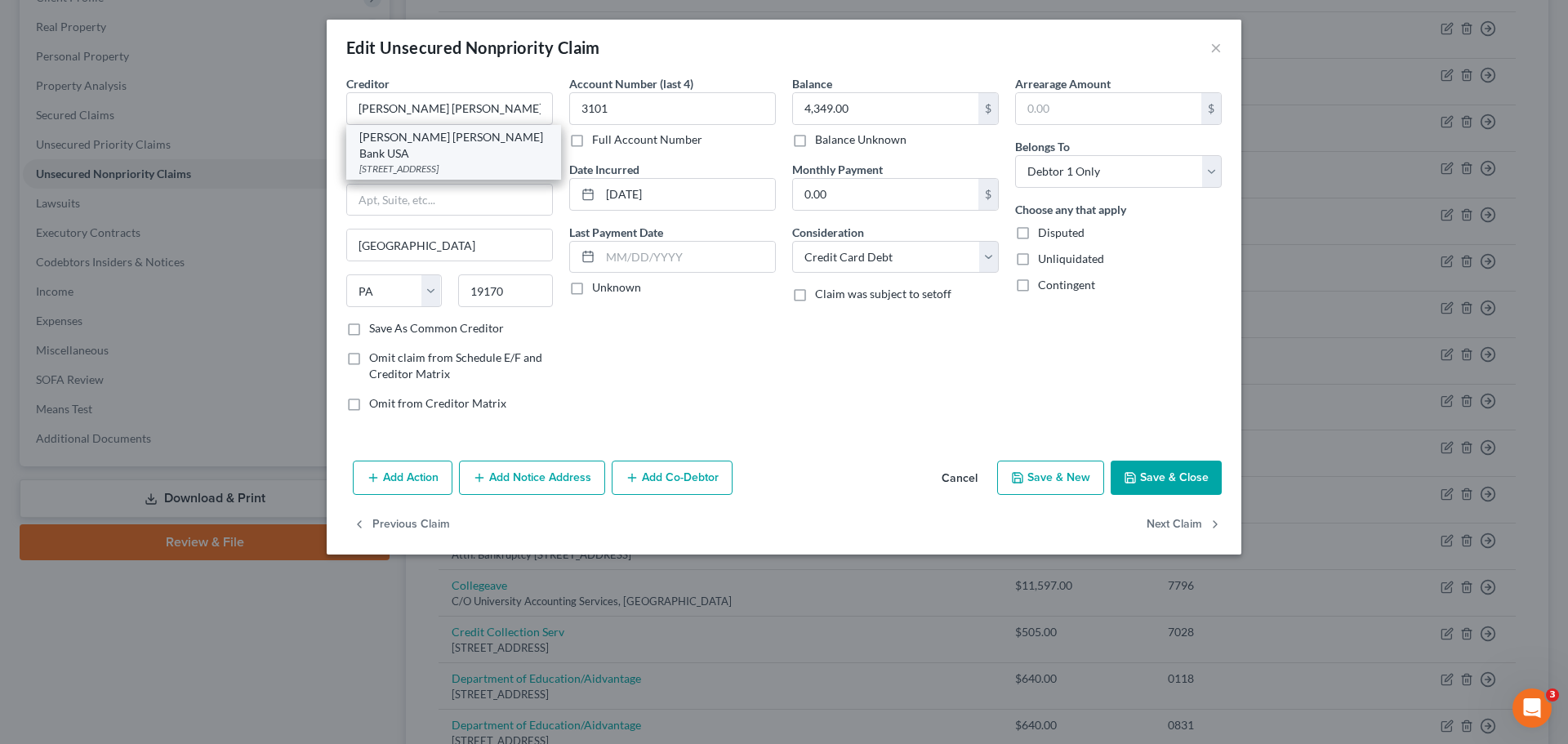
click at [473, 162] on div "[STREET_ADDRESS]" at bounding box center [454, 169] width 188 height 14
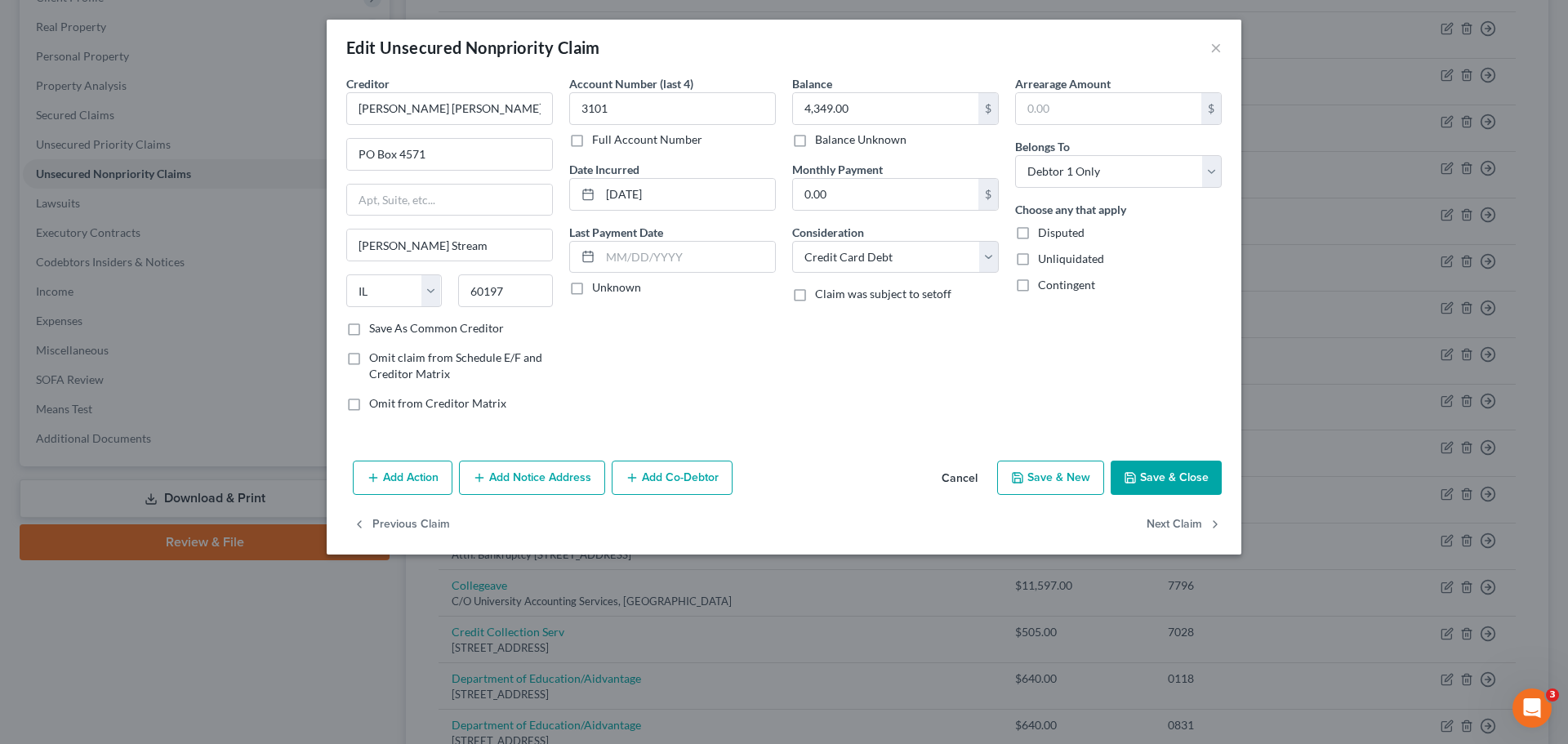
click at [1164, 491] on button "Save & Close" at bounding box center [1166, 478] width 111 height 35
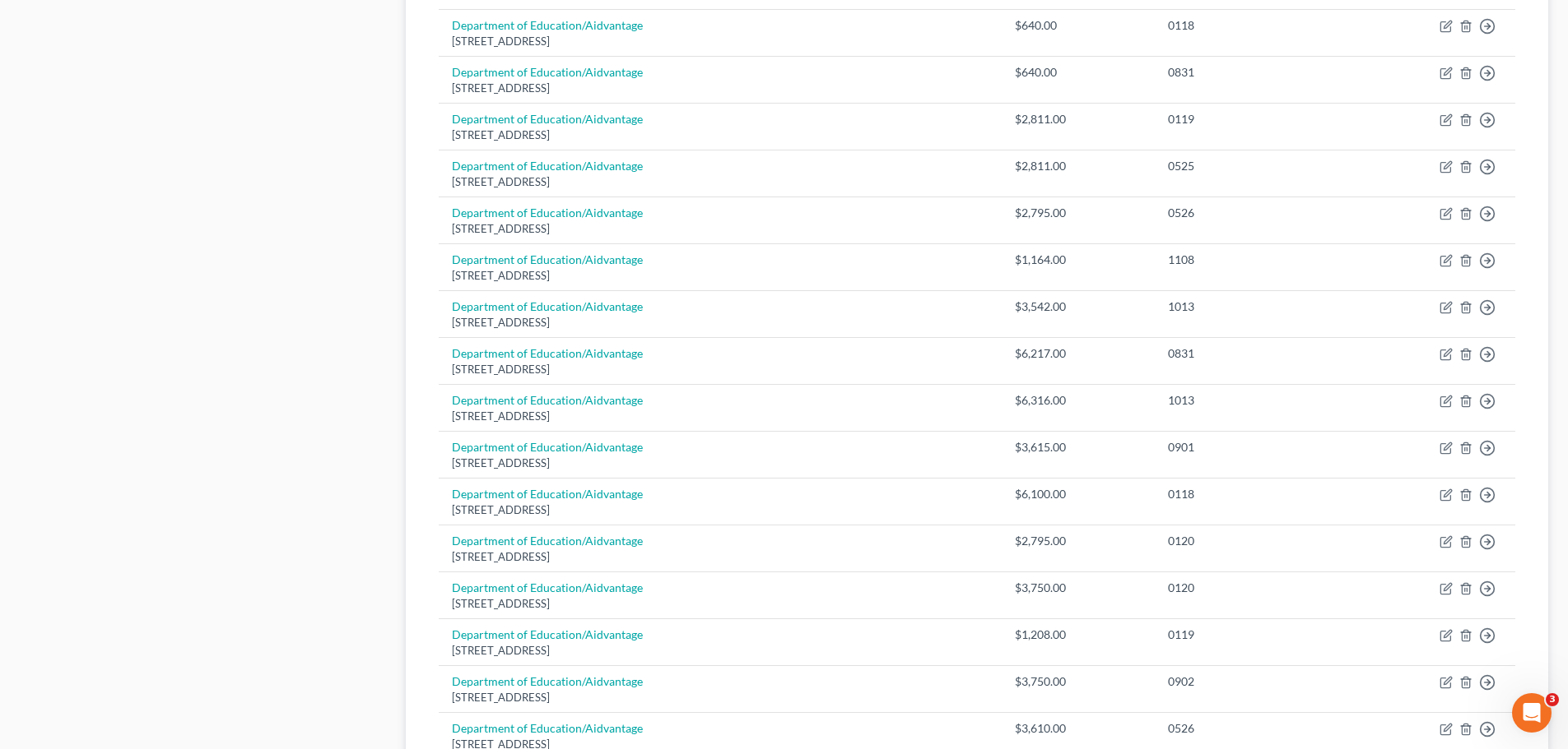
scroll to position [1150, 0]
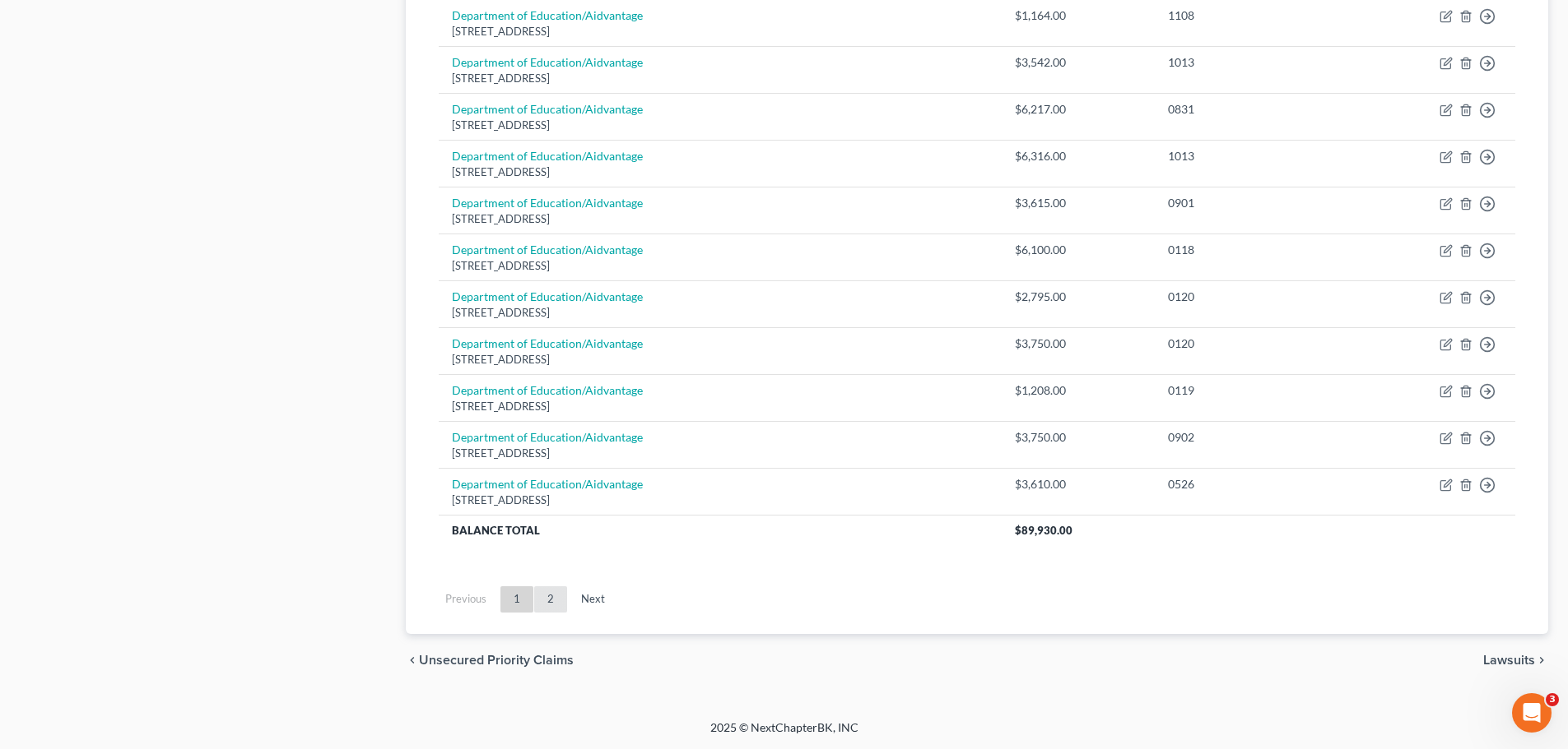
click at [560, 608] on link "2" at bounding box center [550, 600] width 33 height 27
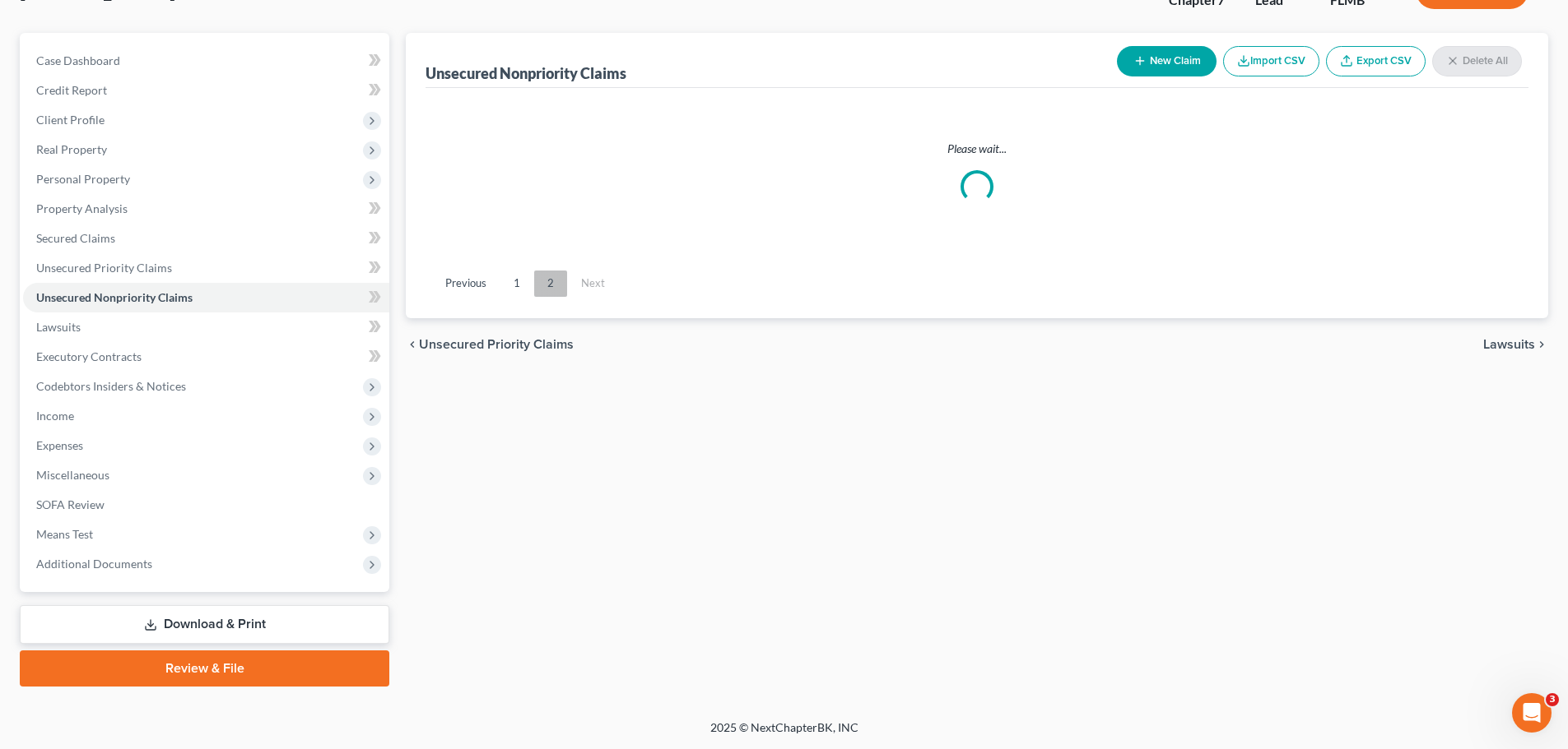
scroll to position [166, 0]
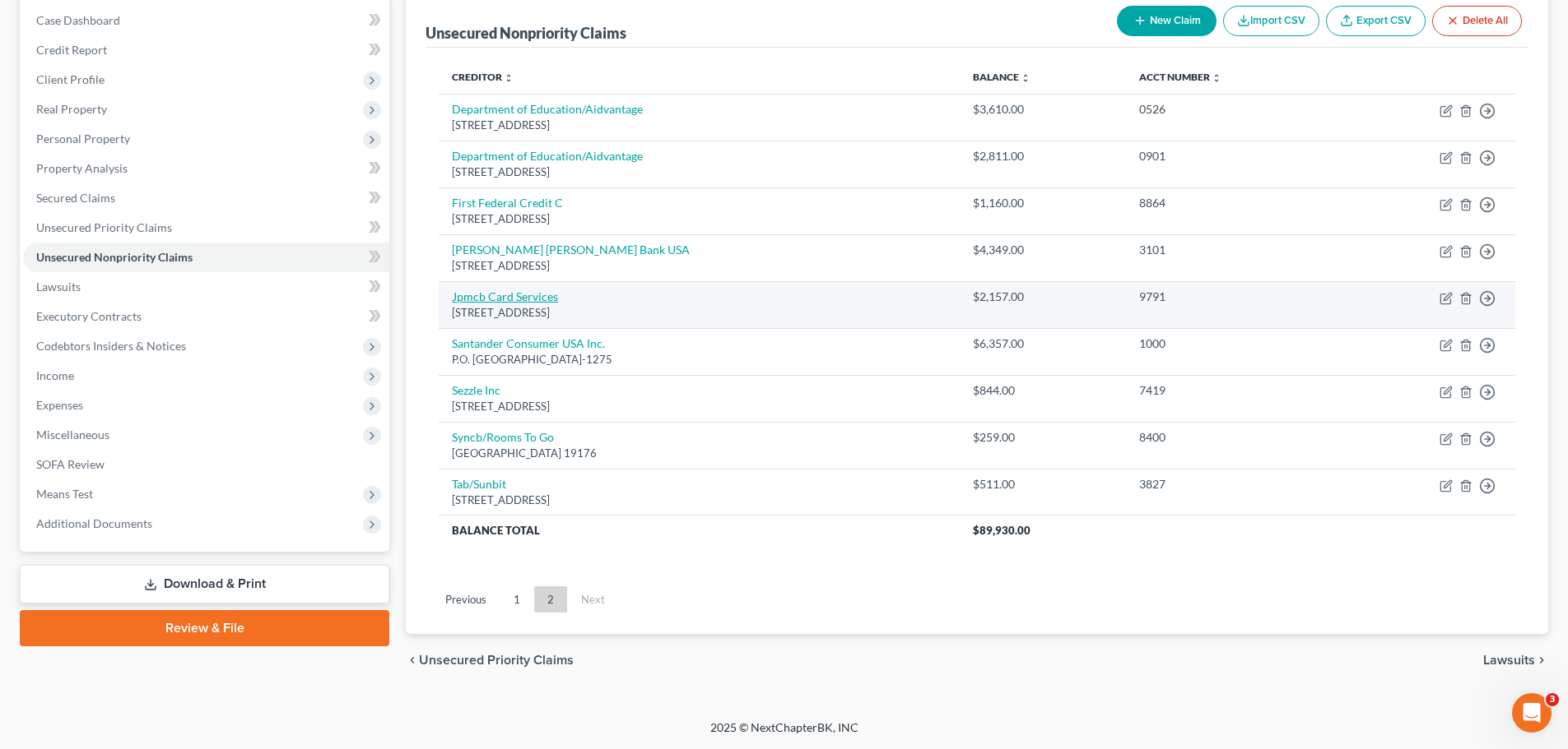
click at [508, 295] on link "Jpmcb Card Services" at bounding box center [505, 296] width 107 height 14
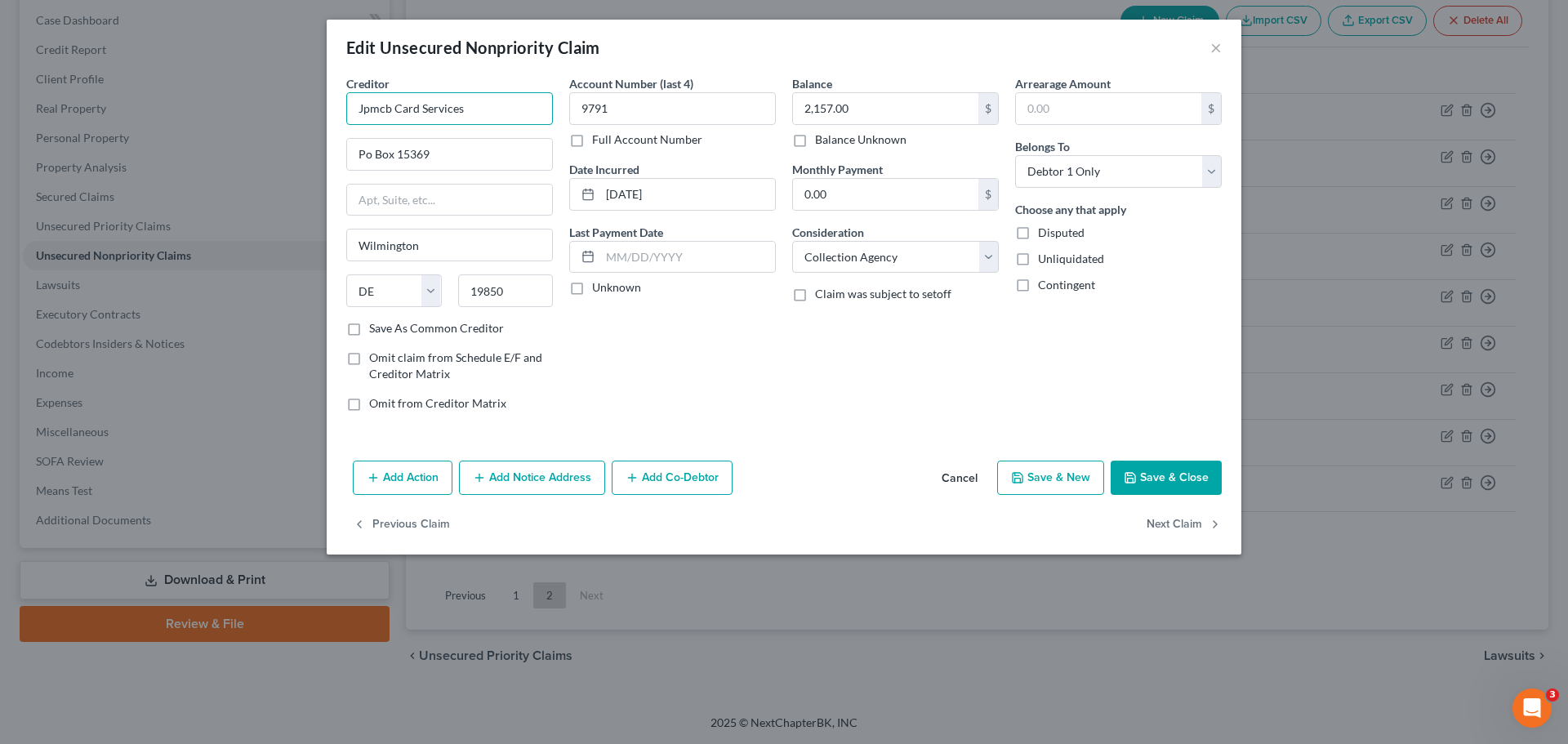
click at [475, 111] on input "Jpmcb Card Services" at bounding box center [449, 109] width 207 height 33
click at [476, 157] on div "[STREET_ADDRESS][US_STATE]" at bounding box center [444, 152] width 170 height 14
click at [1175, 475] on button "Save & Close" at bounding box center [1166, 478] width 111 height 35
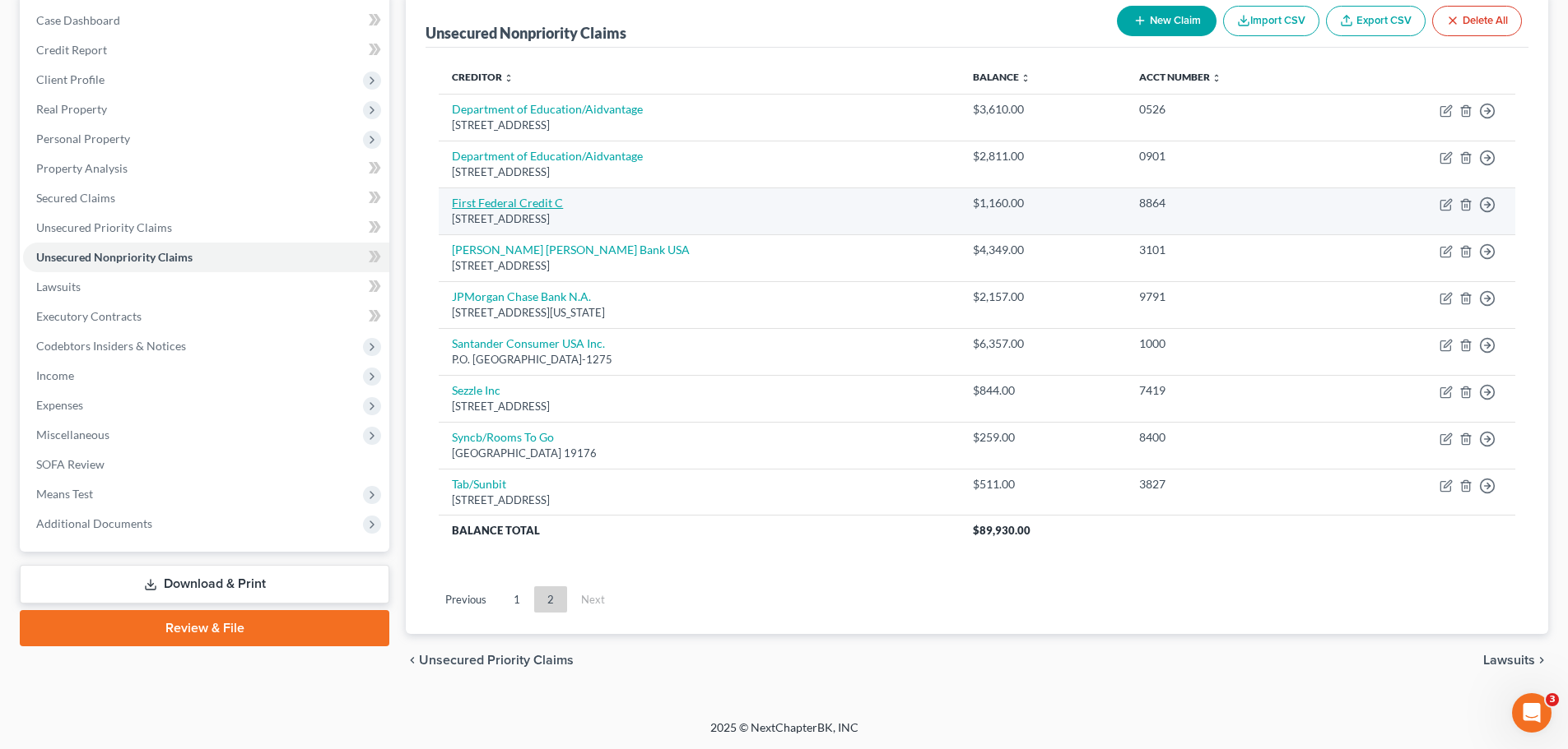
click at [472, 204] on link "First Federal Credit C" at bounding box center [507, 202] width 111 height 14
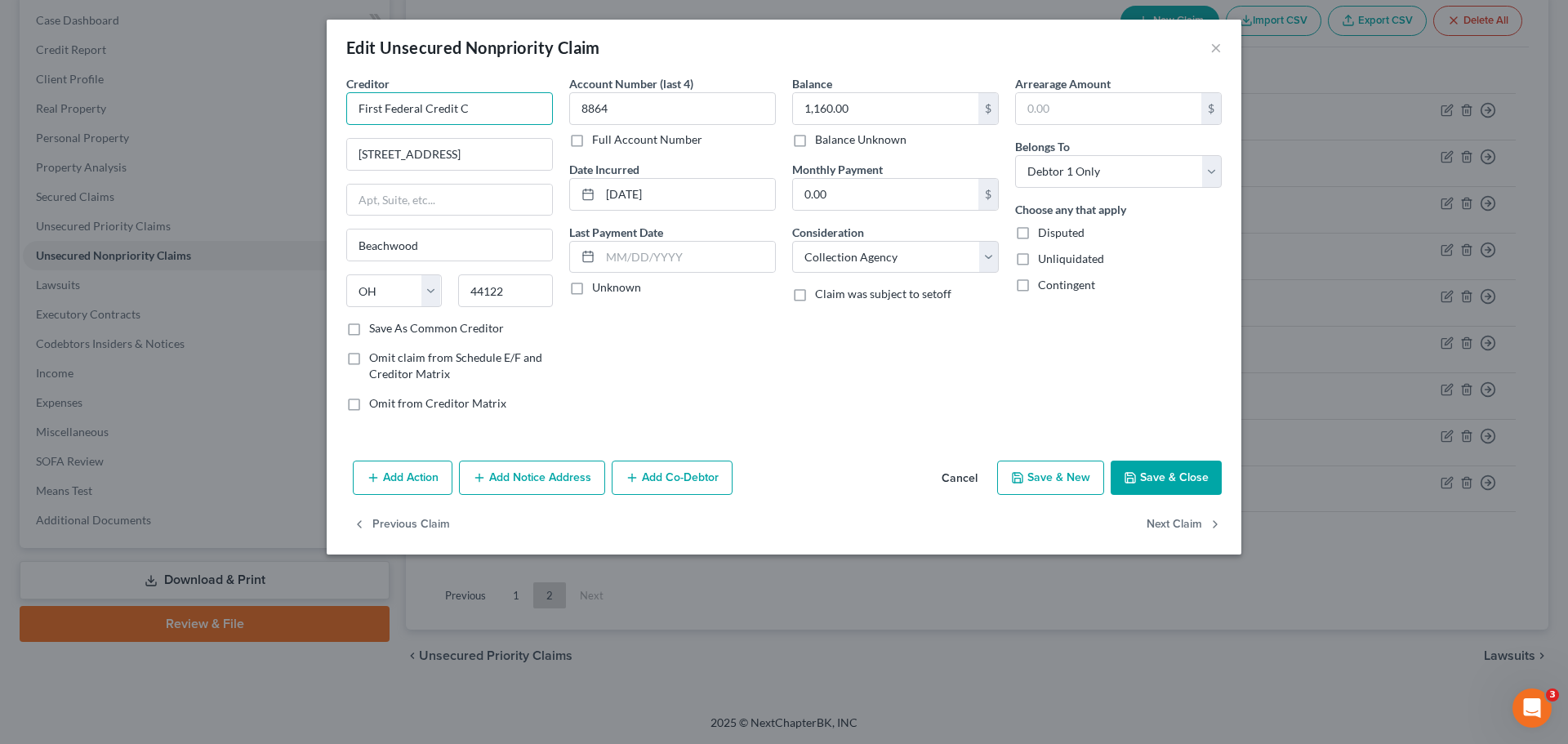
click at [501, 103] on input "First Federal Credit C" at bounding box center [449, 109] width 207 height 33
click at [503, 157] on div "[STREET_ADDRESS]" at bounding box center [444, 152] width 170 height 14
drag, startPoint x: 549, startPoint y: 154, endPoint x: 315, endPoint y: 153, distance: 234.0
click at [315, 153] on div "Edit Unsecured Nonpriority Claim × Creditor * First Federal Credit Control Inc.…" at bounding box center [784, 372] width 1568 height 744
click at [528, 109] on input "First Federal Credit Control Inc." at bounding box center [449, 109] width 207 height 33
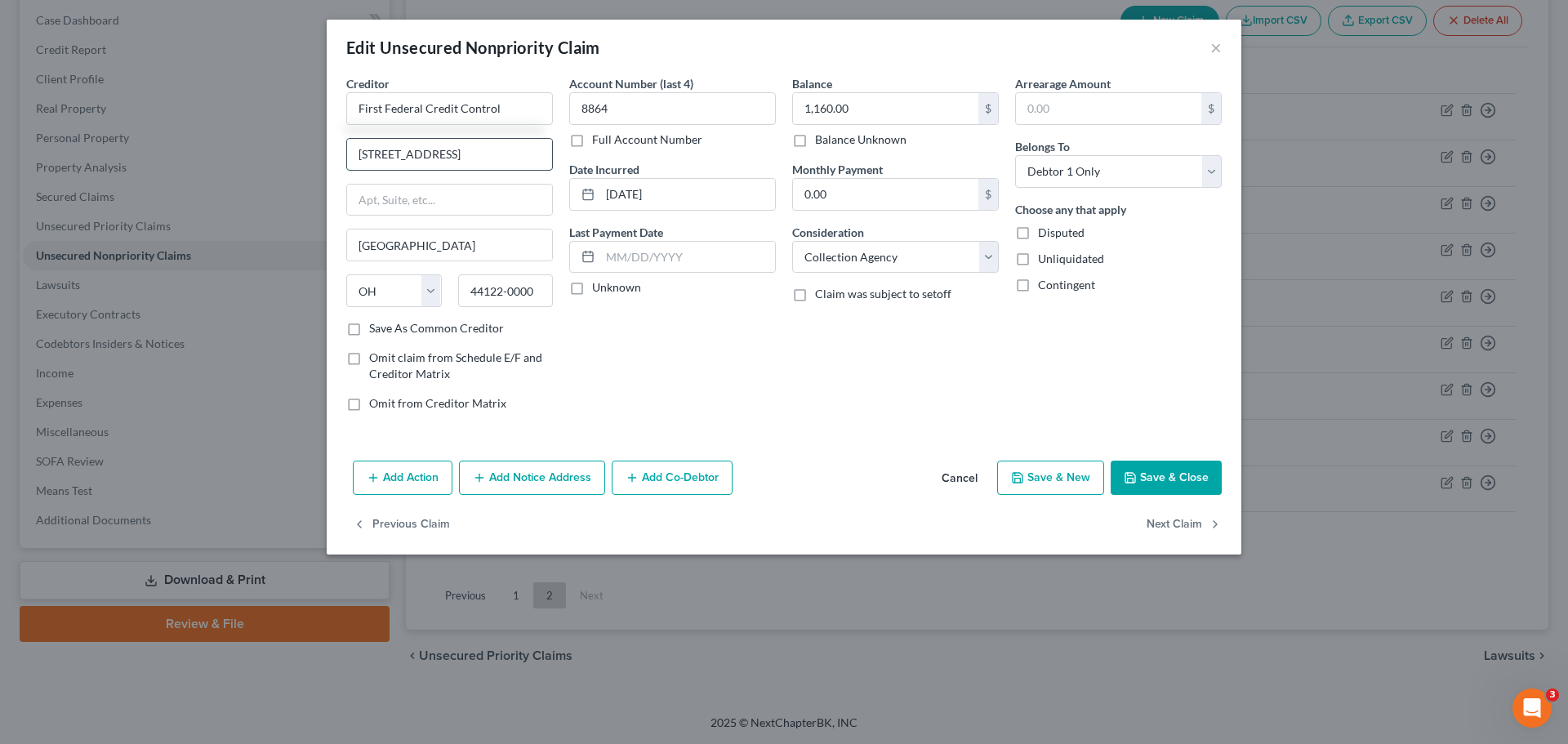
click at [531, 163] on input "[STREET_ADDRESS]" at bounding box center [449, 155] width 205 height 31
click at [483, 243] on input "[GEOGRAPHIC_DATA]" at bounding box center [449, 246] width 205 height 31
click at [543, 294] on input "44122-0000" at bounding box center [506, 291] width 96 height 33
click at [715, 97] on input "8864" at bounding box center [672, 109] width 207 height 33
click at [1181, 476] on button "Save & Close" at bounding box center [1166, 478] width 111 height 35
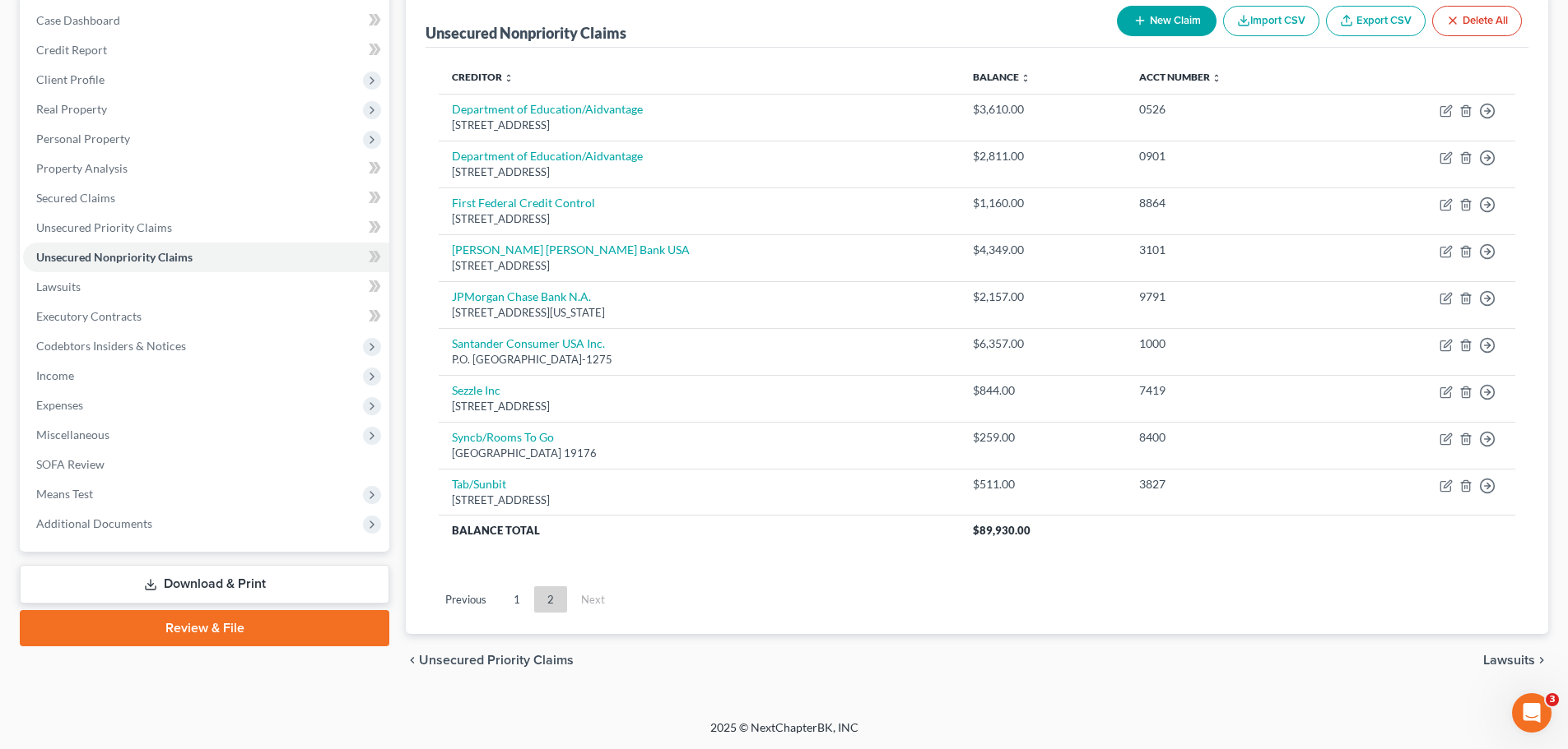
click at [531, 602] on link "1" at bounding box center [517, 600] width 33 height 27
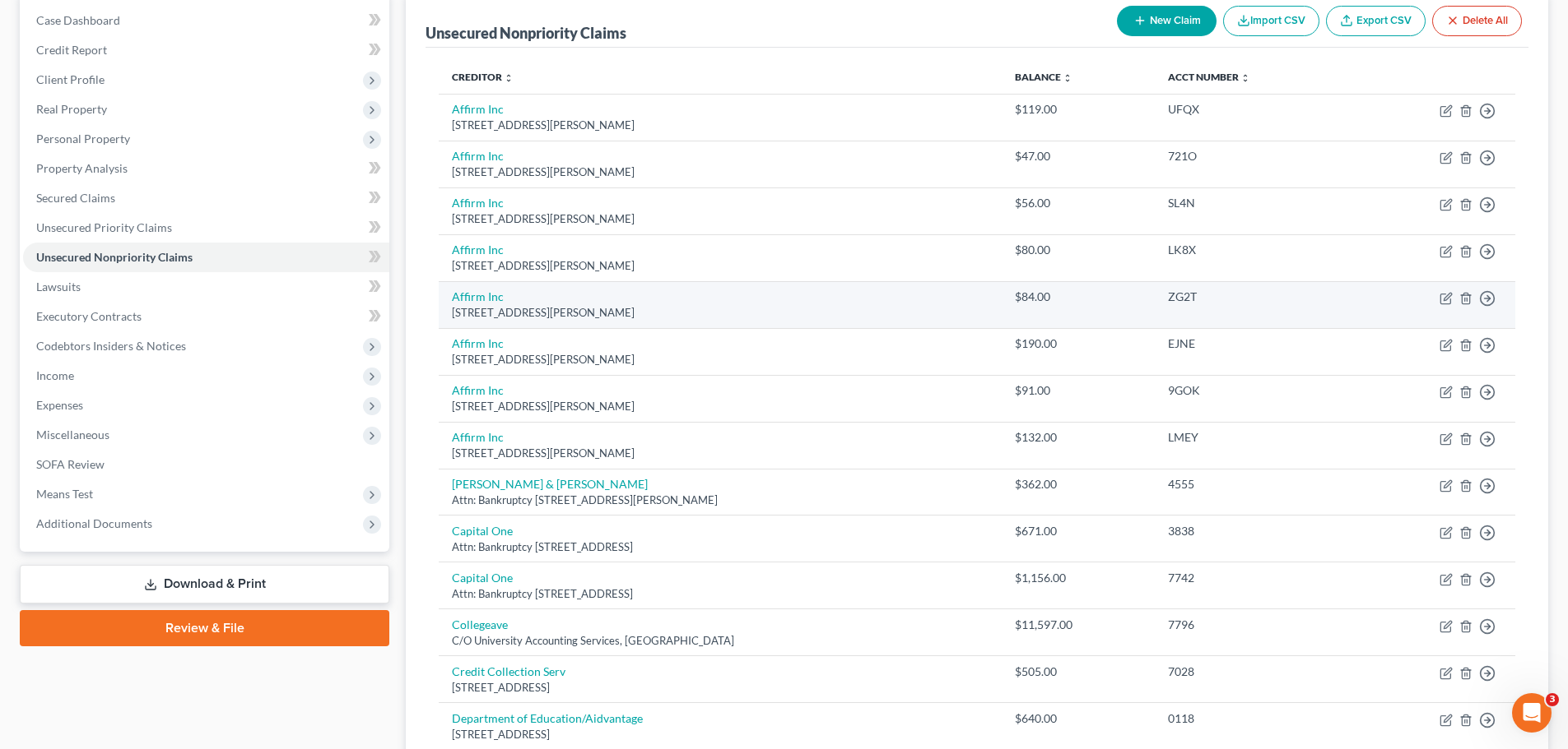
scroll to position [248, 0]
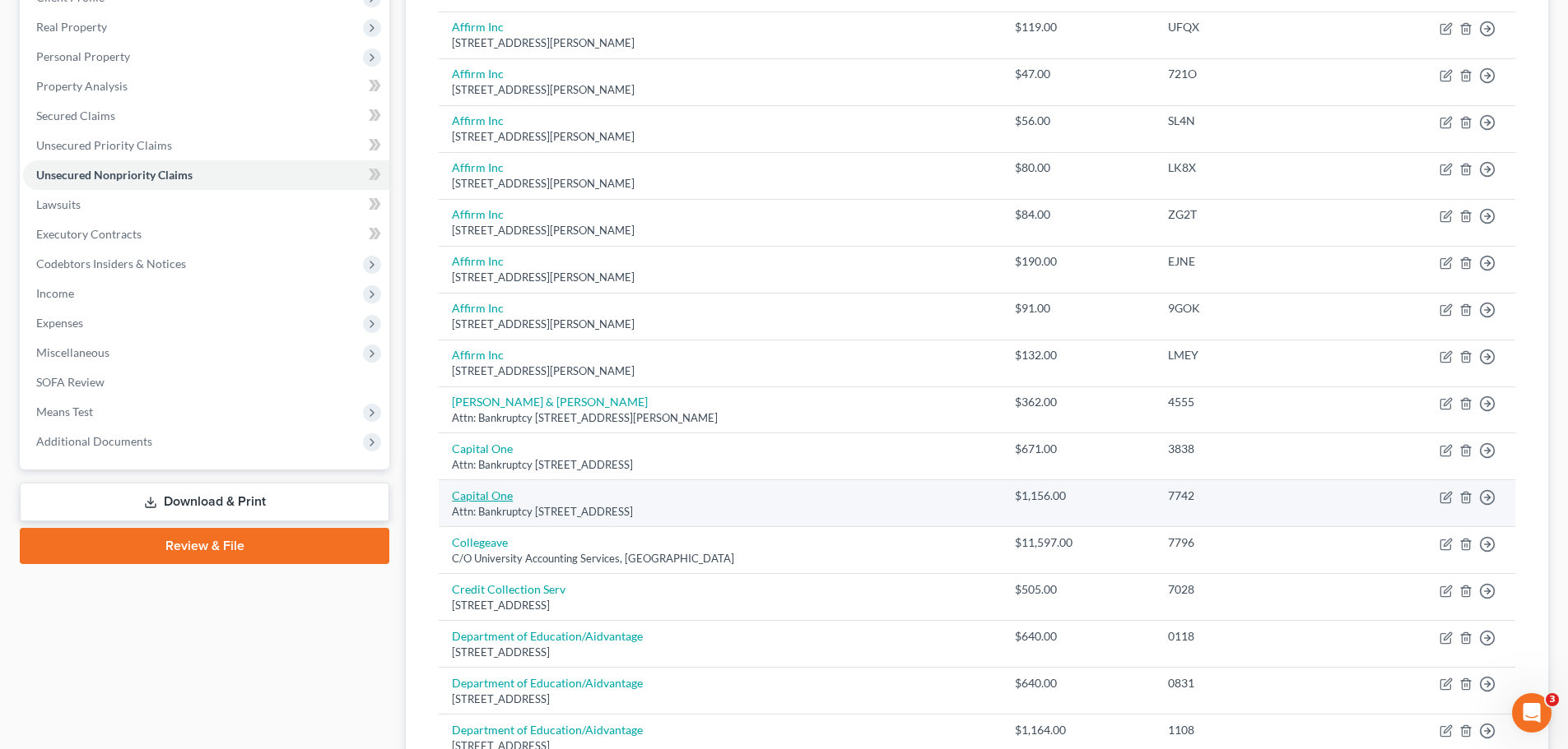
click at [499, 495] on link "Capital One" at bounding box center [482, 495] width 61 height 14
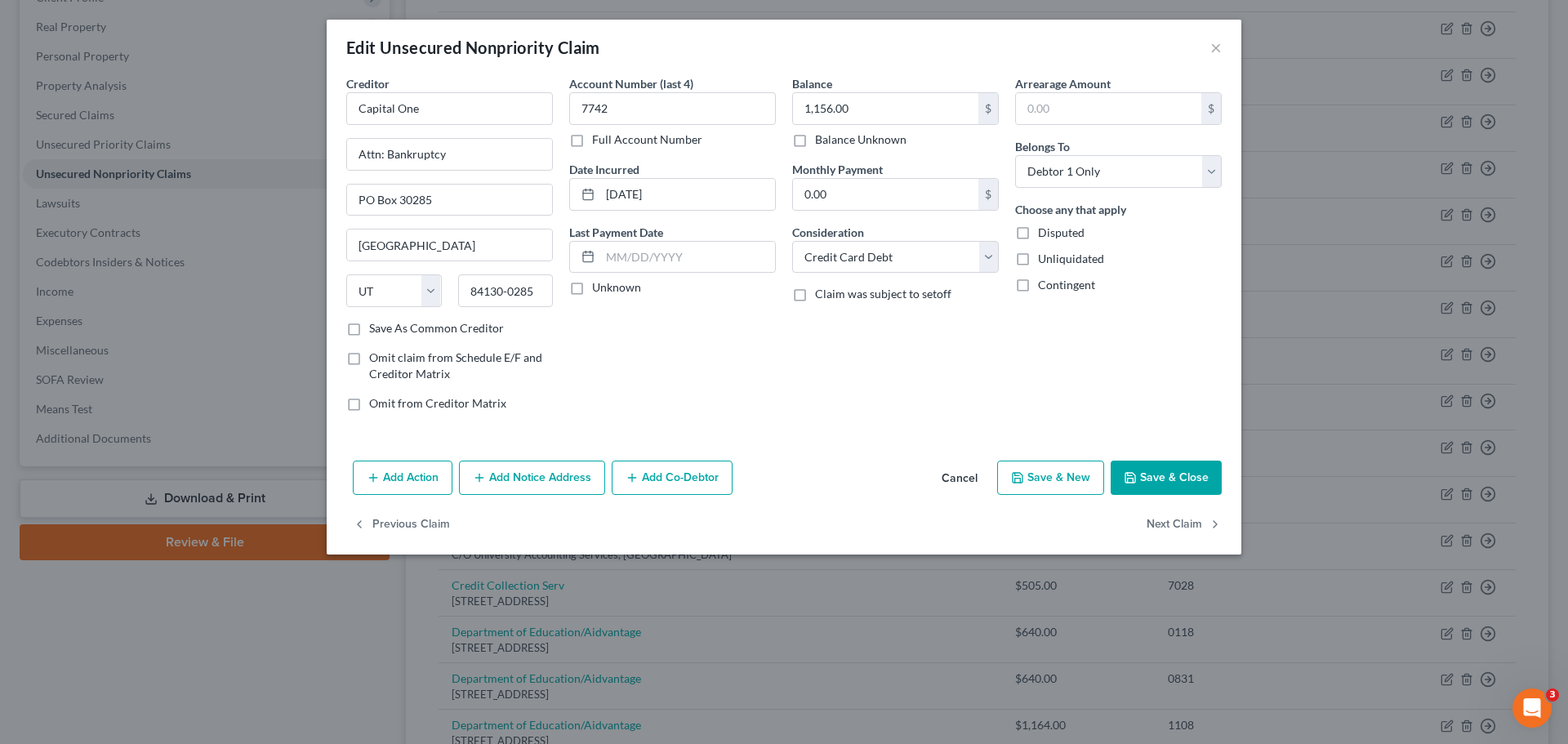
click at [1166, 484] on button "Save & Close" at bounding box center [1166, 478] width 111 height 35
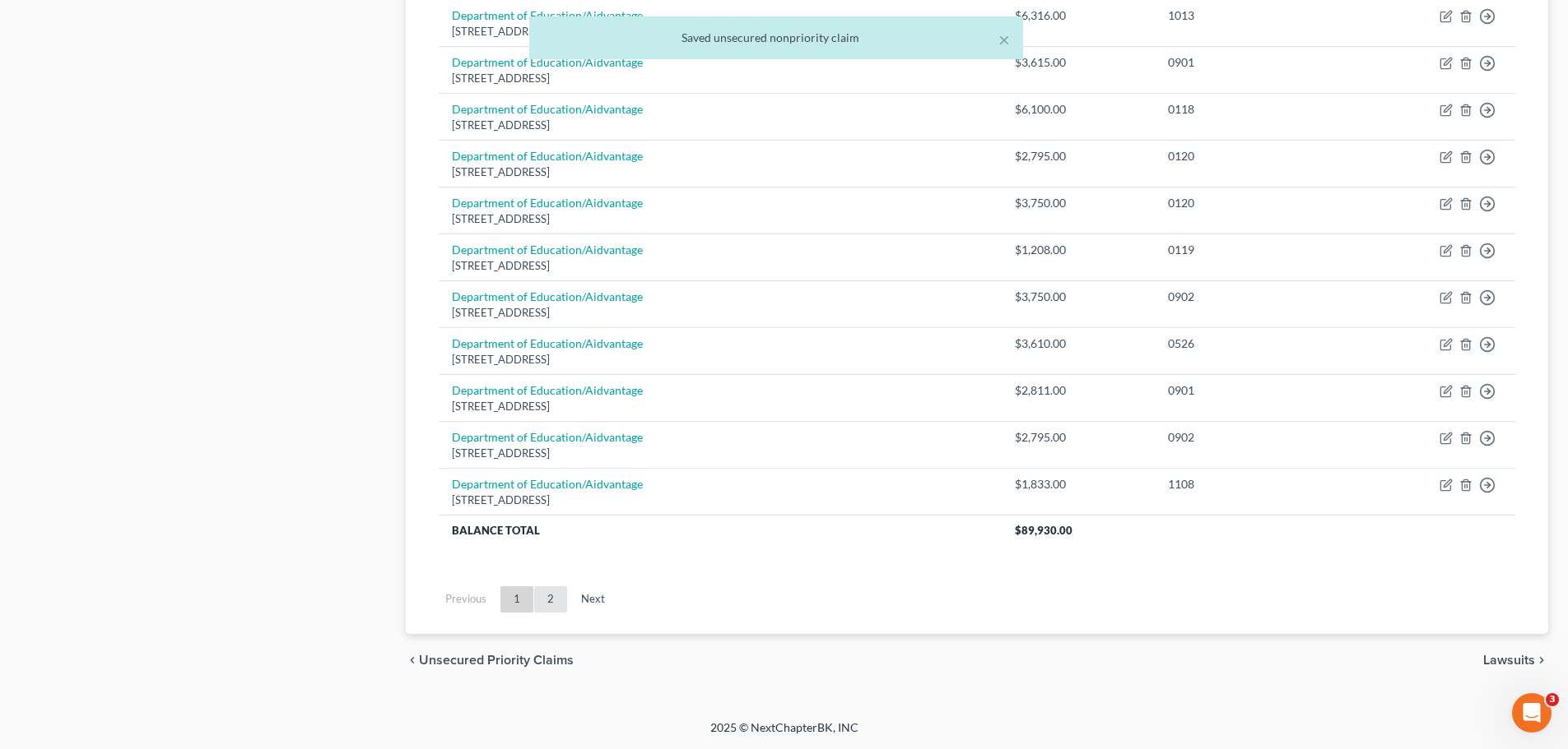
click at [535, 592] on link "2" at bounding box center [550, 600] width 33 height 27
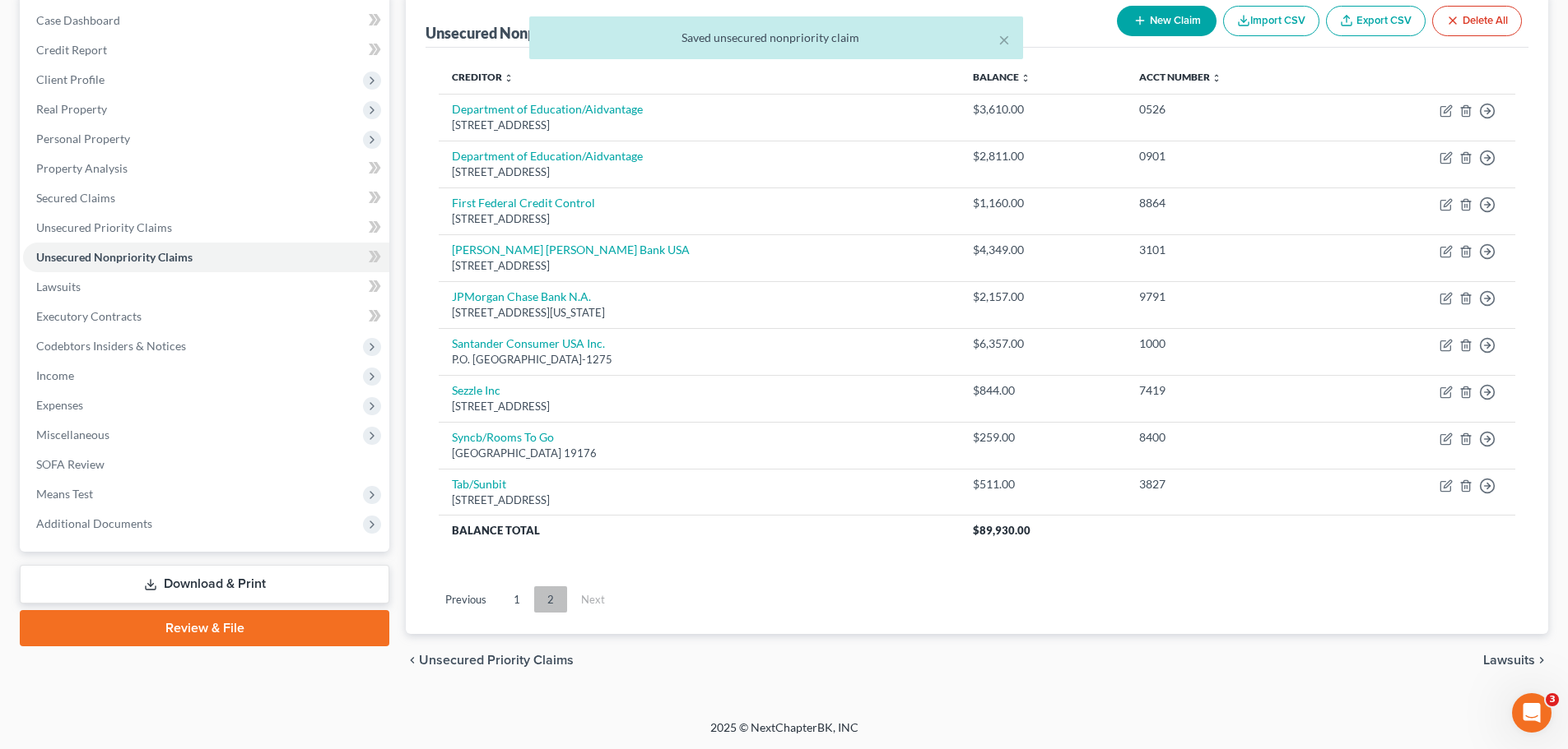
scroll to position [166, 0]
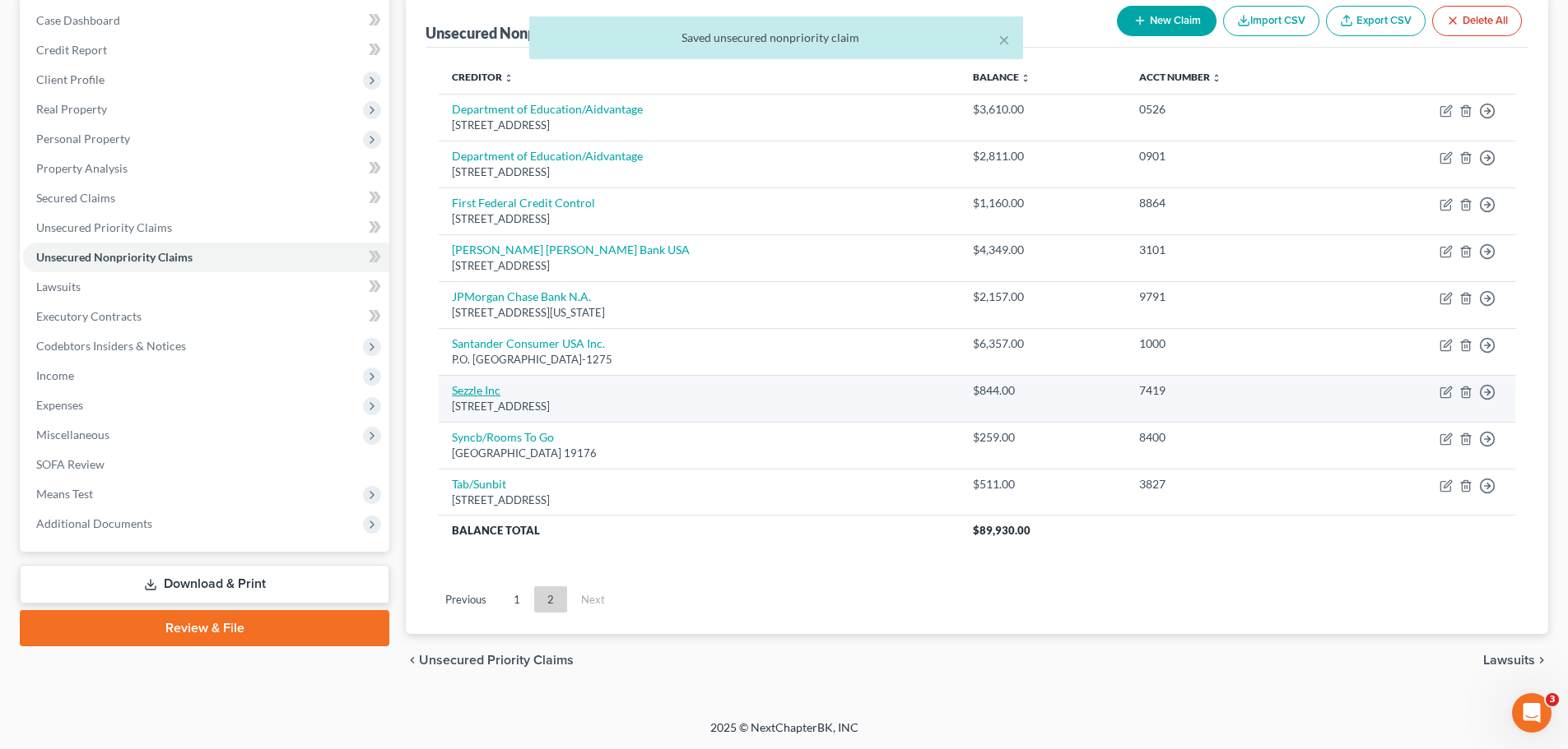
click at [483, 394] on link "Sezzle Inc" at bounding box center [476, 390] width 48 height 14
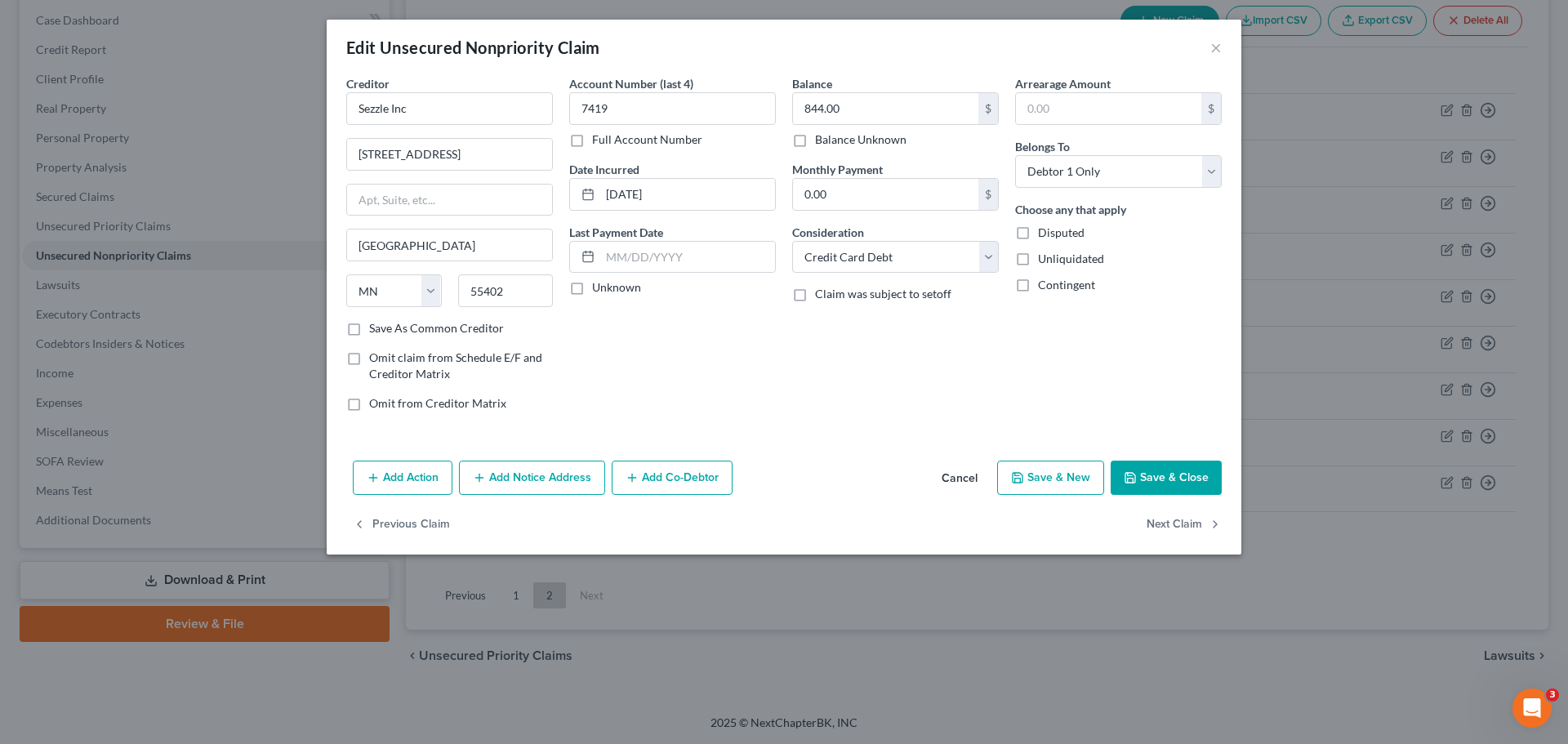
click at [1195, 479] on button "Save & Close" at bounding box center [1166, 478] width 111 height 35
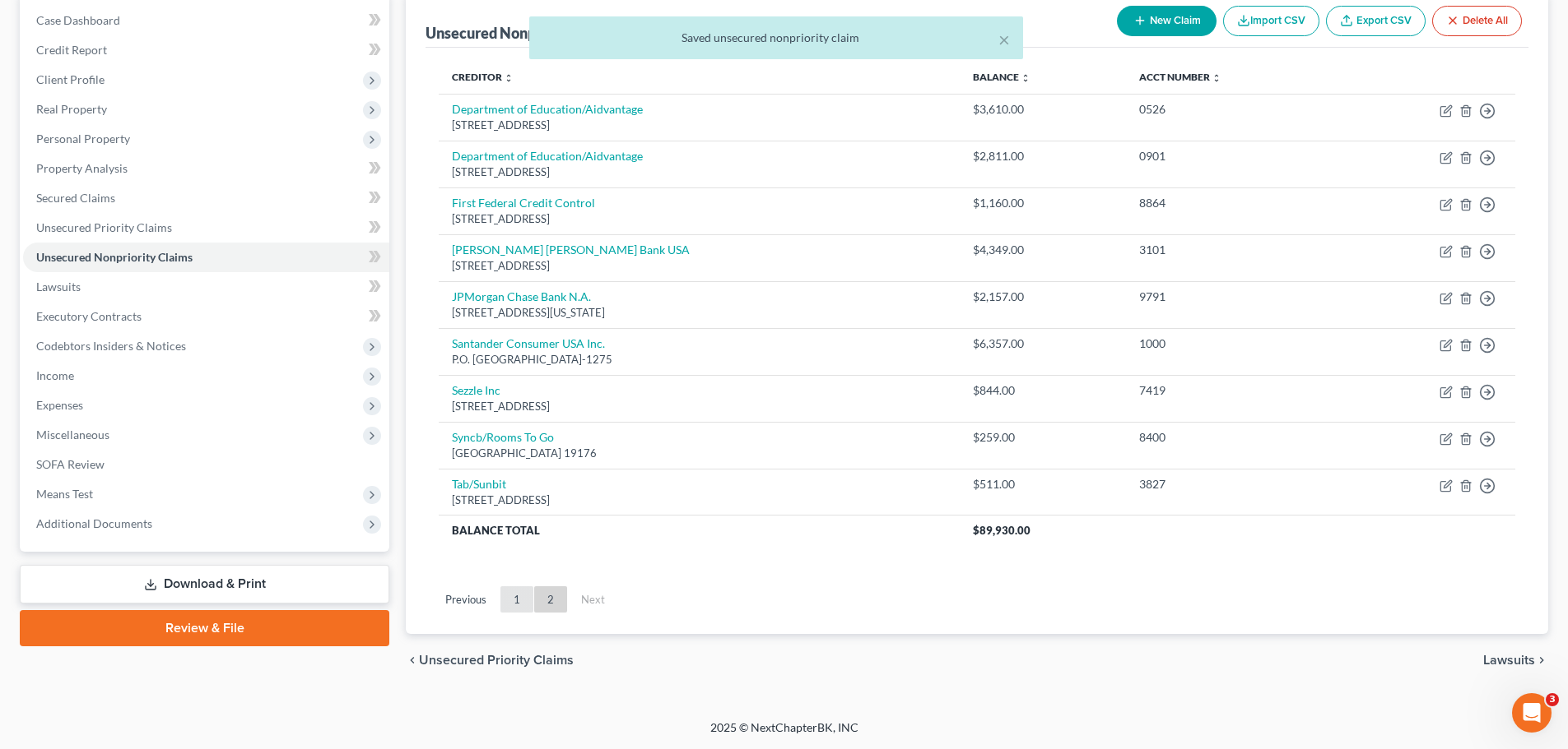
click at [516, 604] on link "1" at bounding box center [517, 600] width 33 height 27
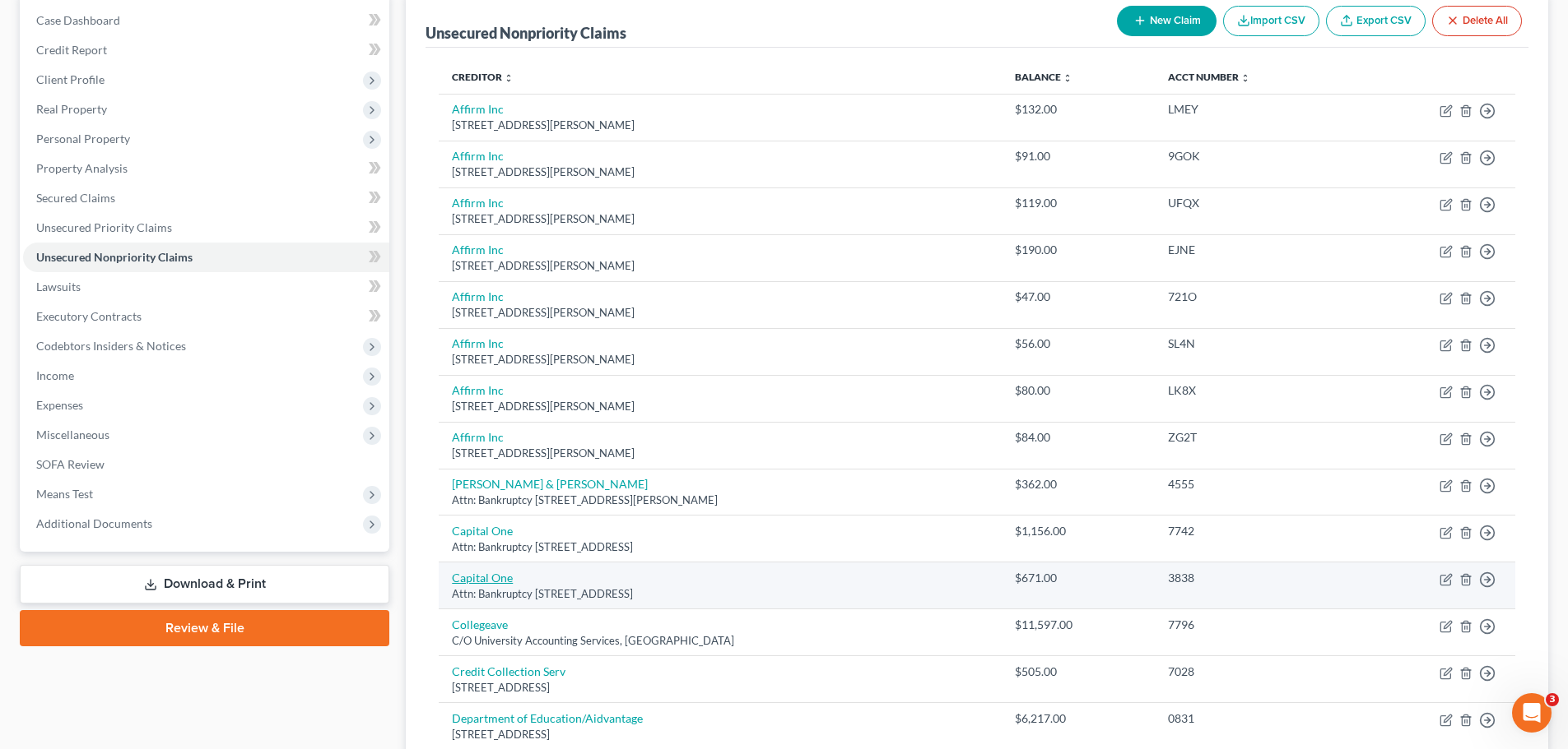
click at [496, 575] on link "Capital One" at bounding box center [482, 578] width 61 height 14
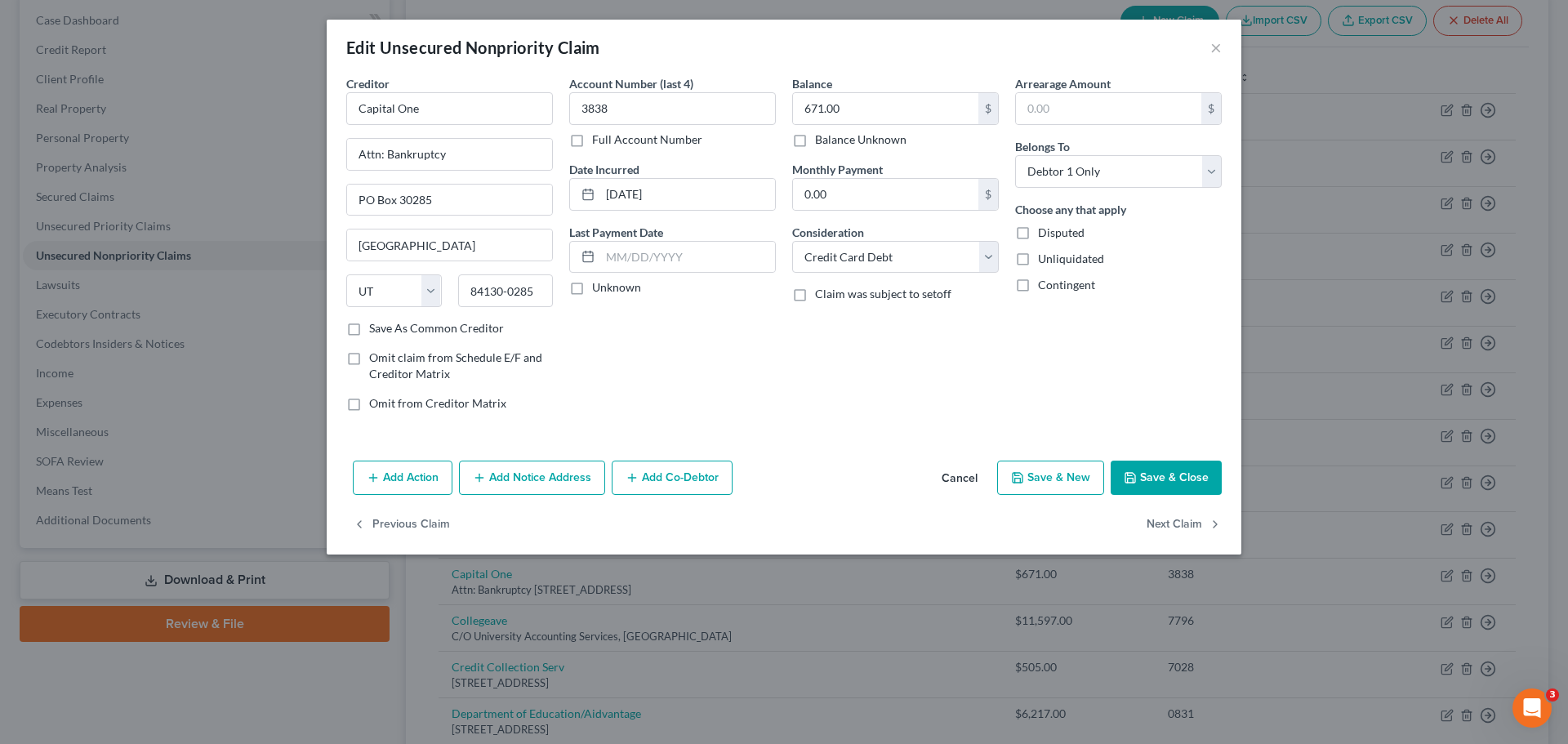
click at [1148, 485] on button "Save & Close" at bounding box center [1166, 478] width 111 height 35
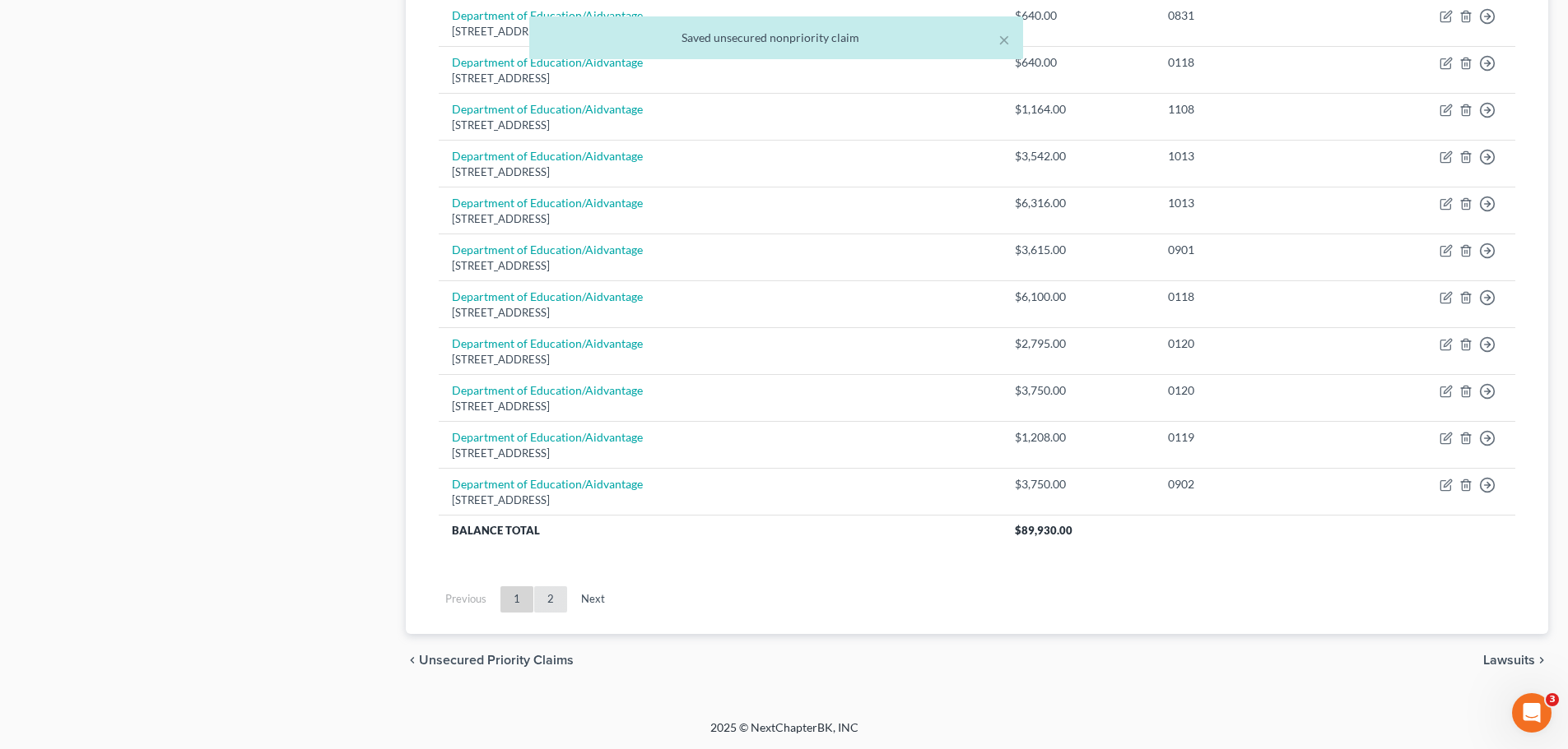
click at [554, 598] on link "2" at bounding box center [550, 600] width 33 height 27
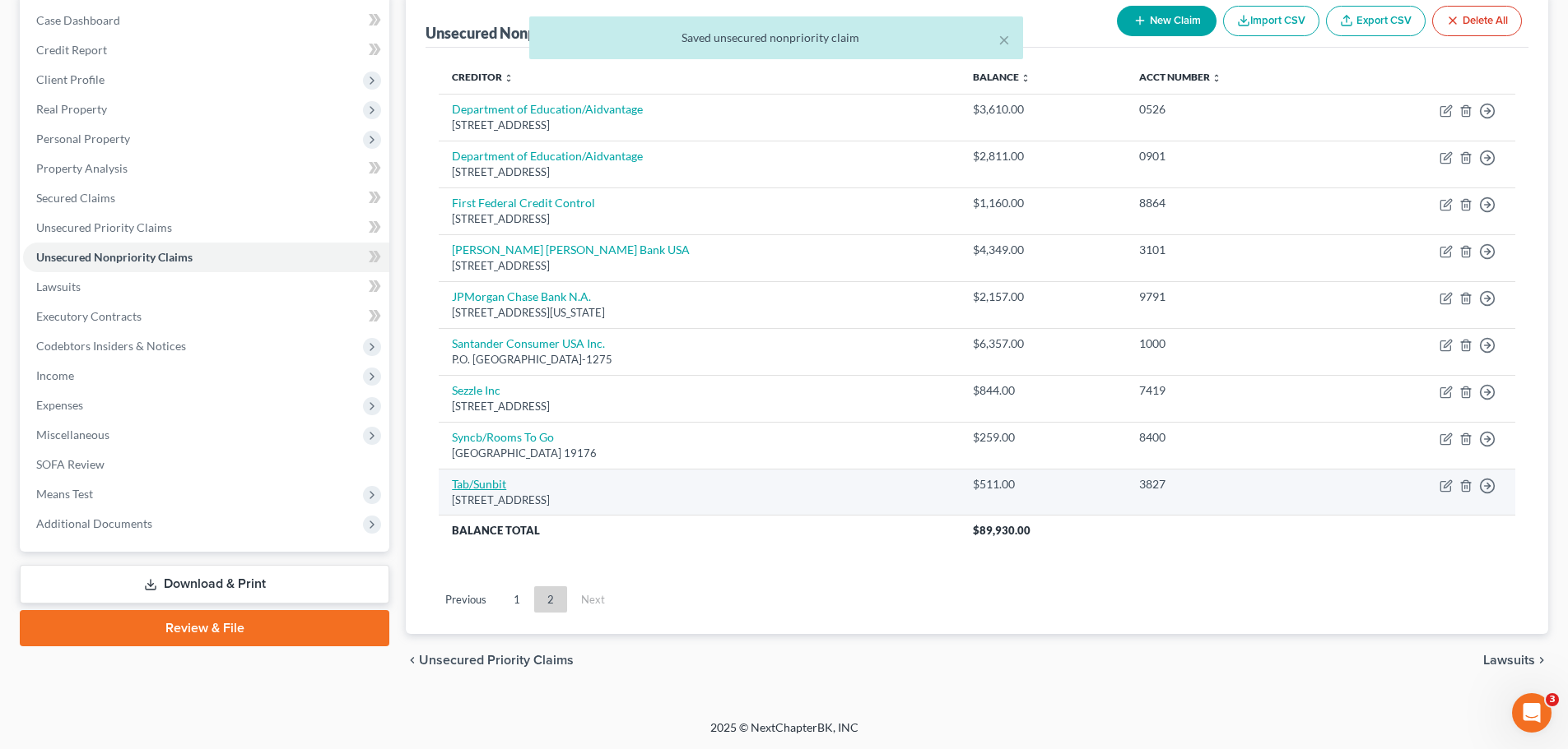
click at [477, 479] on link "Tab/Sunbit" at bounding box center [479, 484] width 54 height 14
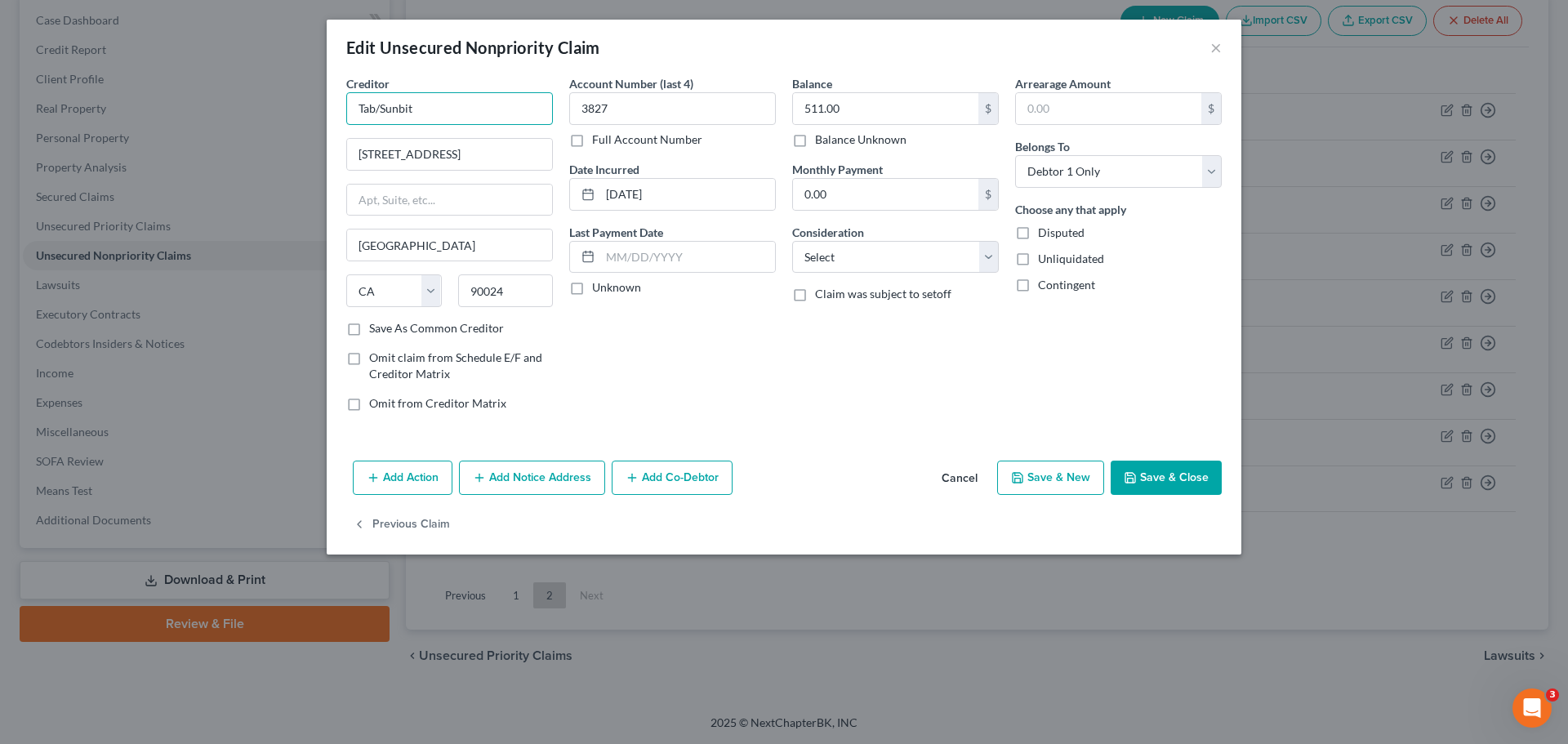
click at [429, 106] on input "Tab/Sunbit" at bounding box center [449, 109] width 207 height 33
click at [451, 154] on div "P.O. [GEOGRAPHIC_DATA]-0000" at bounding box center [444, 152] width 170 height 14
click at [468, 113] on input "Tab Bank" at bounding box center [449, 109] width 207 height 33
click at [1184, 479] on button "Save & Close" at bounding box center [1166, 478] width 111 height 35
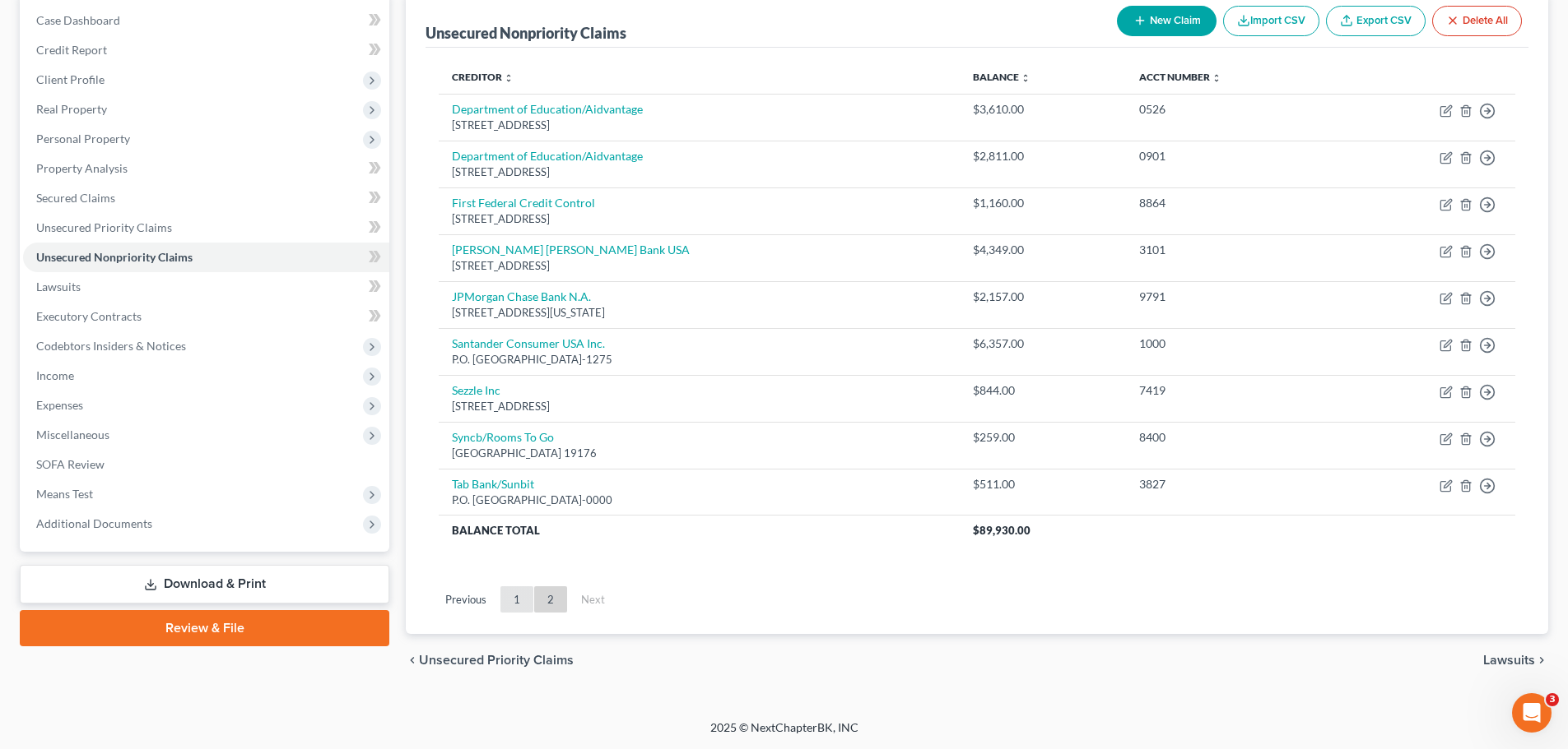
click at [507, 612] on link "1" at bounding box center [517, 600] width 33 height 27
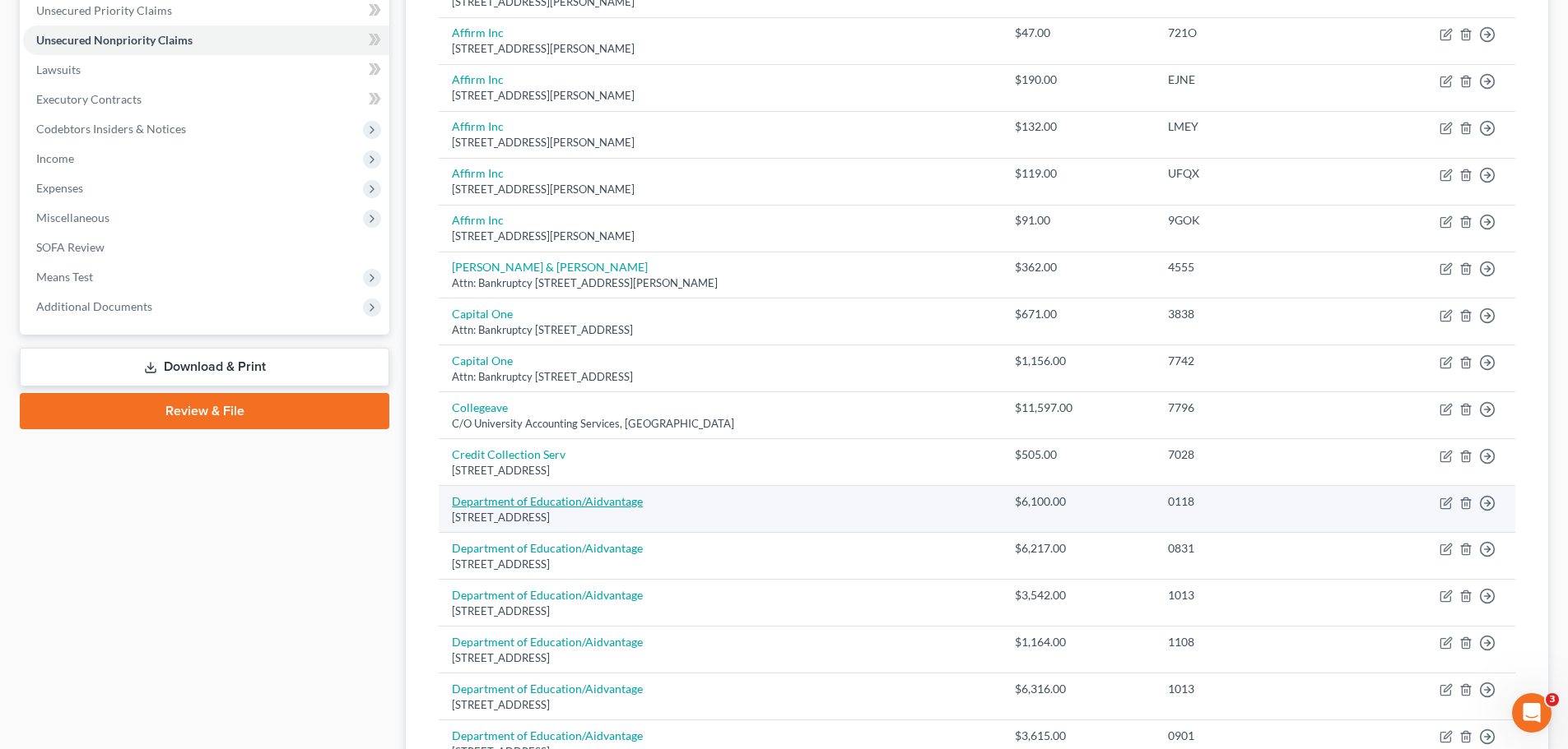
scroll to position [412, 0]
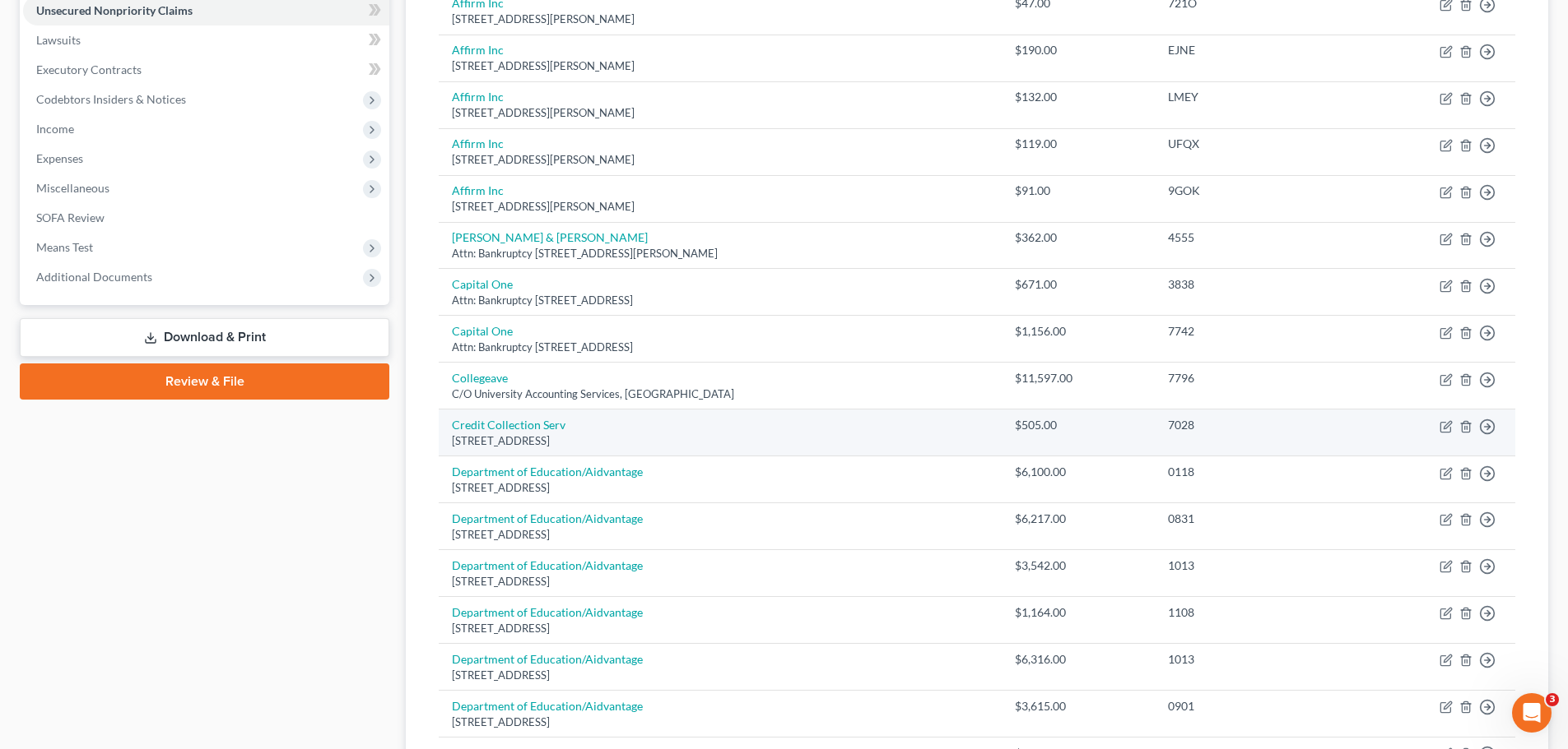
click at [495, 433] on td "Credit Collection Serv [STREET_ADDRESS]" at bounding box center [720, 433] width 563 height 47
click at [495, 424] on link "Credit Collection Serv" at bounding box center [509, 424] width 113 height 14
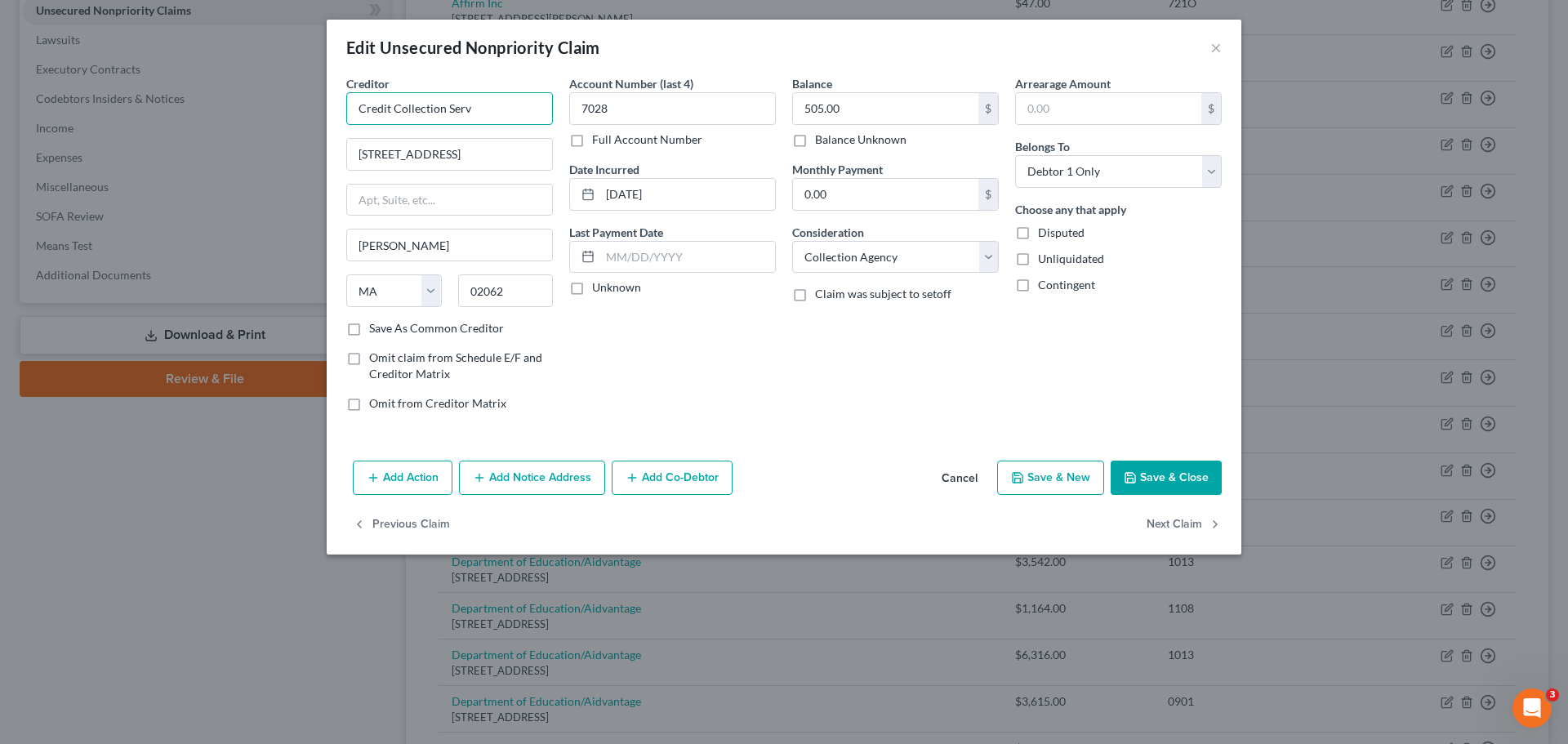
click at [492, 110] on input "Credit Collection Serv" at bounding box center [449, 109] width 207 height 33
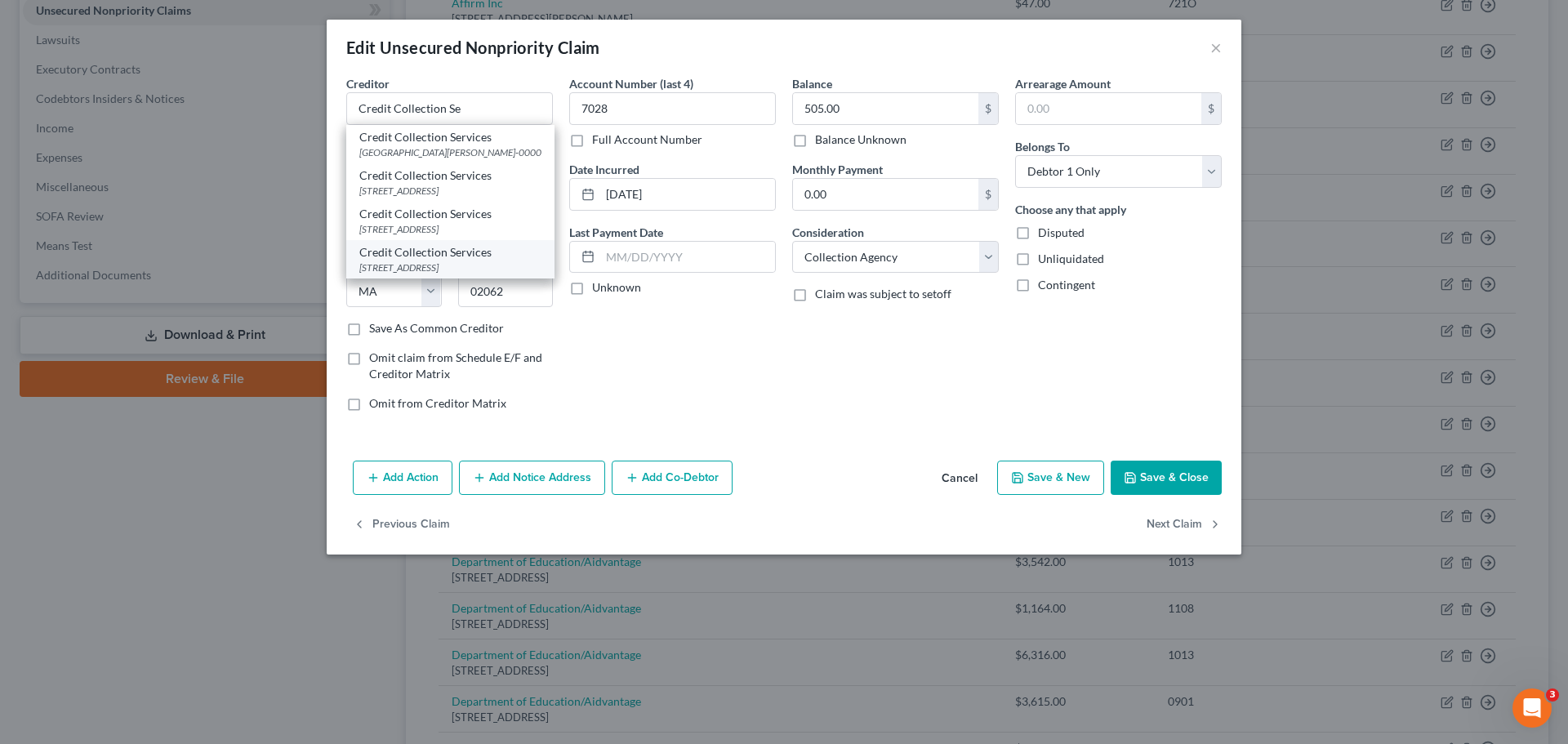
click at [494, 274] on div "[STREET_ADDRESS]" at bounding box center [450, 267] width 182 height 14
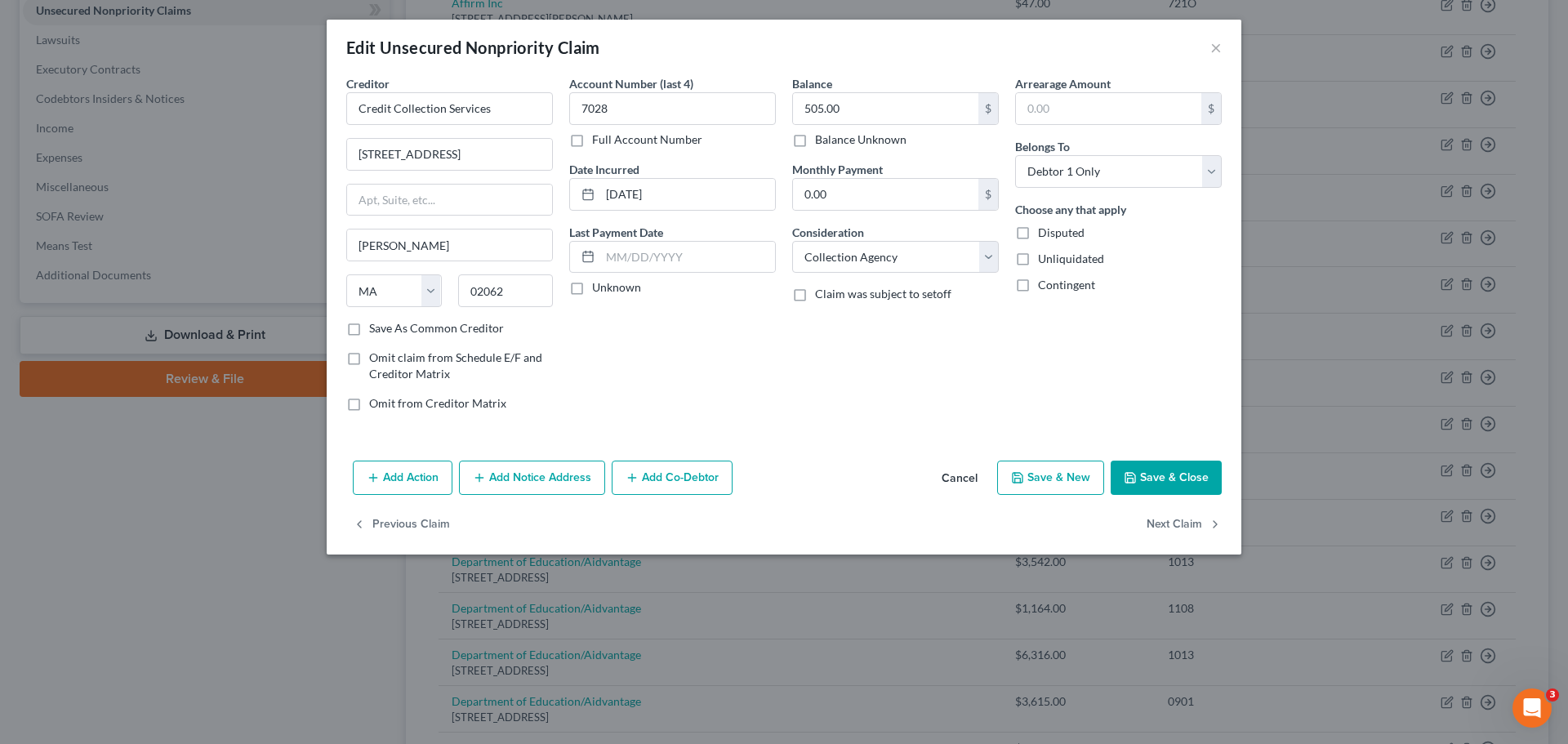
click at [1160, 474] on button "Save & Close" at bounding box center [1166, 478] width 111 height 35
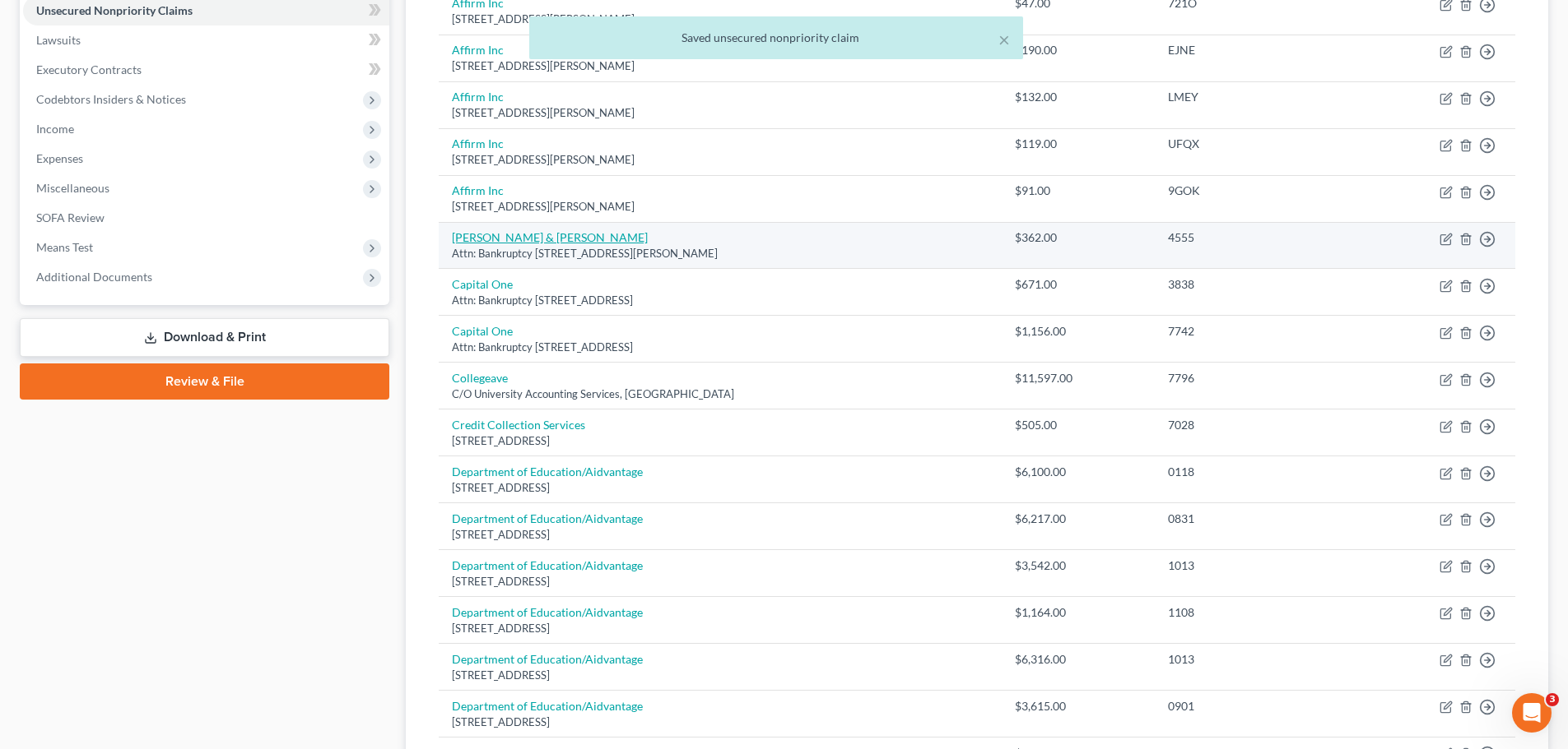
click at [514, 232] on link "[PERSON_NAME] & [PERSON_NAME]" at bounding box center [550, 237] width 196 height 14
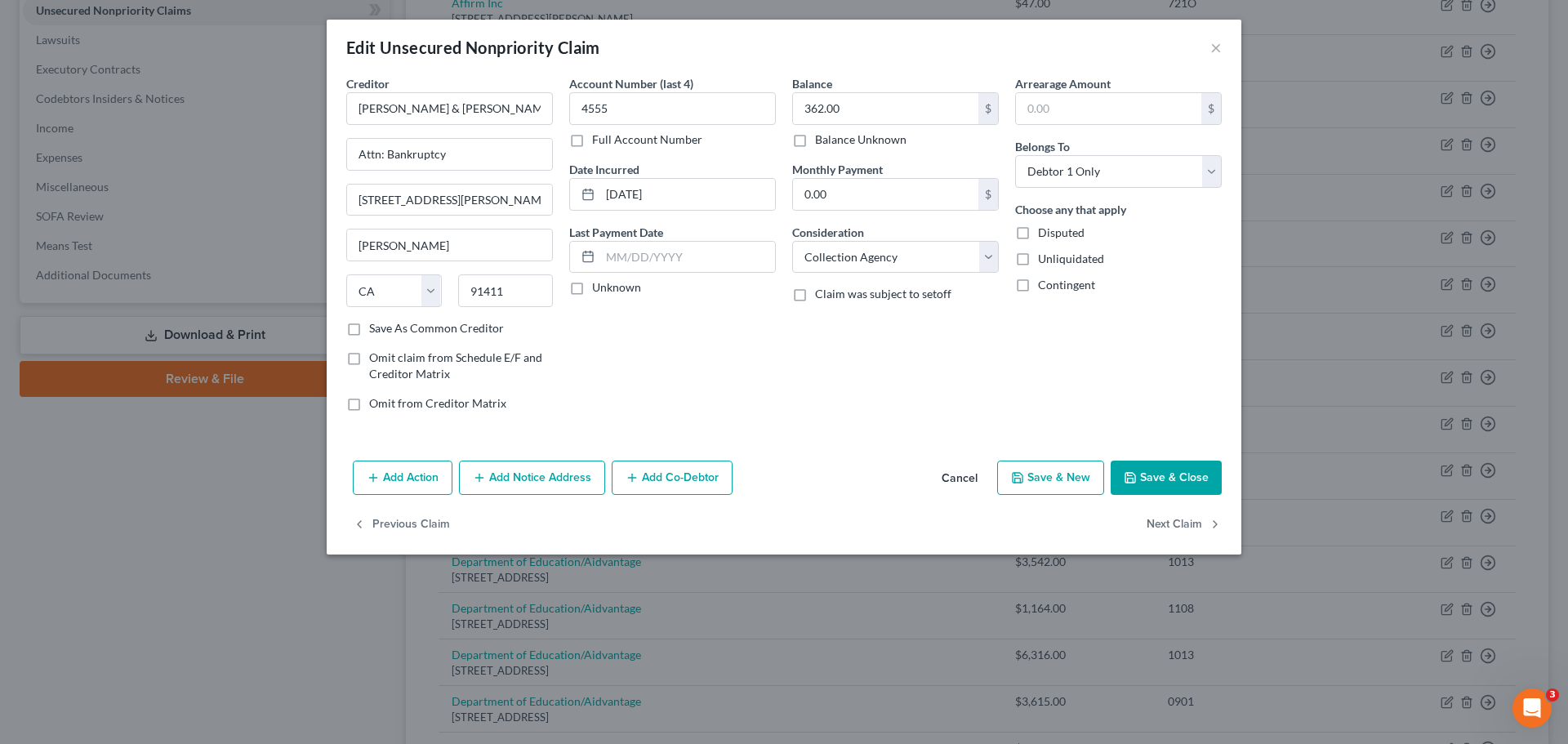
click at [1184, 479] on button "Save & Close" at bounding box center [1166, 478] width 111 height 35
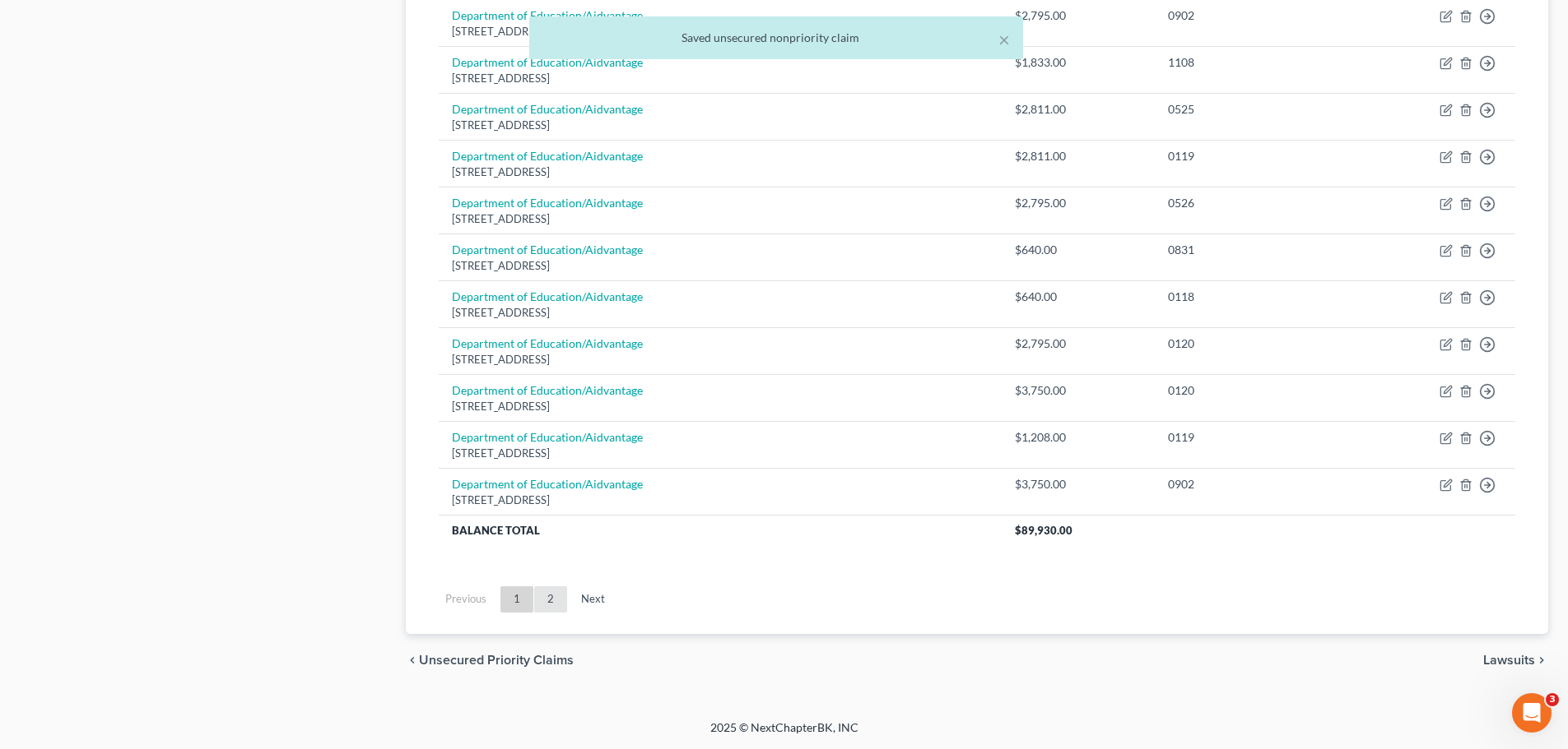
click at [554, 599] on link "2" at bounding box center [550, 600] width 33 height 27
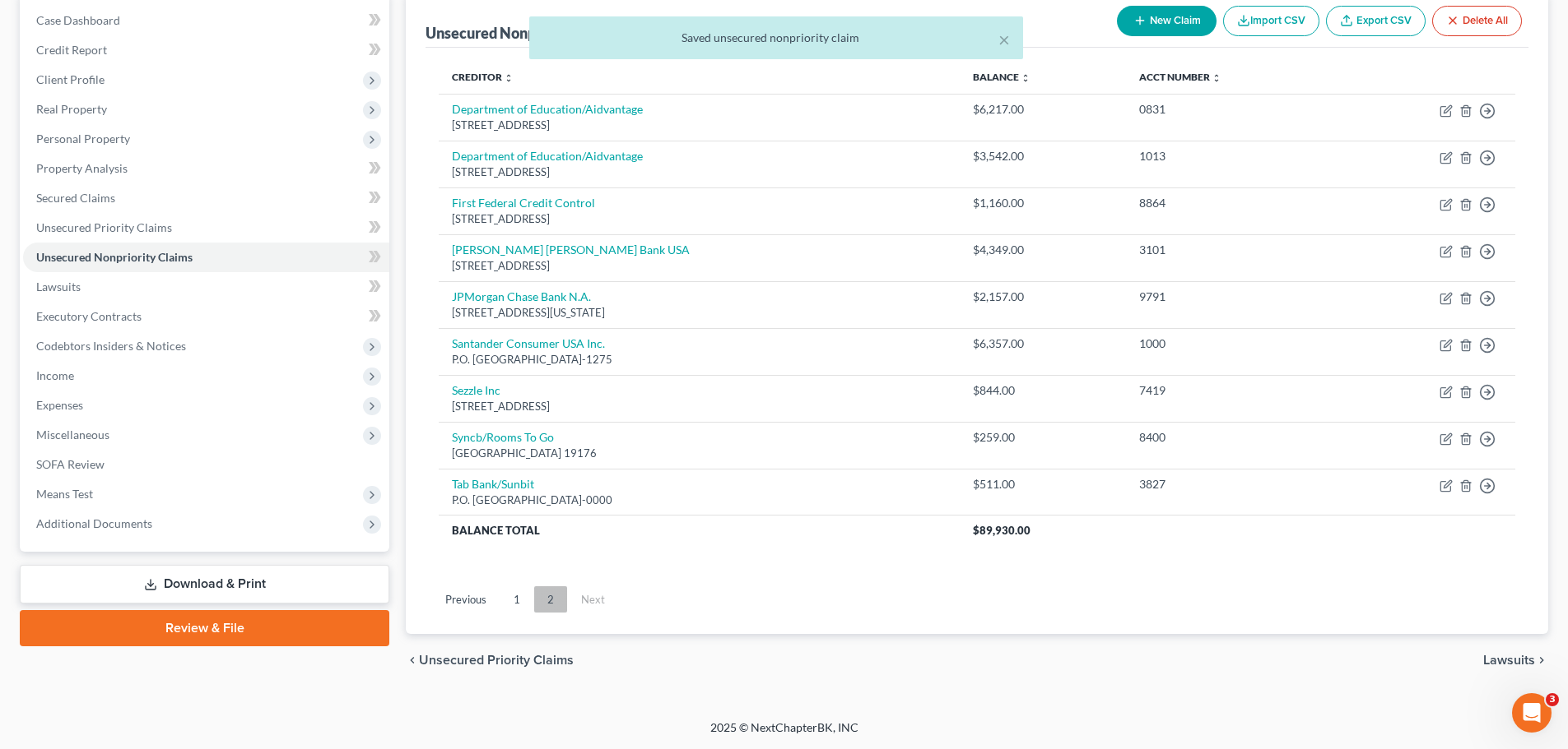
scroll to position [166, 0]
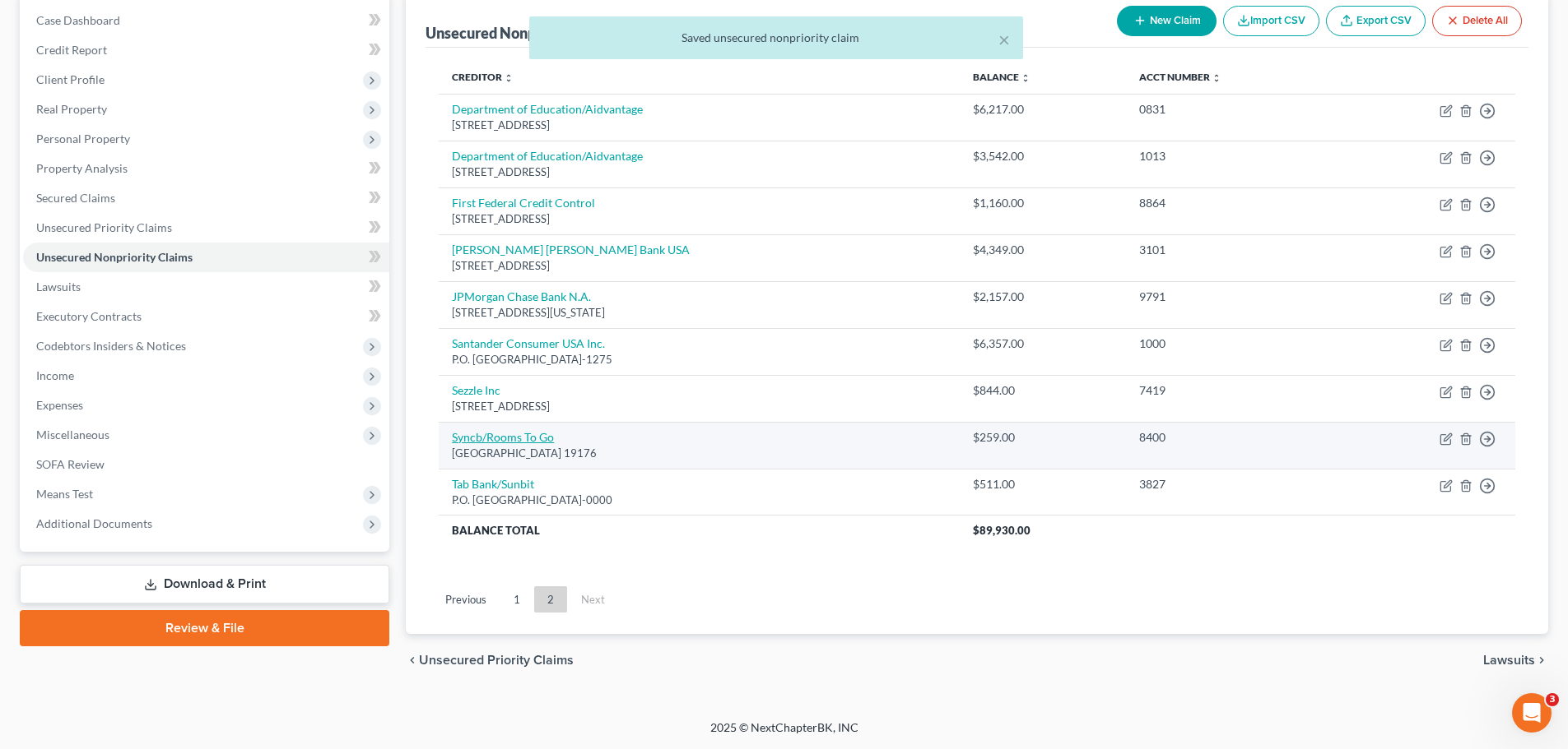
click at [501, 434] on link "Syncb/Rooms To Go" at bounding box center [503, 437] width 102 height 14
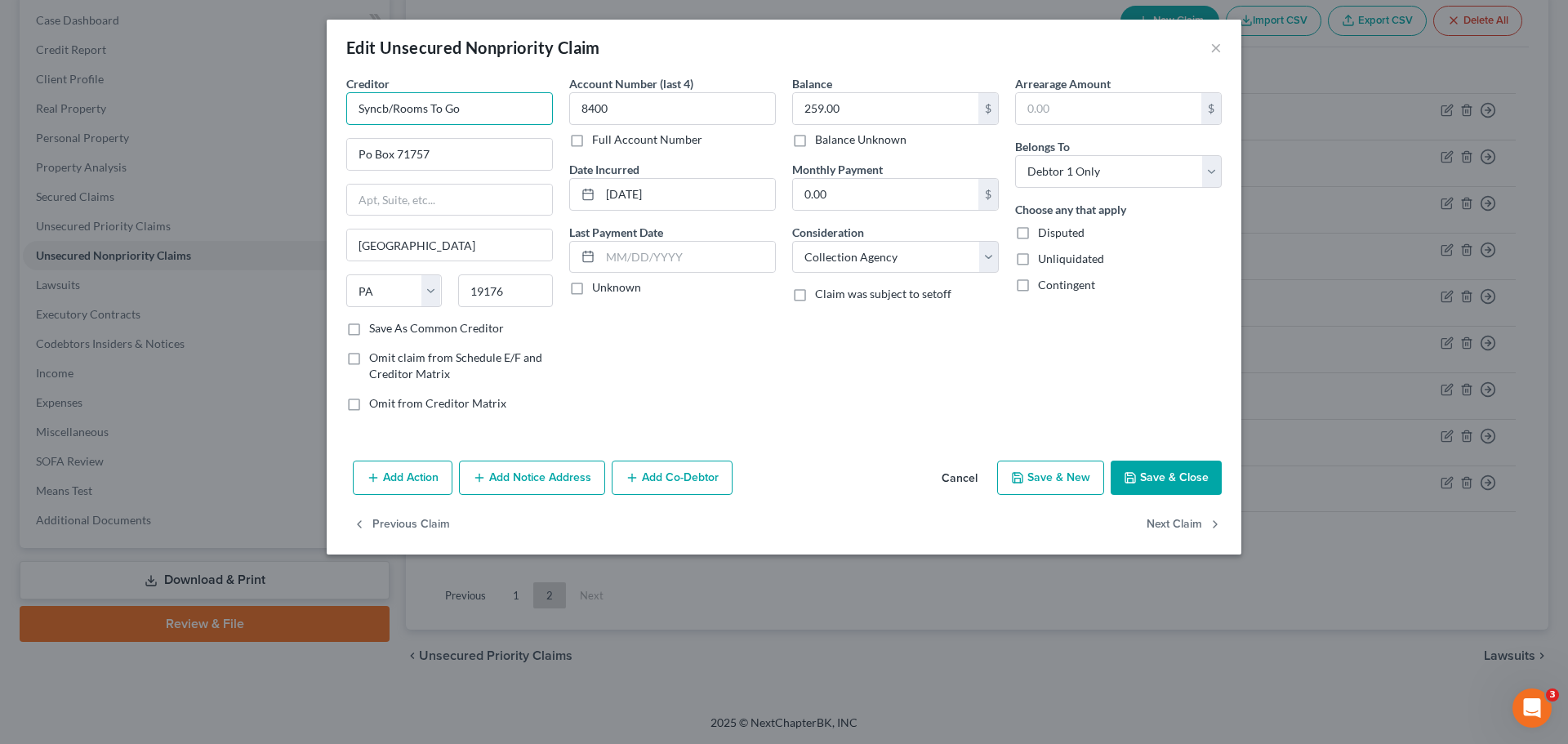
click at [476, 108] on input "Syncb/Rooms To Go" at bounding box center [449, 109] width 207 height 33
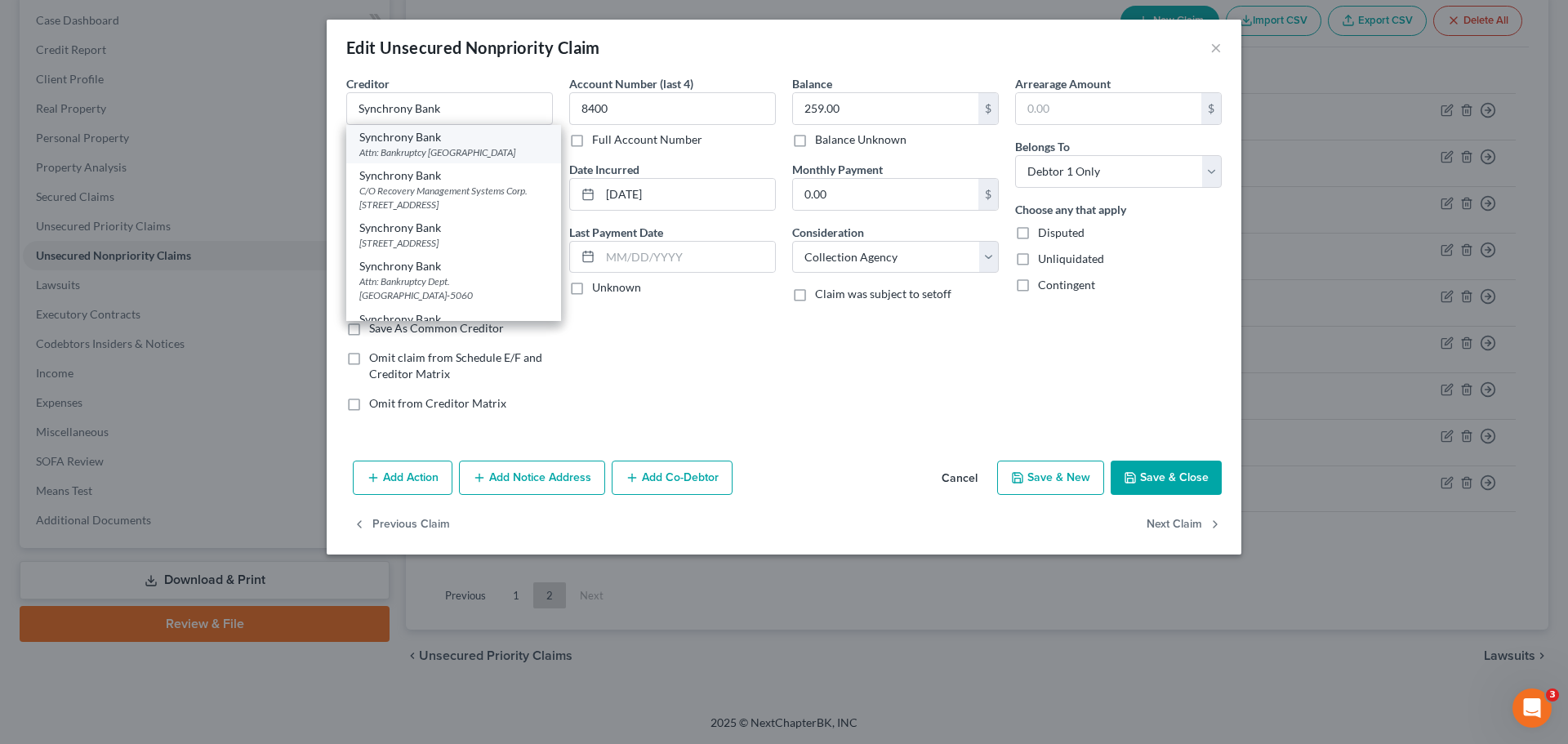
click at [442, 147] on div "Attn: Bankruptcy [GEOGRAPHIC_DATA]" at bounding box center [454, 152] width 188 height 14
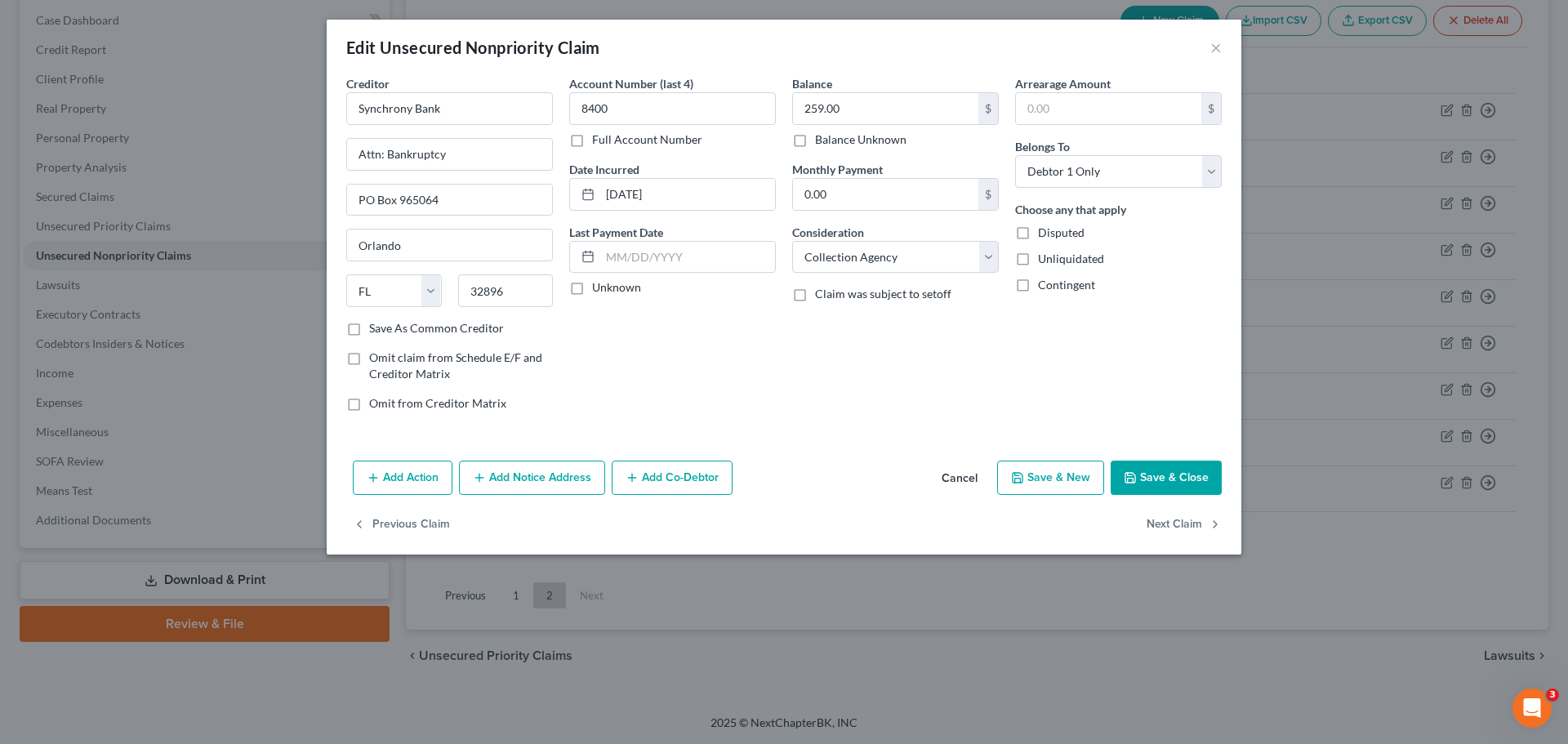
click at [1176, 482] on button "Save & Close" at bounding box center [1166, 478] width 111 height 35
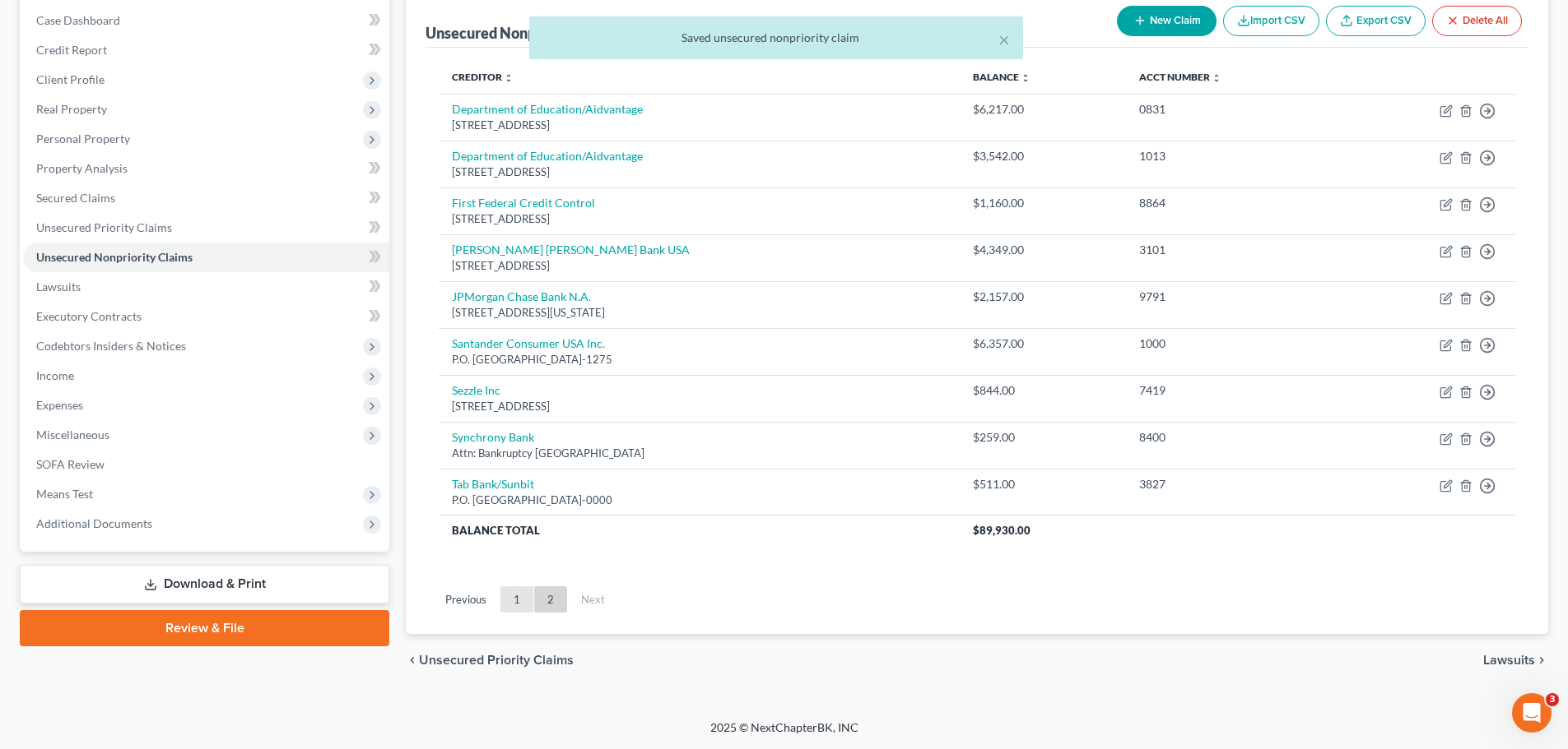
click at [524, 600] on link "1" at bounding box center [517, 600] width 33 height 27
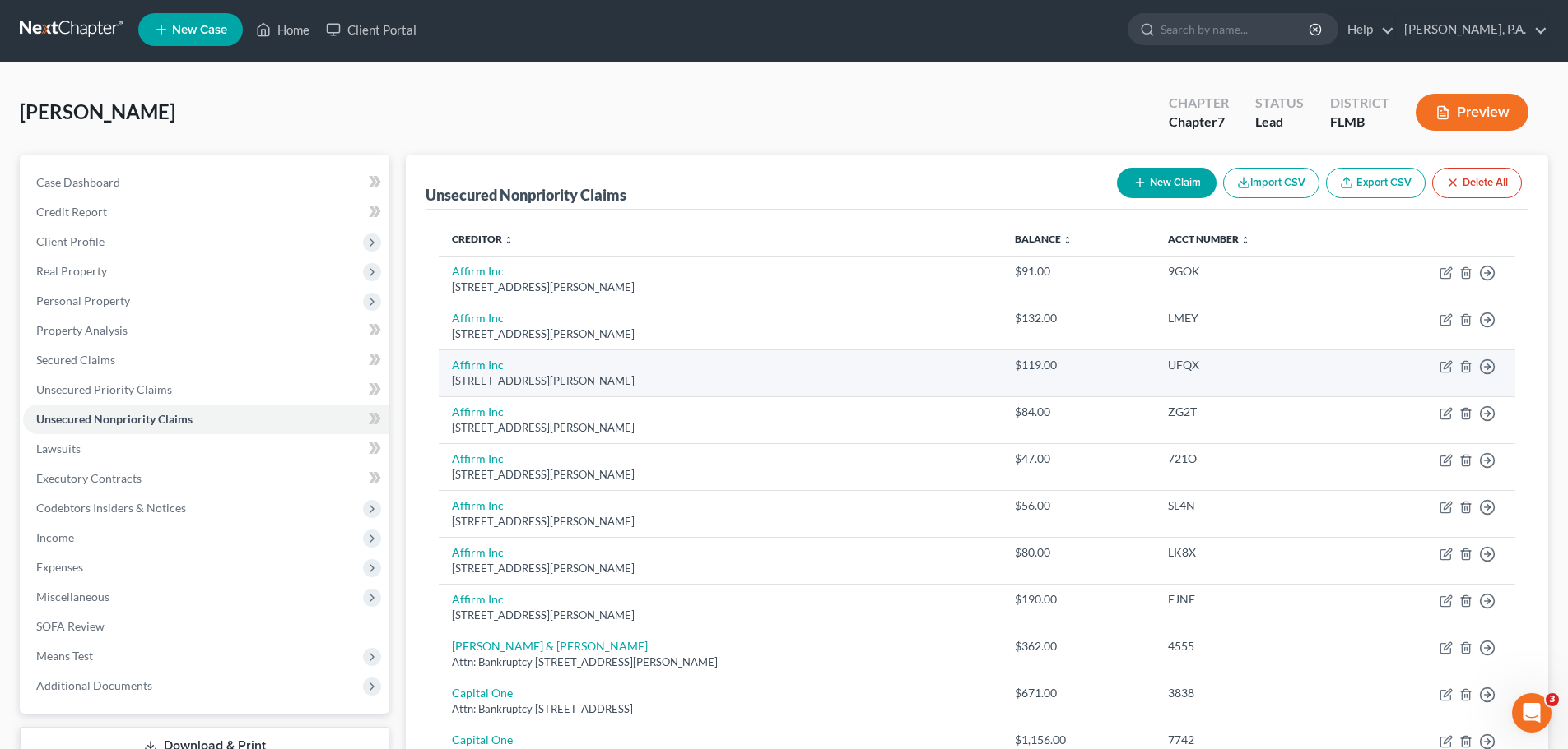
scroll to position [0, 0]
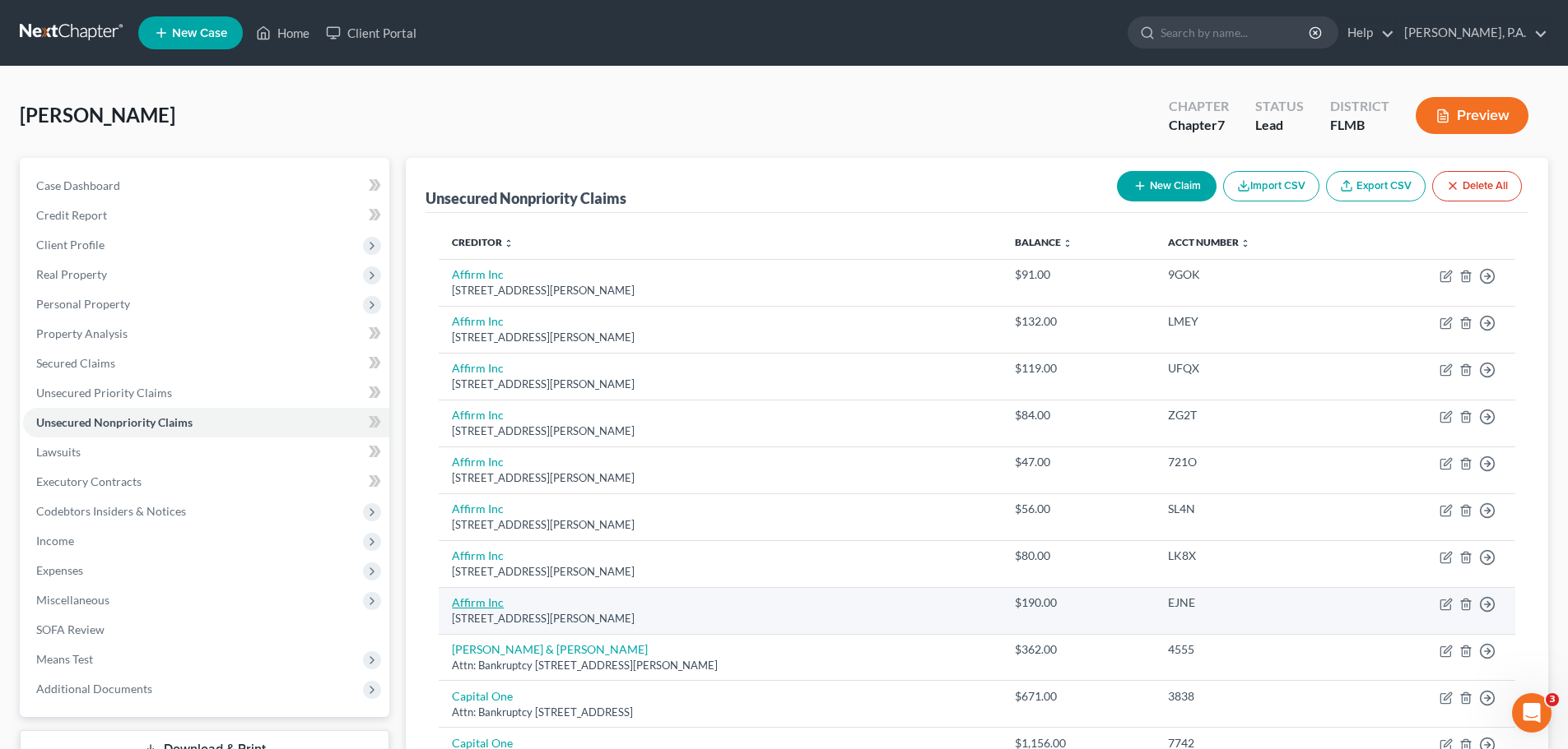
click at [477, 606] on link "Affirm Inc" at bounding box center [478, 603] width 52 height 14
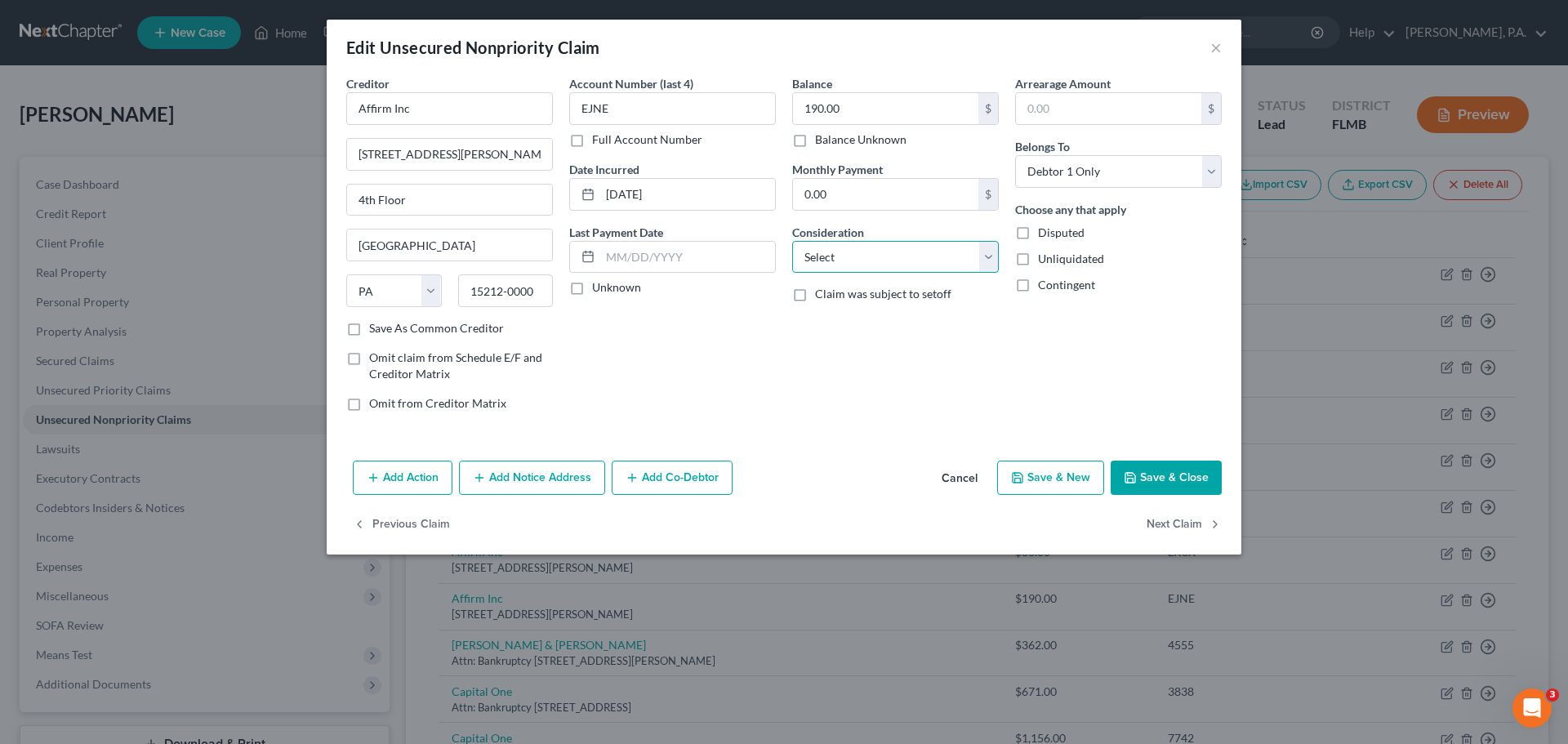
click at [862, 257] on select "Select Cable / Satellite Services Collection Agency Credit Card Debt Debt Couns…" at bounding box center [896, 258] width 207 height 33
click at [792, 241] on select "Select Cable / Satellite Services Collection Agency Credit Card Debt Debt Couns…" at bounding box center [896, 258] width 207 height 33
click at [1190, 474] on button "Save & Close" at bounding box center [1166, 478] width 111 height 35
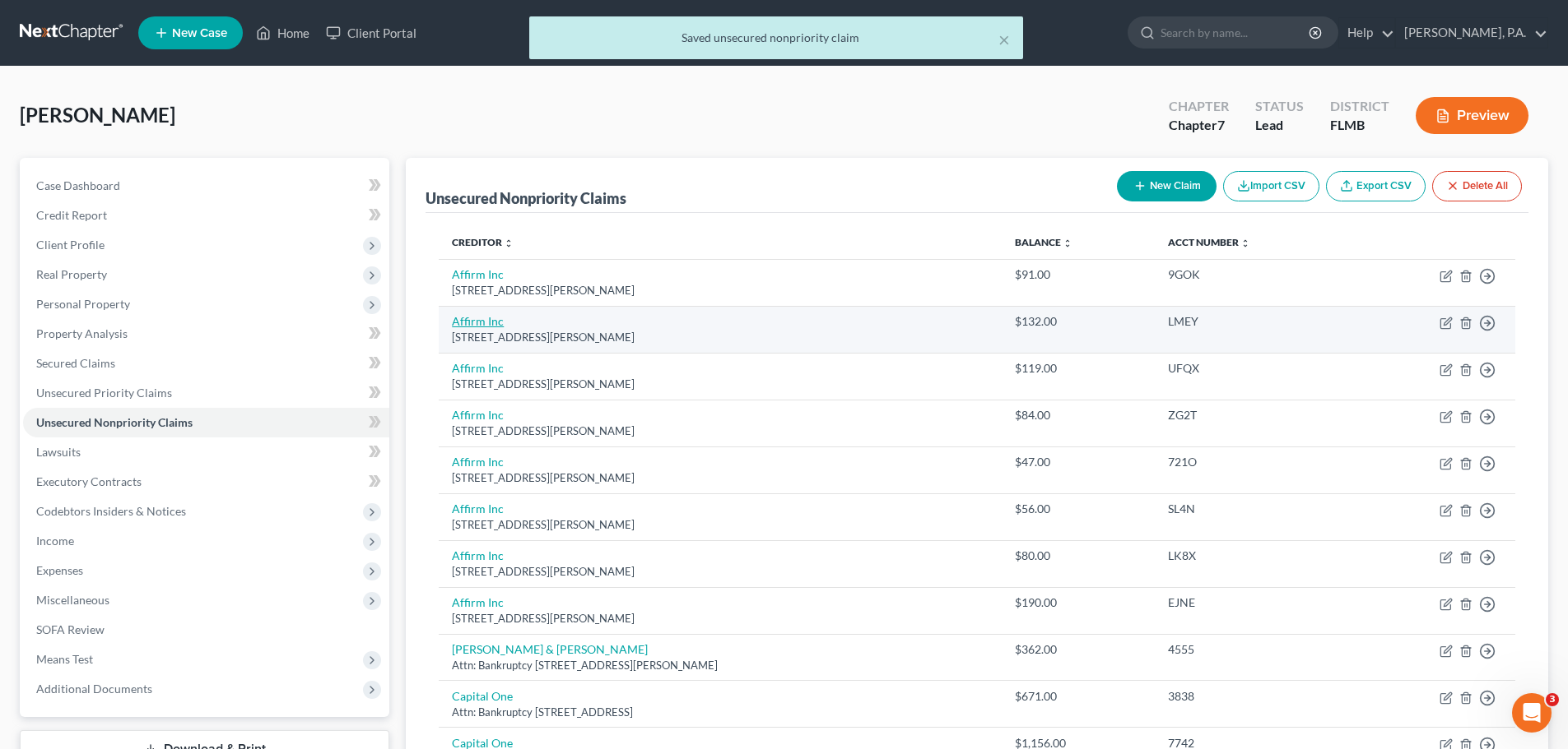
click at [482, 324] on link "Affirm Inc" at bounding box center [478, 321] width 52 height 14
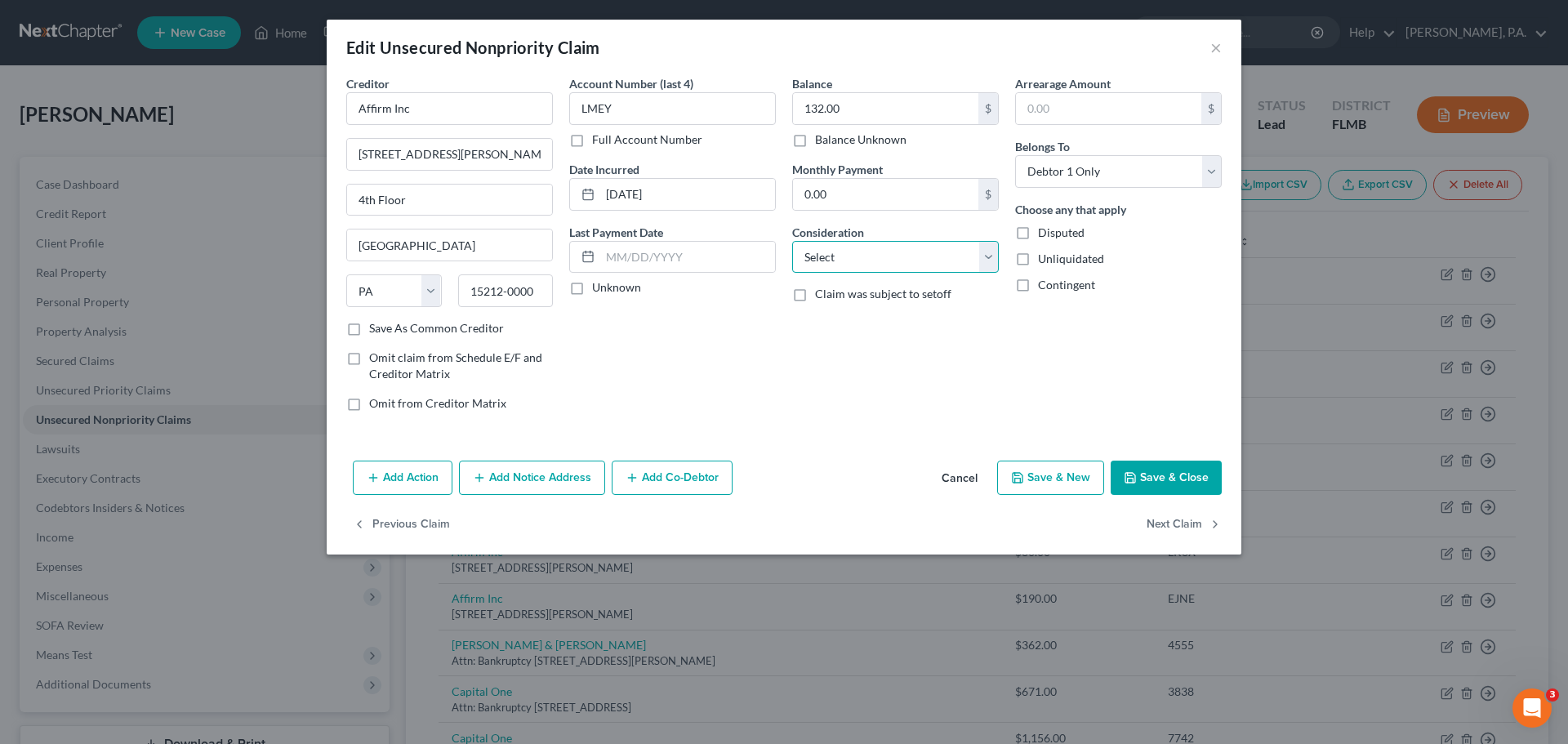
drag, startPoint x: 873, startPoint y: 245, endPoint x: 877, endPoint y: 269, distance: 24.3
click at [873, 245] on select "Select Cable / Satellite Services Collection Agency Credit Card Debt Debt Couns…" at bounding box center [896, 258] width 207 height 33
click at [792, 241] on select "Select Cable / Satellite Services Collection Agency Credit Card Debt Debt Couns…" at bounding box center [896, 258] width 207 height 33
click at [1178, 484] on button "Save & Close" at bounding box center [1166, 478] width 111 height 35
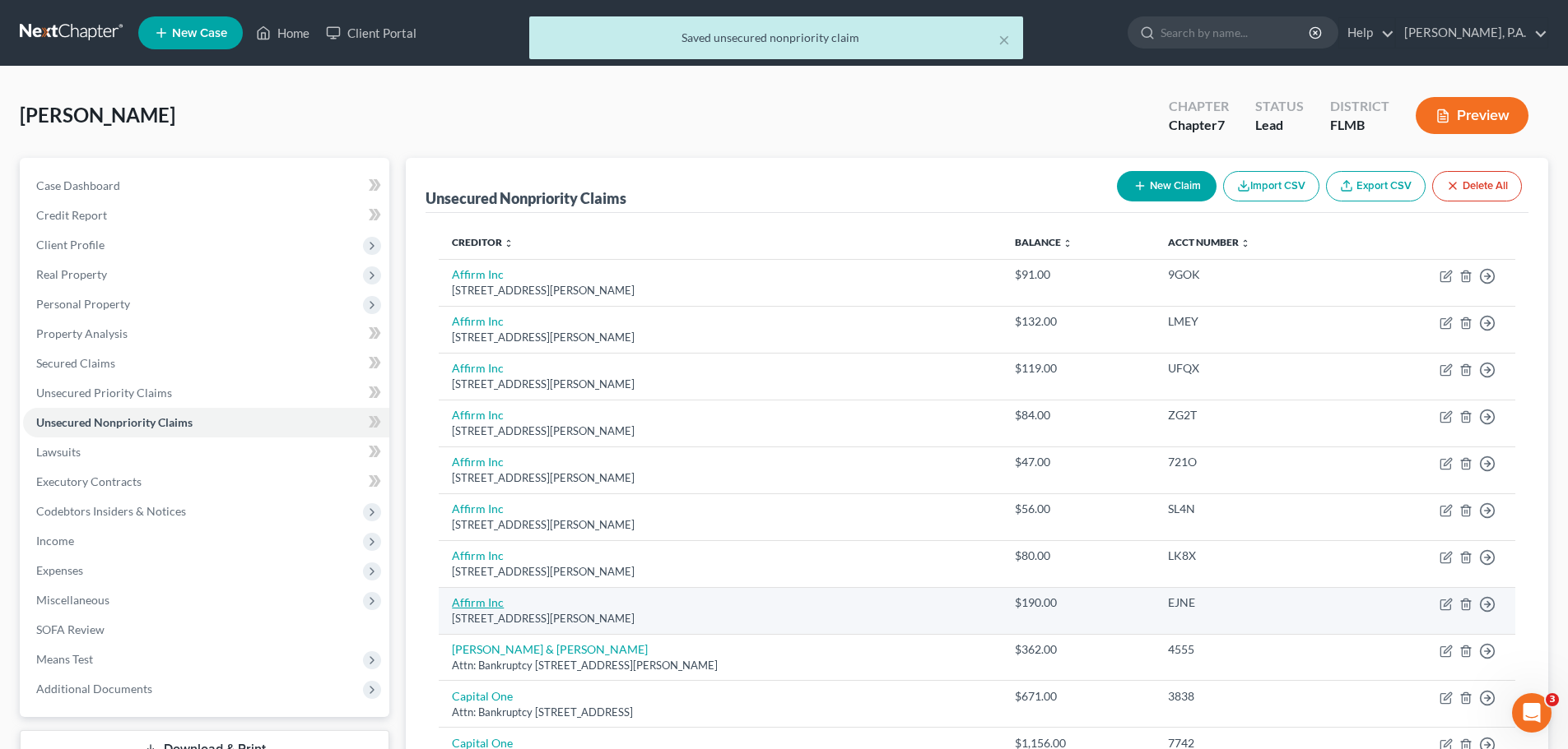
click at [455, 599] on link "Affirm Inc" at bounding box center [478, 603] width 52 height 14
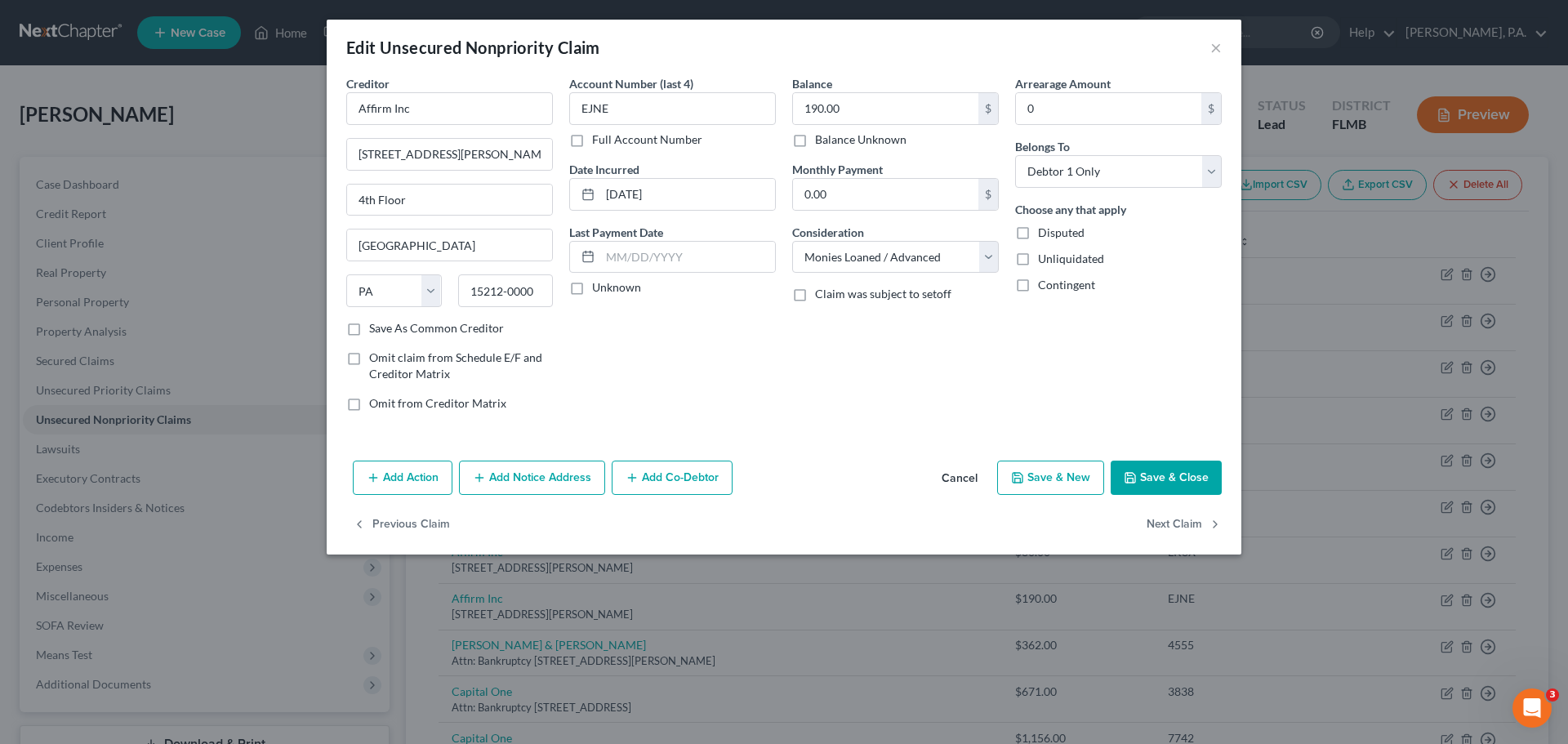
click at [1182, 474] on button "Save & Close" at bounding box center [1166, 478] width 111 height 35
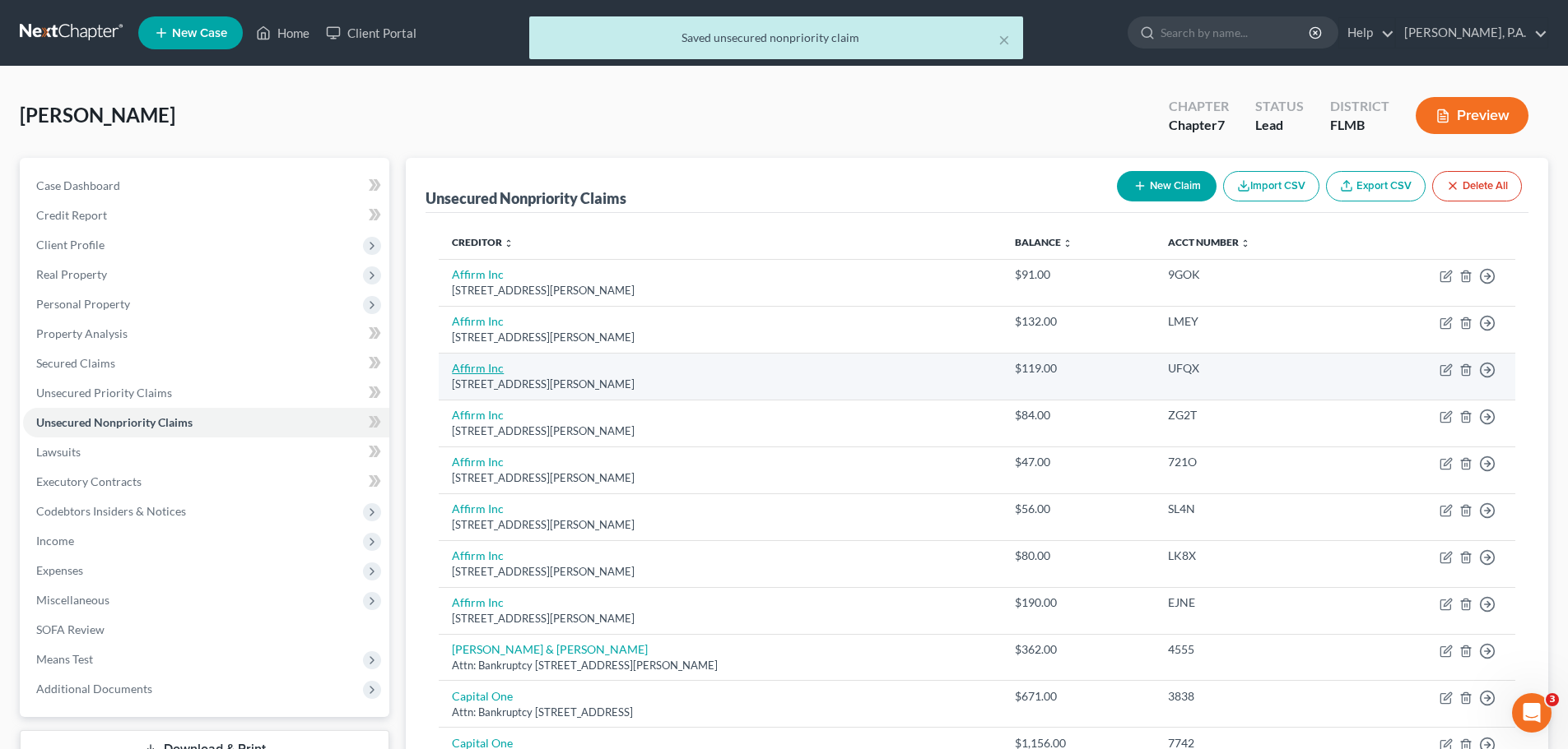
click at [486, 372] on link "Affirm Inc" at bounding box center [478, 368] width 52 height 14
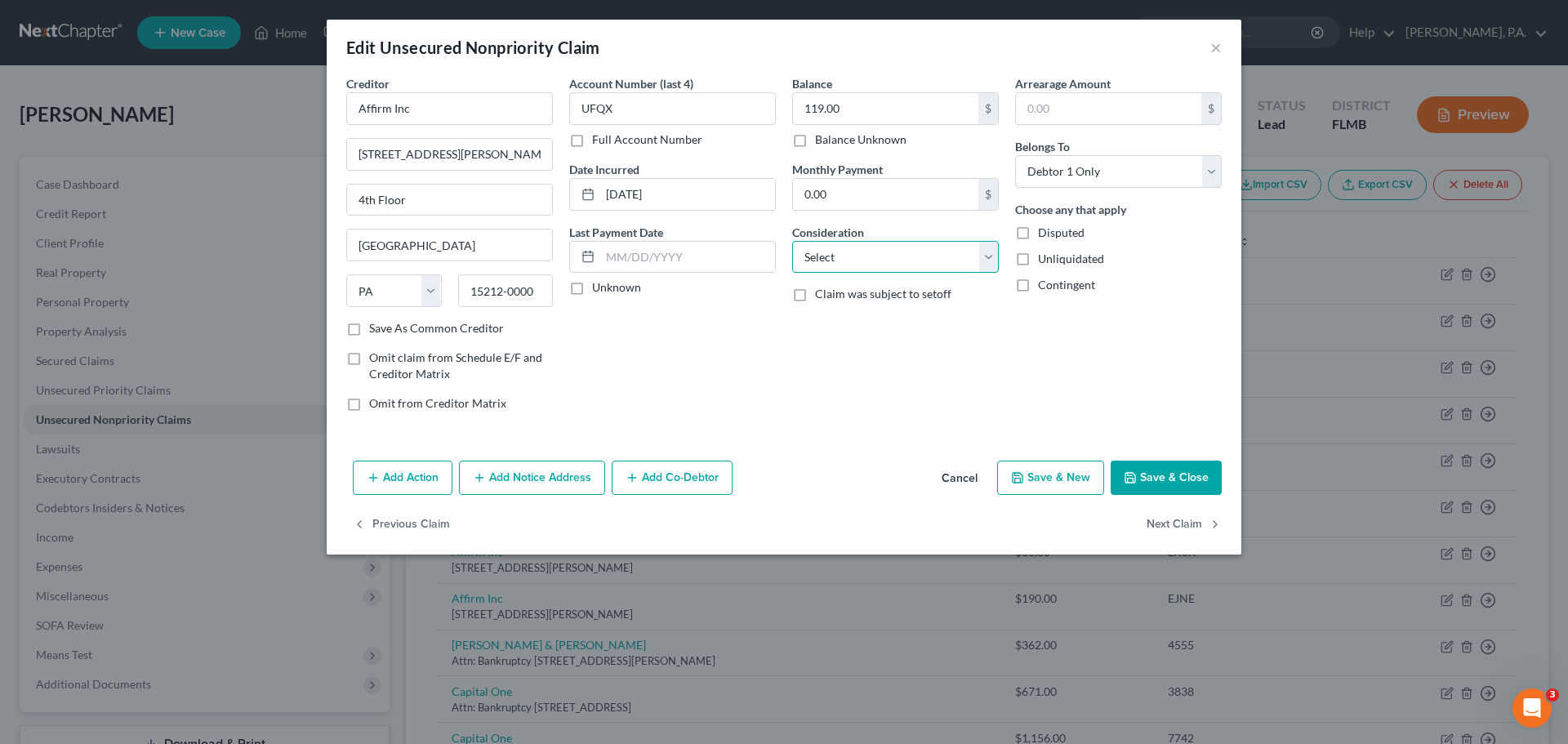
click at [851, 263] on select "Select Cable / Satellite Services Collection Agency Credit Card Debt Debt Couns…" at bounding box center [896, 258] width 207 height 33
click at [792, 241] on select "Select Cable / Satellite Services Collection Agency Credit Card Debt Debt Couns…" at bounding box center [896, 258] width 207 height 33
click at [1160, 479] on button "Save & Close" at bounding box center [1166, 478] width 111 height 35
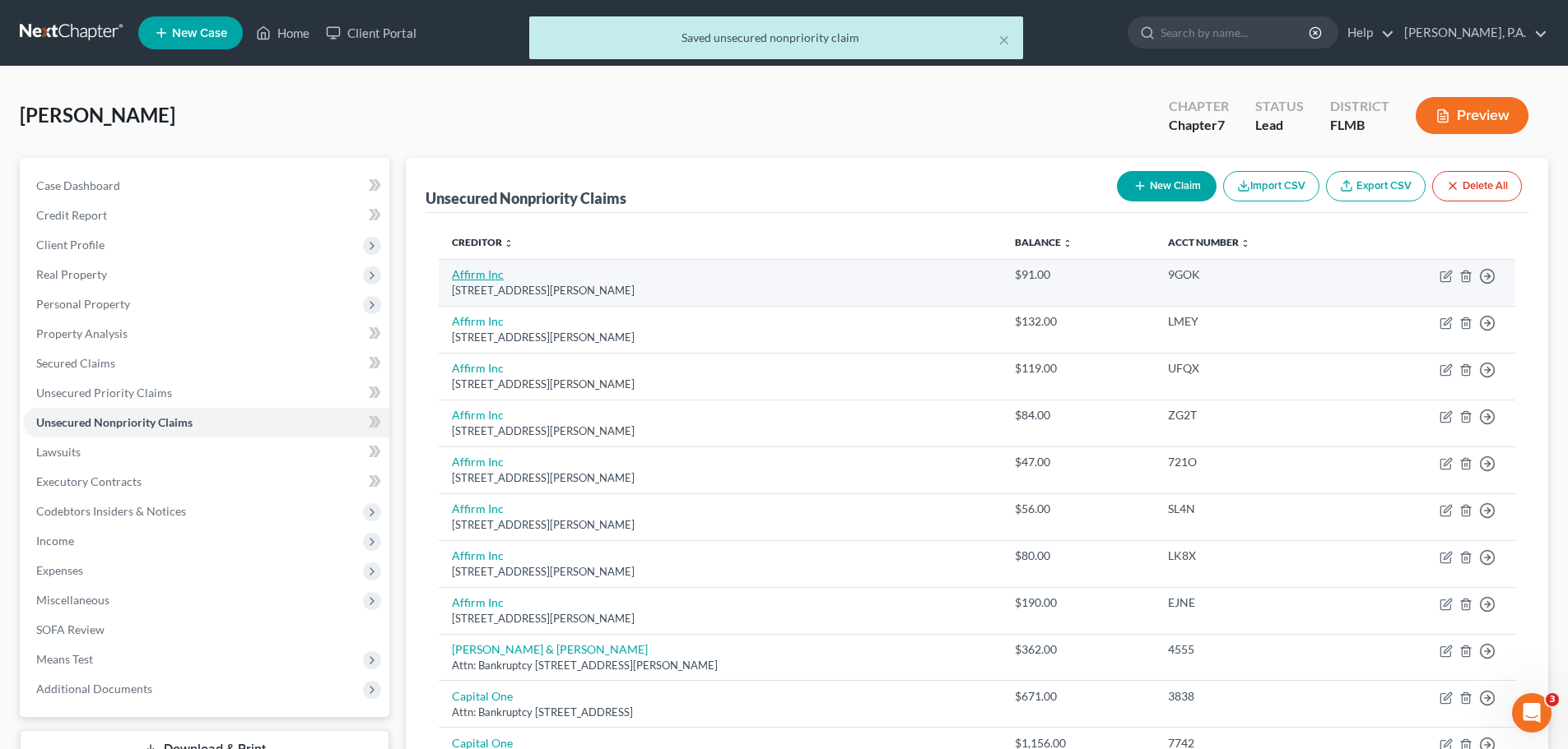
click at [490, 271] on link "Affirm Inc" at bounding box center [478, 274] width 52 height 14
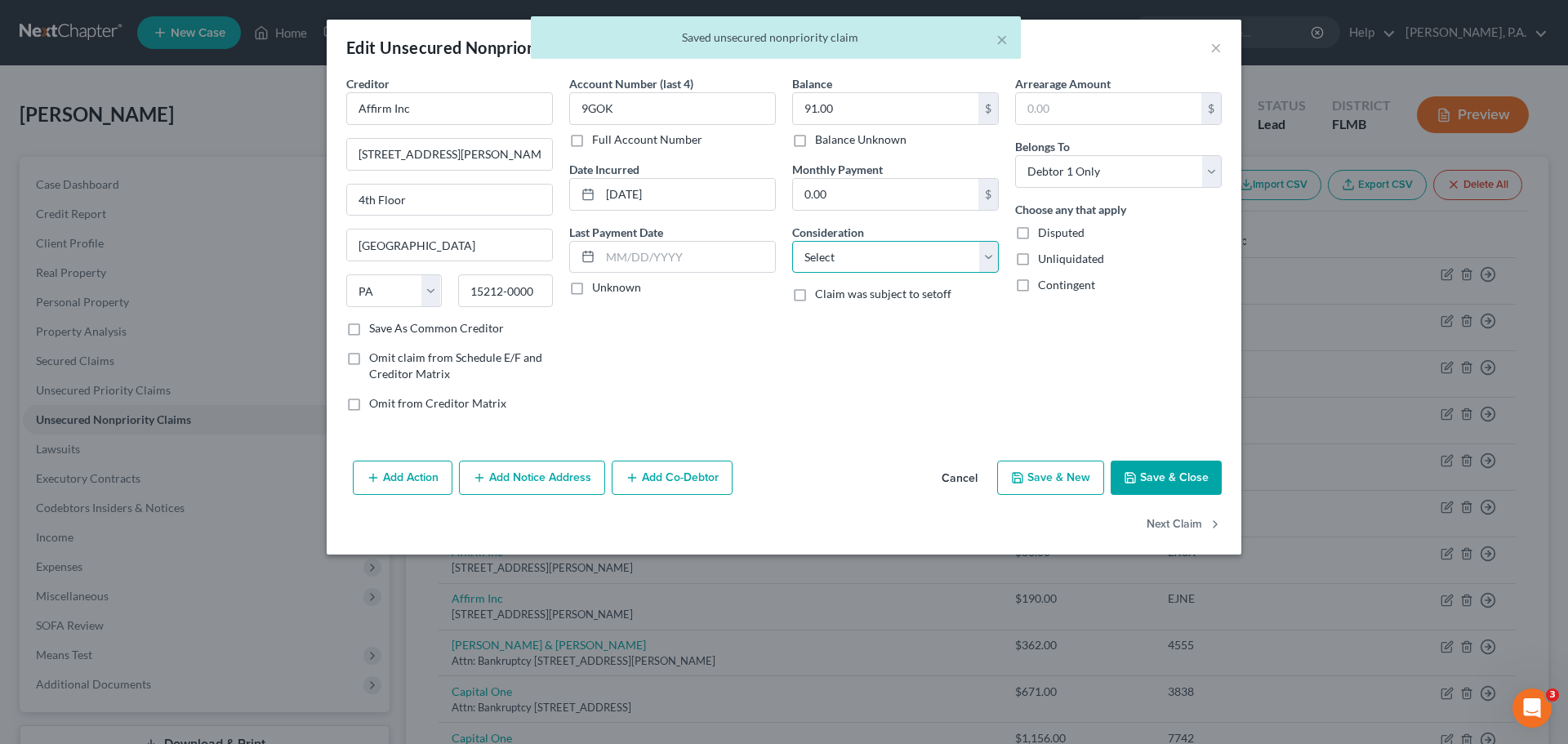
click at [820, 260] on select "Select Cable / Satellite Services Collection Agency Credit Card Debt Debt Couns…" at bounding box center [896, 258] width 207 height 33
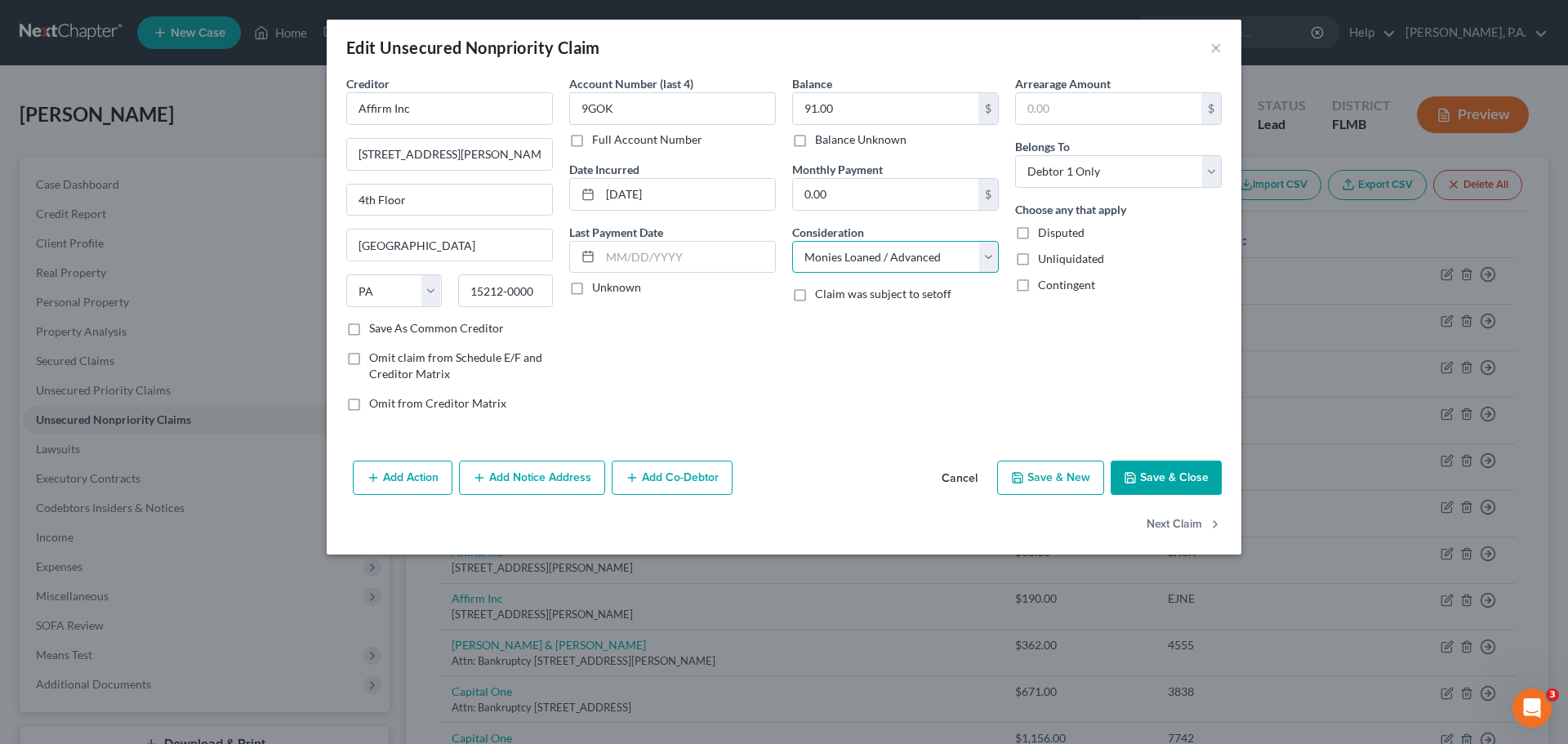
click at [792, 241] on select "Select Cable / Satellite Services Collection Agency Credit Card Debt Debt Couns…" at bounding box center [896, 258] width 207 height 33
click at [1177, 475] on button "Save & Close" at bounding box center [1166, 478] width 111 height 35
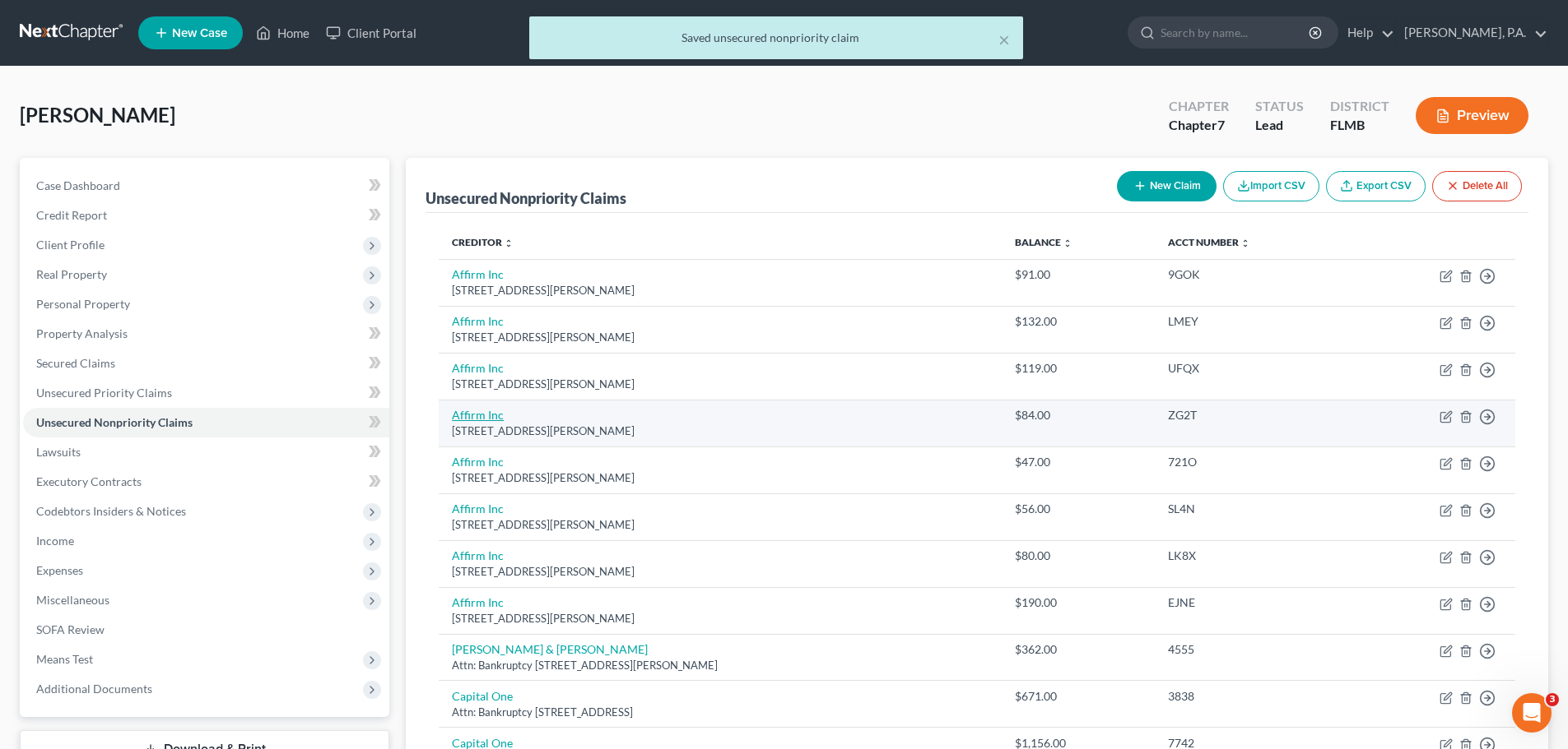
click at [485, 415] on link "Affirm Inc" at bounding box center [478, 414] width 52 height 14
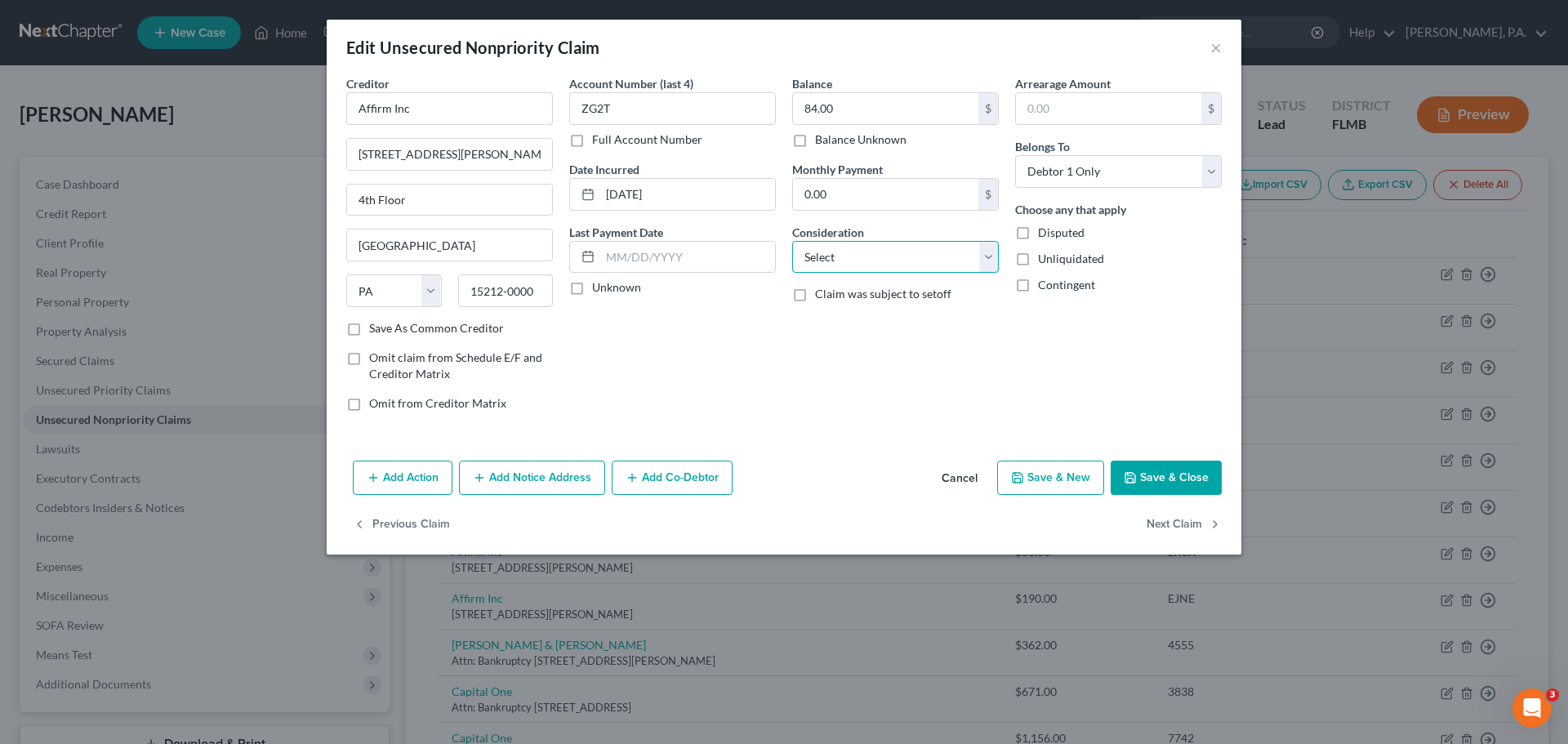
drag, startPoint x: 829, startPoint y: 259, endPoint x: 835, endPoint y: 271, distance: 13.4
click at [829, 259] on select "Select Cable / Satellite Services Collection Agency Credit Card Debt Debt Couns…" at bounding box center [896, 258] width 207 height 33
click at [792, 241] on select "Select Cable / Satellite Services Collection Agency Credit Card Debt Debt Couns…" at bounding box center [896, 258] width 207 height 33
click at [1145, 491] on button "Save & Close" at bounding box center [1166, 478] width 111 height 35
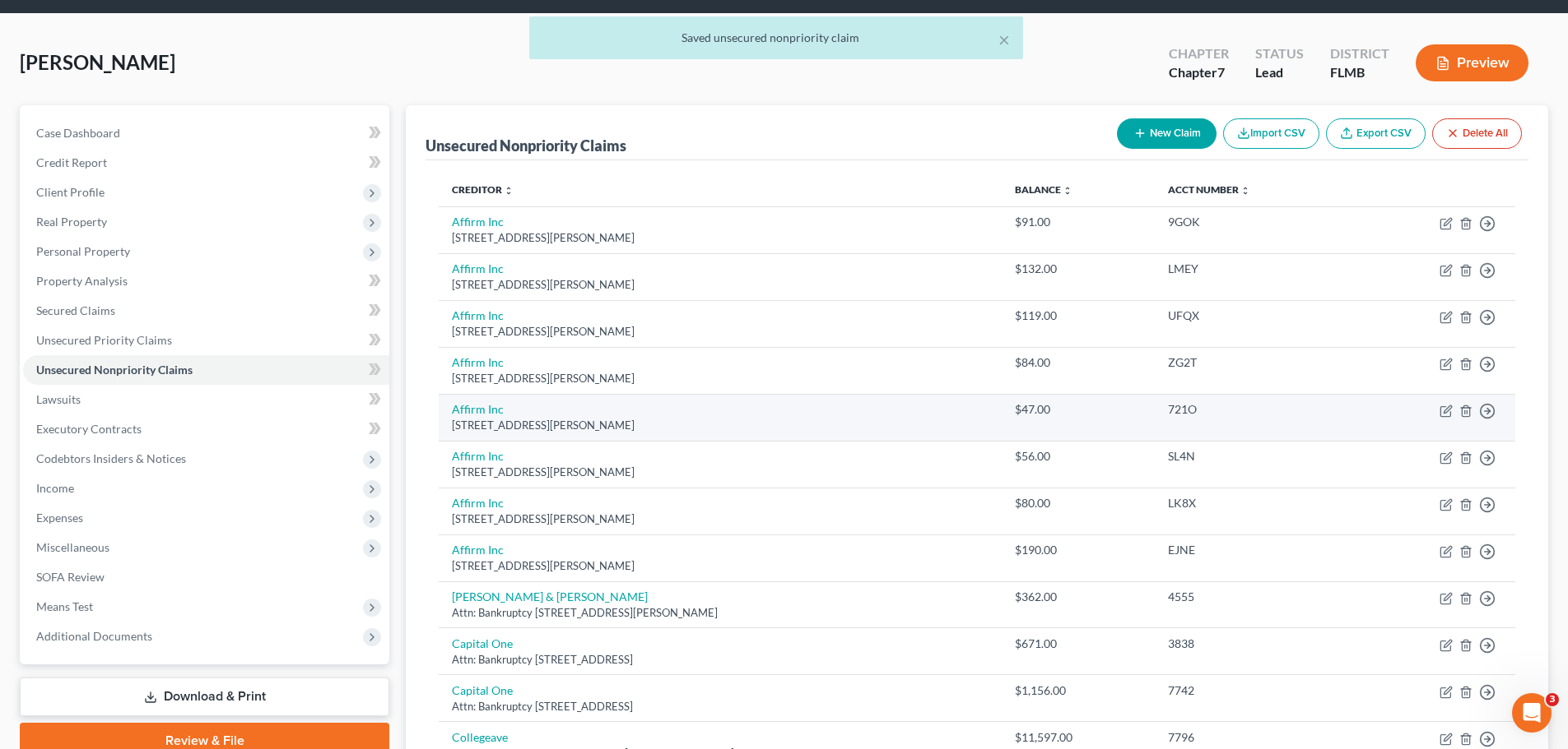
scroll to position [82, 0]
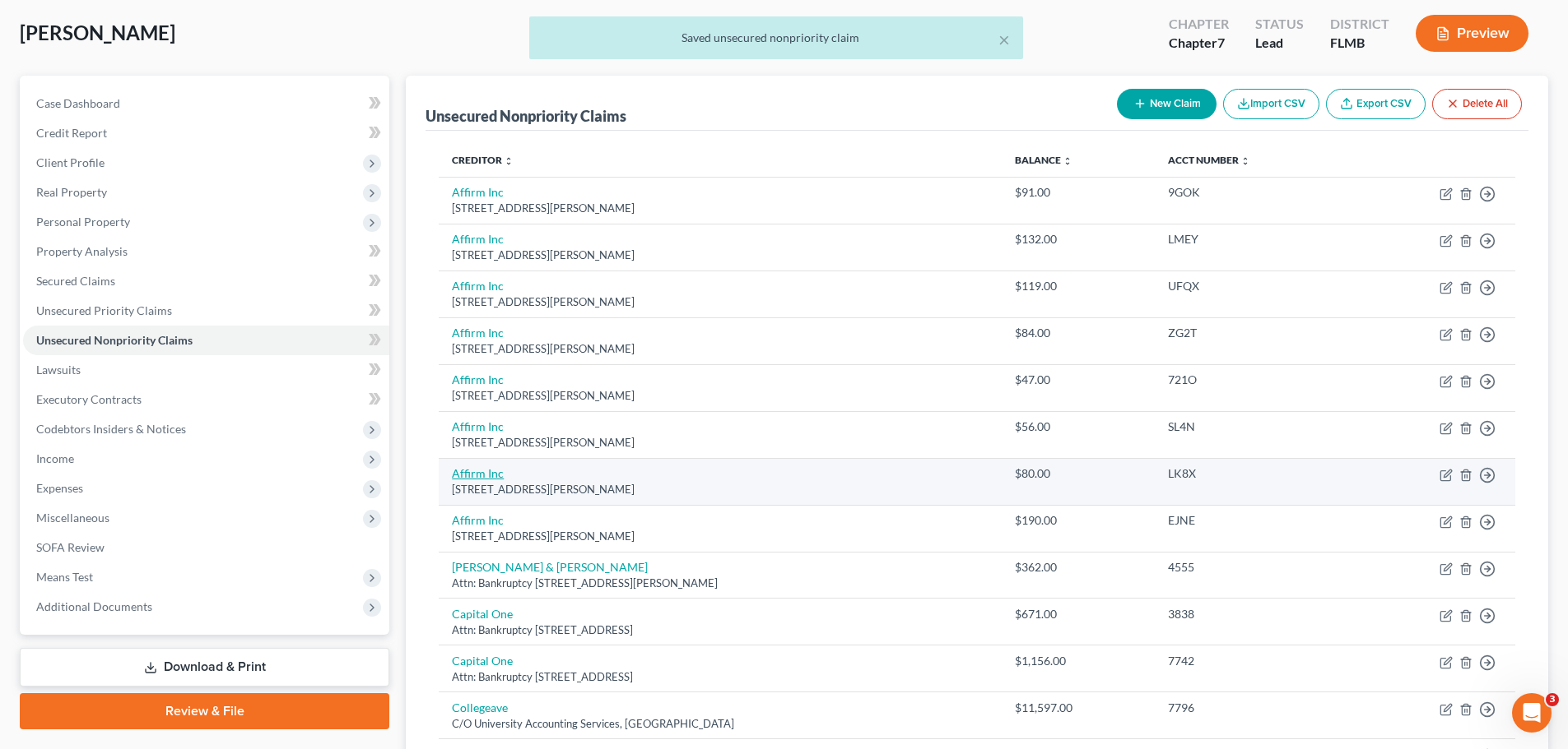
click at [492, 472] on link "Affirm Inc" at bounding box center [478, 473] width 52 height 14
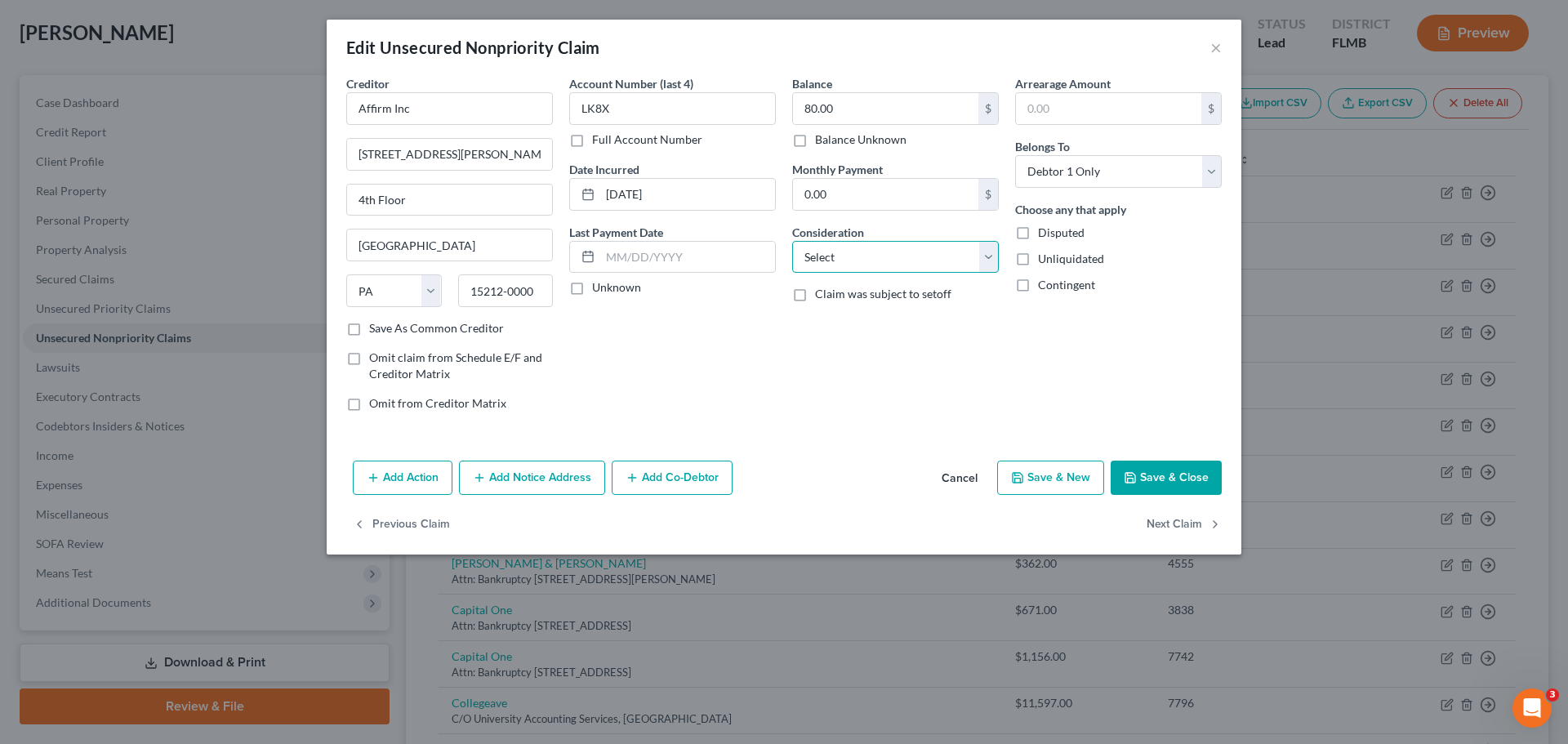
drag, startPoint x: 841, startPoint y: 255, endPoint x: 841, endPoint y: 270, distance: 15.0
click at [841, 255] on select "Select Cable / Satellite Services Collection Agency Credit Card Debt Debt Couns…" at bounding box center [896, 258] width 207 height 33
click at [792, 241] on select "Select Cable / Satellite Services Collection Agency Credit Card Debt Debt Couns…" at bounding box center [896, 258] width 207 height 33
click at [1160, 493] on button "Save & Close" at bounding box center [1166, 478] width 111 height 35
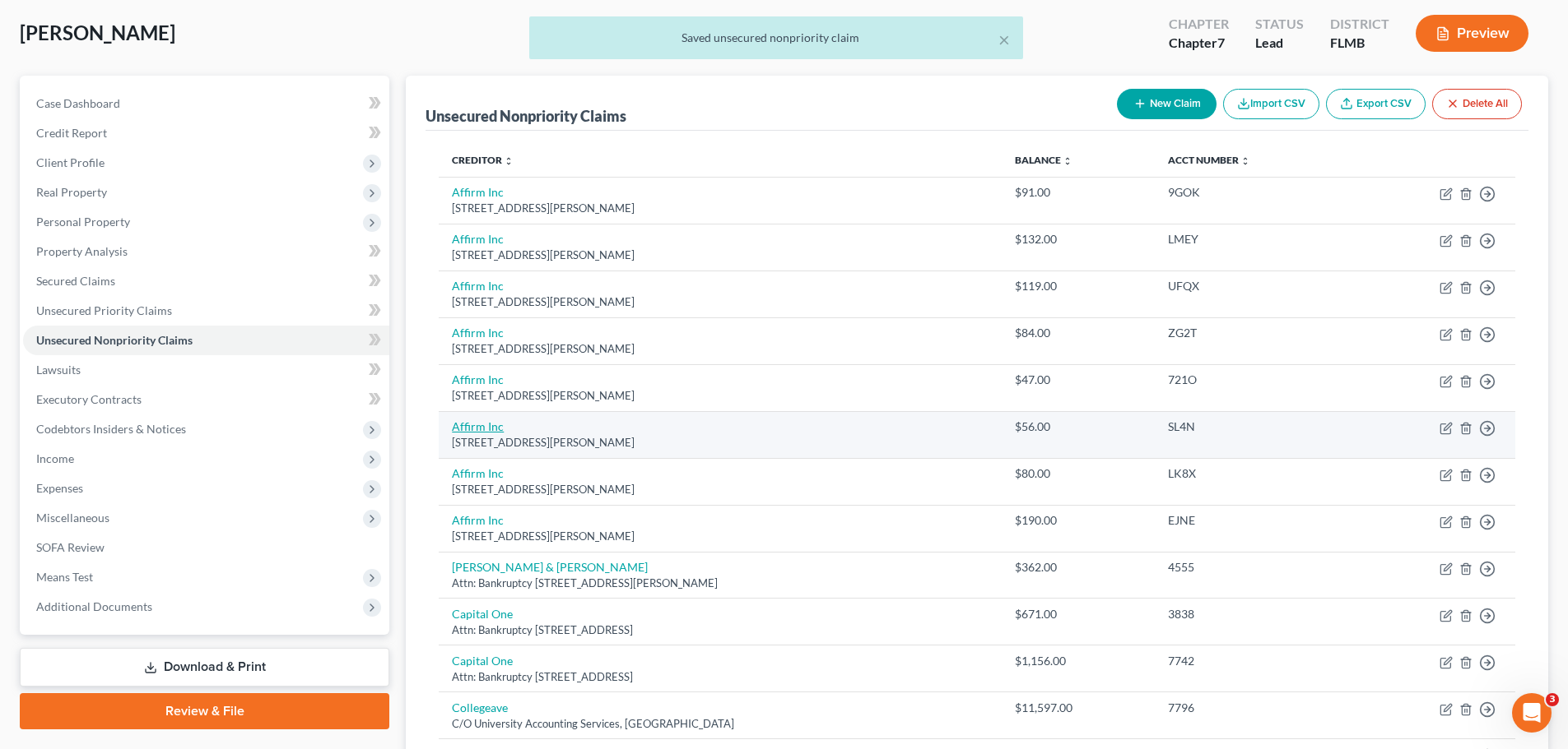
click at [488, 429] on link "Affirm Inc" at bounding box center [478, 426] width 52 height 14
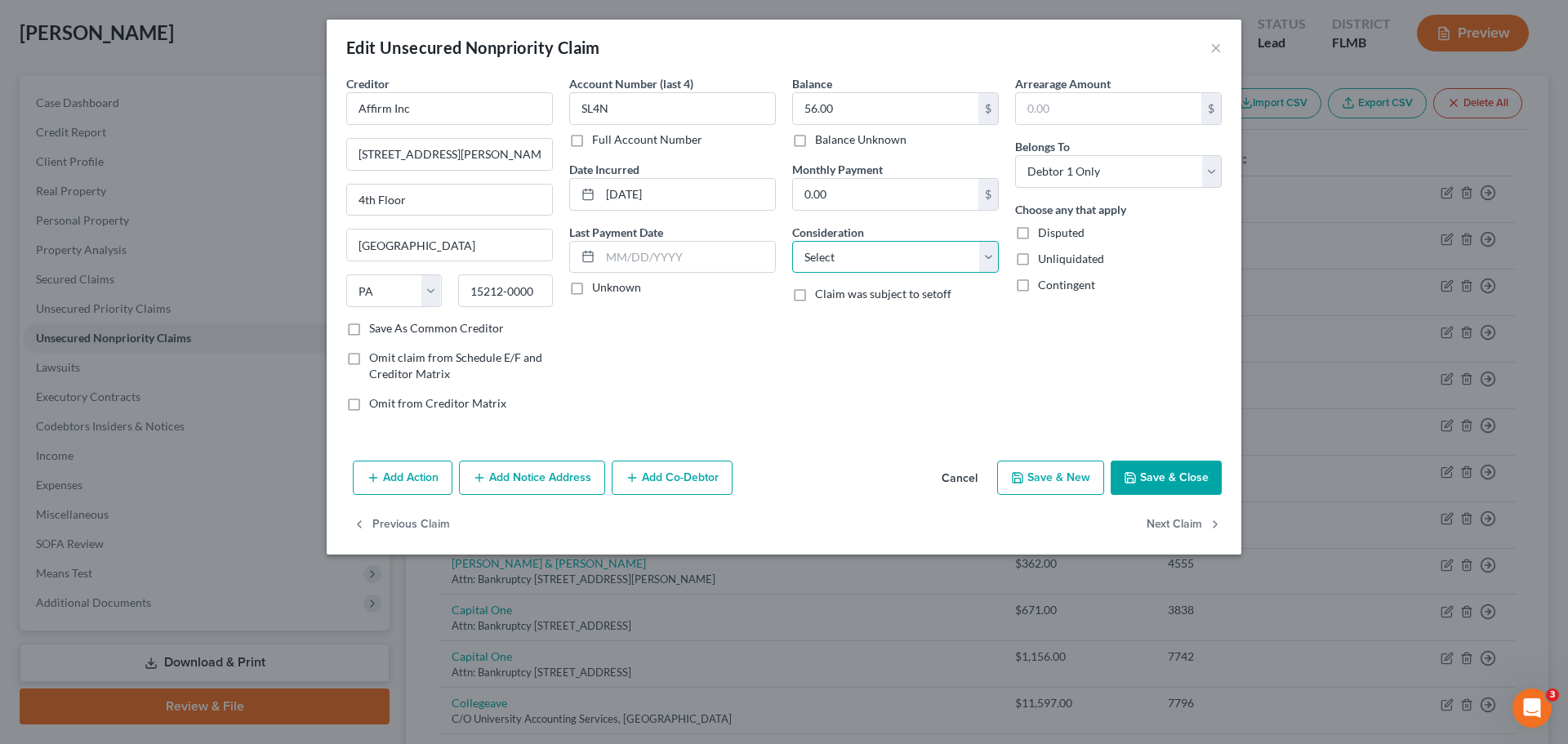
click at [853, 262] on select "Select Cable / Satellite Services Collection Agency Credit Card Debt Debt Couns…" at bounding box center [896, 258] width 207 height 33
click at [792, 241] on select "Select Cable / Satellite Services Collection Agency Credit Card Debt Debt Couns…" at bounding box center [896, 258] width 207 height 33
click at [1185, 478] on button "Save & Close" at bounding box center [1166, 478] width 111 height 35
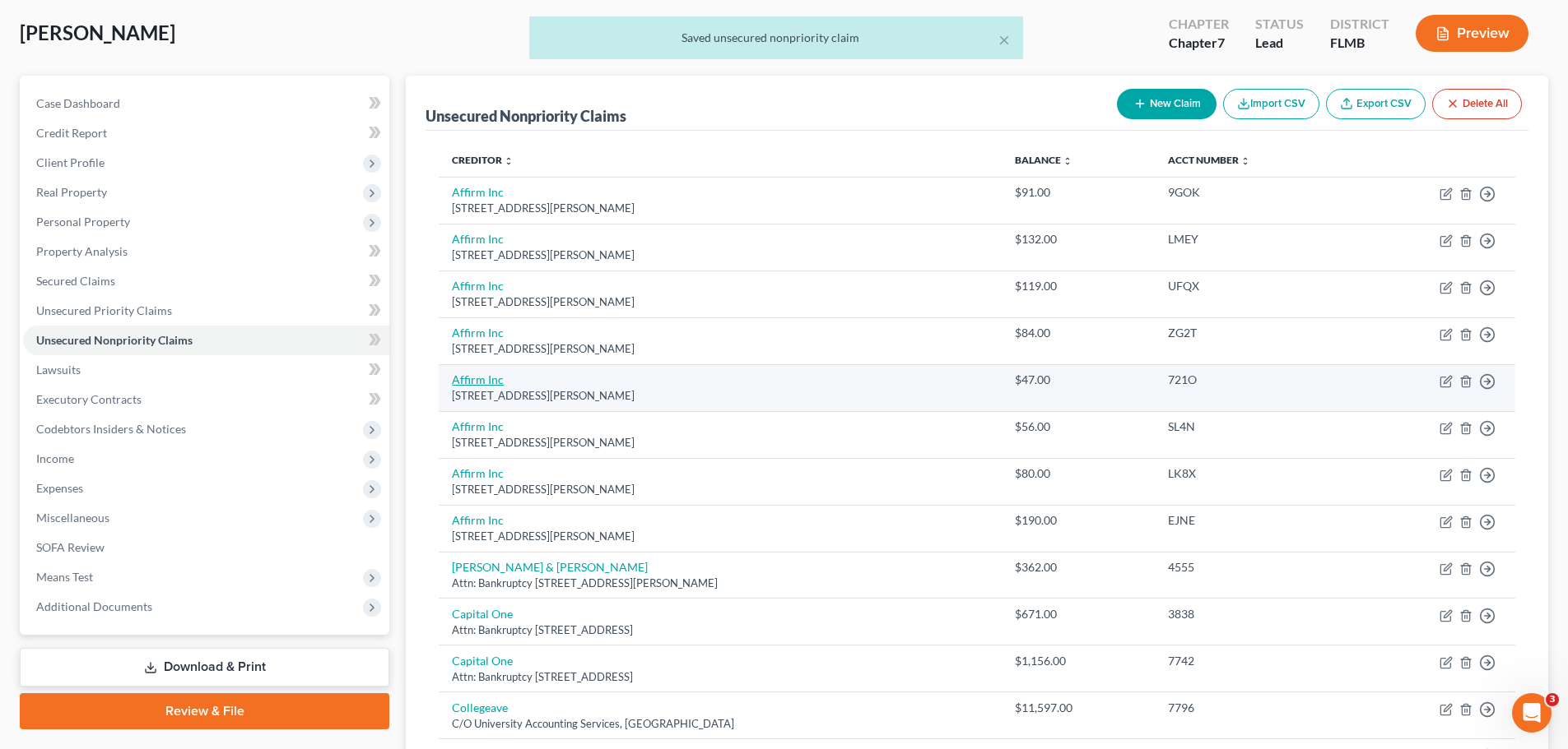
click at [467, 374] on link "Affirm Inc" at bounding box center [478, 379] width 52 height 14
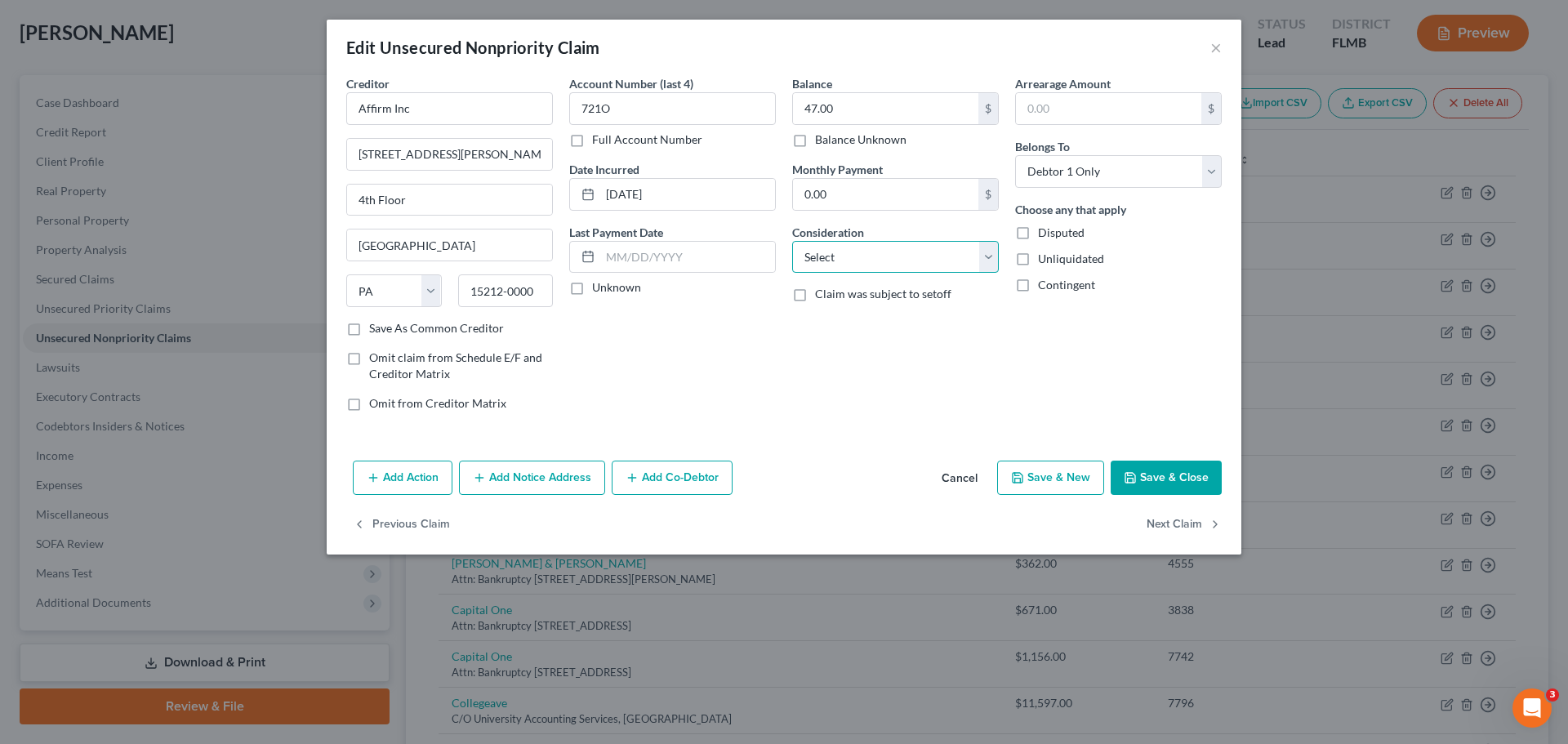
click at [860, 267] on select "Select Cable / Satellite Services Collection Agency Credit Card Debt Debt Couns…" at bounding box center [896, 258] width 207 height 33
click at [792, 241] on select "Select Cable / Satellite Services Collection Agency Credit Card Debt Debt Couns…" at bounding box center [896, 258] width 207 height 33
click at [1151, 495] on div "Add Action Add Notice Address Add Co-Debtor Cancel Save & New Save & Close" at bounding box center [783, 481] width 915 height 54
click at [1153, 482] on button "Save & Close" at bounding box center [1166, 478] width 111 height 35
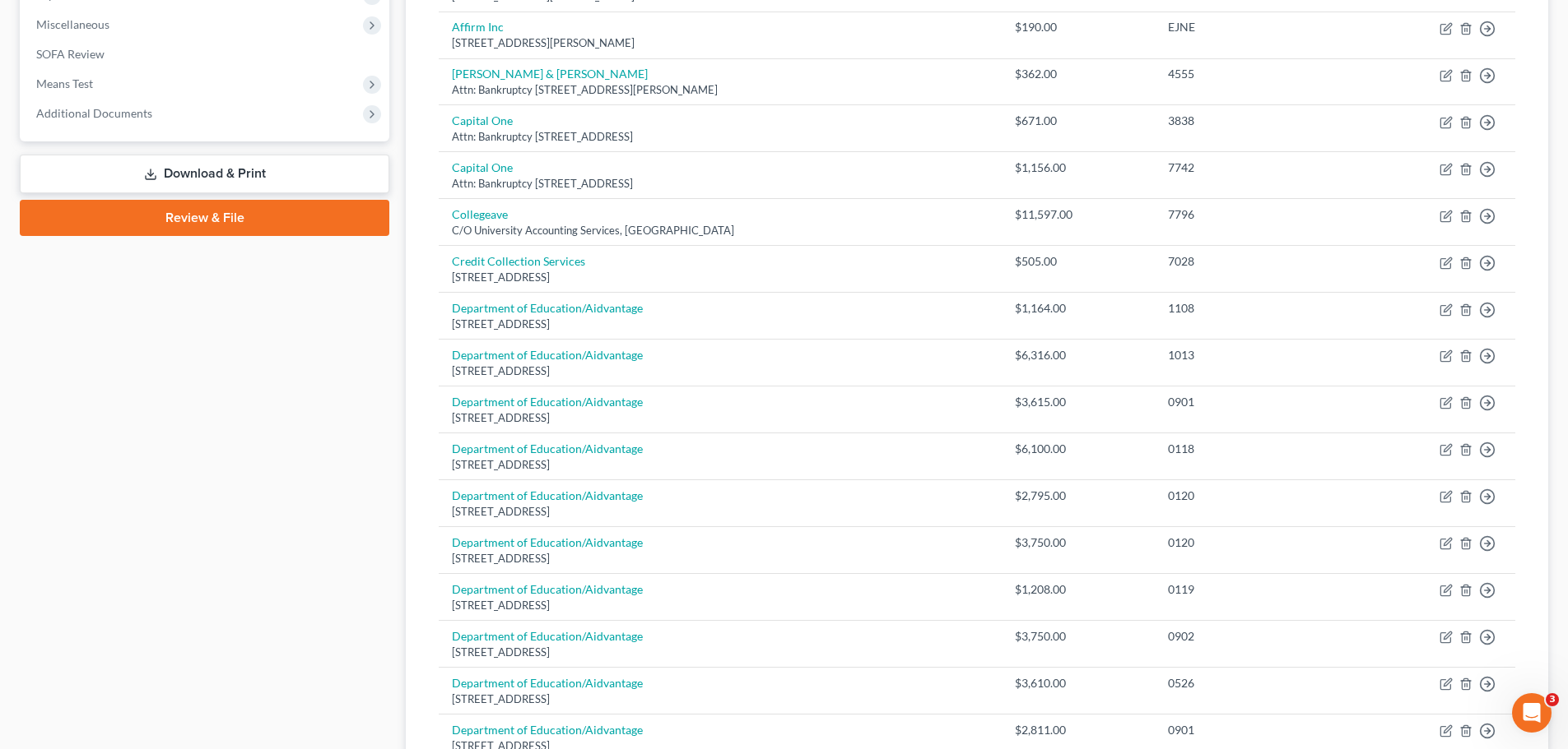
scroll to position [1150, 0]
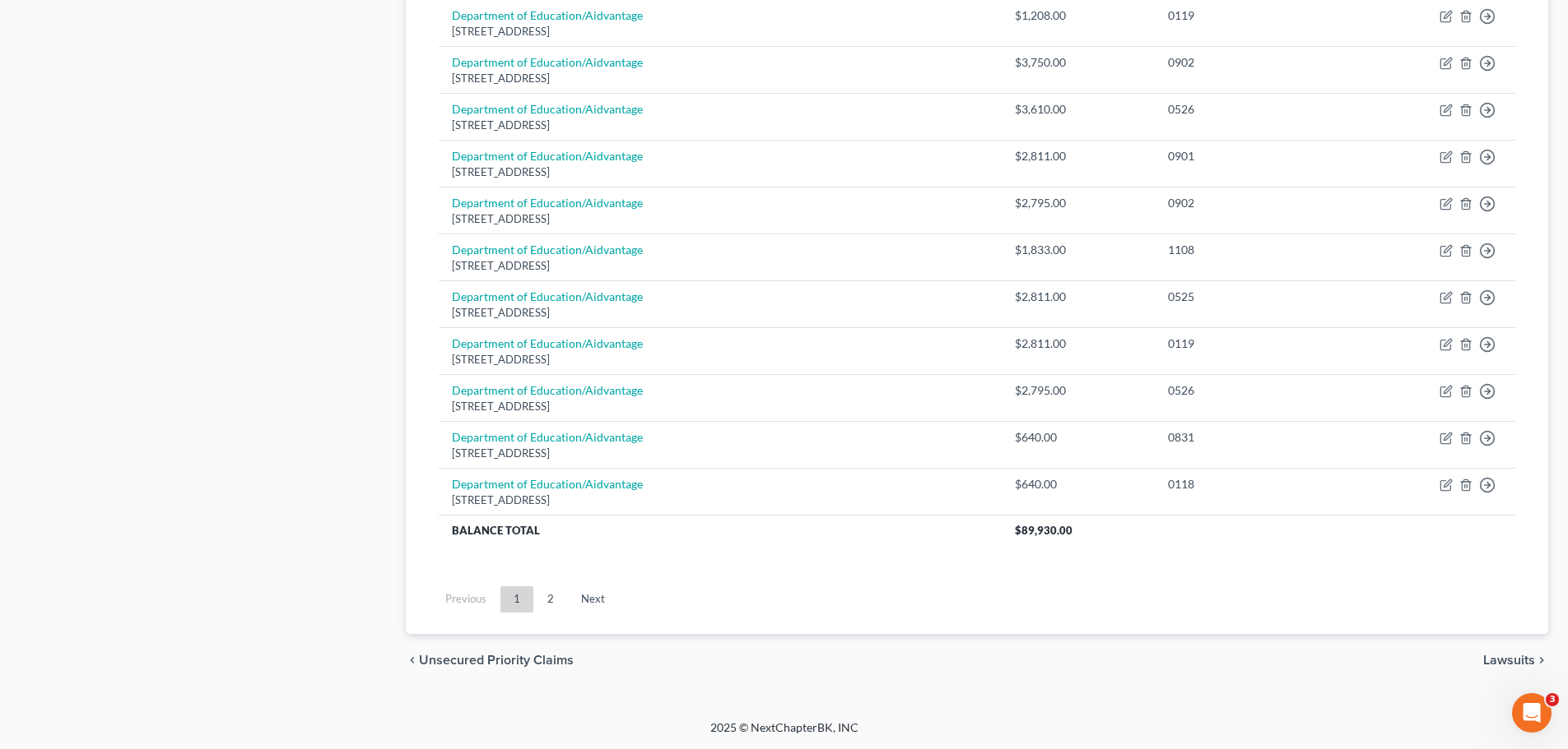
click at [1487, 665] on span "Lawsuits" at bounding box center [1509, 661] width 52 height 13
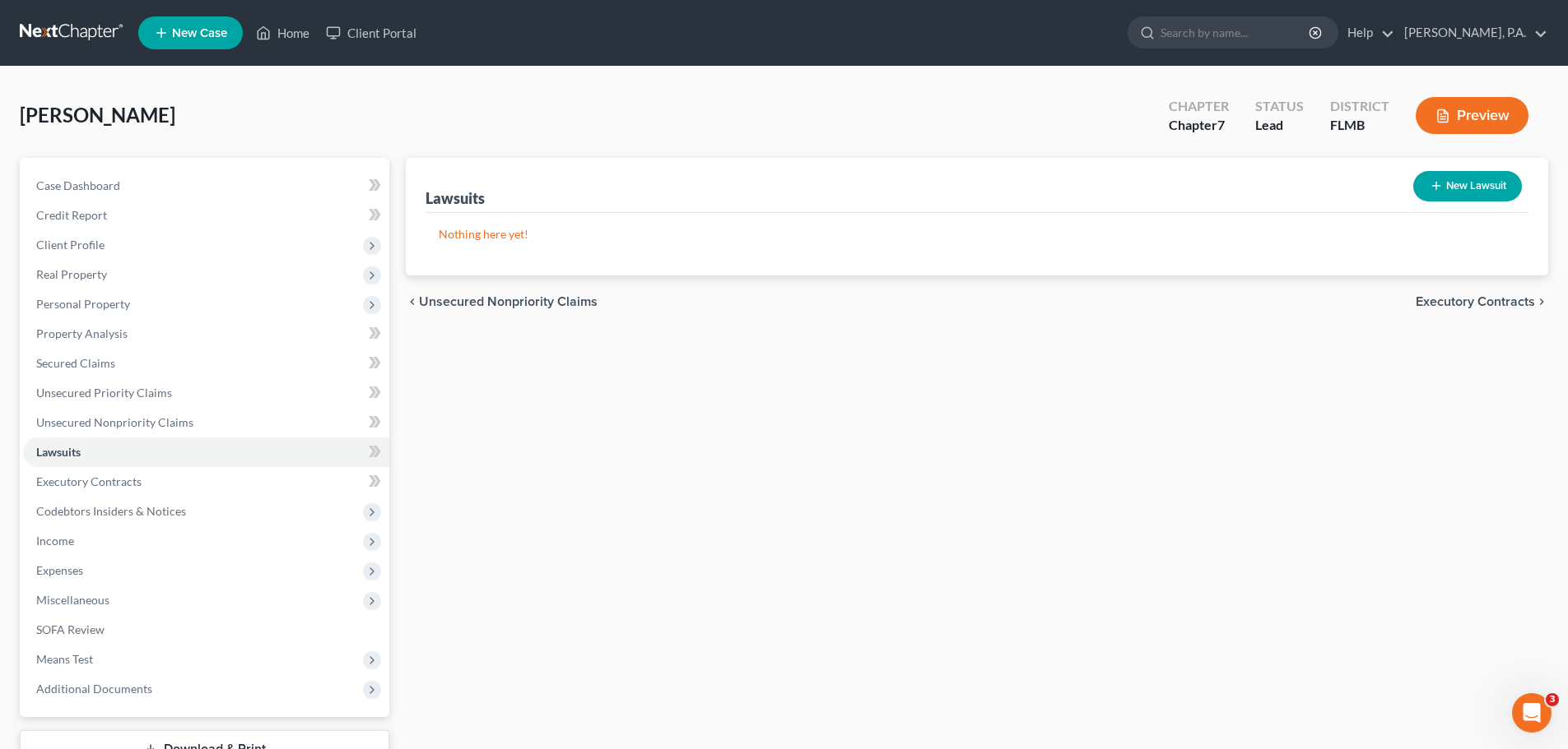
click at [1505, 302] on span "Executory Contracts" at bounding box center [1475, 302] width 119 height 13
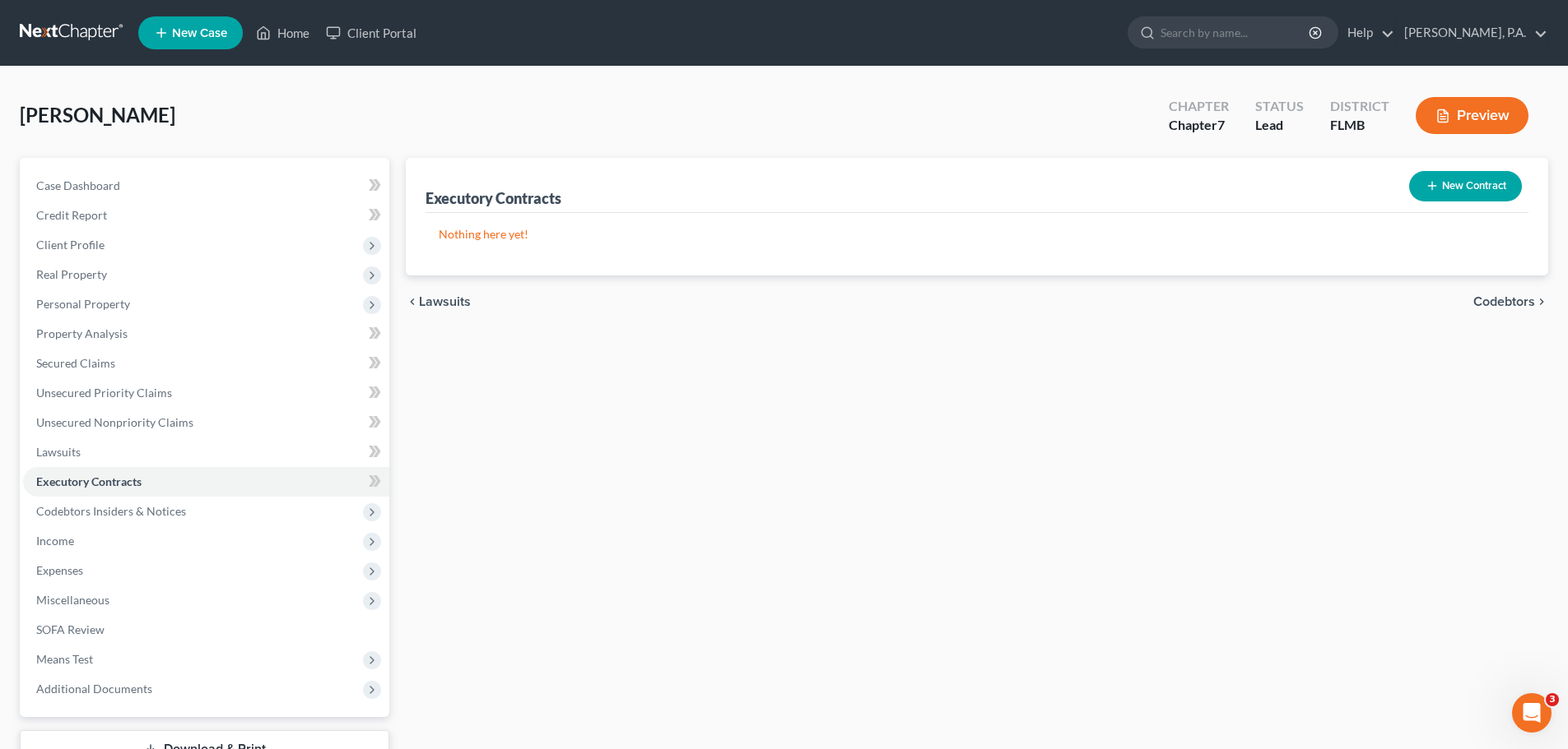
click at [1505, 302] on span "Codebtors" at bounding box center [1504, 302] width 62 height 13
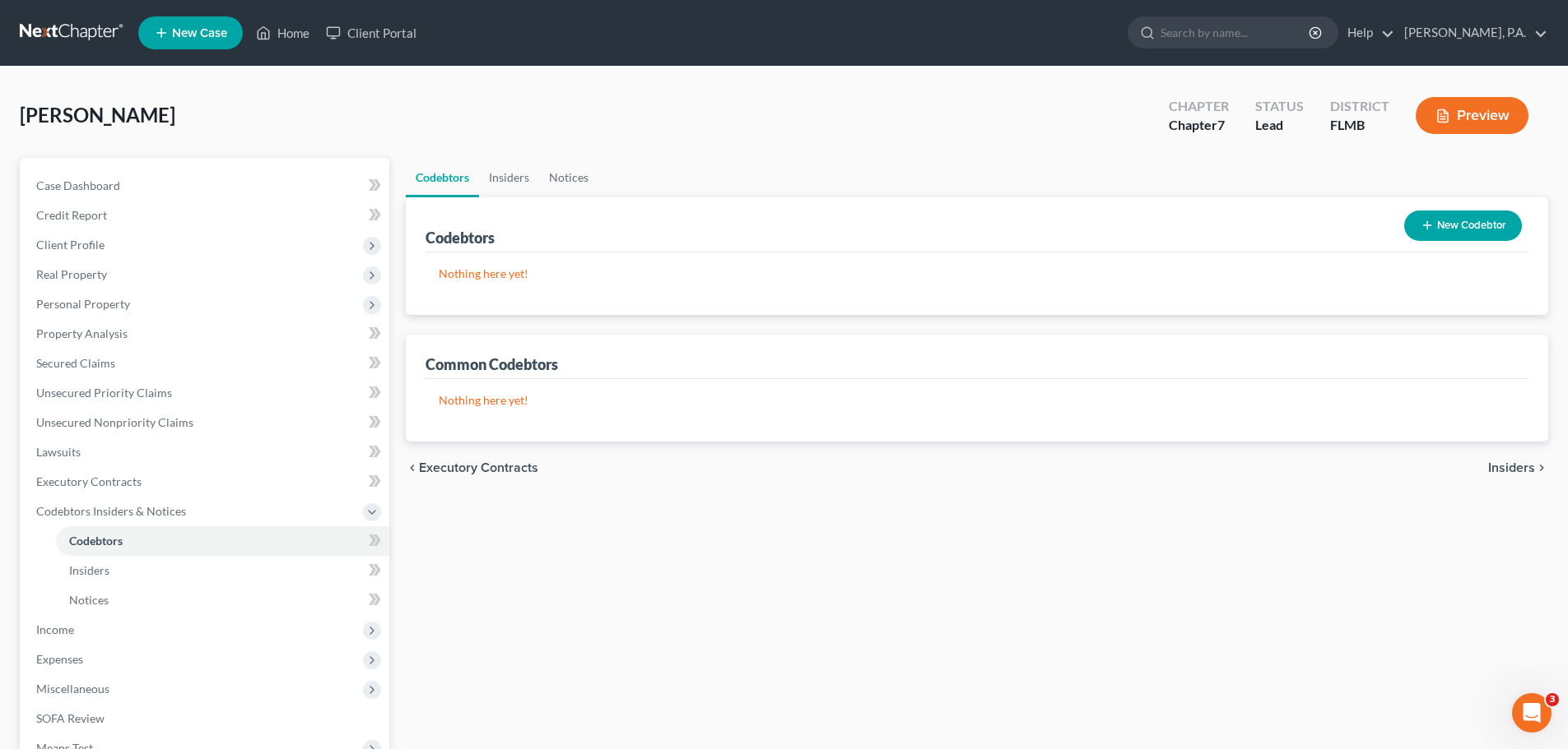
click at [1475, 234] on button "New Codebtor" at bounding box center [1462, 226] width 117 height 31
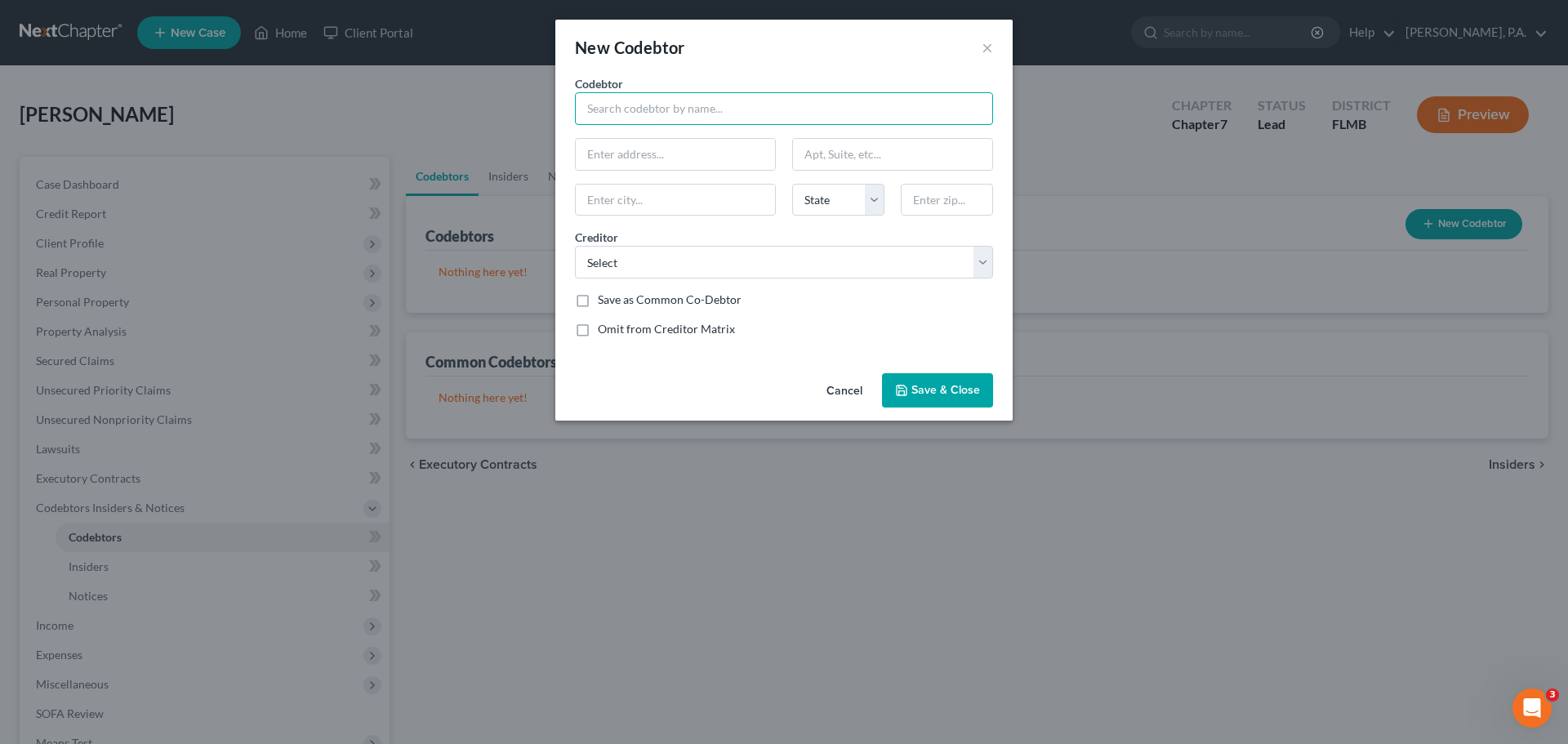
click at [711, 117] on input "text" at bounding box center [784, 109] width 418 height 33
click at [709, 270] on select "Select Collegeave Department of Education/Aidvantage [PERSON_NAME] [PERSON_NAME…" at bounding box center [784, 263] width 418 height 33
click at [575, 246] on select "Select Collegeave Department of Education/Aidvantage [PERSON_NAME] [PERSON_NAME…" at bounding box center [784, 263] width 418 height 33
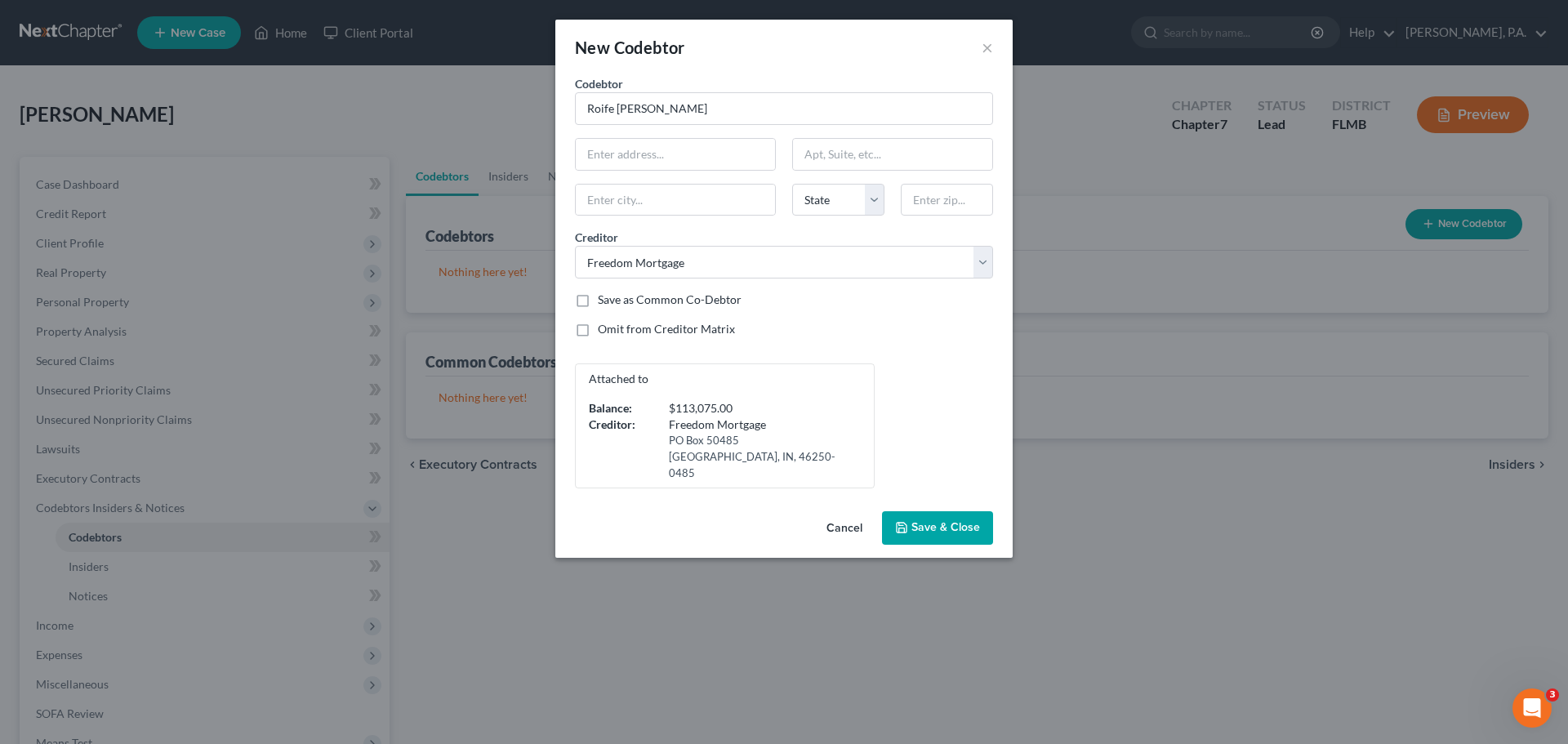
click at [915, 512] on button "Save & Close" at bounding box center [937, 529] width 111 height 35
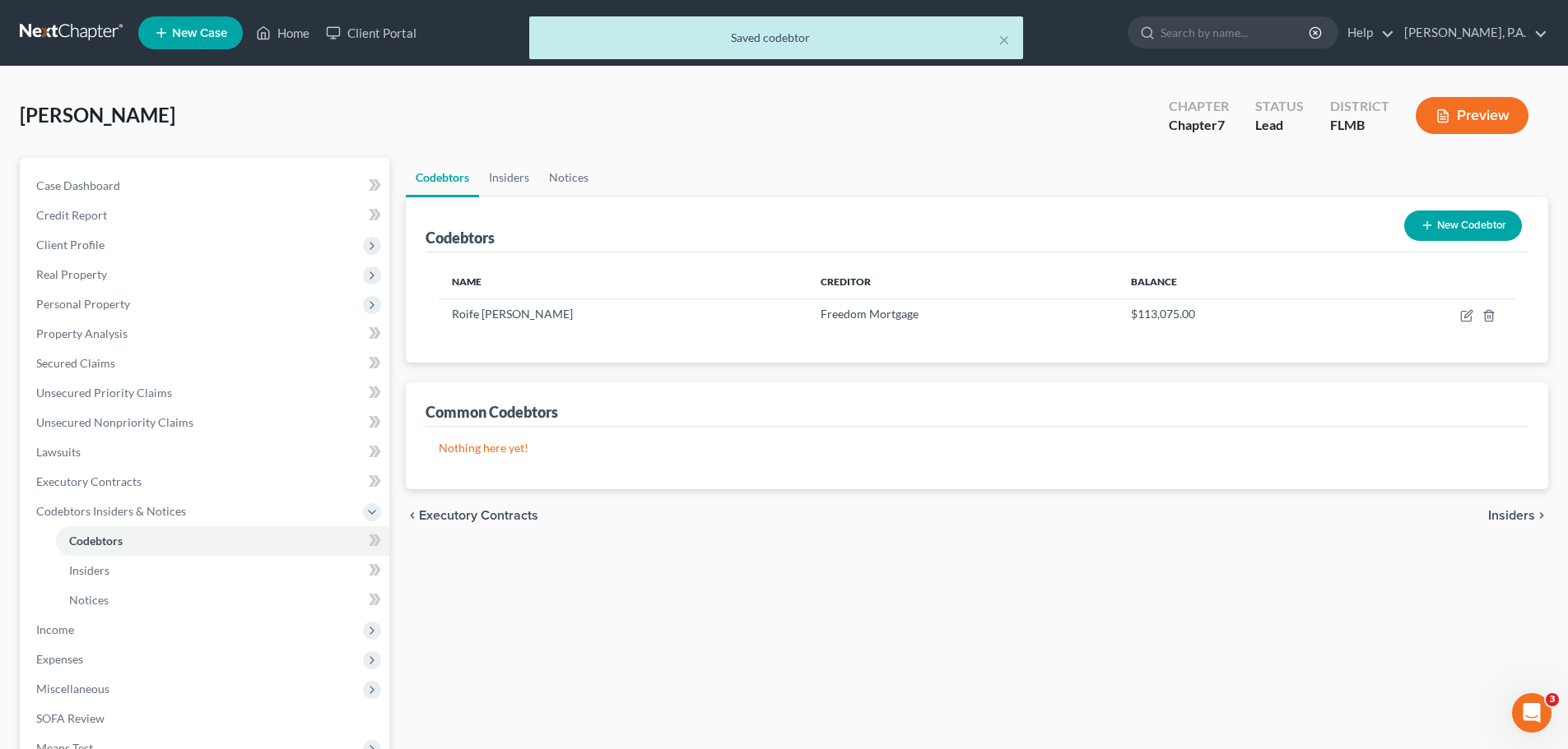
click at [1496, 514] on span "Insiders" at bounding box center [1511, 516] width 47 height 13
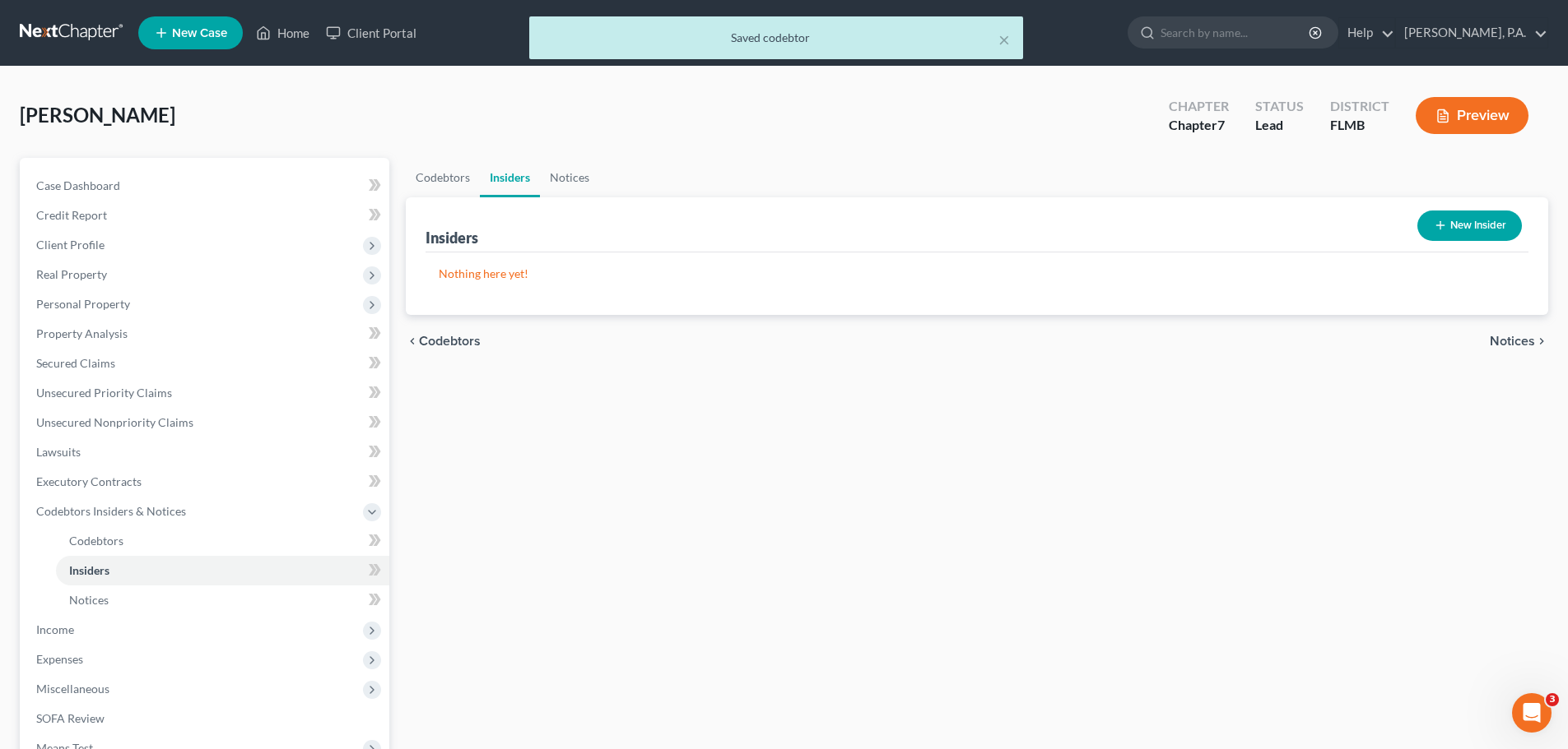
click at [1529, 348] on span "Notices" at bounding box center [1512, 341] width 45 height 13
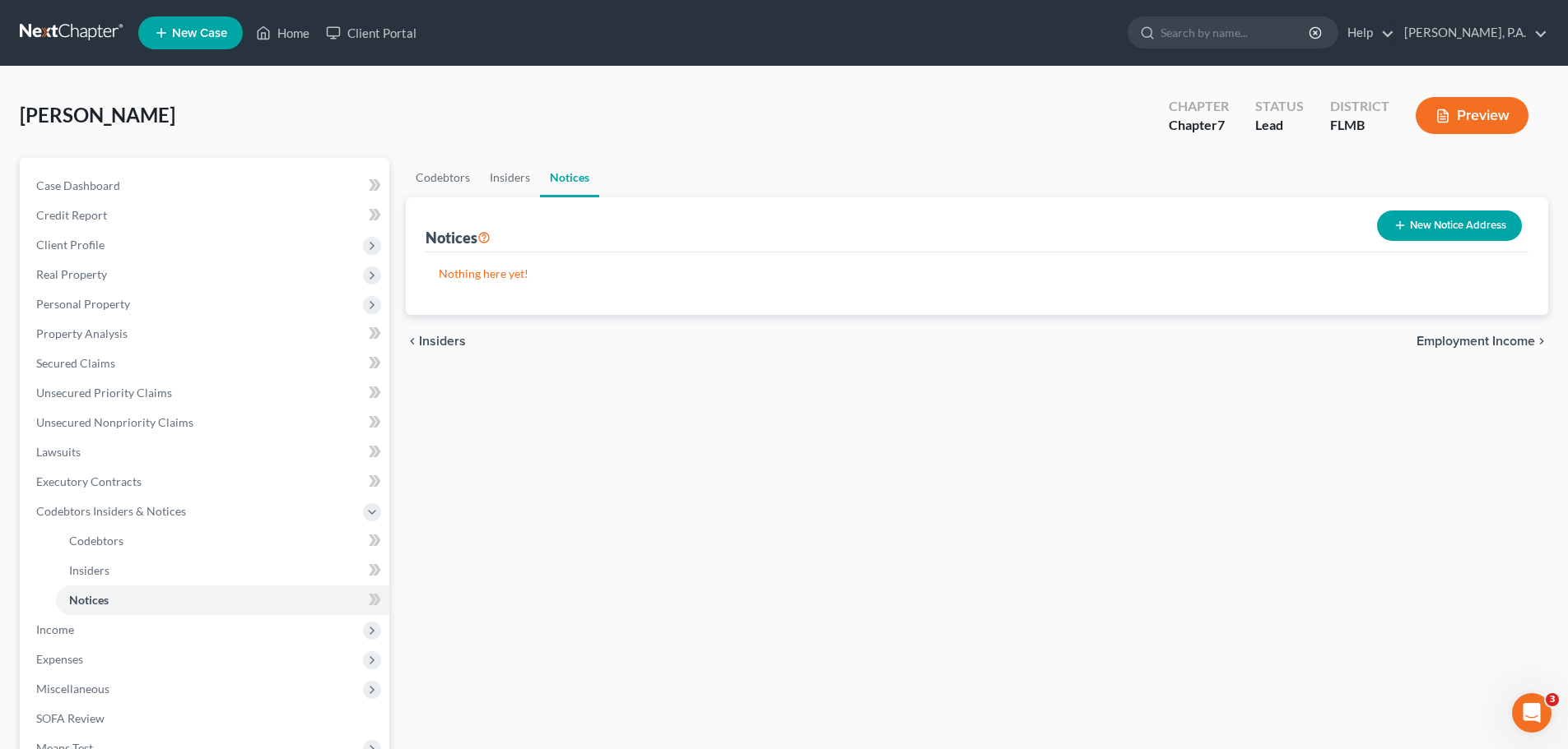
click at [1505, 339] on span "Employment Income" at bounding box center [1476, 341] width 118 height 13
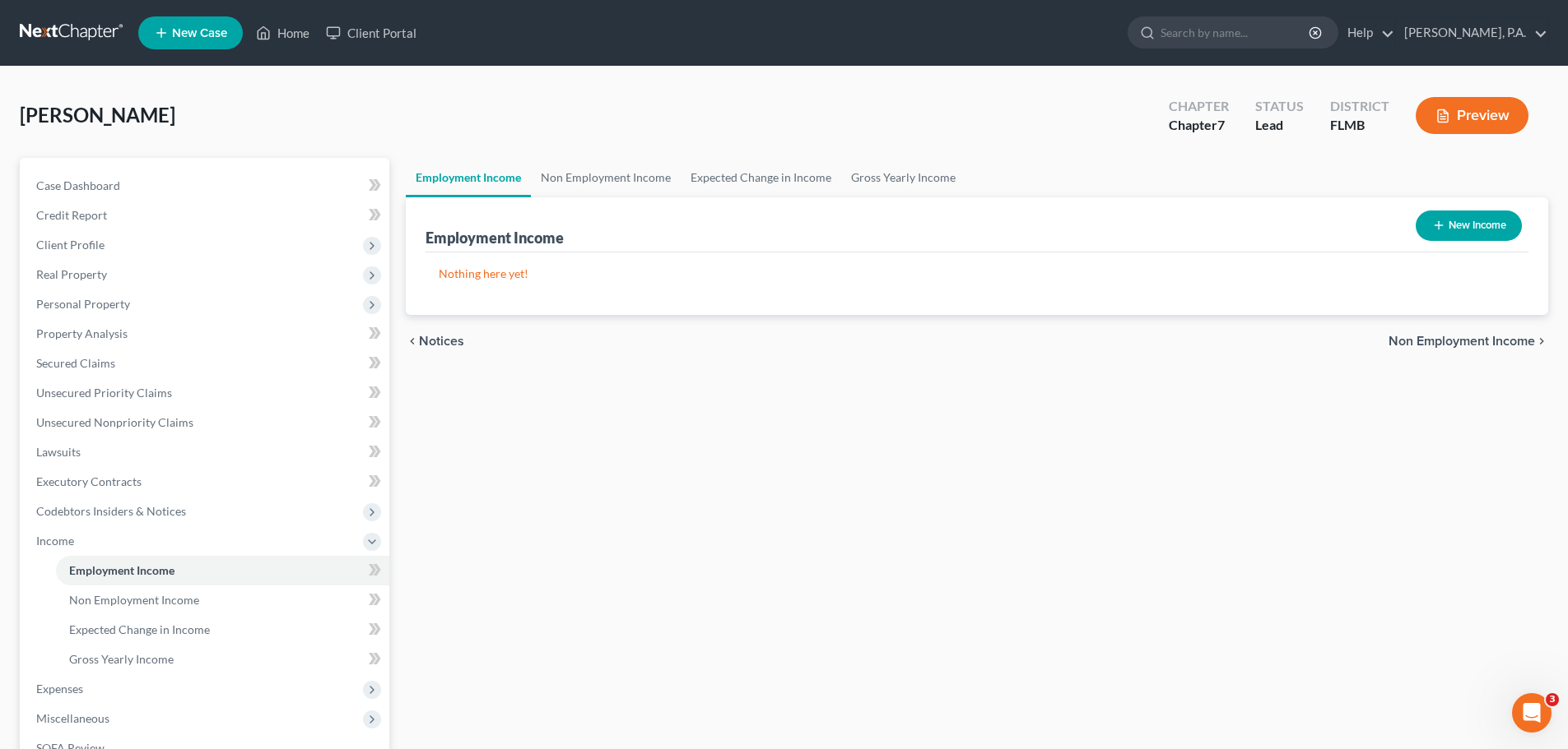
click at [1432, 232] on icon "button" at bounding box center [1439, 226] width 13 height 13
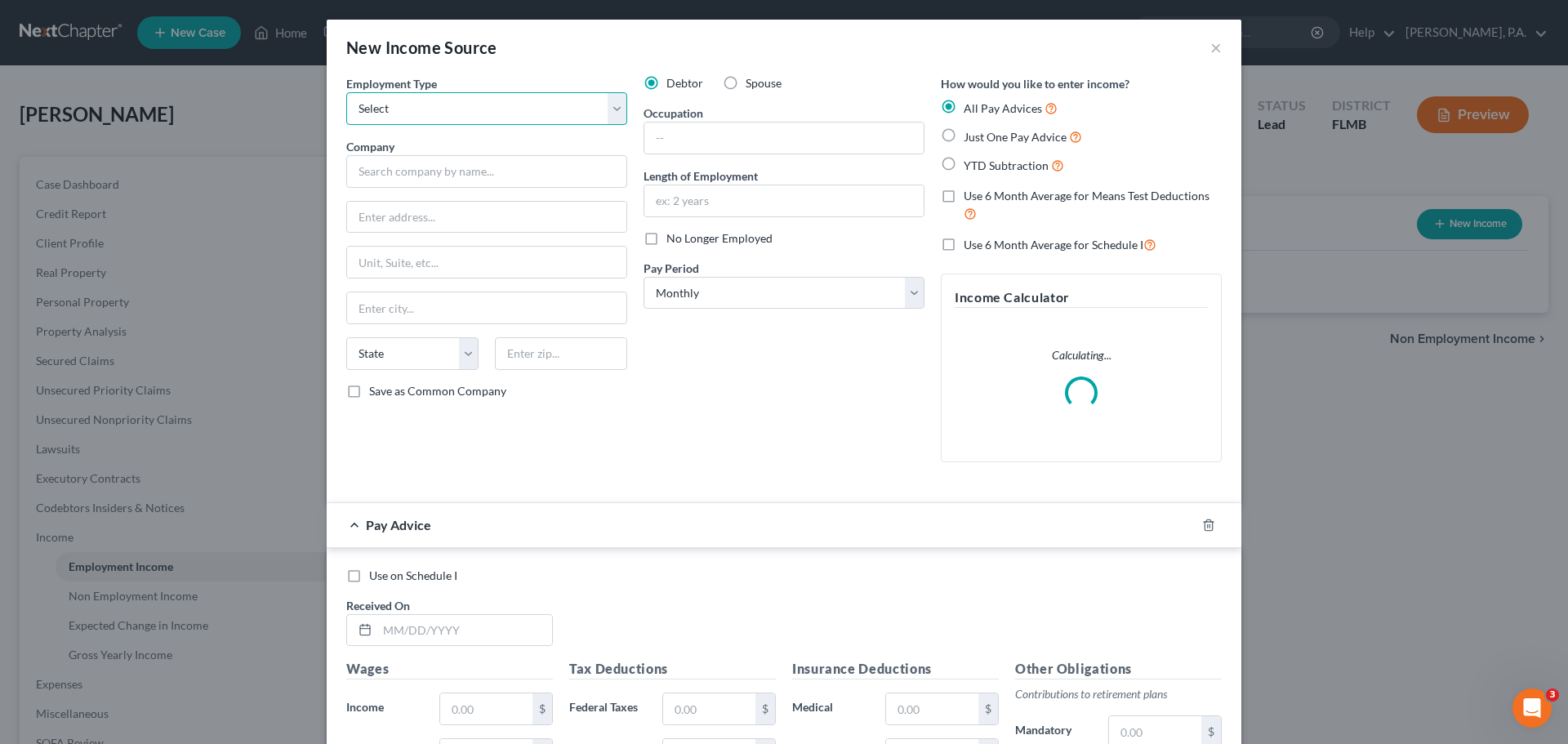
drag, startPoint x: 487, startPoint y: 97, endPoint x: 487, endPoint y: 117, distance: 20.0
click at [487, 97] on select "Select Full or [DEMOGRAPHIC_DATA] Employment Self Employment" at bounding box center [487, 109] width 281 height 33
click at [346, 93] on select "Select Full or [DEMOGRAPHIC_DATA] Employment Self Employment" at bounding box center [487, 109] width 281 height 33
click at [432, 174] on input "text" at bounding box center [487, 172] width 281 height 33
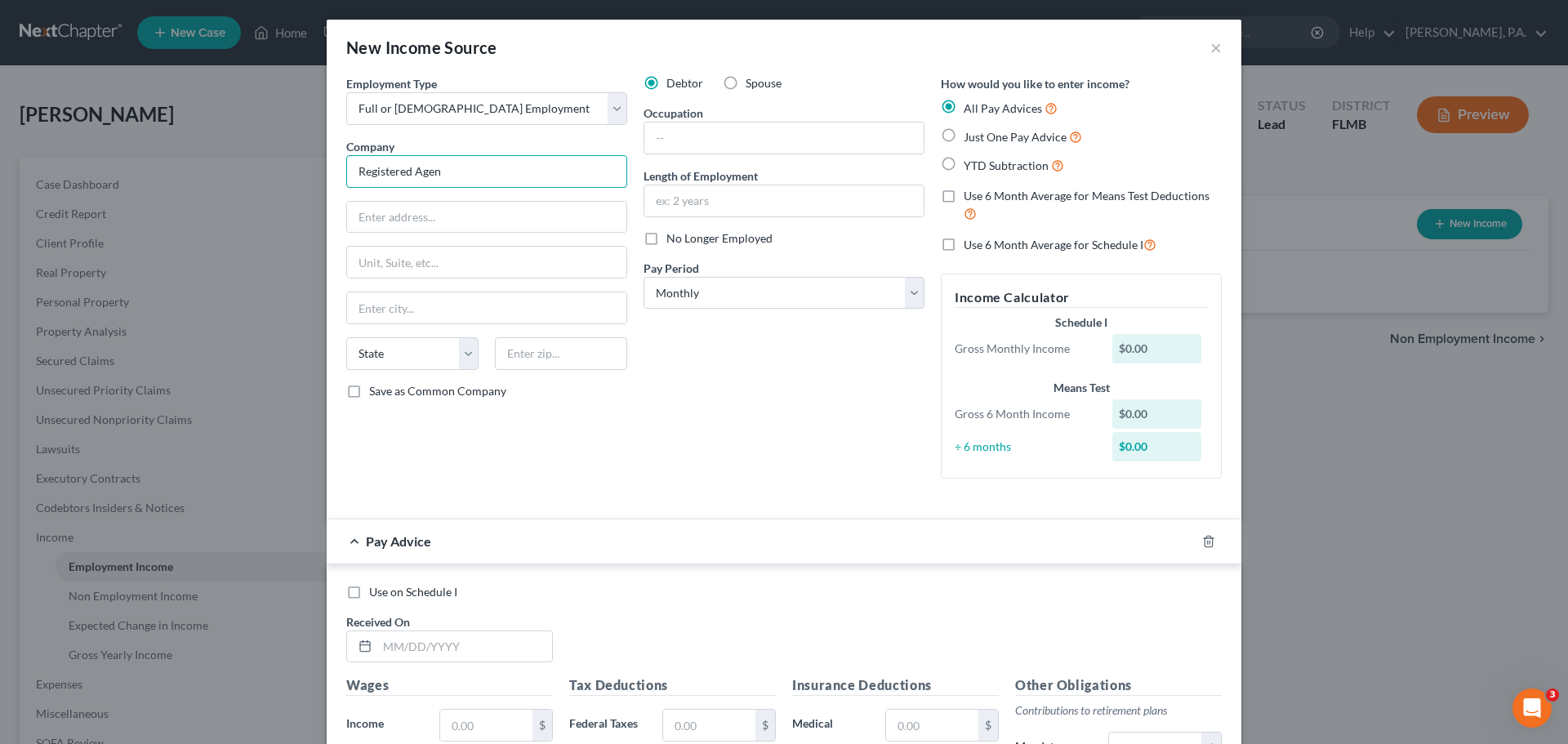
click at [501, 164] on input "Registered Agen" at bounding box center [487, 172] width 281 height 33
click at [687, 147] on input "text" at bounding box center [784, 138] width 279 height 31
click at [707, 149] on input "text" at bounding box center [784, 138] width 279 height 31
click at [1038, 142] on span "Just One Pay Advice" at bounding box center [1014, 136] width 103 height 14
click at [981, 138] on input "Just One Pay Advice" at bounding box center [975, 132] width 11 height 11
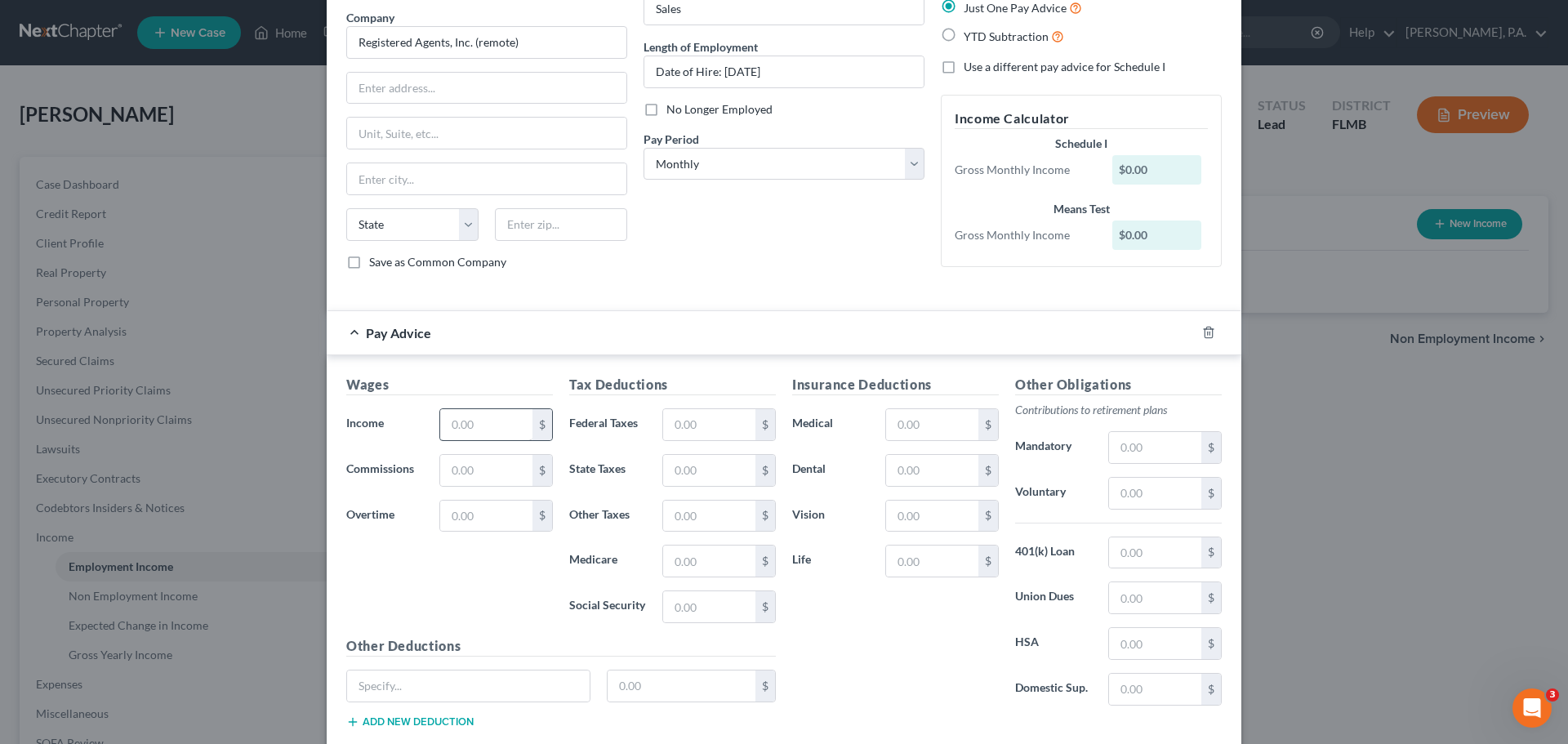
scroll to position [164, 0]
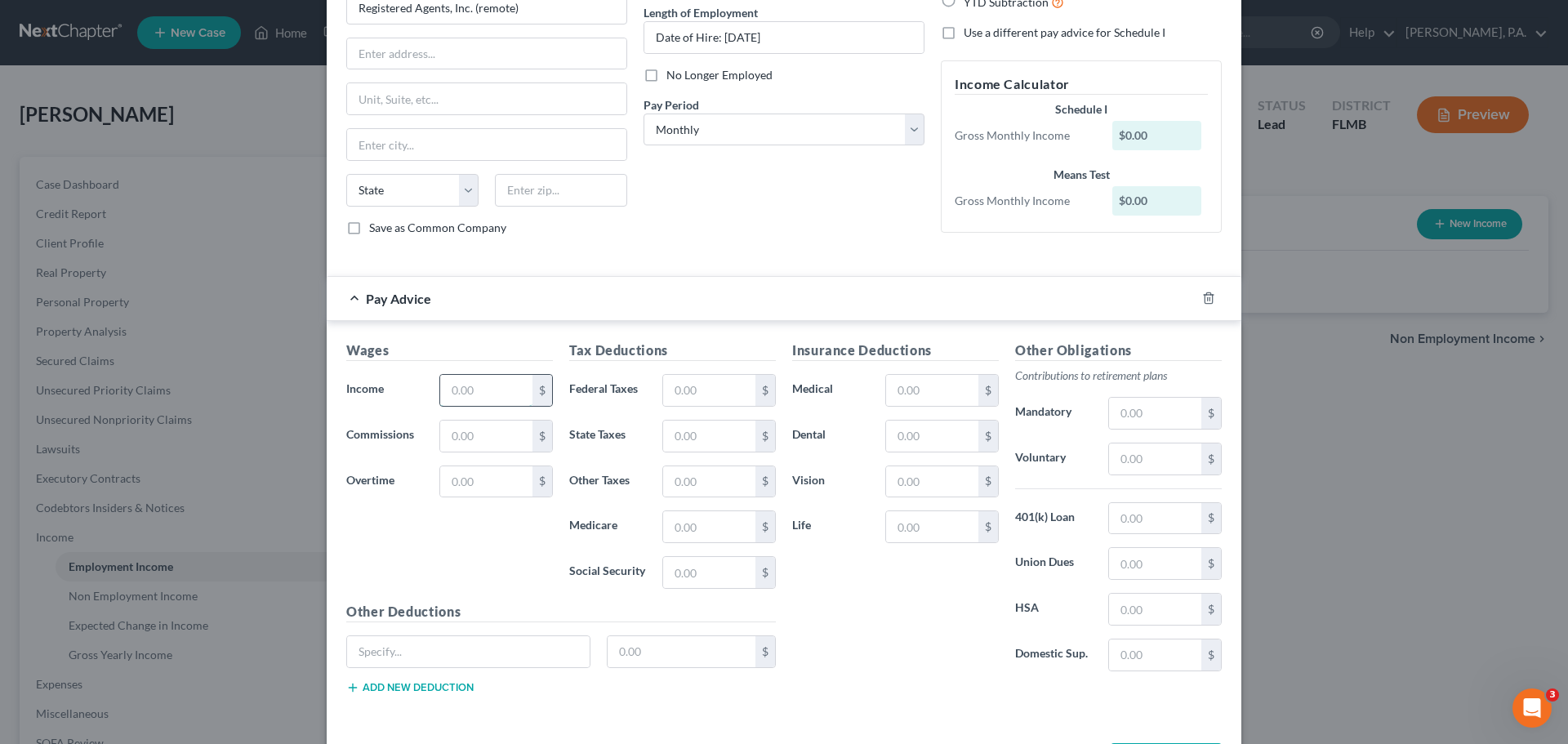
click at [470, 383] on input "text" at bounding box center [487, 391] width 93 height 31
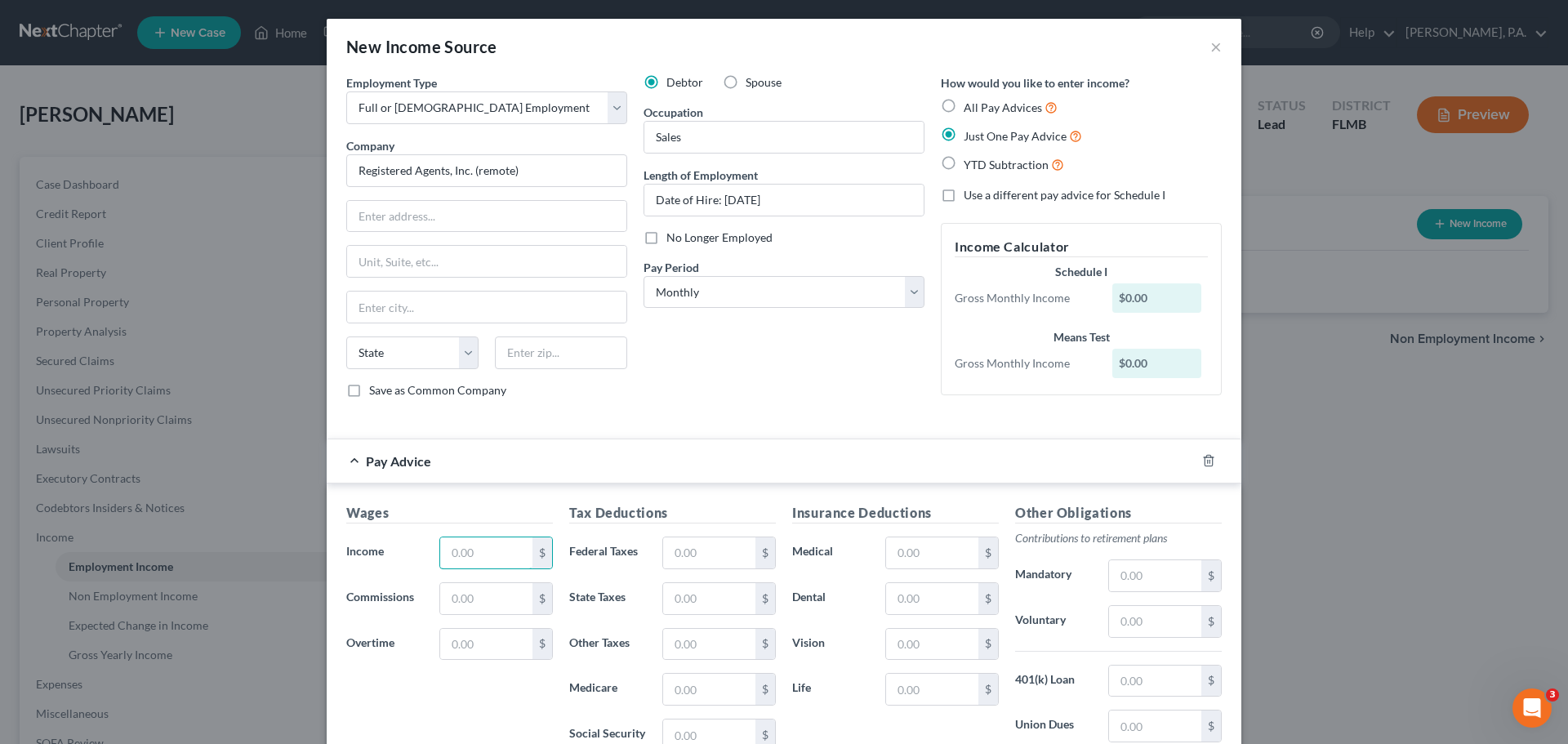
scroll to position [0, 0]
click at [725, 452] on div "Pay Advice" at bounding box center [761, 462] width 869 height 43
click at [470, 560] on input "text" at bounding box center [487, 554] width 93 height 31
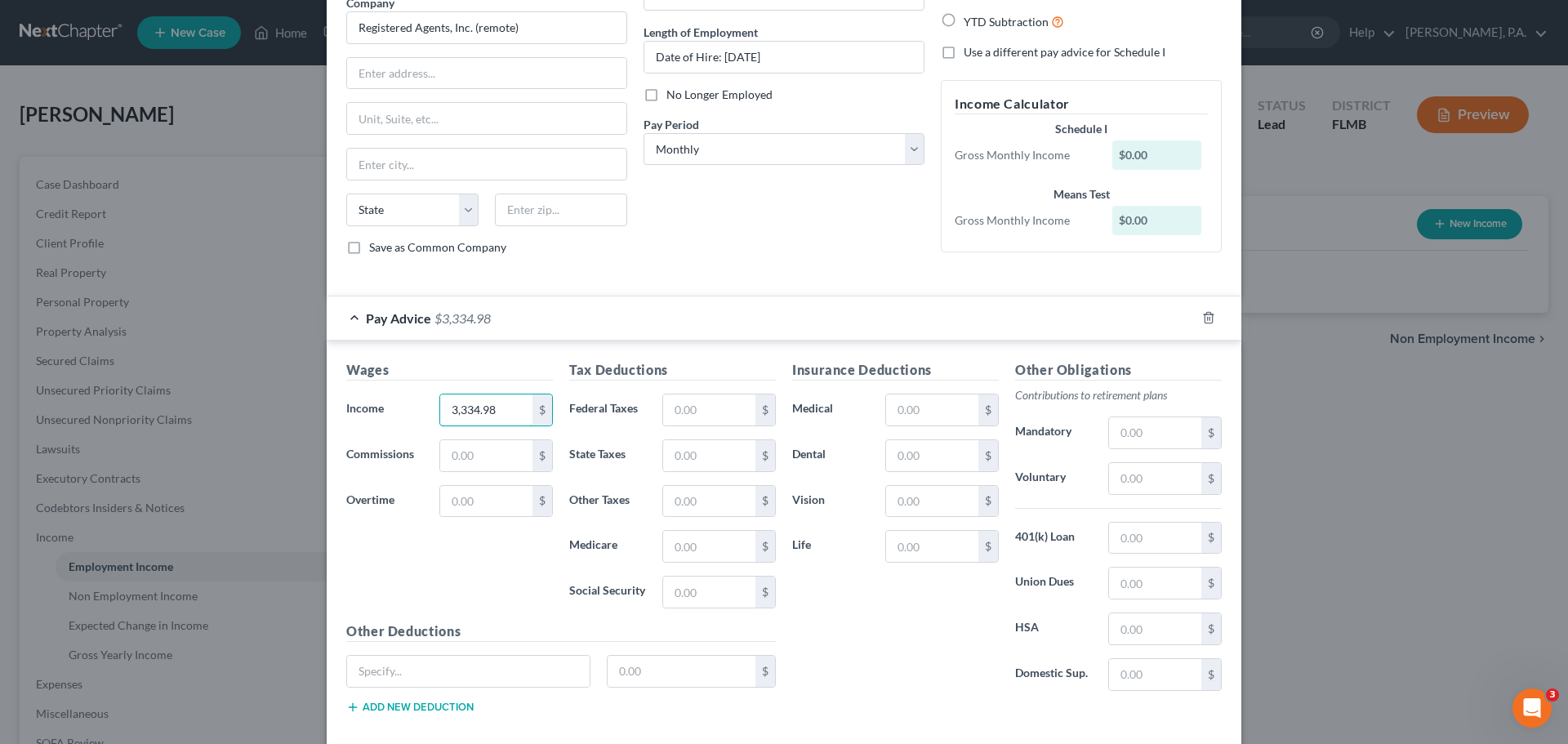
scroll to position [164, 0]
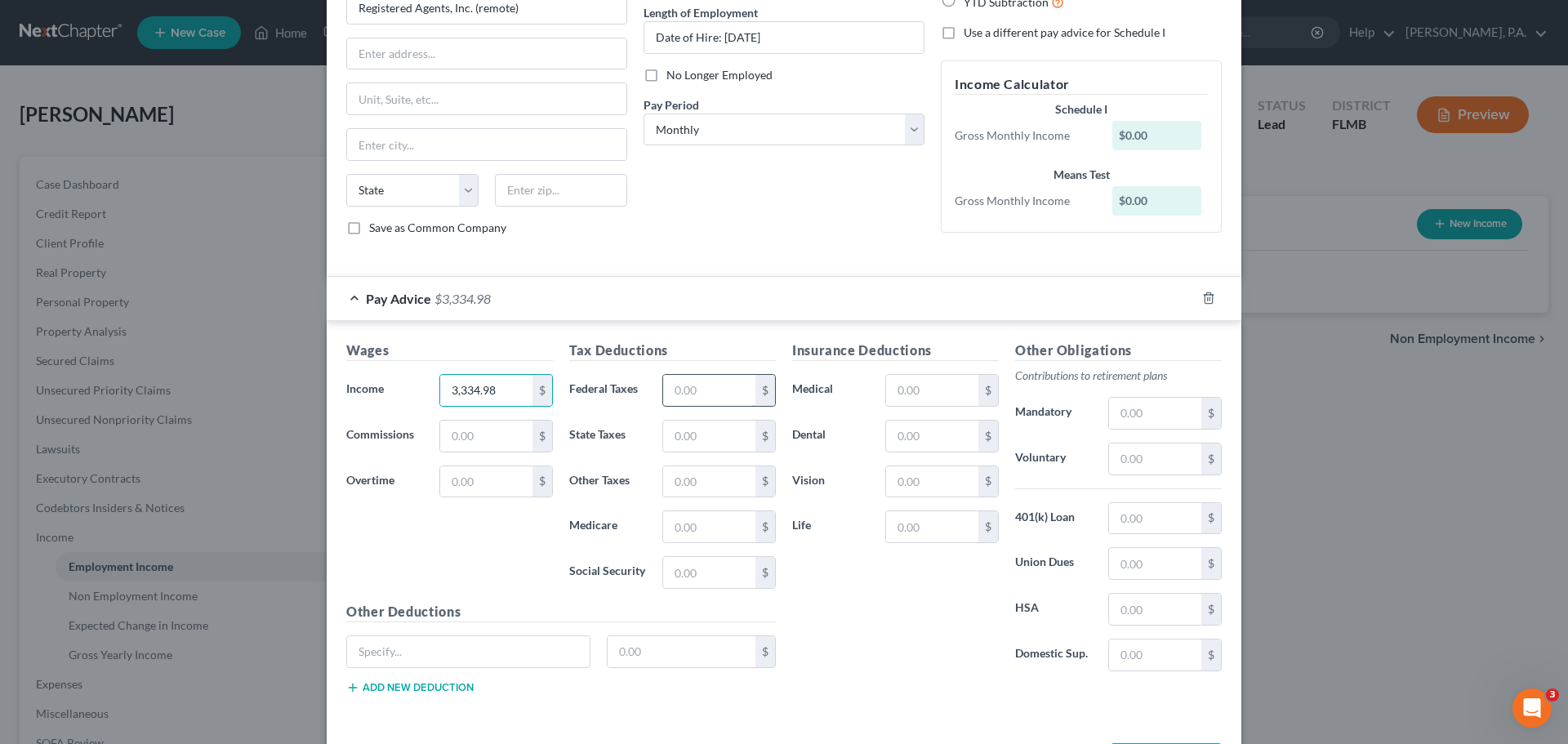
click at [703, 390] on input "text" at bounding box center [710, 391] width 93 height 31
click at [705, 526] on input "text" at bounding box center [710, 527] width 93 height 31
click at [706, 578] on input "text" at bounding box center [710, 573] width 93 height 31
click at [933, 396] on input "text" at bounding box center [932, 391] width 93 height 31
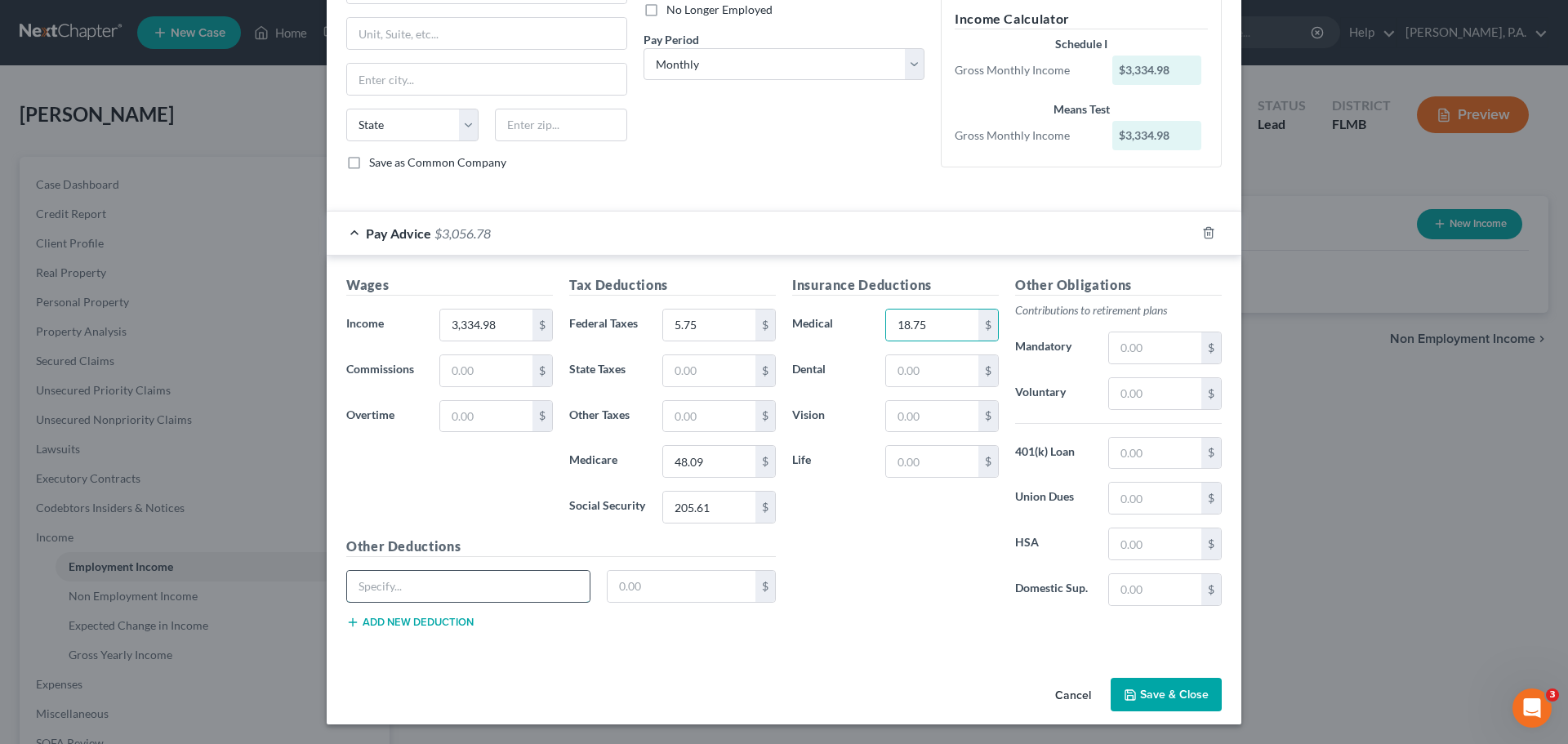
click at [395, 582] on input "text" at bounding box center [468, 587] width 243 height 31
click at [1147, 689] on button "Save & Close" at bounding box center [1166, 695] width 111 height 35
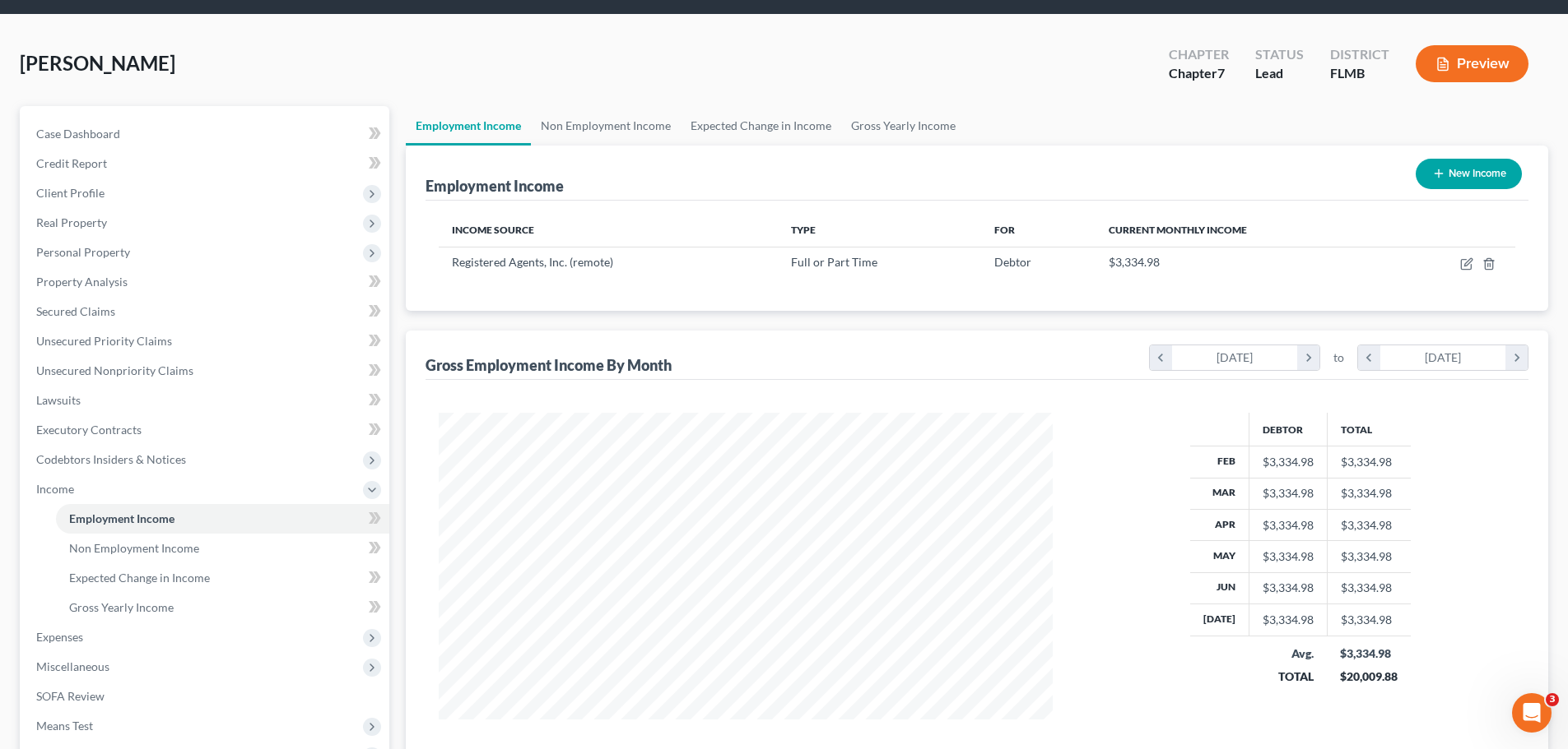
scroll to position [244, 0]
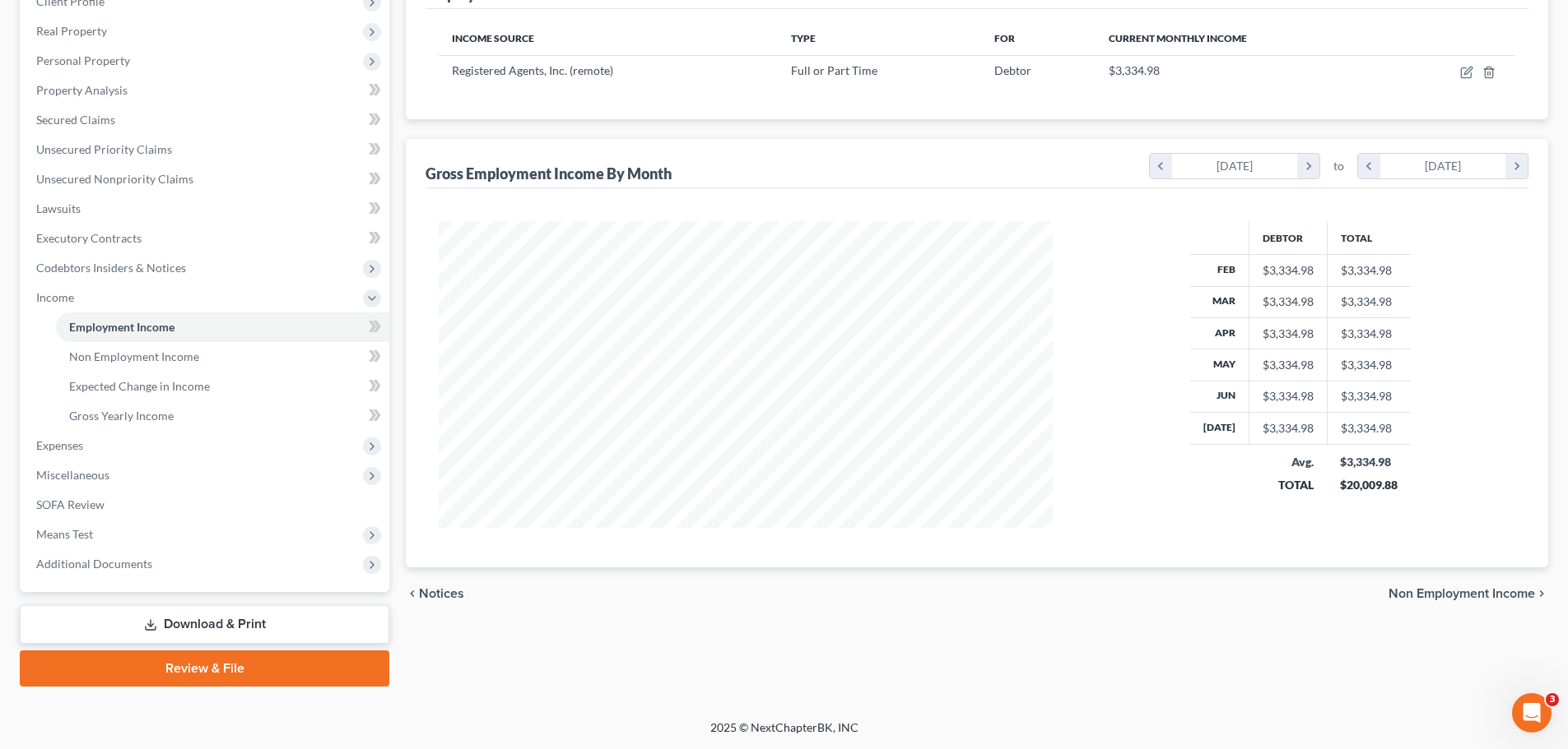
click at [1479, 596] on span "Non Employment Income" at bounding box center [1461, 594] width 147 height 13
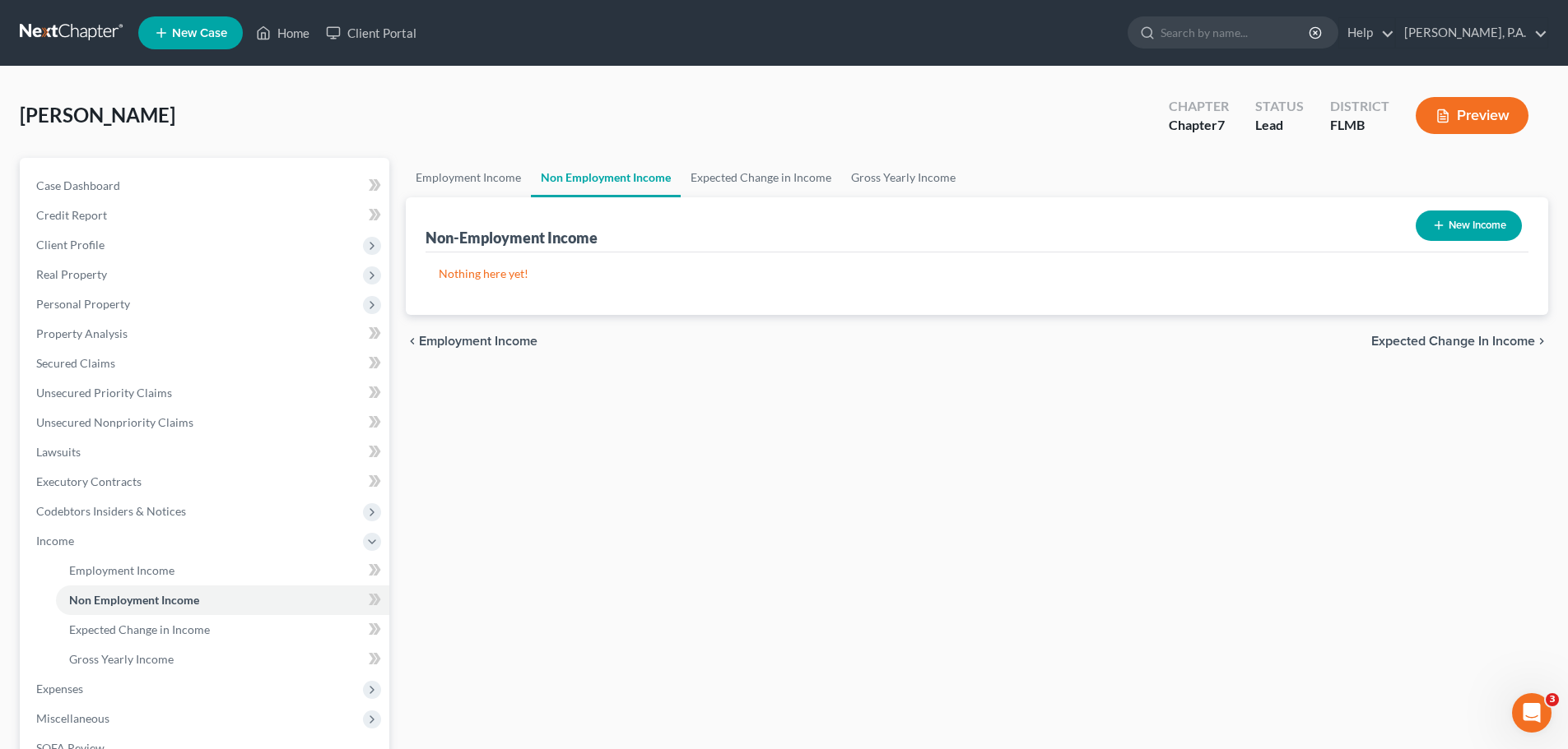
click at [1436, 229] on icon "button" at bounding box center [1439, 226] width 13 height 13
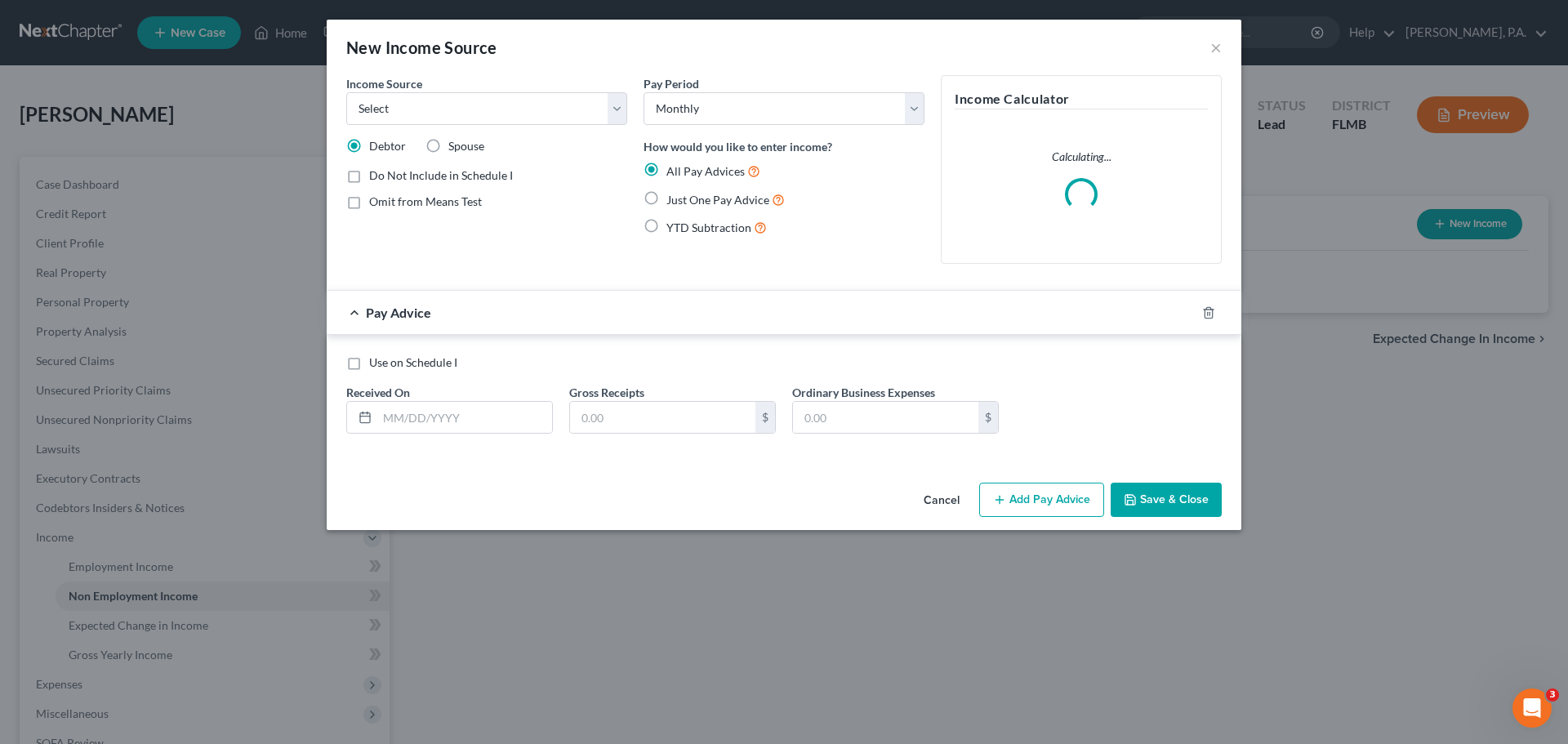
click at [706, 196] on span "Just One Pay Advice" at bounding box center [718, 199] width 103 height 14
click at [683, 196] on input "Just One Pay Advice" at bounding box center [677, 195] width 11 height 11
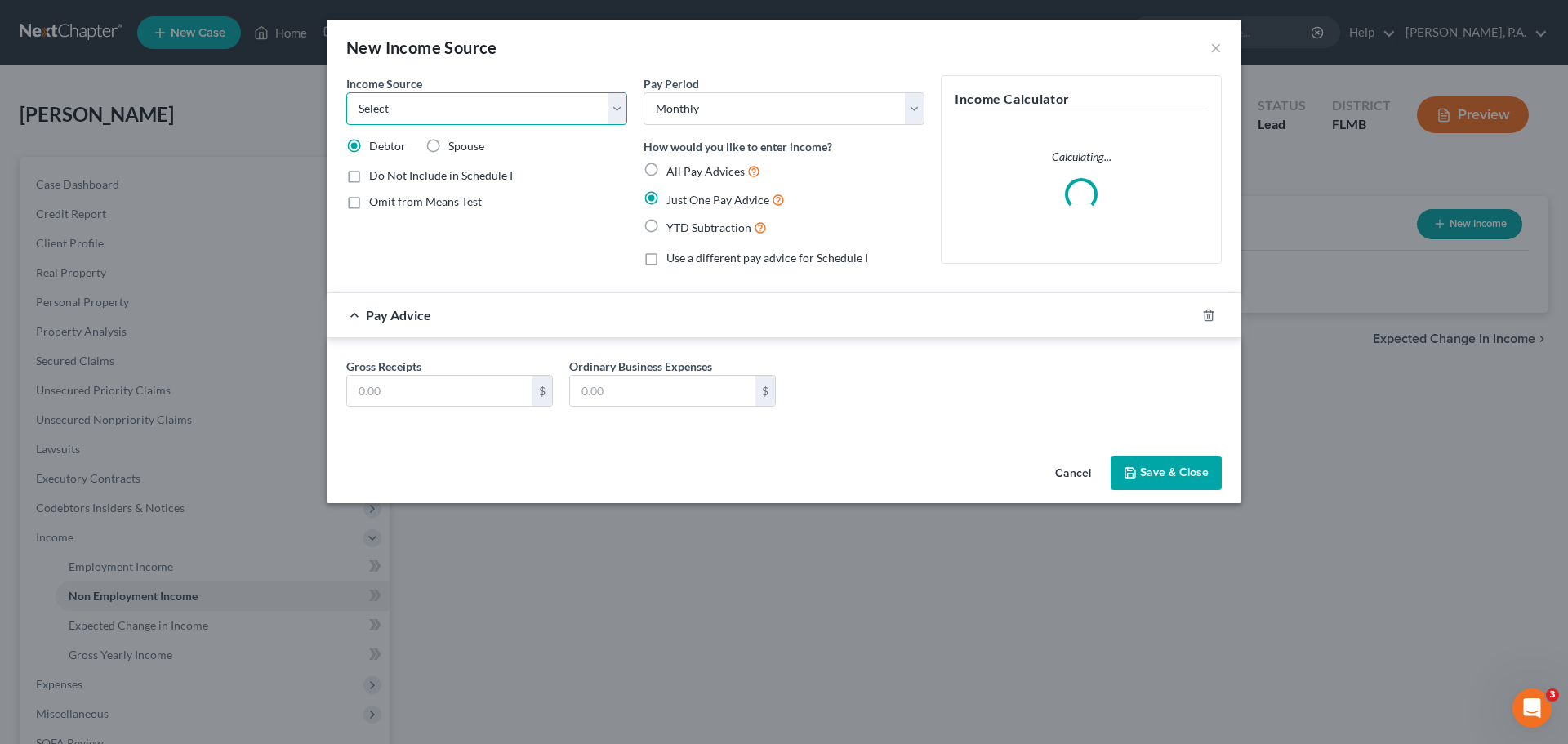
click at [497, 106] on select "Select Unemployment Disability (from employer) Pension Retirement Social Securi…" at bounding box center [487, 109] width 281 height 33
click at [346, 93] on select "Select Unemployment Disability (from employer) Pension Retirement Social Securi…" at bounding box center [487, 109] width 281 height 33
click at [455, 386] on input "text" at bounding box center [440, 392] width 185 height 31
click at [1159, 476] on button "Save & Close" at bounding box center [1166, 474] width 111 height 35
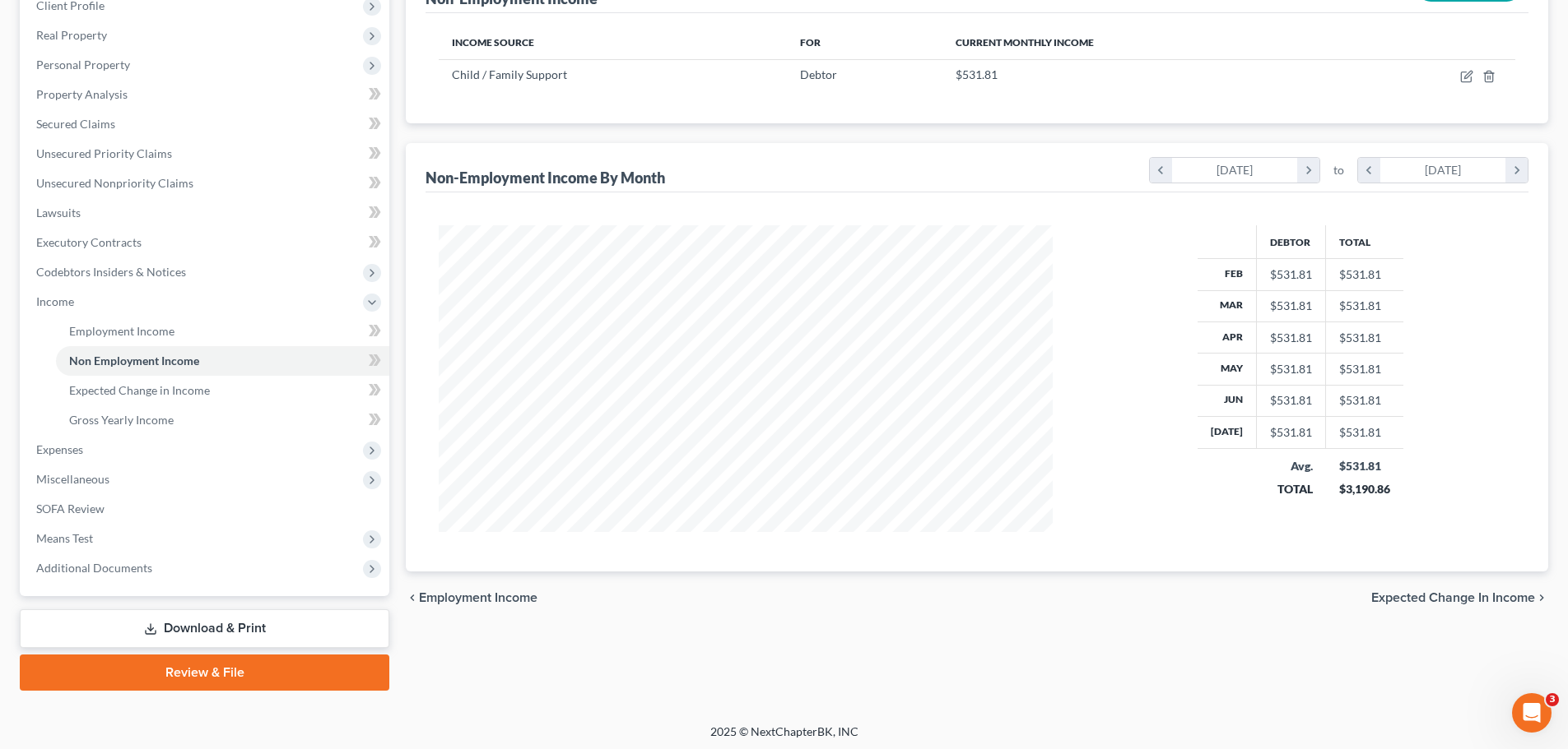
scroll to position [244, 0]
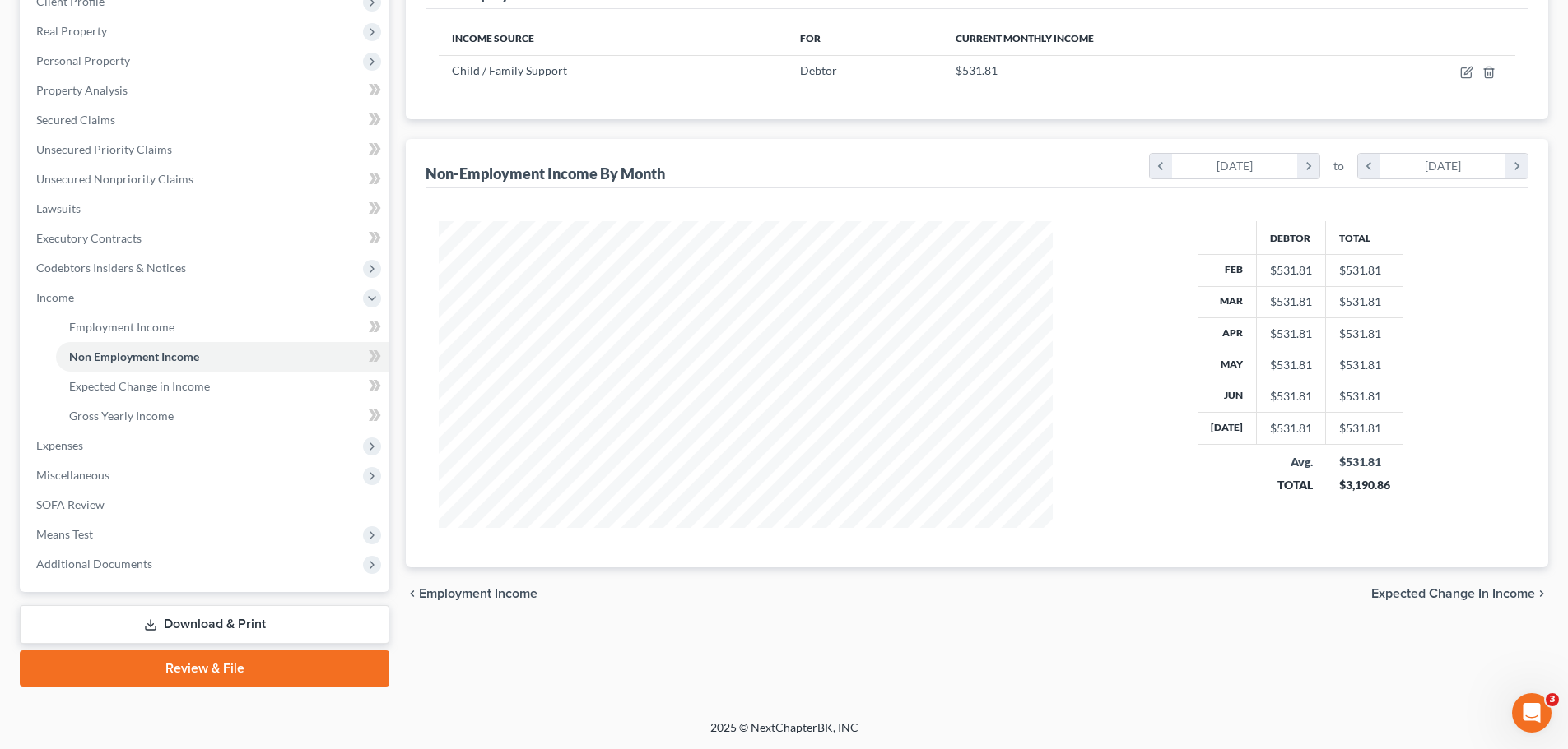
click at [1405, 598] on span "Expected Change in Income" at bounding box center [1453, 594] width 164 height 13
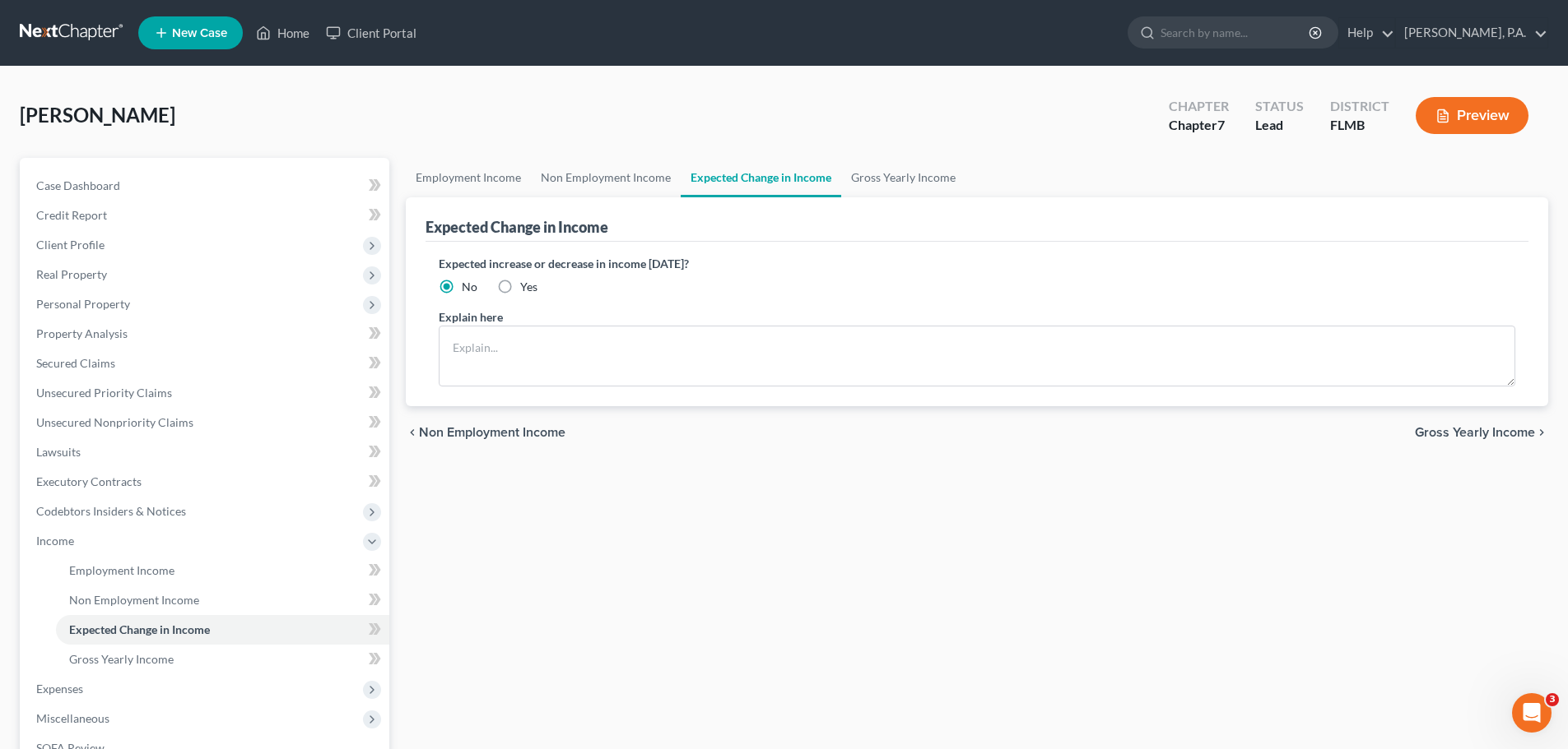
click at [1463, 432] on span "Gross Yearly Income" at bounding box center [1475, 433] width 120 height 13
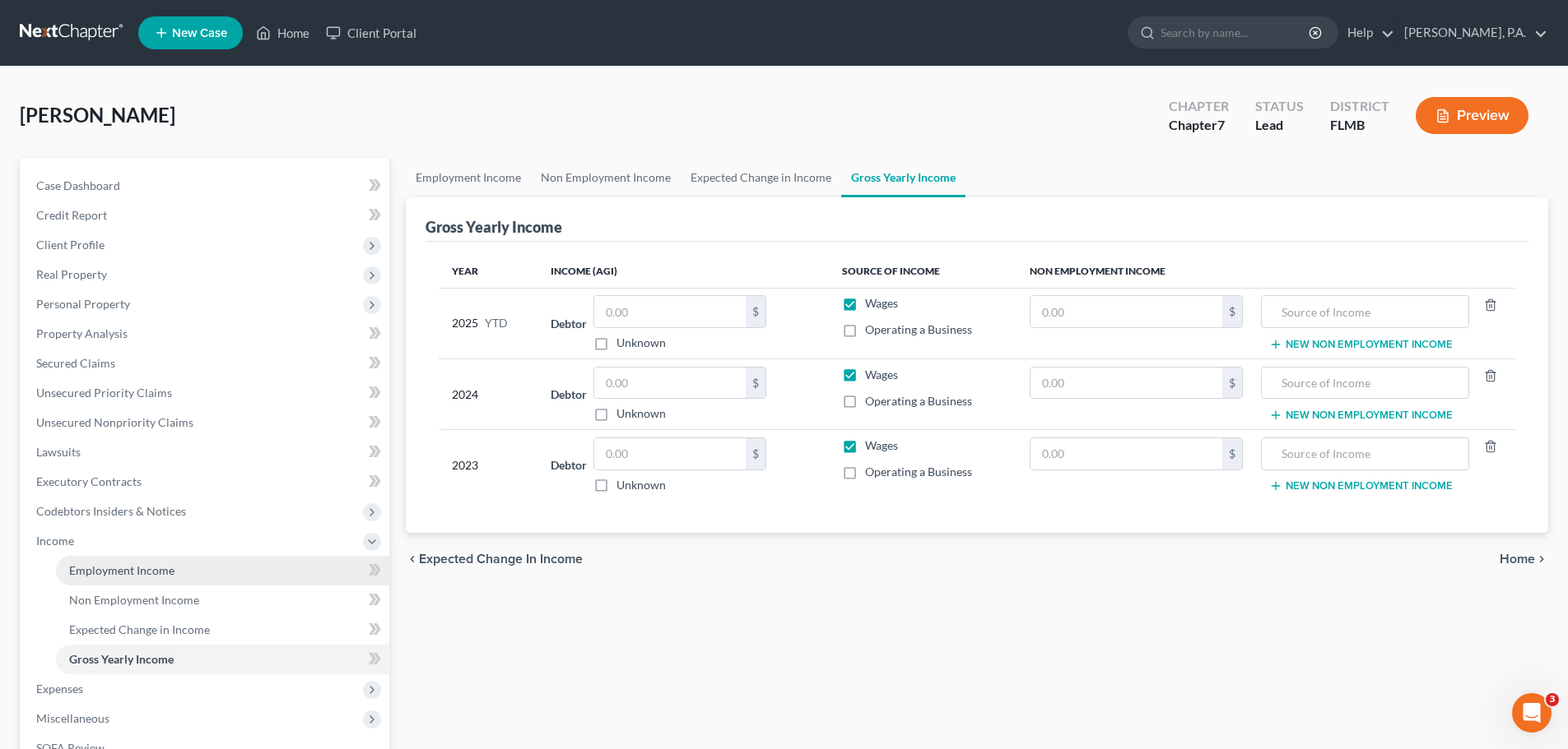
click at [81, 566] on span "Employment Income" at bounding box center [122, 570] width 106 height 14
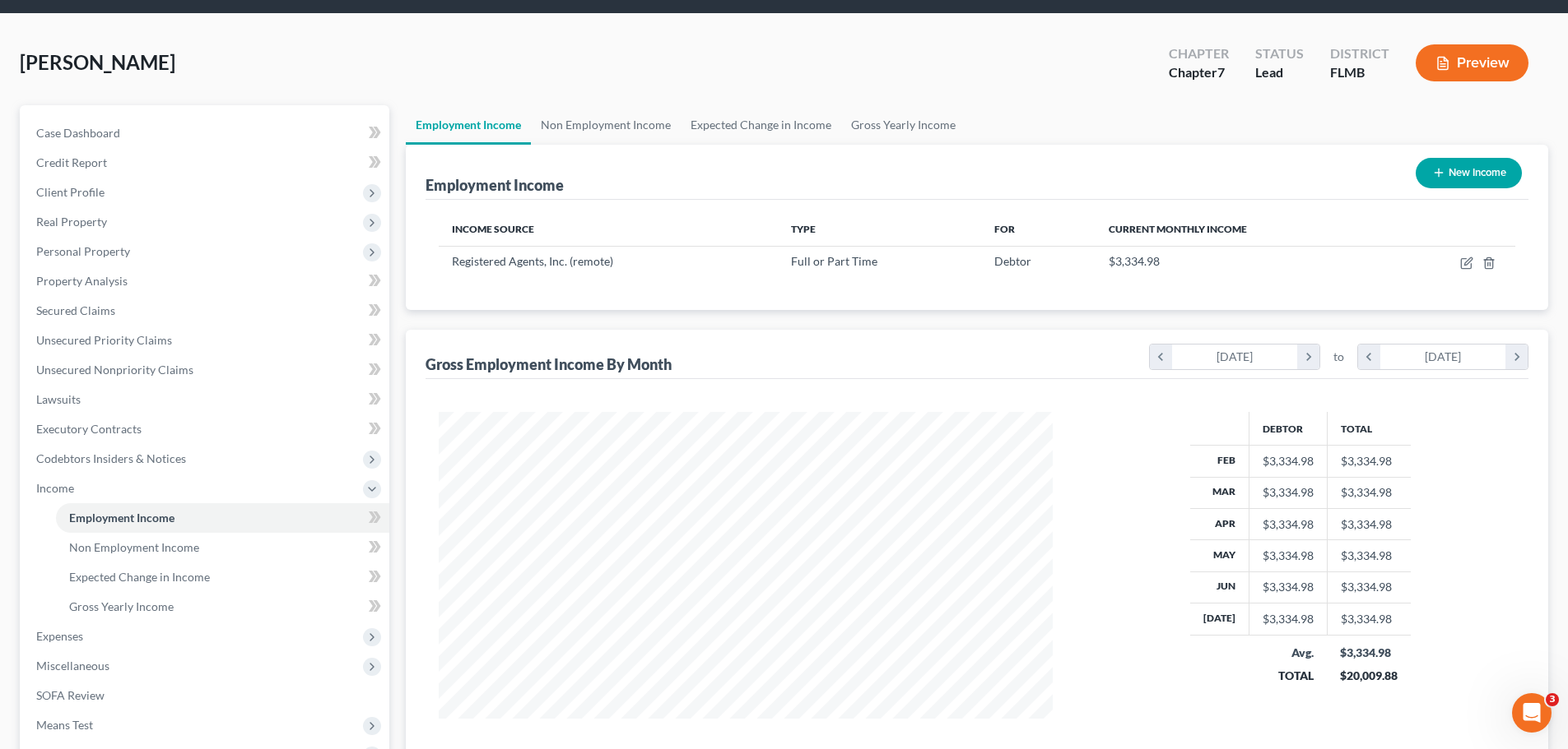
scroll to position [82, 0]
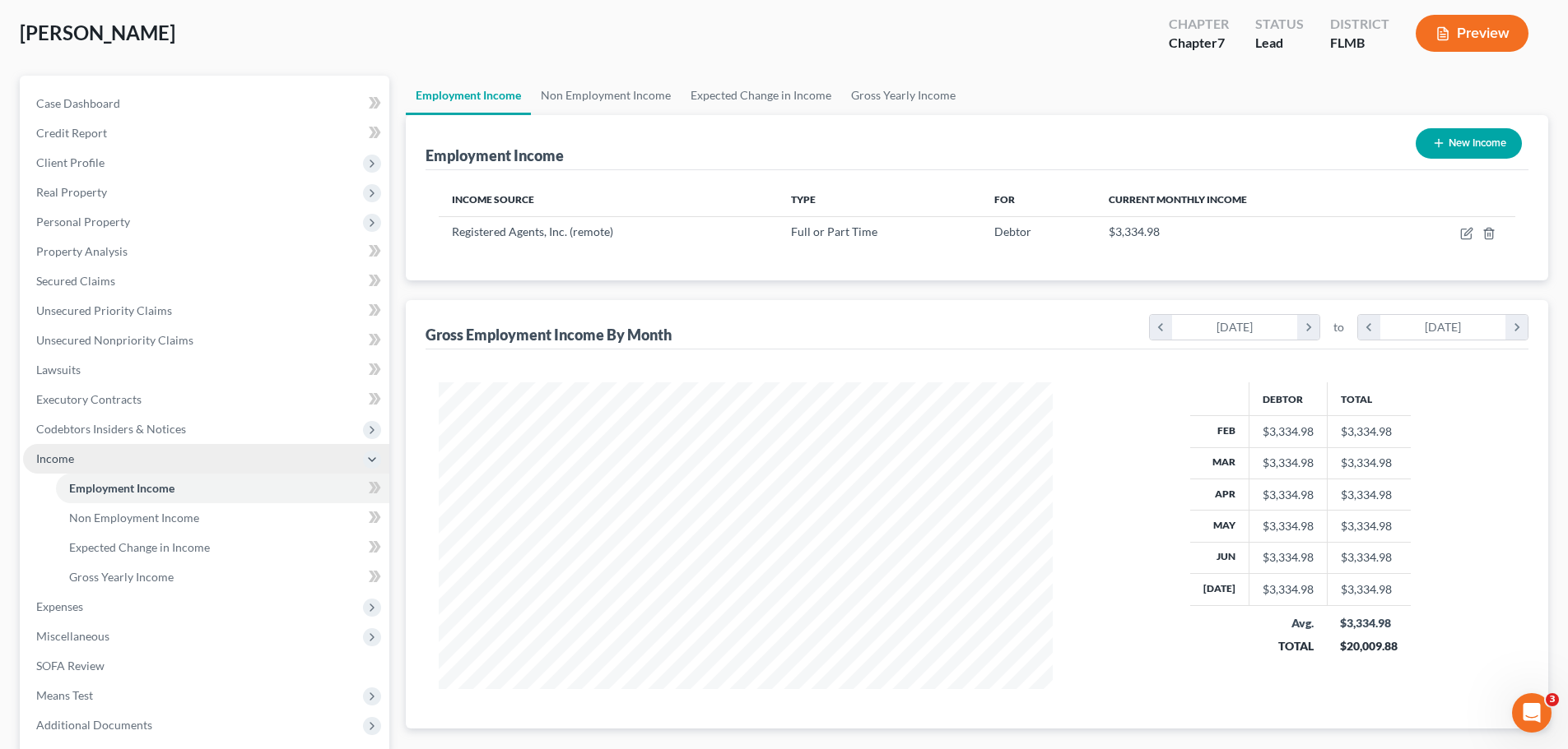
click at [100, 460] on span "Income" at bounding box center [207, 459] width 366 height 30
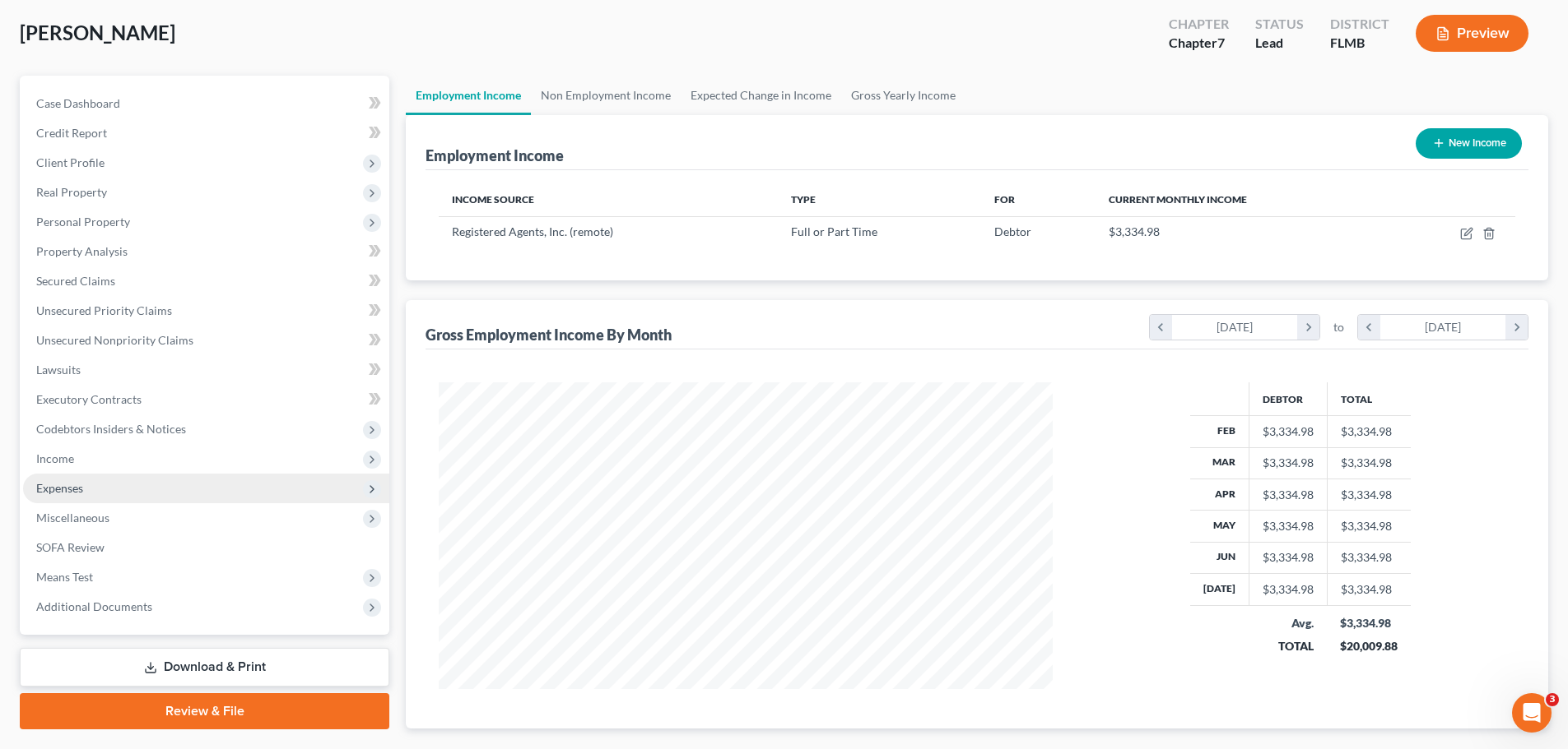
click at [100, 495] on span "Expenses" at bounding box center [207, 489] width 366 height 30
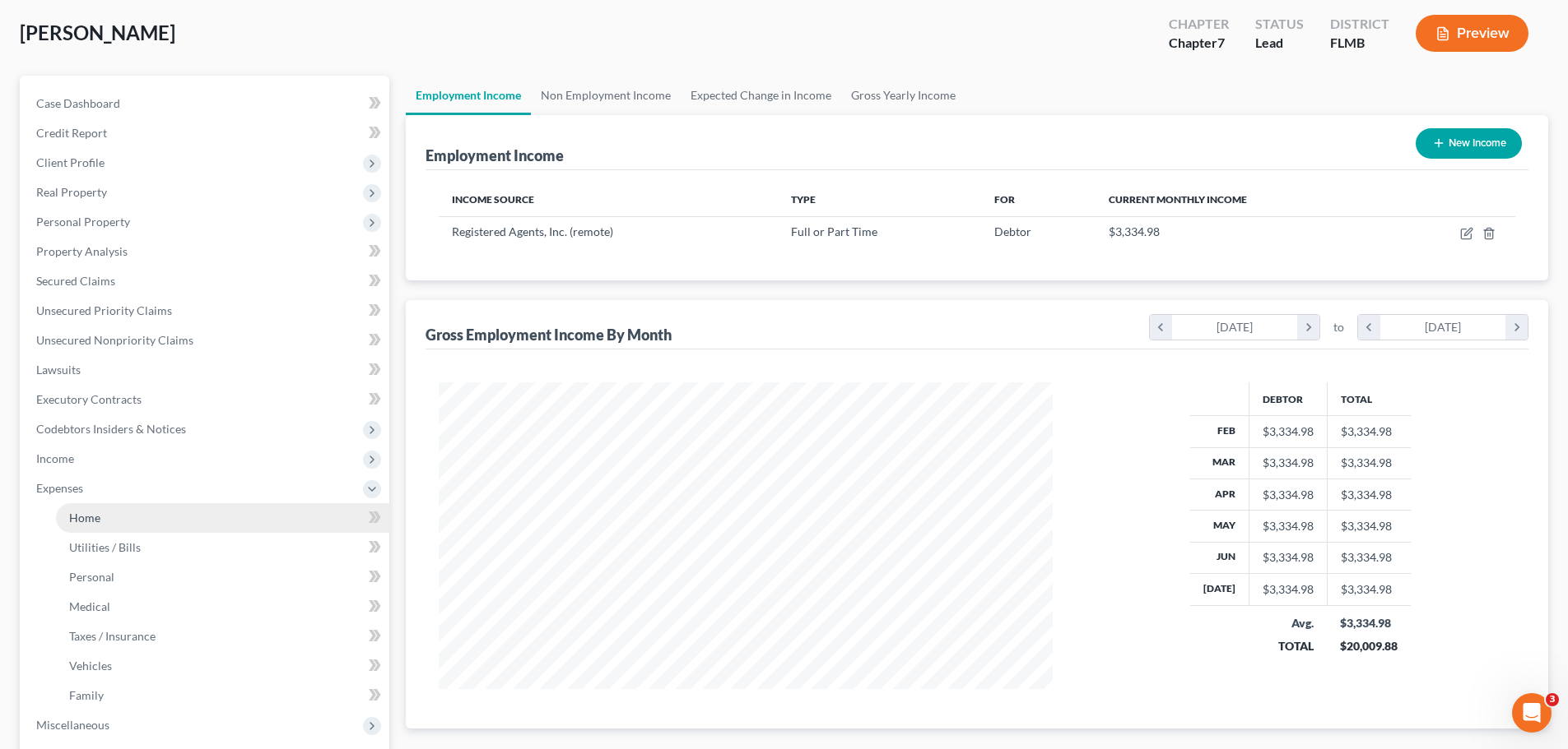
click at [107, 518] on link "Home" at bounding box center [222, 518] width 333 height 30
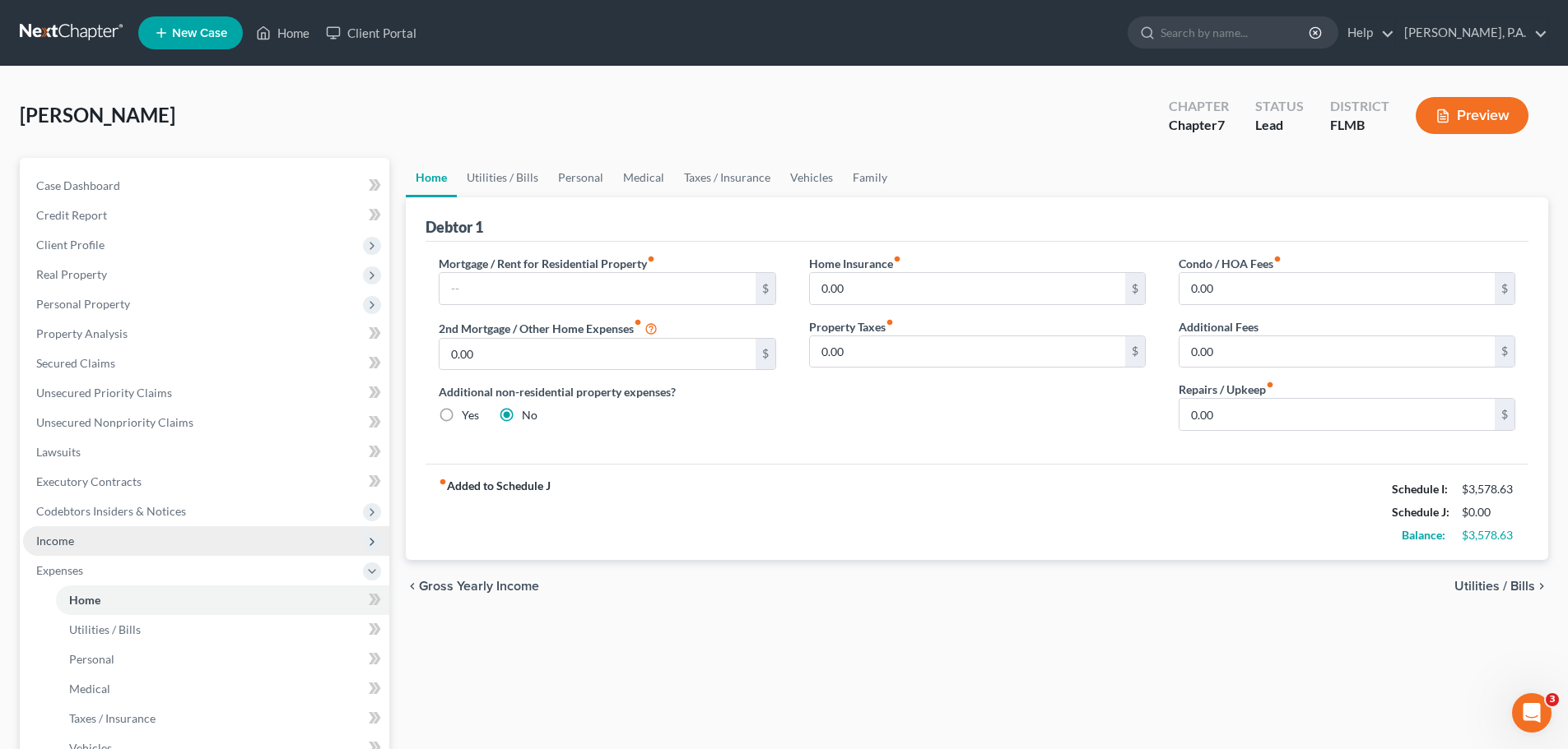
drag, startPoint x: 162, startPoint y: 544, endPoint x: 162, endPoint y: 553, distance: 9.0
click at [162, 544] on span "Income" at bounding box center [207, 542] width 366 height 30
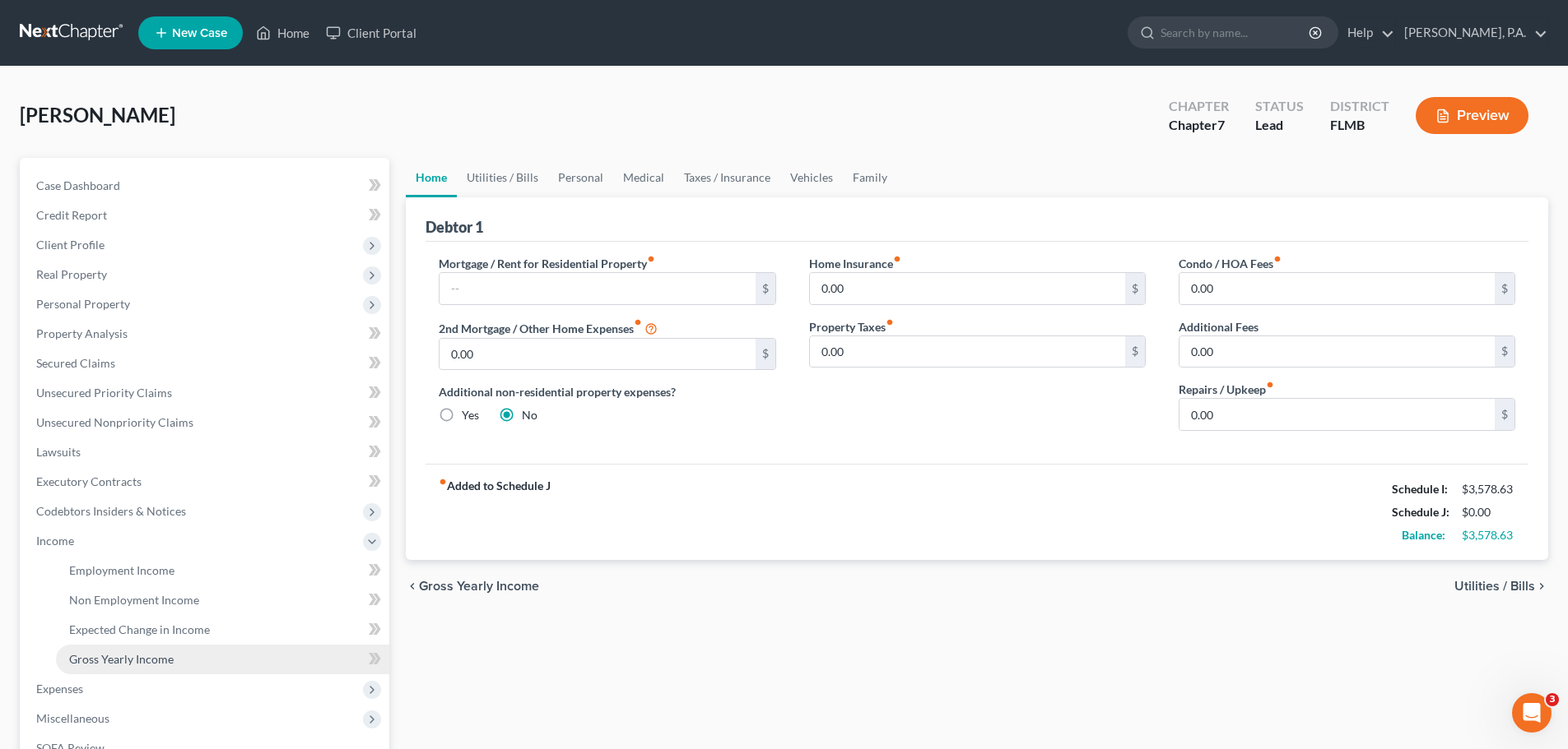
click at [172, 655] on span "Gross Yearly Income" at bounding box center [122, 659] width 105 height 14
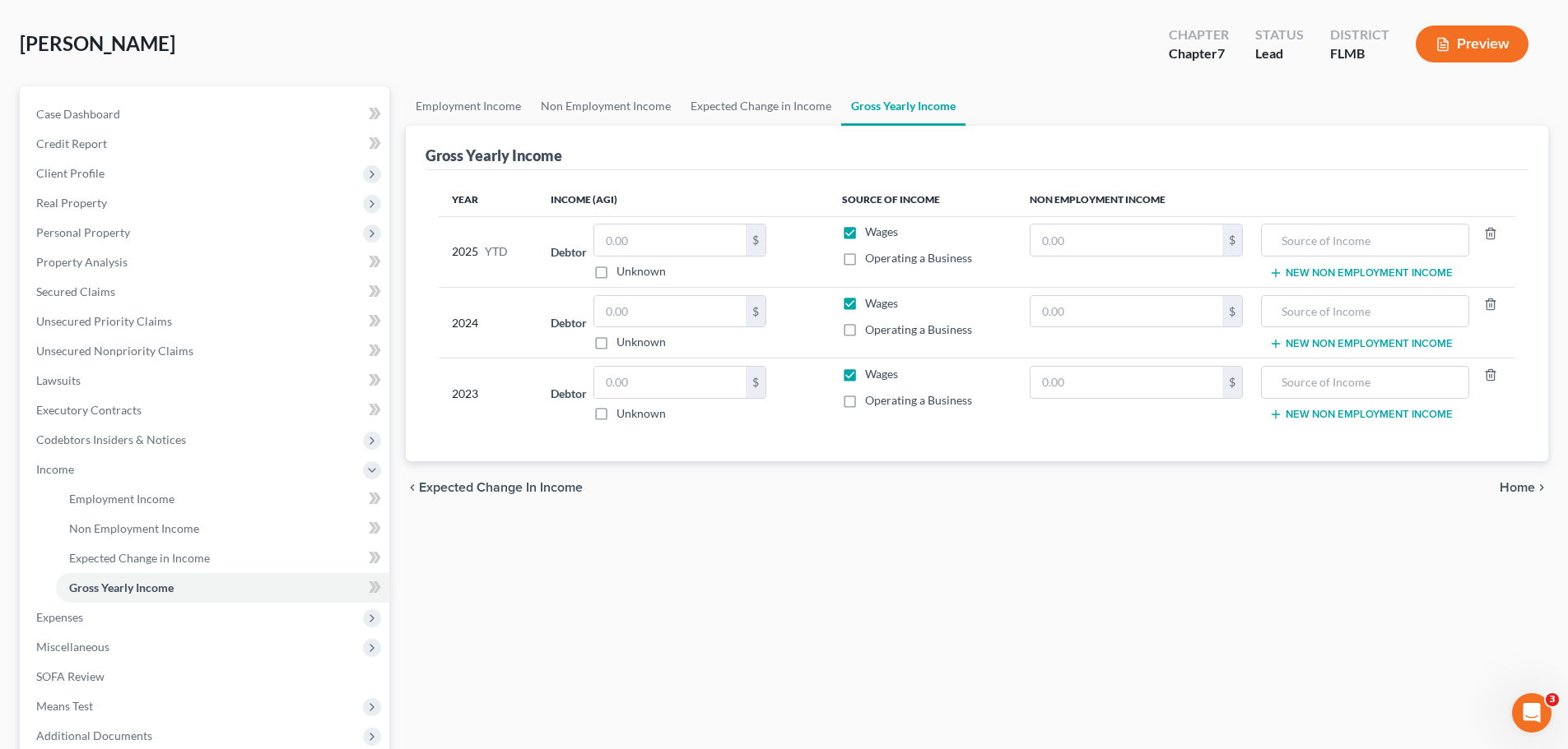
scroll to position [165, 0]
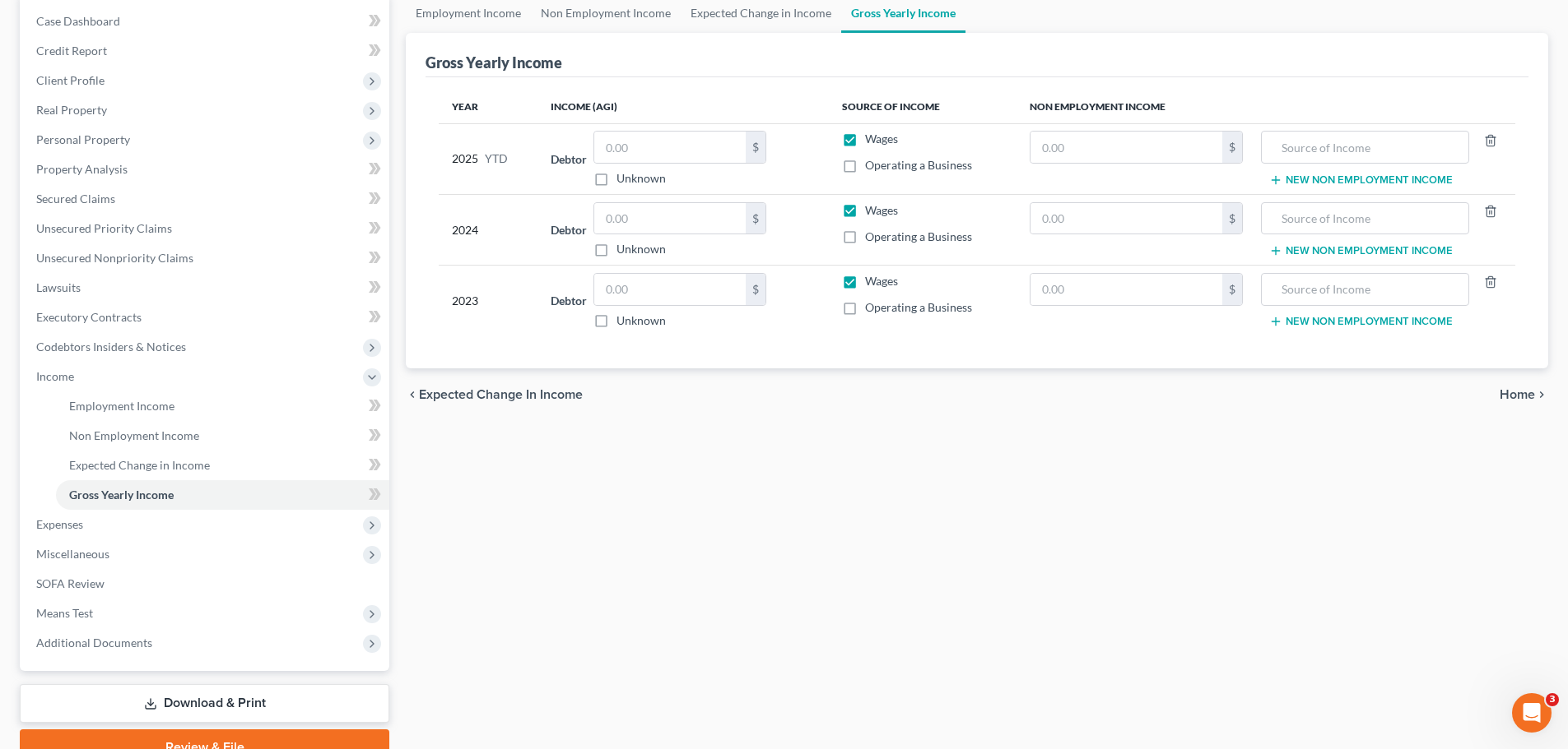
click at [1521, 397] on span "Home" at bounding box center [1517, 395] width 36 height 13
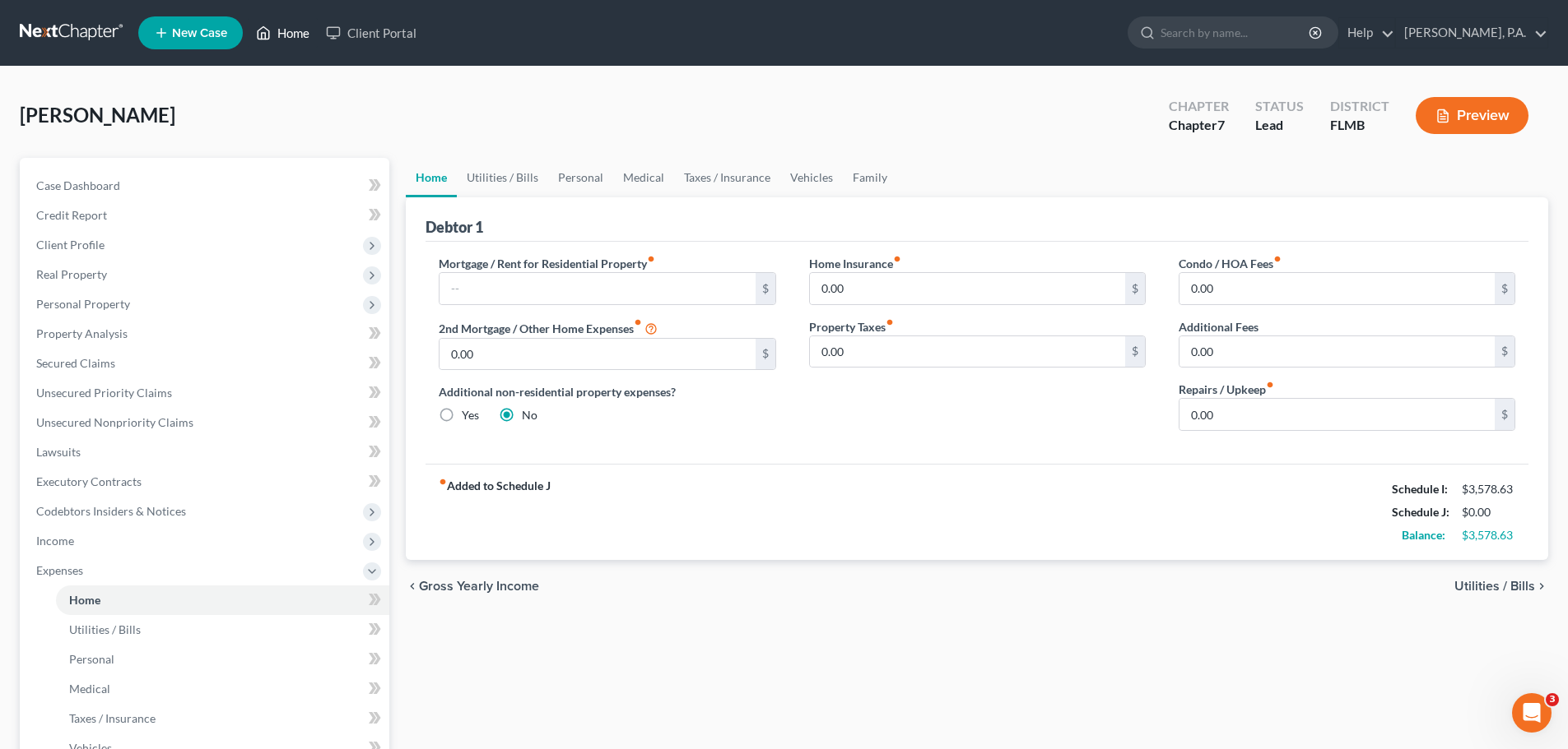
click at [274, 34] on link "Home" at bounding box center [283, 33] width 70 height 30
